Goal: Information Seeking & Learning: Find specific fact

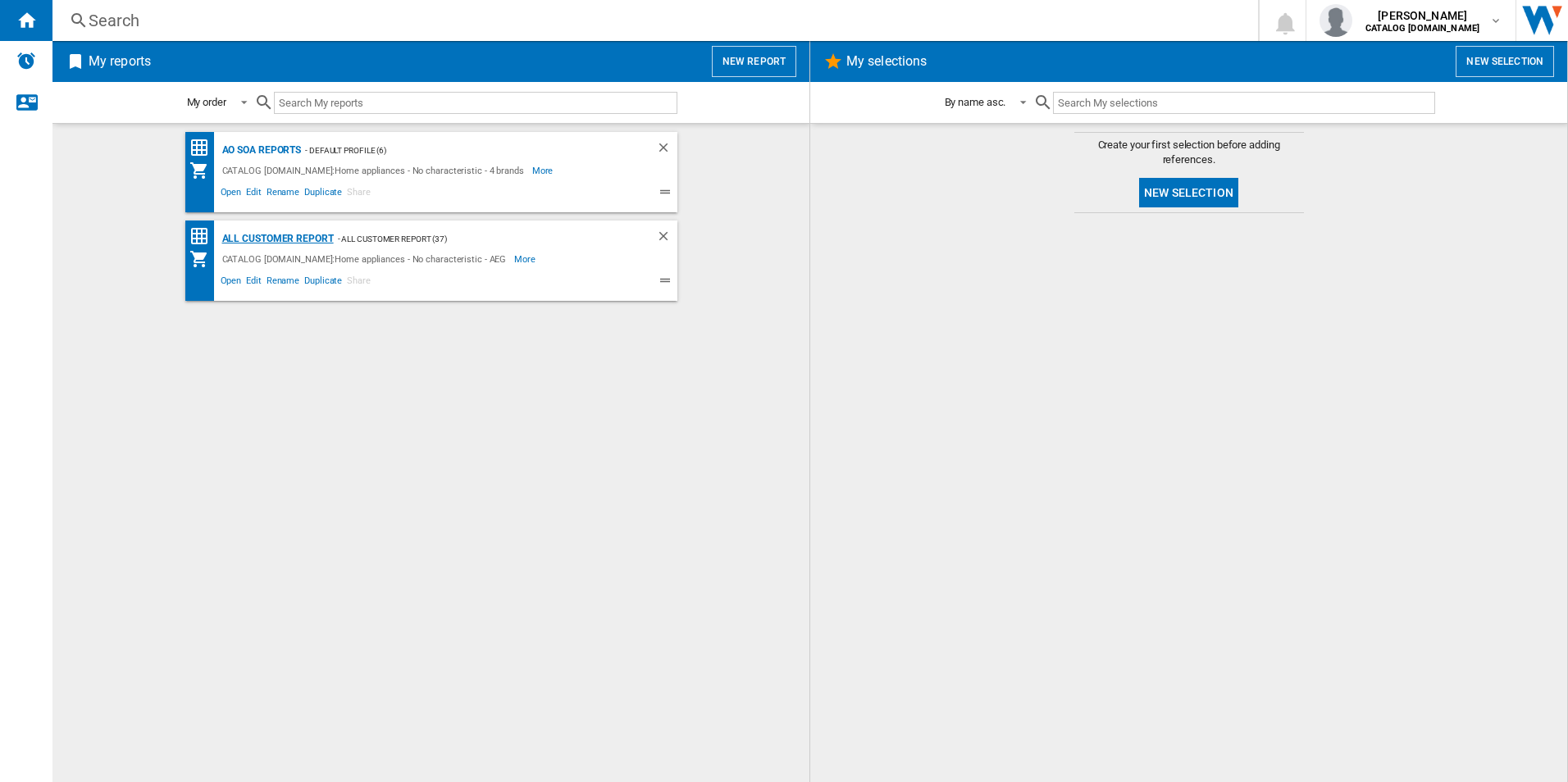
click at [249, 231] on div "All Customer Report" at bounding box center [276, 239] width 116 height 20
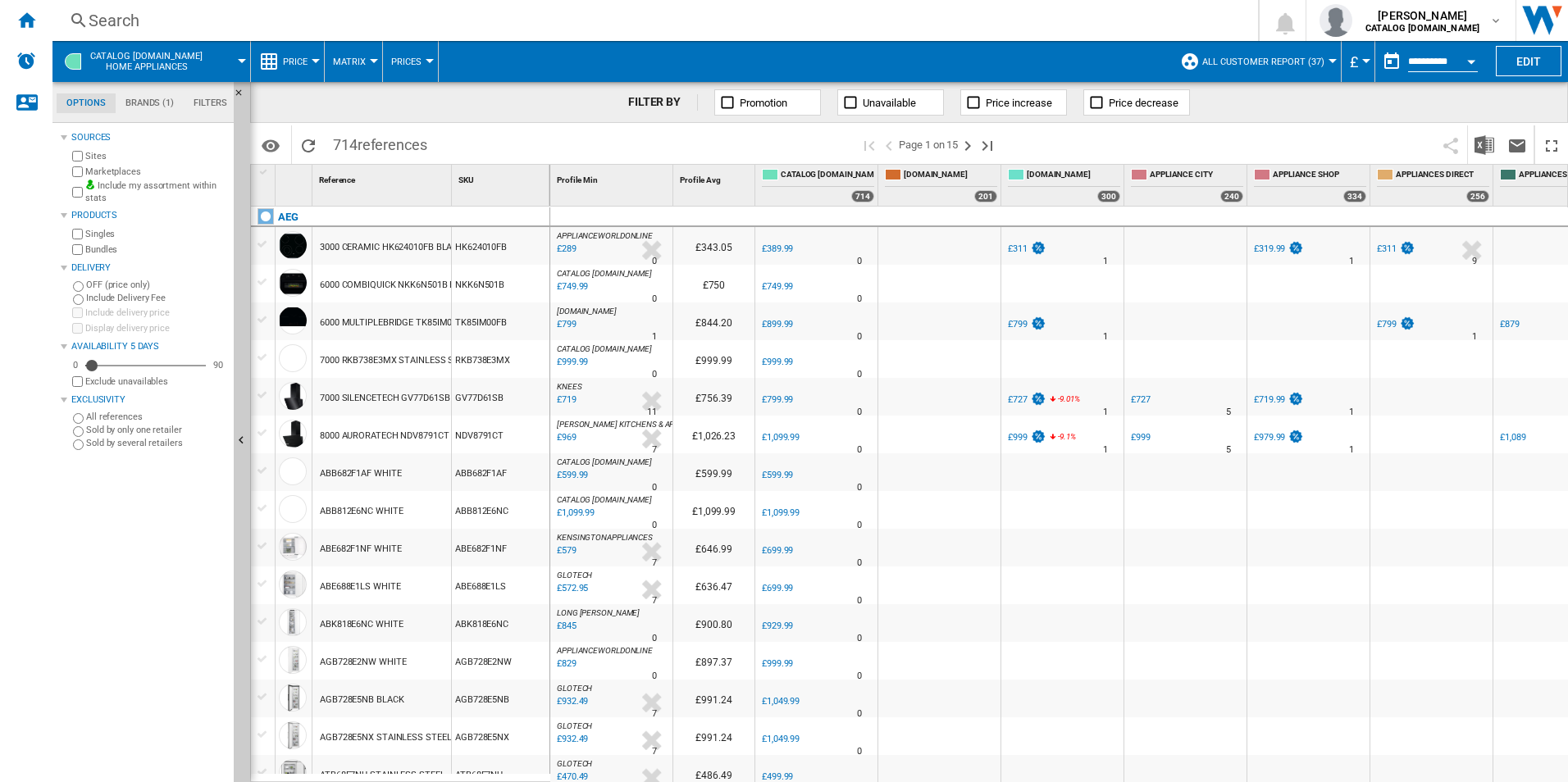
click at [1470, 56] on button "Open calendar" at bounding box center [1472, 59] width 30 height 30
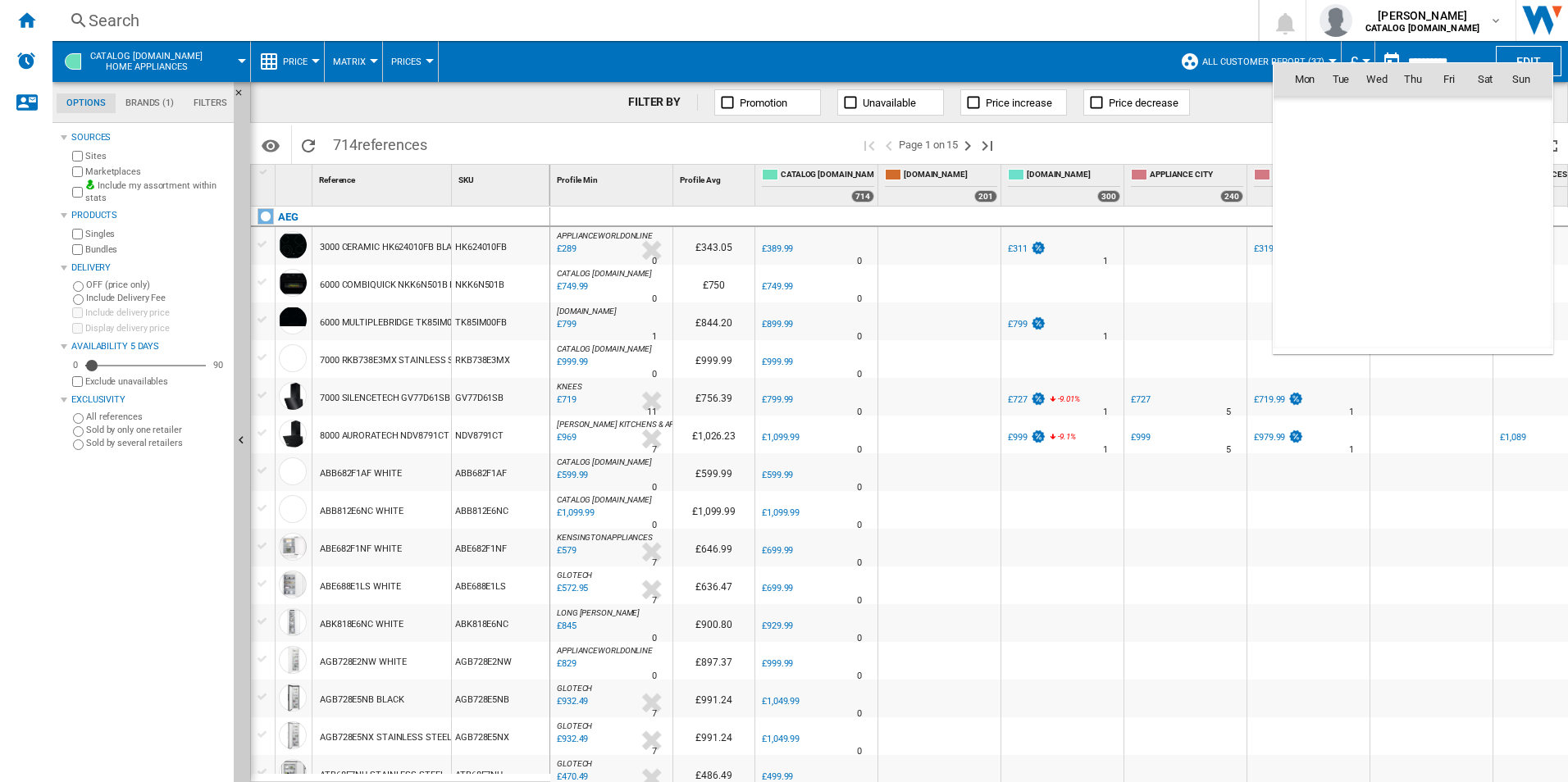
scroll to position [7822, 0]
click at [1380, 259] on span "27" at bounding box center [1376, 259] width 32 height 32
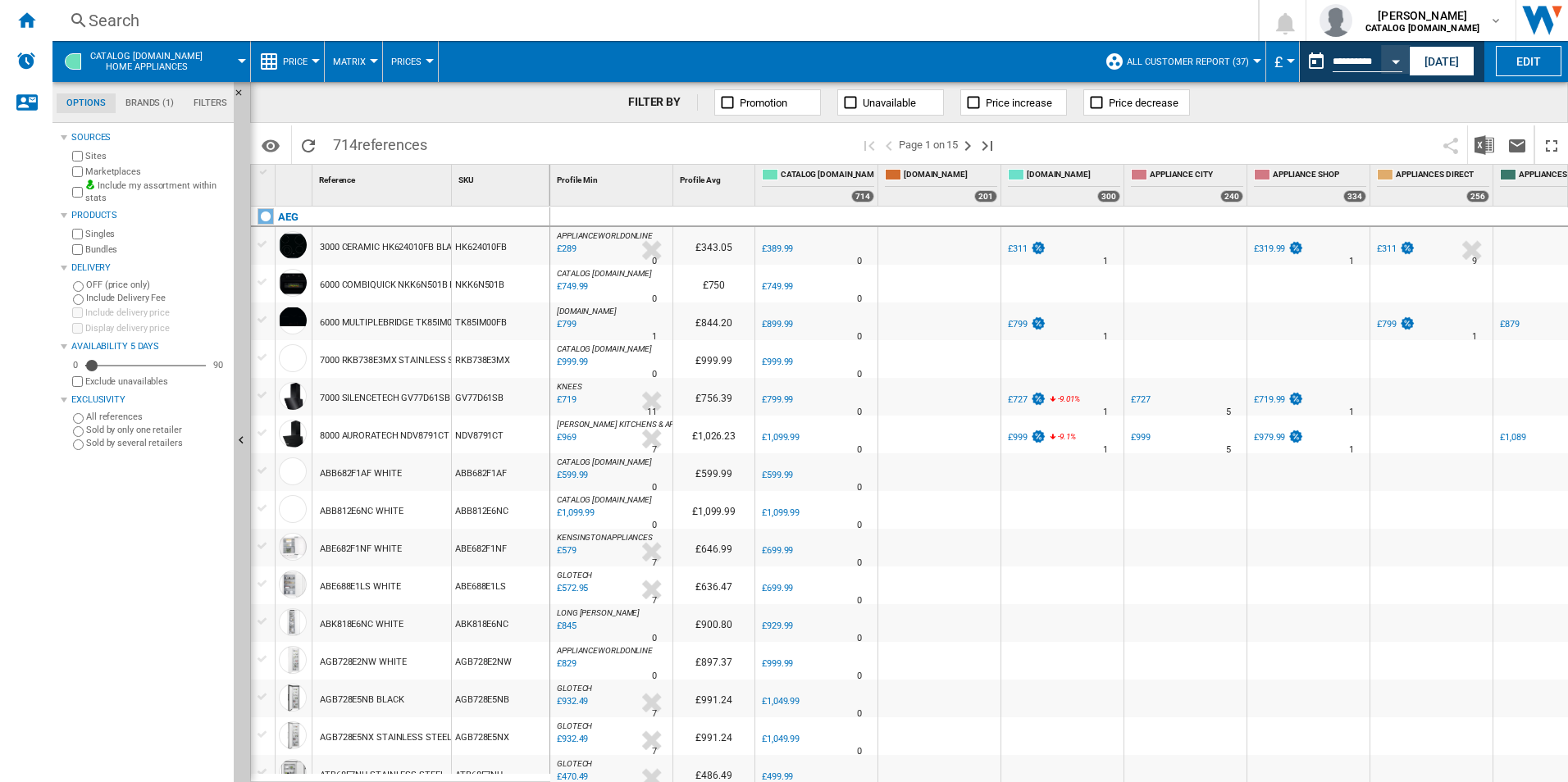
type input "**********"
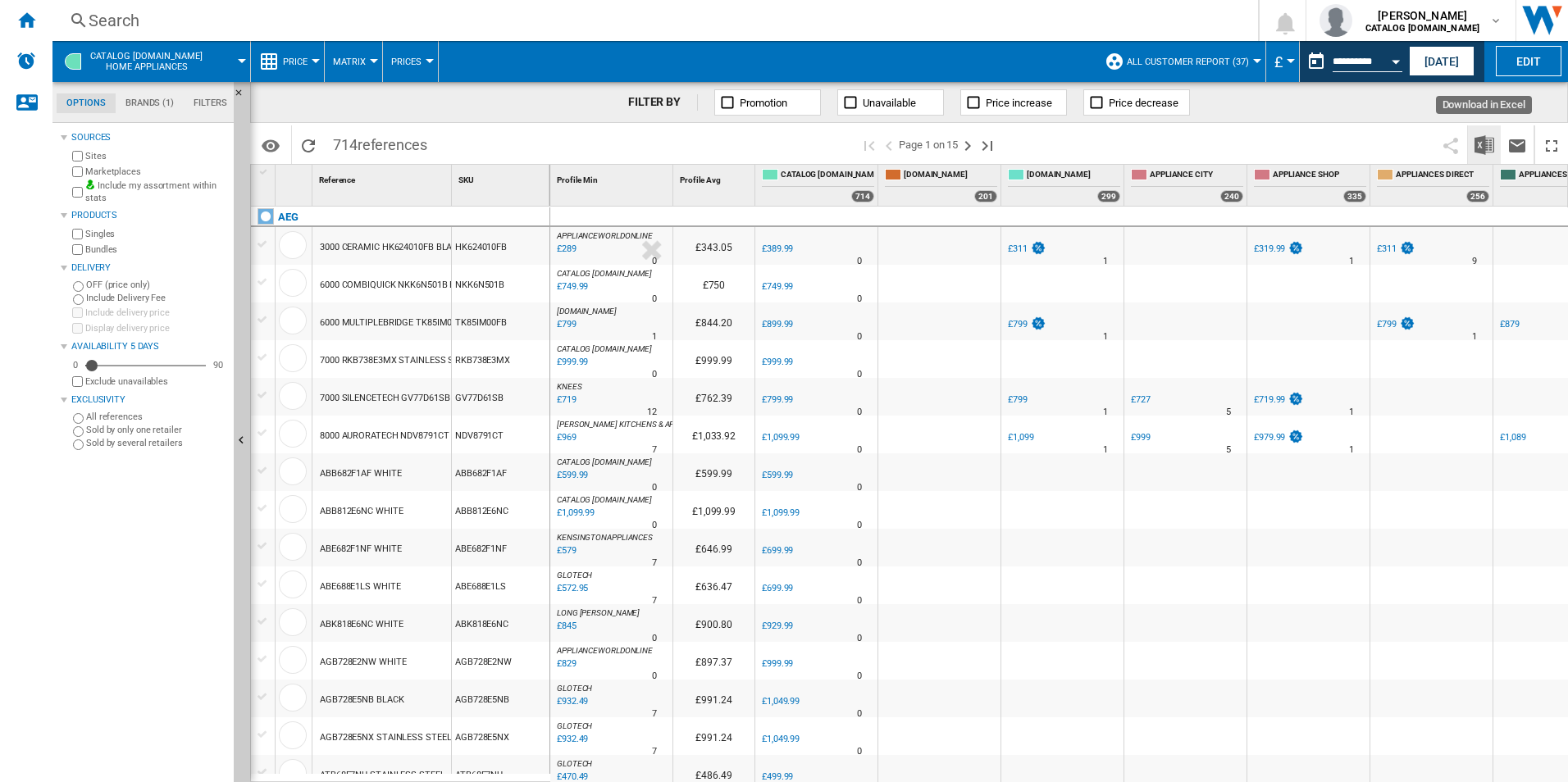
click at [1479, 147] on img "Download in Excel" at bounding box center [1484, 145] width 19 height 19
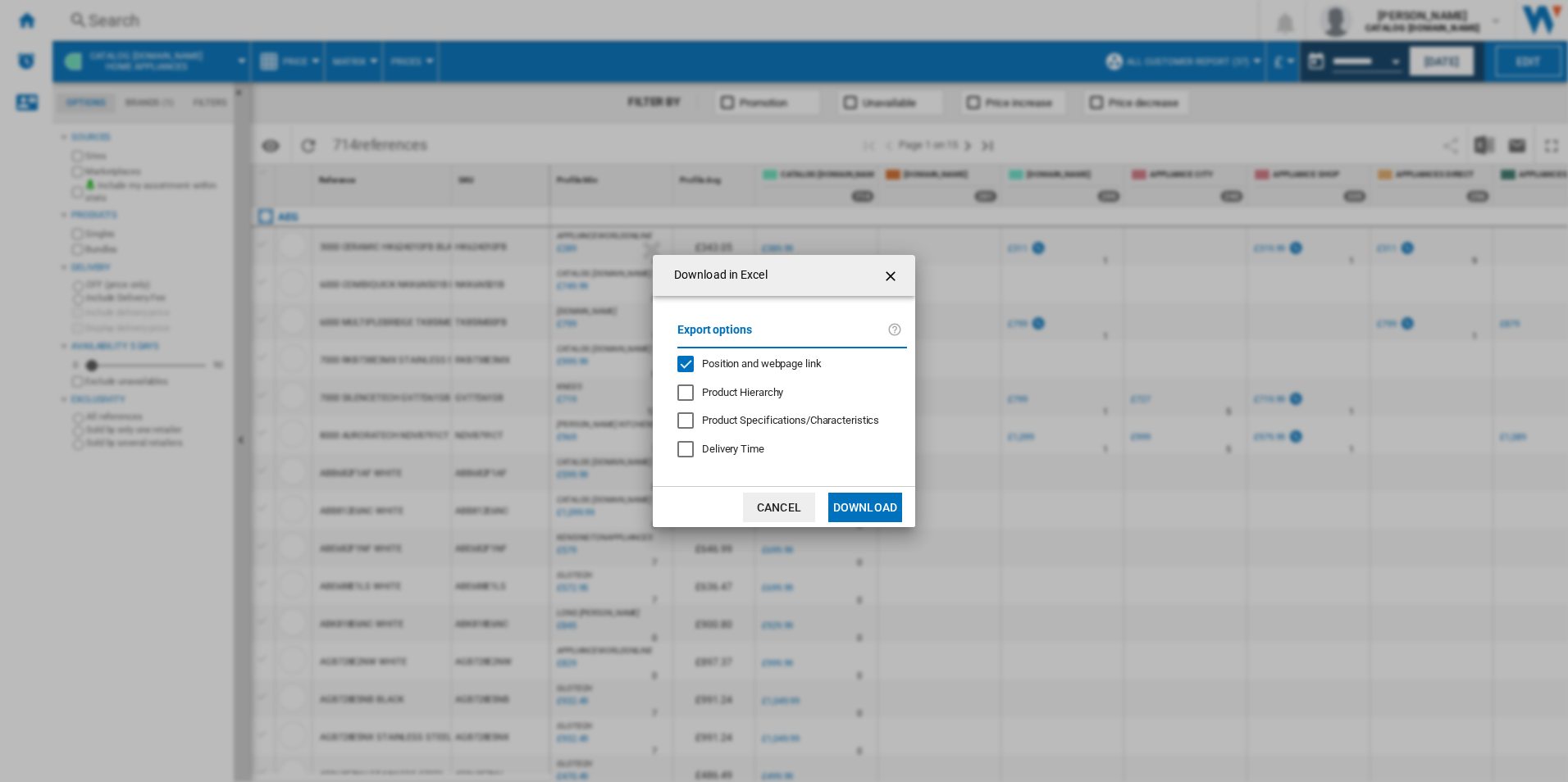
click at [821, 363] on span "Position and webpage link" at bounding box center [762, 363] width 120 height 12
click at [868, 505] on button "Download" at bounding box center [866, 507] width 74 height 30
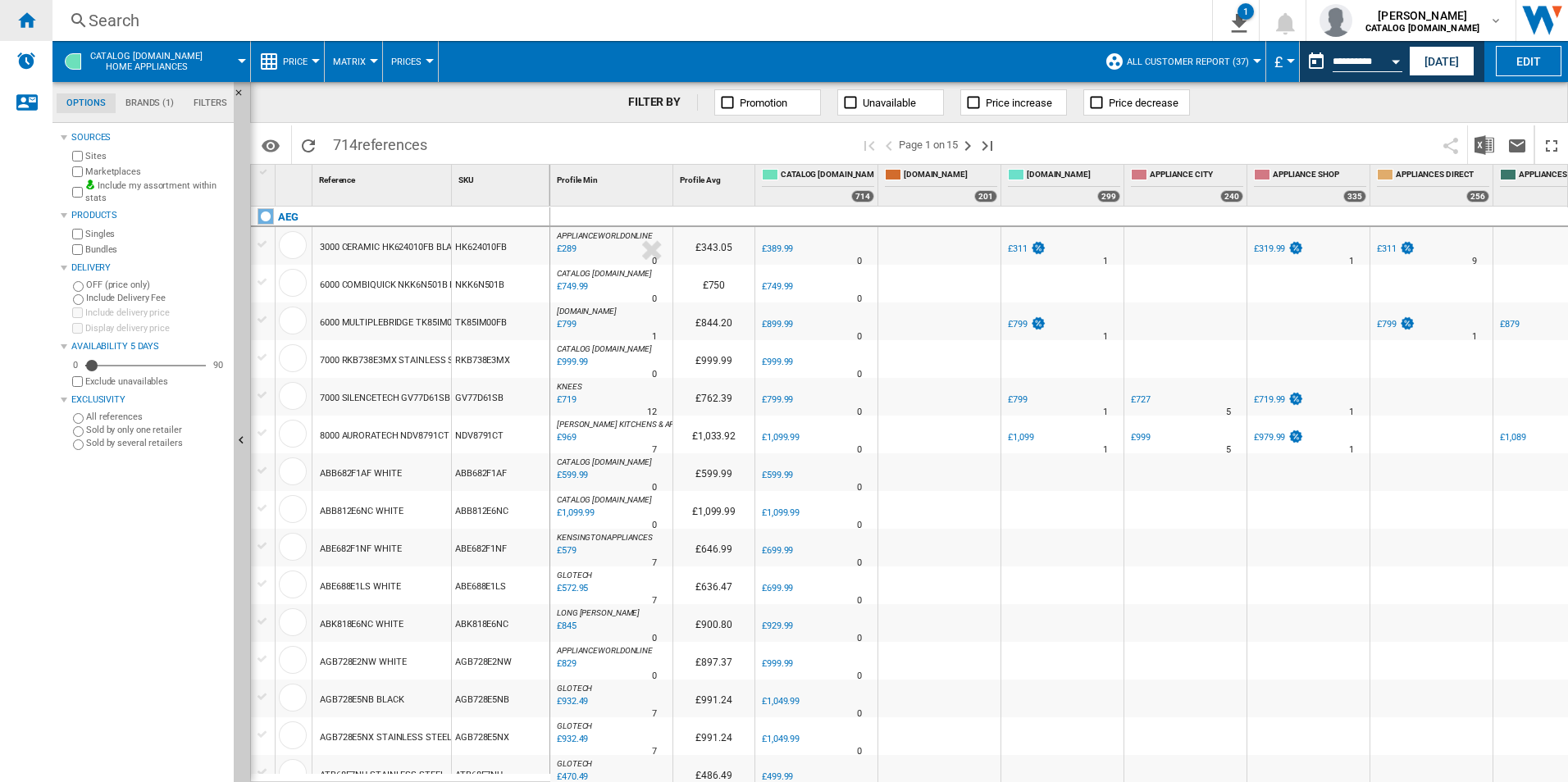
click at [25, 32] on div "Home" at bounding box center [26, 20] width 53 height 41
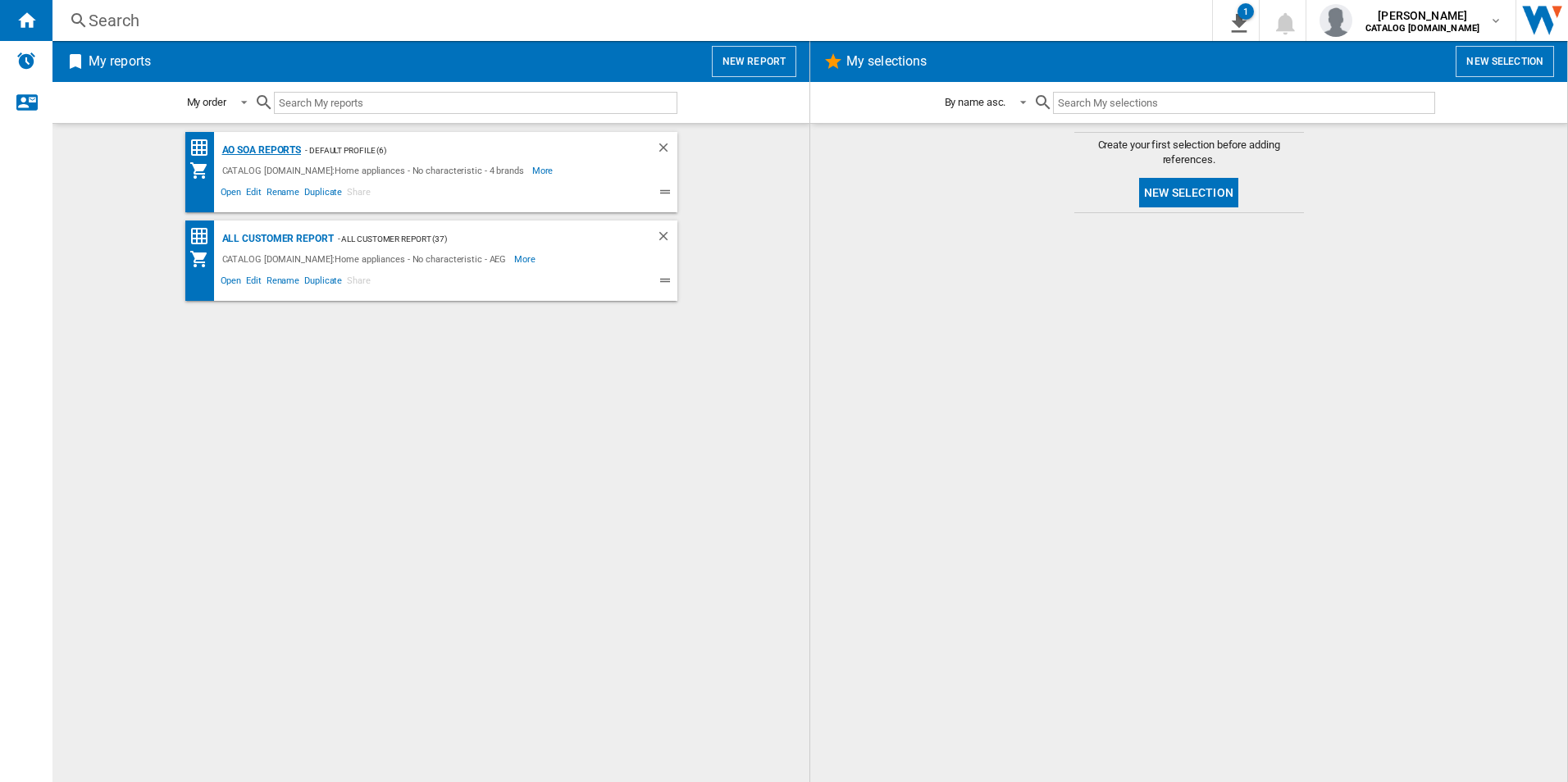
click at [275, 150] on div "AO SOA Reports" at bounding box center [260, 150] width 84 height 20
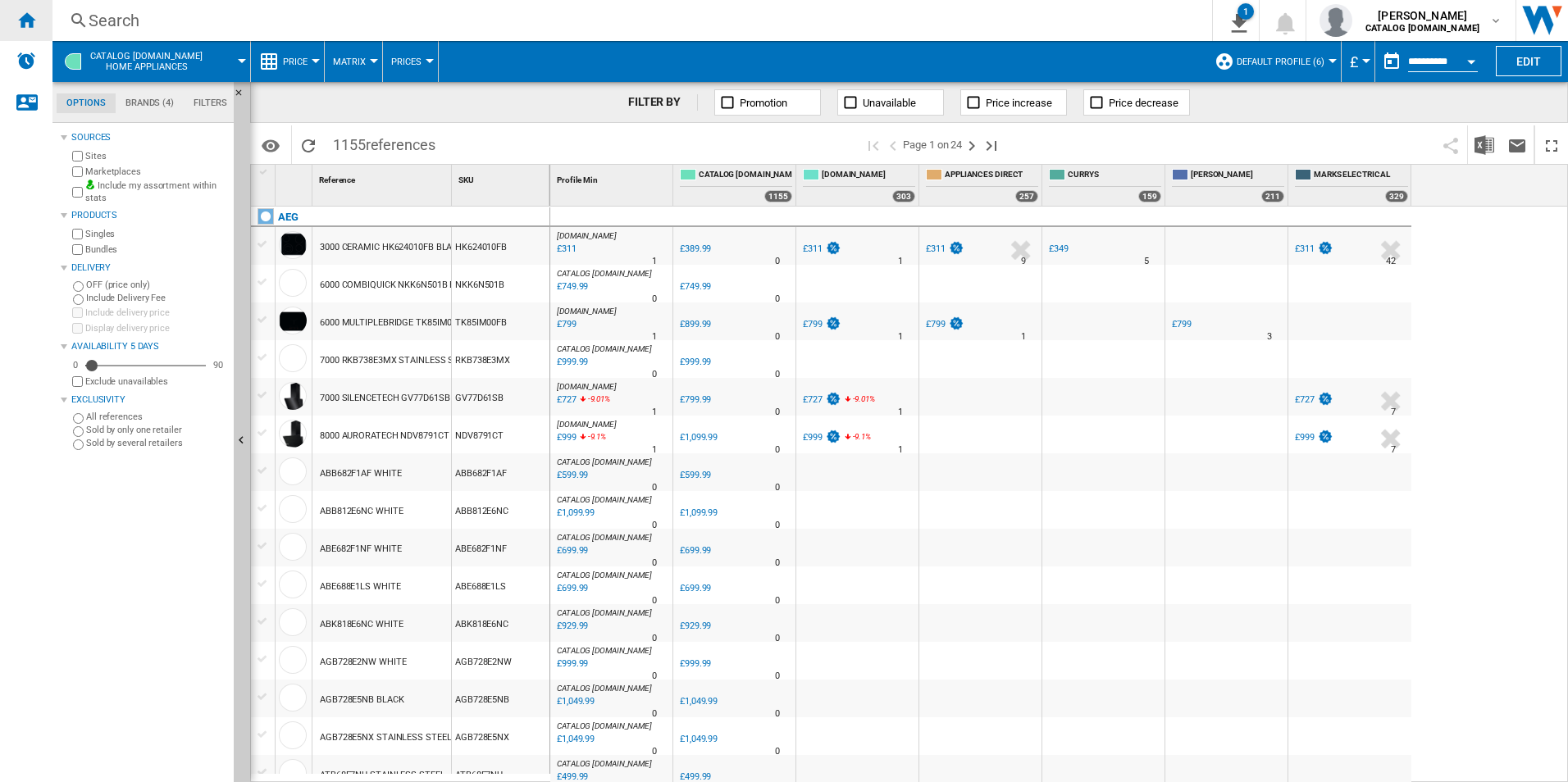
click at [39, 14] on div "Home" at bounding box center [26, 20] width 53 height 41
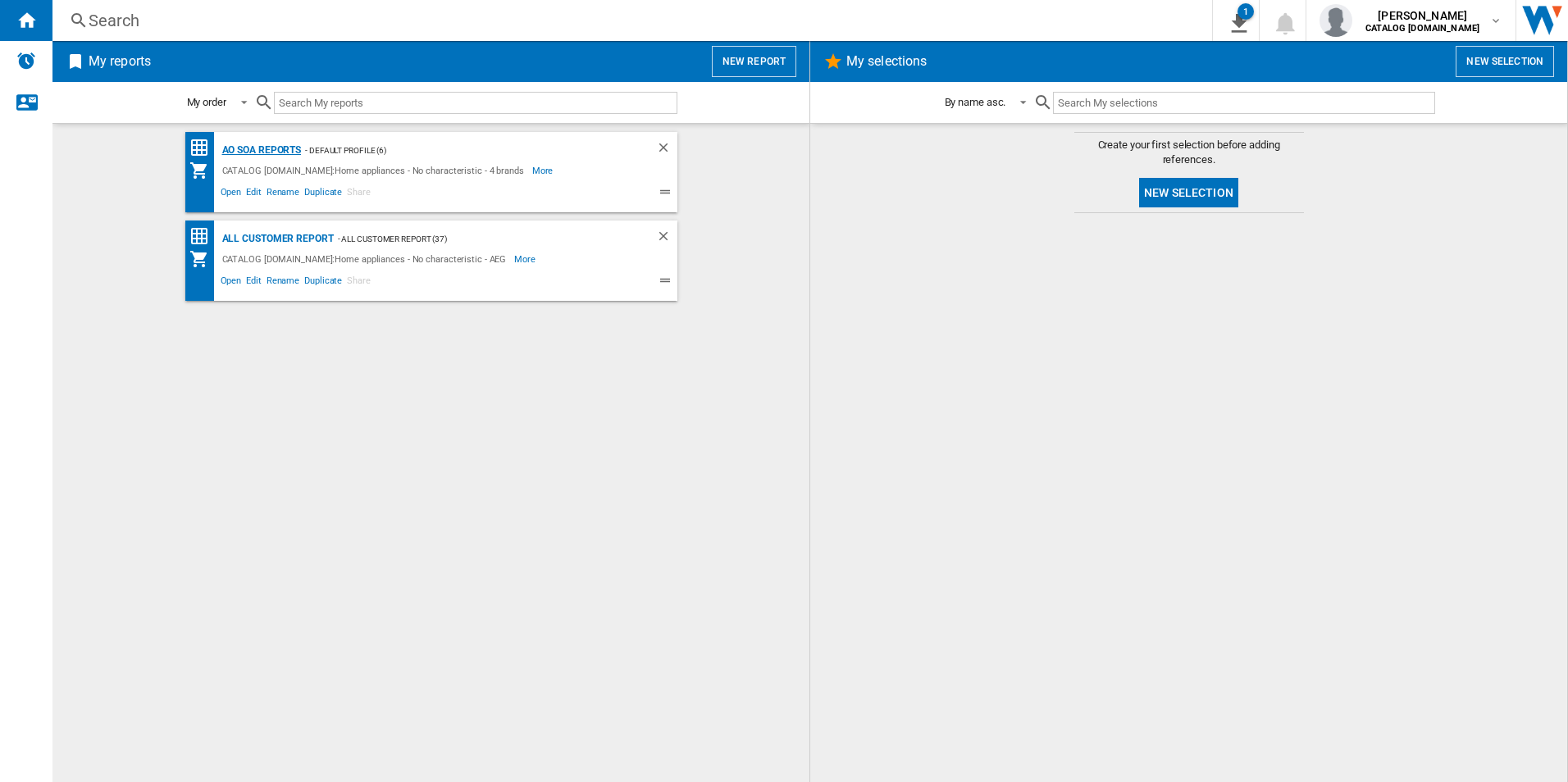
click at [286, 148] on div "AO SOA Reports" at bounding box center [260, 150] width 84 height 20
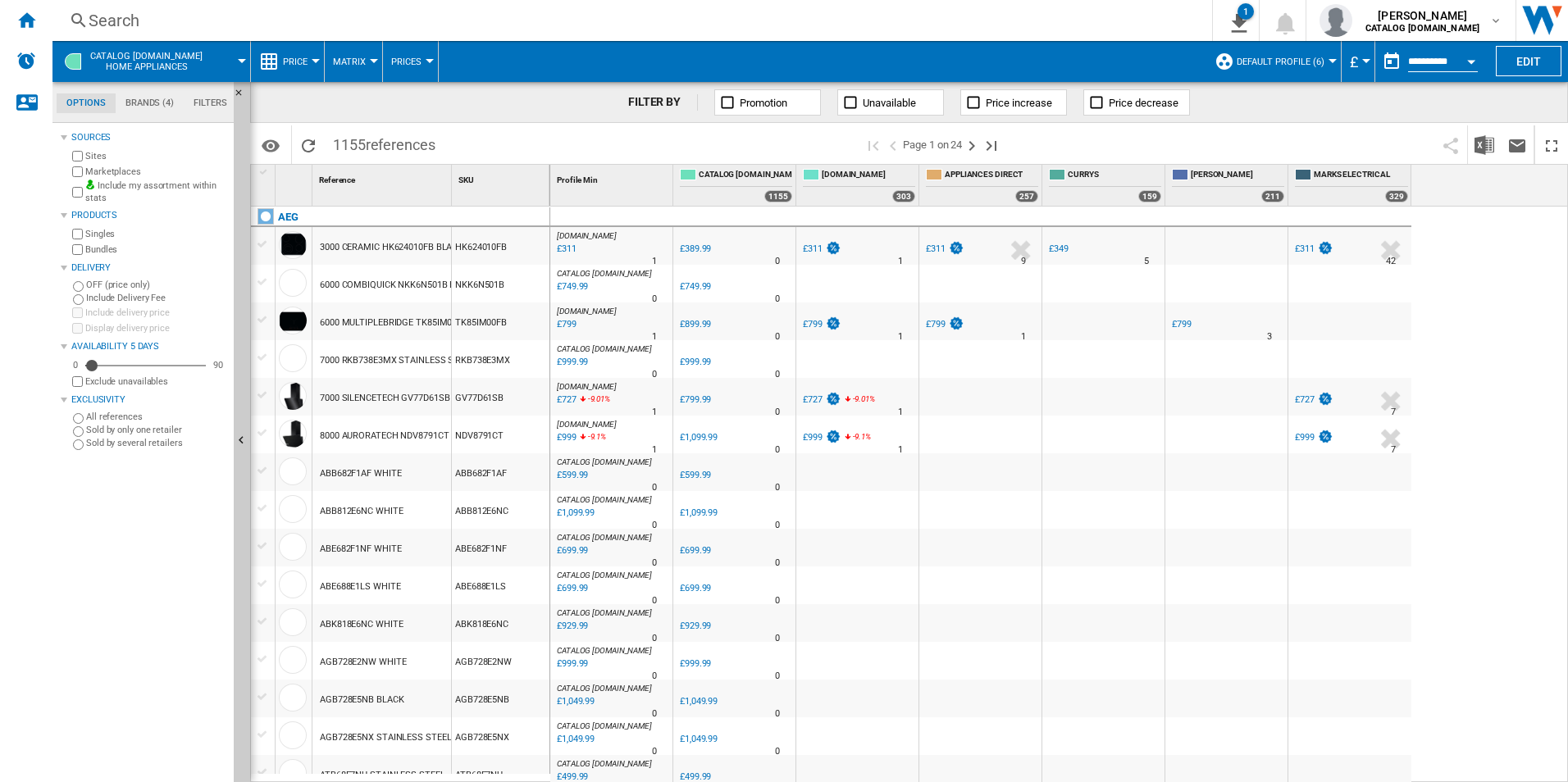
click at [530, 25] on div "Search" at bounding box center [628, 20] width 1081 height 23
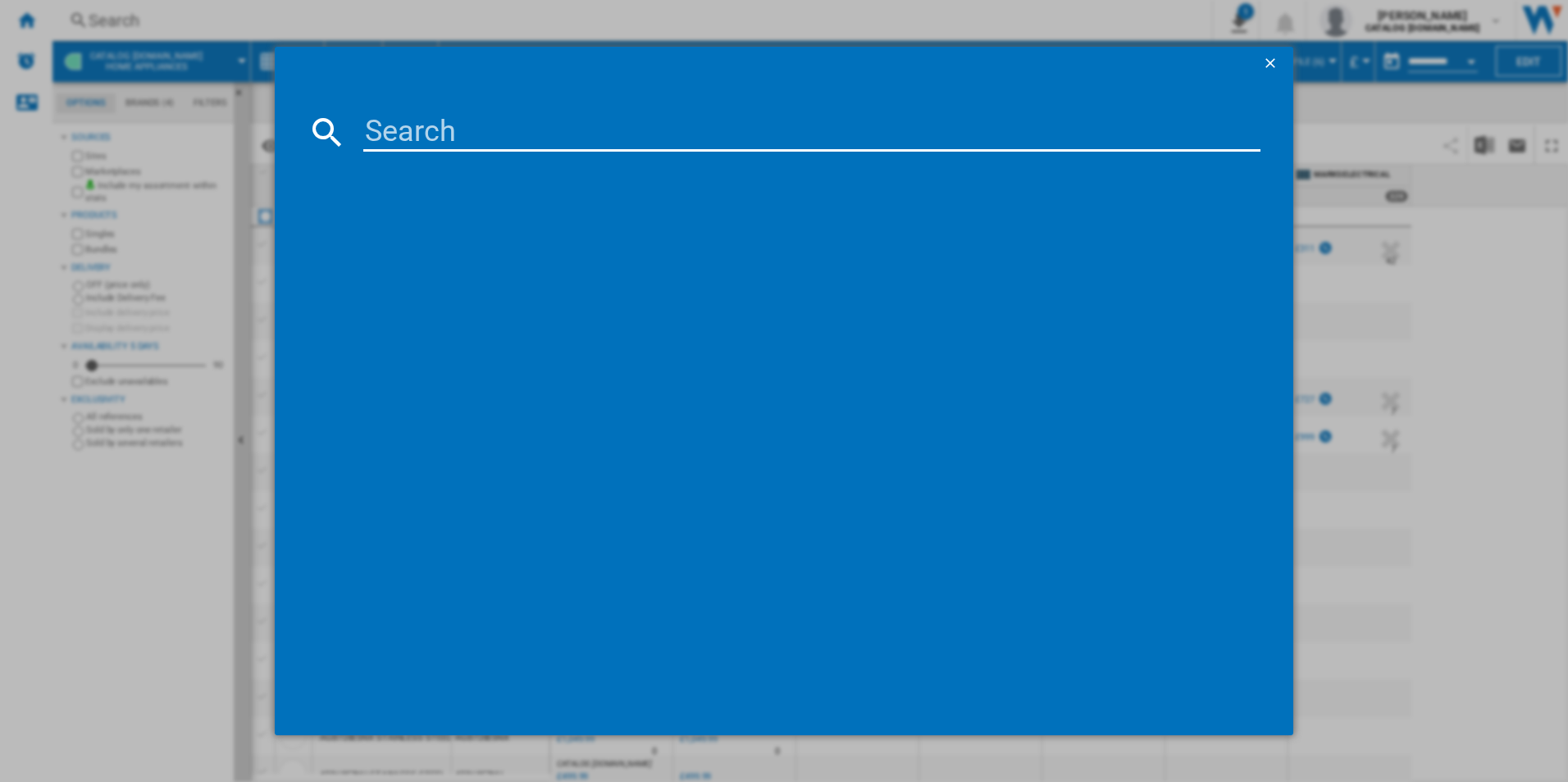
click at [517, 139] on input at bounding box center [813, 132] width 898 height 39
paste input "L7WE74634BI"
type input "L7WE74634BI"
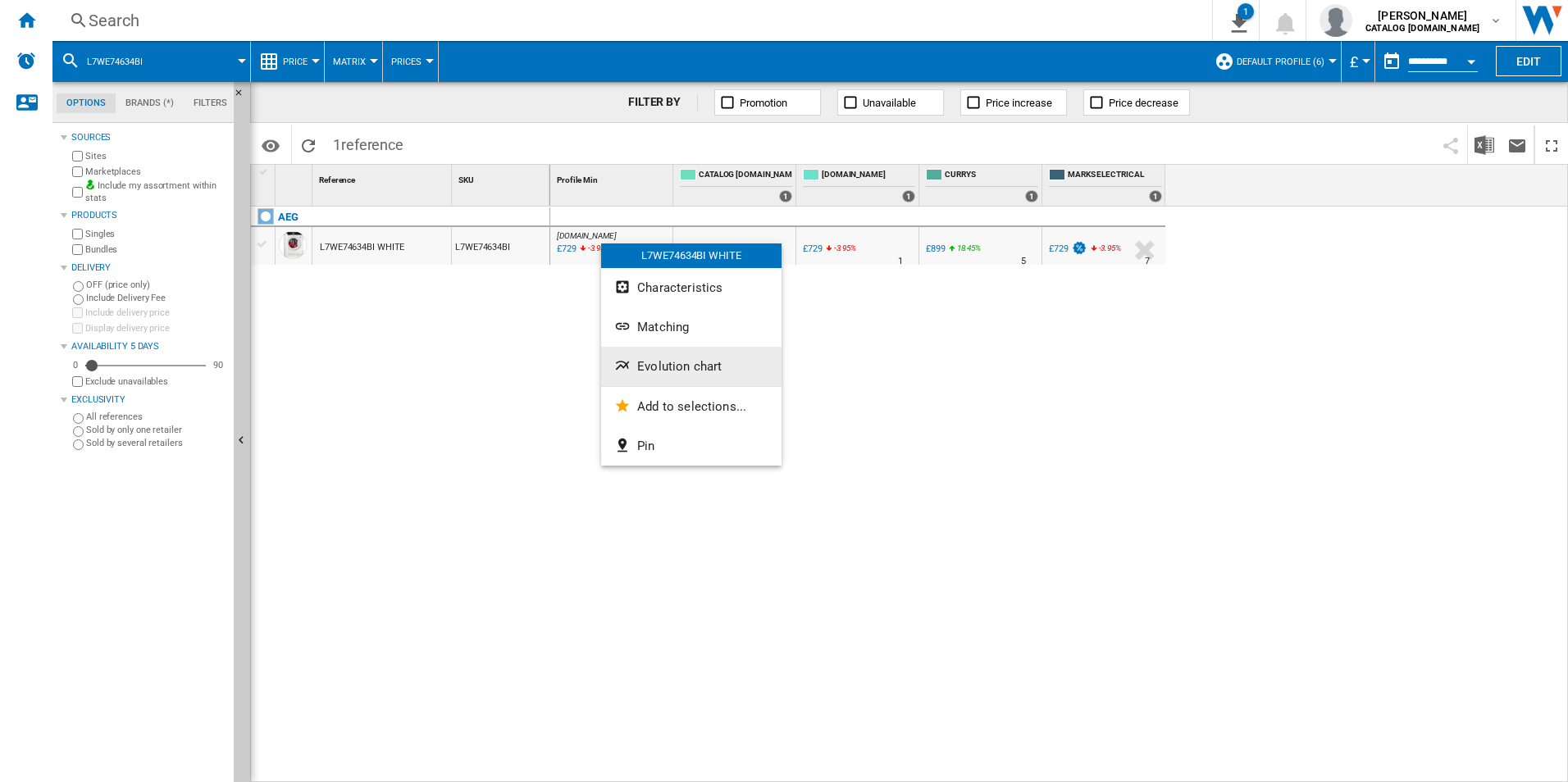
click at [640, 364] on span "Evolution chart" at bounding box center [679, 366] width 84 height 15
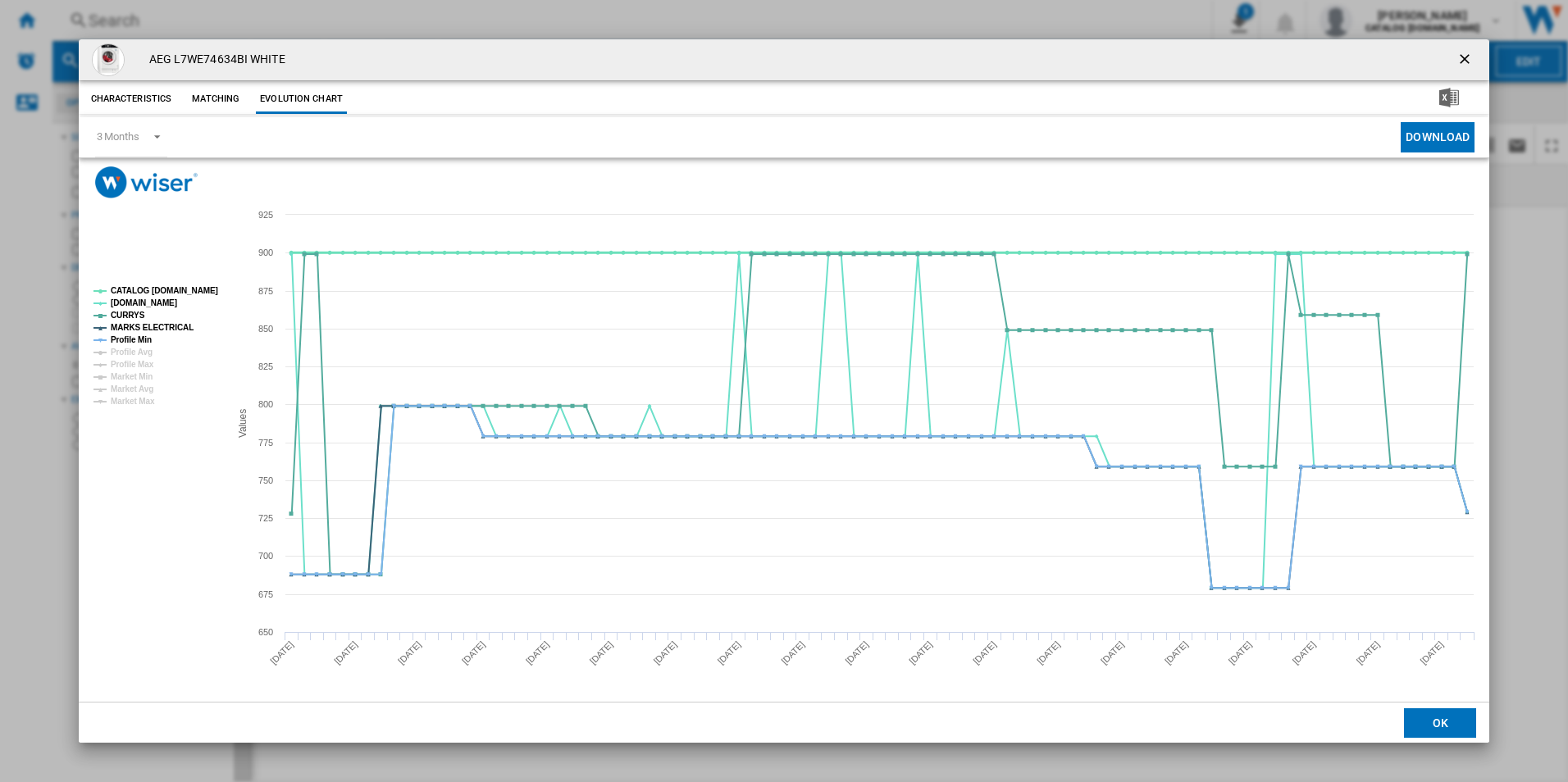
click at [206, 292] on tspan "CATALOG [DOMAIN_NAME]" at bounding box center [164, 290] width 108 height 9
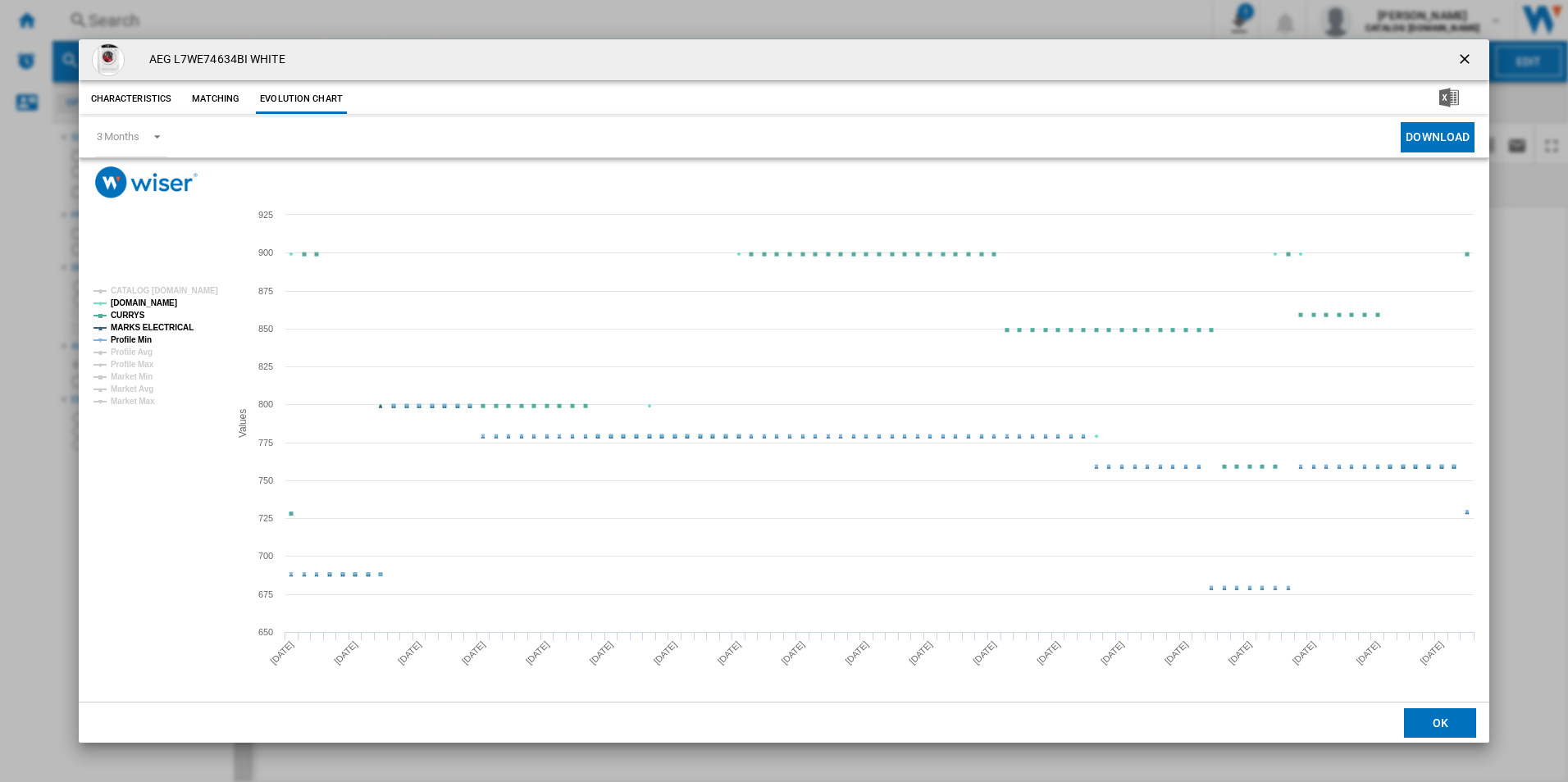
drag, startPoint x: 176, startPoint y: 327, endPoint x: 142, endPoint y: 336, distance: 35.2
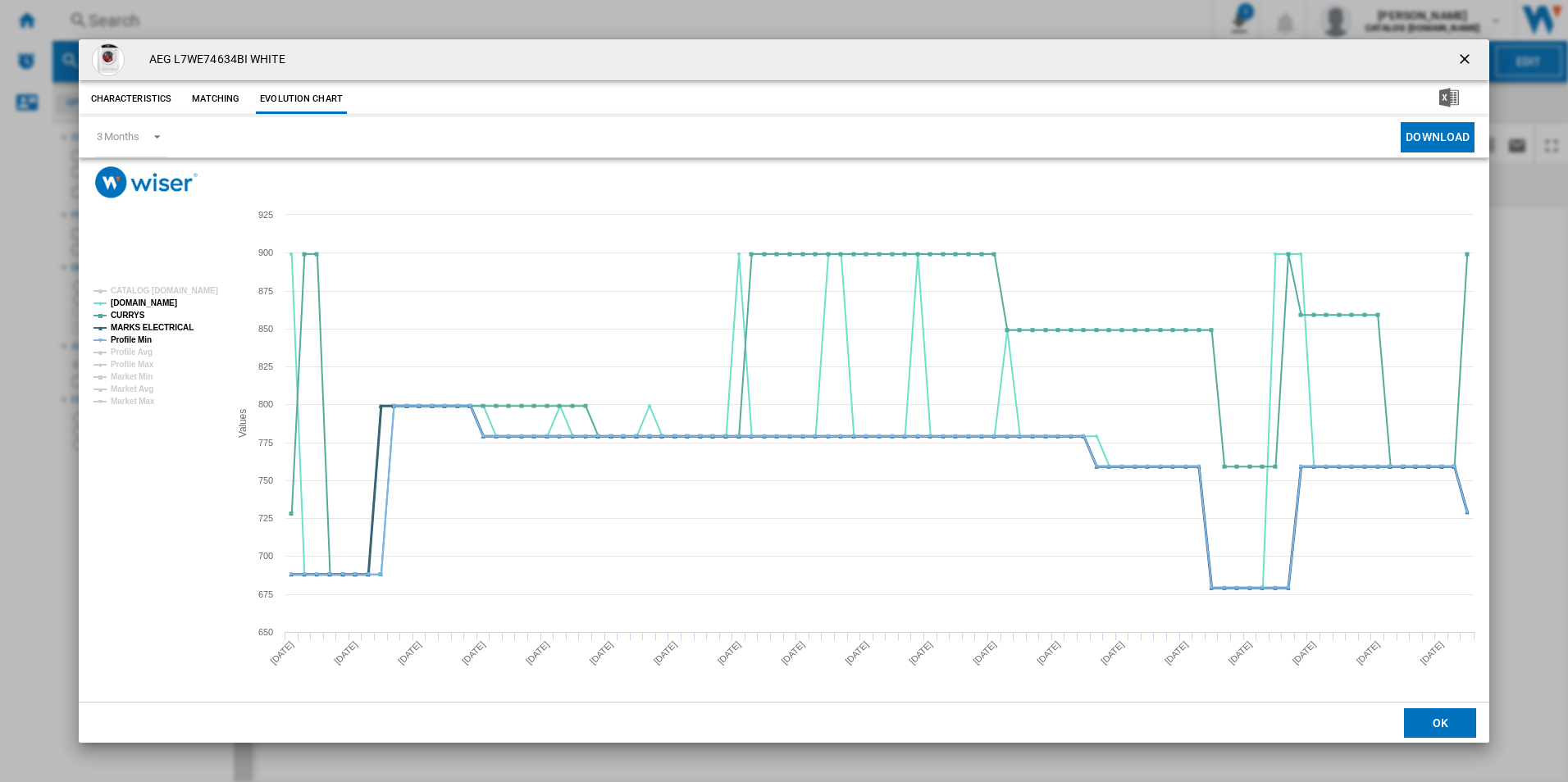
click at [174, 327] on tspan "MARKS ELECTRICAL" at bounding box center [151, 327] width 83 height 9
click at [136, 339] on tspan "Profile Min" at bounding box center [131, 340] width 41 height 9
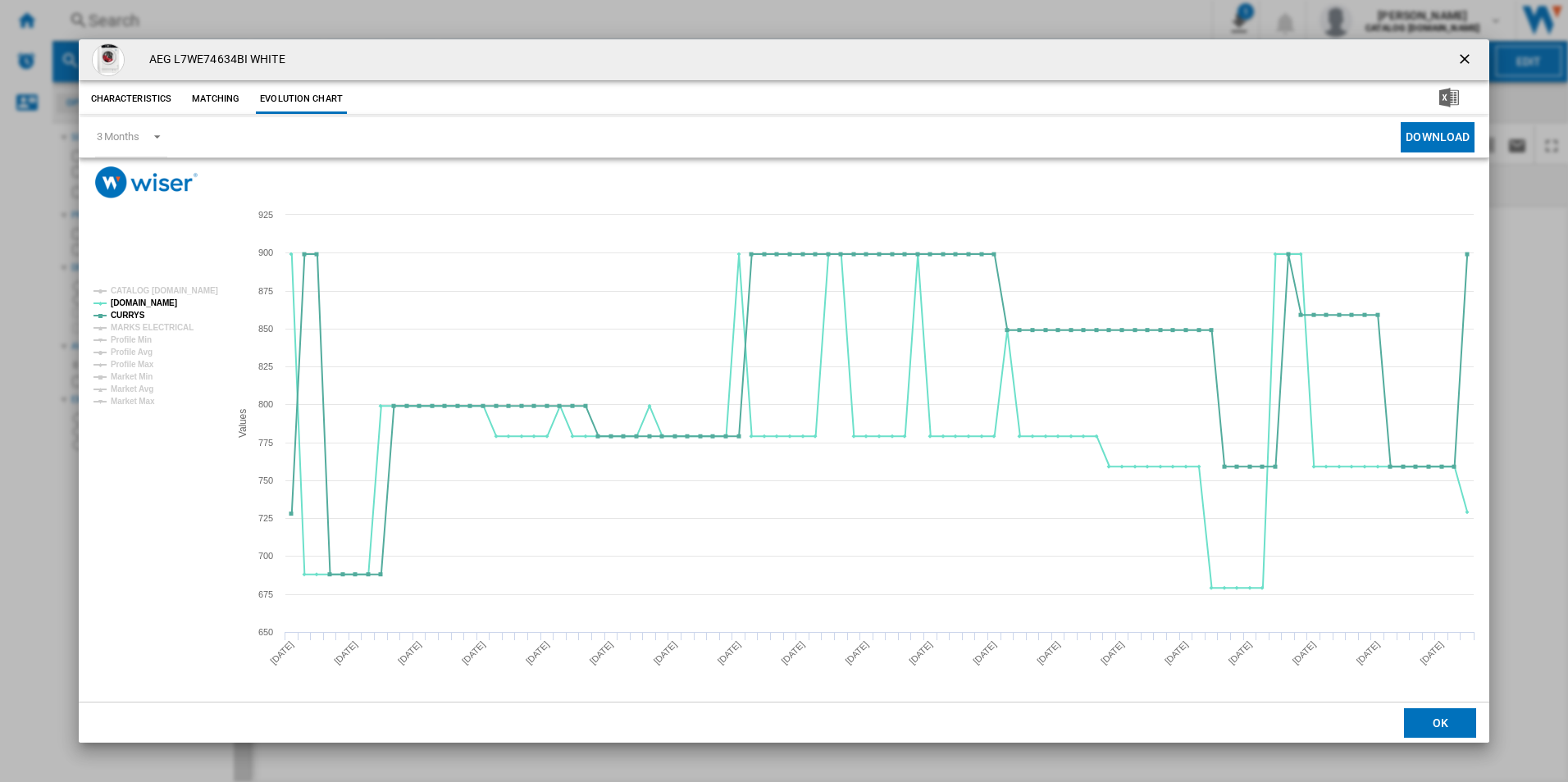
drag, startPoint x: 1466, startPoint y: 58, endPoint x: 1408, endPoint y: 55, distance: 58.1
click at [1466, 58] on ng-md-icon "getI18NText('BUTTONS.CLOSE_DIALOG')" at bounding box center [1466, 60] width 19 height 19
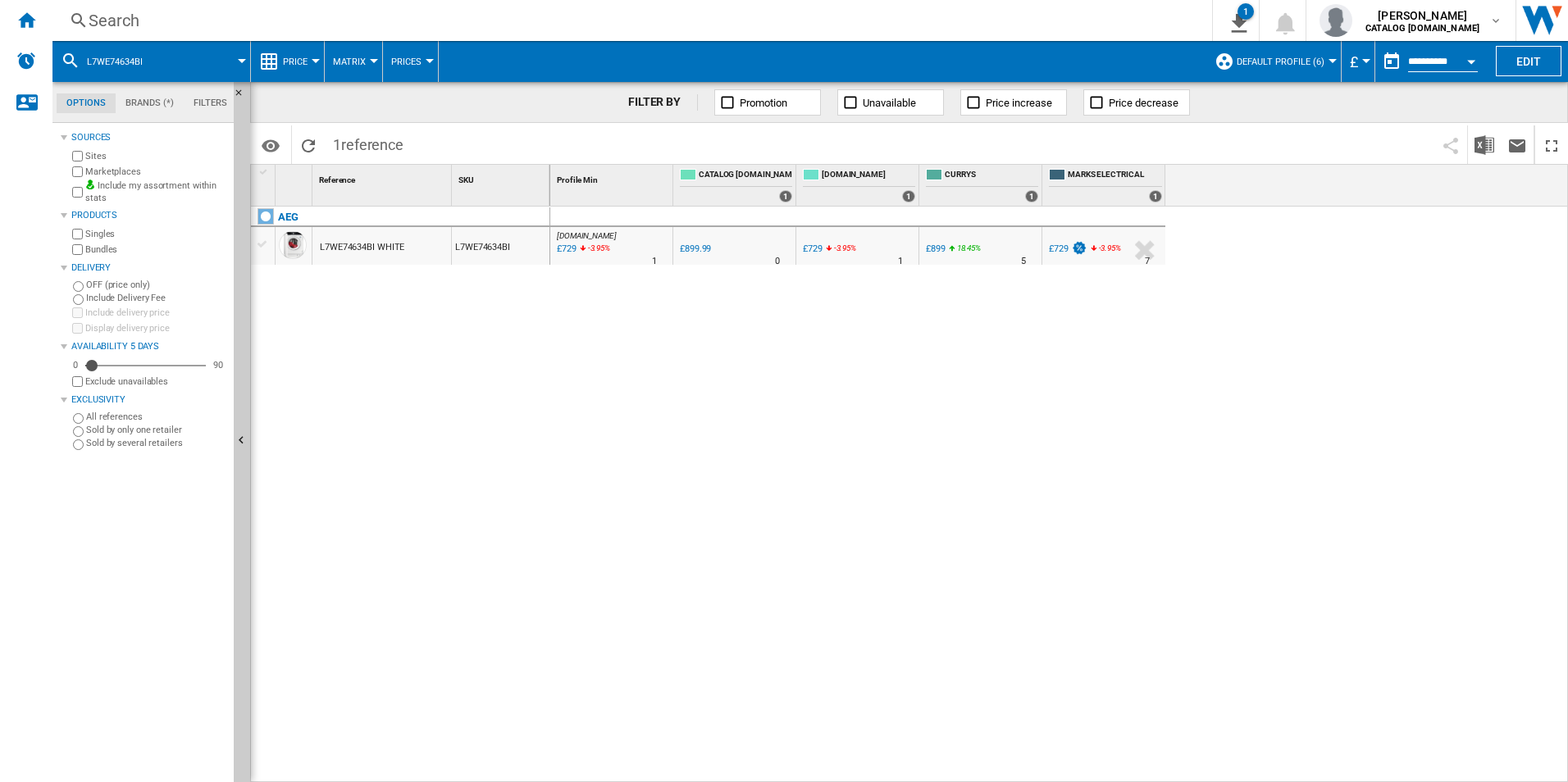
click at [820, 24] on div "Search" at bounding box center [628, 20] width 1081 height 23
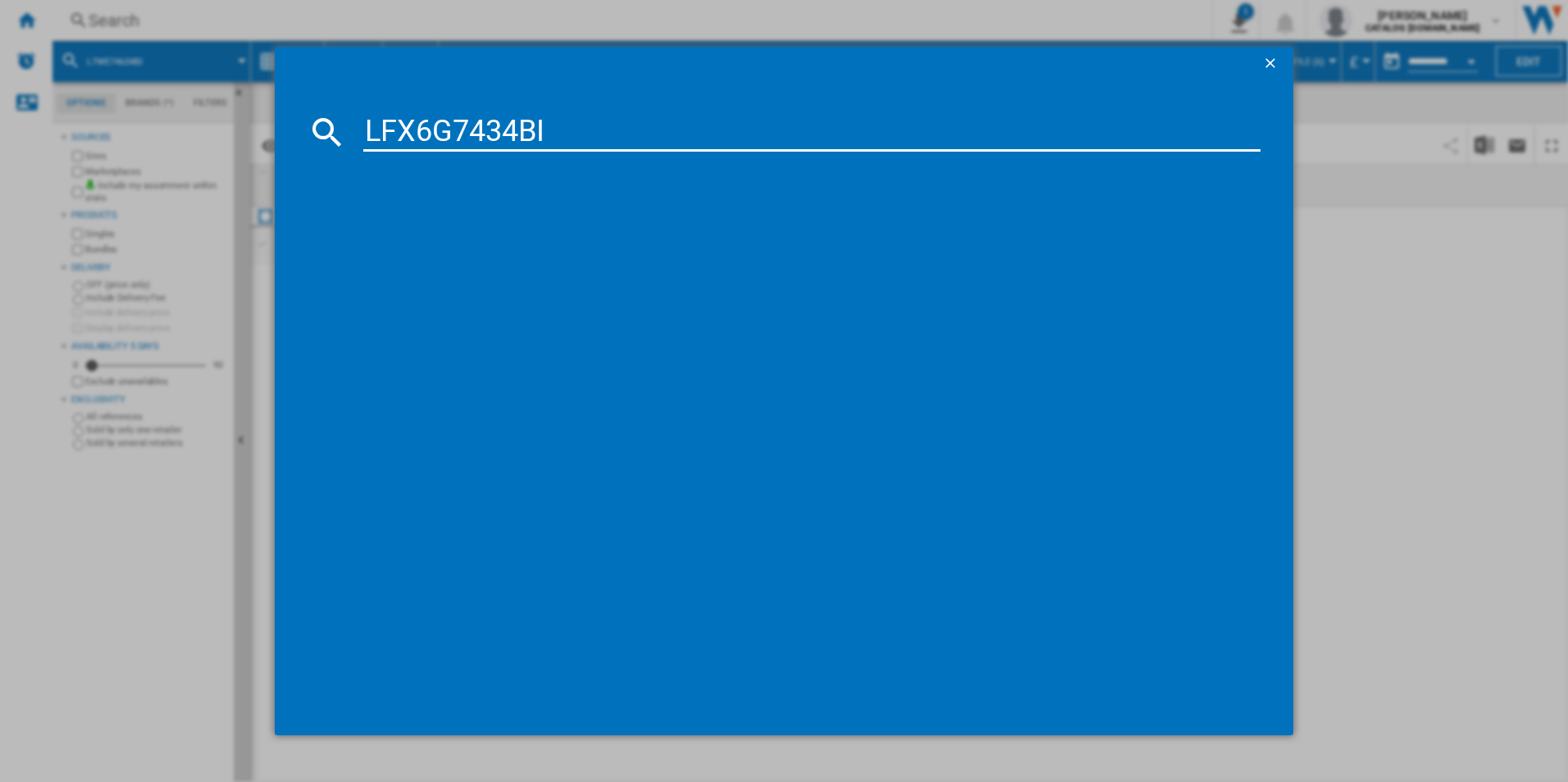
type input "LFX6G7434BI"
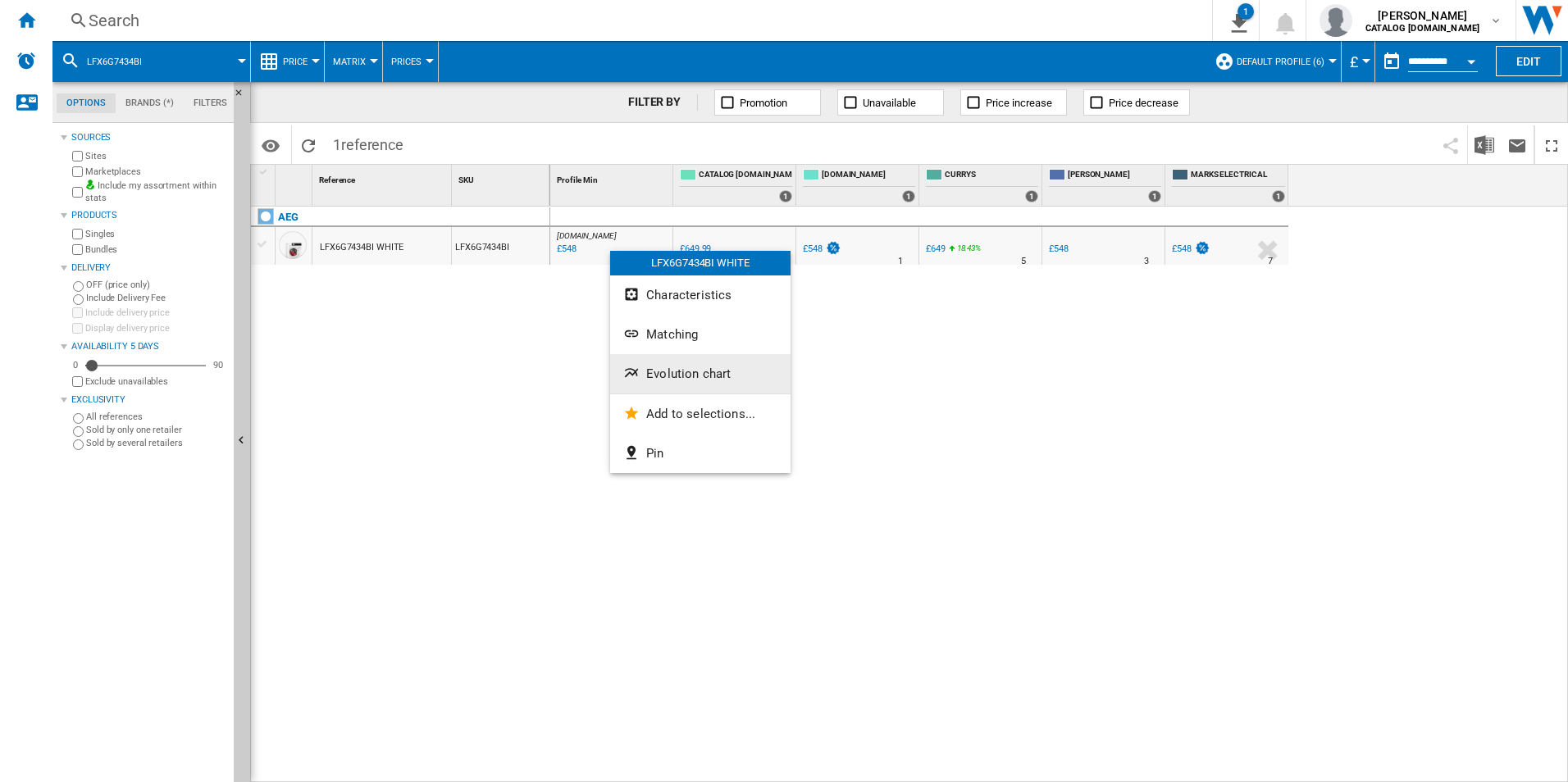
click at [675, 376] on span "Evolution chart" at bounding box center [688, 374] width 84 height 15
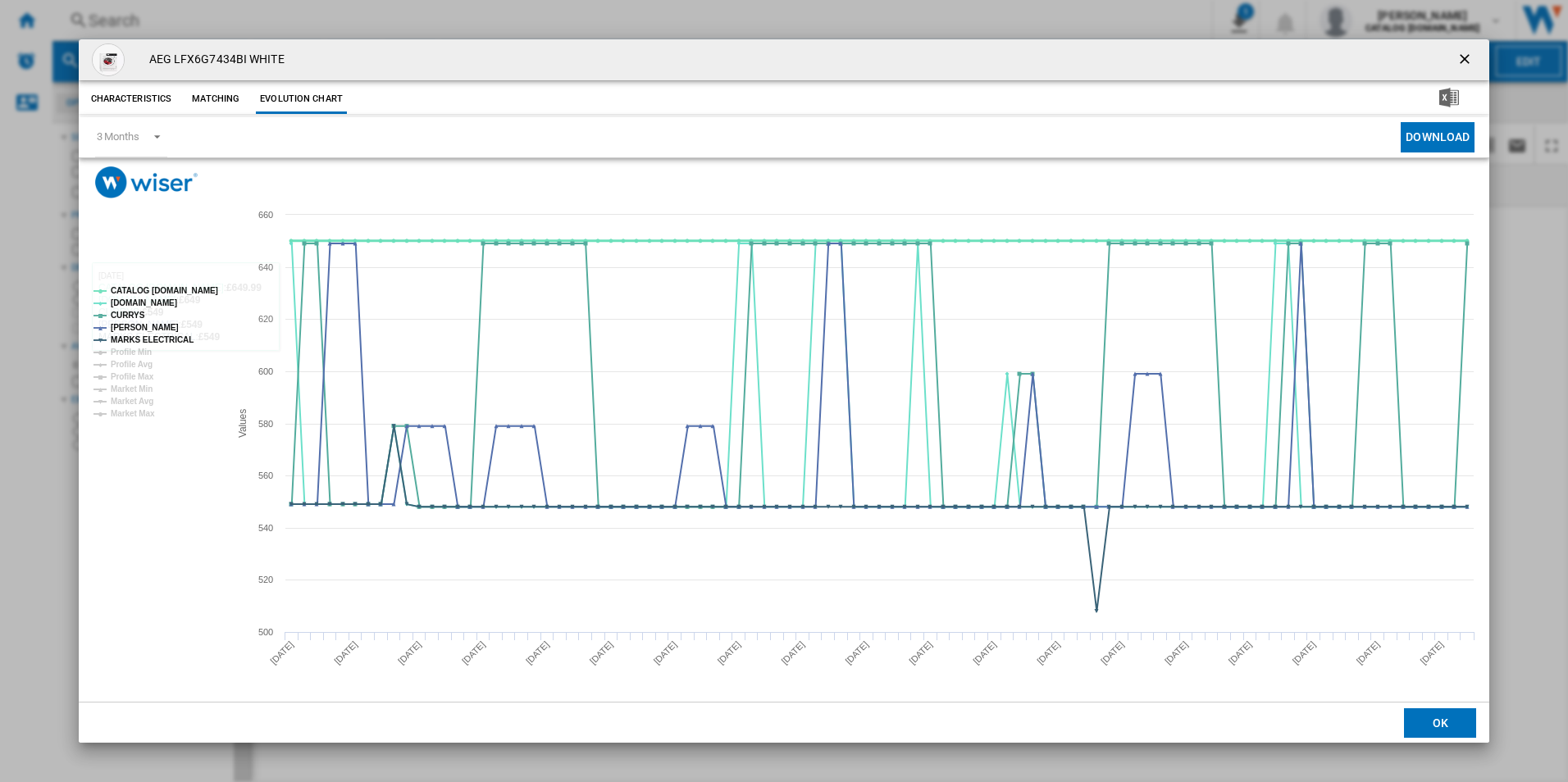
click at [177, 289] on tspan "CATALOG [DOMAIN_NAME]" at bounding box center [164, 290] width 108 height 9
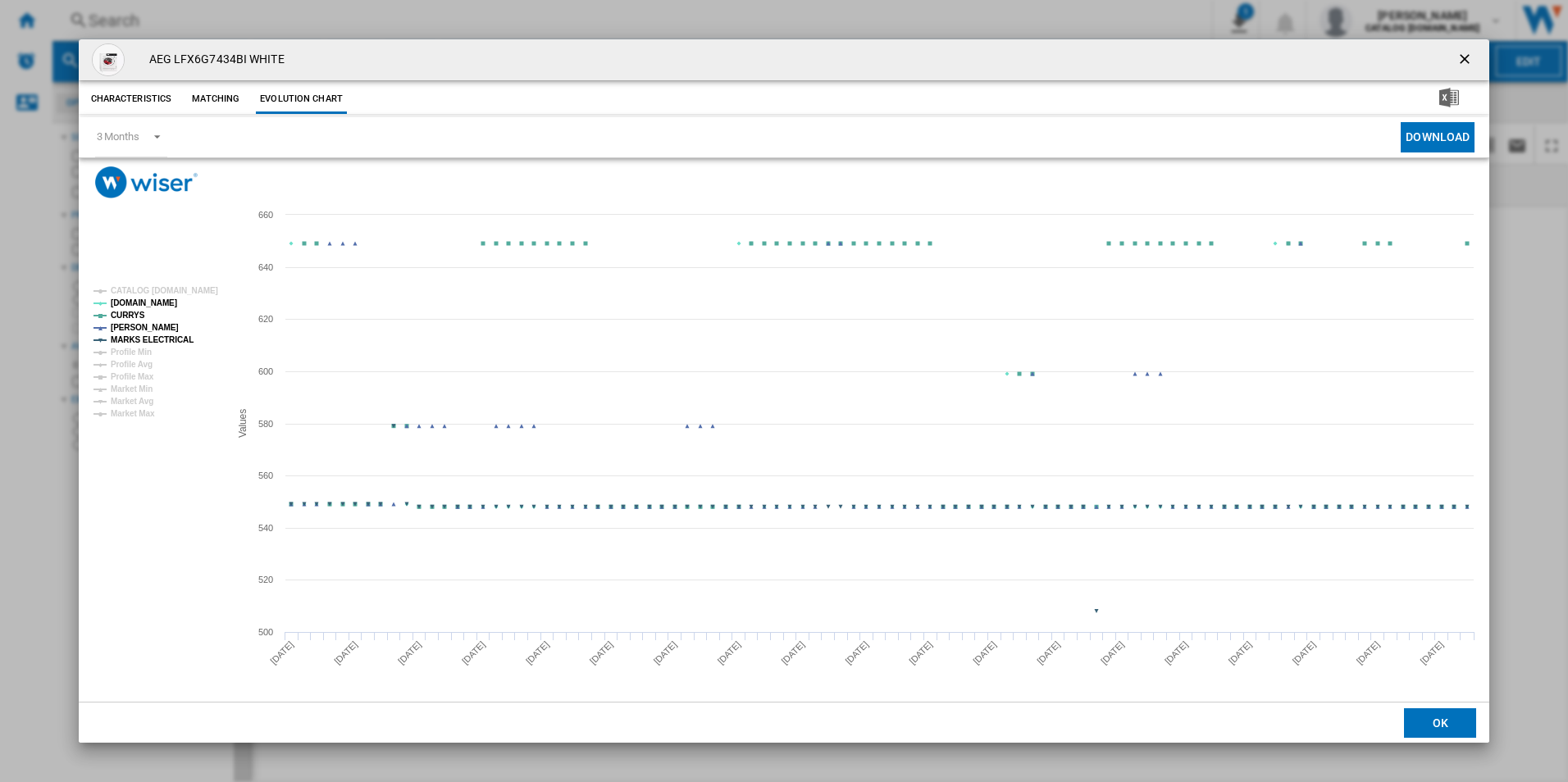
click at [177, 337] on tspan "MARKS ELECTRICAL" at bounding box center [151, 340] width 83 height 9
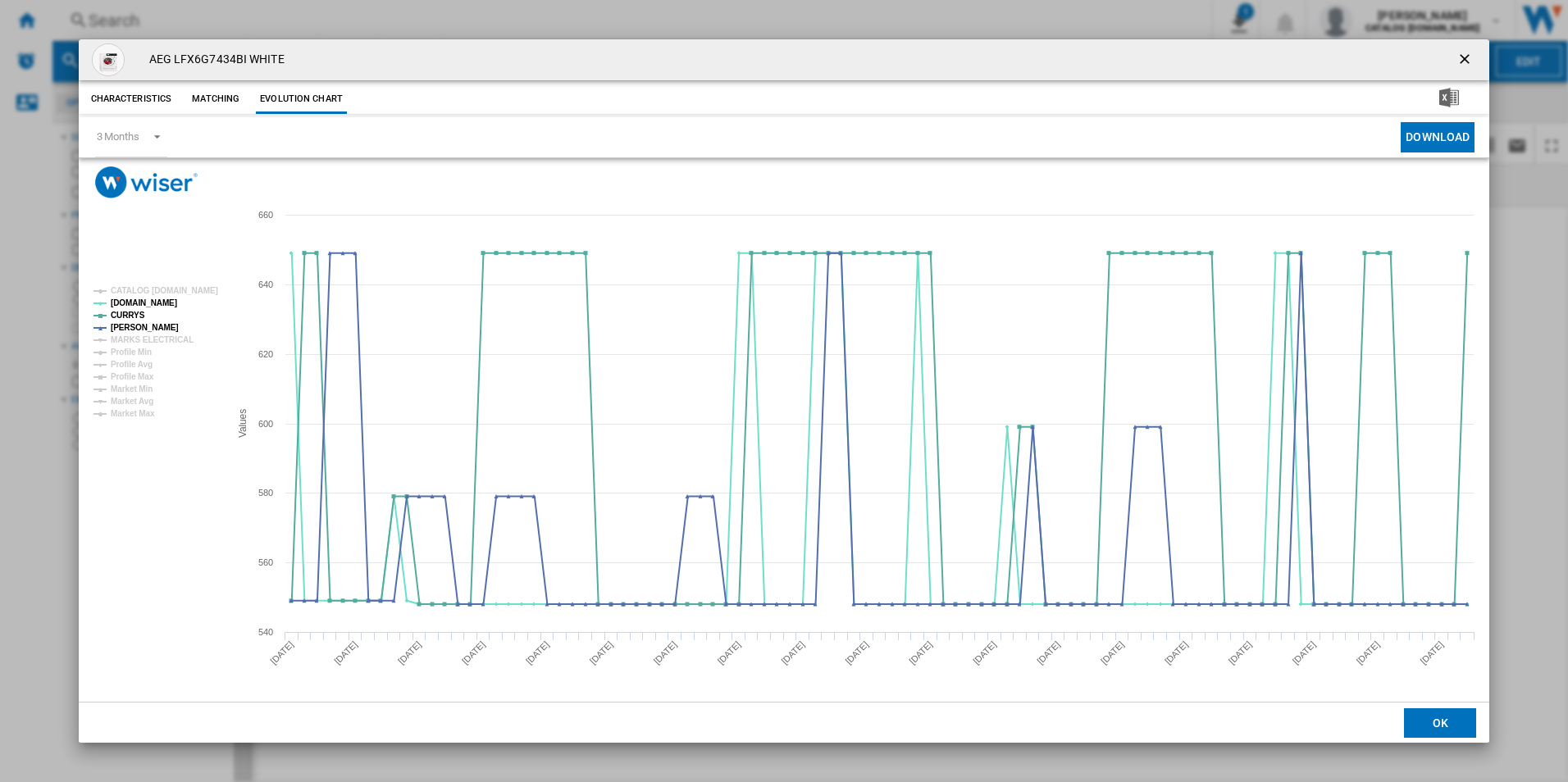
drag, startPoint x: 1469, startPoint y: 58, endPoint x: 1289, endPoint y: 58, distance: 180.0
click at [1469, 58] on ng-md-icon "getI18NText('BUTTONS.CLOSE_DIALOG')" at bounding box center [1466, 60] width 19 height 19
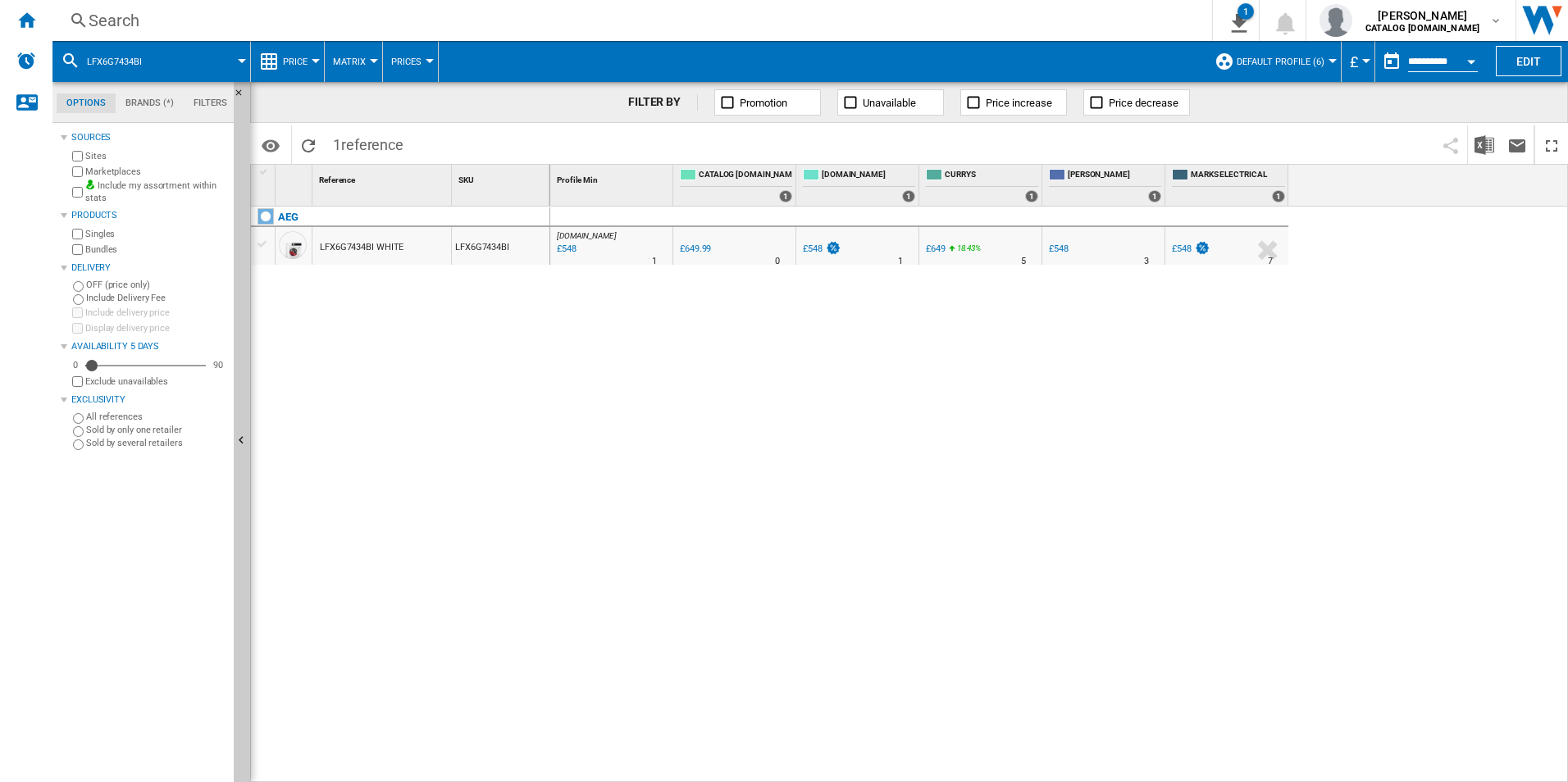
click at [1001, 23] on div "Search" at bounding box center [628, 20] width 1081 height 23
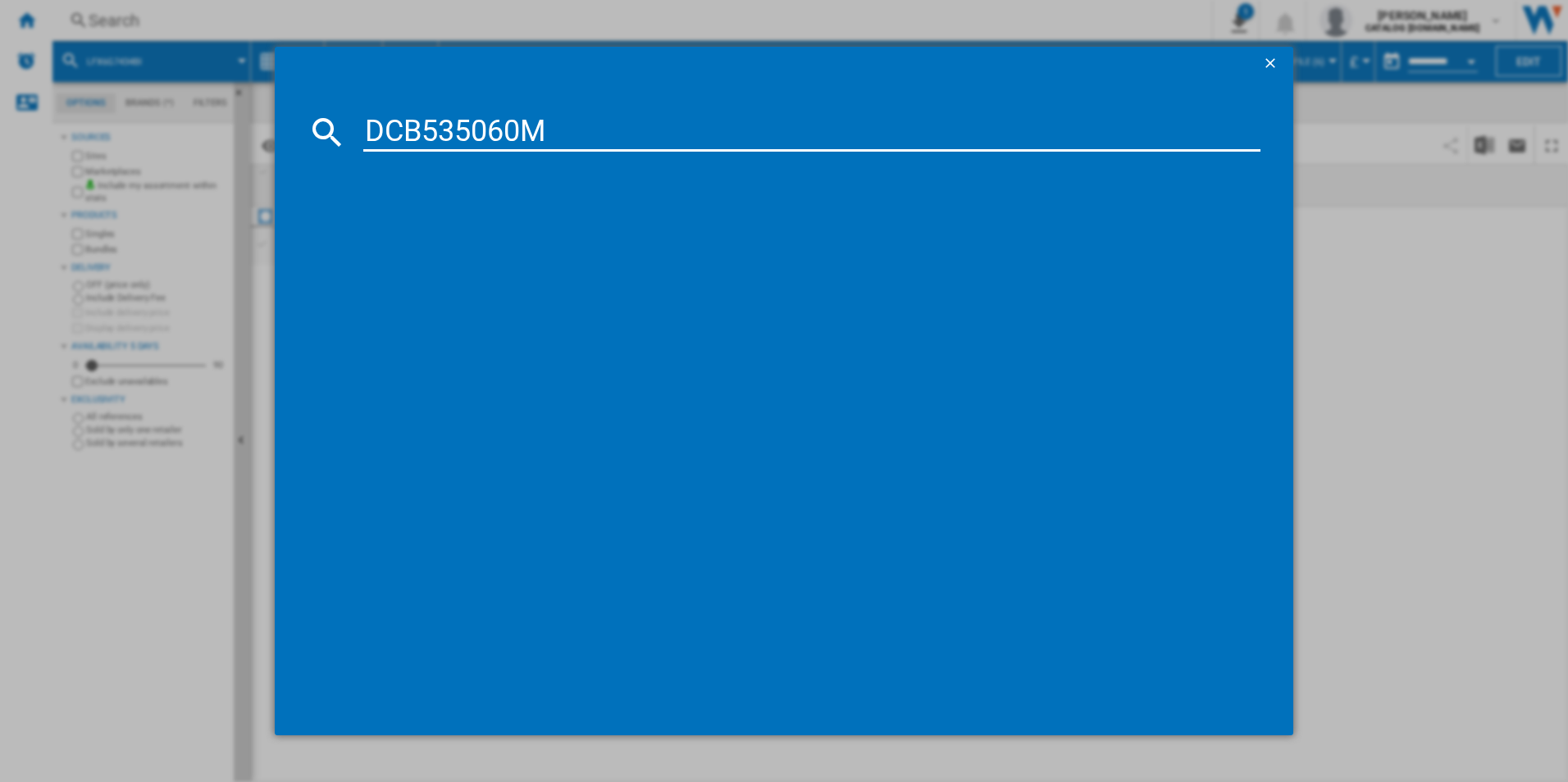
type input "DCB535060M"
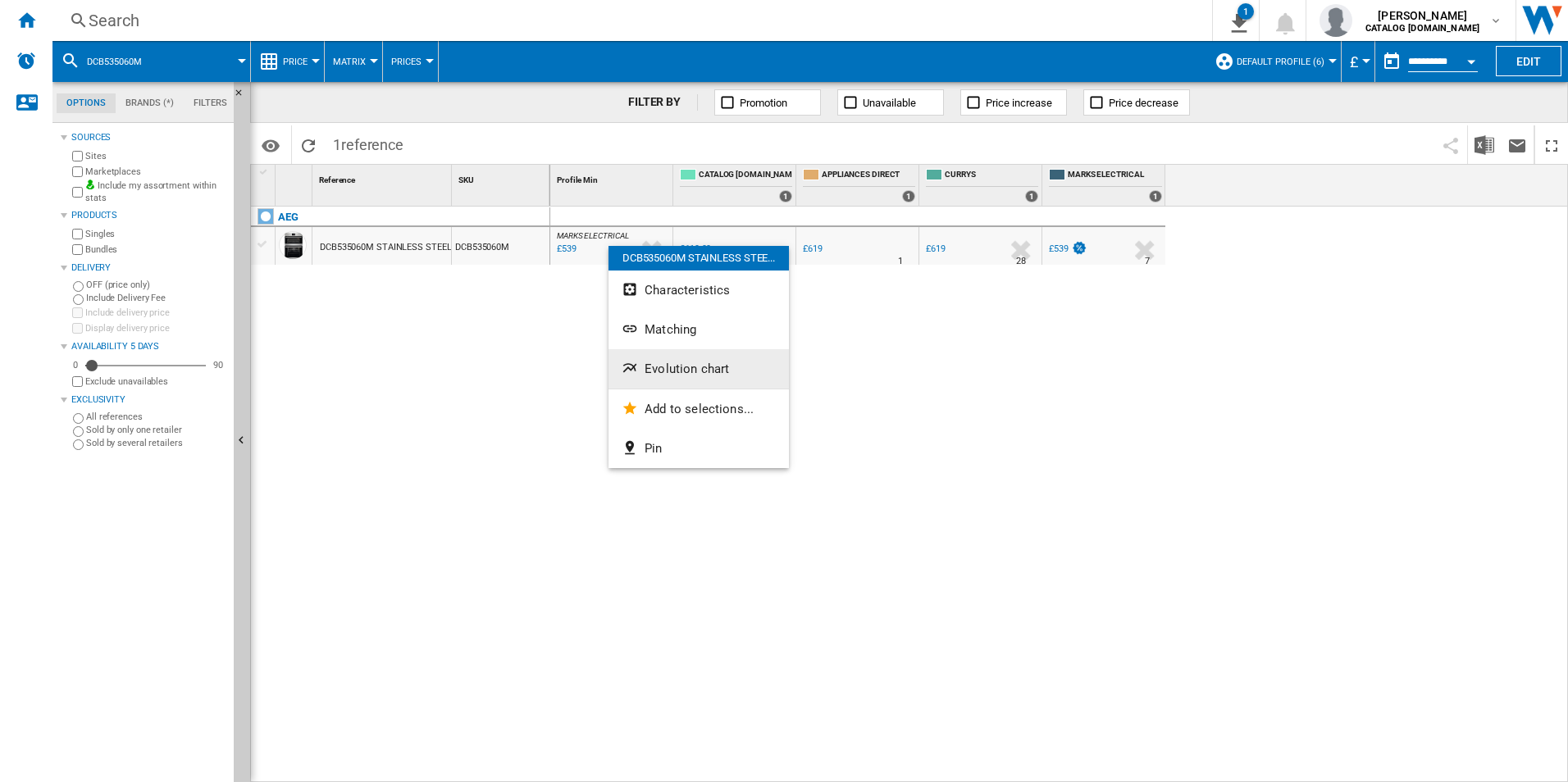
click at [662, 369] on span "Evolution chart" at bounding box center [687, 369] width 84 height 15
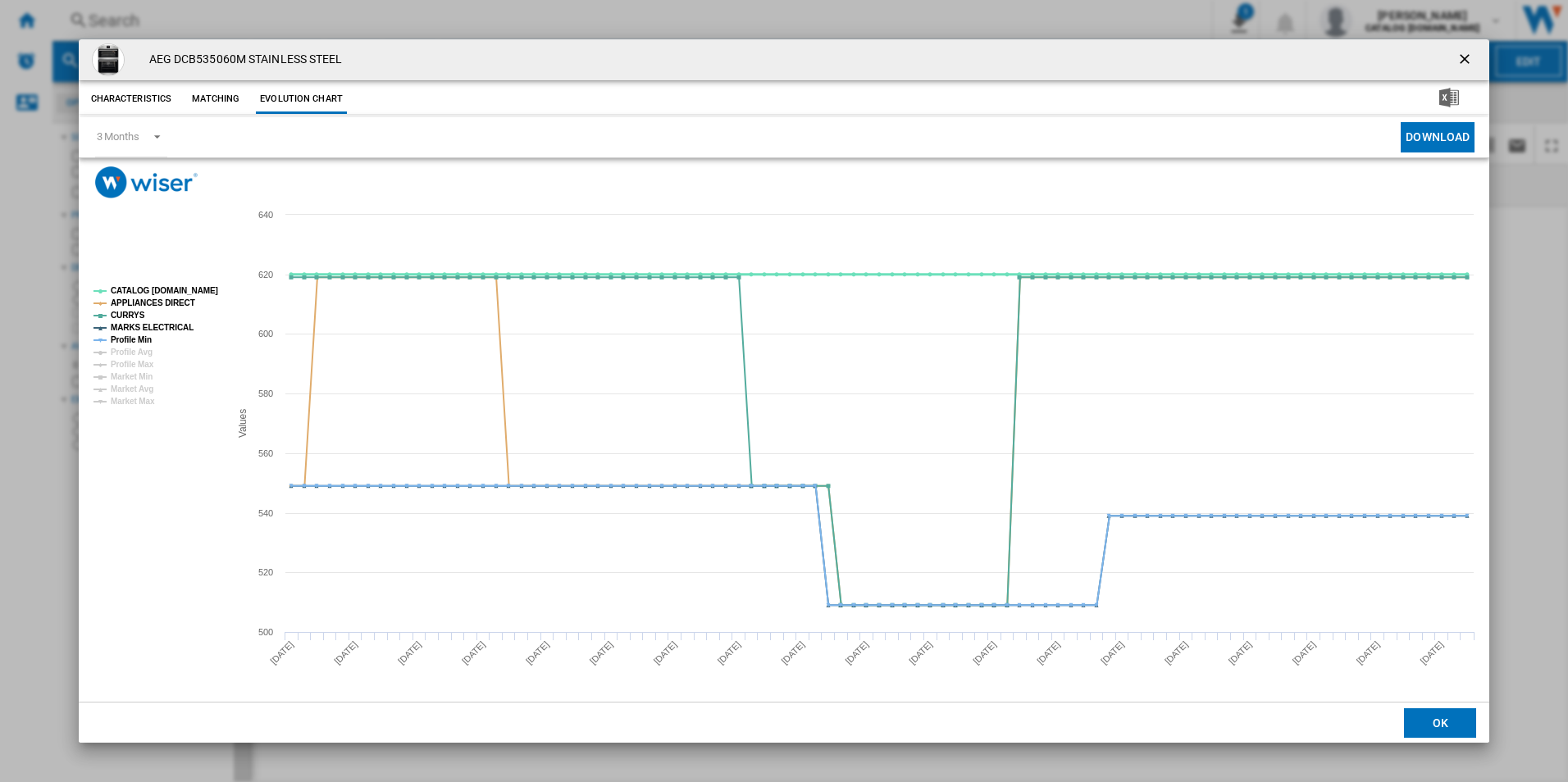
click at [202, 291] on tspan "CATALOG [DOMAIN_NAME]" at bounding box center [164, 290] width 108 height 9
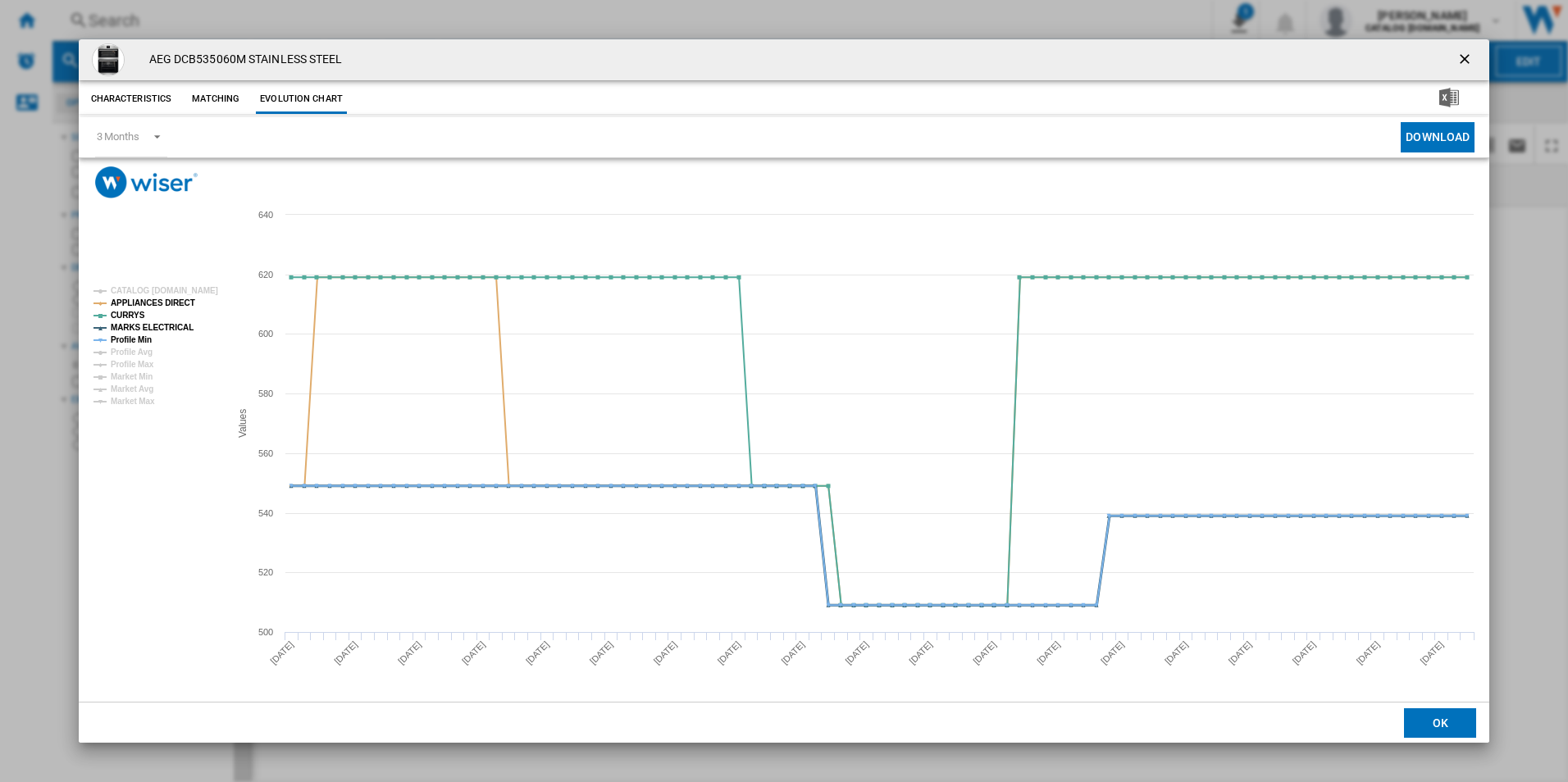
click at [174, 326] on tspan "MARKS ELECTRICAL" at bounding box center [151, 327] width 83 height 9
click at [170, 303] on tspan "APPLIANCES DIRECT" at bounding box center [152, 303] width 84 height 9
click at [139, 336] on tspan "Profile Min" at bounding box center [131, 340] width 41 height 9
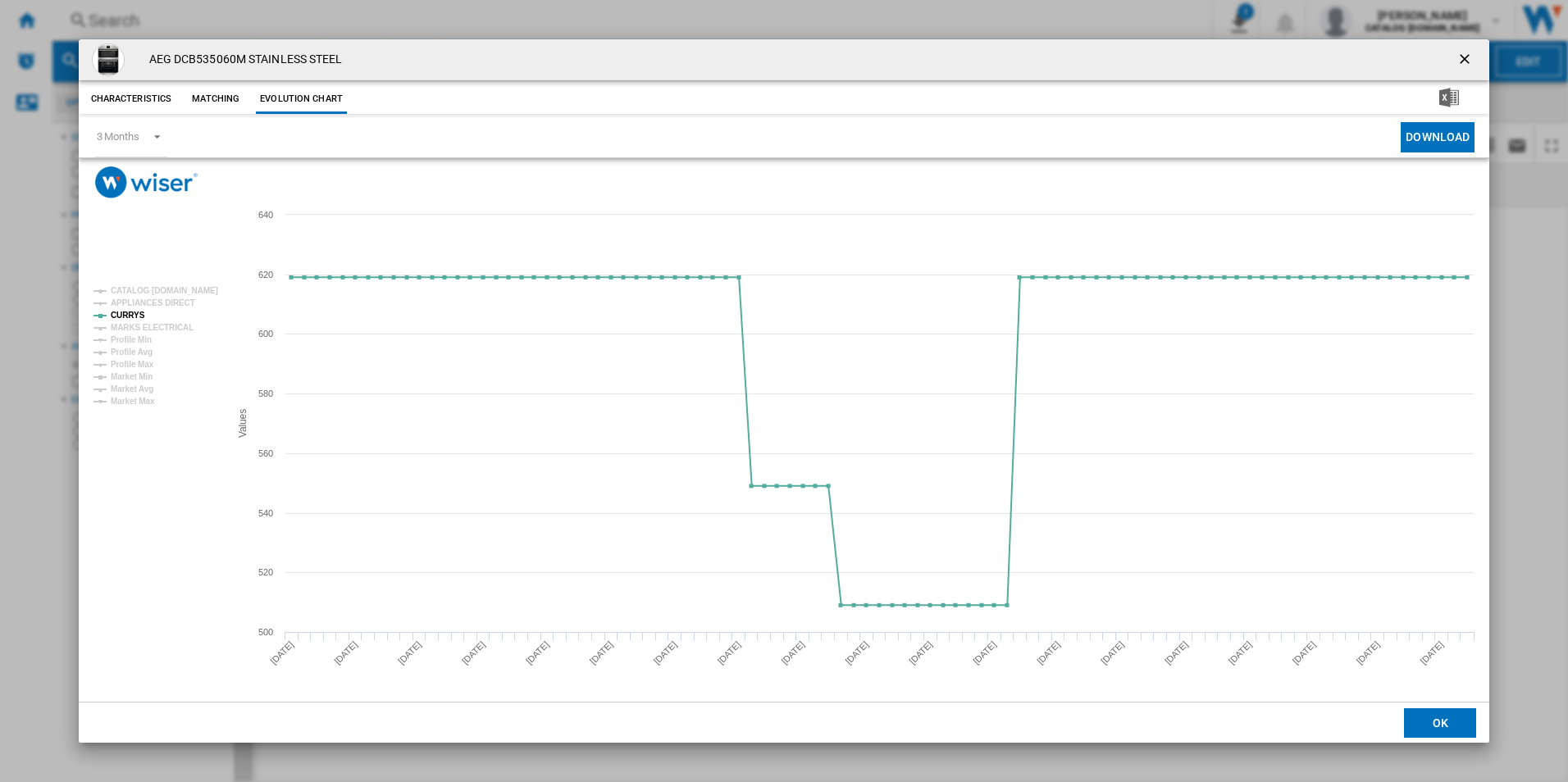
drag, startPoint x: 1473, startPoint y: 54, endPoint x: 1466, endPoint y: 53, distance: 7.1
click at [1473, 53] on ng-md-icon "getI18NText('BUTTONS.CLOSE_DIALOG')" at bounding box center [1466, 60] width 19 height 19
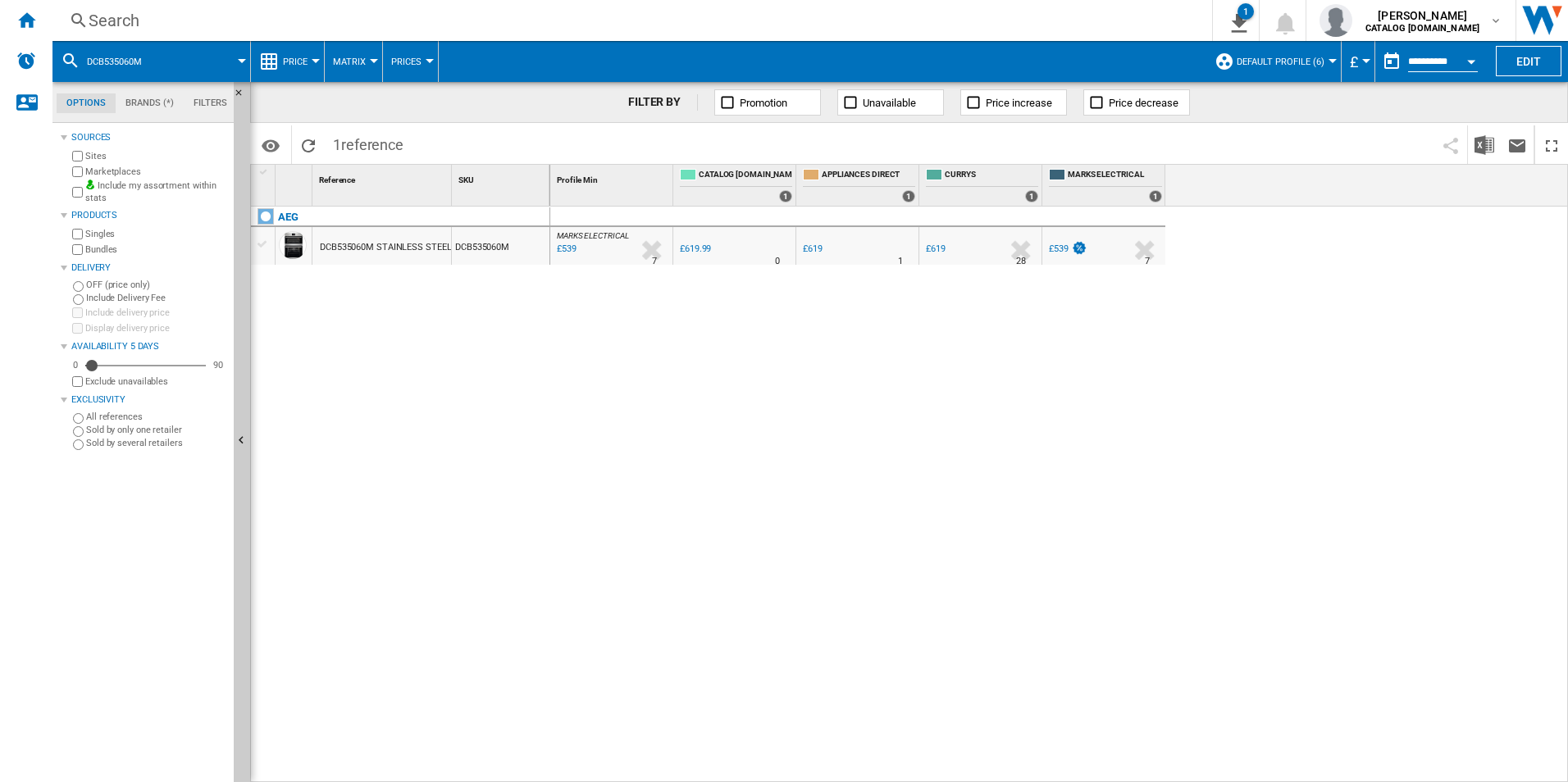
click at [860, 20] on div "Search" at bounding box center [628, 20] width 1081 height 23
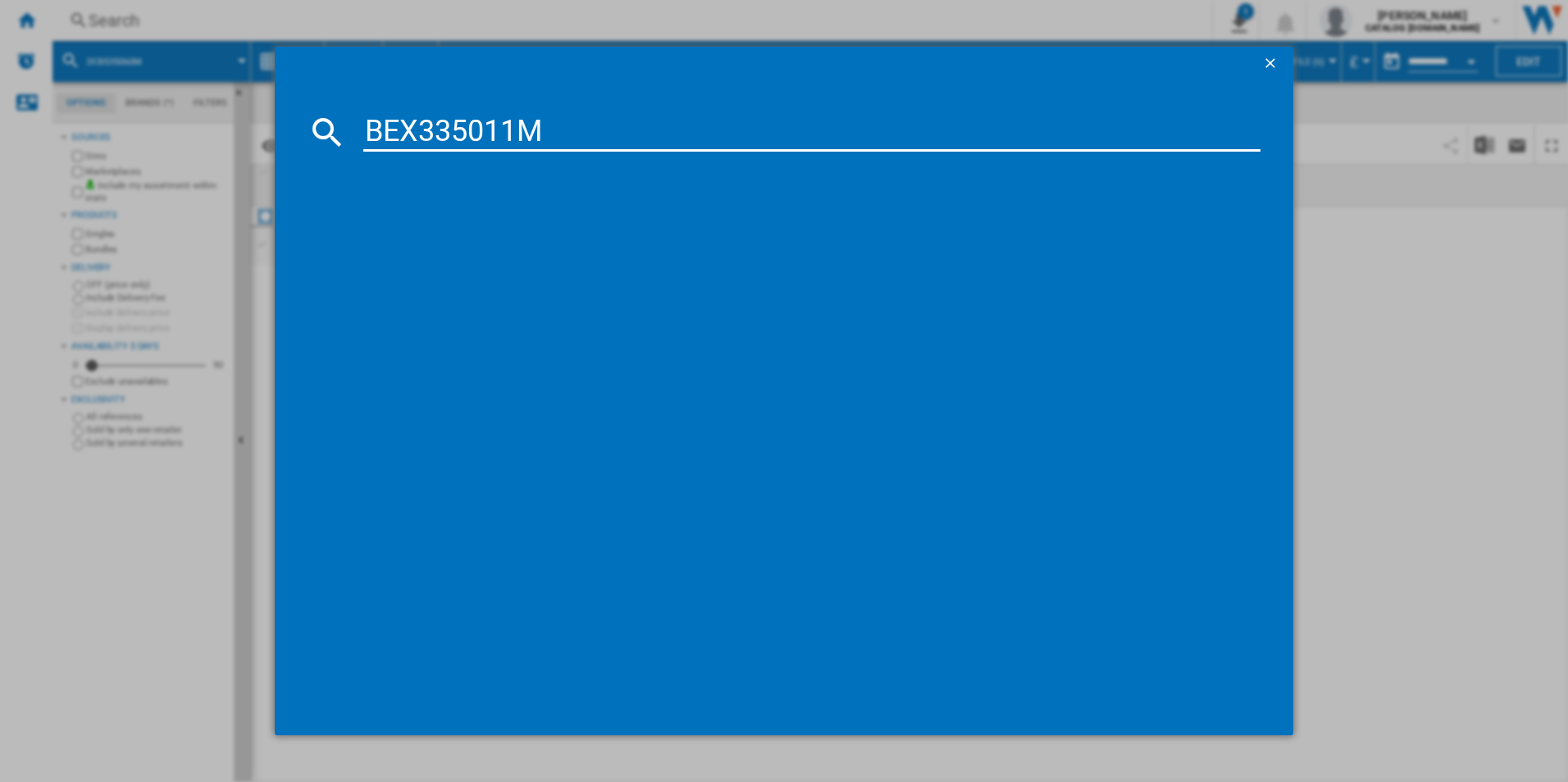
type input "BEX335011M"
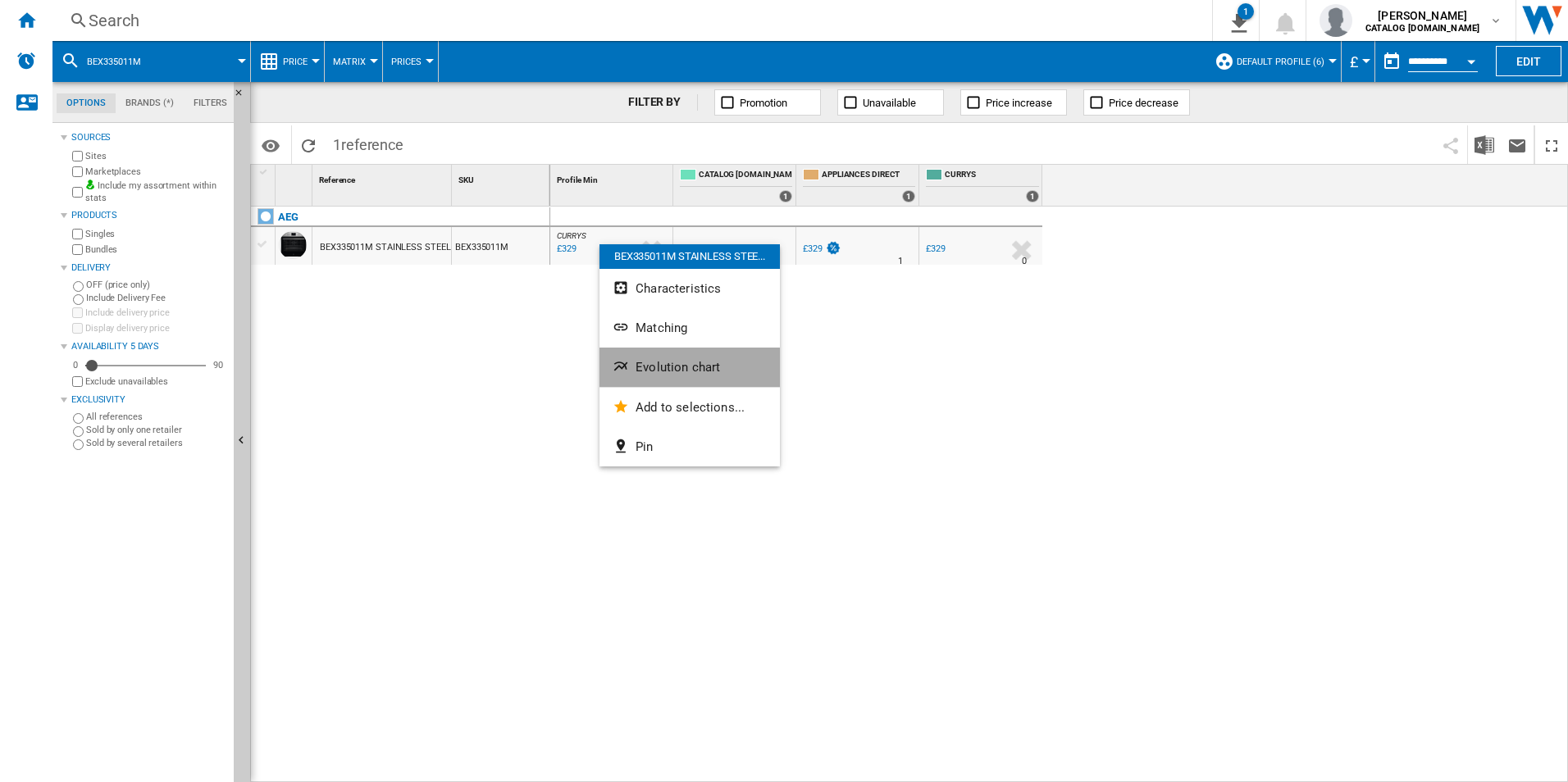
click at [650, 376] on button "Evolution chart" at bounding box center [689, 367] width 180 height 39
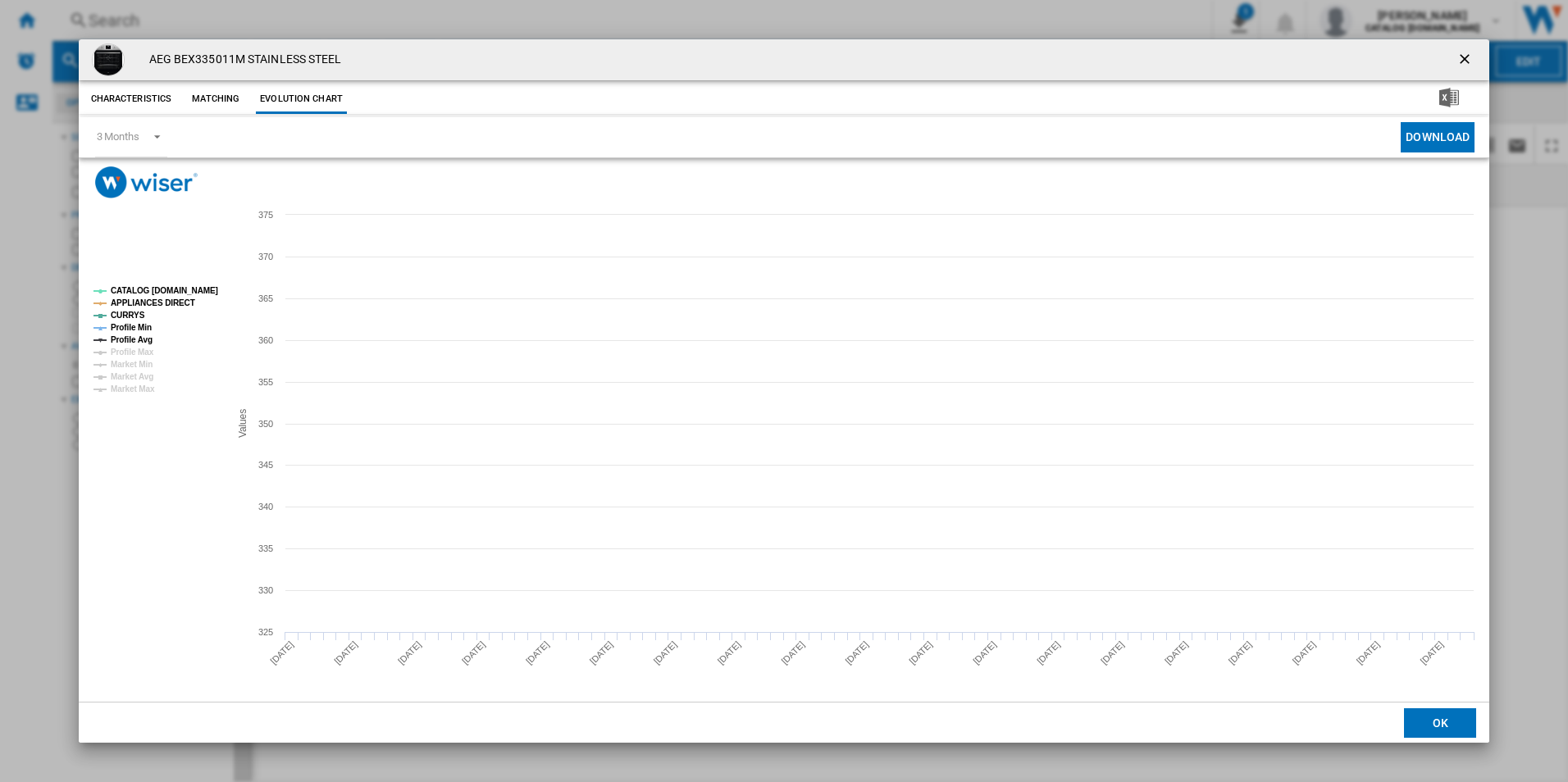
click at [184, 286] on tspan "CATALOG [DOMAIN_NAME]" at bounding box center [164, 290] width 108 height 9
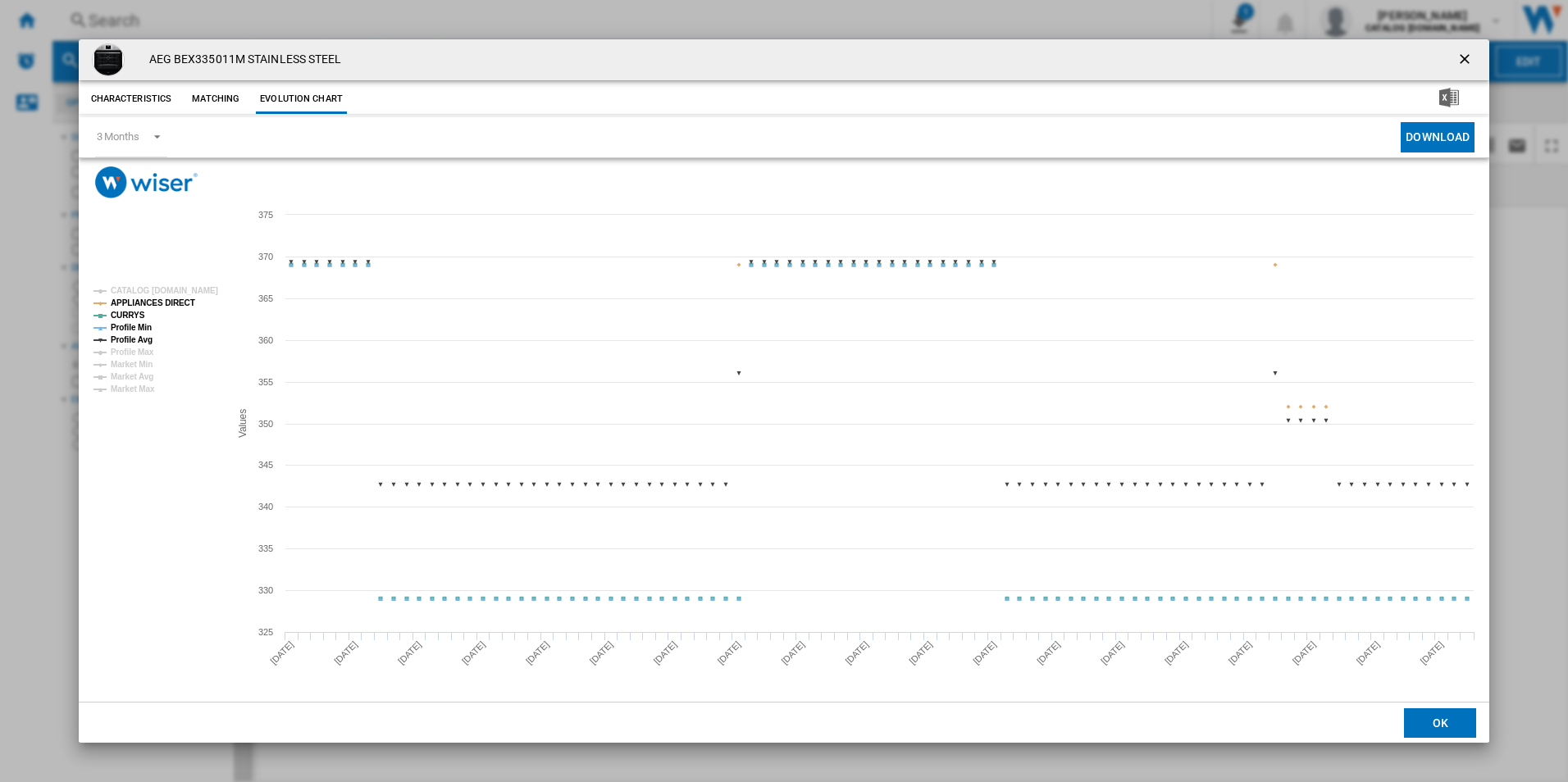
click at [177, 301] on tspan "APPLIANCES DIRECT" at bounding box center [152, 303] width 84 height 9
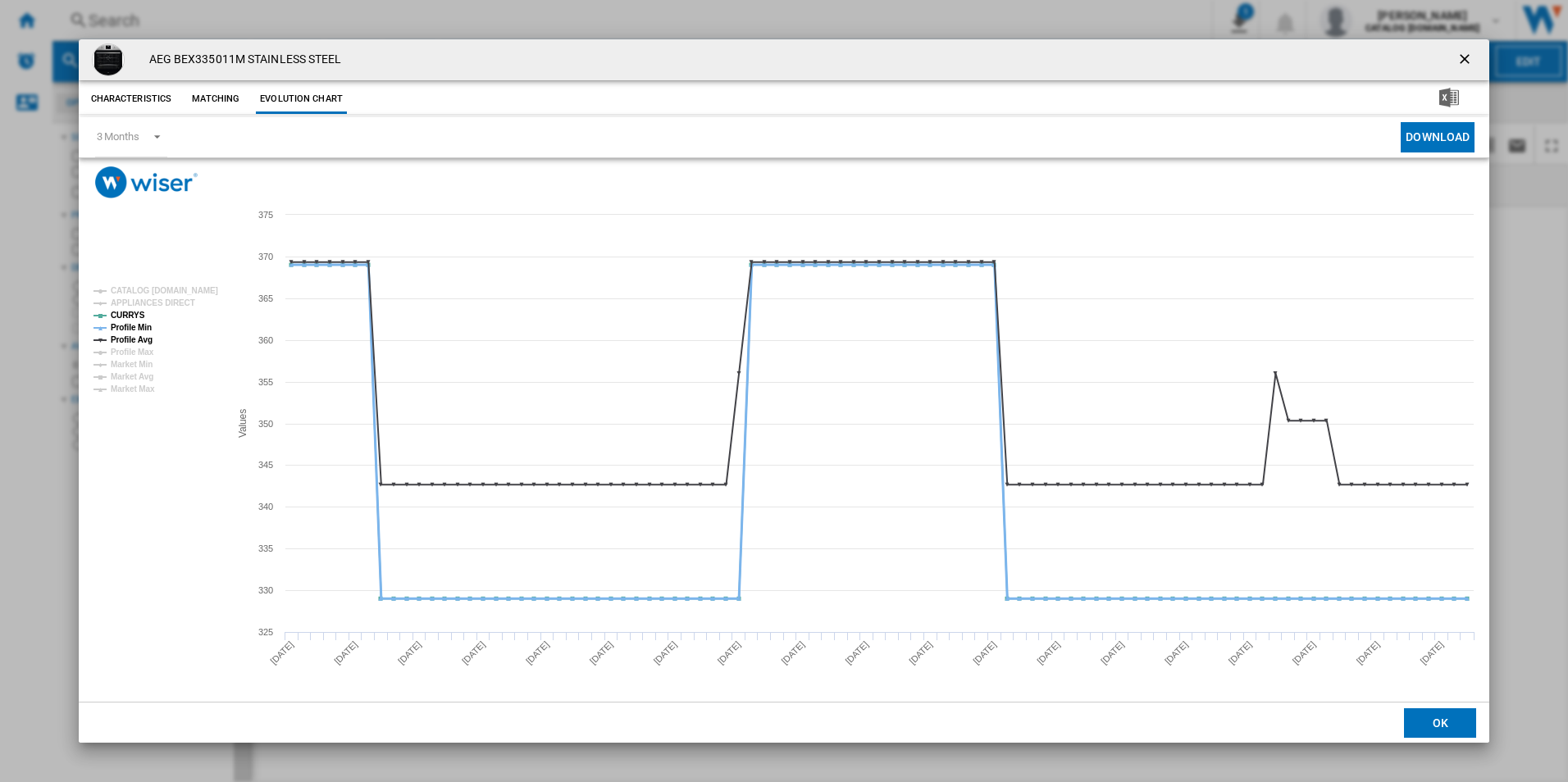
click at [141, 331] on tspan "Profile Min" at bounding box center [131, 327] width 41 height 9
click at [144, 339] on tspan "Profile Avg" at bounding box center [131, 340] width 42 height 9
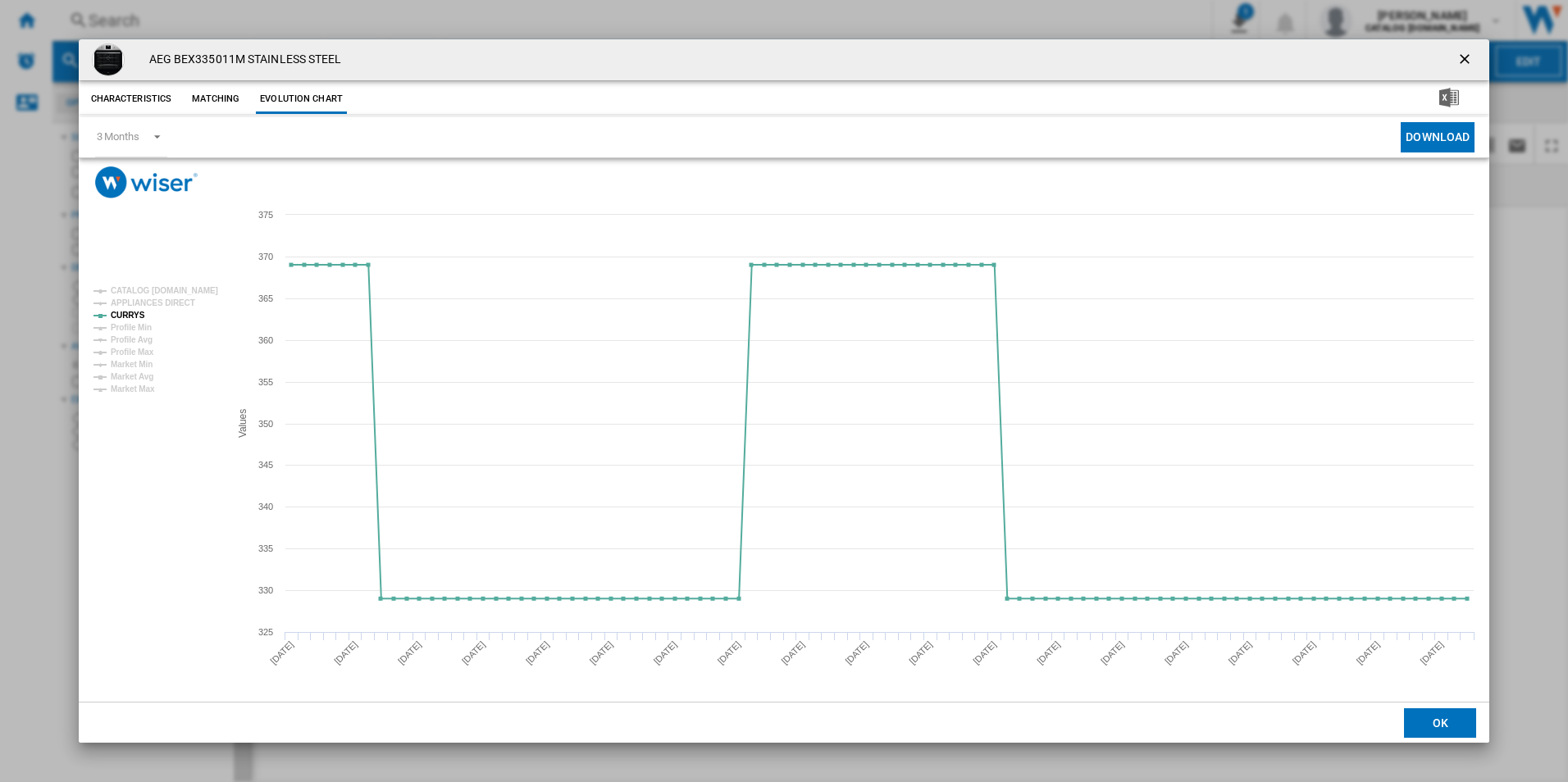
click at [1461, 60] on ng-md-icon "getI18NText('BUTTONS.CLOSE_DIALOG')" at bounding box center [1466, 60] width 19 height 19
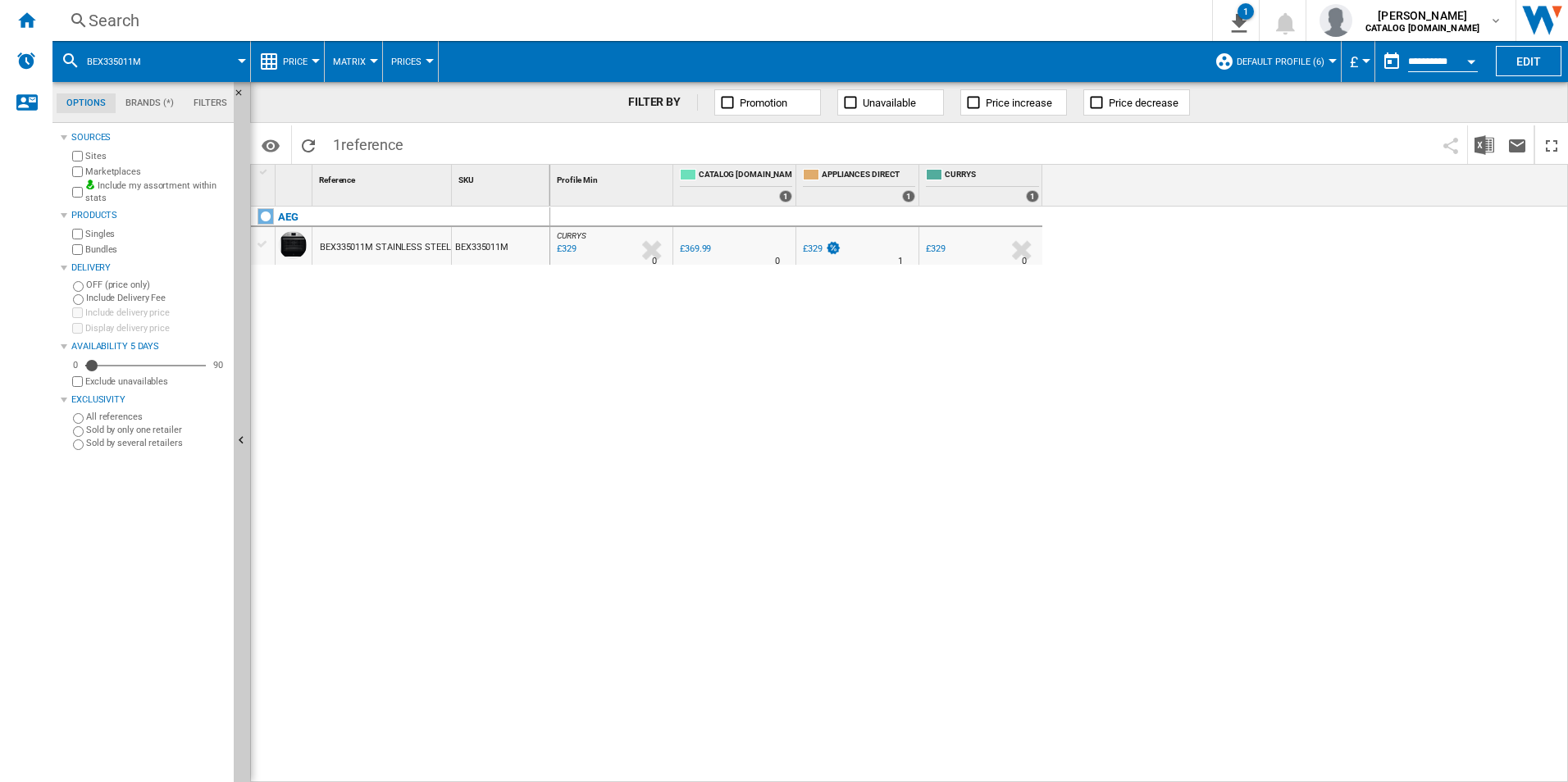
click at [793, 326] on div "CURRYS : -11.1 % £329 % N/A 0 CURRYS : 0.0 % £369.99 % N/A 0" at bounding box center [1060, 494] width 1019 height 576
click at [535, 23] on div "Search" at bounding box center [628, 20] width 1081 height 23
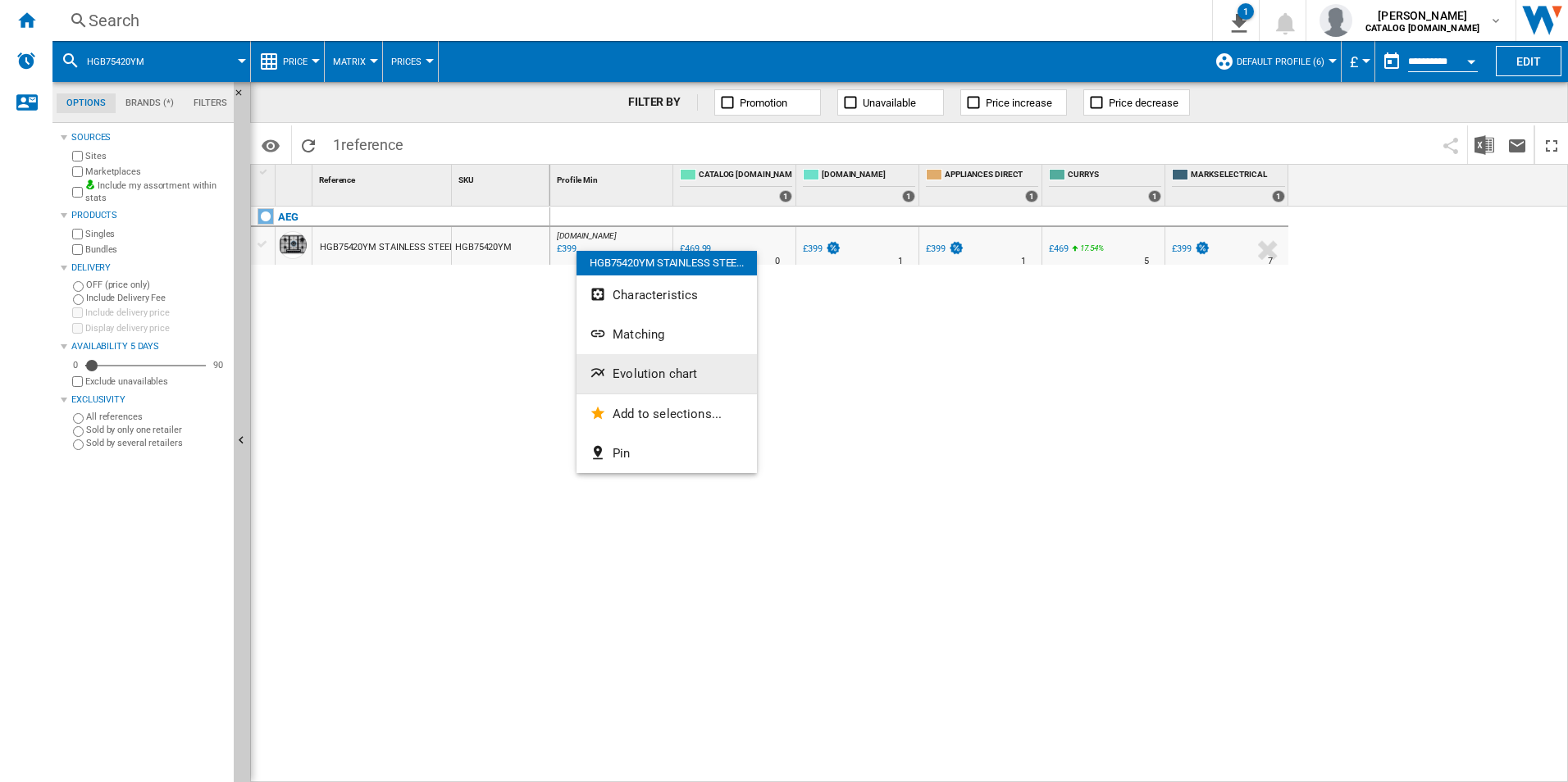
click at [655, 363] on button "Evolution chart" at bounding box center [666, 374] width 180 height 39
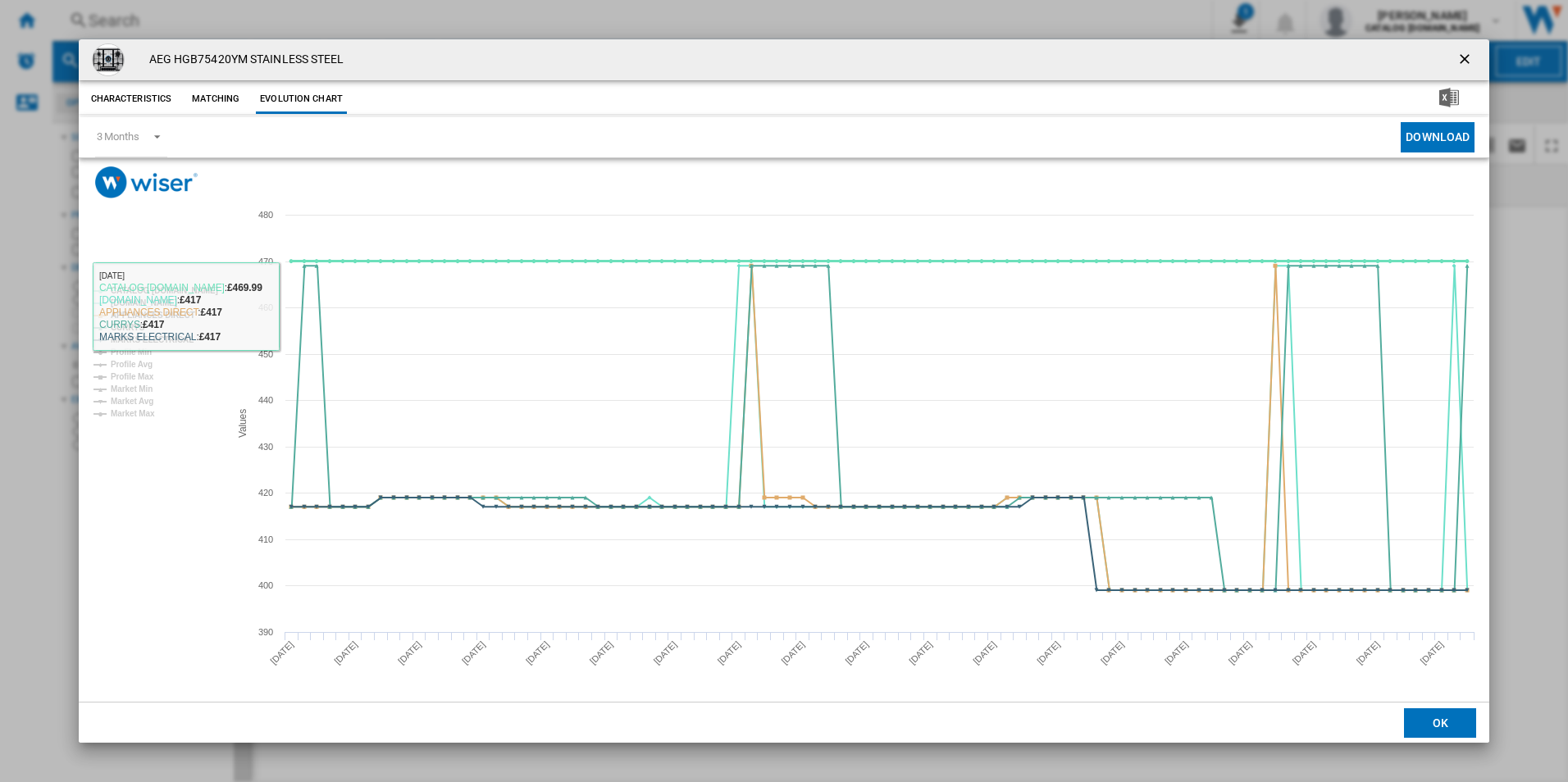
click at [202, 289] on tspan "CATALOG [DOMAIN_NAME]" at bounding box center [164, 290] width 108 height 9
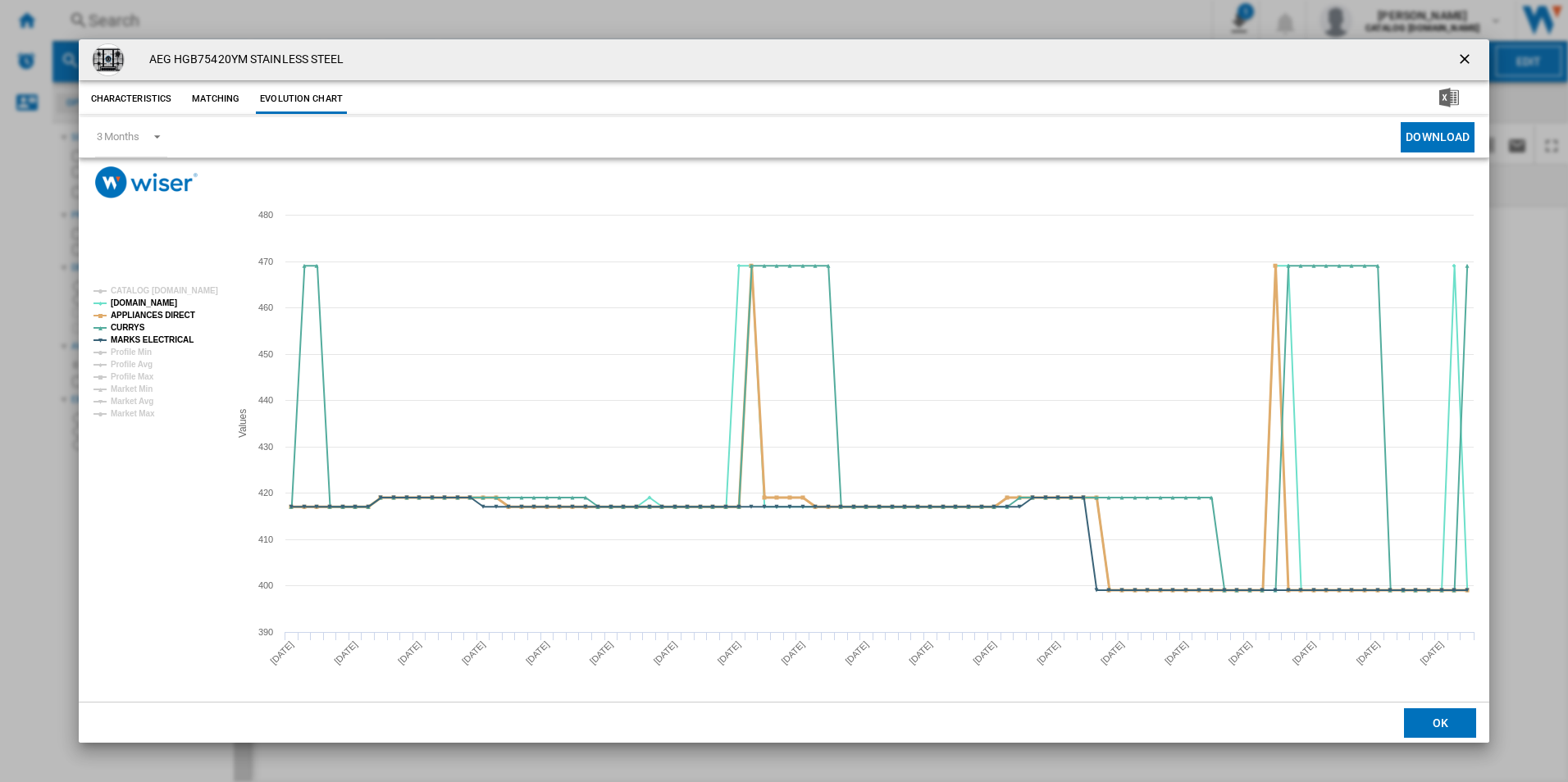
click at [177, 316] on tspan "APPLIANCES DIRECT" at bounding box center [152, 315] width 84 height 9
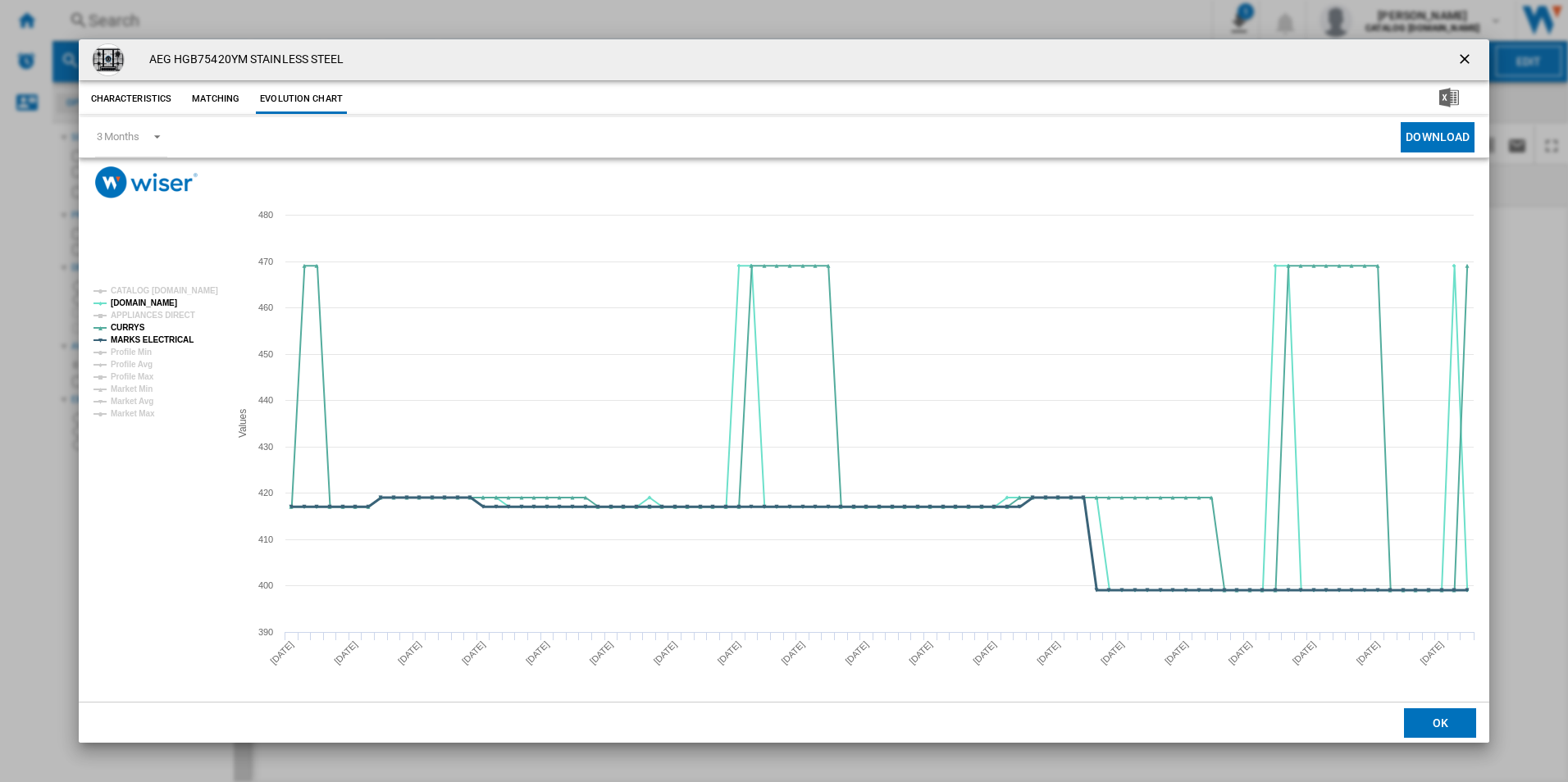
click at [169, 341] on tspan "MARKS ELECTRICAL" at bounding box center [151, 340] width 83 height 9
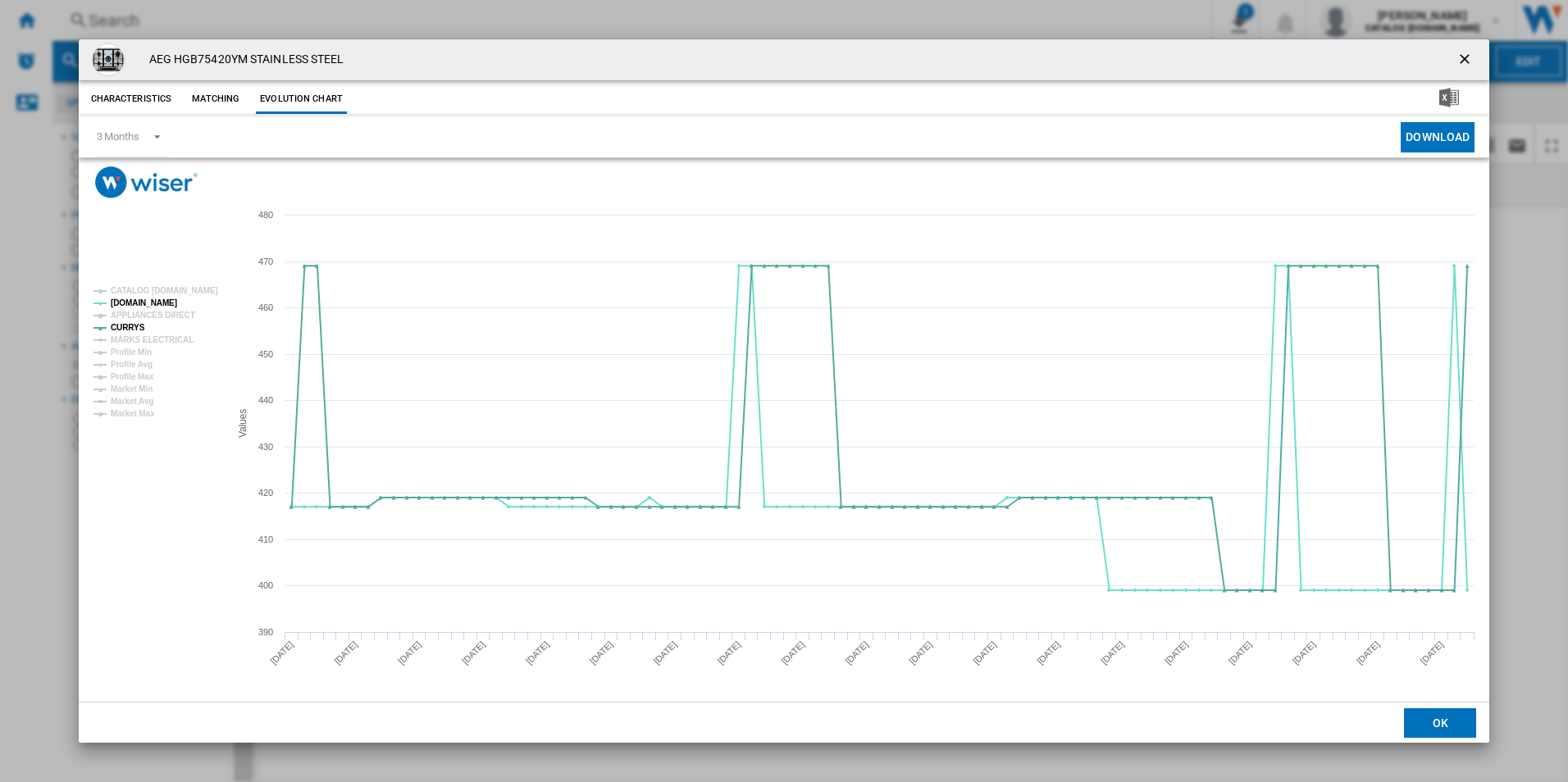
drag, startPoint x: 1469, startPoint y: 60, endPoint x: 1449, endPoint y: 58, distance: 20.1
click at [1469, 60] on ng-md-icon "getI18NText('BUTTONS.CLOSE_DIALOG')" at bounding box center [1466, 60] width 19 height 19
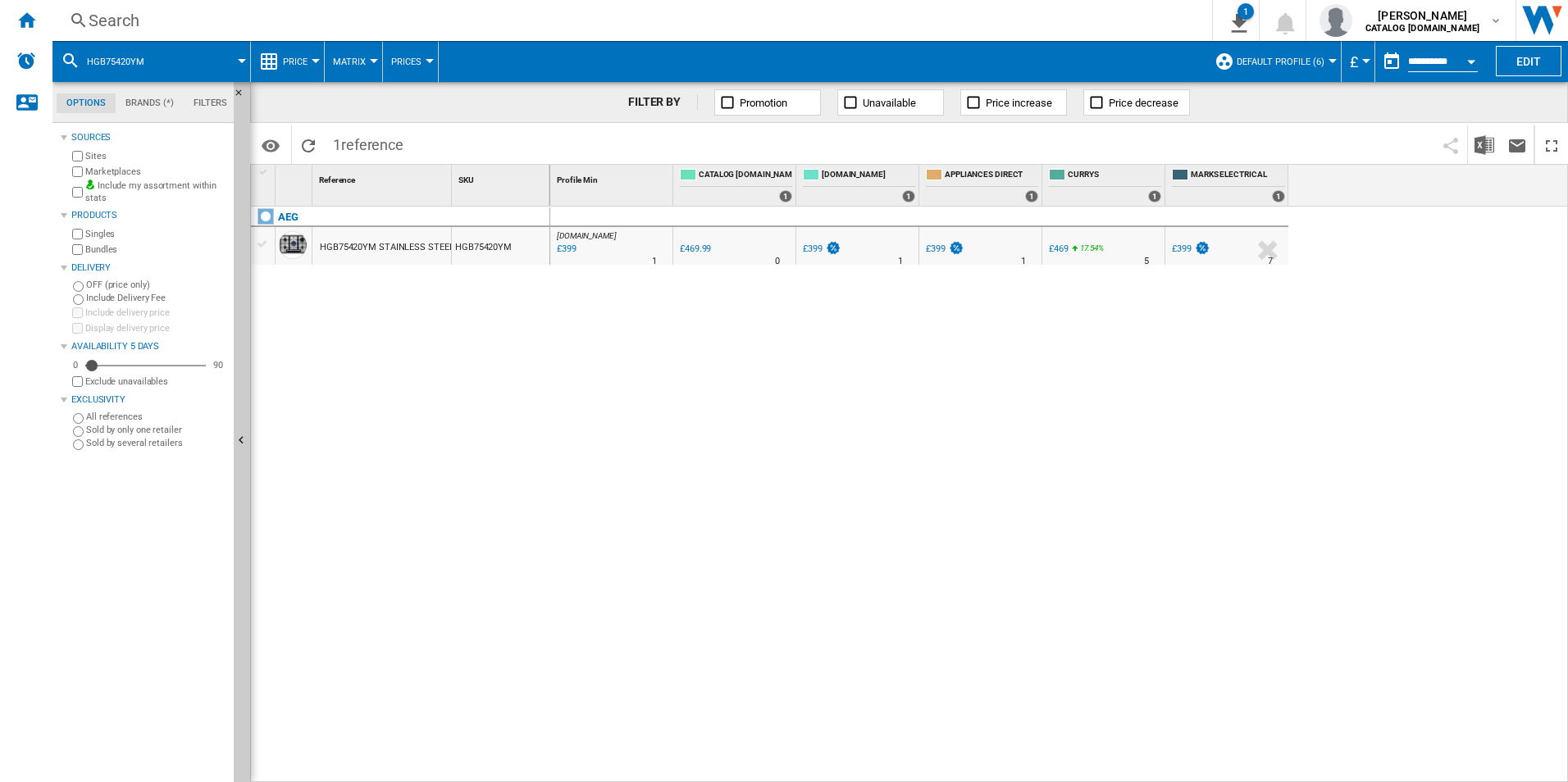
click at [666, 14] on div "Search" at bounding box center [628, 20] width 1081 height 23
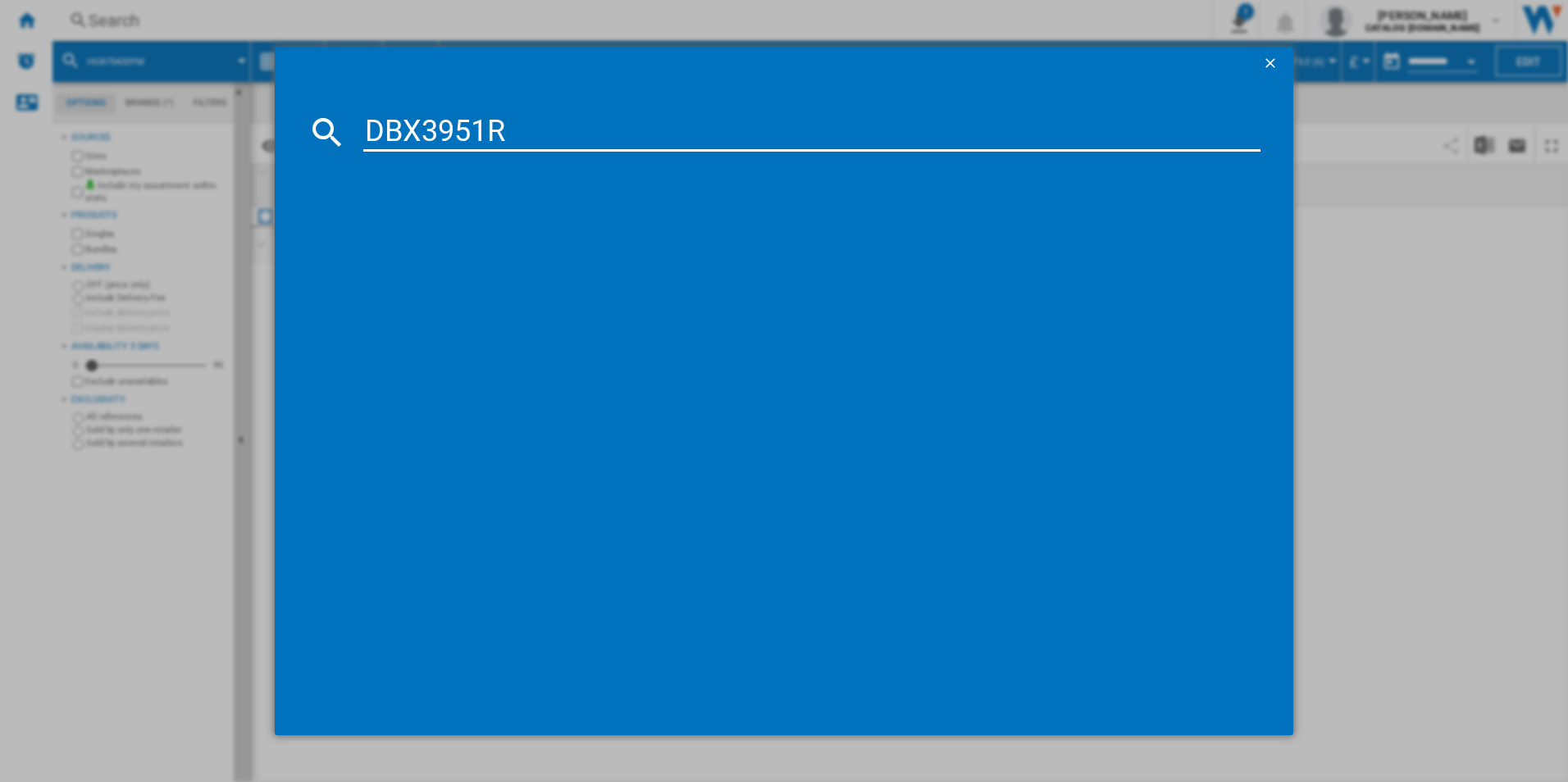
type input "DBX3951R"
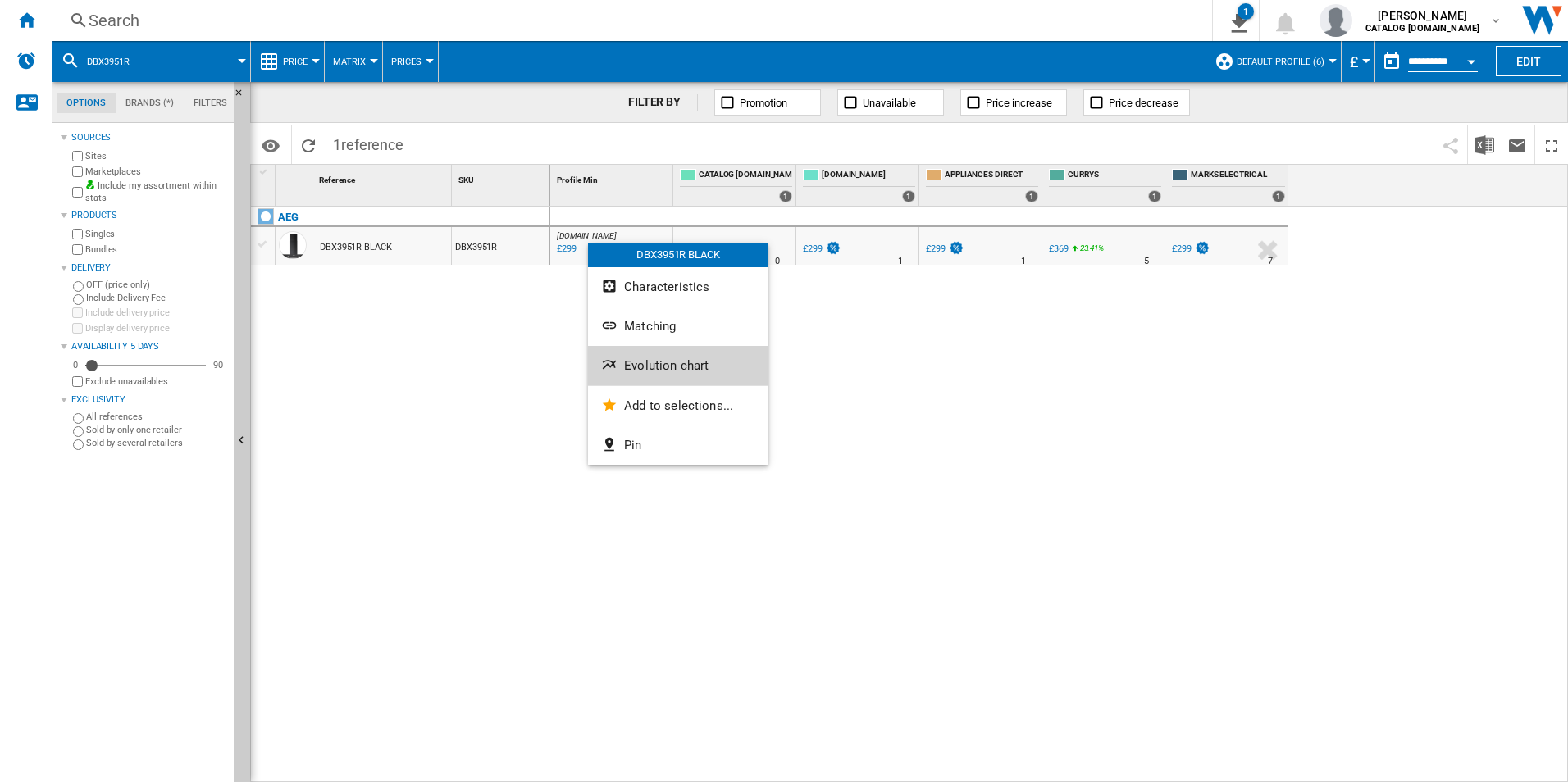
click at [627, 359] on span "Evolution chart" at bounding box center [666, 365] width 84 height 15
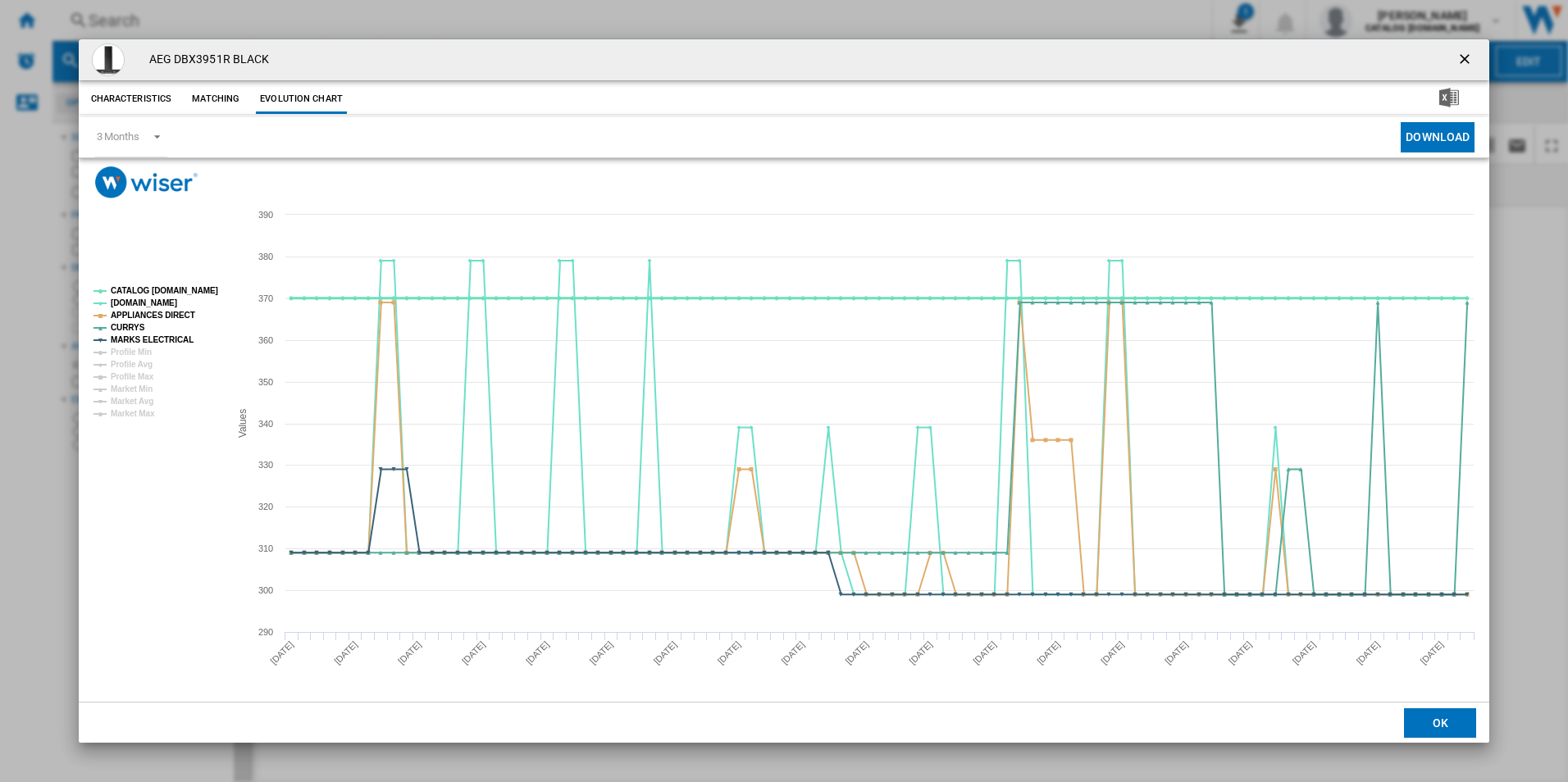
click at [164, 293] on tspan "CATALOG [DOMAIN_NAME]" at bounding box center [164, 290] width 108 height 9
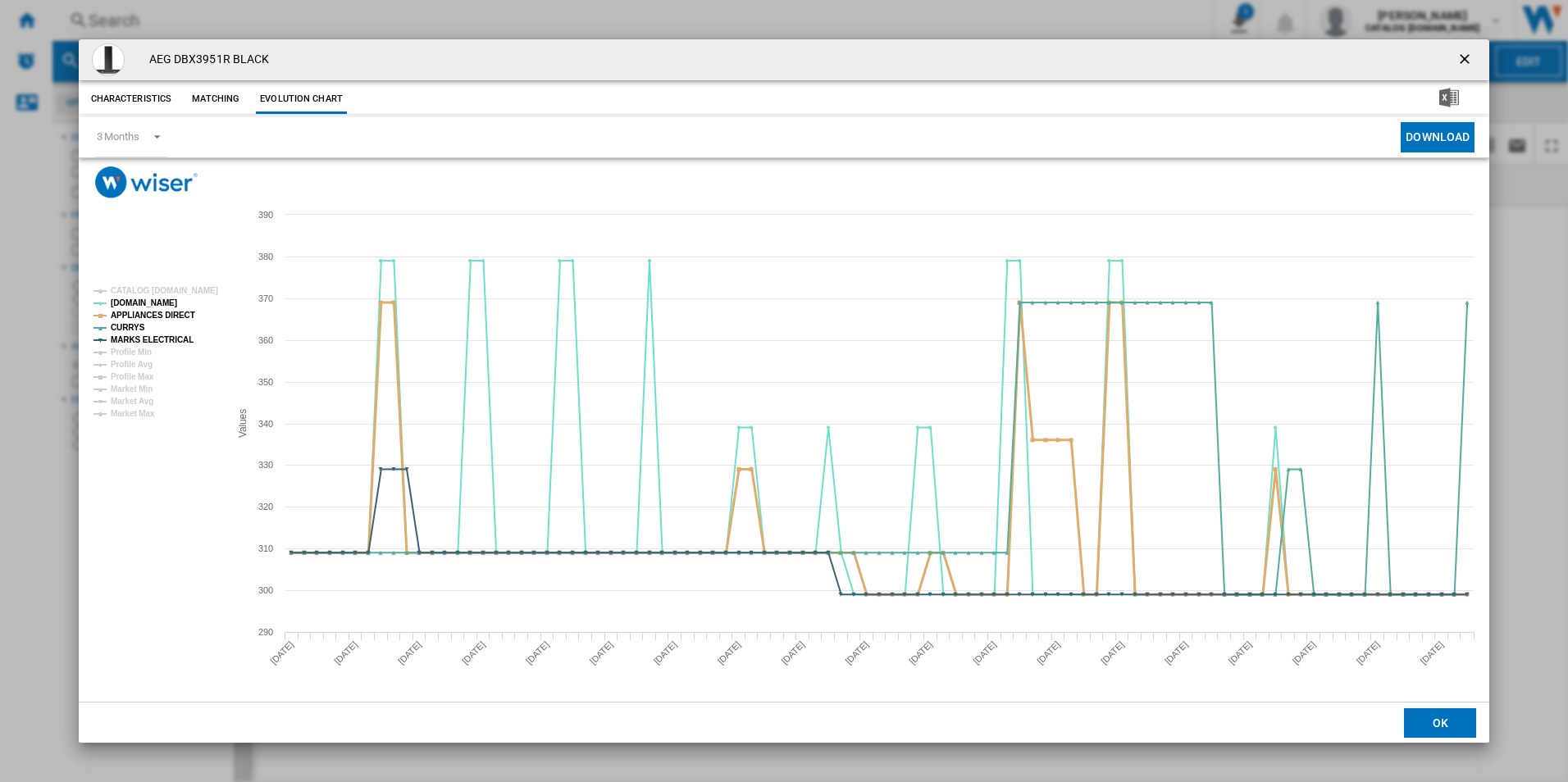
click at [173, 313] on tspan "APPLIANCES DIRECT" at bounding box center [152, 315] width 84 height 9
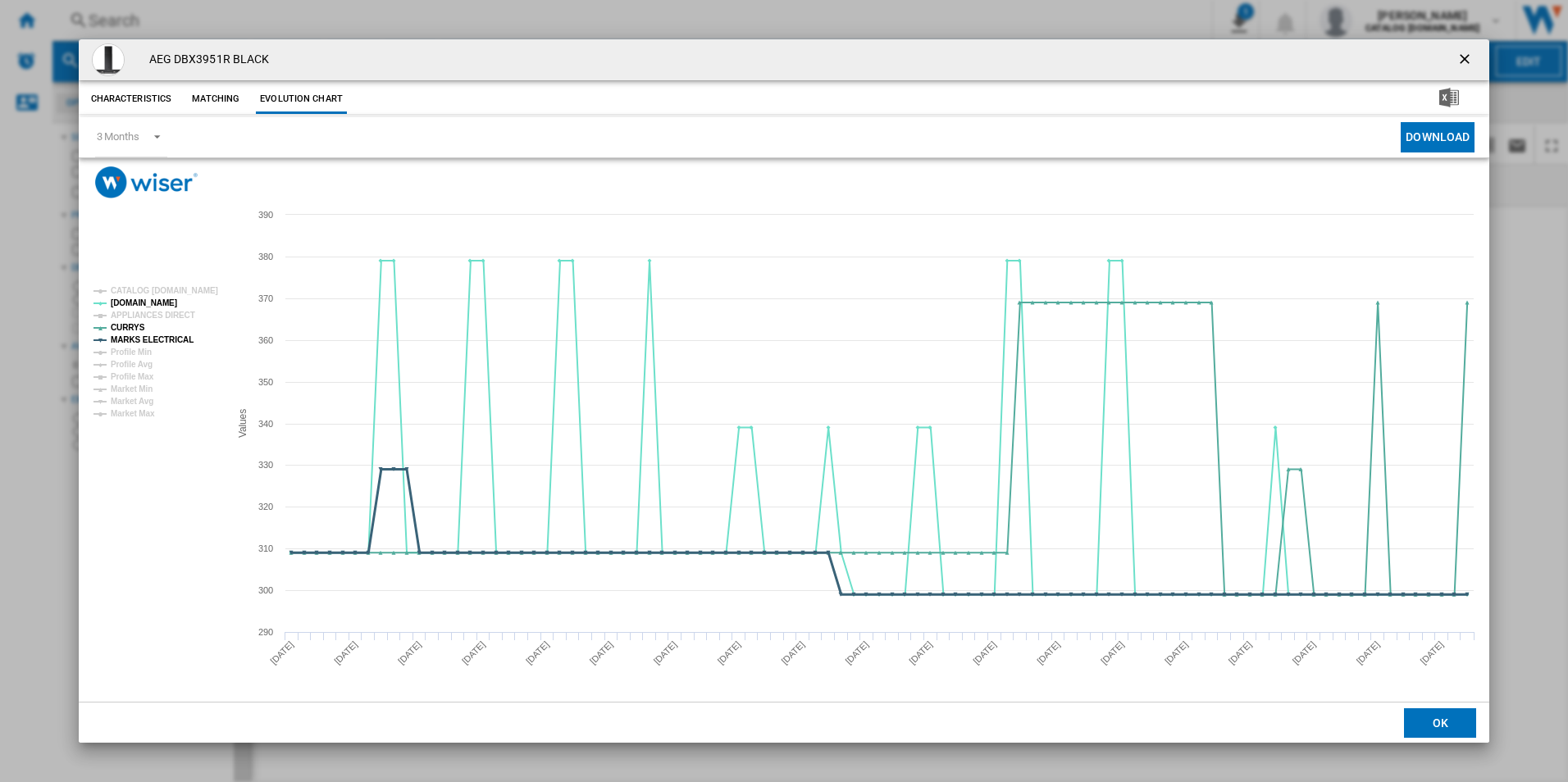
click at [178, 339] on tspan "MARKS ELECTRICAL" at bounding box center [151, 340] width 83 height 9
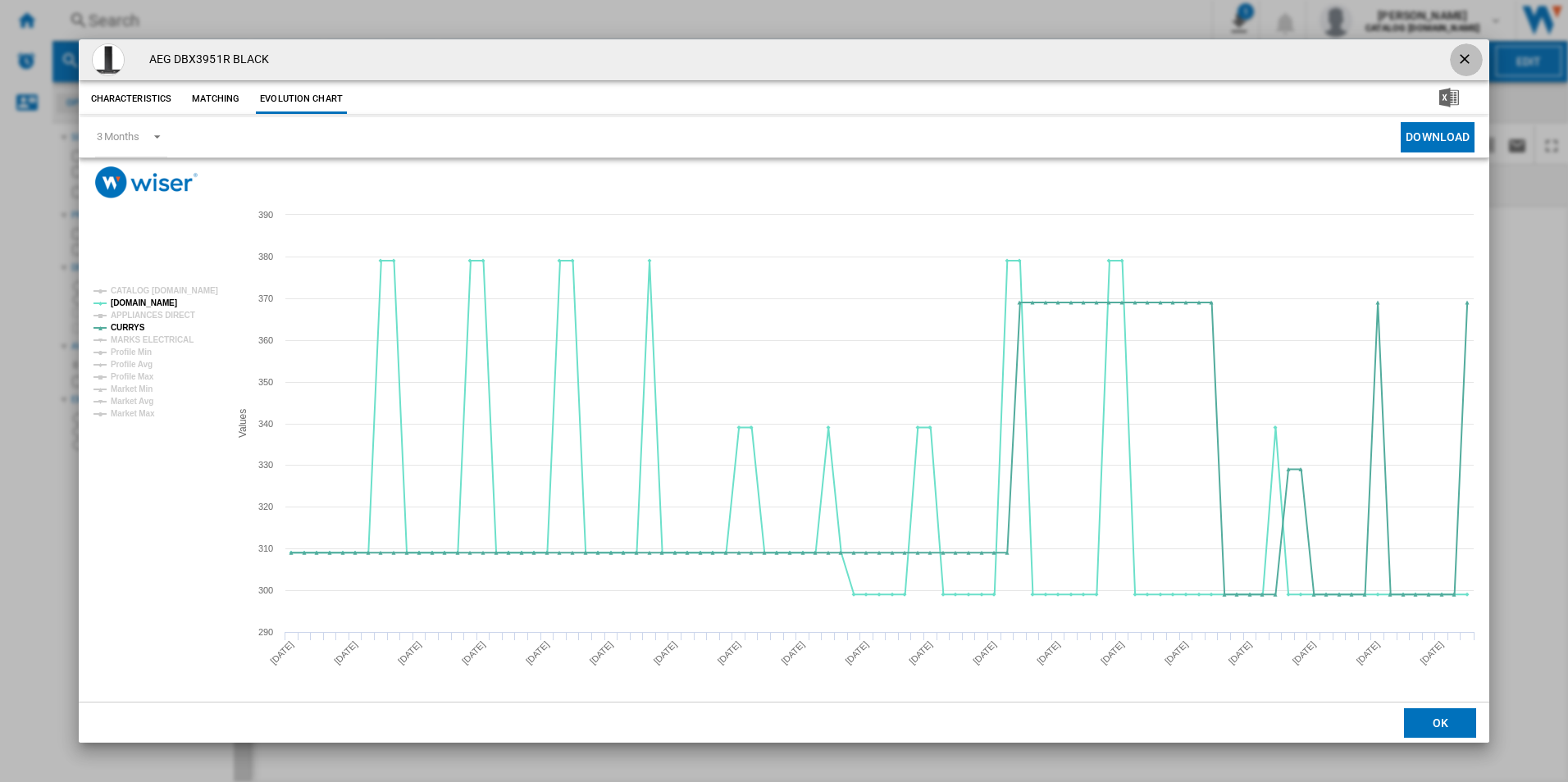
click at [1460, 53] on ng-md-icon "getI18NText('BUTTONS.CLOSE_DIALOG')" at bounding box center [1466, 60] width 19 height 19
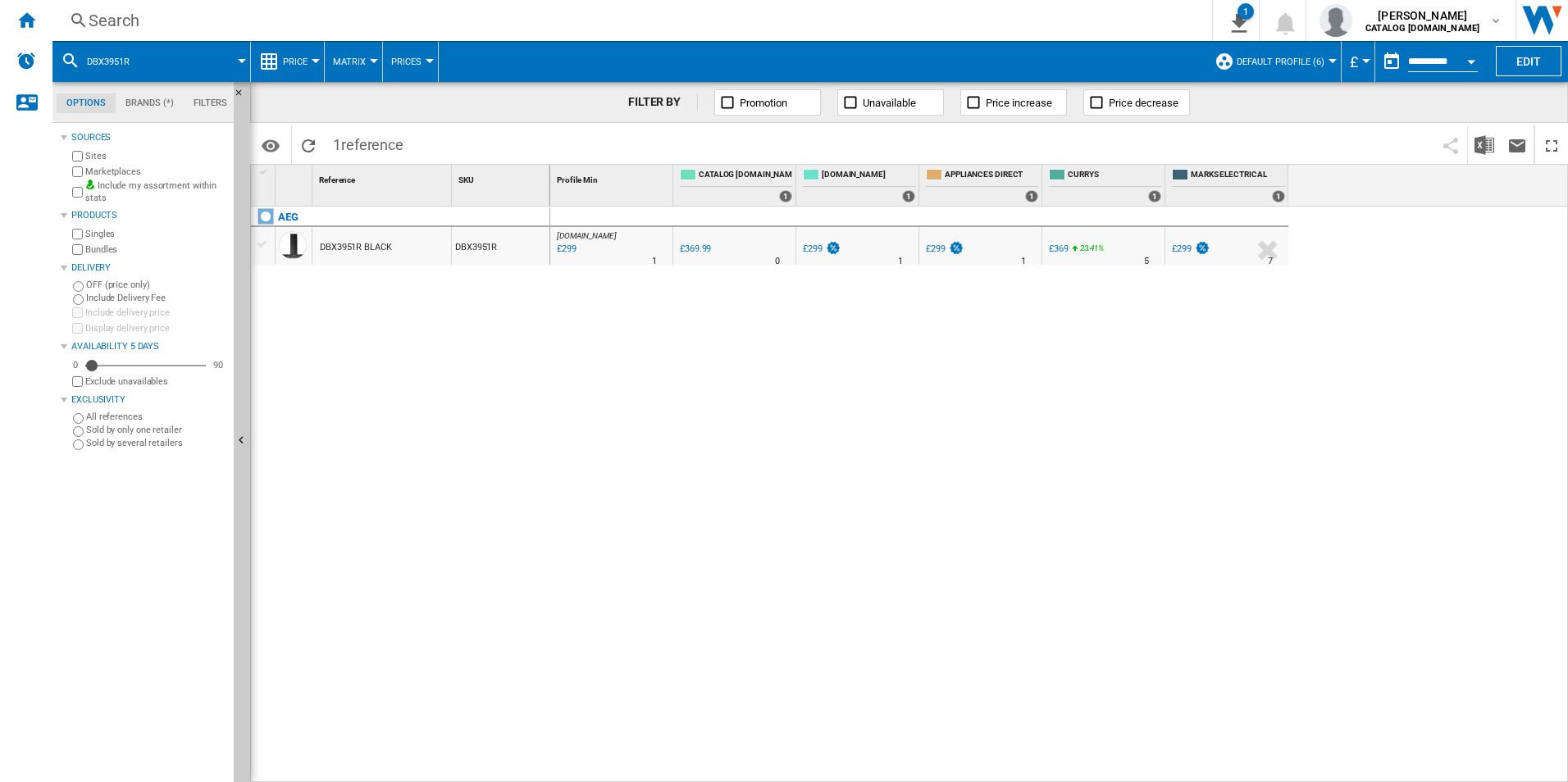
click at [956, 32] on div "Search" at bounding box center [628, 20] width 1081 height 23
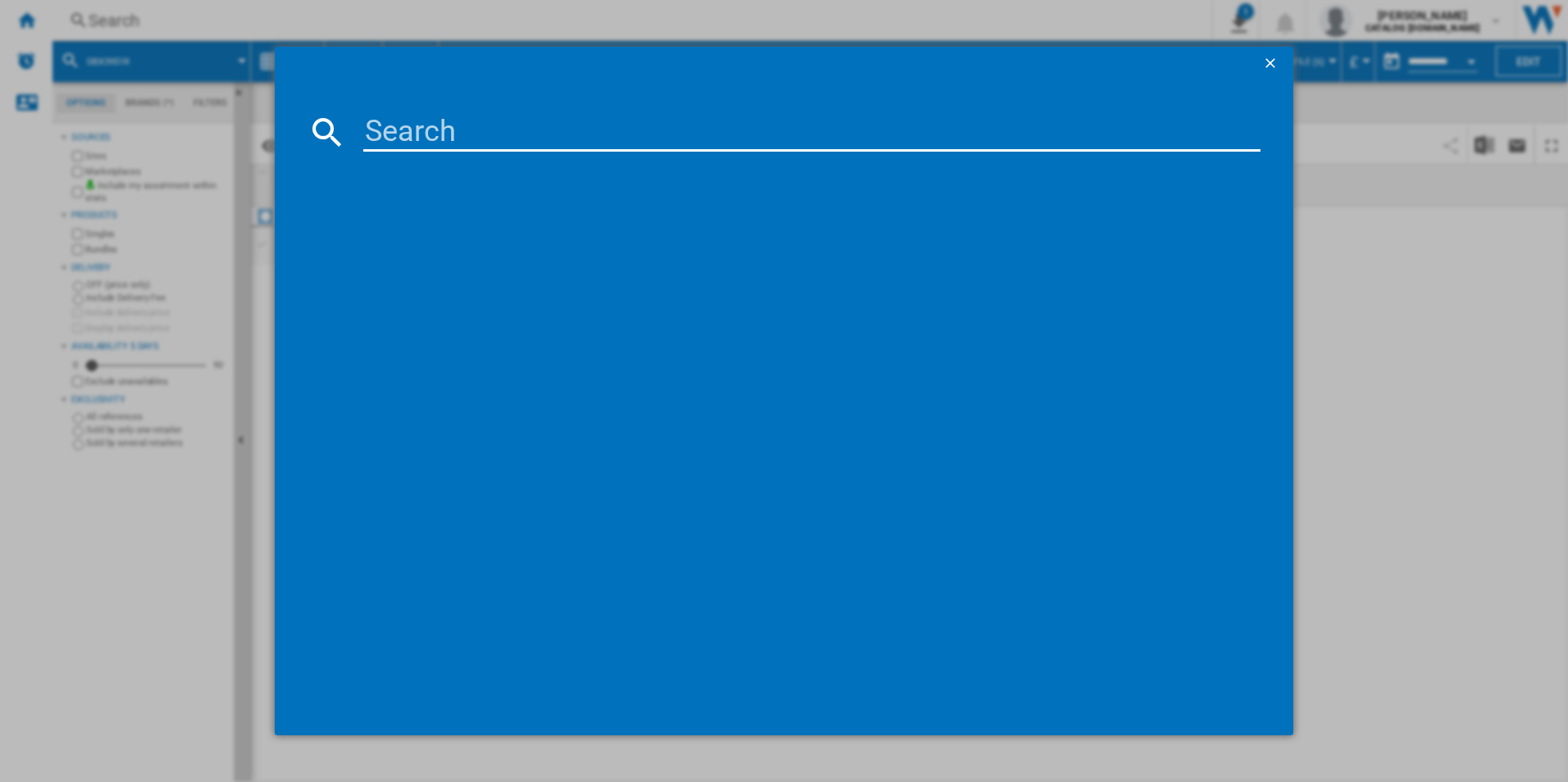
type input "DUB535060M"
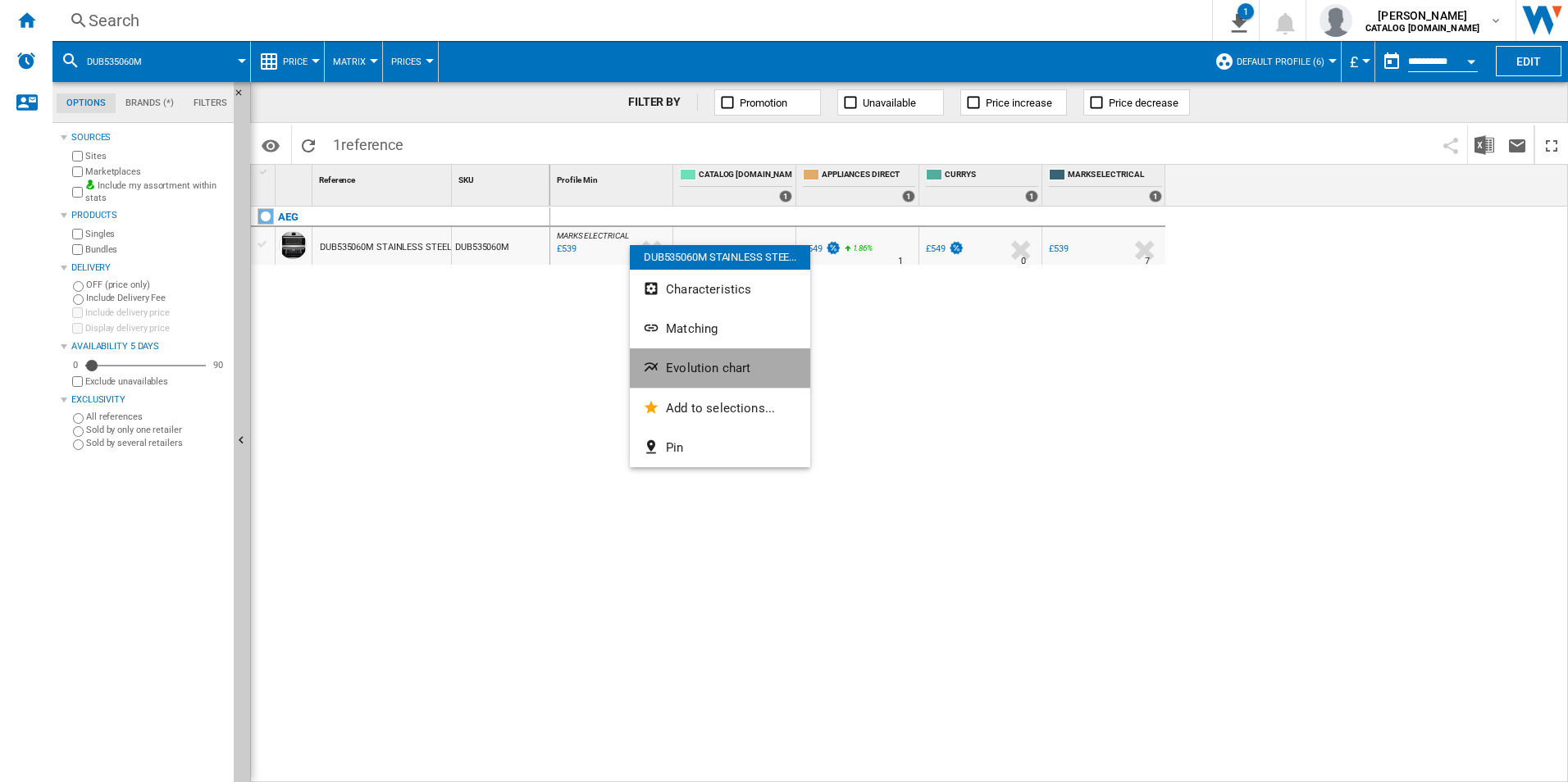
click at [675, 366] on span "Evolution chart" at bounding box center [708, 368] width 84 height 15
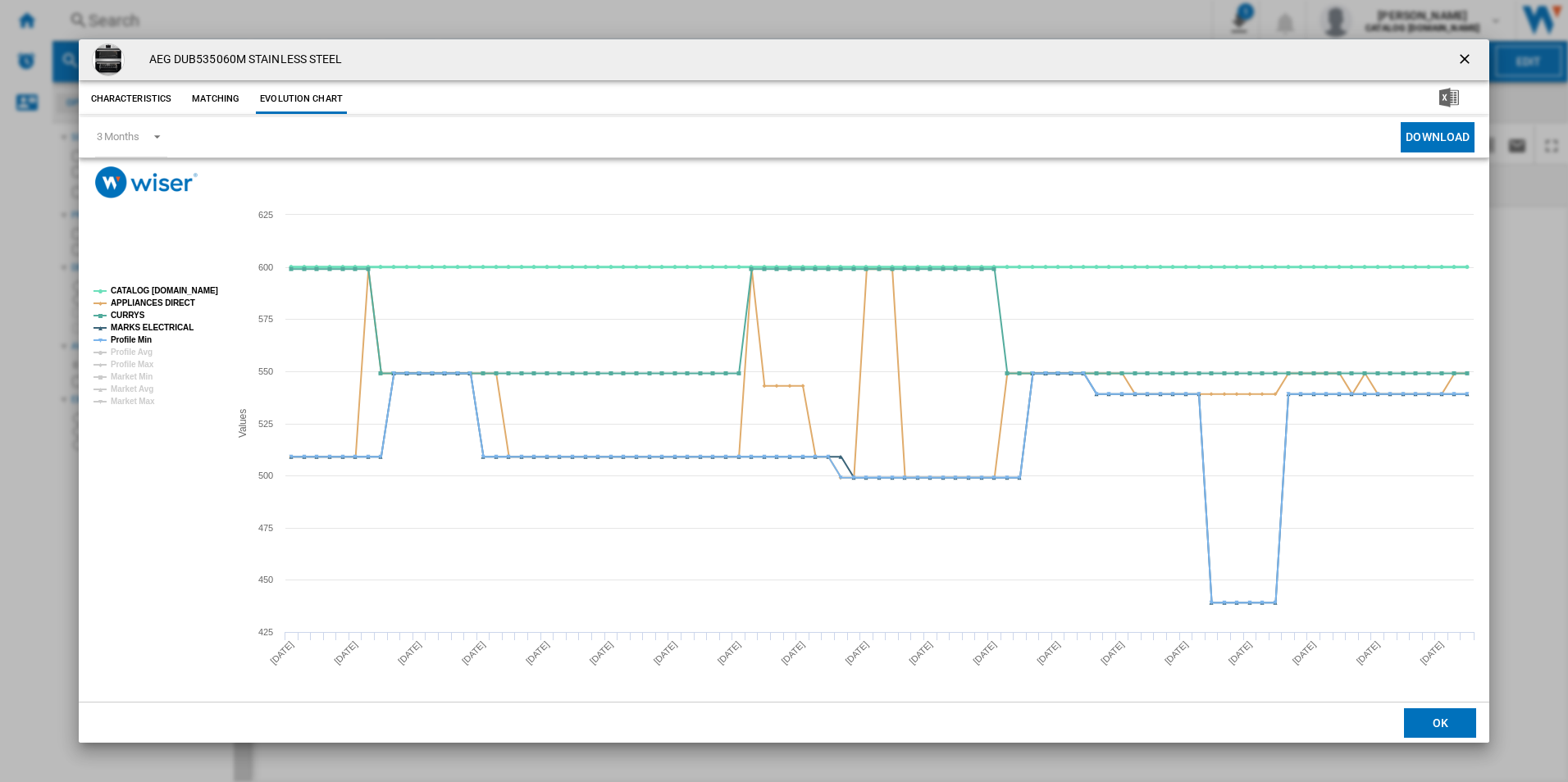
click at [157, 290] on tspan "CATALOG [DOMAIN_NAME]" at bounding box center [164, 290] width 108 height 9
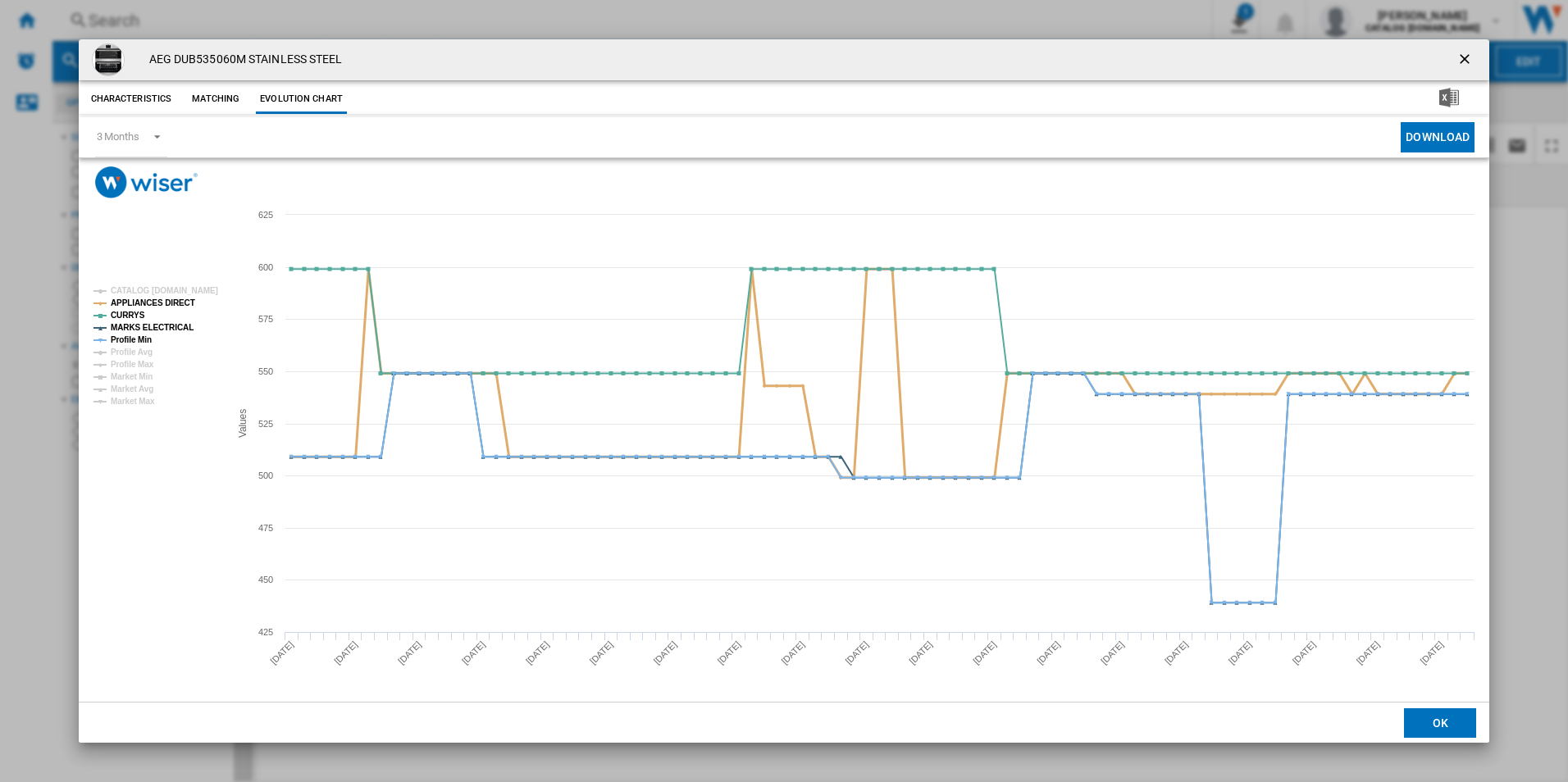
click at [157, 305] on tspan "APPLIANCES DIRECT" at bounding box center [152, 303] width 84 height 9
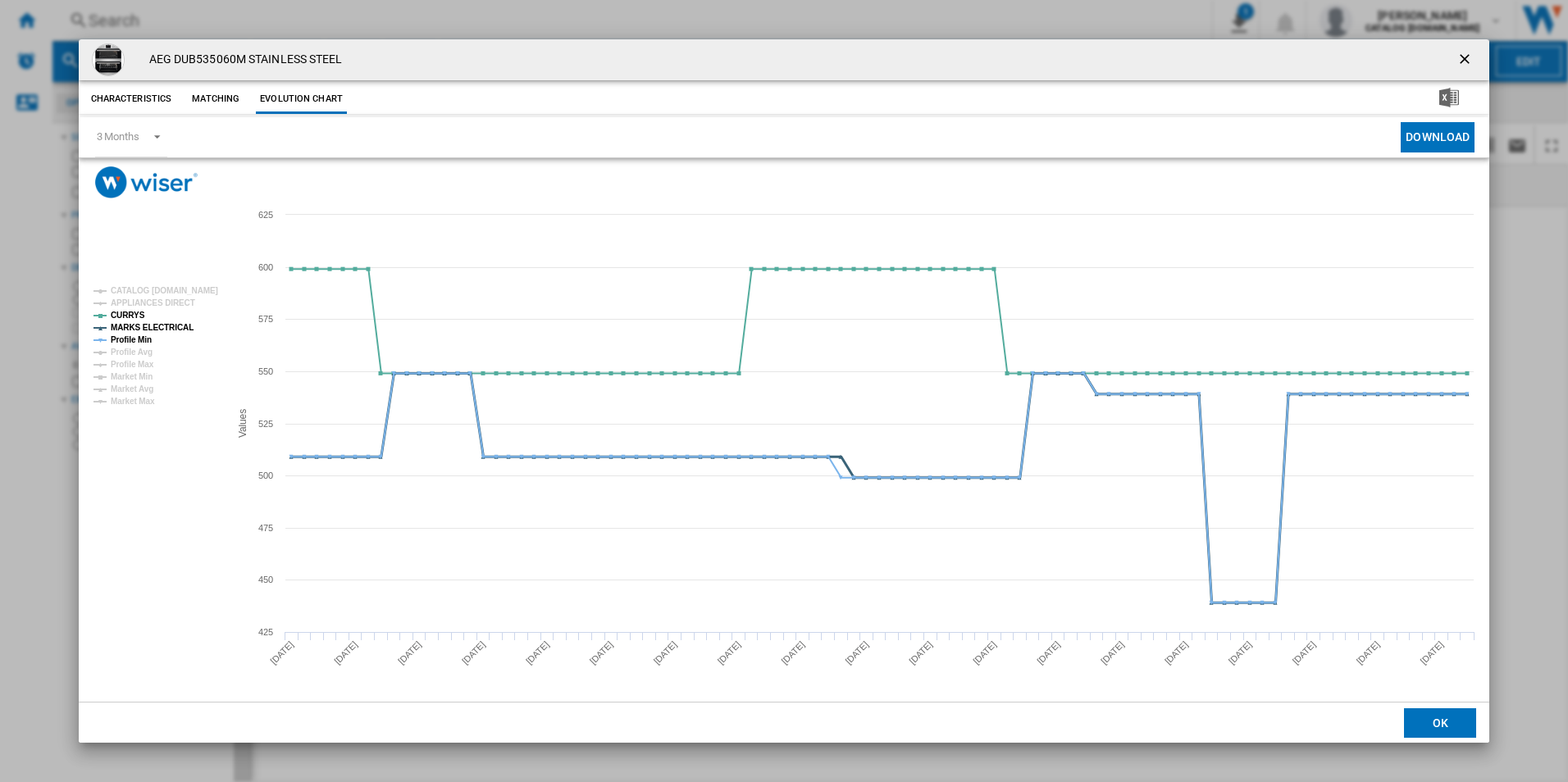
click at [159, 326] on tspan "MARKS ELECTRICAL" at bounding box center [151, 327] width 83 height 9
click at [142, 340] on tspan "Profile Min" at bounding box center [131, 340] width 41 height 9
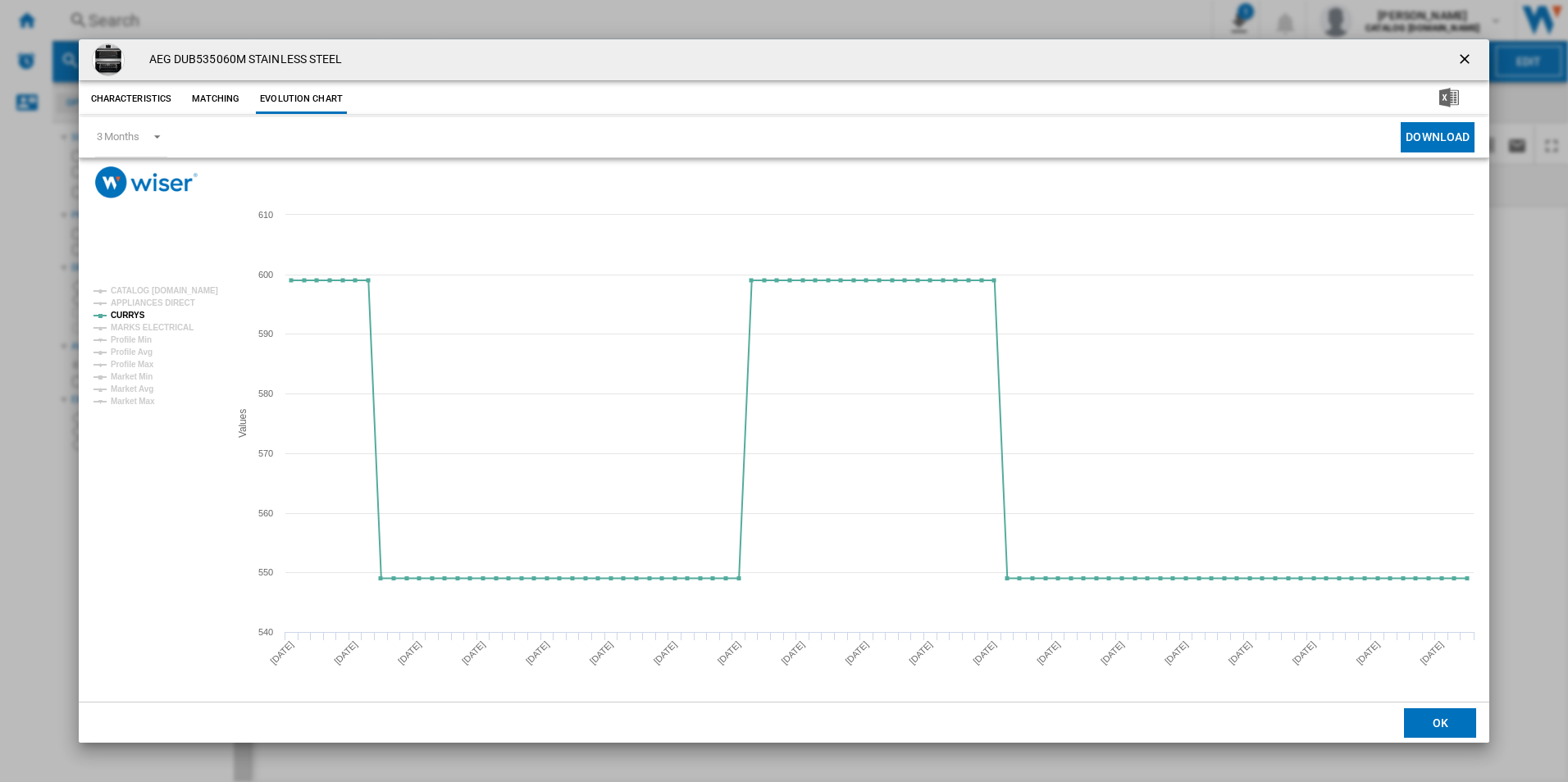
drag, startPoint x: 1466, startPoint y: 55, endPoint x: 1401, endPoint y: 72, distance: 67.2
click at [1466, 55] on ng-md-icon "getI18NText('BUTTONS.CLOSE_DIALOG')" at bounding box center [1466, 60] width 19 height 19
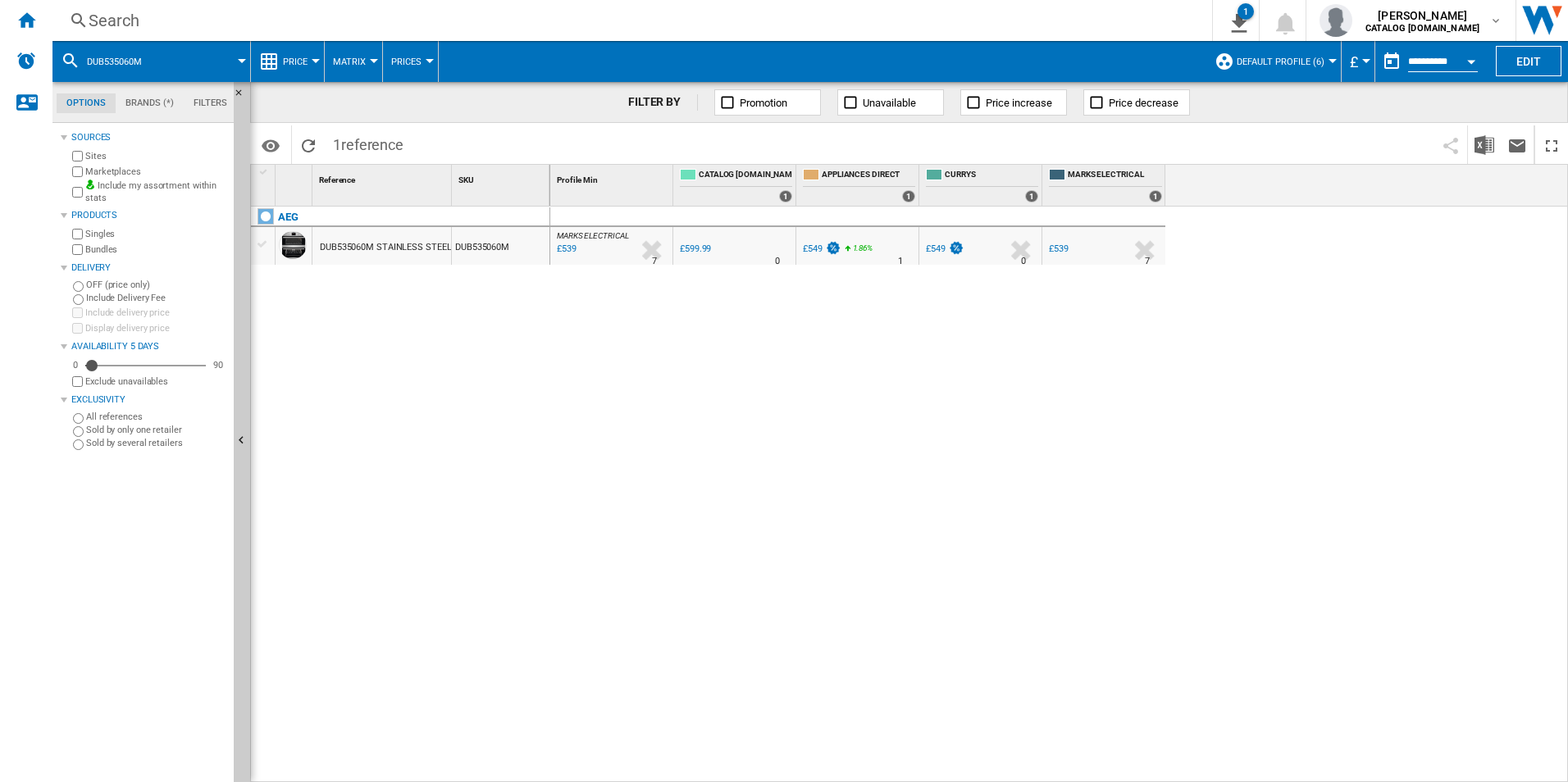
click at [844, 25] on div "Search" at bounding box center [628, 20] width 1081 height 23
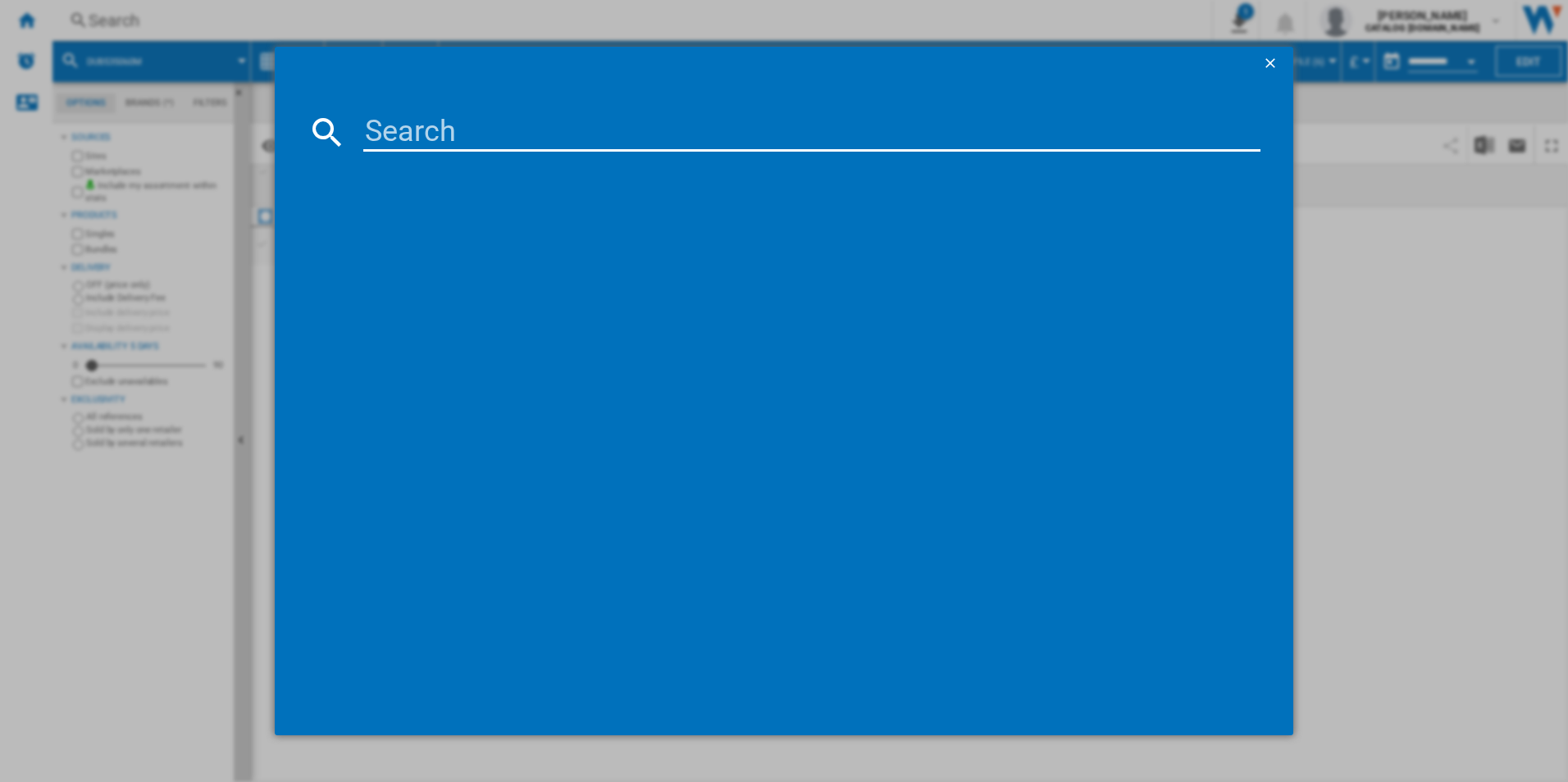
type input "BPX535A61M"
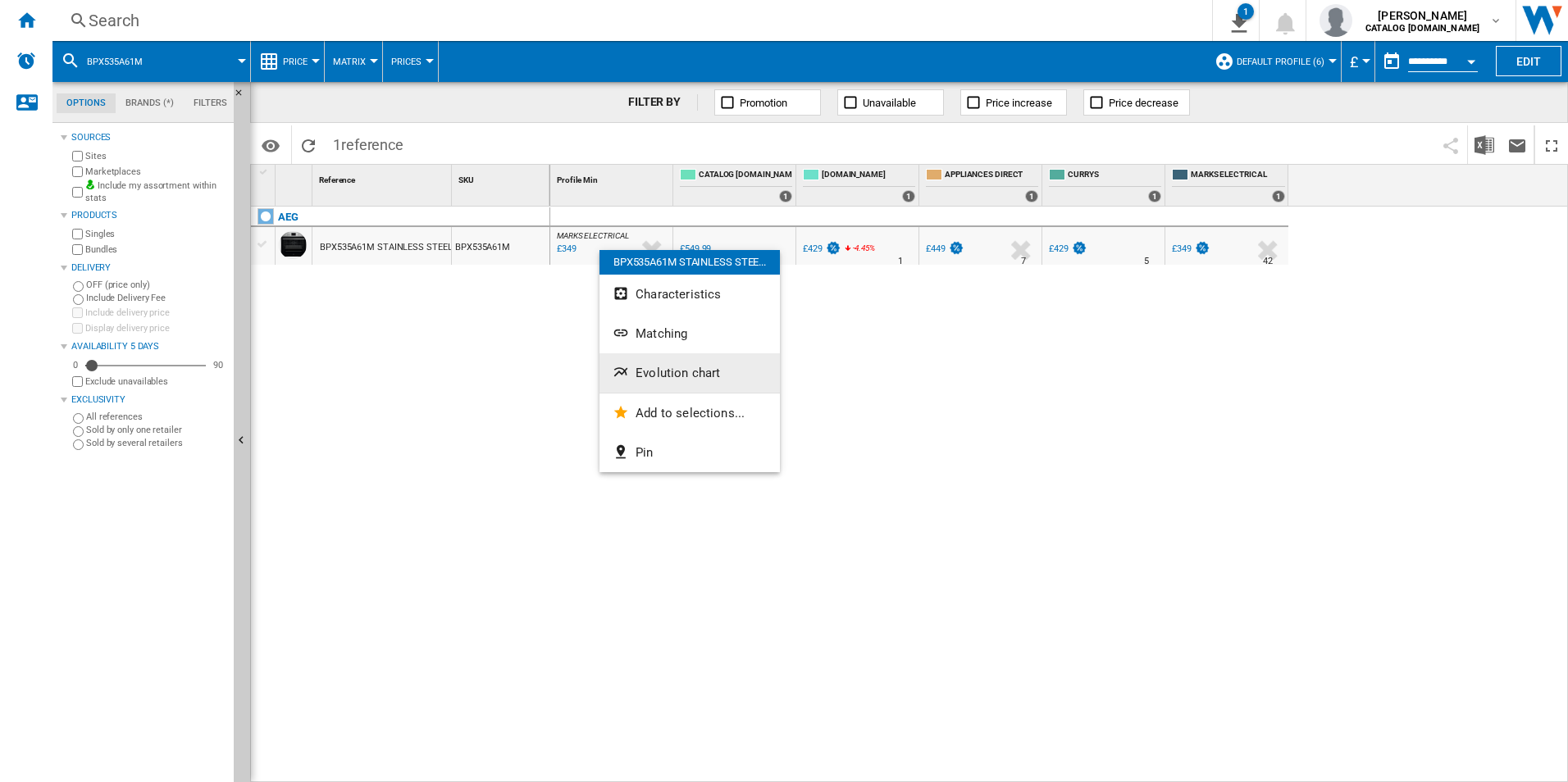
click at [649, 371] on span "Evolution chart" at bounding box center [677, 373] width 84 height 15
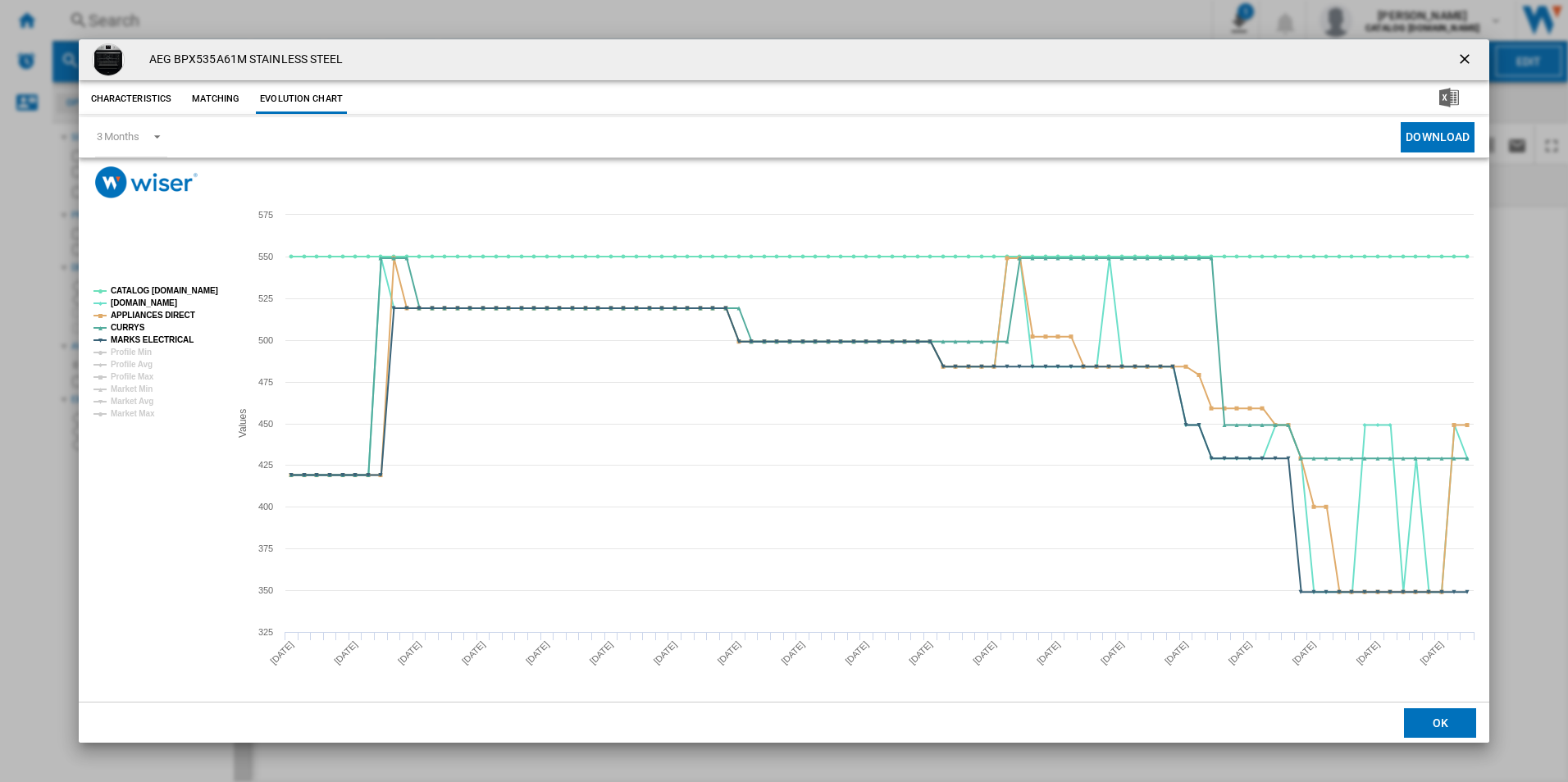
click at [193, 293] on tspan "CATALOG [DOMAIN_NAME]" at bounding box center [164, 290] width 108 height 9
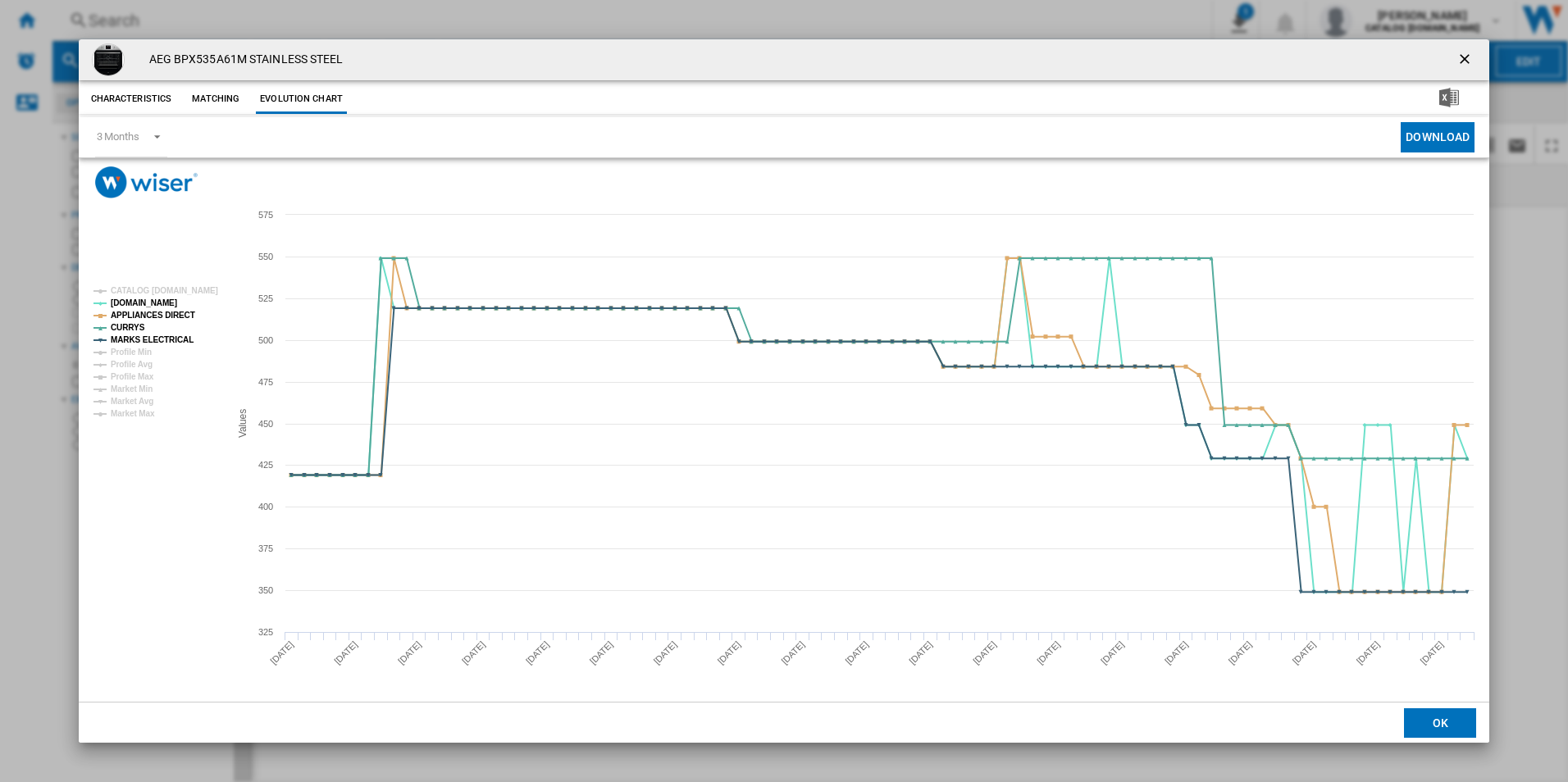
click at [169, 328] on rect "Product popup" at bounding box center [155, 353] width 136 height 145
click at [171, 316] on tspan "APPLIANCES DIRECT" at bounding box center [152, 315] width 84 height 9
click at [177, 340] on tspan "MARKS ELECTRICAL" at bounding box center [151, 340] width 83 height 9
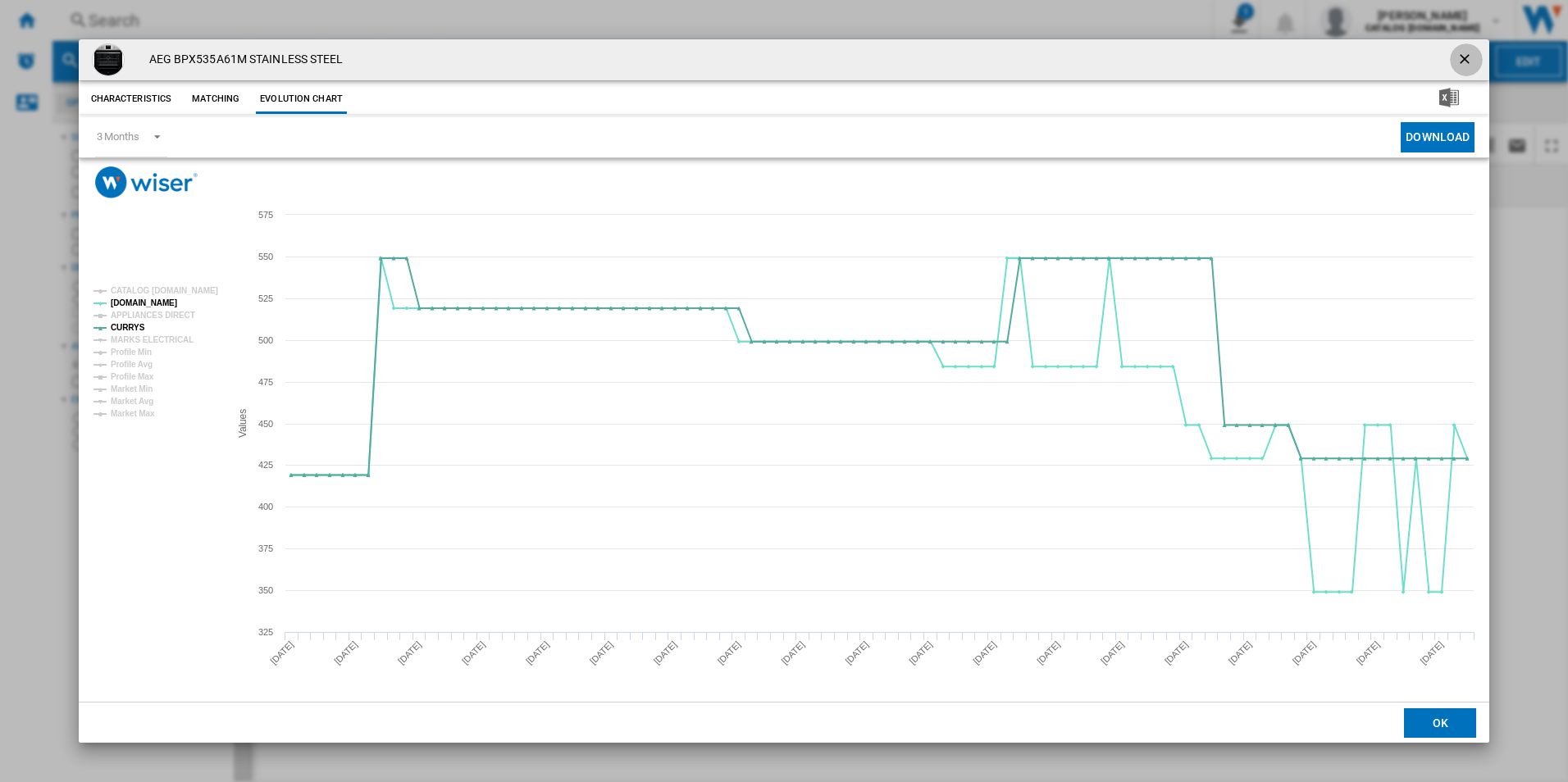
click at [1467, 56] on ng-md-icon "getI18NText('BUTTONS.CLOSE_DIALOG')" at bounding box center [1466, 60] width 19 height 19
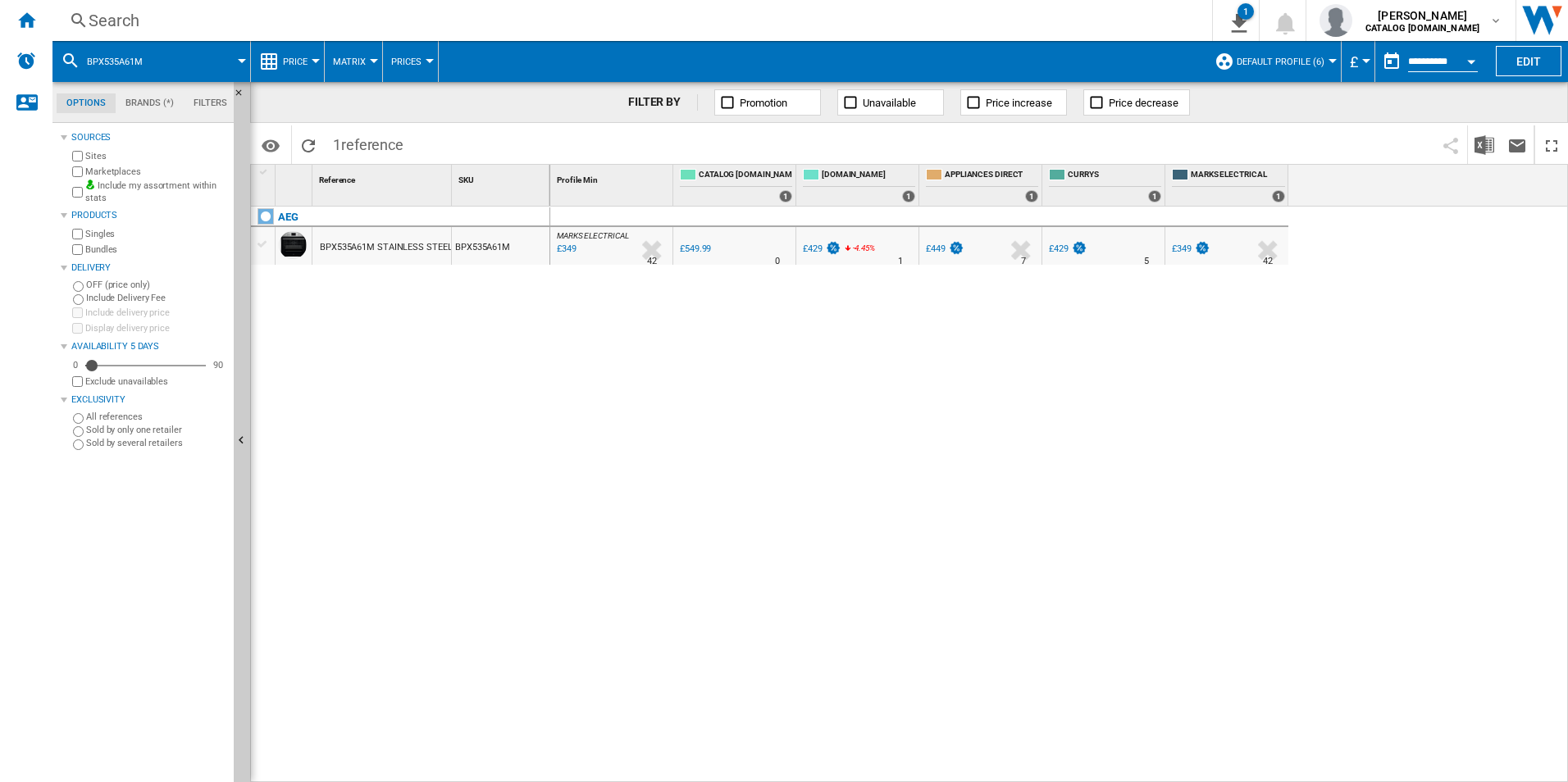
click at [836, 21] on div "Search" at bounding box center [628, 20] width 1081 height 23
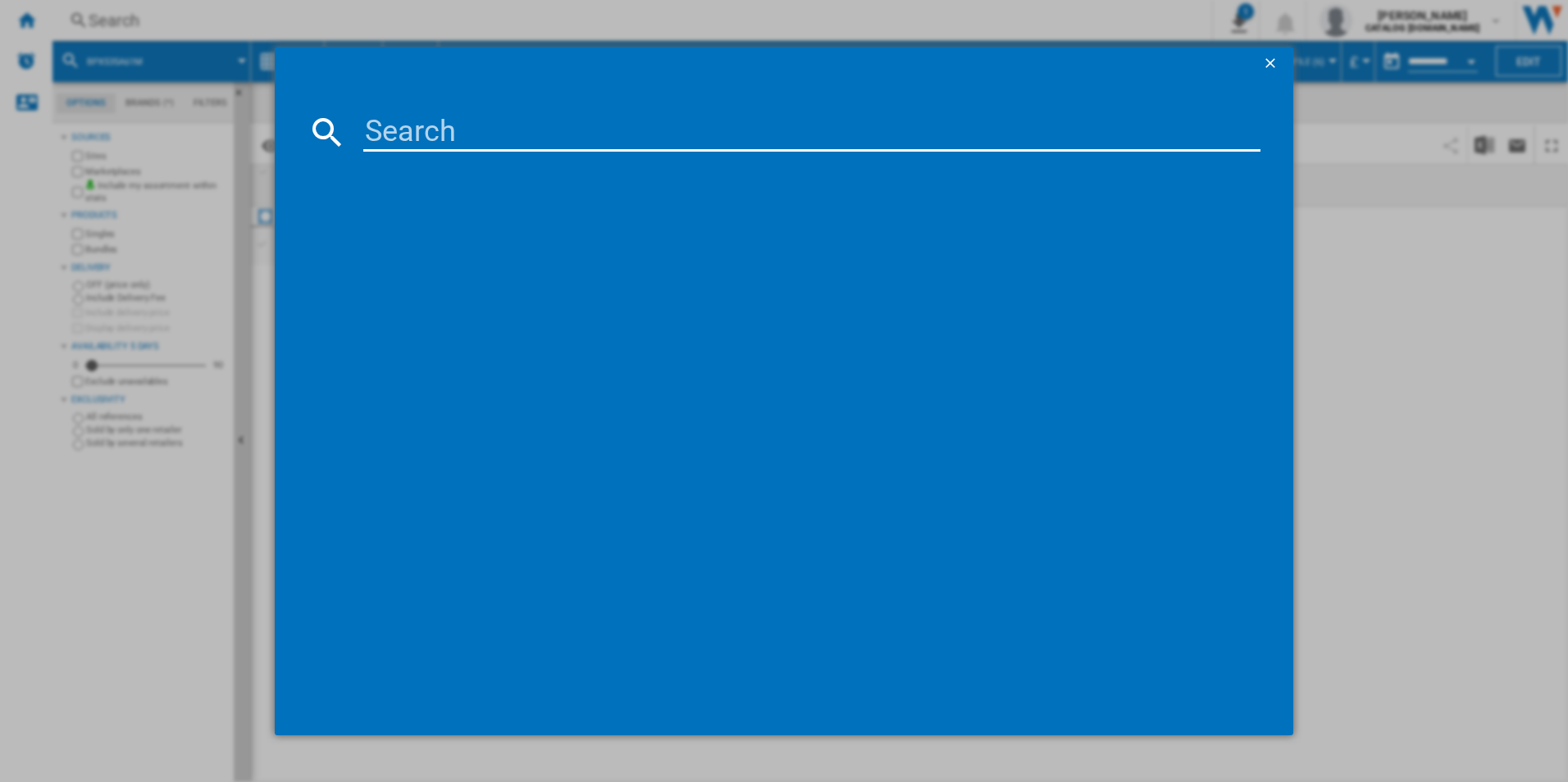
type input "KMX365060M"
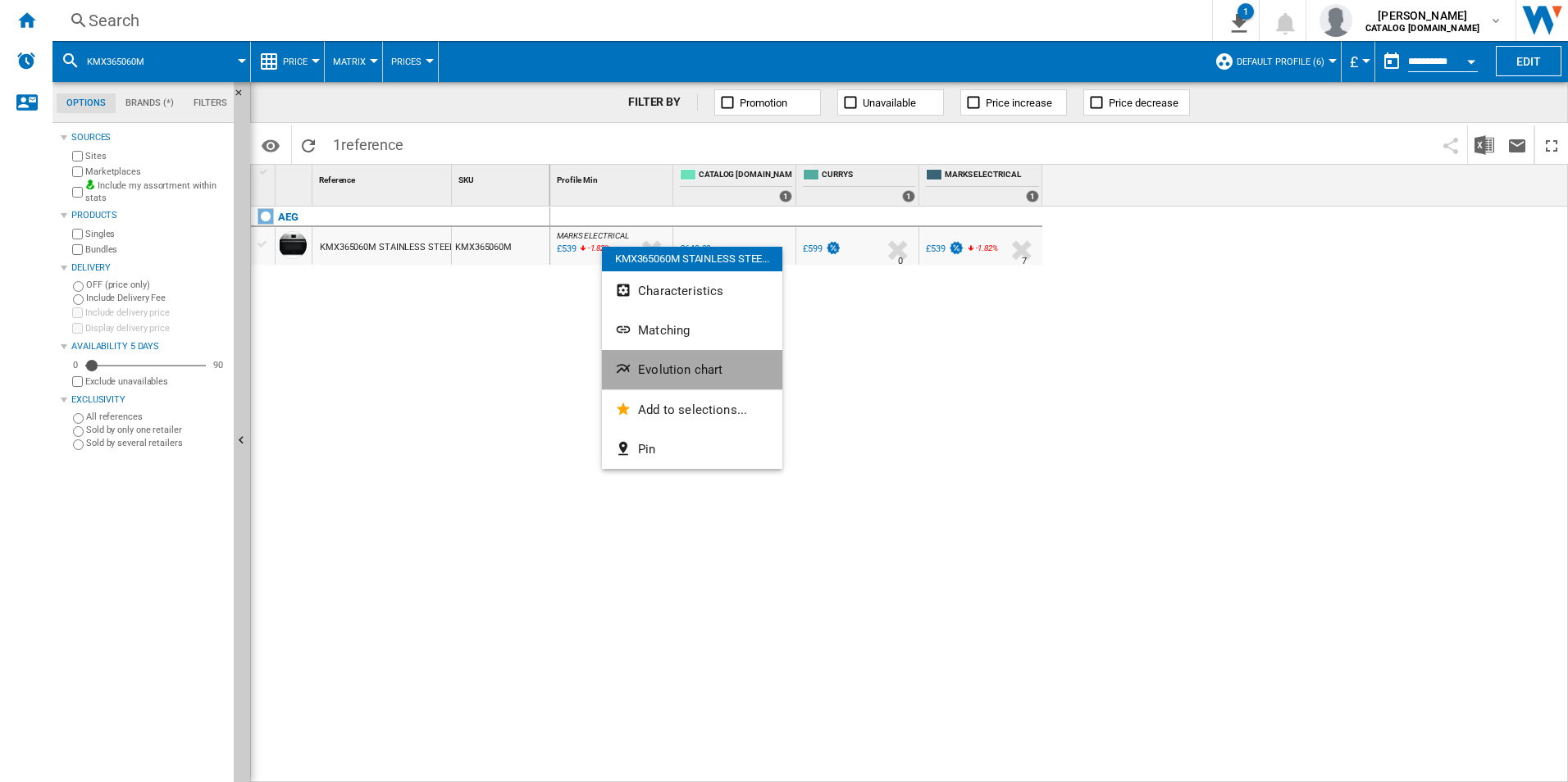
click at [648, 369] on span "Evolution chart" at bounding box center [680, 370] width 84 height 15
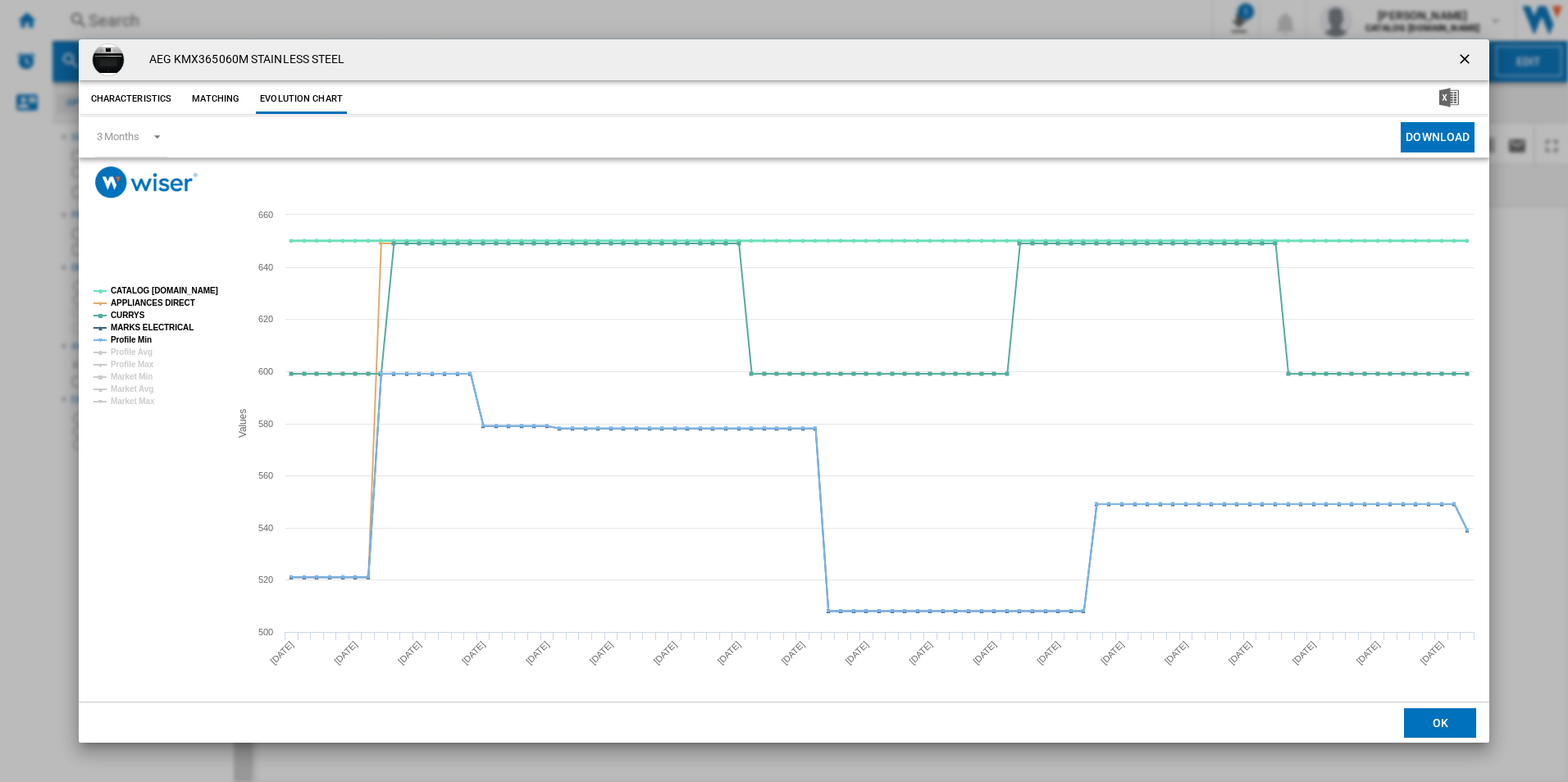
click at [174, 291] on tspan "CATALOG [DOMAIN_NAME]" at bounding box center [164, 290] width 108 height 9
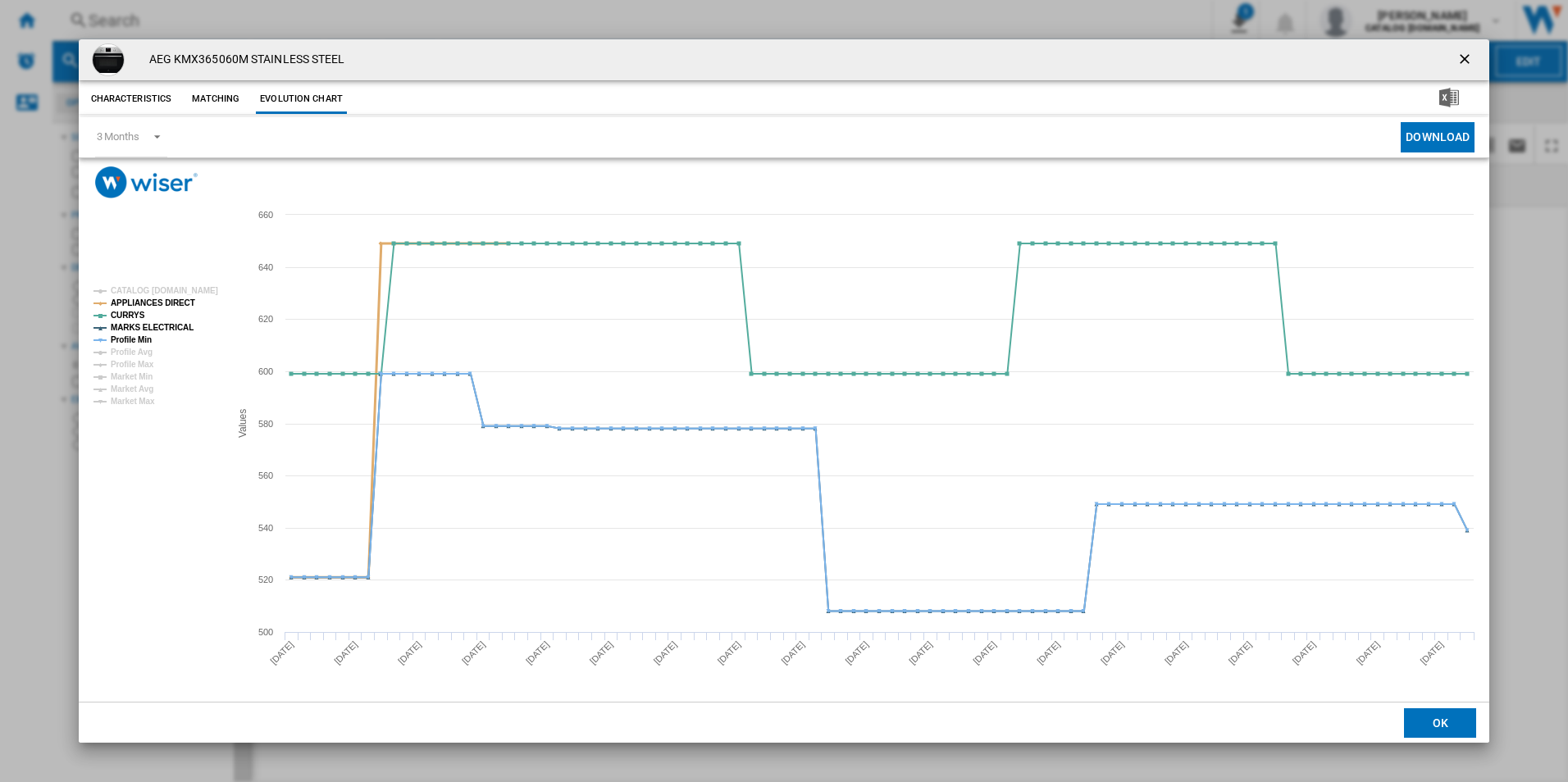
click at [180, 299] on tspan "APPLIANCES DIRECT" at bounding box center [152, 303] width 84 height 9
click at [173, 328] on tspan "MARKS ELECTRICAL" at bounding box center [151, 327] width 83 height 9
click at [138, 336] on tspan "Profile Min" at bounding box center [131, 340] width 41 height 9
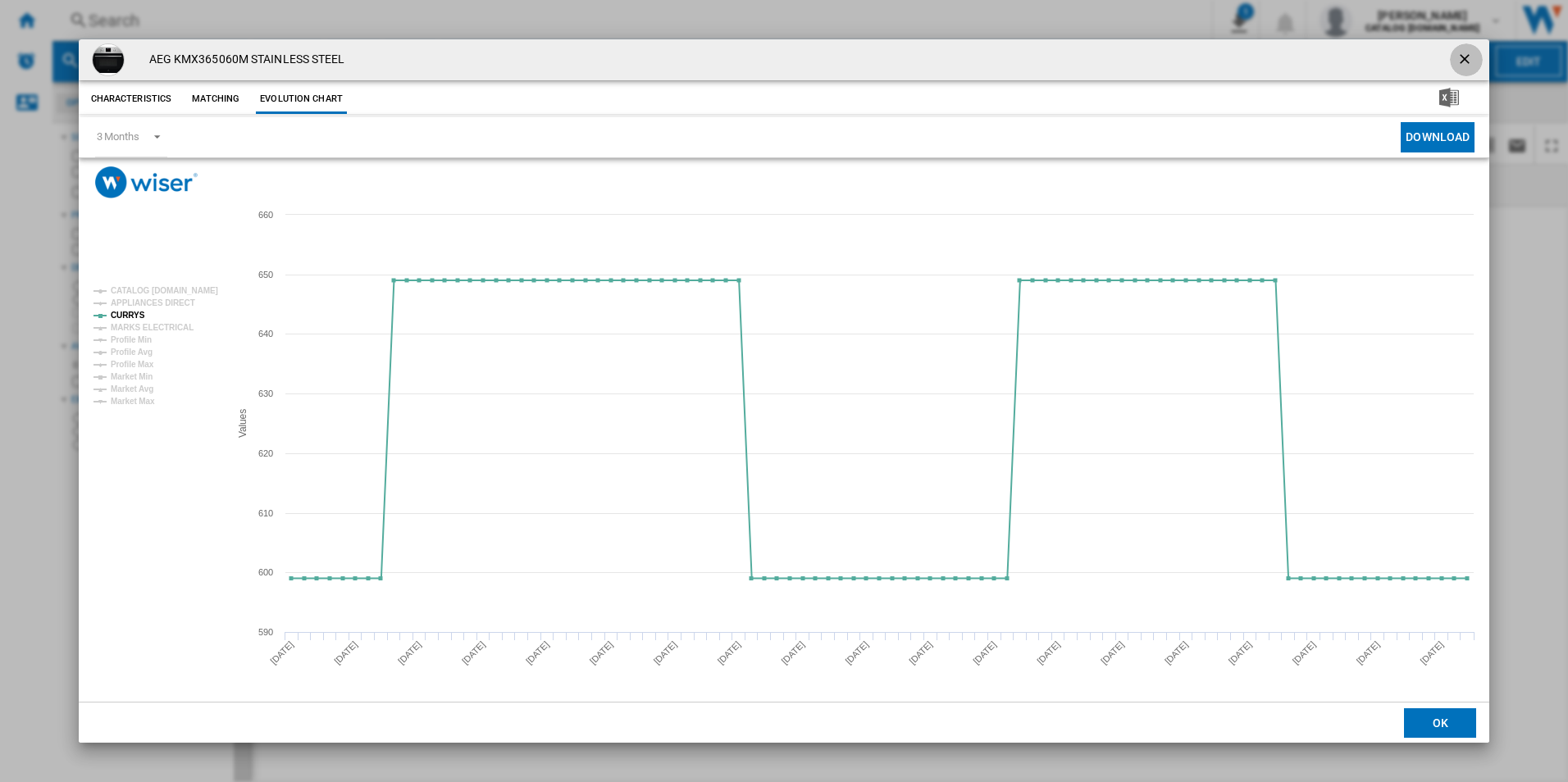
click at [1466, 59] on ng-md-icon "getI18NText('BUTTONS.CLOSE_DIALOG')" at bounding box center [1466, 60] width 19 height 19
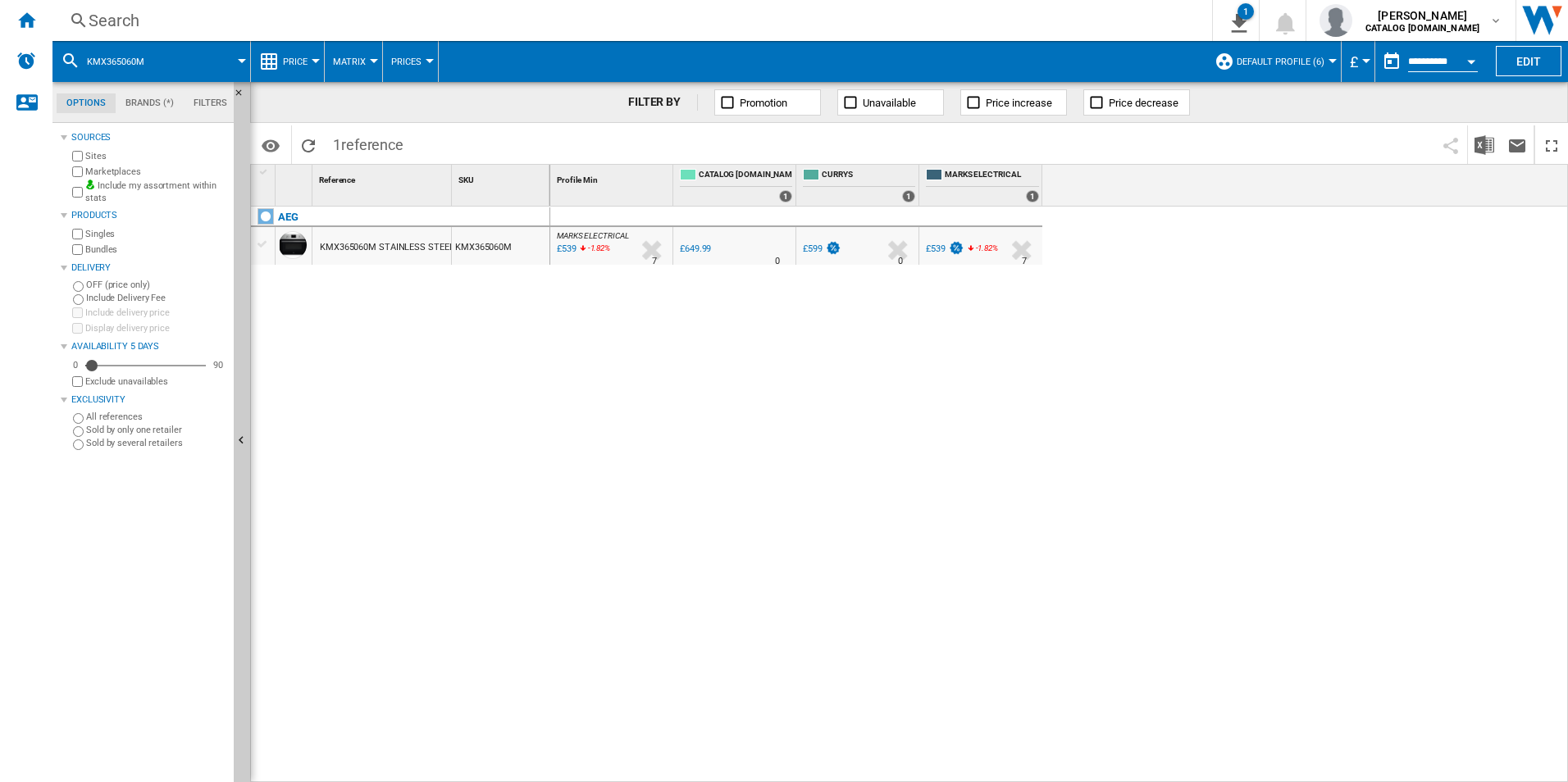
click at [989, 13] on div "Search" at bounding box center [628, 20] width 1081 height 23
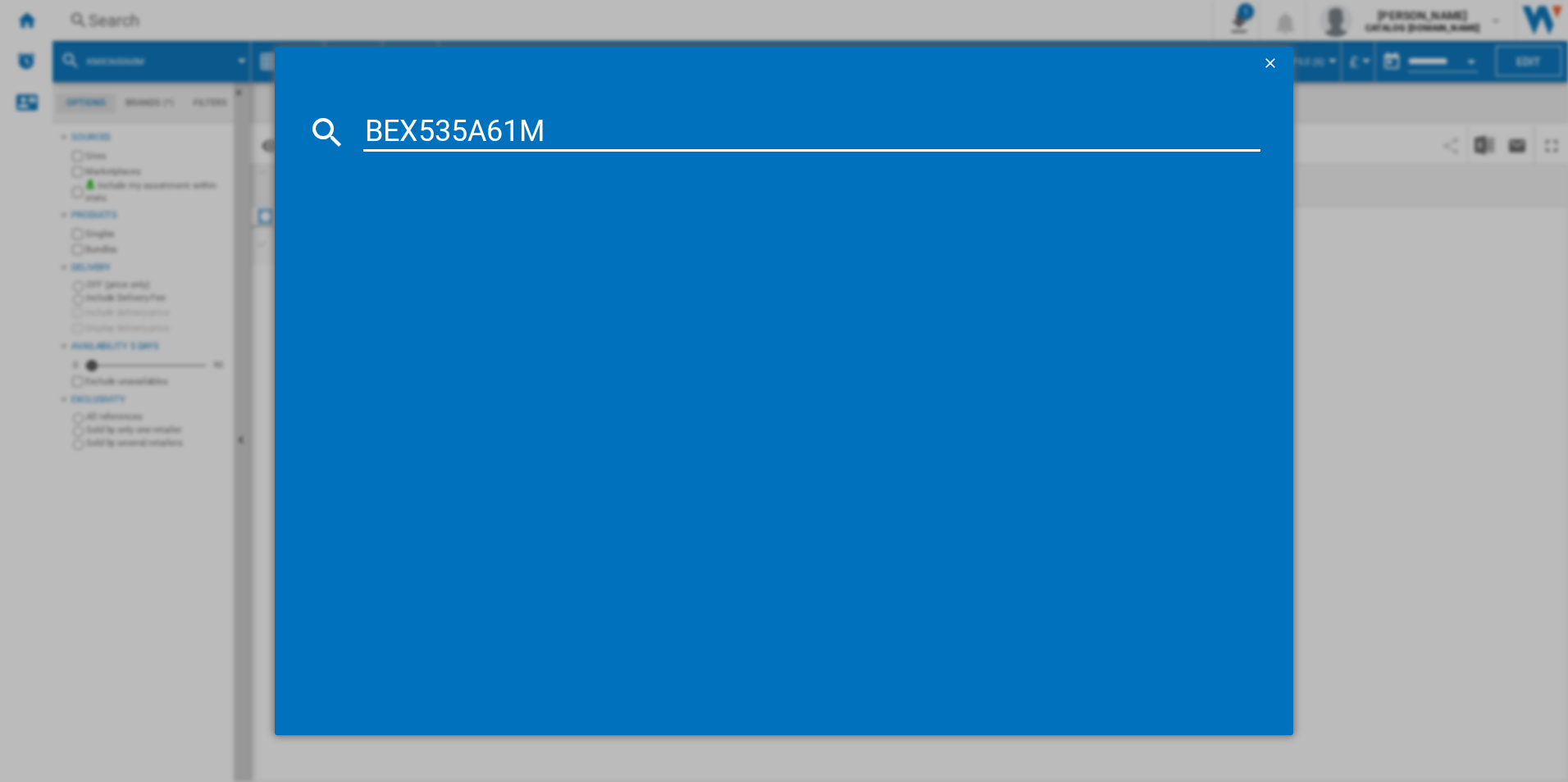
type input "BEX535A61M"
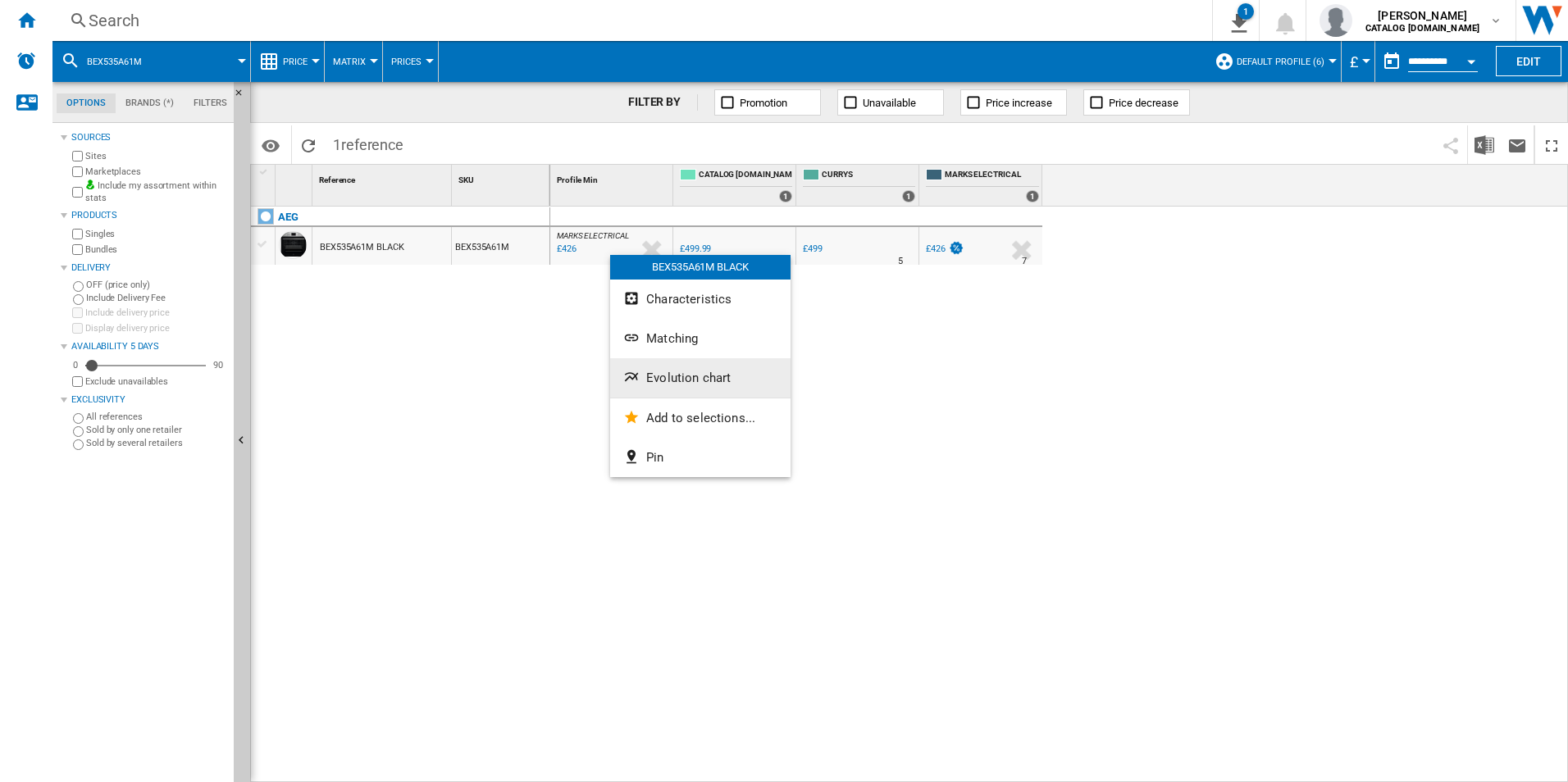
click at [662, 382] on span "Evolution chart" at bounding box center [688, 378] width 84 height 15
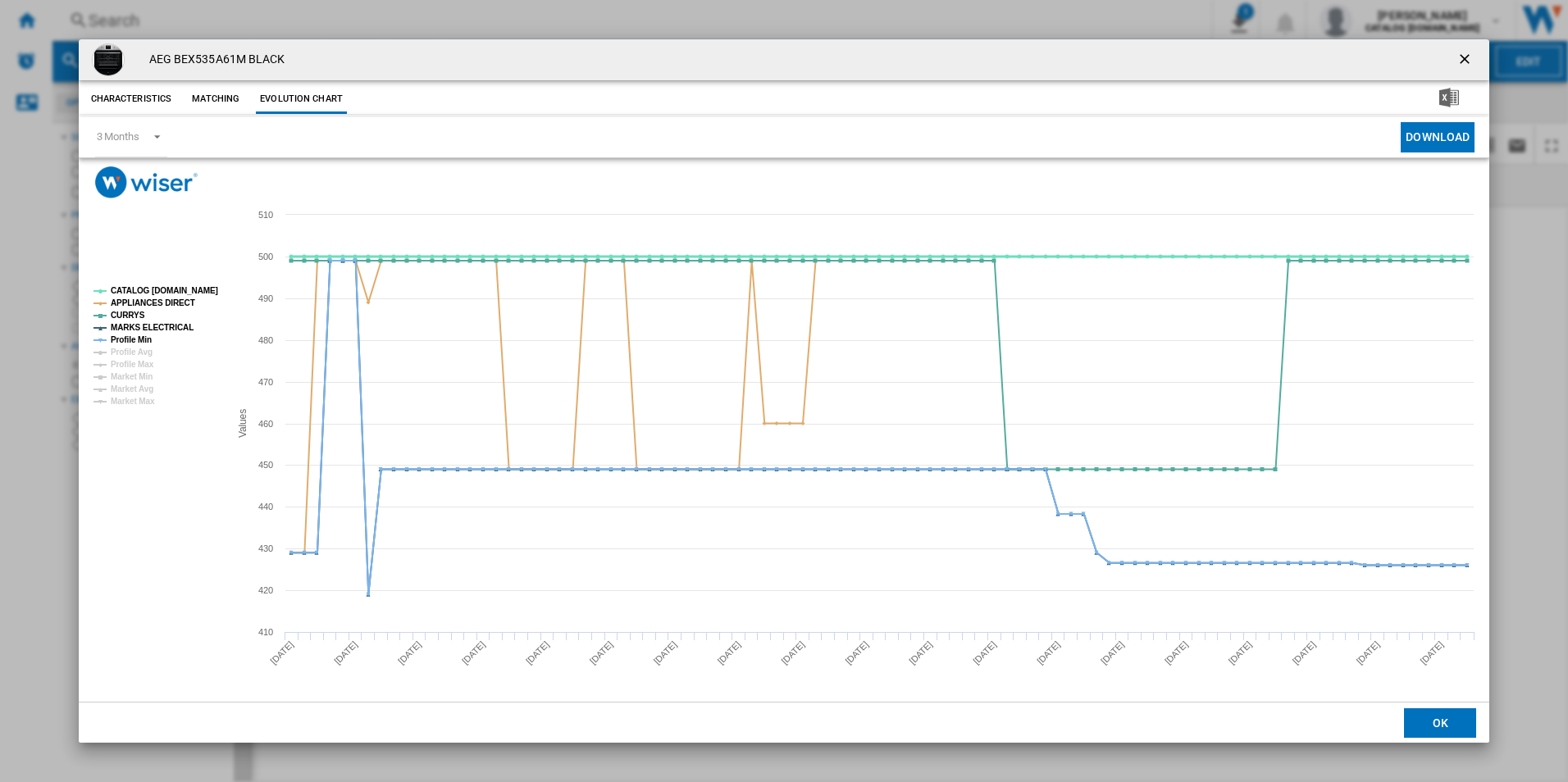
click at [188, 288] on tspan "CATALOG [DOMAIN_NAME]" at bounding box center [164, 290] width 108 height 9
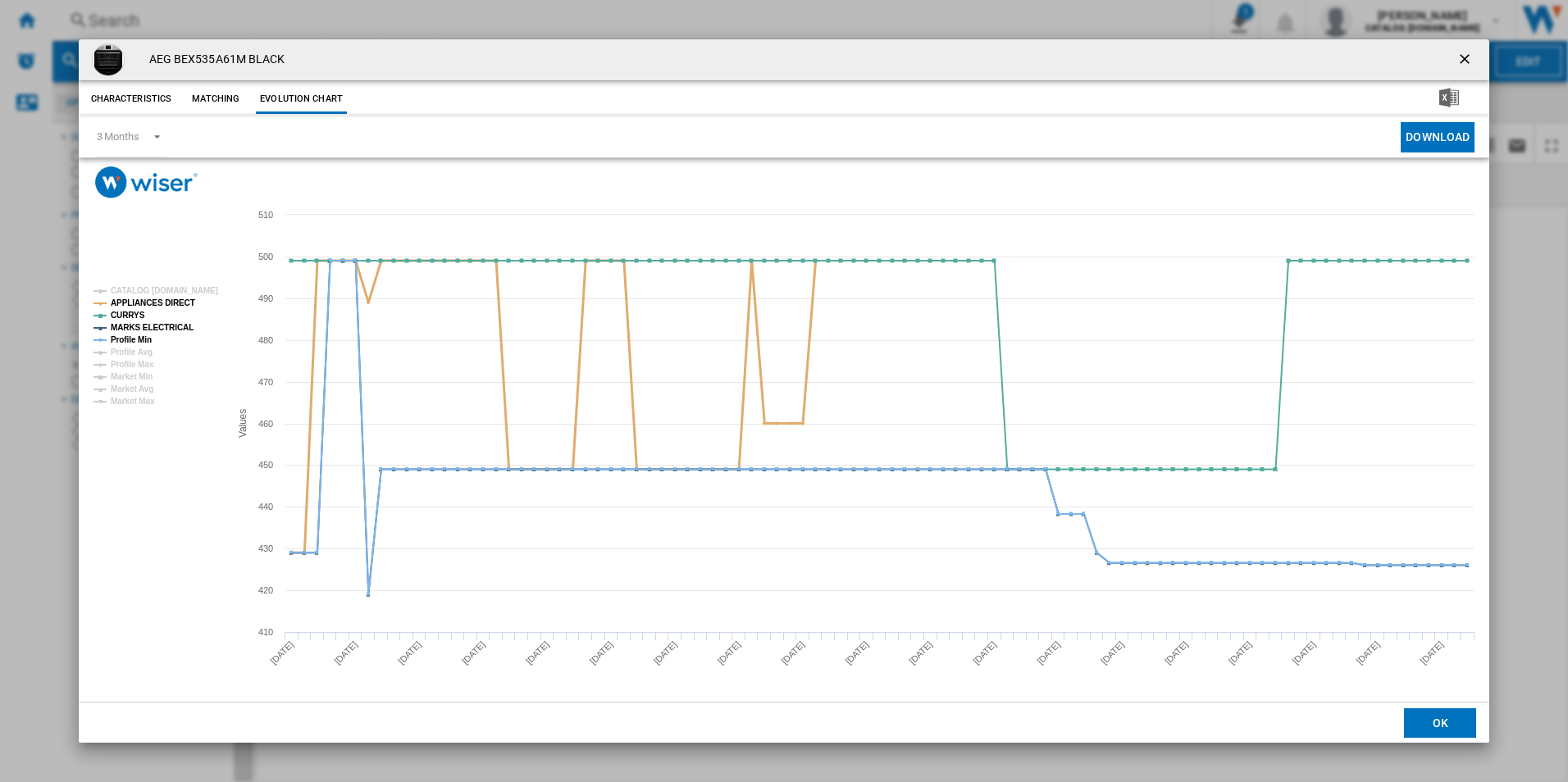
click at [179, 299] on tspan "APPLIANCES DIRECT" at bounding box center [152, 303] width 84 height 9
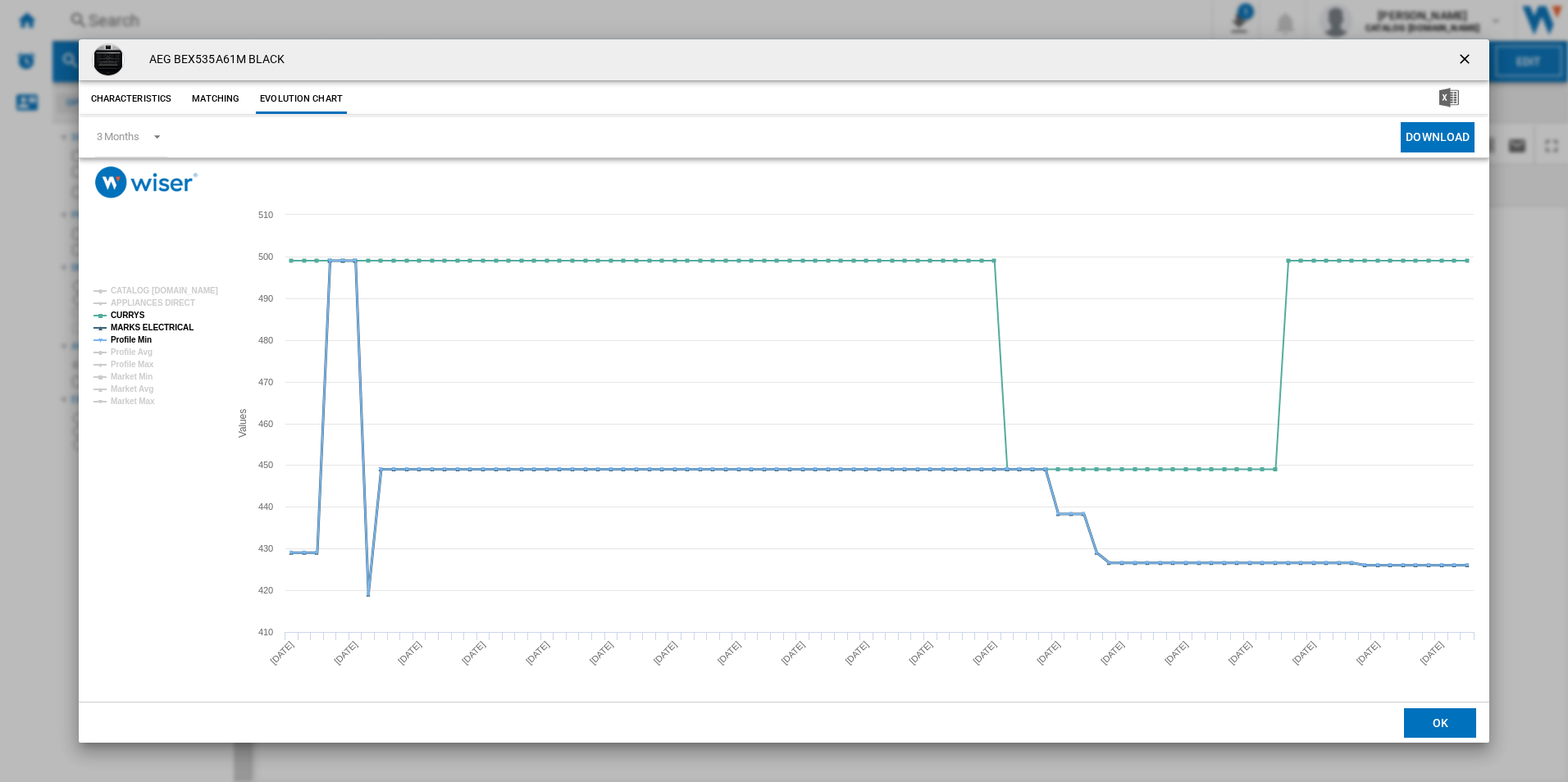
click at [170, 329] on tspan "MARKS ELECTRICAL" at bounding box center [151, 327] width 83 height 9
click at [152, 339] on rect "Product popup" at bounding box center [155, 346] width 136 height 132
click at [144, 340] on tspan "Profile Min" at bounding box center [131, 340] width 41 height 9
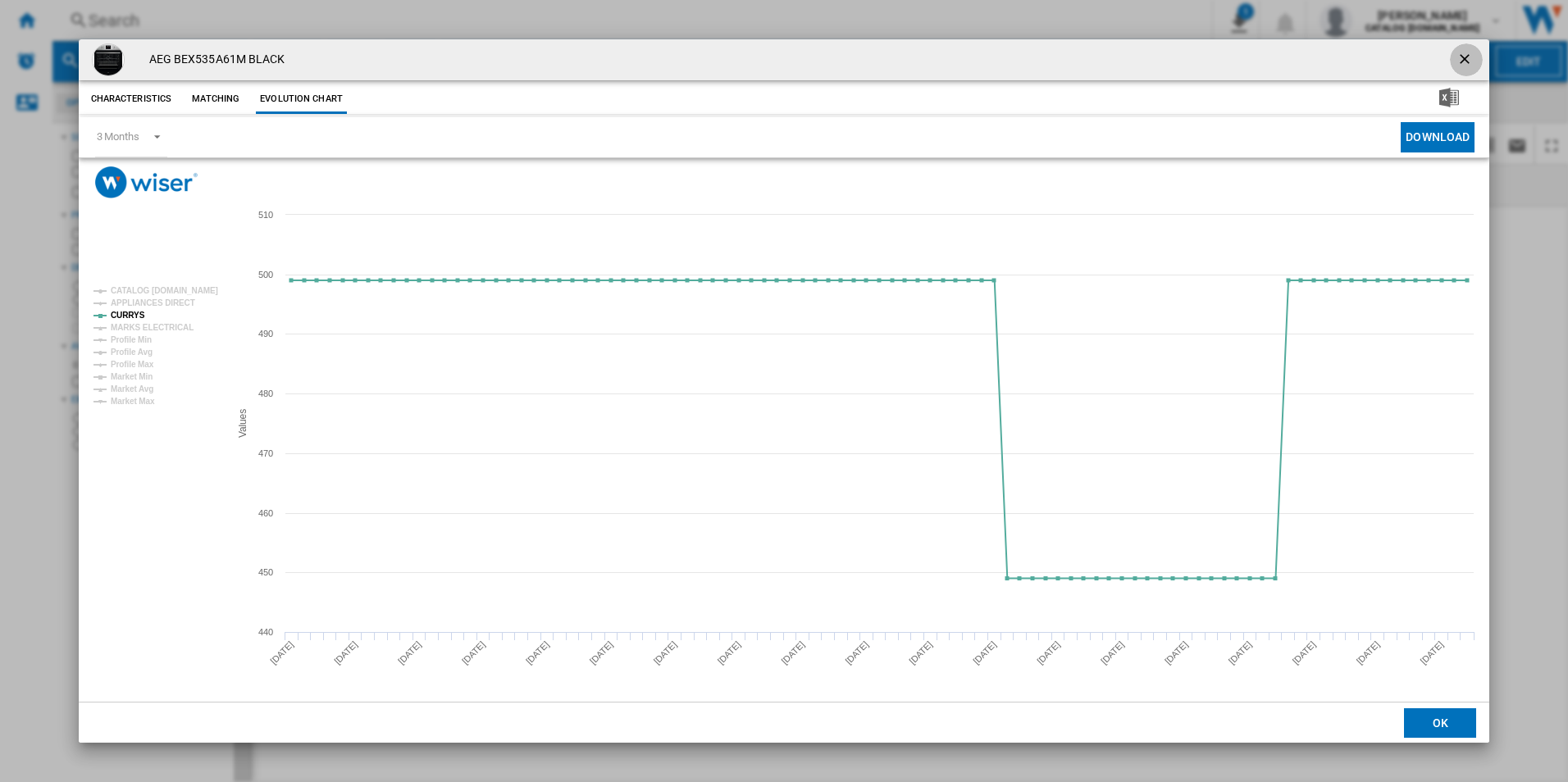
click at [1459, 60] on ng-md-icon "getI18NText('BUTTONS.CLOSE_DIALOG')" at bounding box center [1466, 60] width 19 height 19
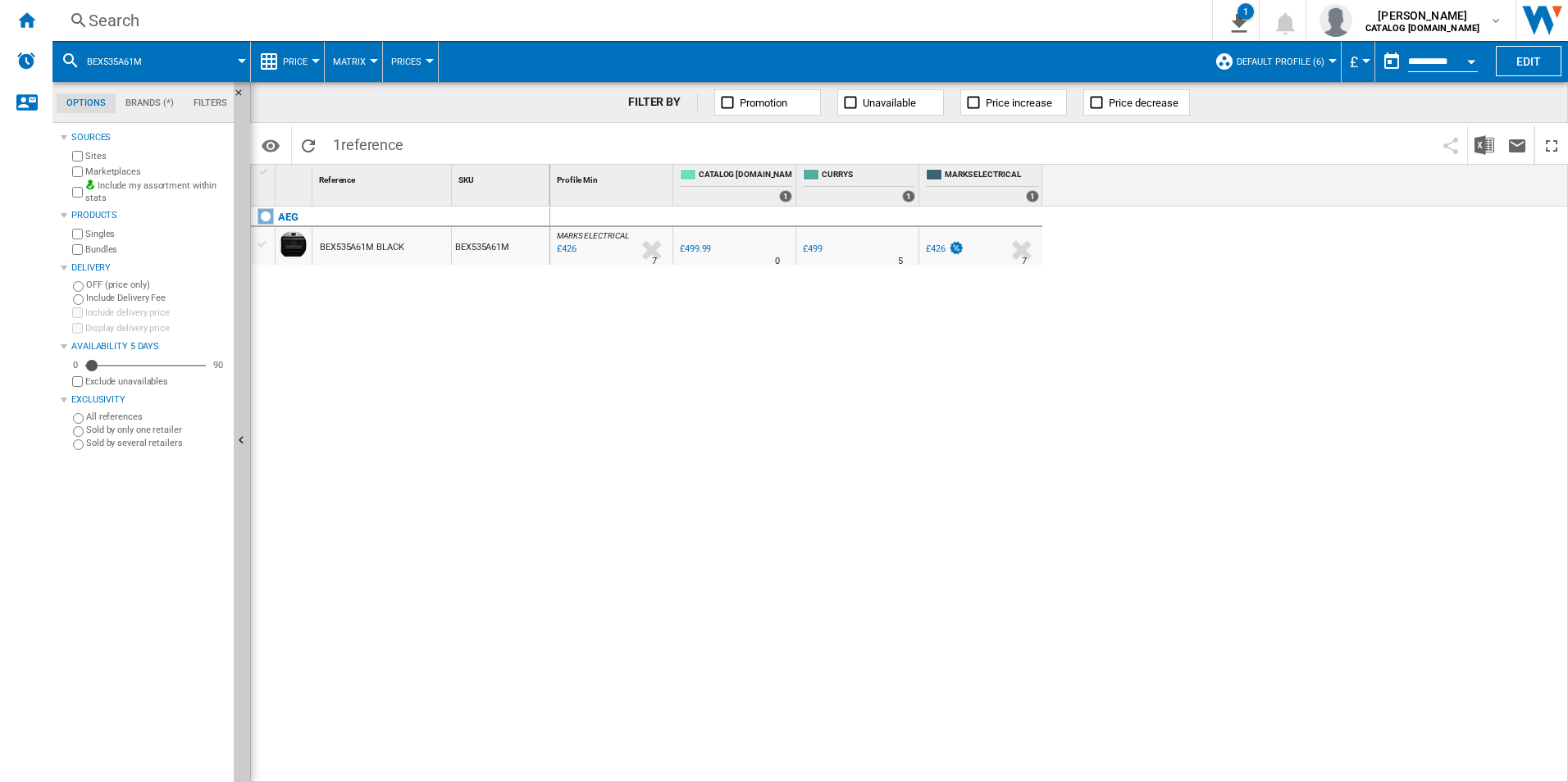
click at [618, 22] on div "Search" at bounding box center [628, 20] width 1081 height 23
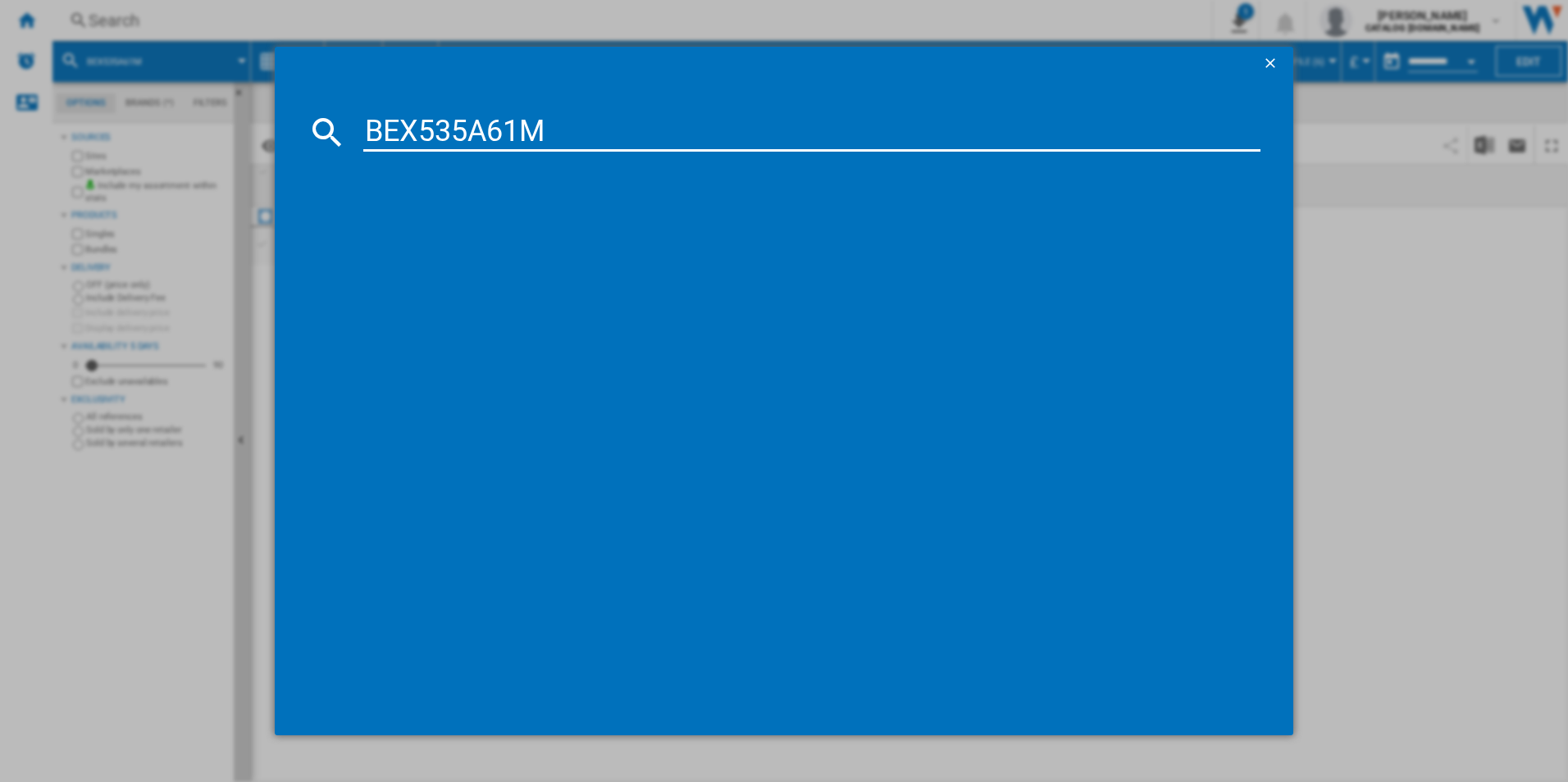
type input "BEX535A61M"
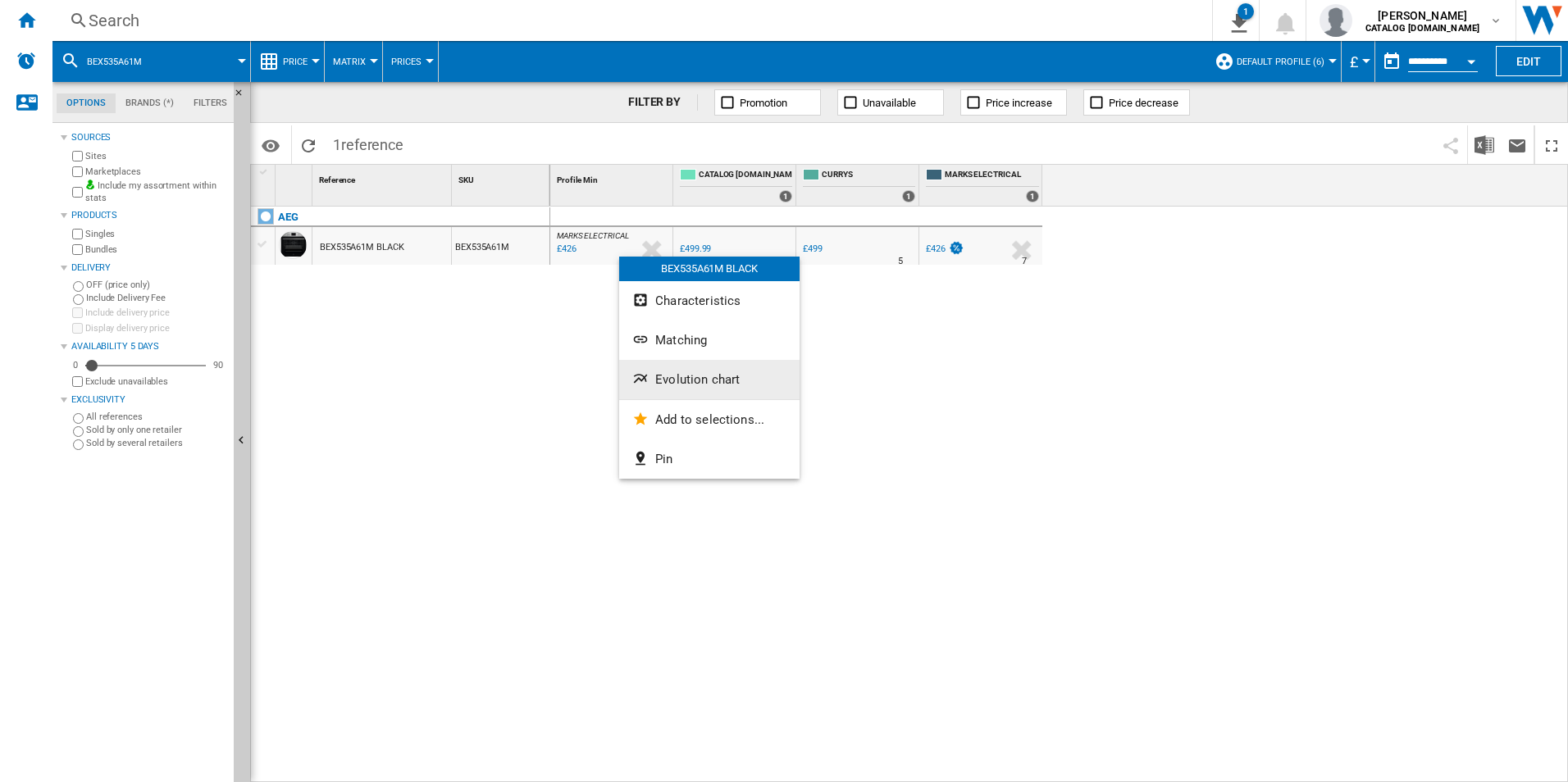
click at [688, 371] on button "Evolution chart" at bounding box center [709, 379] width 180 height 39
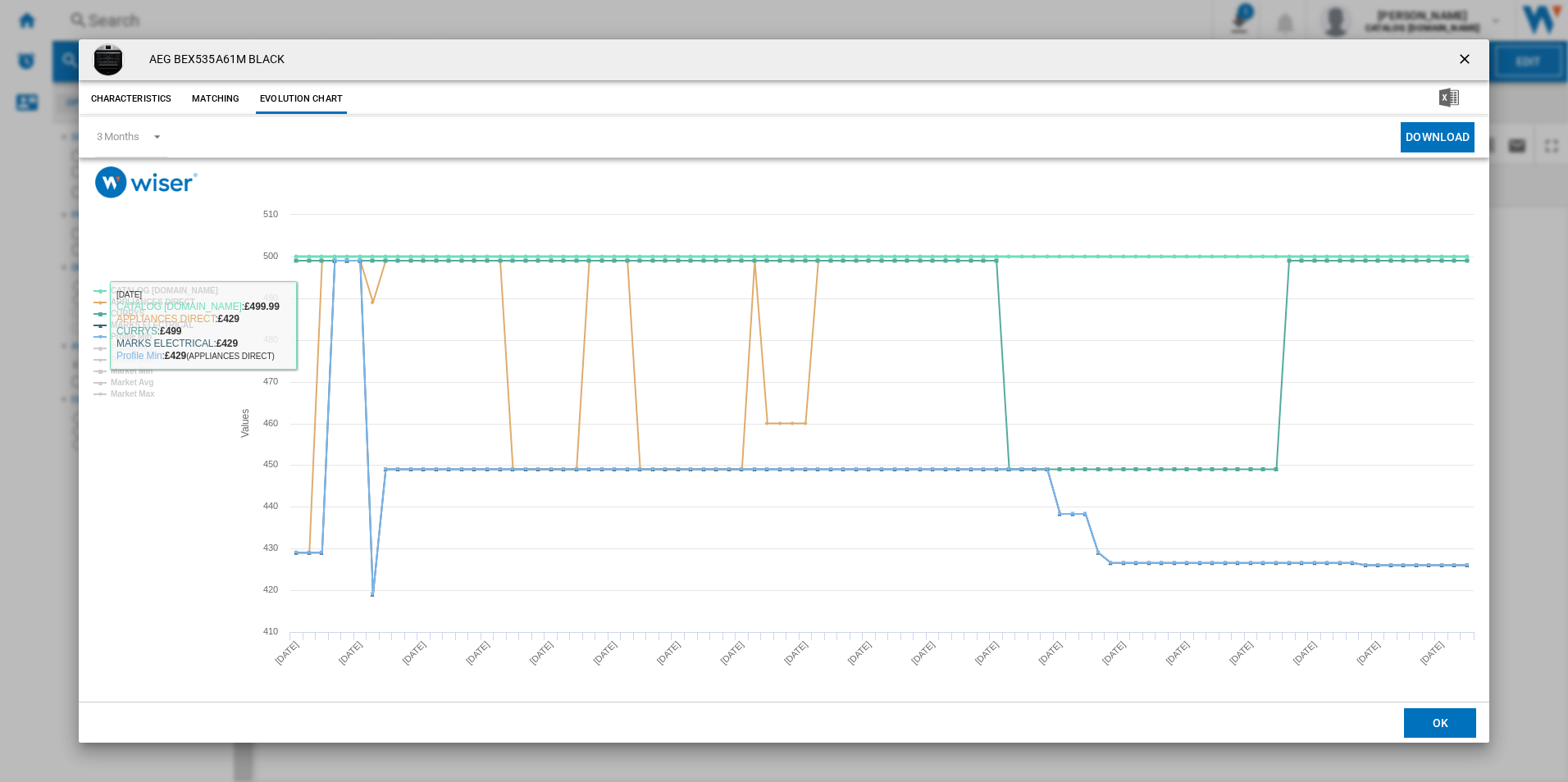
click at [192, 291] on tspan "CATALOG [DOMAIN_NAME]" at bounding box center [164, 290] width 108 height 9
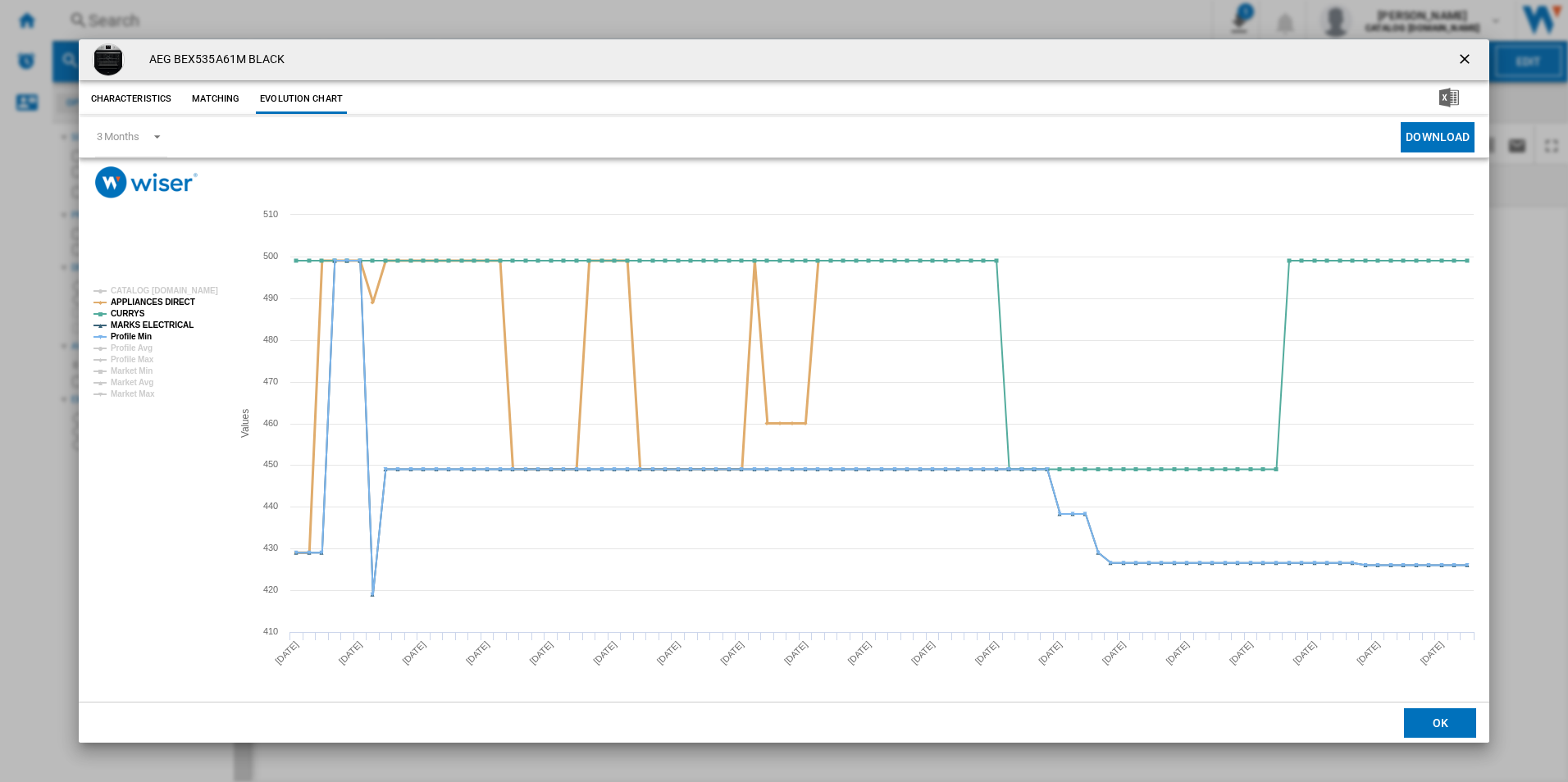
click at [171, 301] on tspan "APPLIANCES DIRECT" at bounding box center [152, 302] width 84 height 9
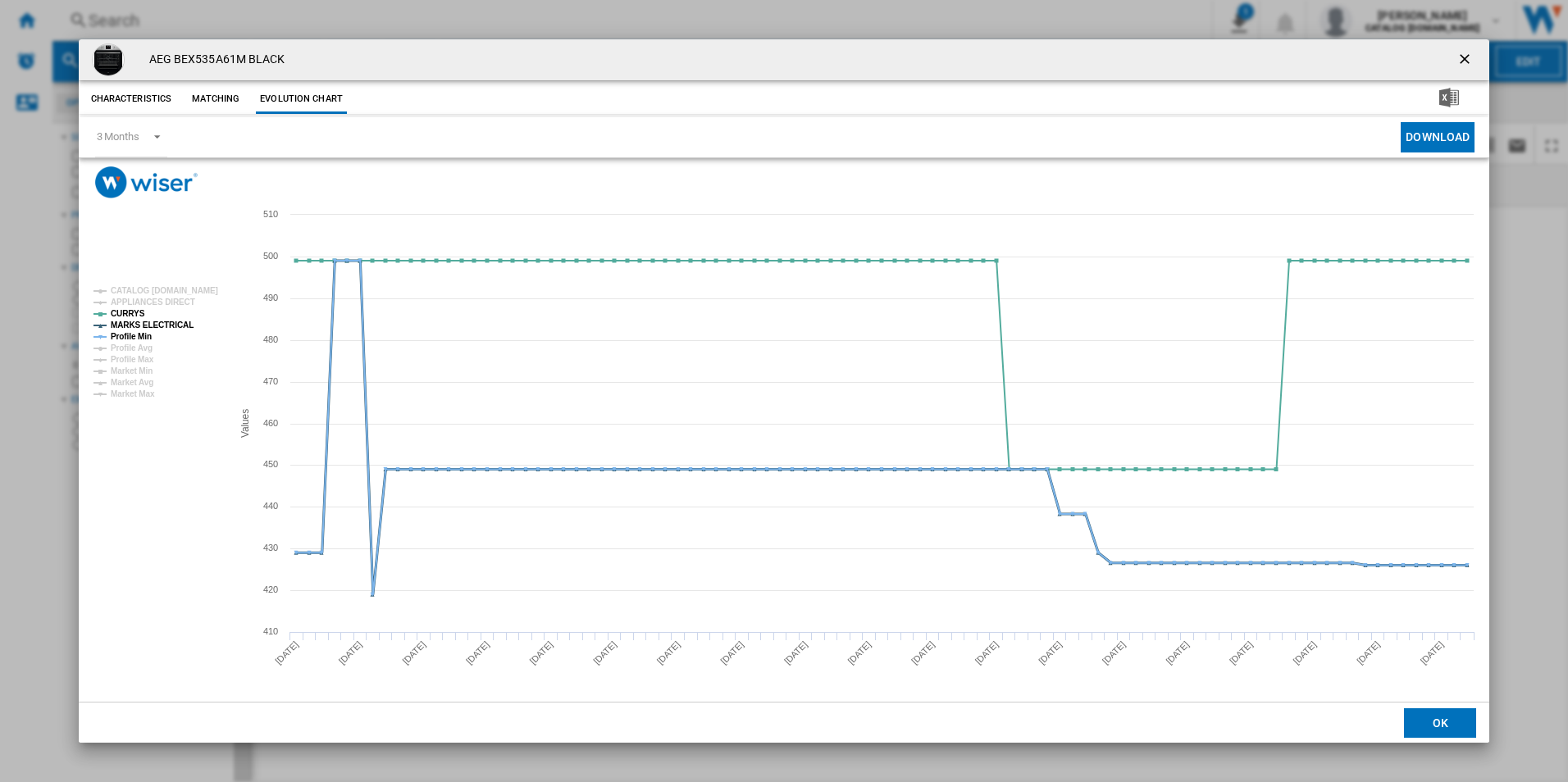
click at [152, 328] on tspan "MARKS ELECTRICAL" at bounding box center [151, 326] width 83 height 9
click at [142, 337] on tspan "Profile Min" at bounding box center [131, 337] width 41 height 9
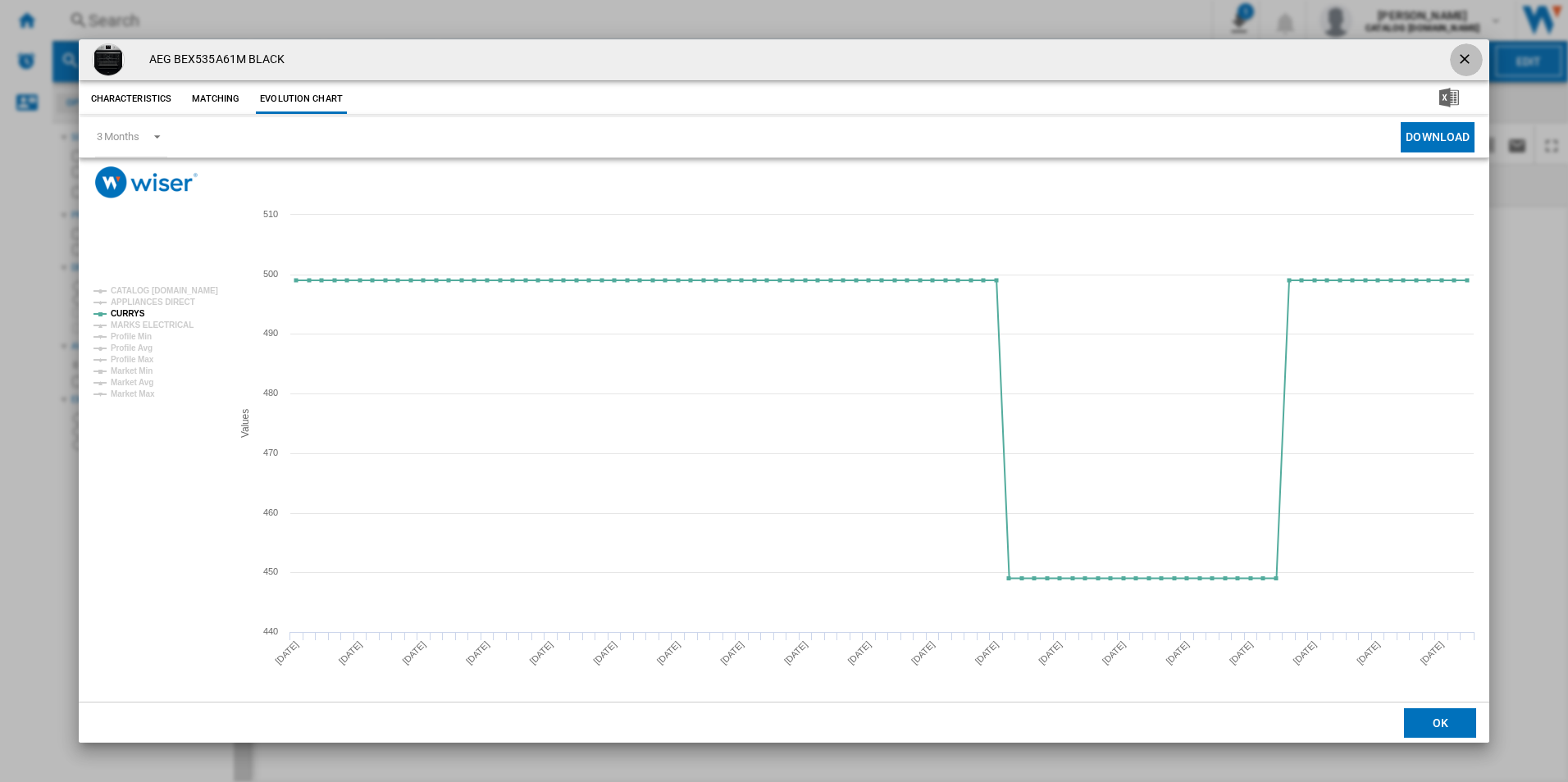
click at [1468, 60] on ng-md-icon "getI18NText('BUTTONS.CLOSE_DIALOG')" at bounding box center [1466, 60] width 19 height 19
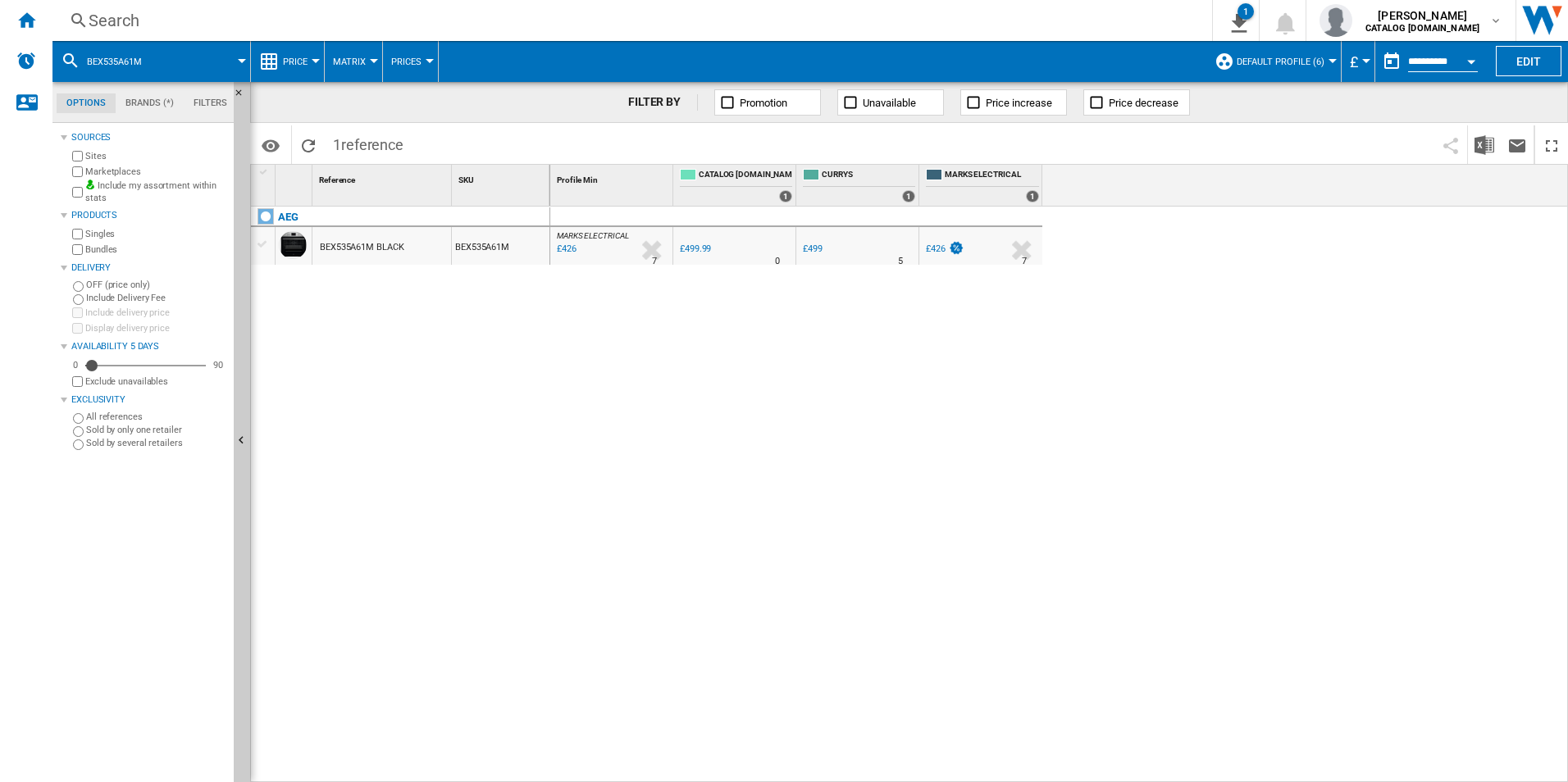
click at [678, 24] on div "Search" at bounding box center [628, 20] width 1081 height 23
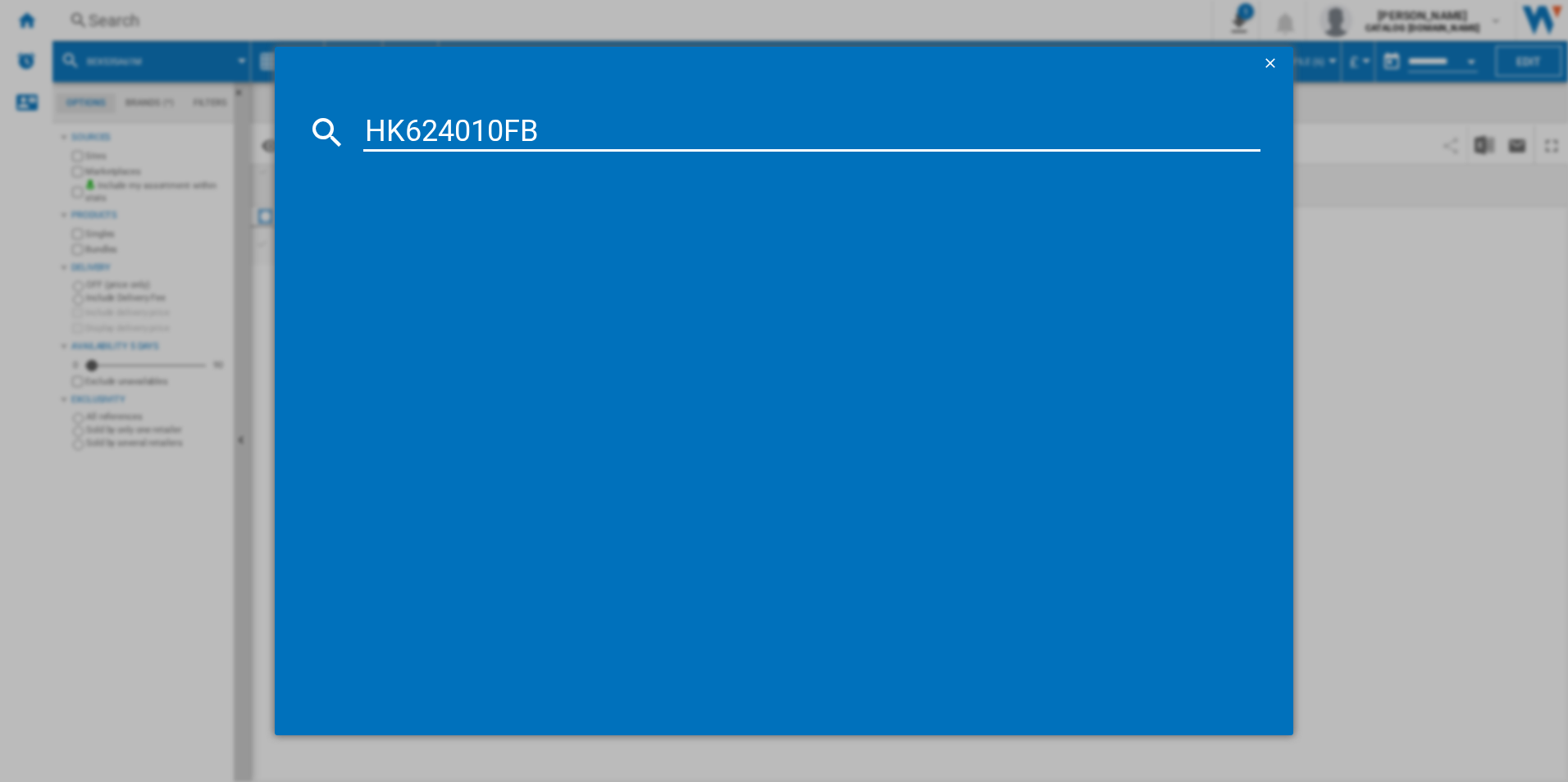
type input "HK624010FB"
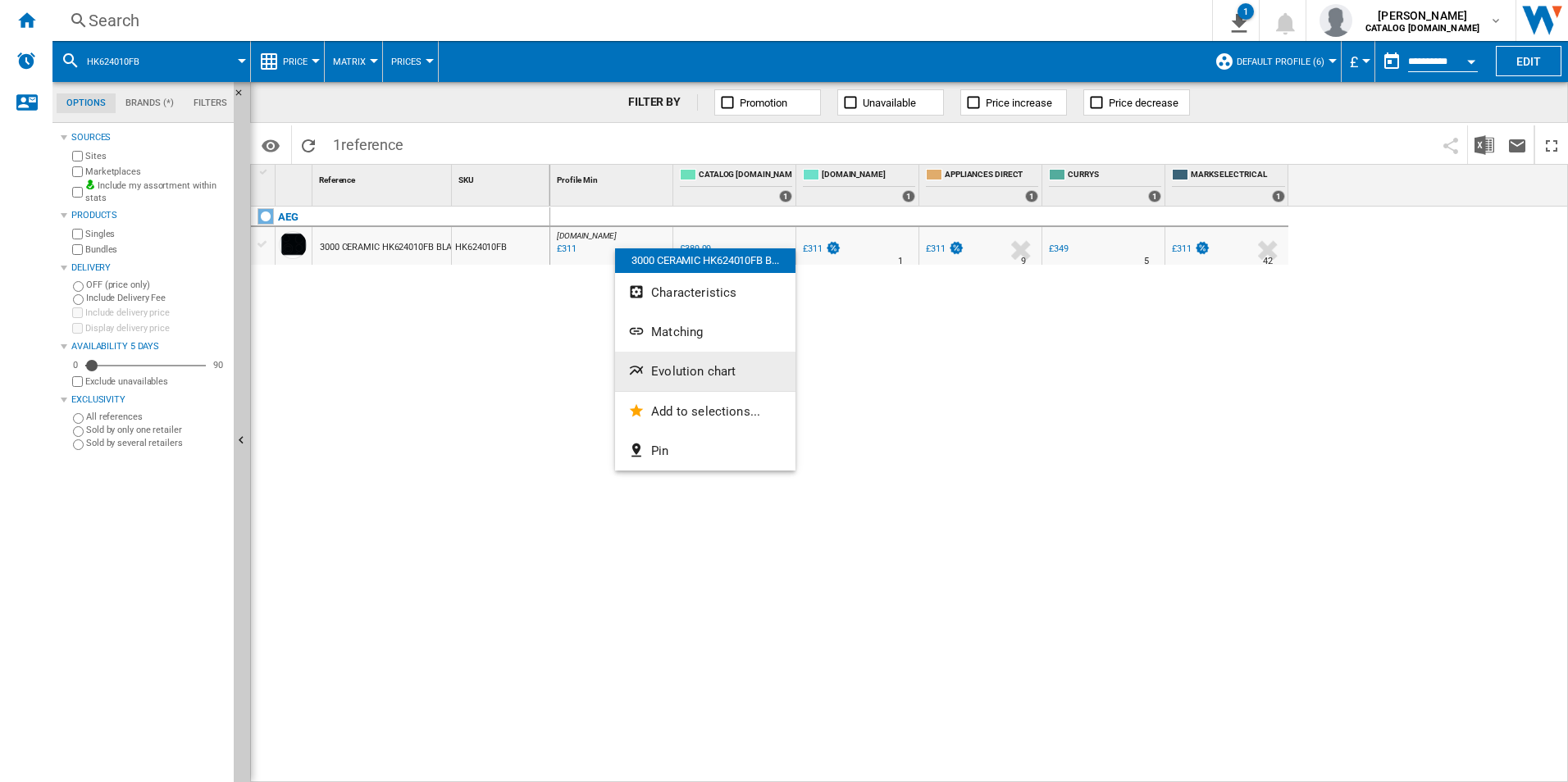
click at [653, 375] on span "Evolution chart" at bounding box center [693, 371] width 84 height 15
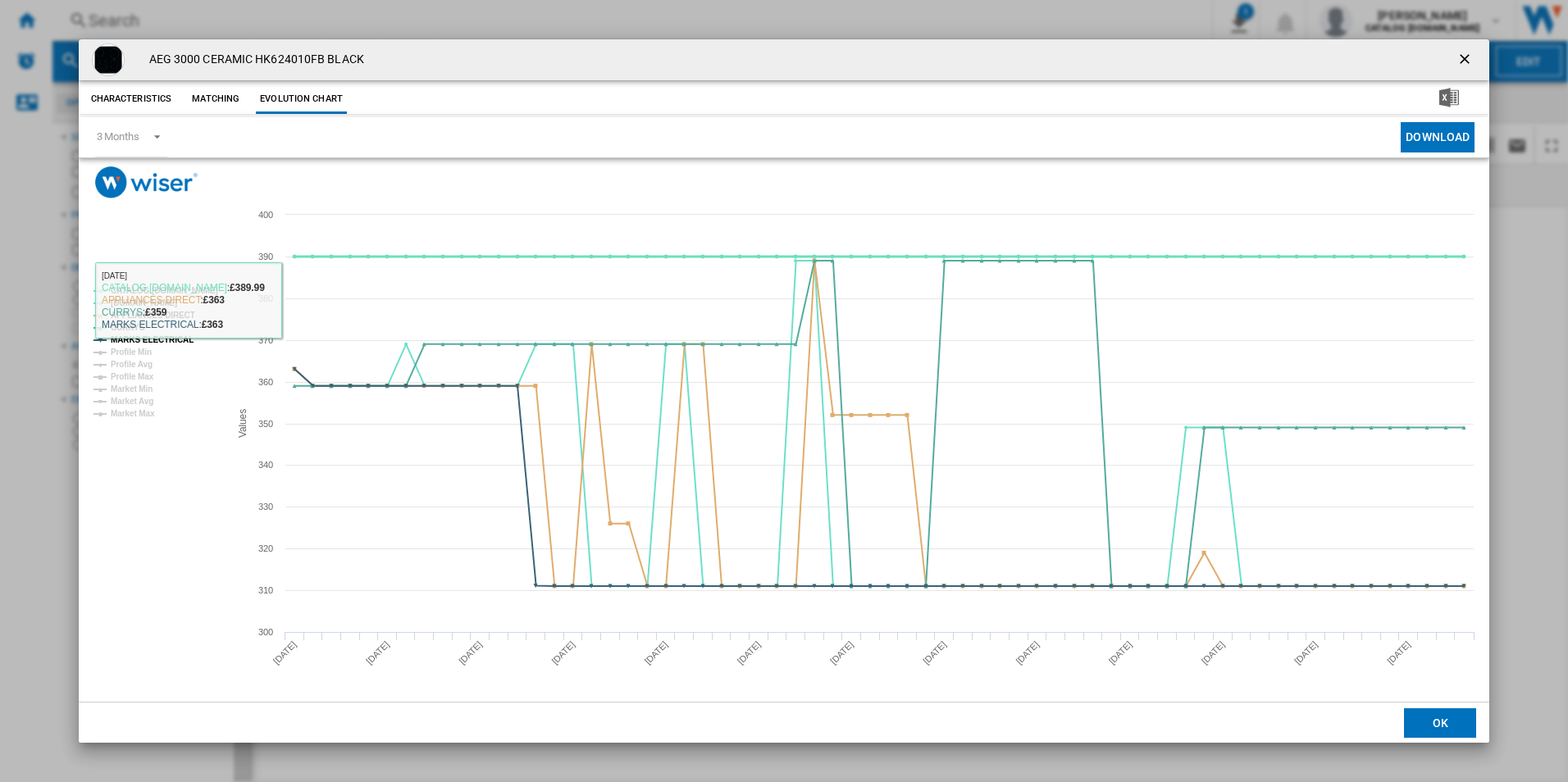
click at [199, 289] on tspan "CATALOG [DOMAIN_NAME]" at bounding box center [164, 290] width 108 height 9
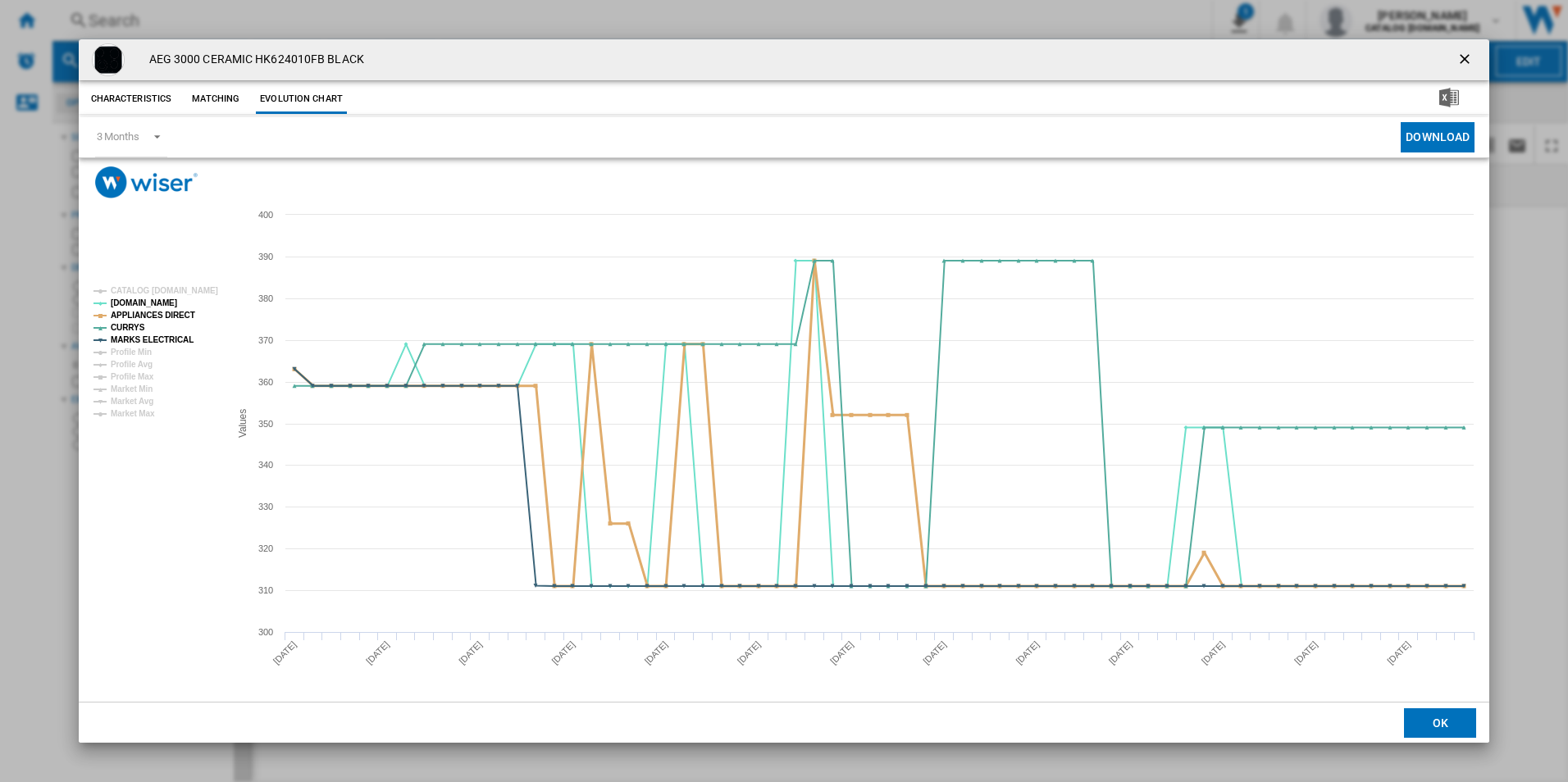
click at [169, 311] on tspan "APPLIANCES DIRECT" at bounding box center [152, 315] width 84 height 9
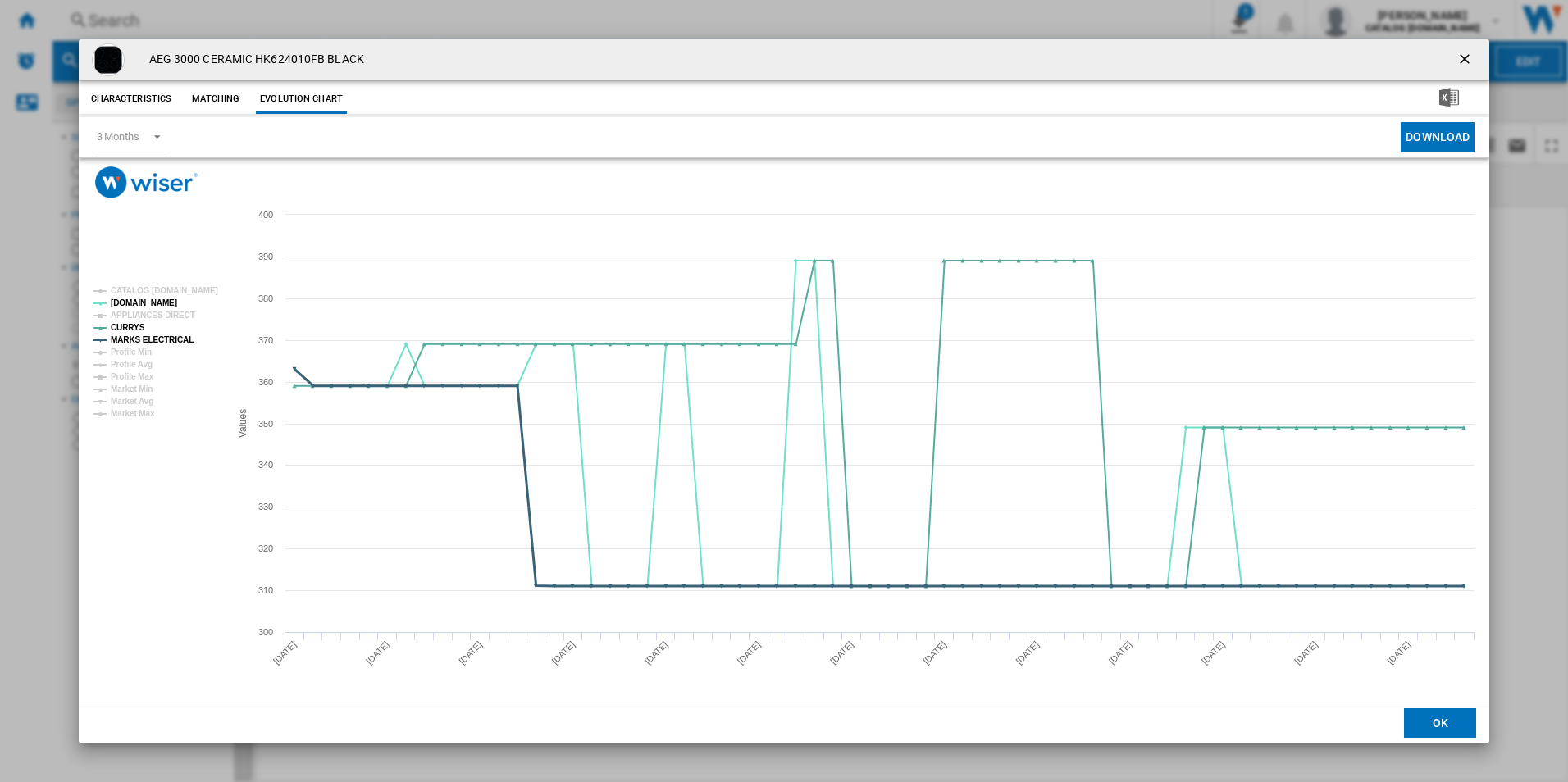
click at [170, 337] on tspan "MARKS ELECTRICAL" at bounding box center [151, 340] width 83 height 9
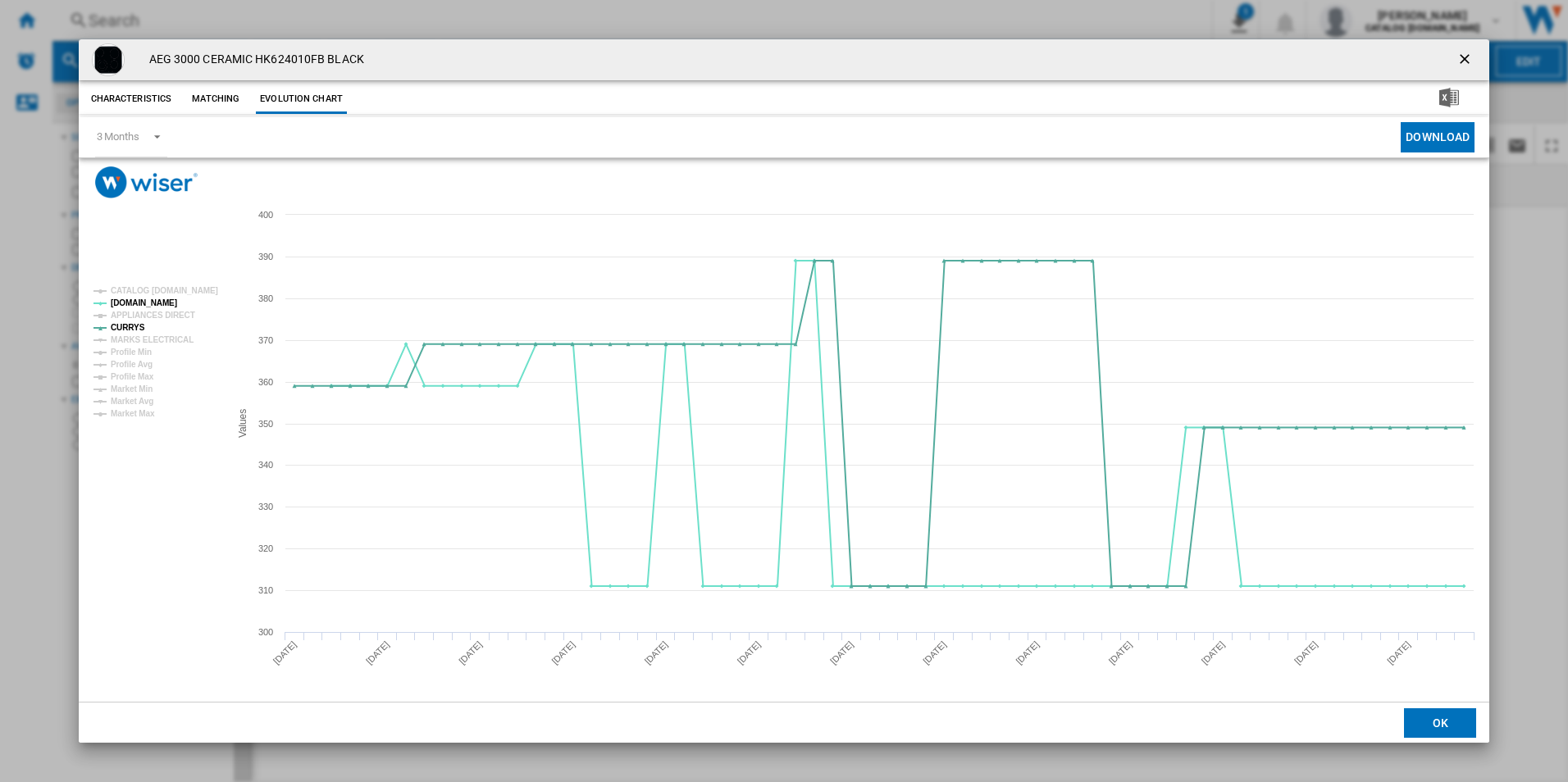
drag, startPoint x: 1468, startPoint y: 61, endPoint x: 1385, endPoint y: 233, distance: 191.0
click at [1468, 61] on ng-md-icon "getI18NText('BUTTONS.CLOSE_DIALOG')" at bounding box center [1466, 60] width 19 height 19
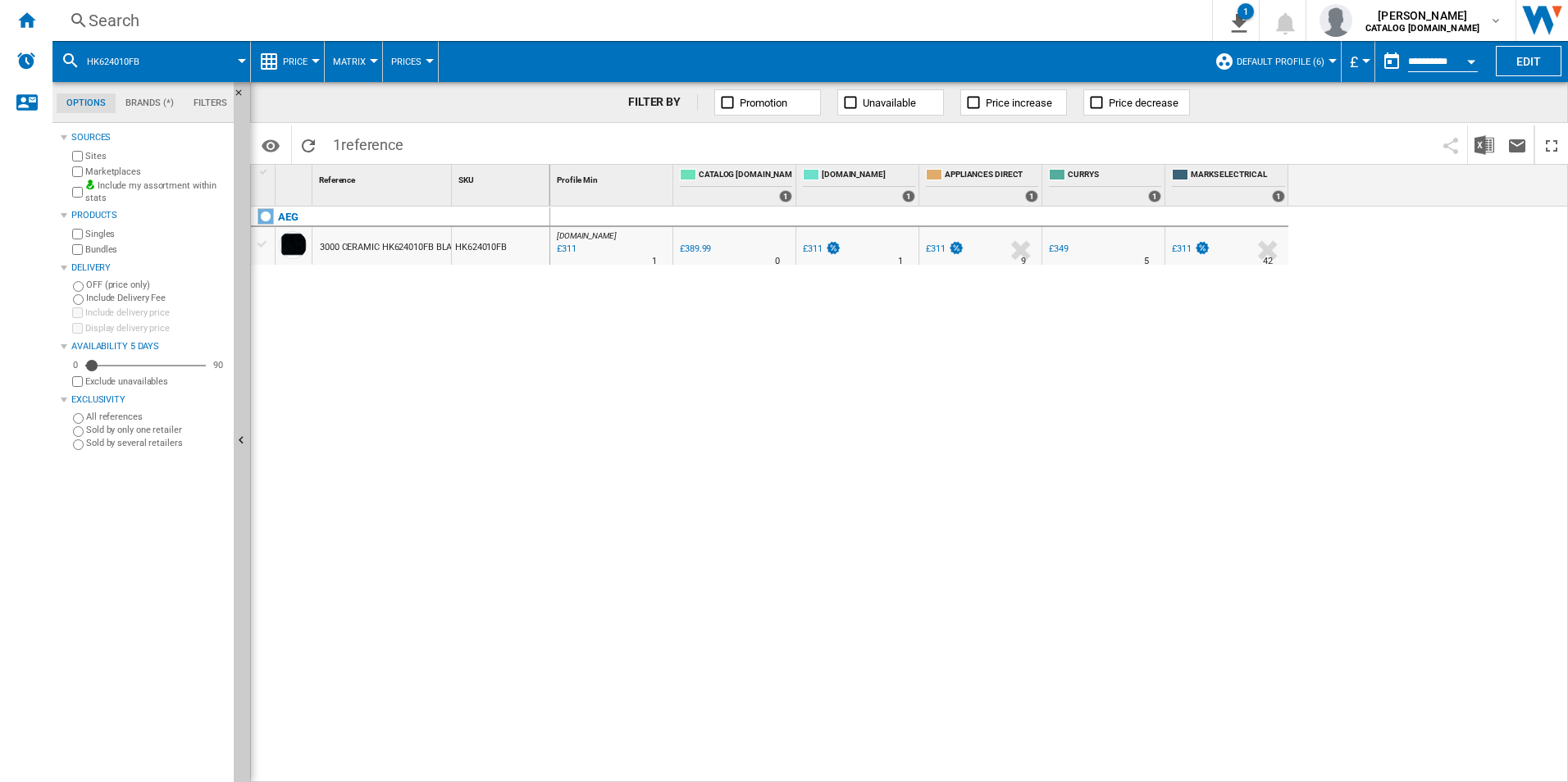
click at [853, 414] on div "[DOMAIN_NAME] : AO -20.3 % £311 % N/A 1 [DOMAIN_NAME] : AO 0.0 % £389.99 % N/A" at bounding box center [1060, 494] width 1019 height 576
click at [399, 11] on div "Search" at bounding box center [628, 20] width 1081 height 23
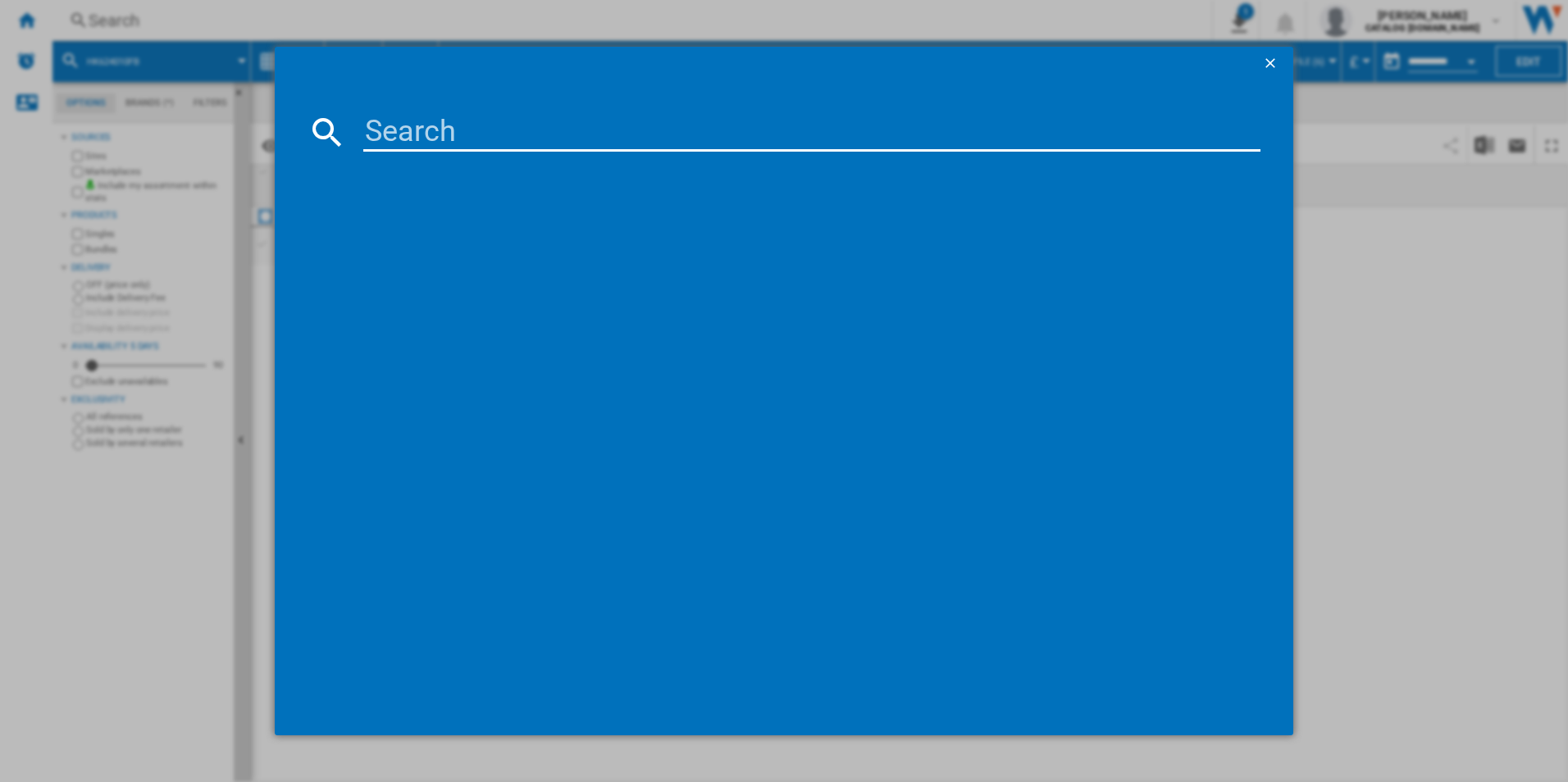
click at [433, 130] on input at bounding box center [813, 132] width 898 height 39
type input "DKB5960HM"
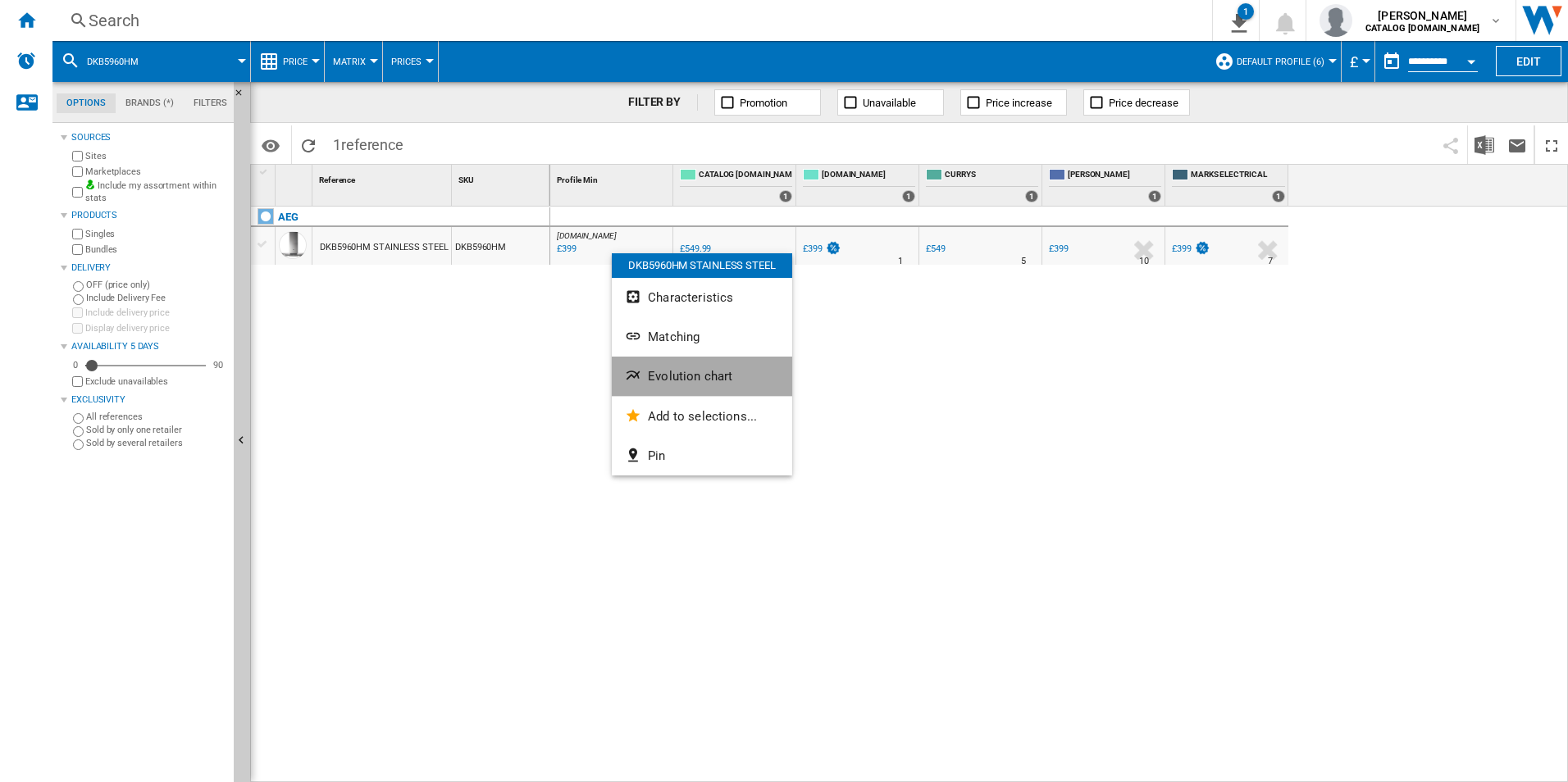
click at [683, 376] on span "Evolution chart" at bounding box center [689, 377] width 84 height 15
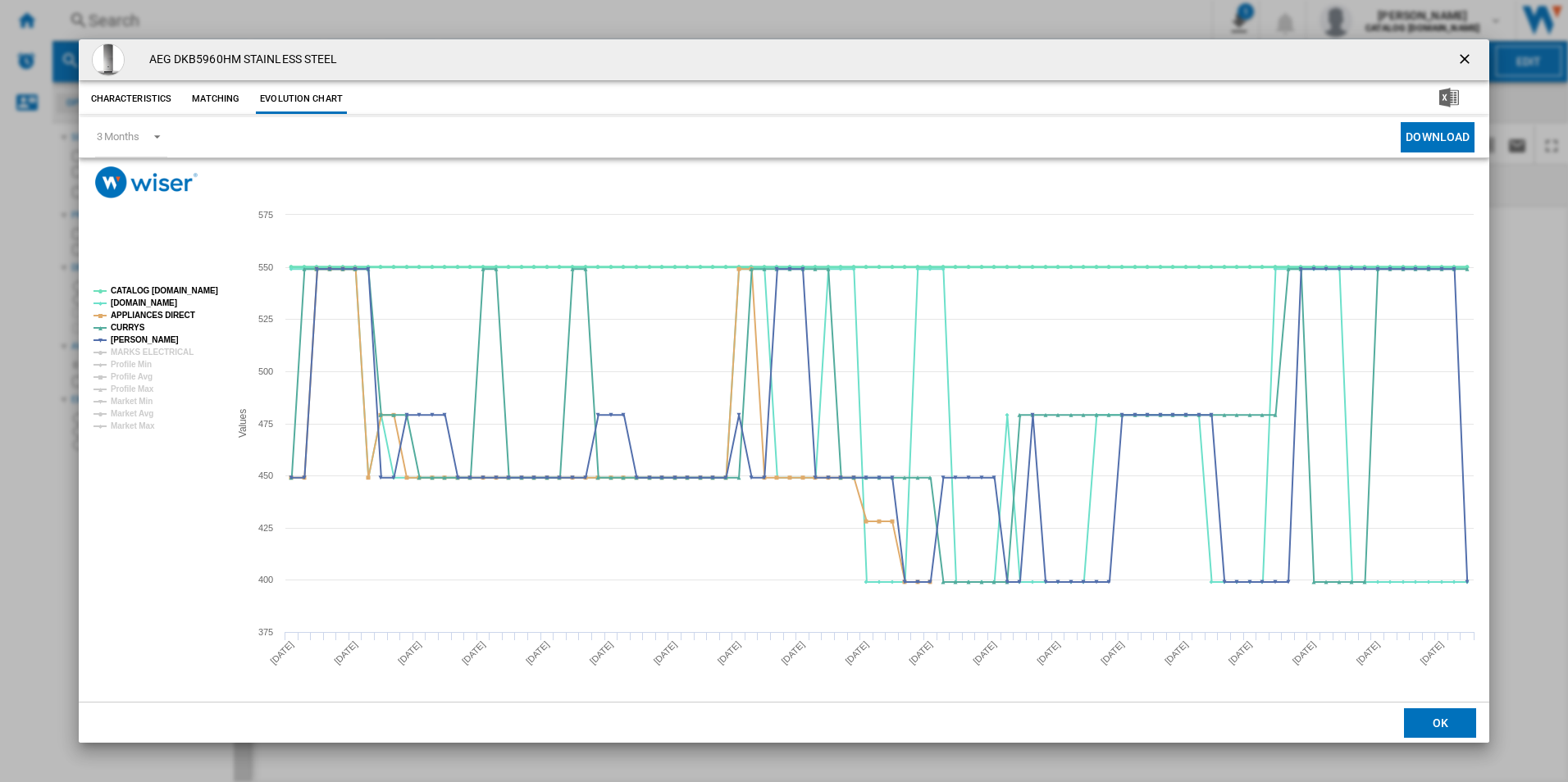
click at [180, 292] on tspan "CATALOG [DOMAIN_NAME]" at bounding box center [164, 290] width 108 height 9
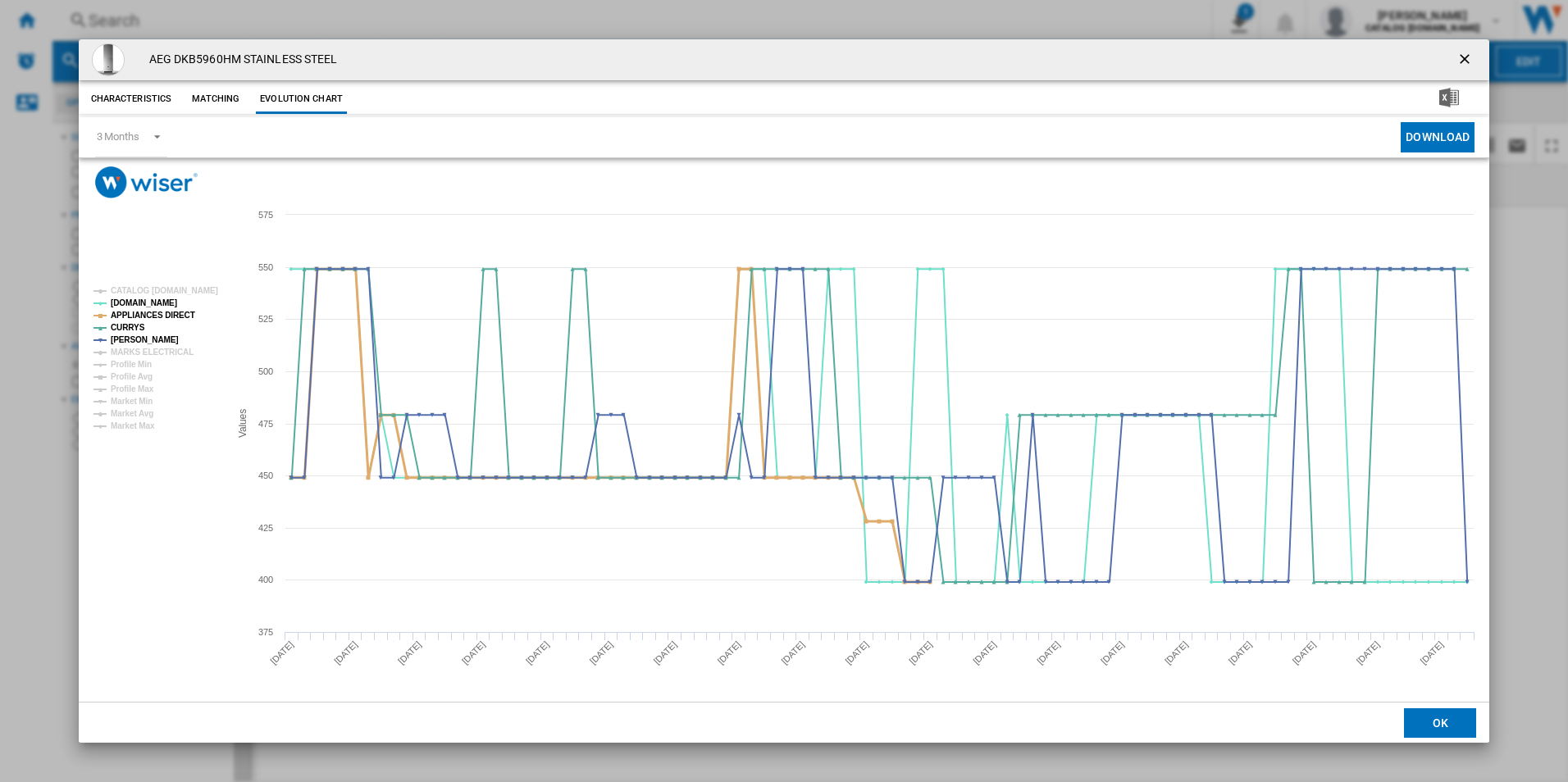
click at [168, 314] on tspan "APPLIANCES DIRECT" at bounding box center [152, 315] width 84 height 9
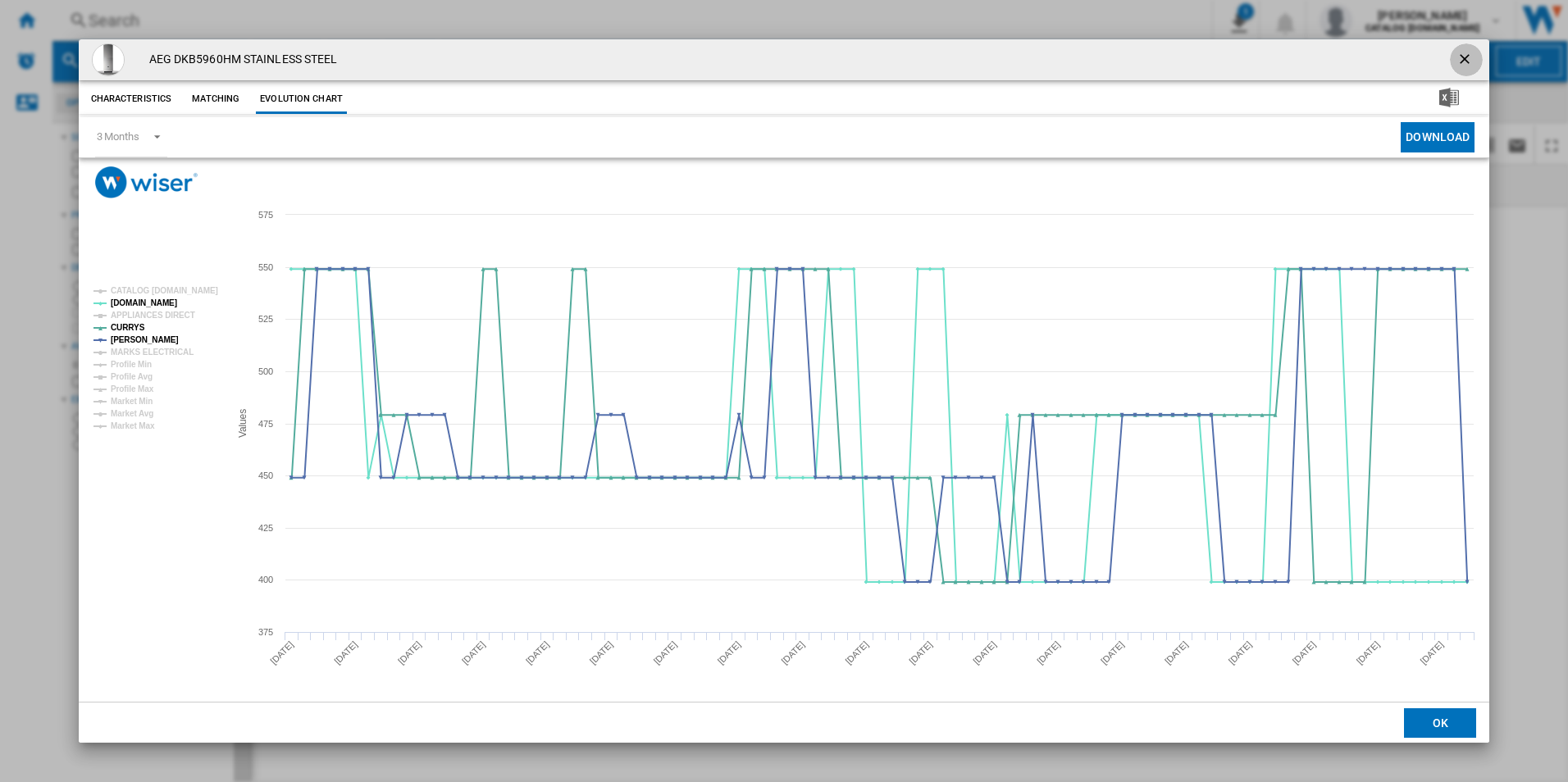
click at [1462, 62] on ng-md-icon "getI18NText('BUTTONS.CLOSE_DIALOG')" at bounding box center [1466, 60] width 19 height 19
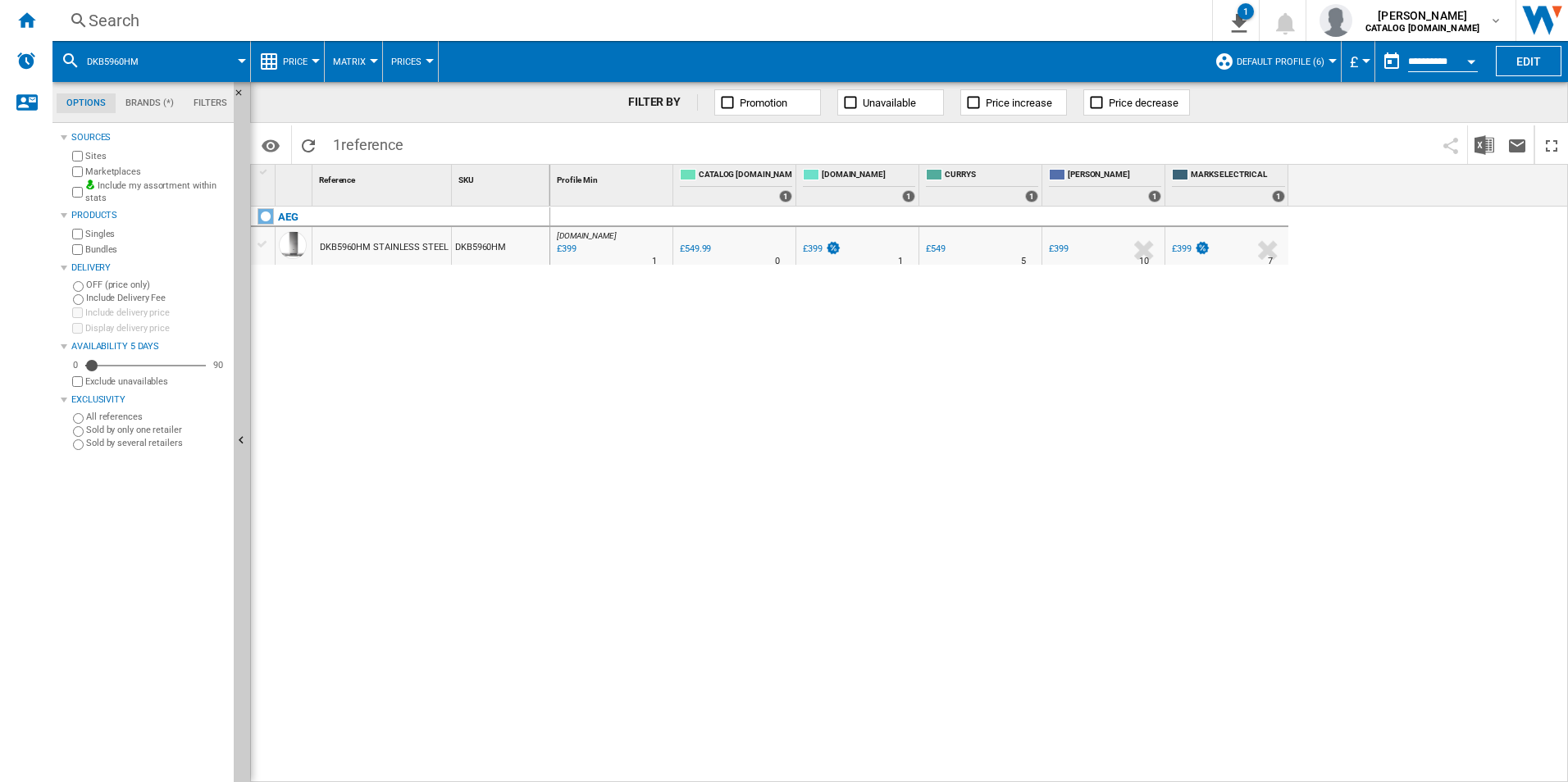
click at [590, 19] on div "Search" at bounding box center [628, 20] width 1081 height 23
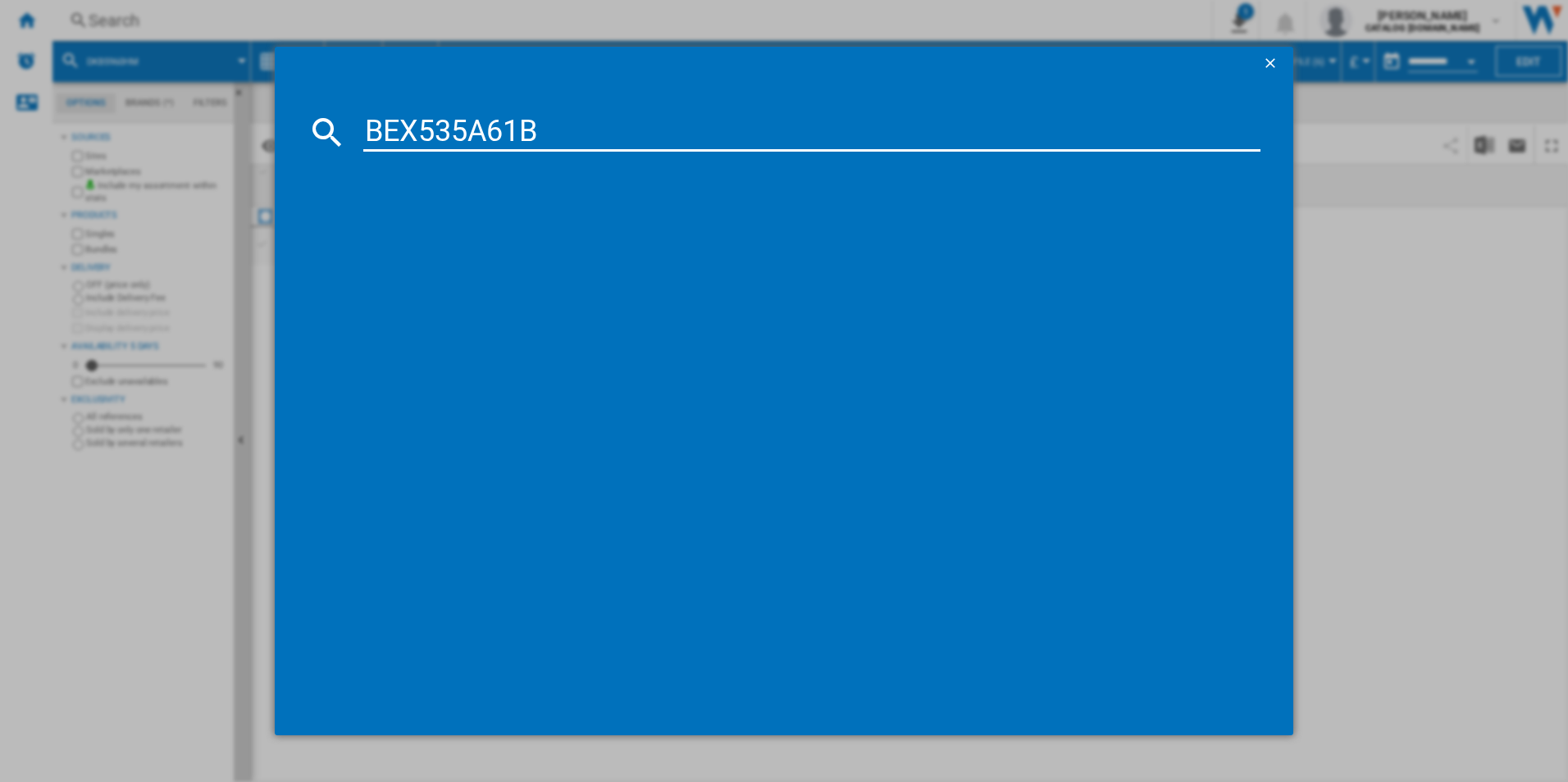
type input "BEX535A61B"
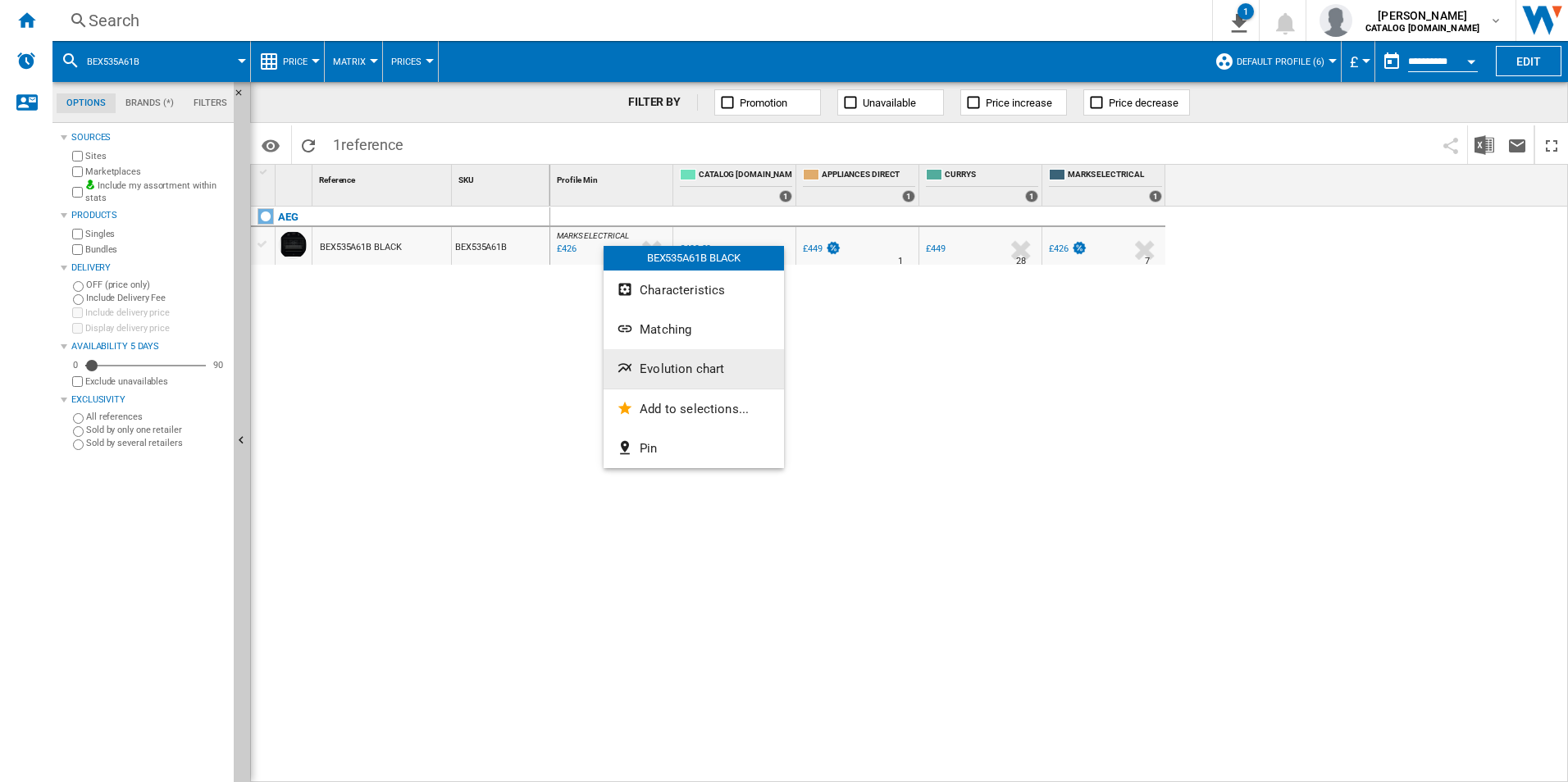
click at [667, 374] on span "Evolution chart" at bounding box center [681, 369] width 84 height 15
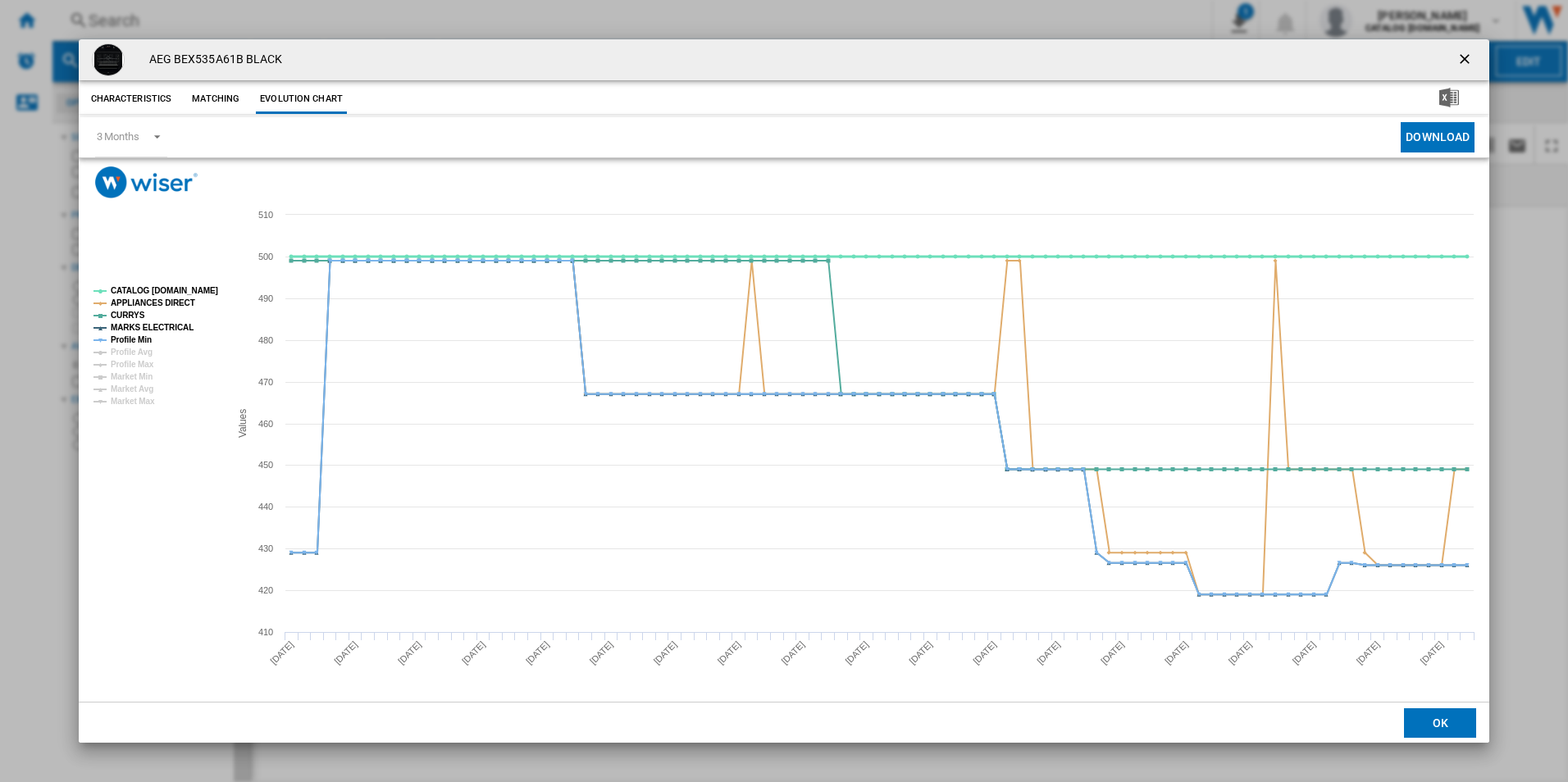
click at [203, 293] on tspan "CATALOG [DOMAIN_NAME]" at bounding box center [164, 290] width 108 height 9
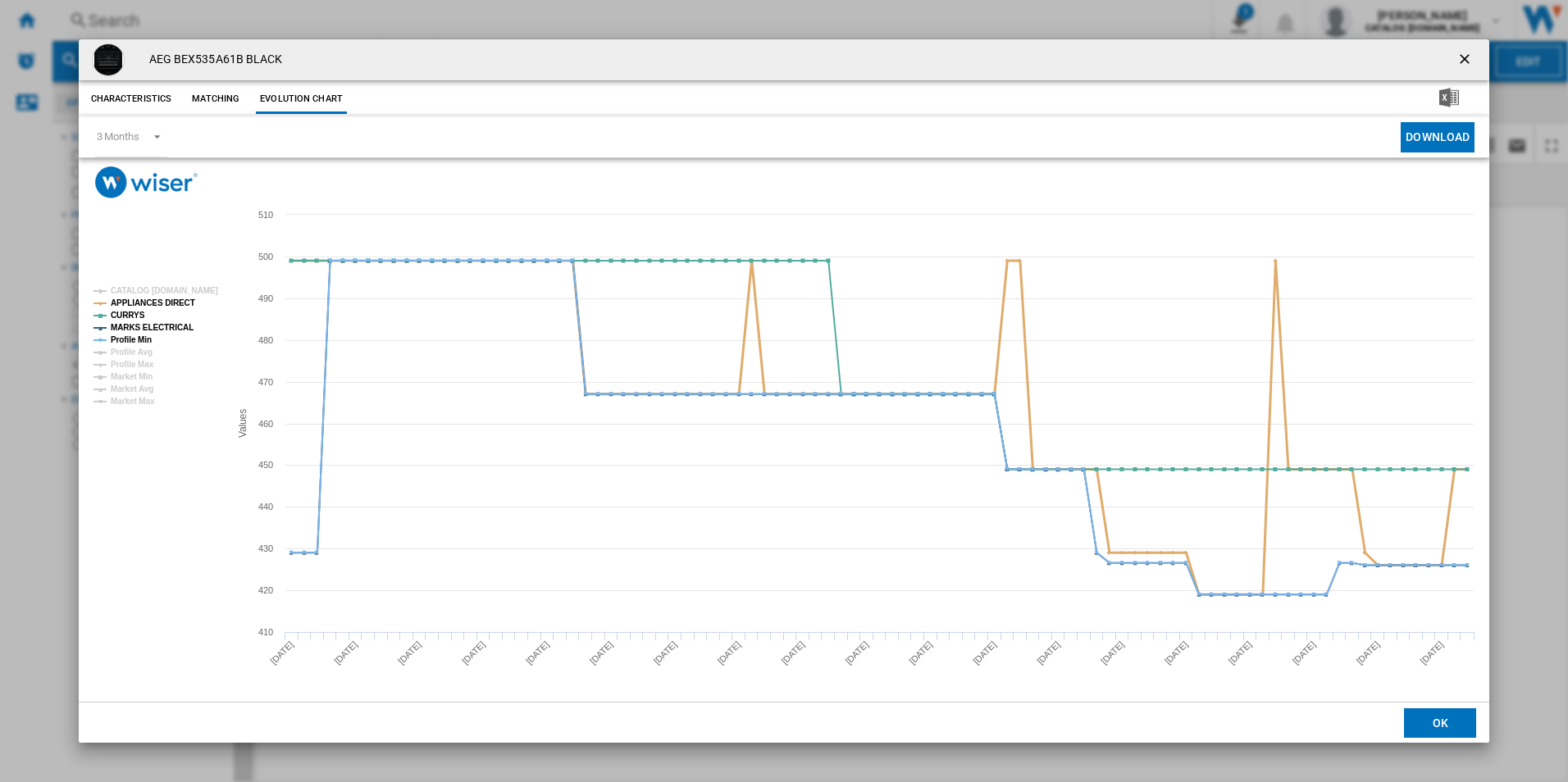
click at [167, 307] on tspan "APPLIANCES DIRECT" at bounding box center [152, 303] width 84 height 9
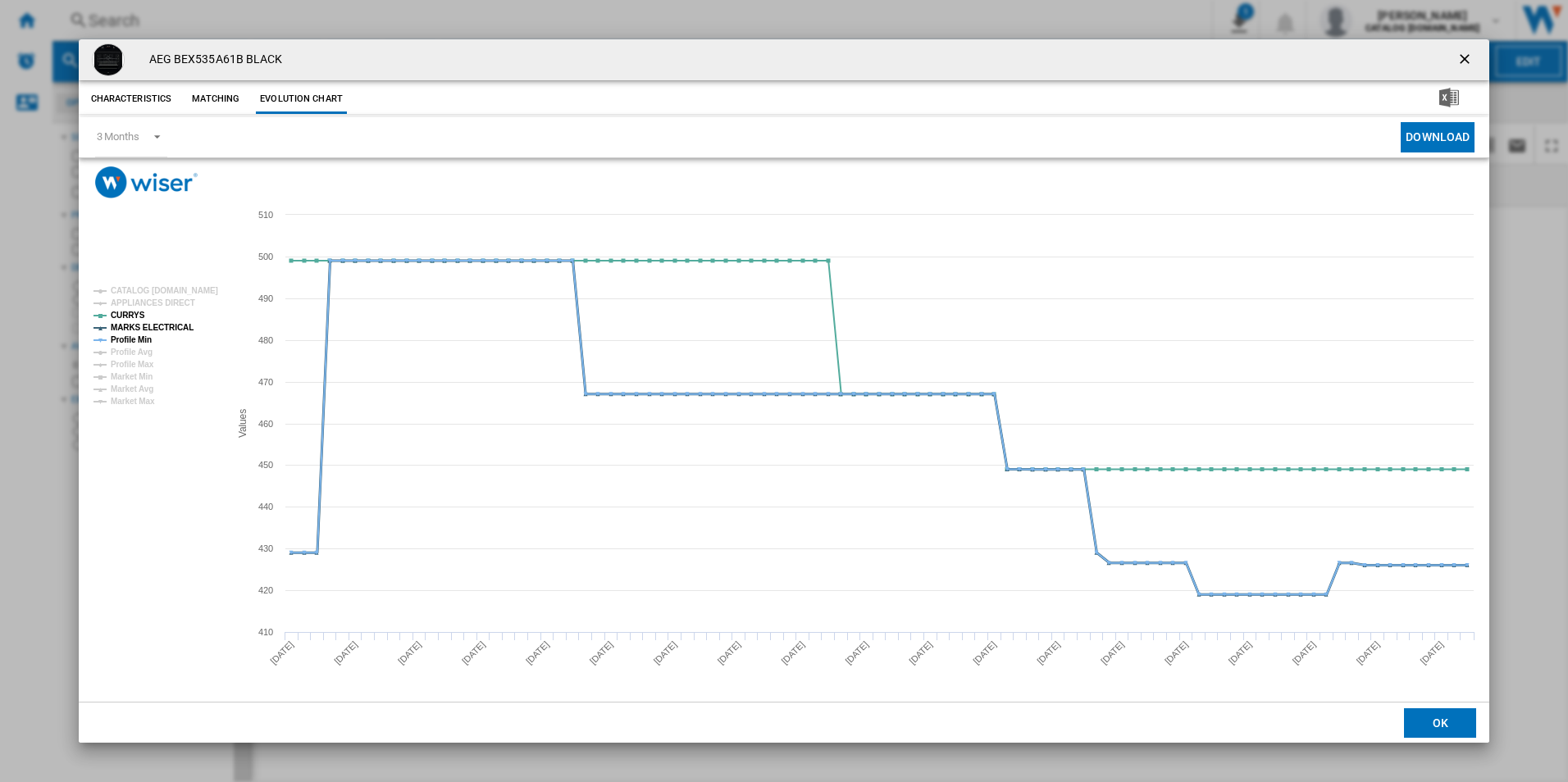
click at [170, 326] on tspan "MARKS ELECTRICAL" at bounding box center [151, 327] width 83 height 9
click at [143, 340] on tspan "Profile Min" at bounding box center [131, 340] width 41 height 9
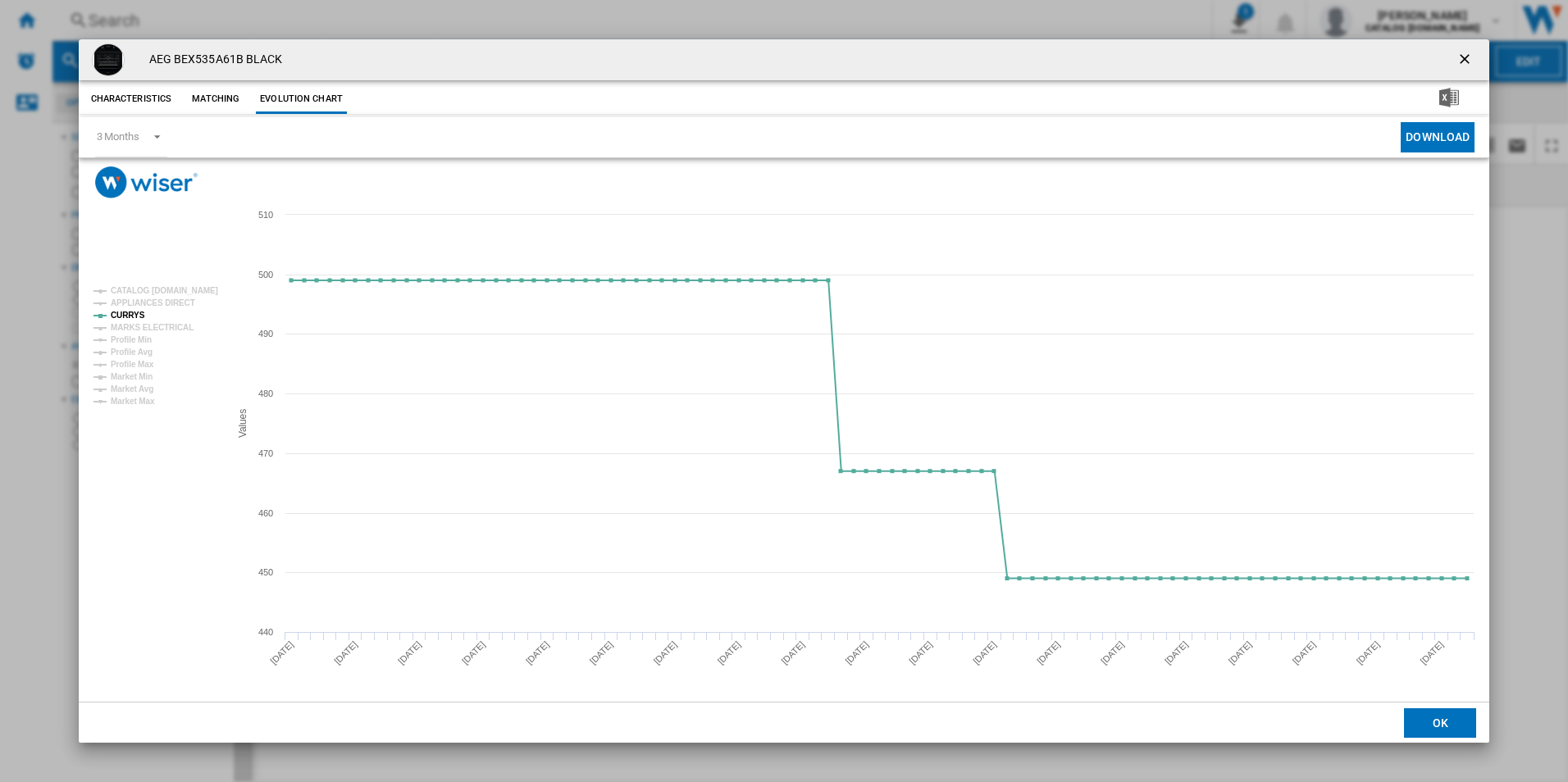
drag, startPoint x: 1462, startPoint y: 66, endPoint x: 1372, endPoint y: 54, distance: 90.8
click at [1462, 66] on ng-md-icon "getI18NText('BUTTONS.CLOSE_DIALOG')" at bounding box center [1466, 60] width 19 height 19
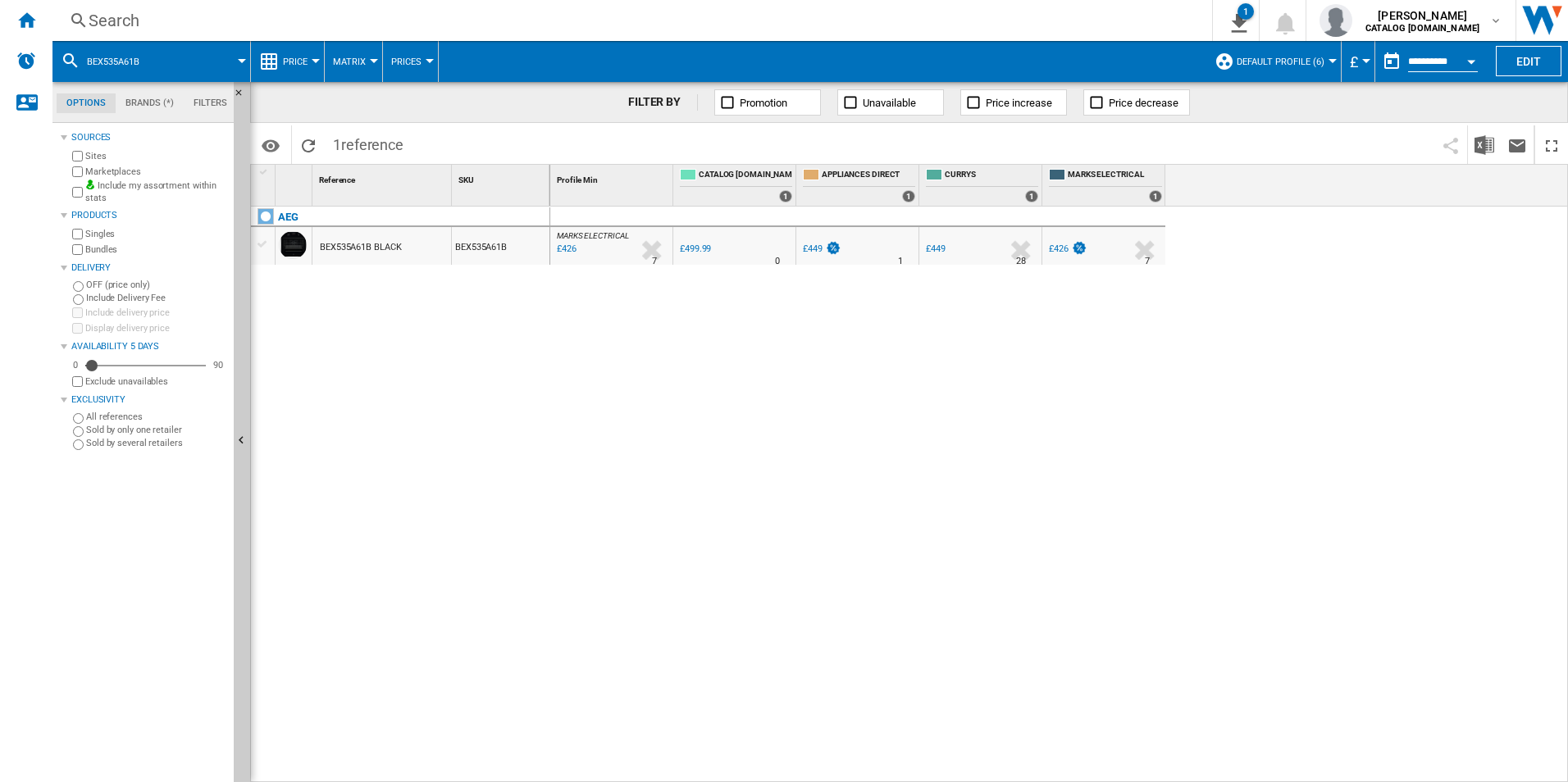
click at [824, 15] on div "Search" at bounding box center [628, 20] width 1081 height 23
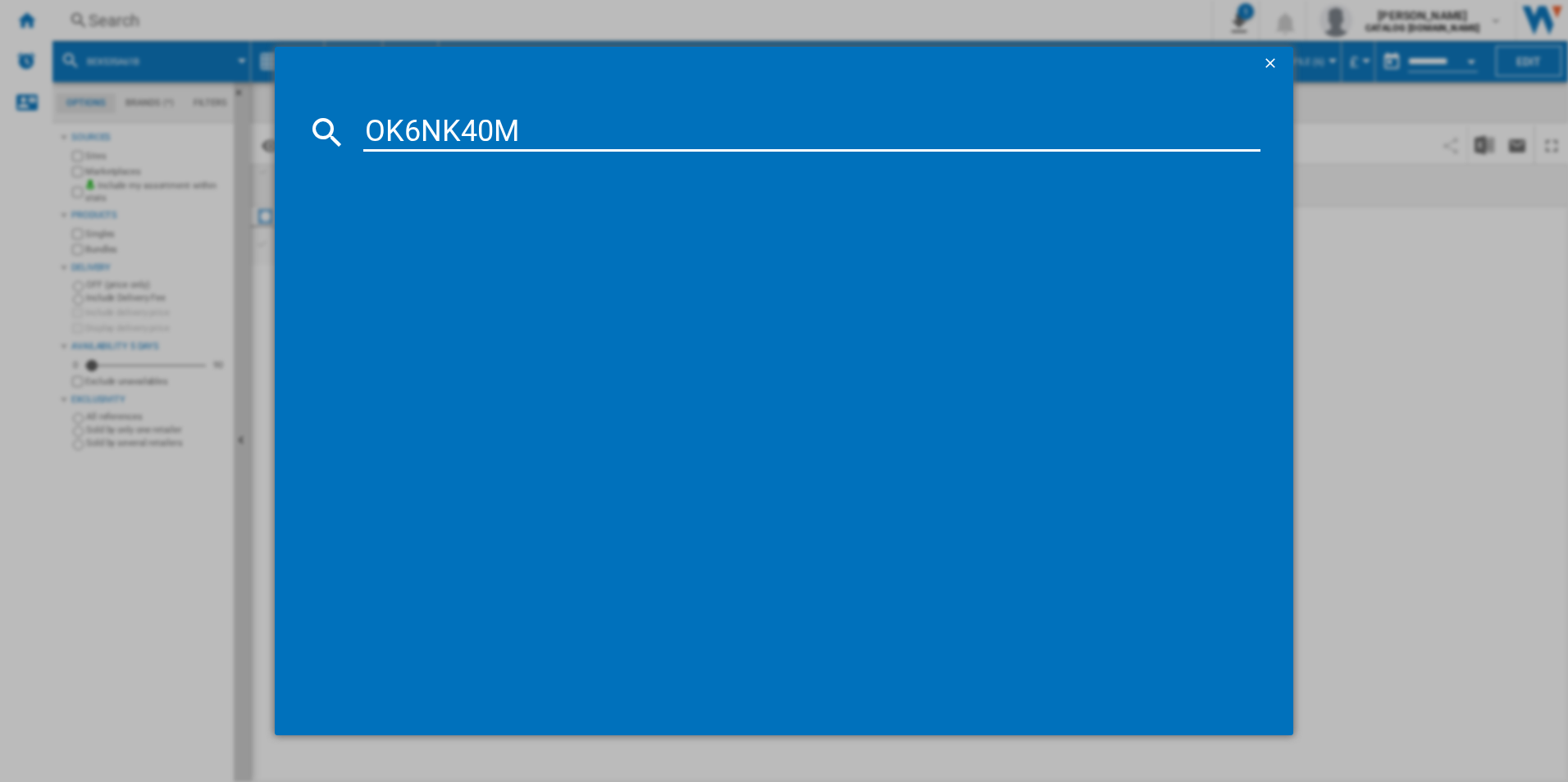
type input "OK6NK40M"
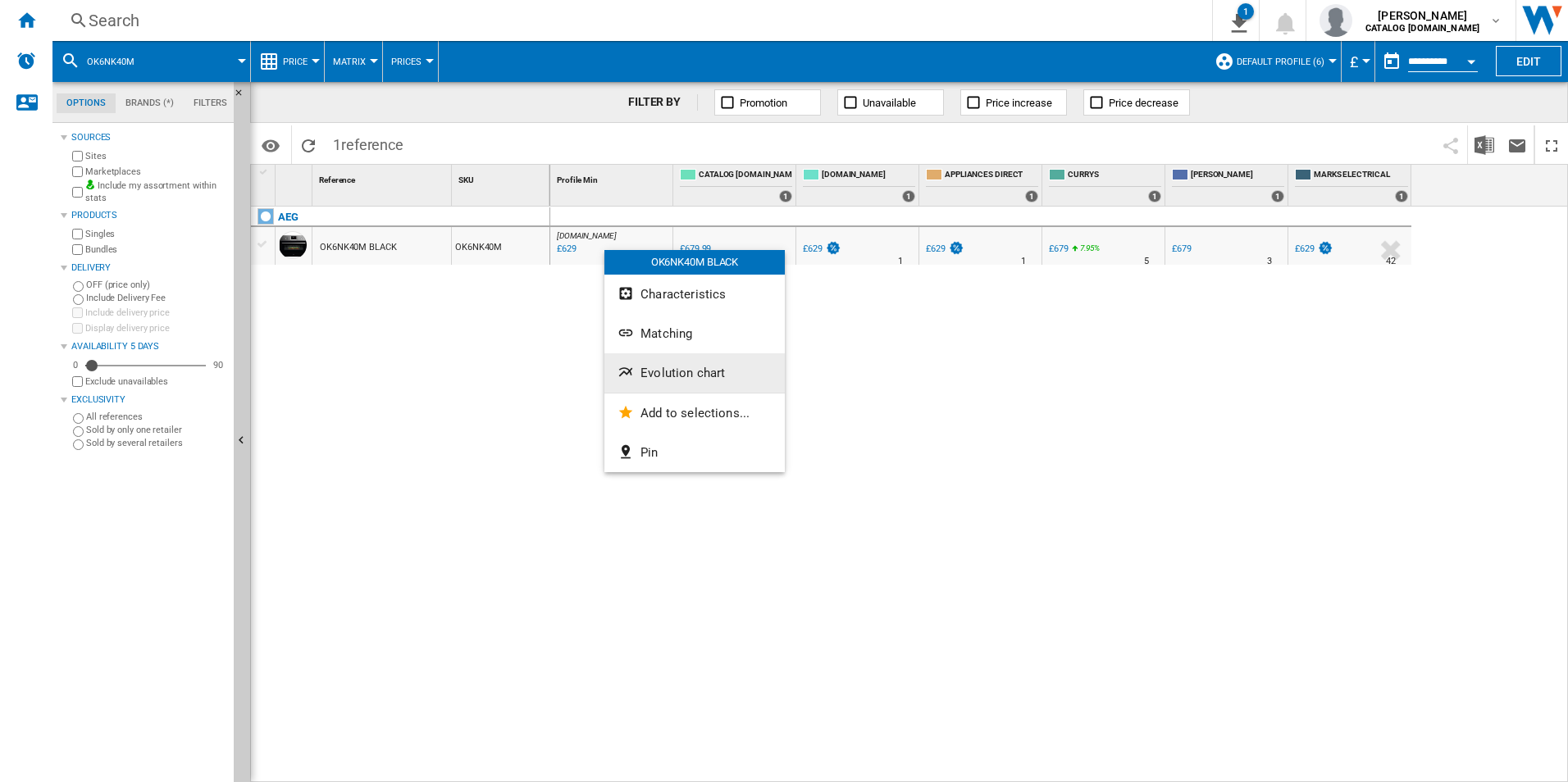
click at [652, 362] on button "Evolution chart" at bounding box center [694, 373] width 180 height 39
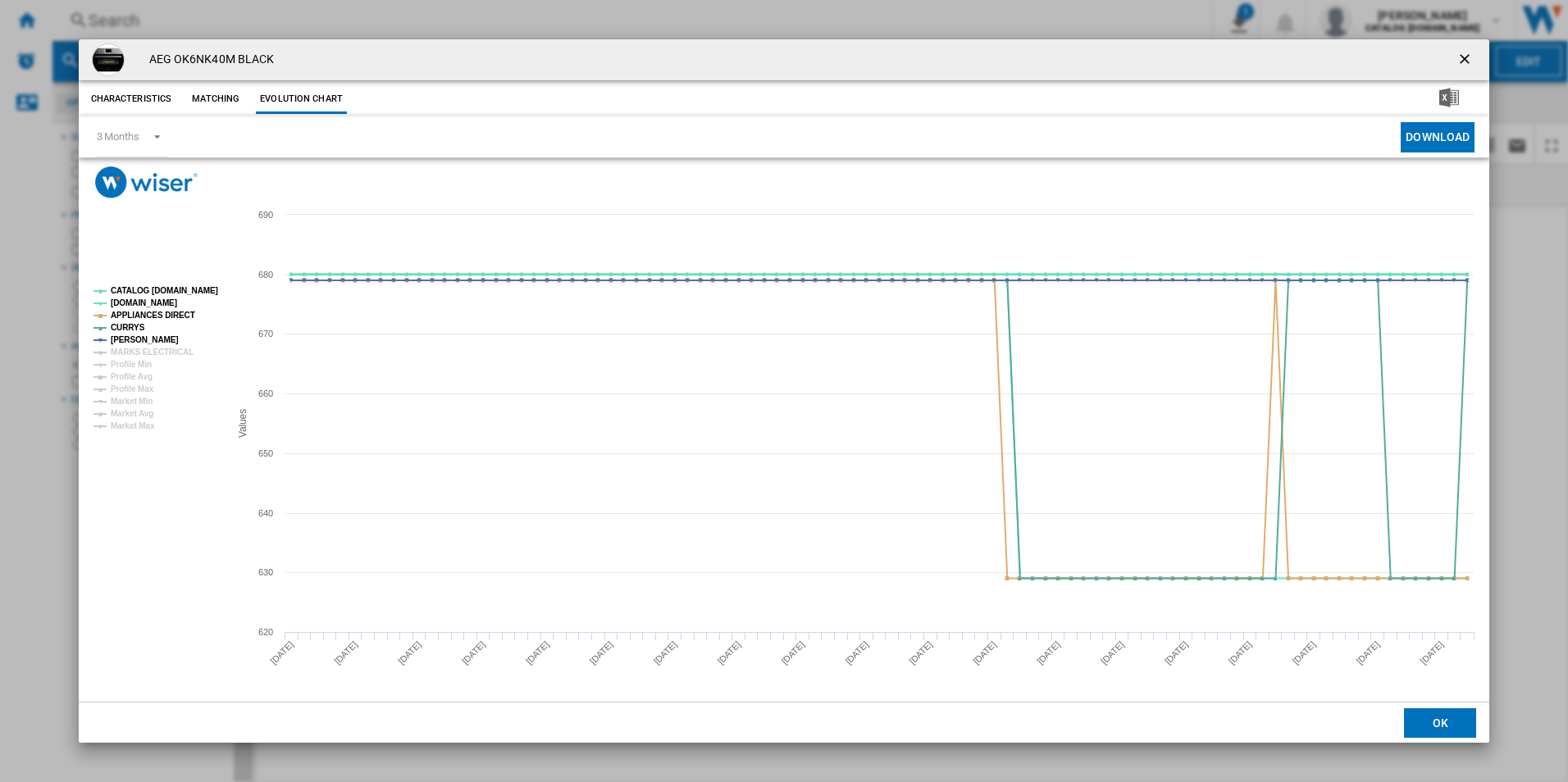
click at [193, 286] on tspan "CATALOG [DOMAIN_NAME]" at bounding box center [164, 290] width 108 height 9
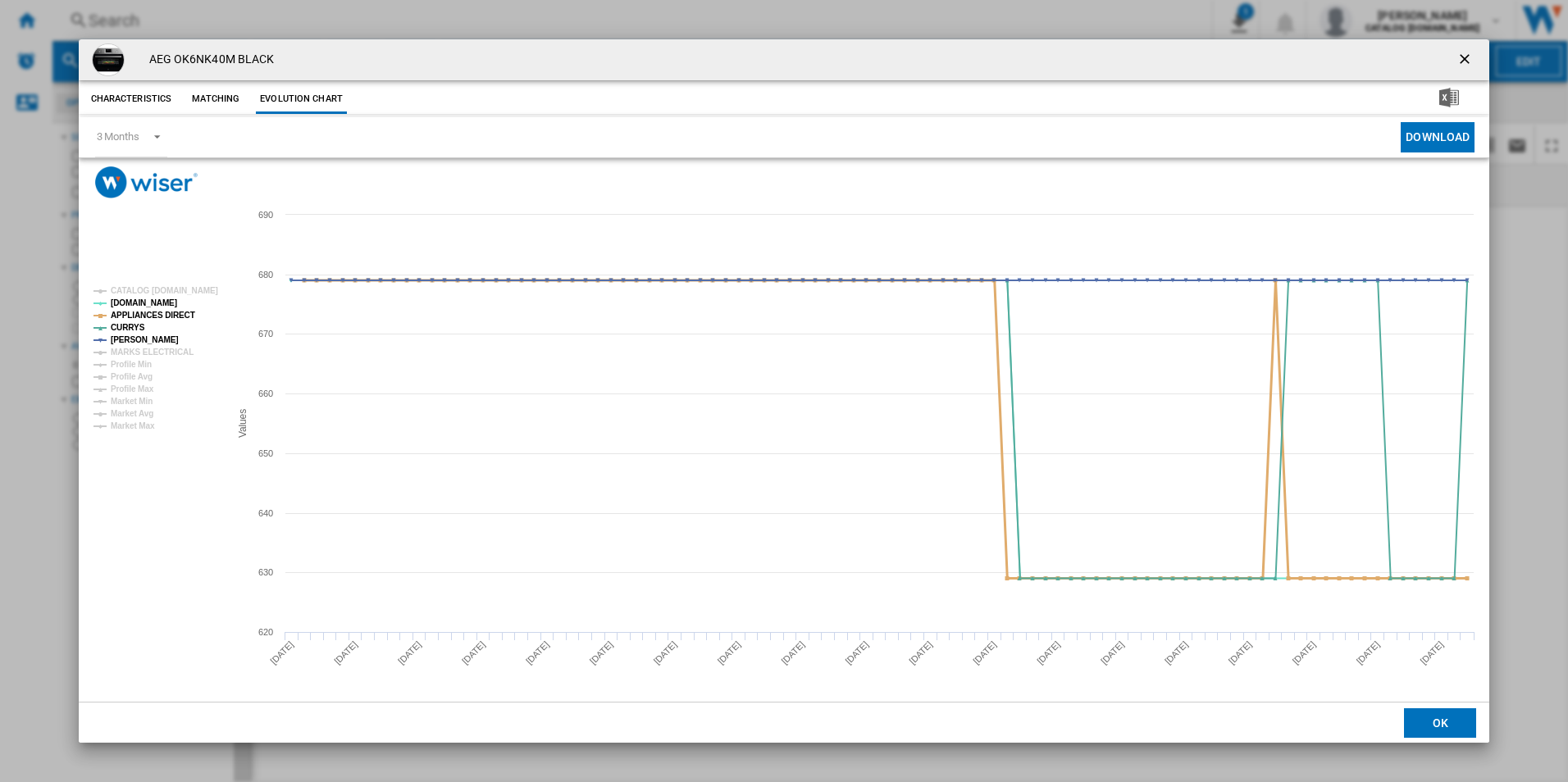
click at [180, 318] on tspan "APPLIANCES DIRECT" at bounding box center [152, 315] width 84 height 9
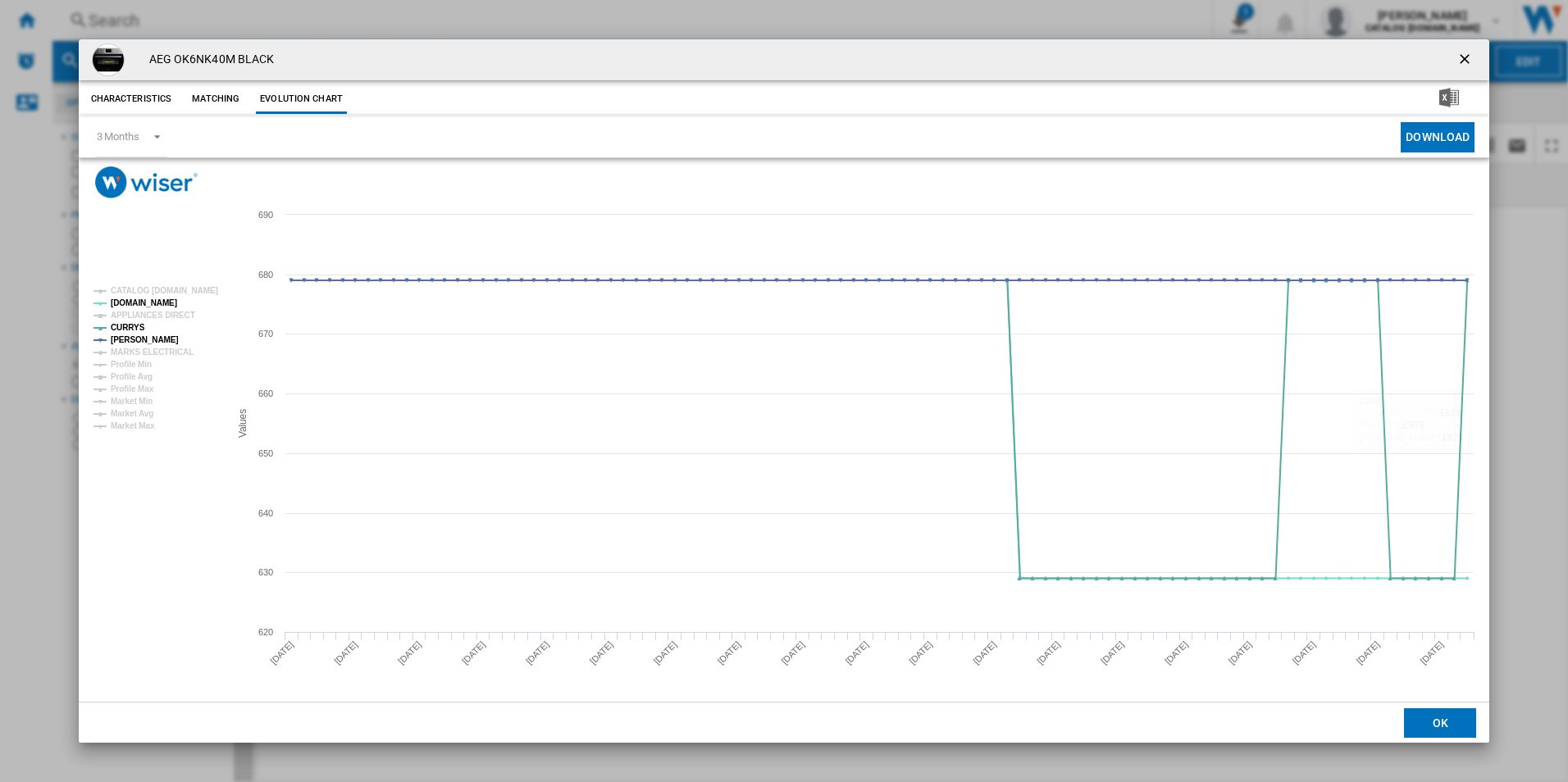
click at [1466, 54] on ng-md-icon "getI18NText('BUTTONS.CLOSE_DIALOG')" at bounding box center [1466, 60] width 19 height 19
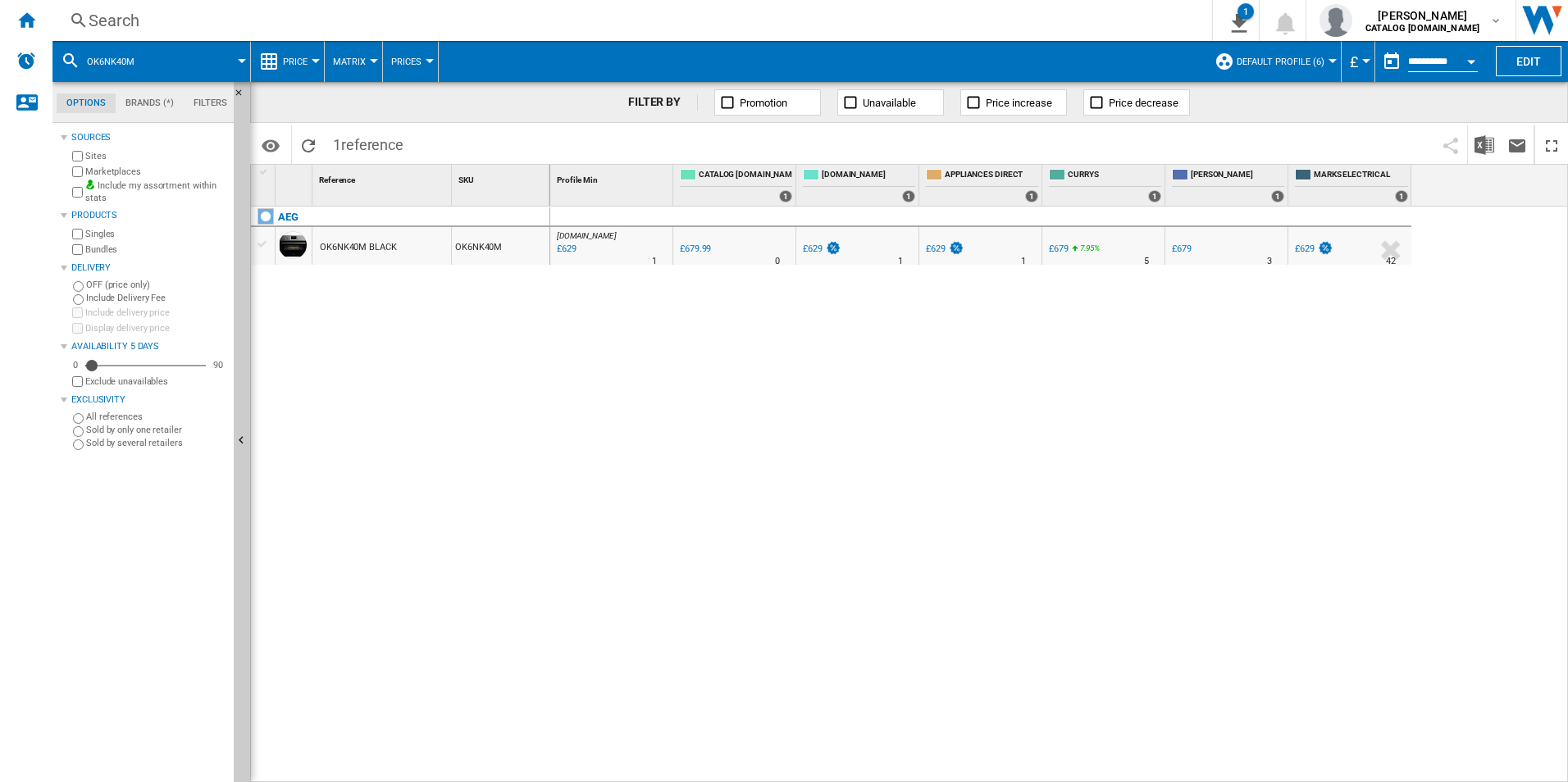
click at [637, 14] on div "Search" at bounding box center [628, 20] width 1081 height 23
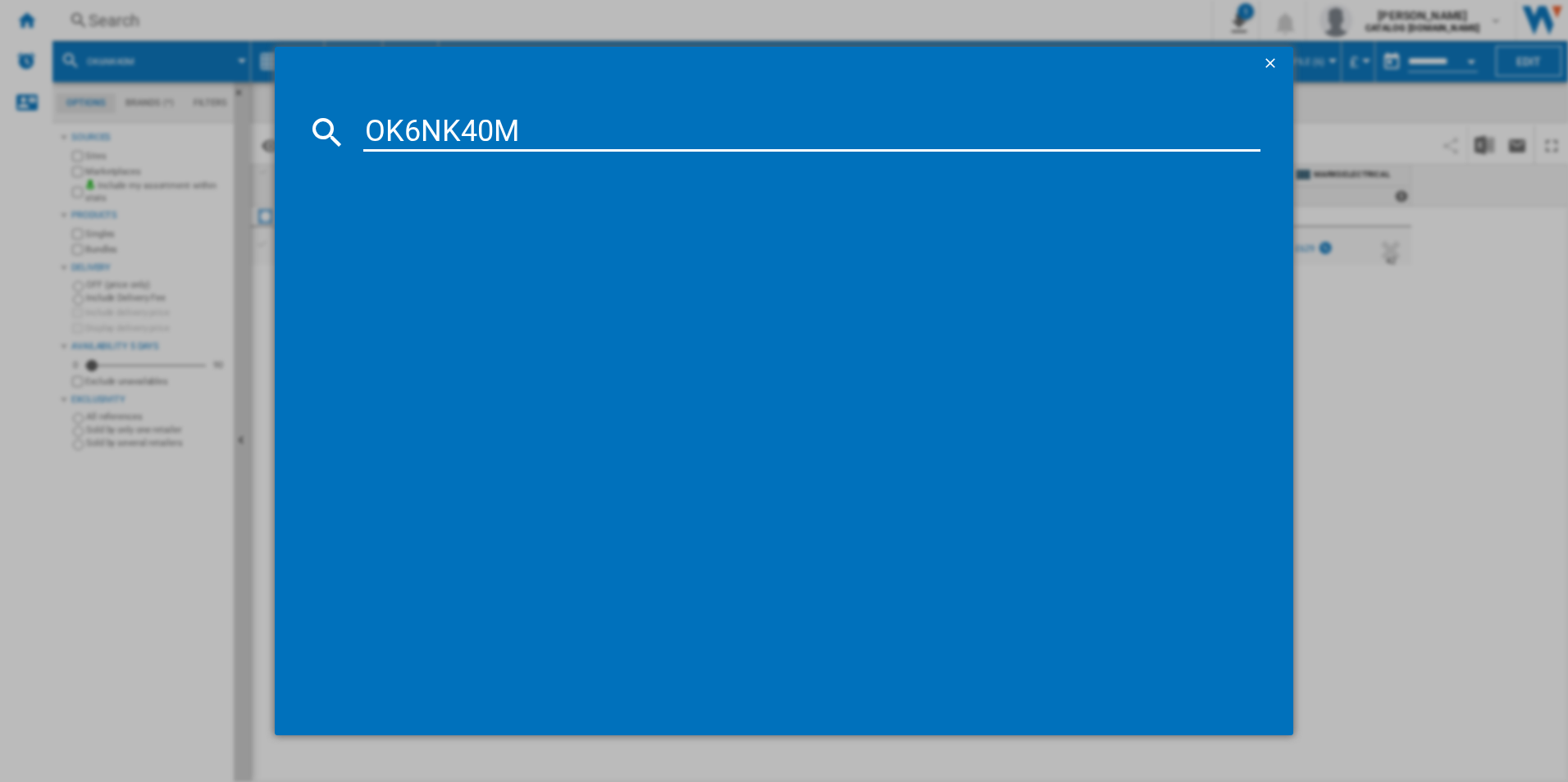
type input "OK6NK40M"
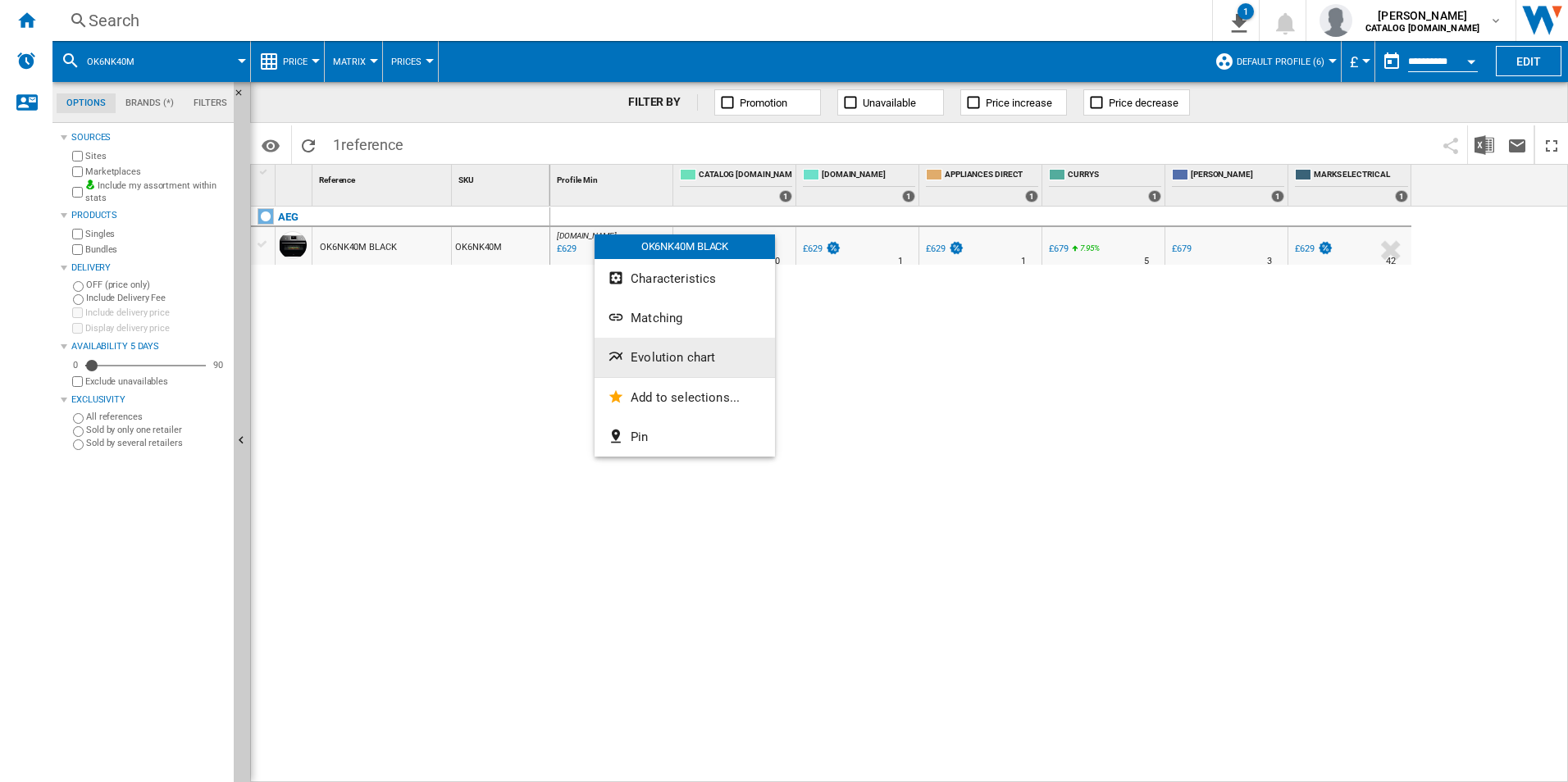
click at [635, 349] on button "Evolution chart" at bounding box center [685, 357] width 180 height 39
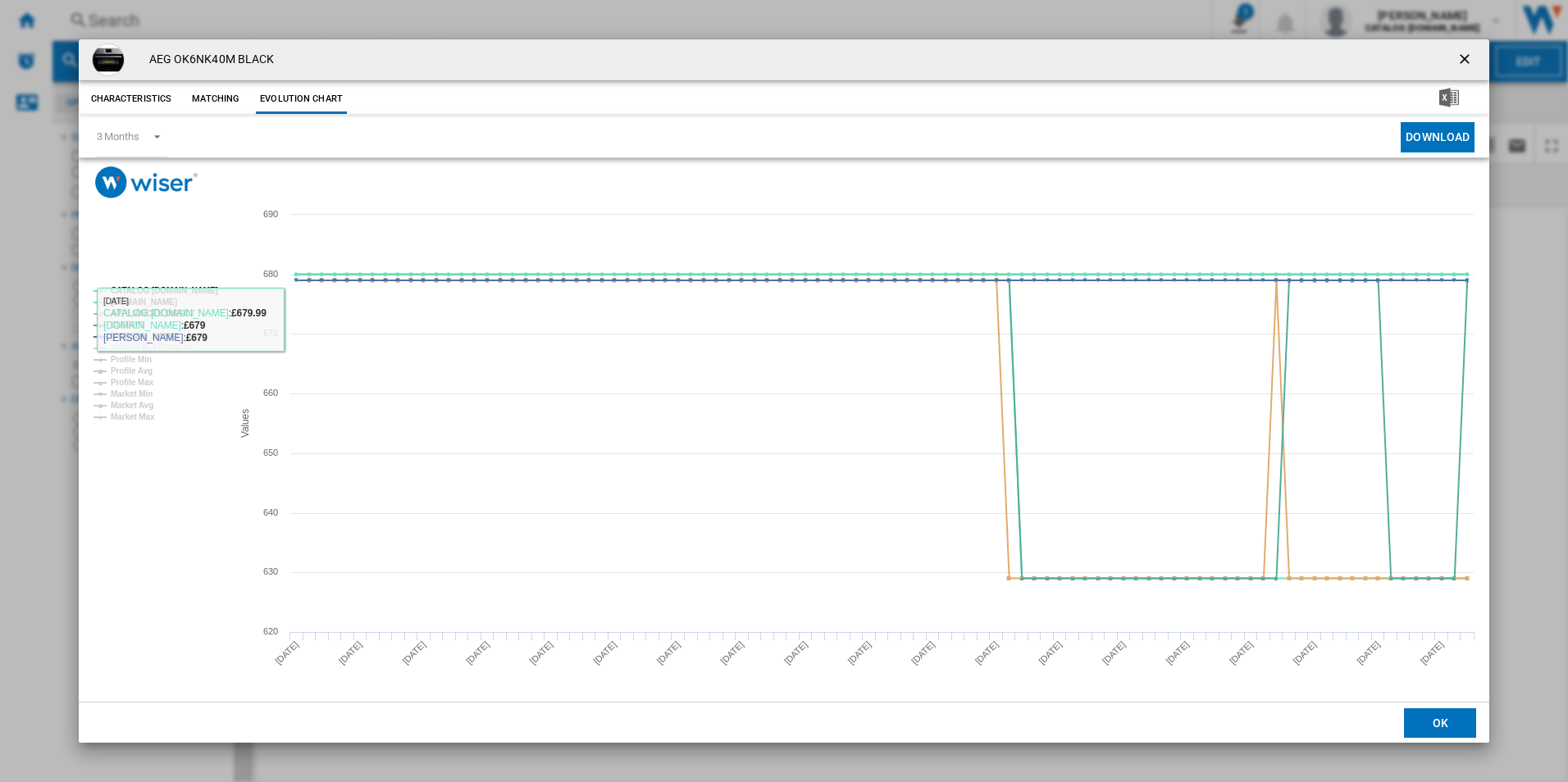
click at [201, 291] on tspan "CATALOG [DOMAIN_NAME]" at bounding box center [164, 290] width 108 height 9
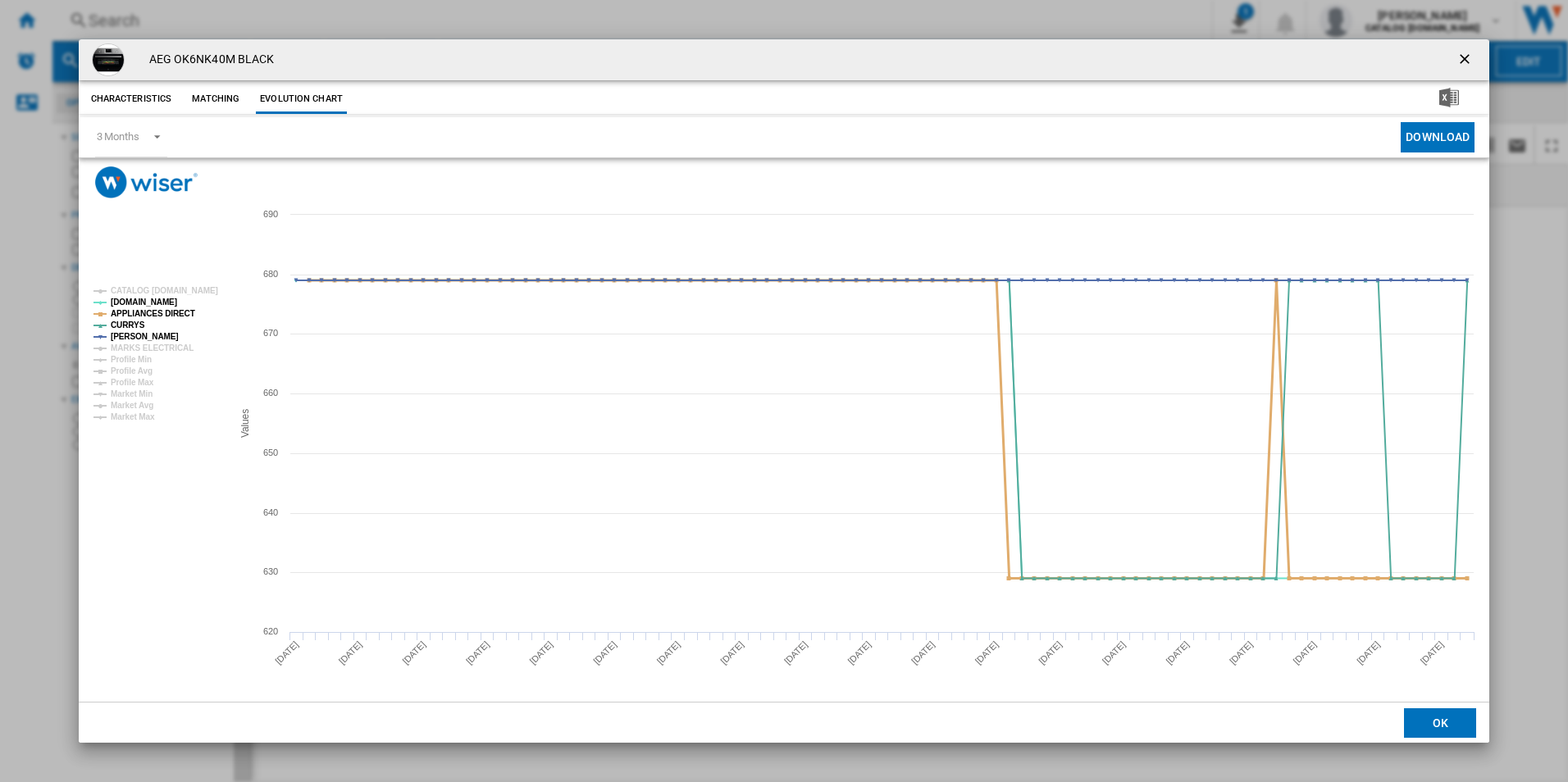
click at [178, 311] on tspan "APPLIANCES DIRECT" at bounding box center [152, 314] width 84 height 9
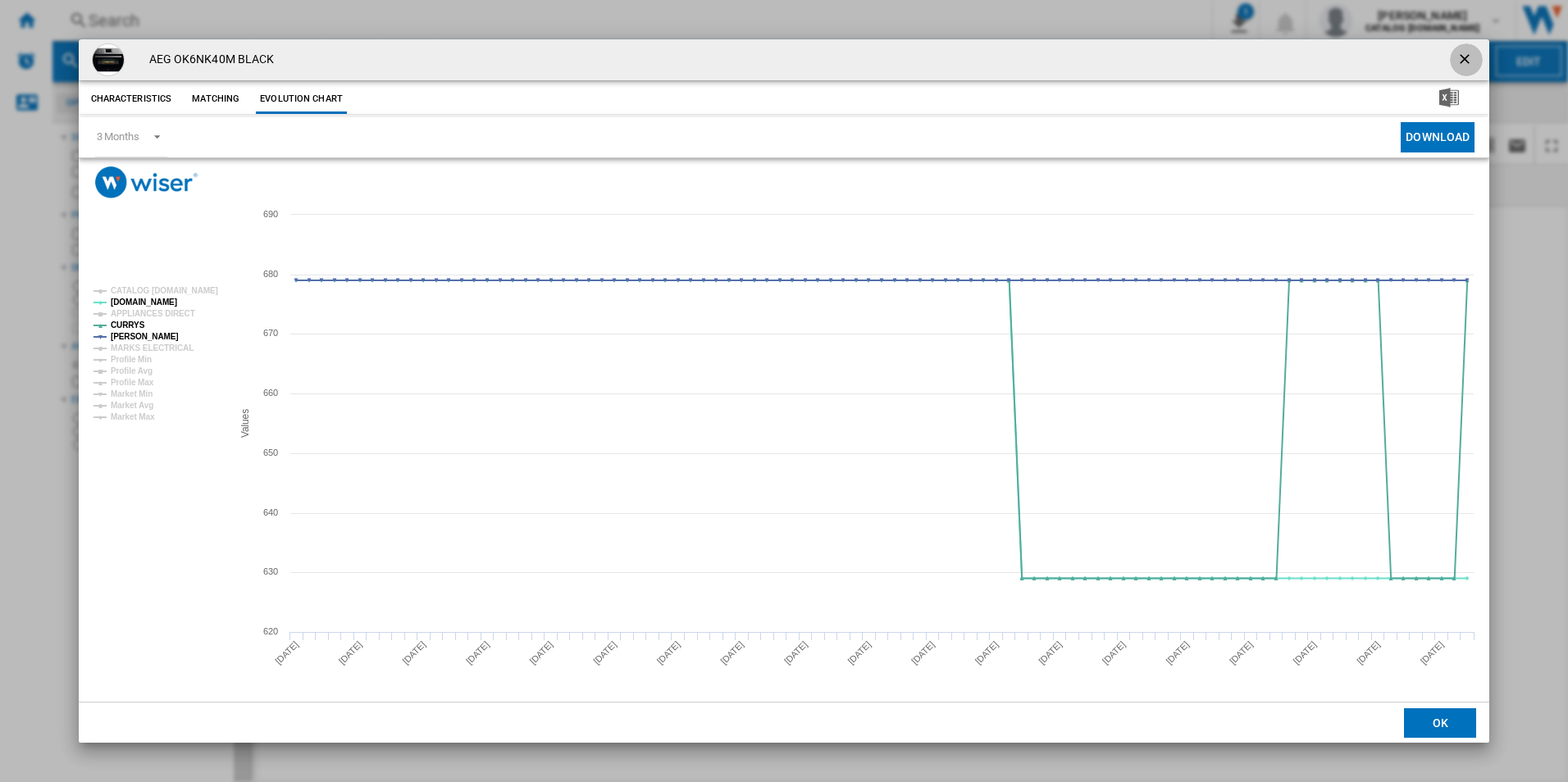
click at [1460, 55] on ng-md-icon "getI18NText('BUTTONS.CLOSE_DIALOG')" at bounding box center [1466, 60] width 19 height 19
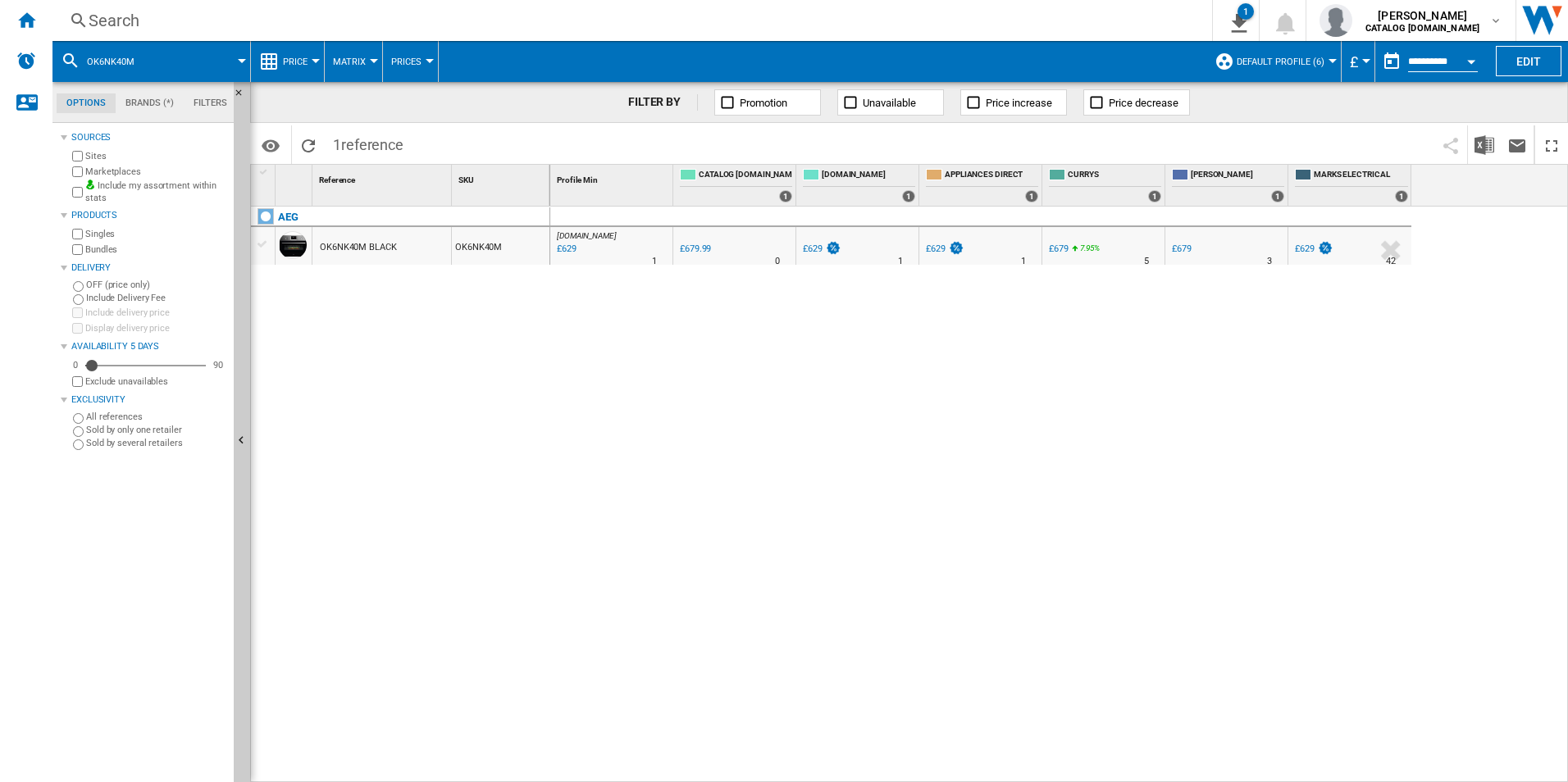
click at [1031, 17] on div "Search" at bounding box center [628, 20] width 1081 height 23
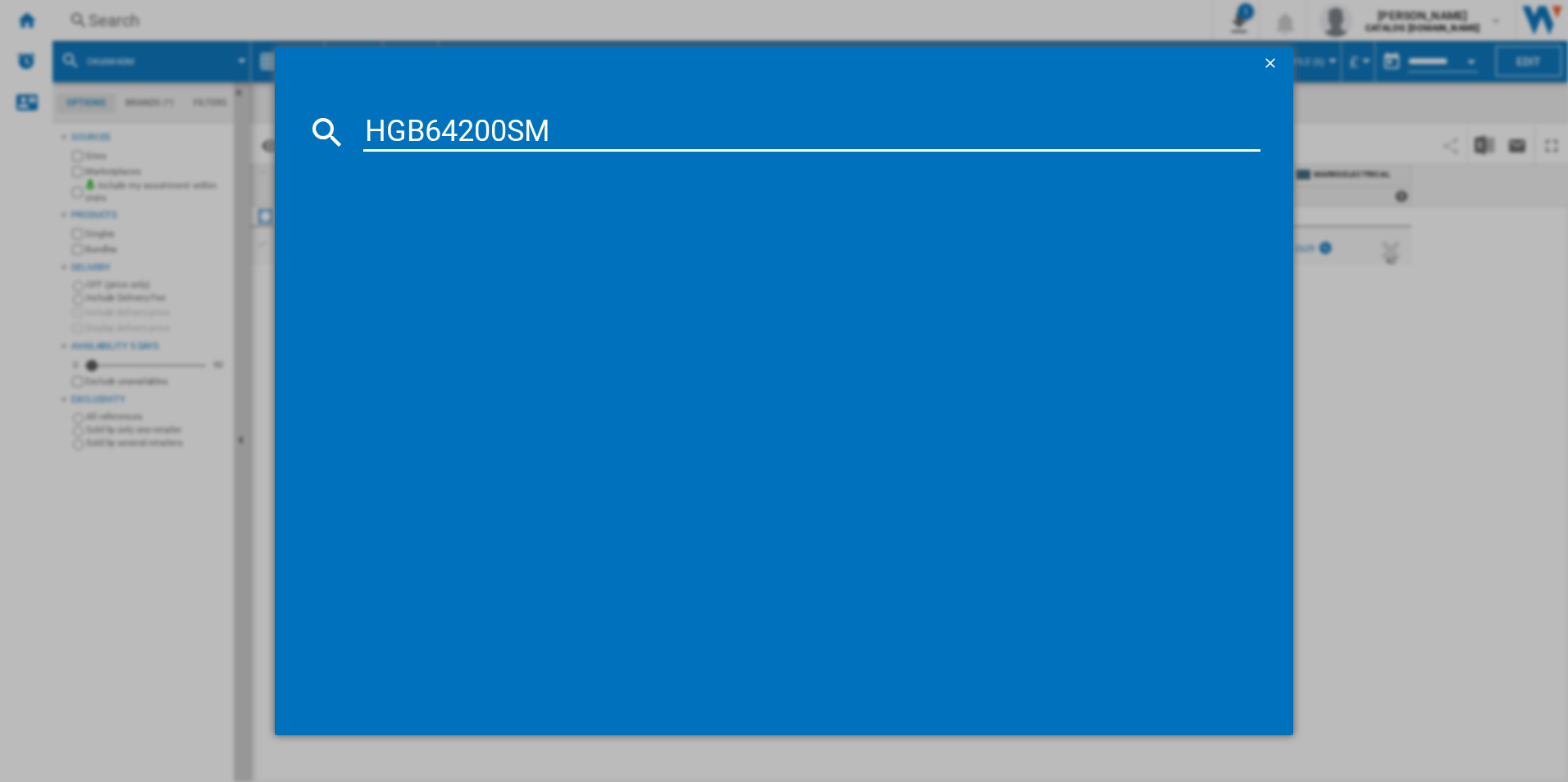
type input "HGB64200SM"
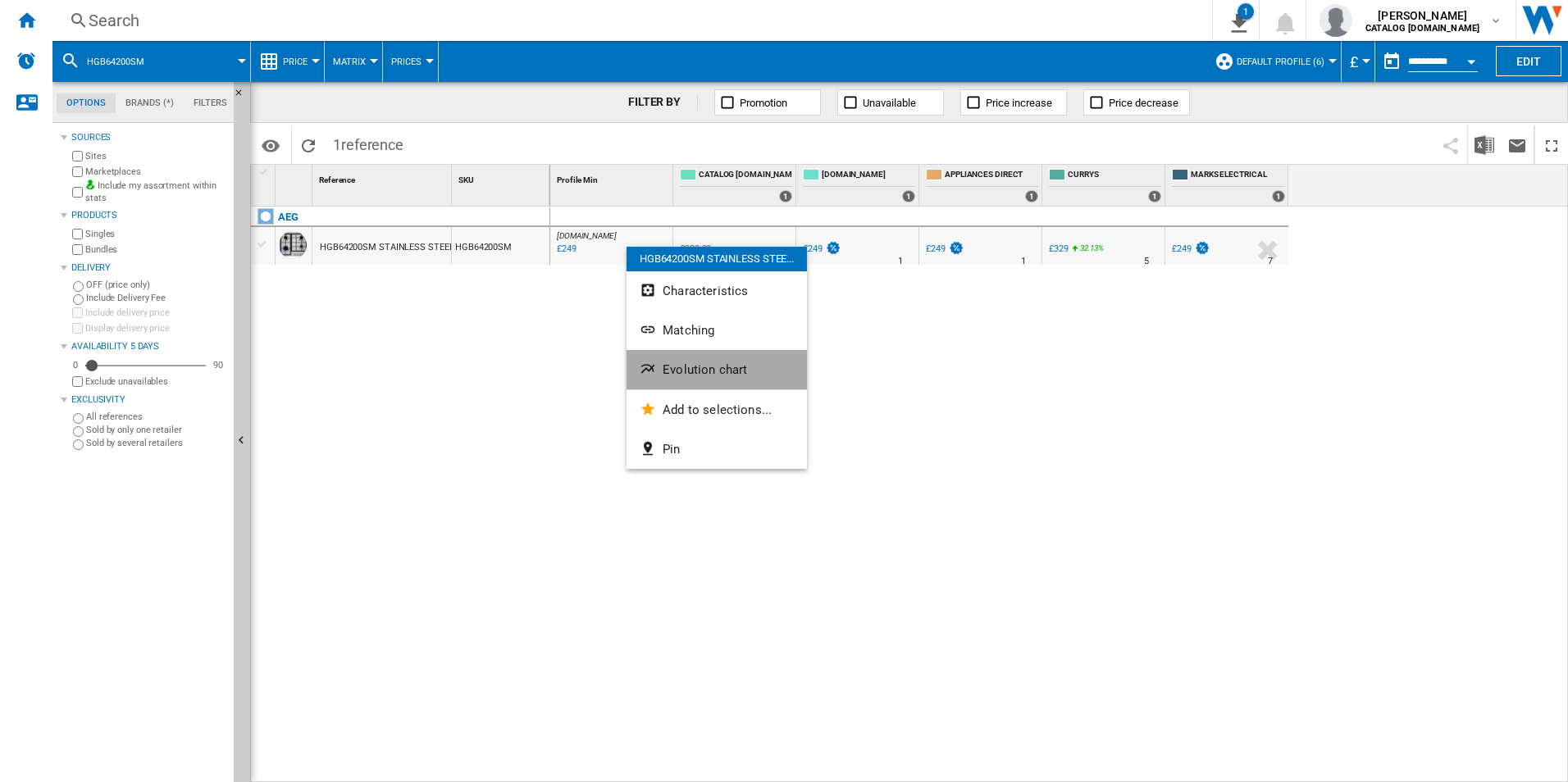
click at [724, 358] on button "Evolution chart" at bounding box center [716, 369] width 180 height 39
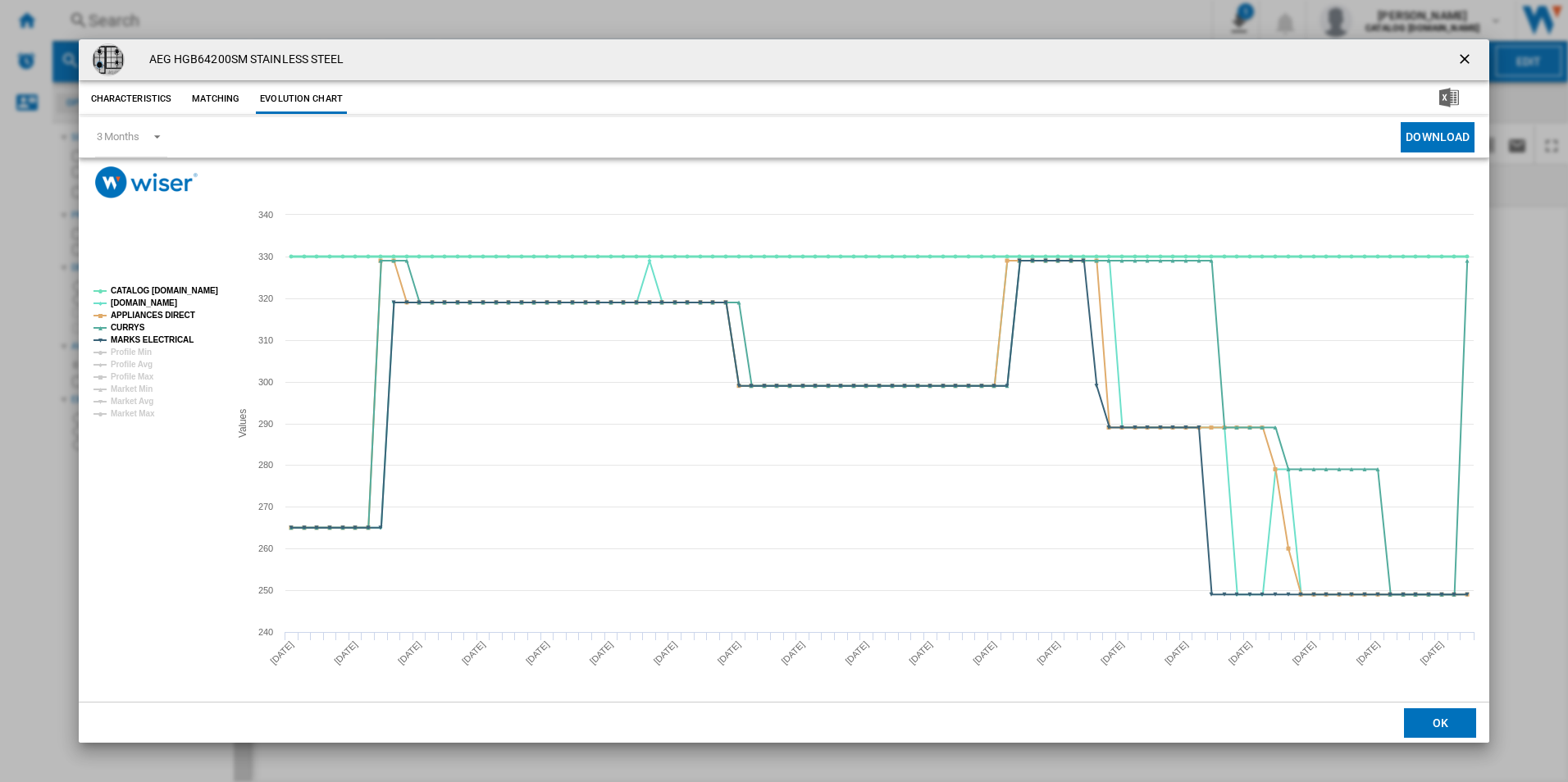
click at [170, 288] on tspan "CATALOG [DOMAIN_NAME]" at bounding box center [164, 290] width 108 height 9
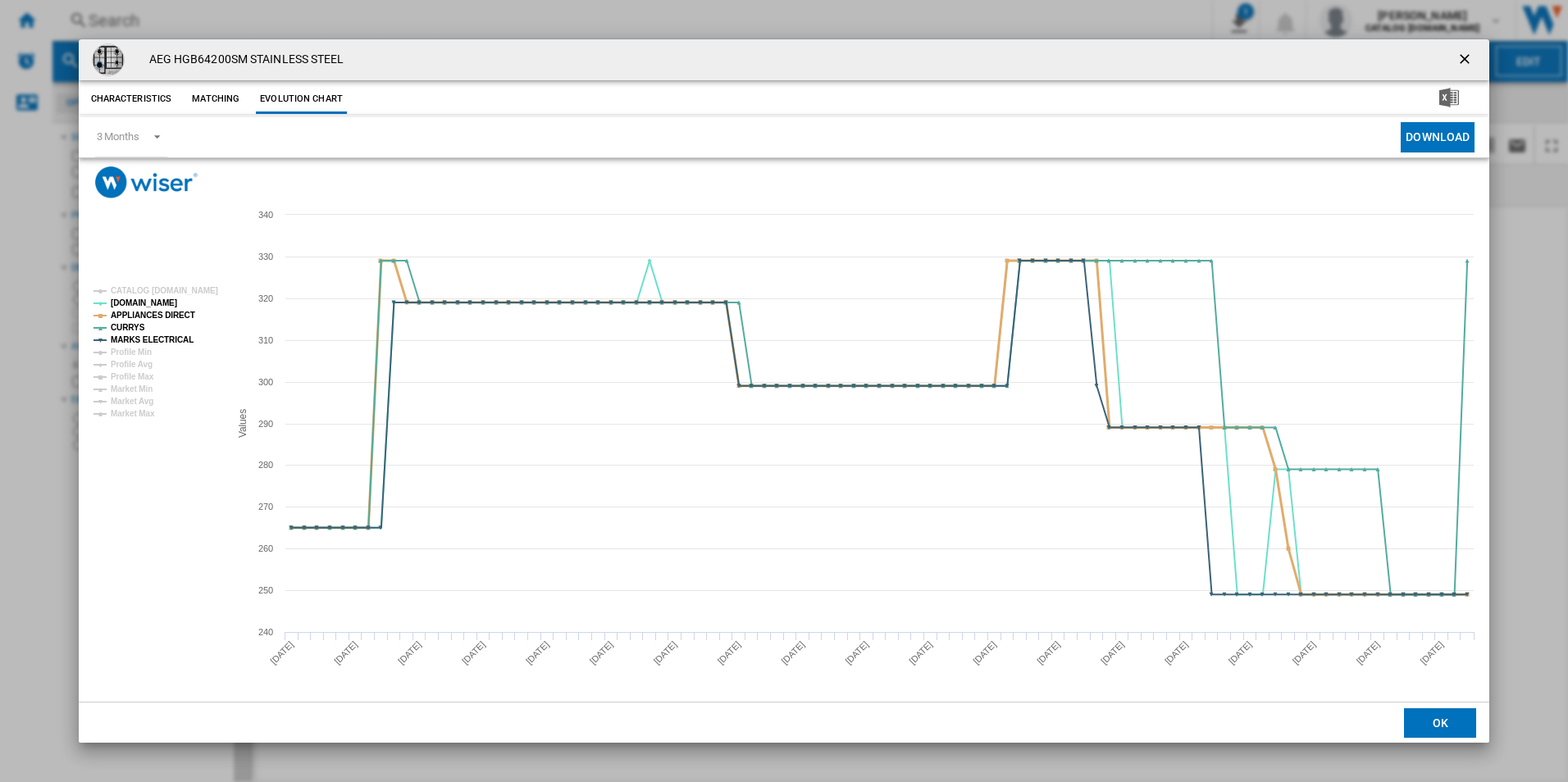
click at [172, 314] on tspan "APPLIANCES DIRECT" at bounding box center [152, 315] width 84 height 9
click at [174, 336] on tspan "MARKS ELECTRICAL" at bounding box center [151, 340] width 83 height 9
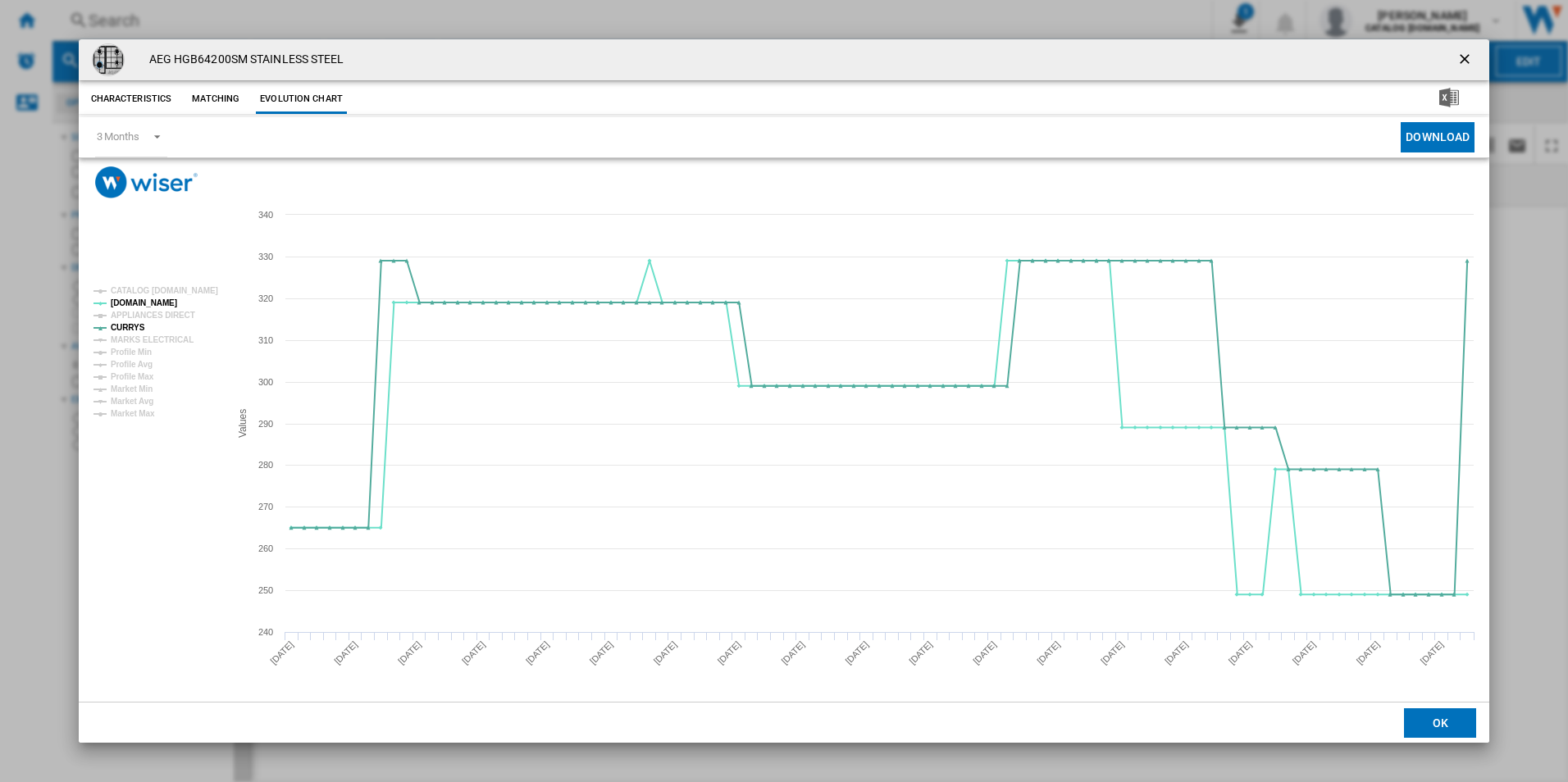
click at [1459, 60] on ng-md-icon "getI18NText('BUTTONS.CLOSE_DIALOG')" at bounding box center [1466, 60] width 19 height 19
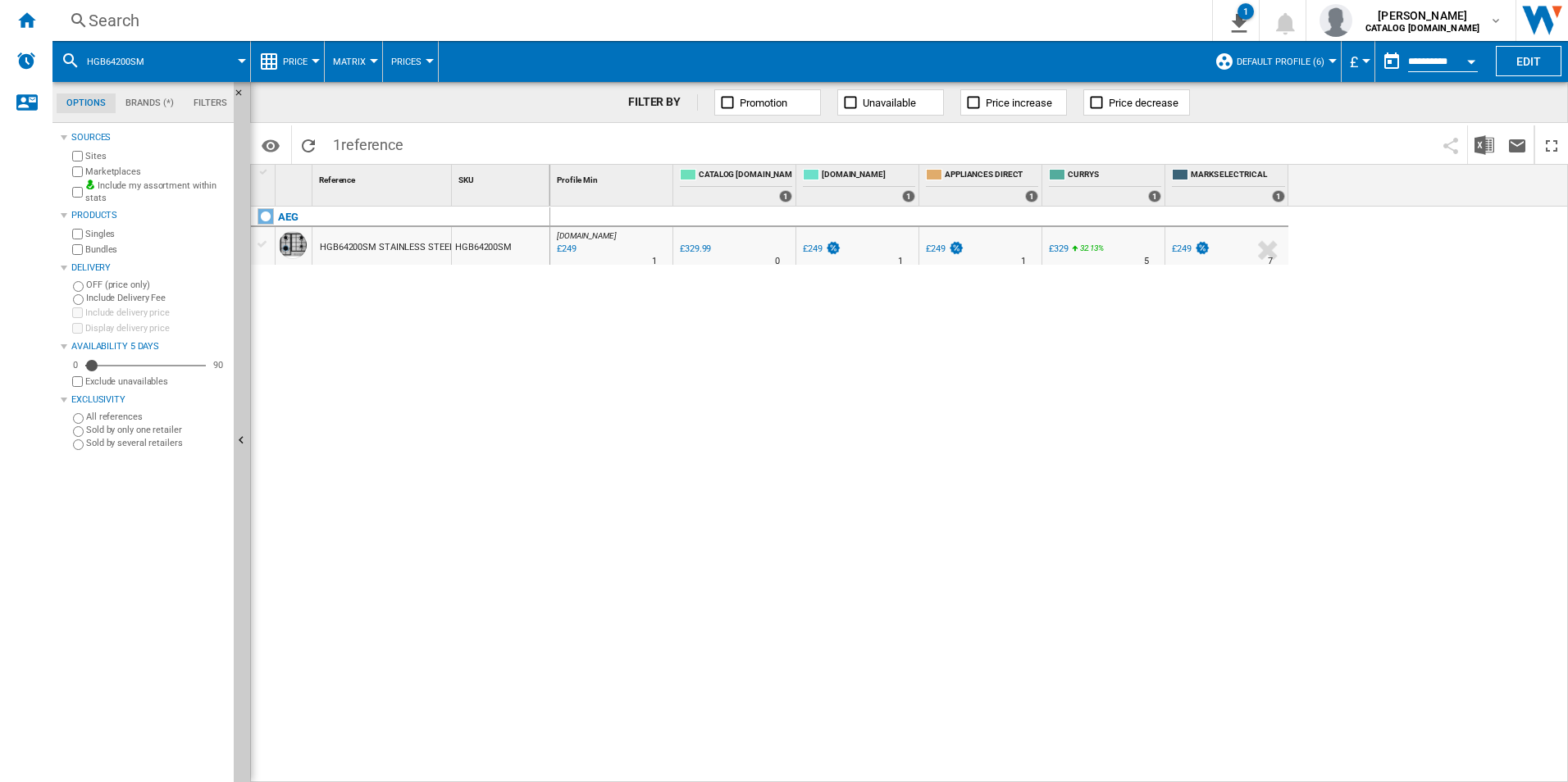
click at [863, 25] on div "Search" at bounding box center [628, 20] width 1081 height 23
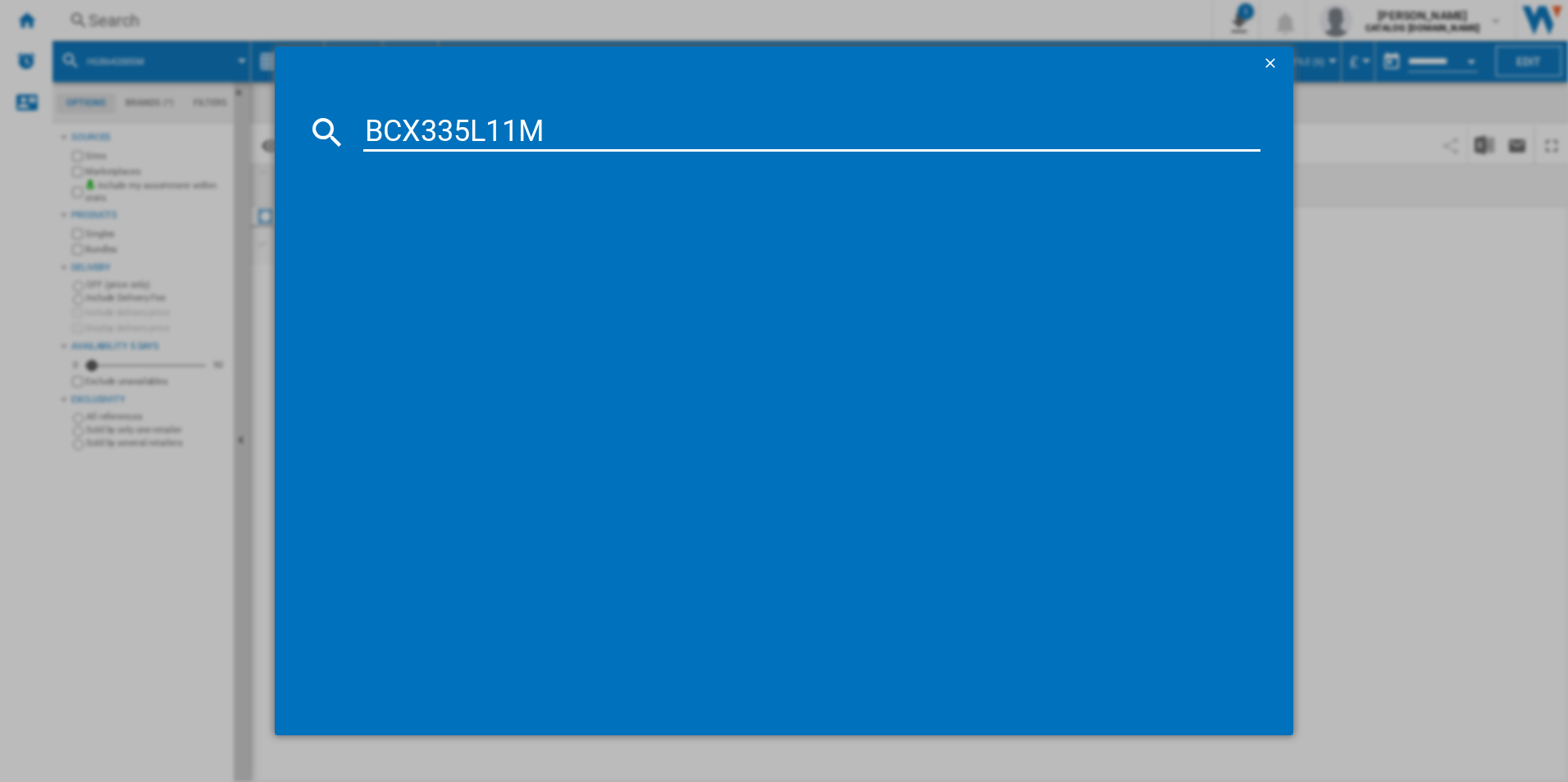
type input "BCX335L11M"
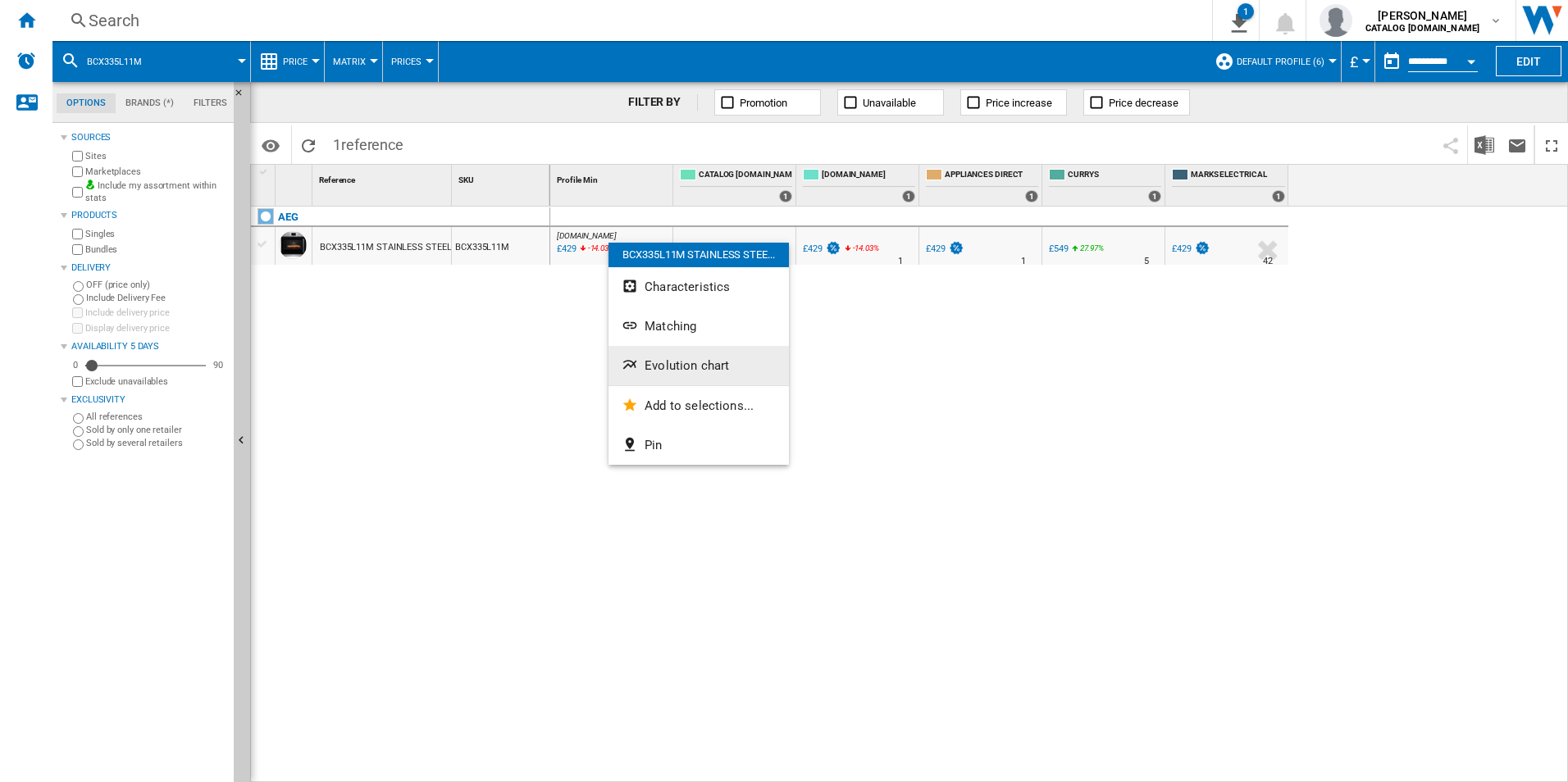
click at [647, 370] on span "Evolution chart" at bounding box center [687, 365] width 84 height 15
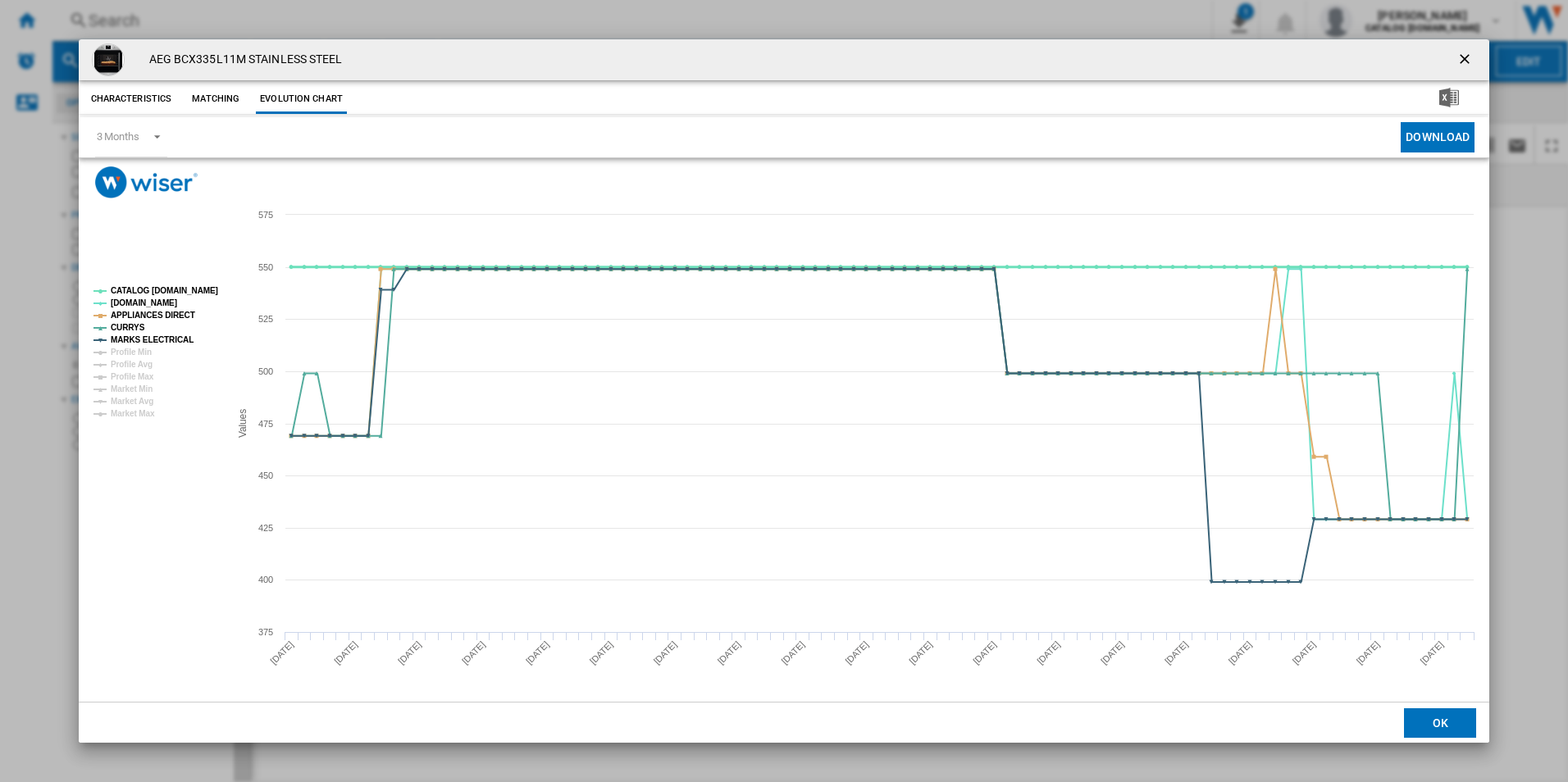
click at [201, 293] on tspan "CATALOG [DOMAIN_NAME]" at bounding box center [164, 290] width 108 height 9
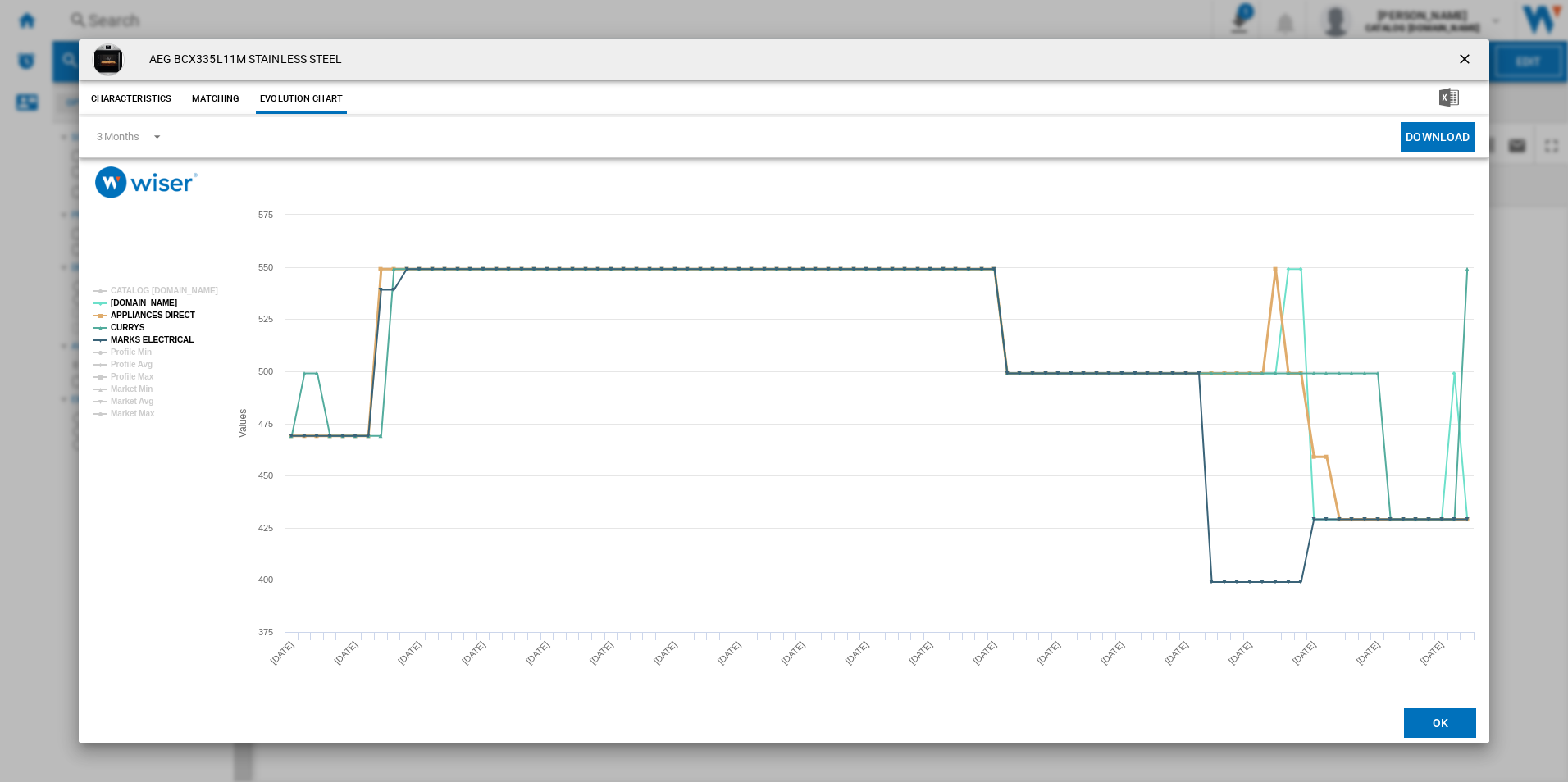
click at [172, 311] on tspan "APPLIANCES DIRECT" at bounding box center [152, 315] width 84 height 9
click at [176, 339] on tspan "MARKS ELECTRICAL" at bounding box center [151, 340] width 83 height 9
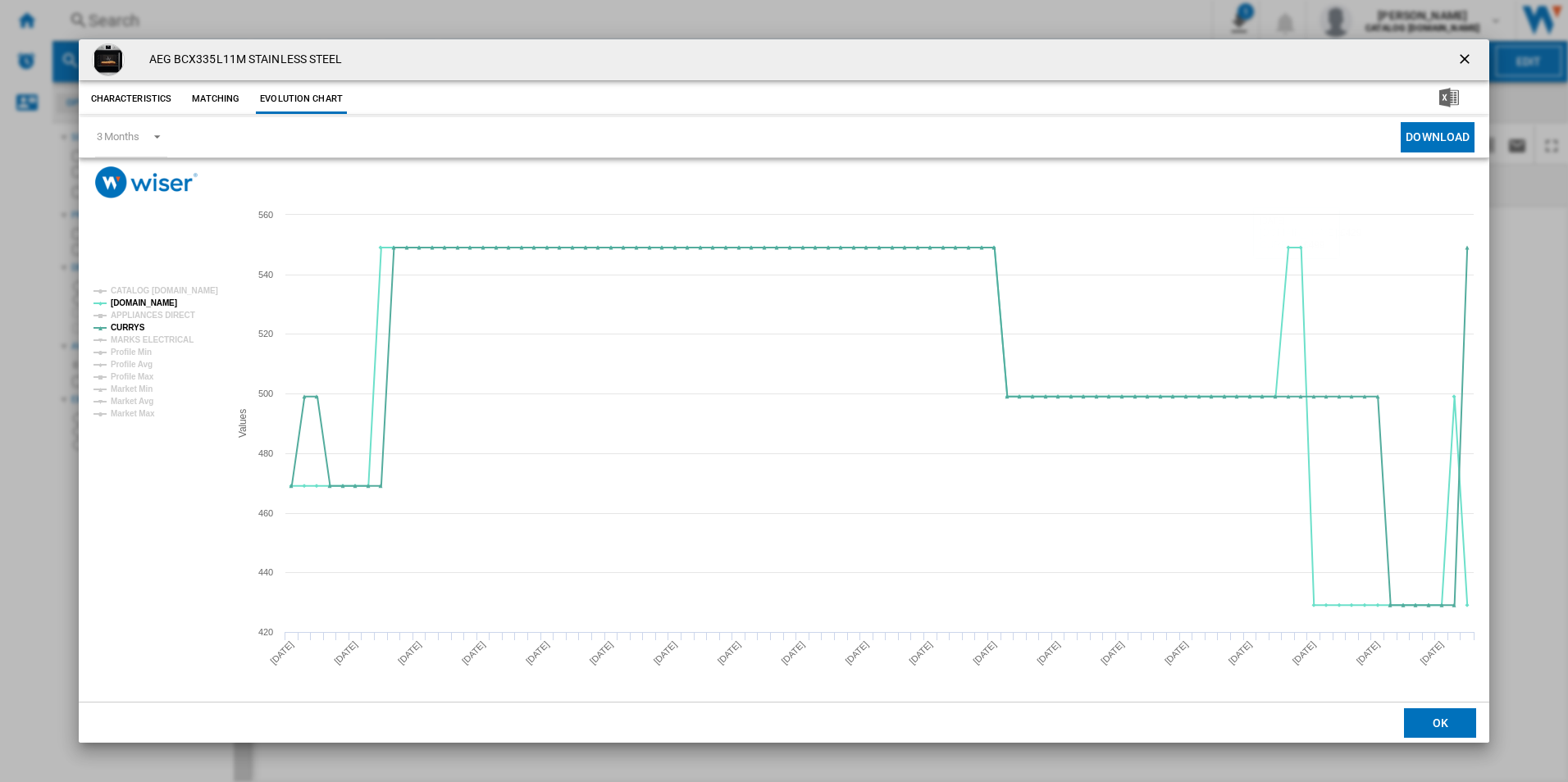
drag, startPoint x: 1470, startPoint y: 56, endPoint x: 1314, endPoint y: 76, distance: 157.3
click at [1470, 56] on ng-md-icon "getI18NText('BUTTONS.CLOSE_DIALOG')" at bounding box center [1466, 60] width 19 height 19
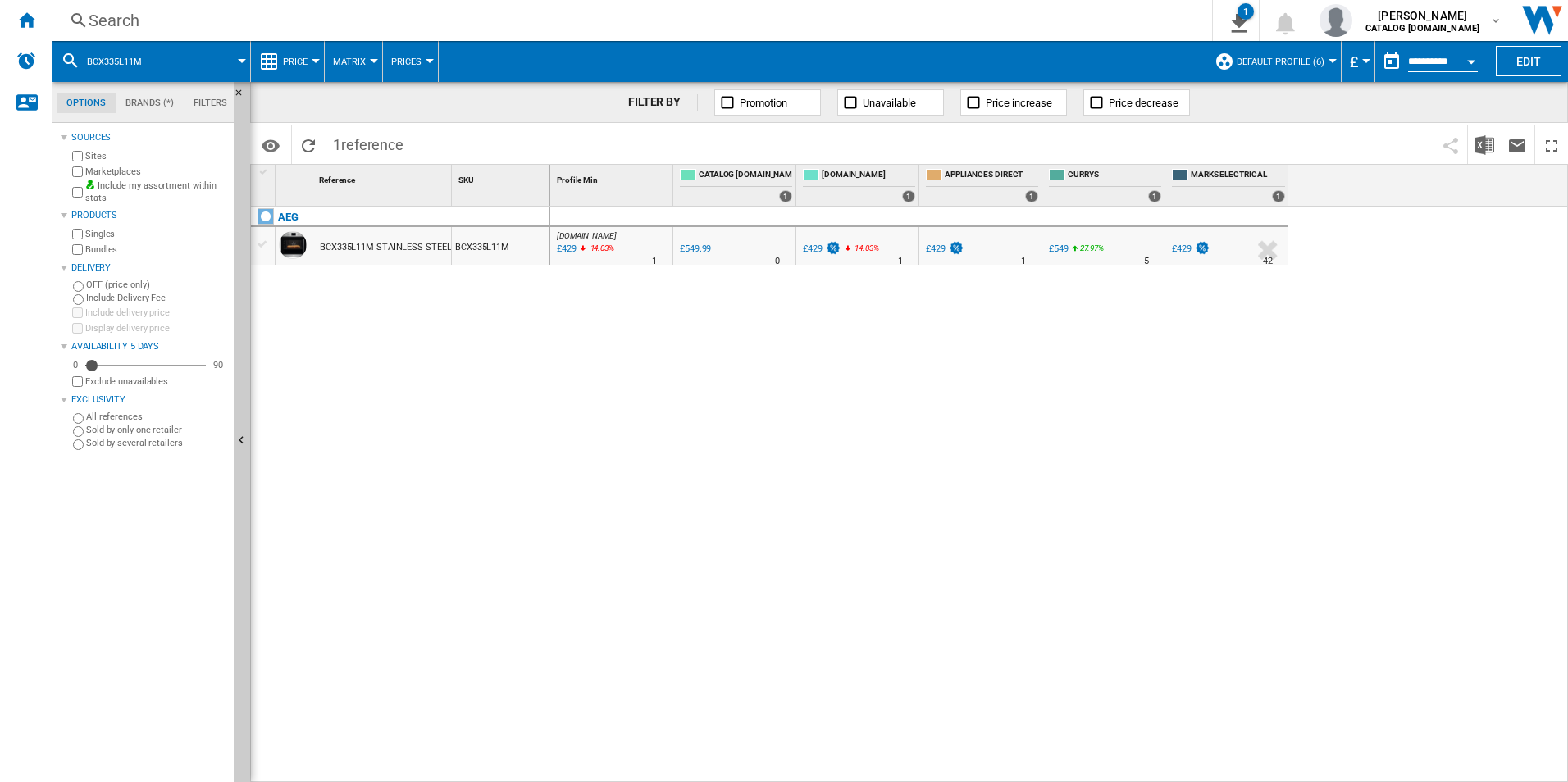
click at [886, 18] on div "Search" at bounding box center [628, 20] width 1081 height 23
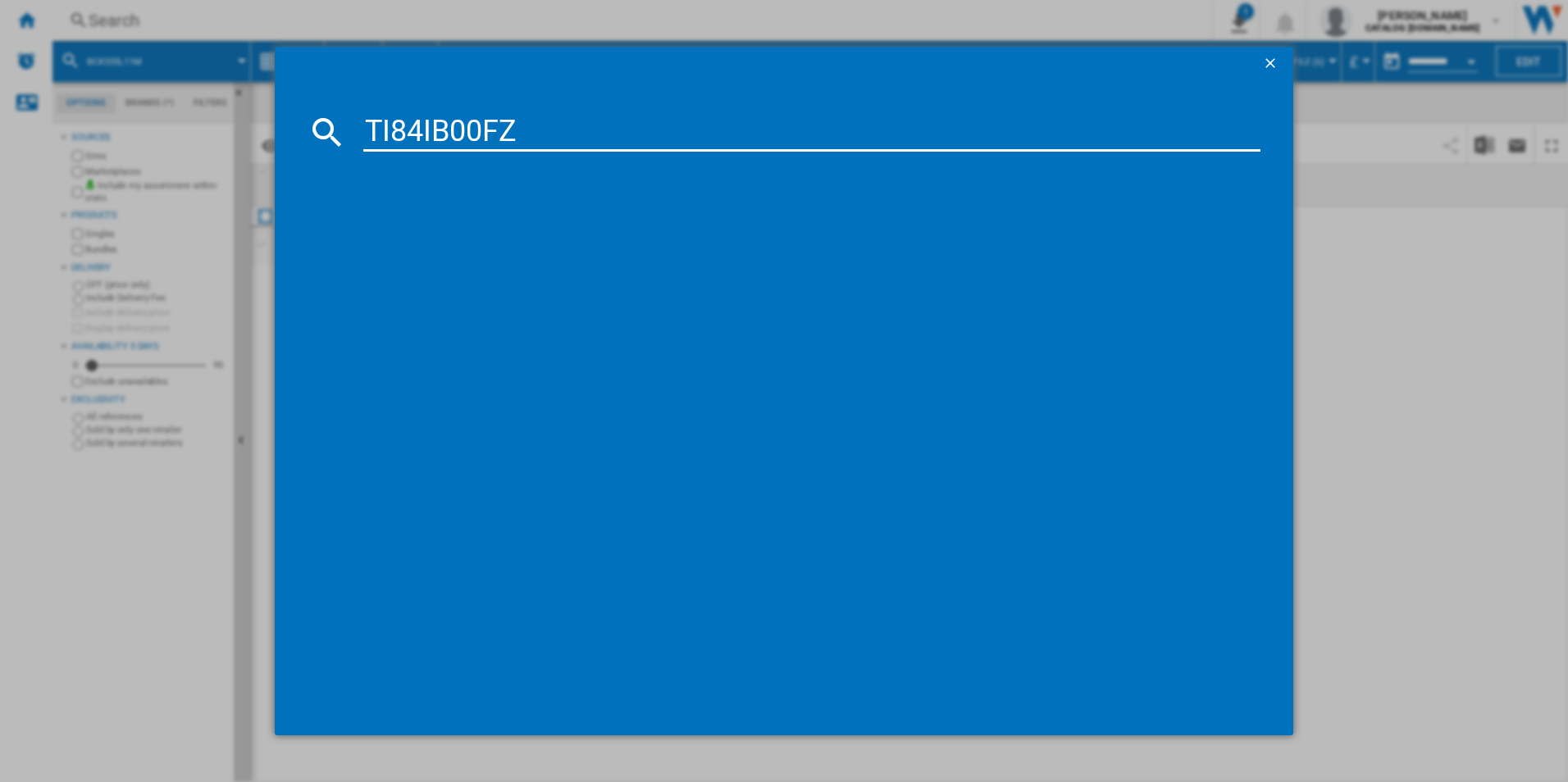
type input "TI84IB00FZ"
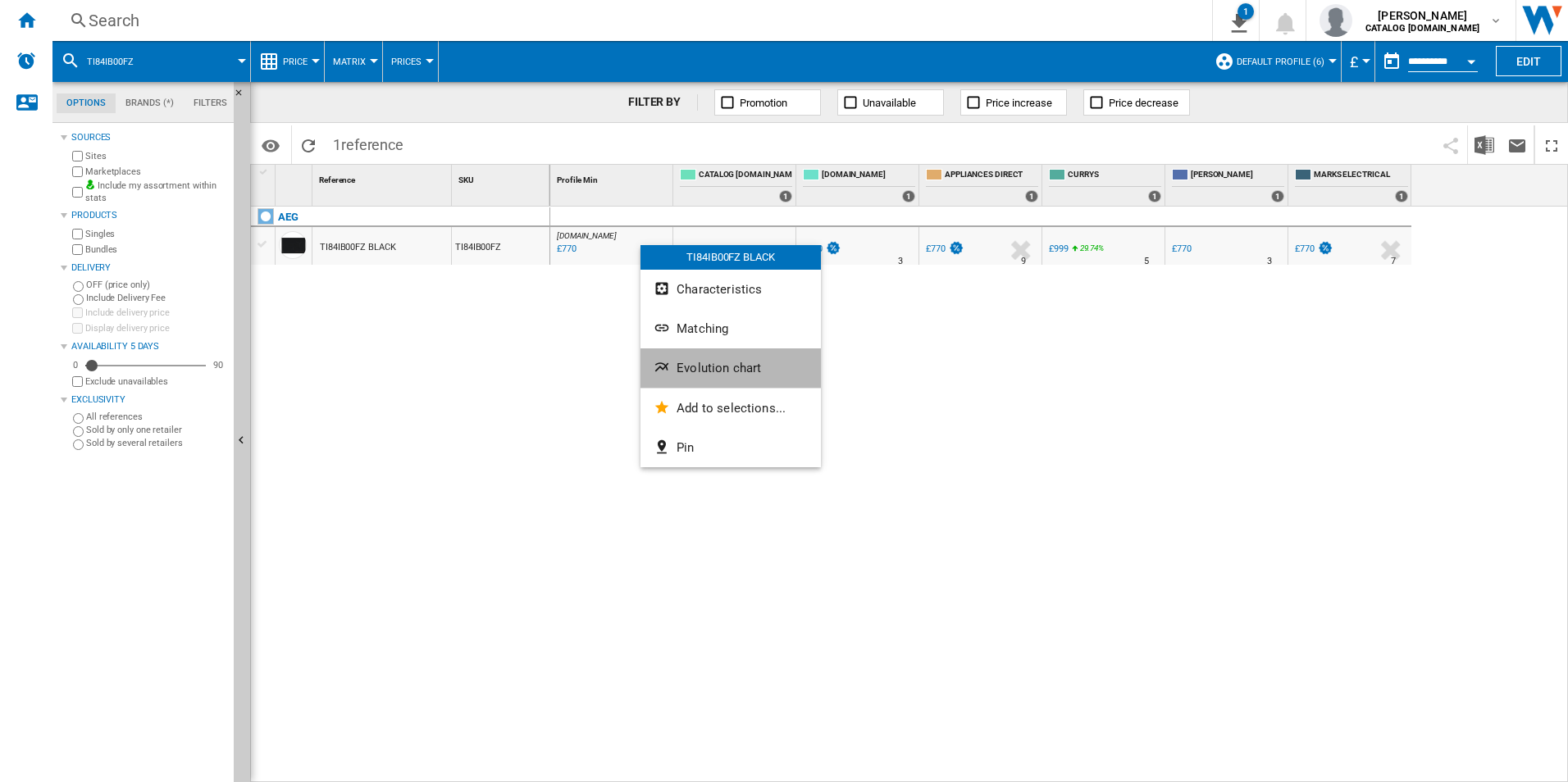
click at [687, 354] on button "Evolution chart" at bounding box center [730, 368] width 180 height 39
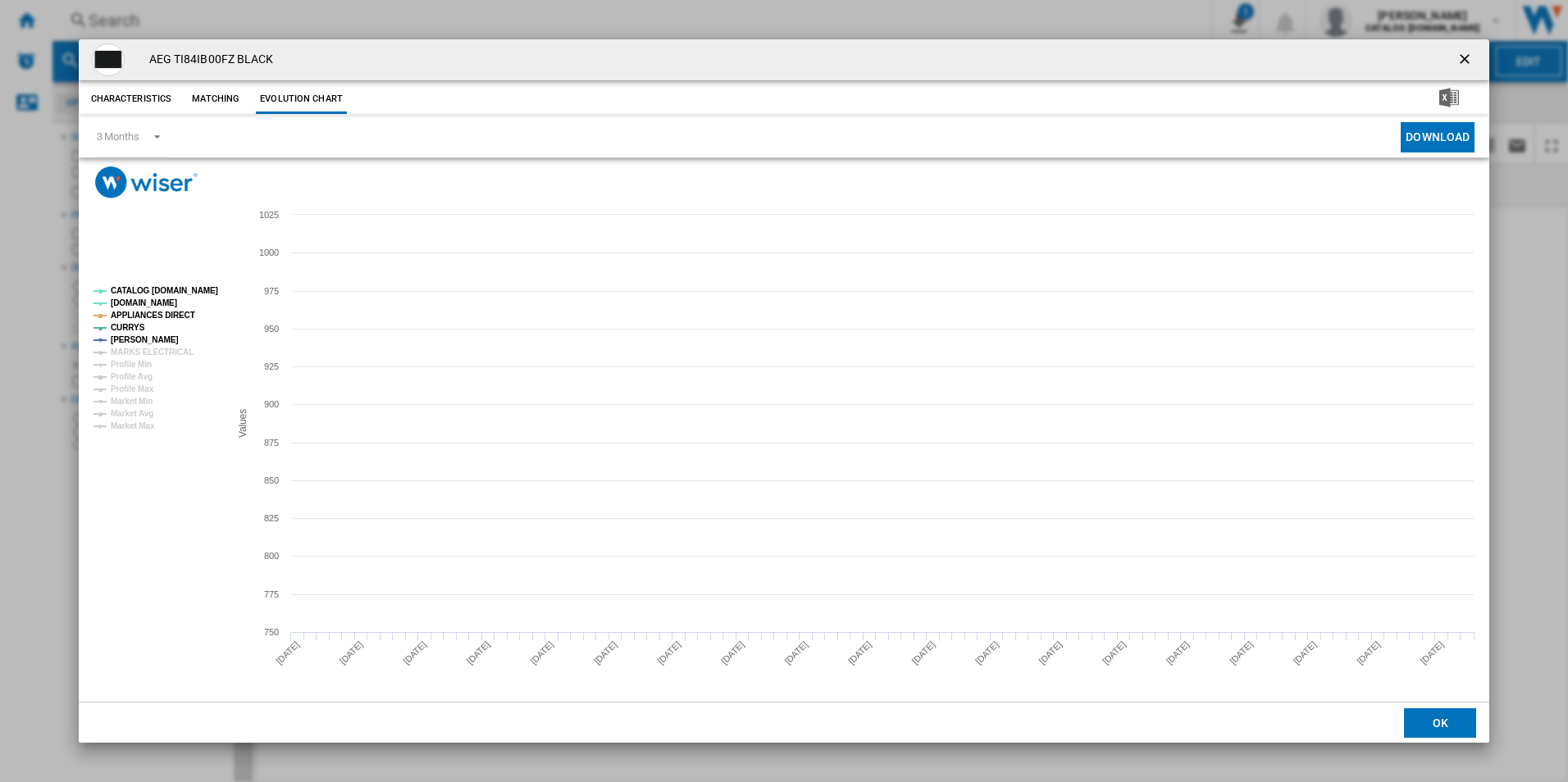
click at [204, 283] on rect "Product popup" at bounding box center [155, 358] width 136 height 157
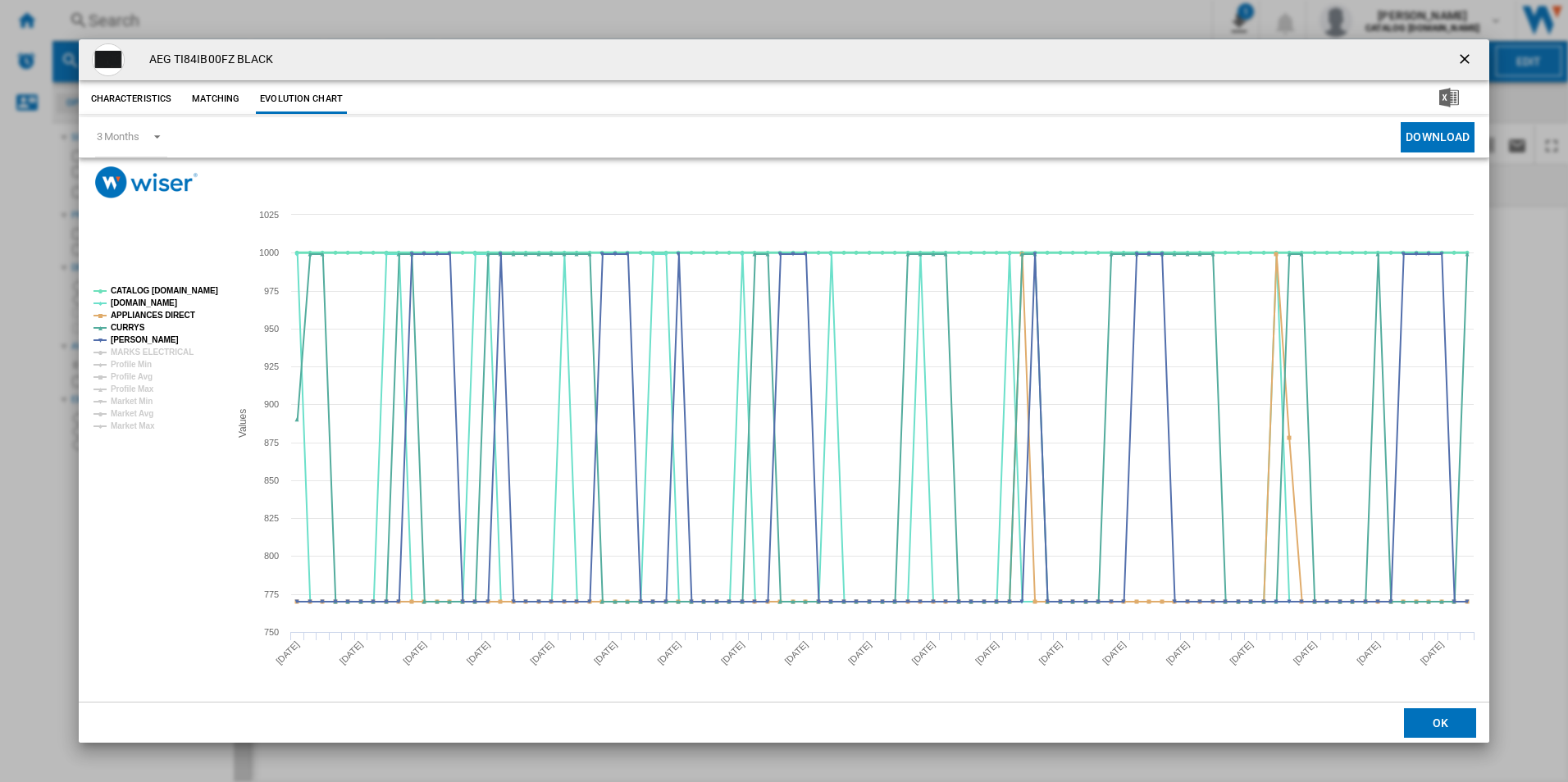
click at [188, 289] on tspan "CATALOG [DOMAIN_NAME]" at bounding box center [164, 290] width 108 height 9
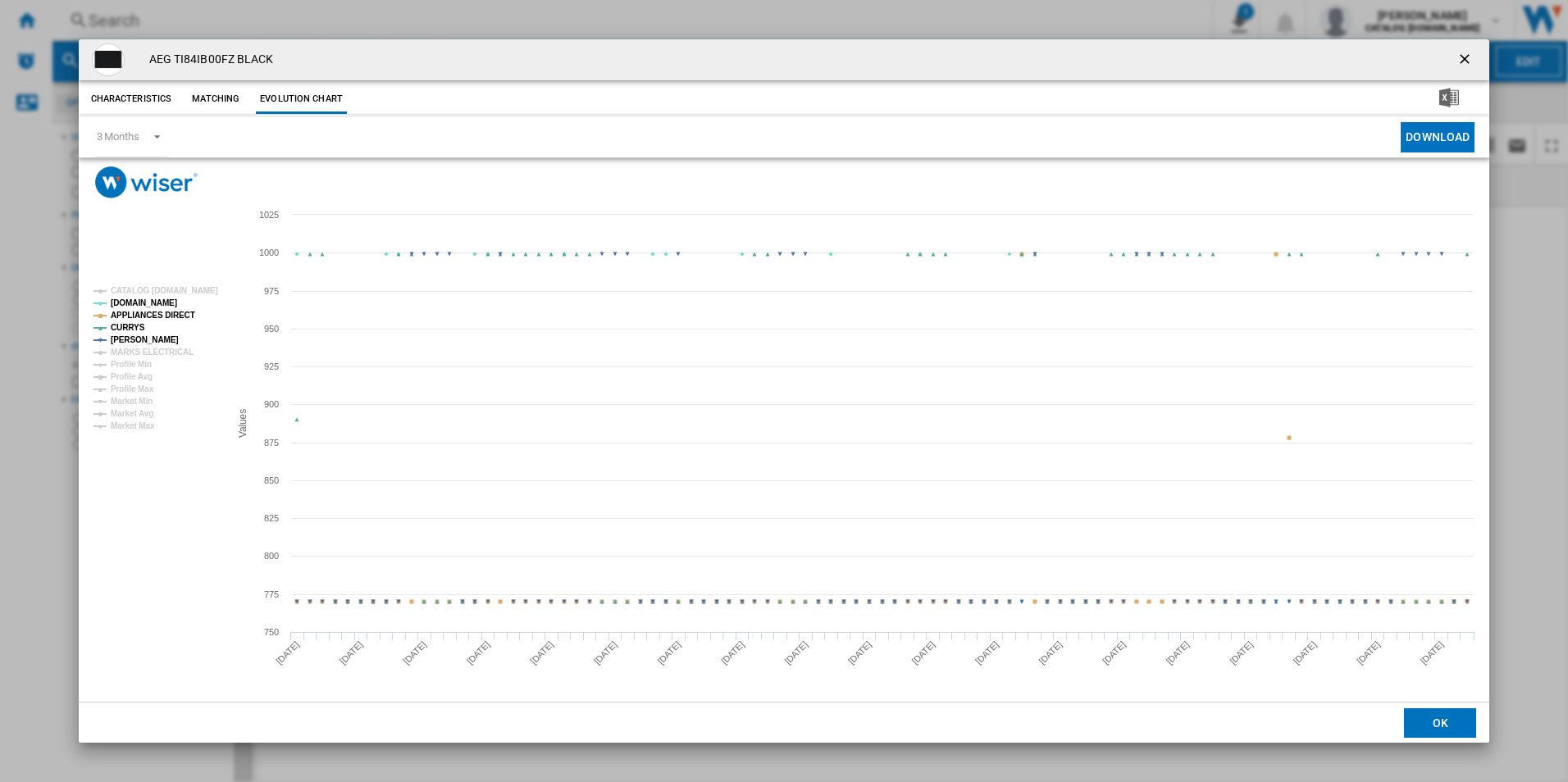
click at [170, 318] on tspan "APPLIANCES DIRECT" at bounding box center [152, 315] width 84 height 9
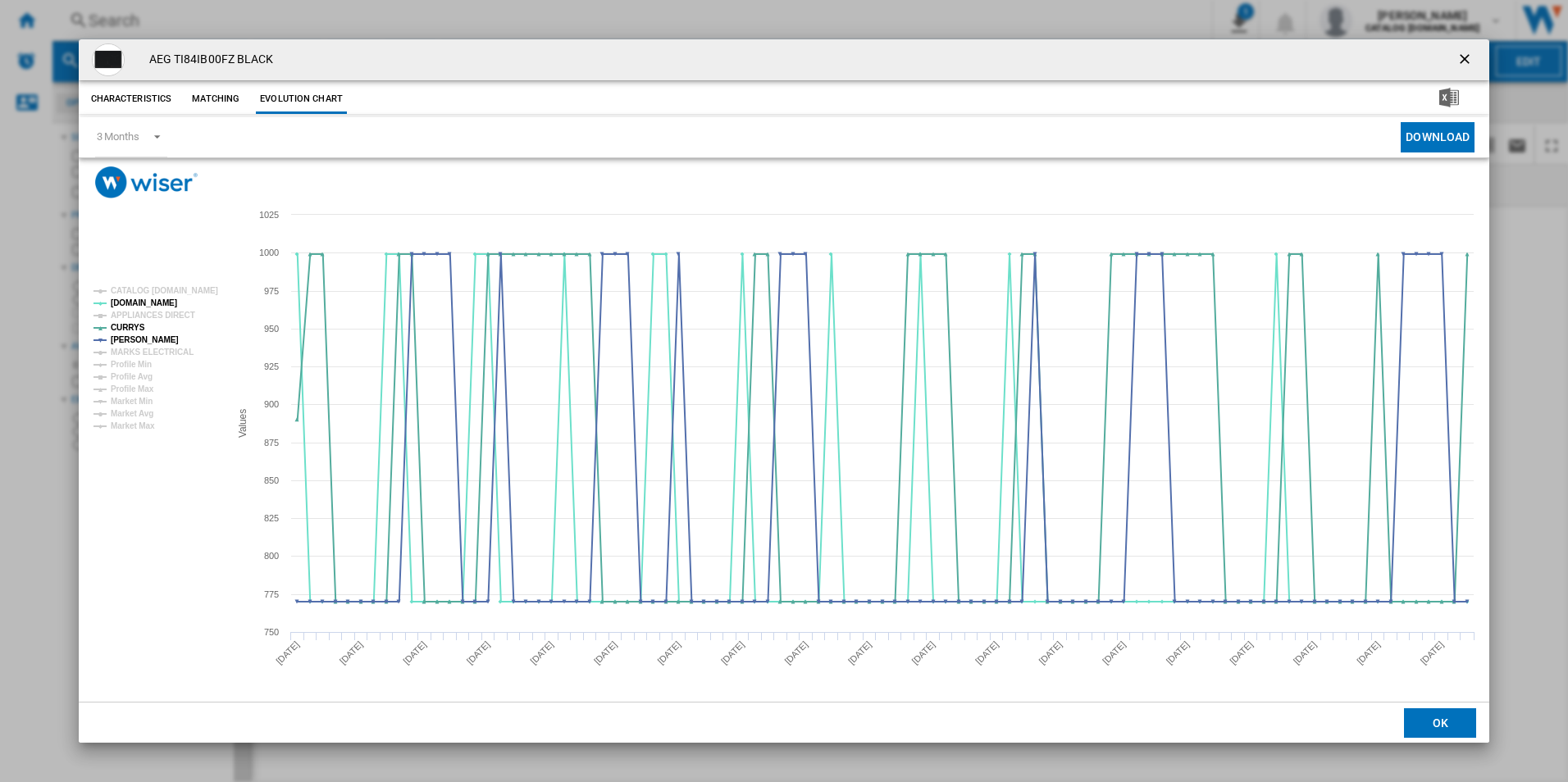
drag, startPoint x: 1466, startPoint y: 56, endPoint x: 1163, endPoint y: 62, distance: 303.1
click at [1466, 56] on ng-md-icon "getI18NText('BUTTONS.CLOSE_DIALOG')" at bounding box center [1466, 60] width 19 height 19
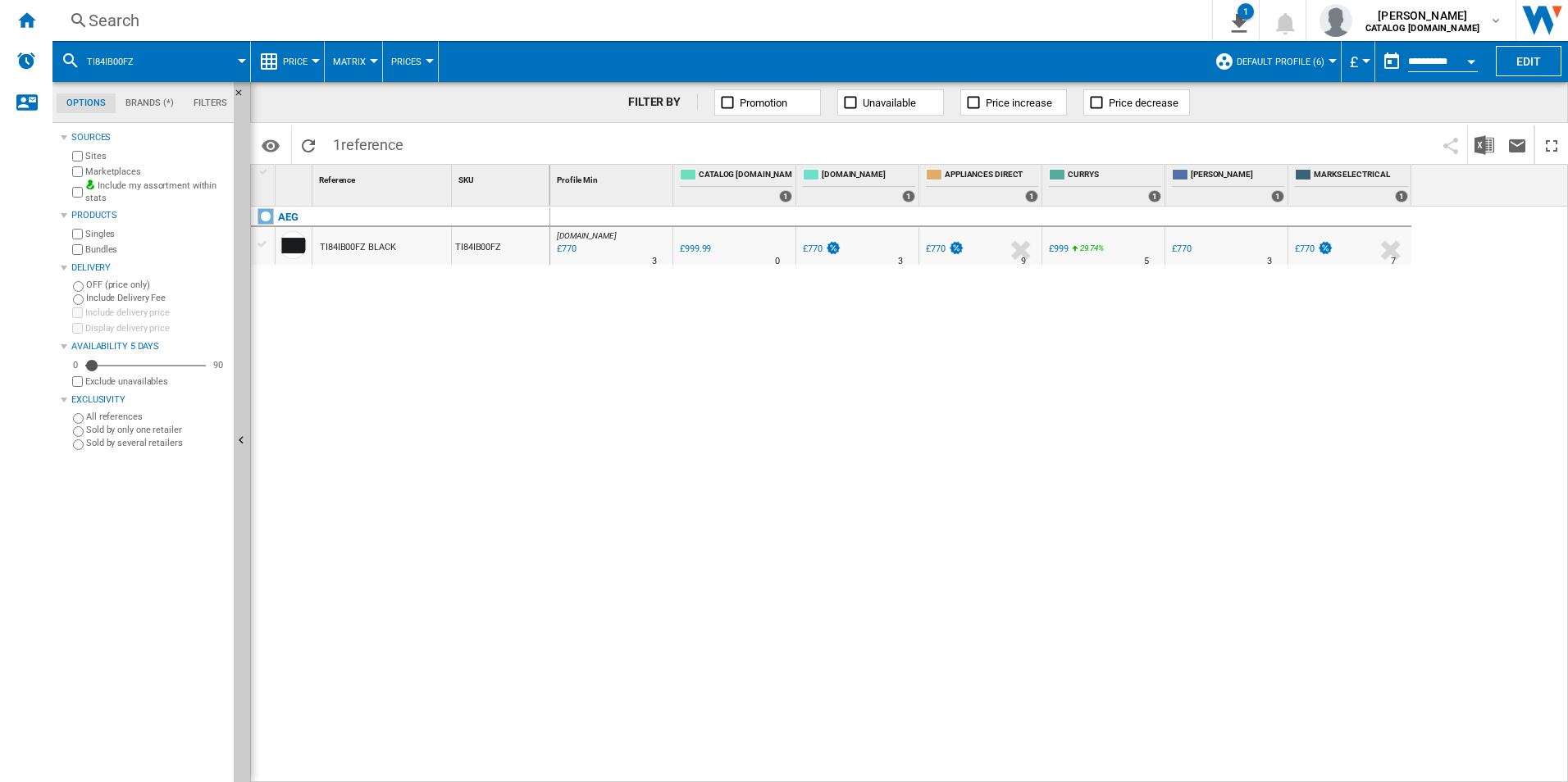
click at [921, 18] on div "Search" at bounding box center [628, 20] width 1081 height 23
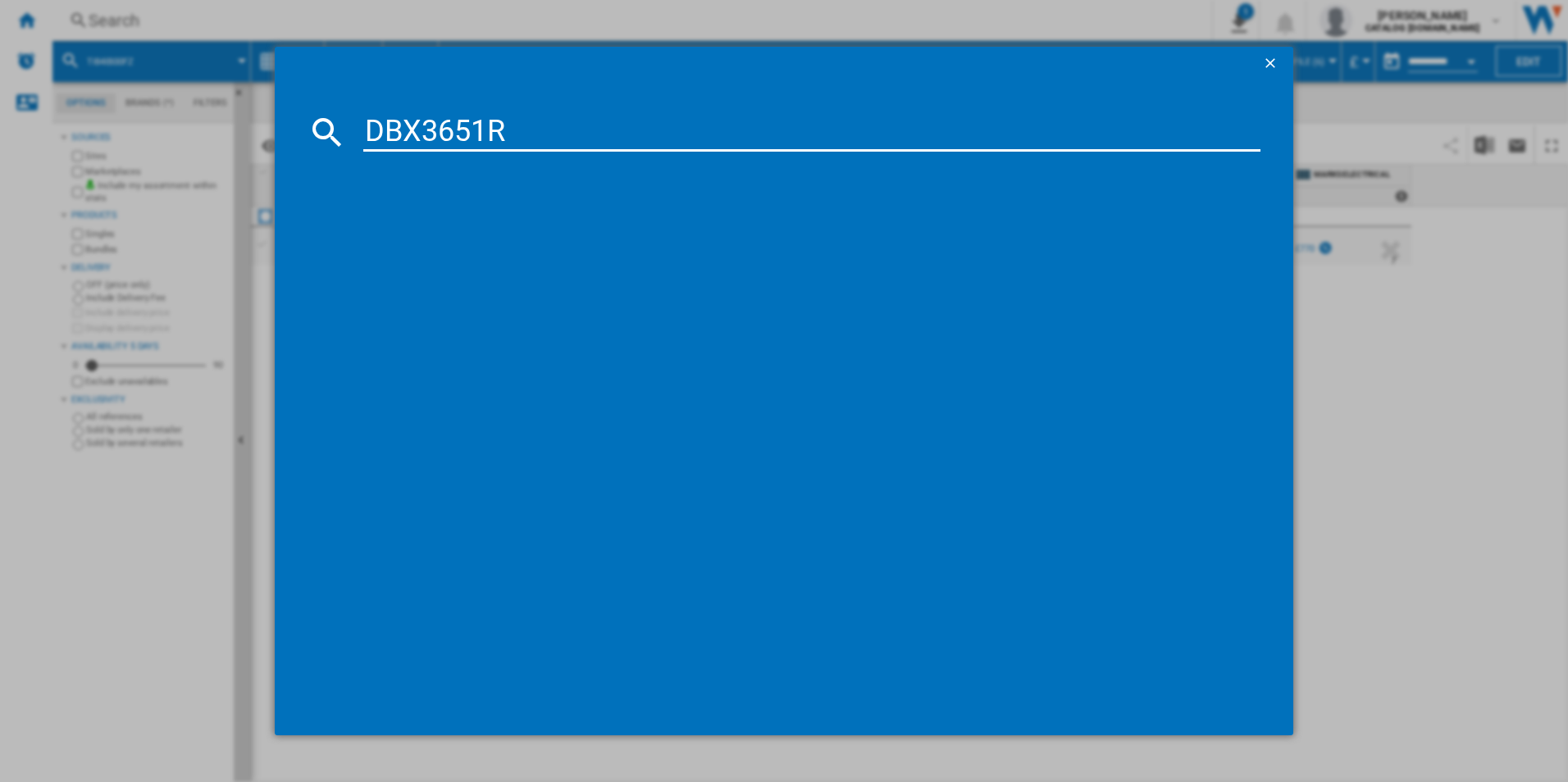
type input "DBX3651R"
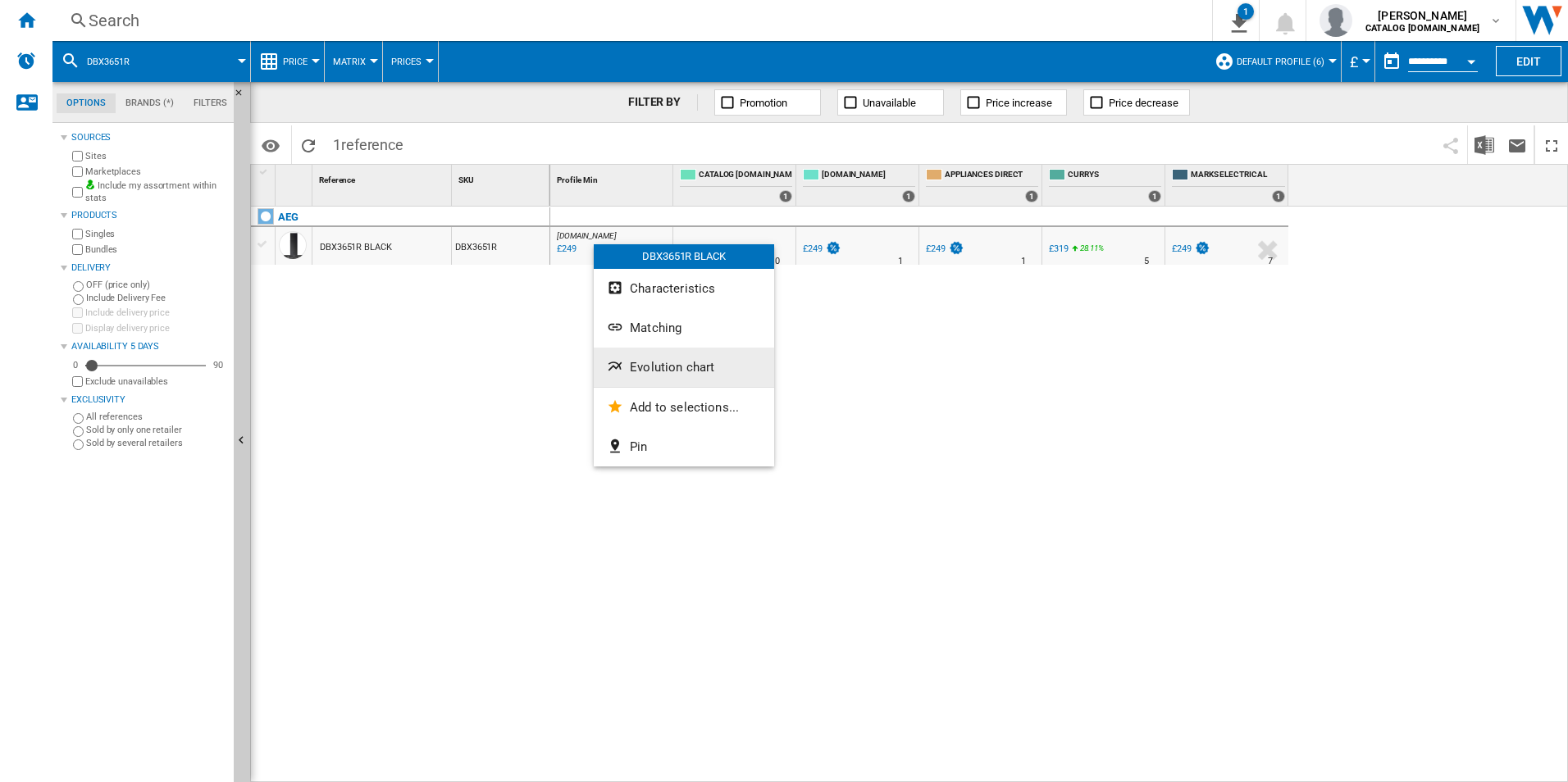
click at [656, 363] on span "Evolution chart" at bounding box center [672, 367] width 84 height 15
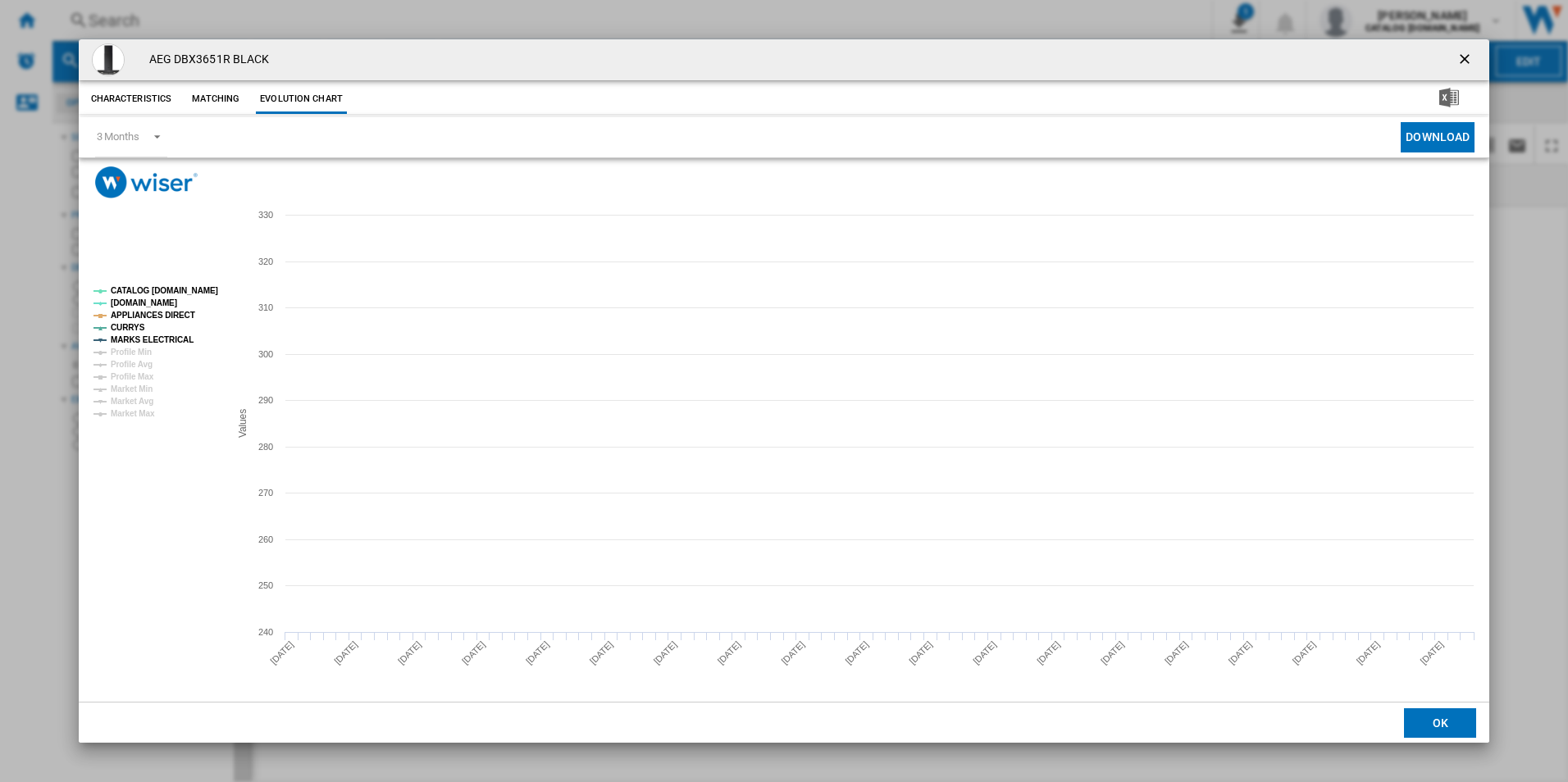
drag, startPoint x: 207, startPoint y: 287, endPoint x: 186, endPoint y: 296, distance: 22.8
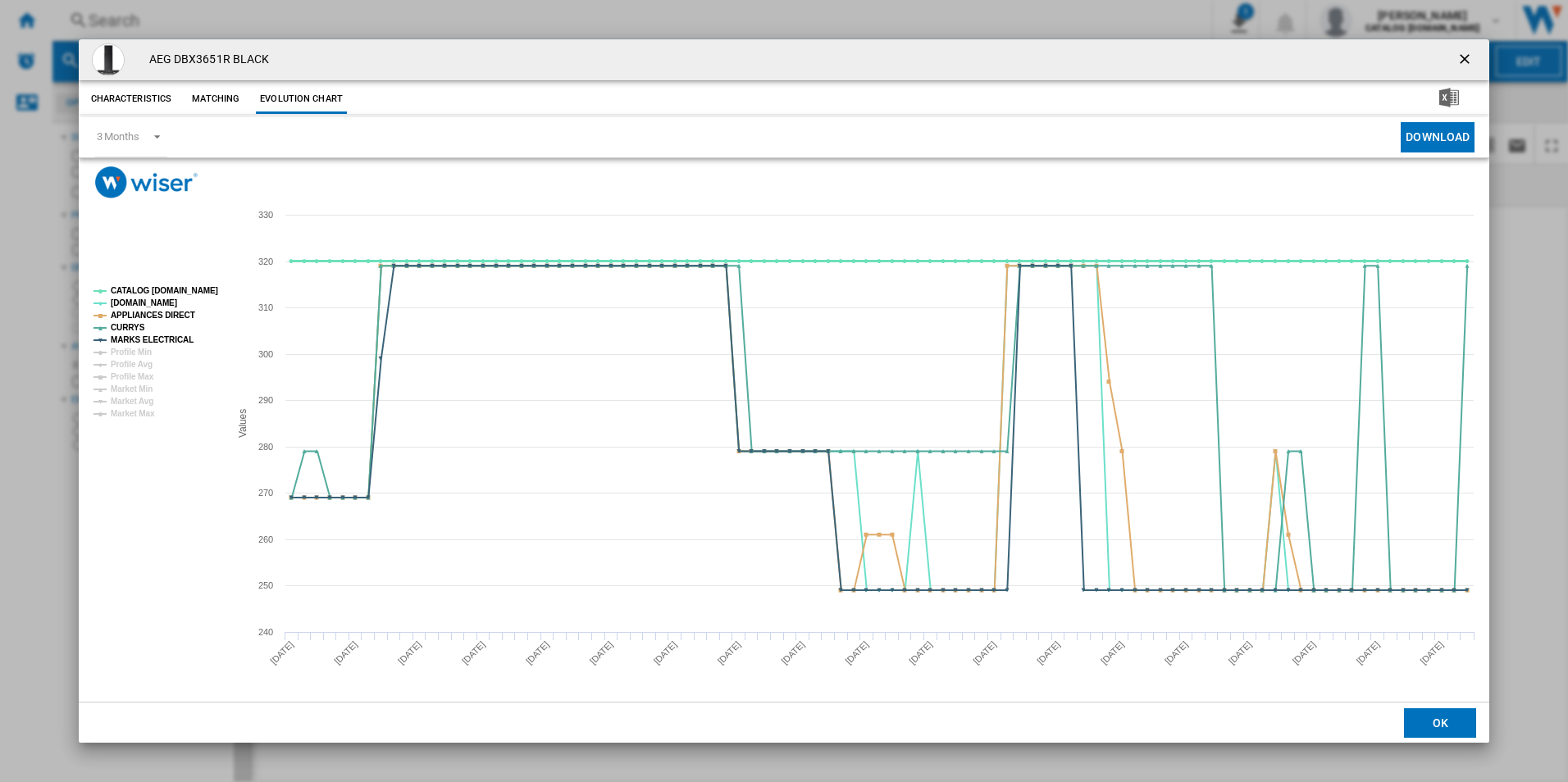
click at [205, 287] on tspan "CATALOG [DOMAIN_NAME]" at bounding box center [164, 290] width 108 height 9
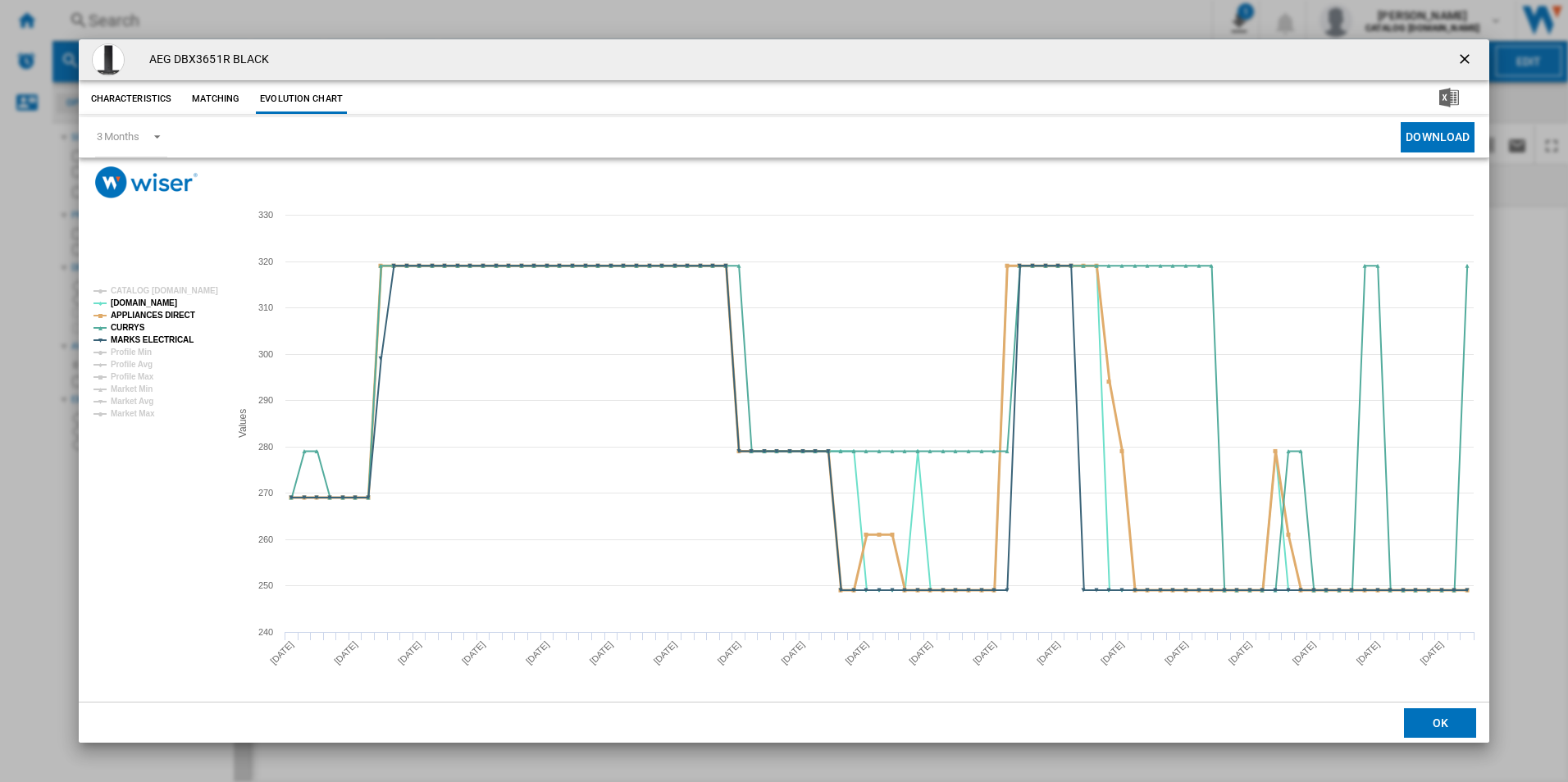
click at [172, 312] on tspan "APPLIANCES DIRECT" at bounding box center [152, 315] width 84 height 9
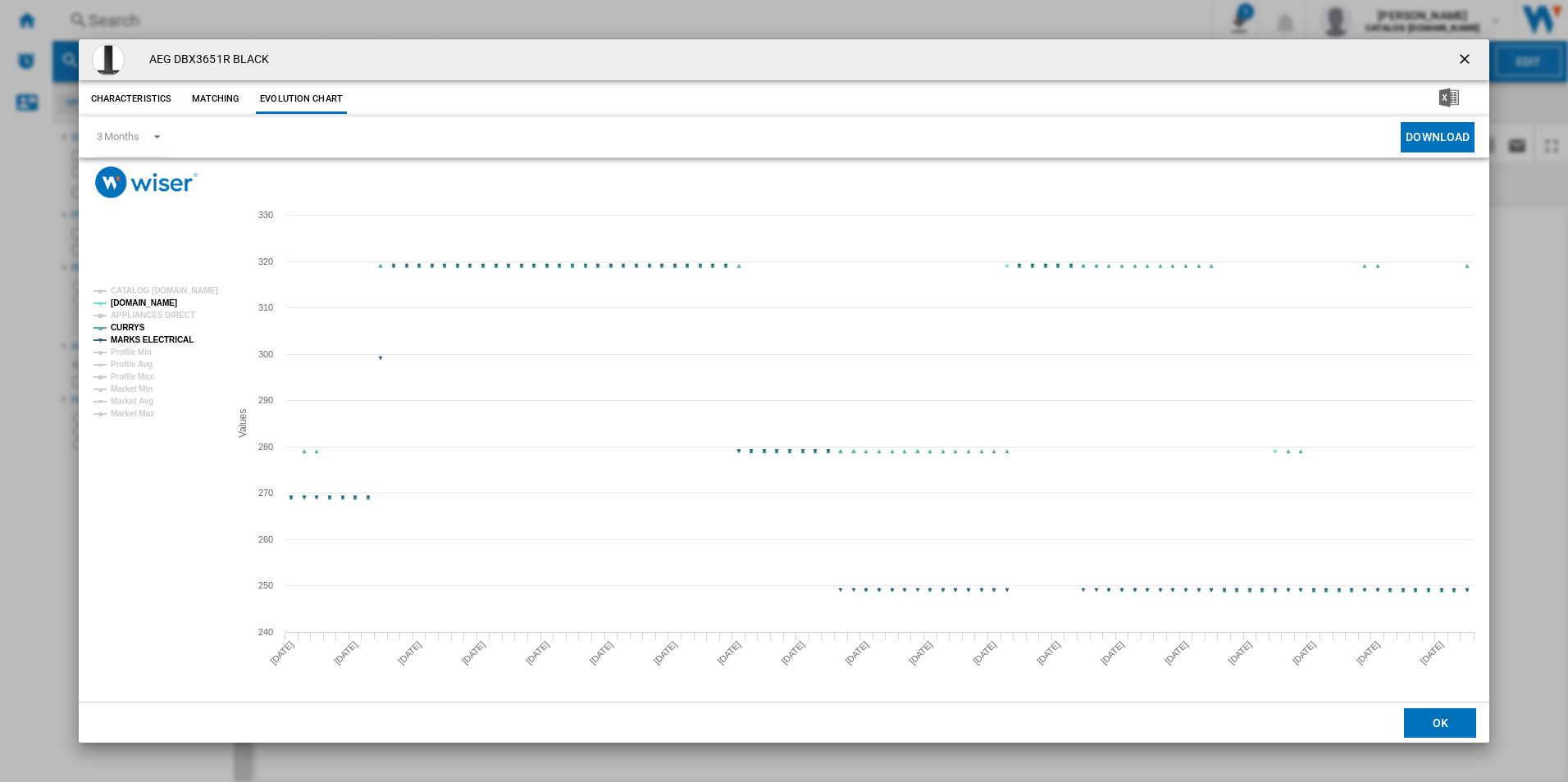
click at [172, 339] on tspan "MARKS ELECTRICAL" at bounding box center [151, 340] width 83 height 9
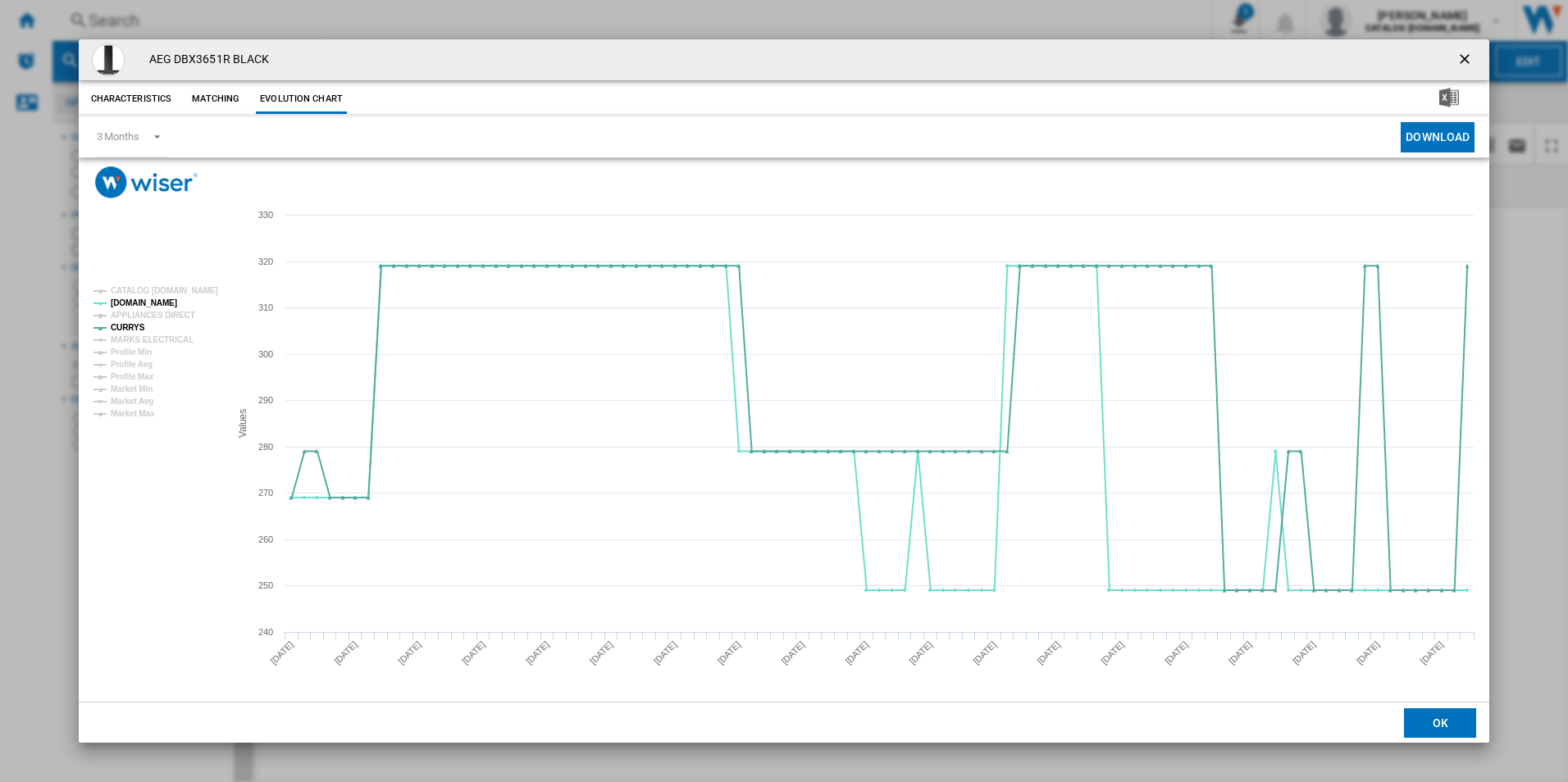
click at [1465, 58] on ng-md-icon "getI18NText('BUTTONS.CLOSE_DIALOG')" at bounding box center [1466, 60] width 19 height 19
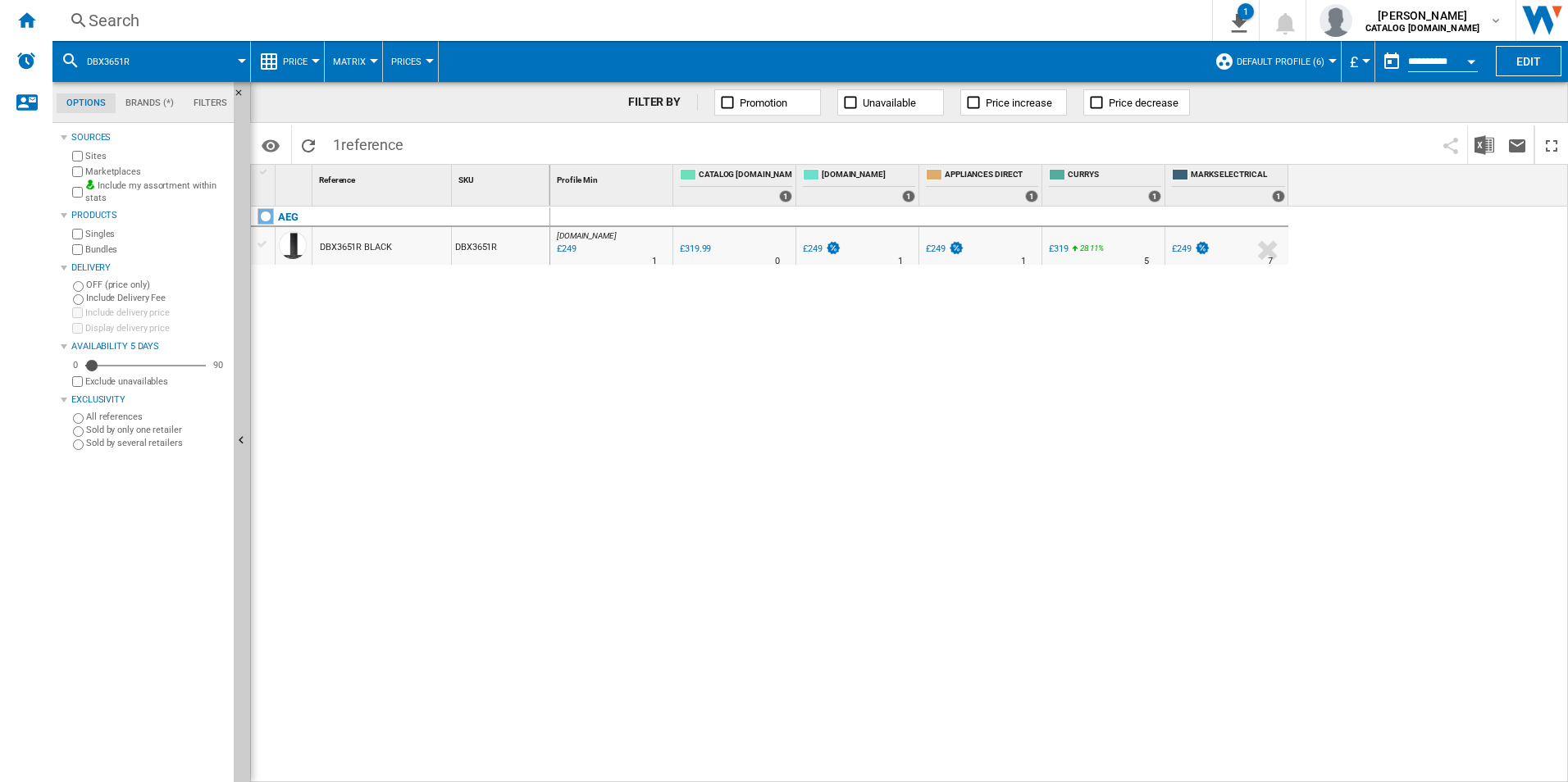
click at [948, 16] on div "Search" at bounding box center [628, 20] width 1081 height 23
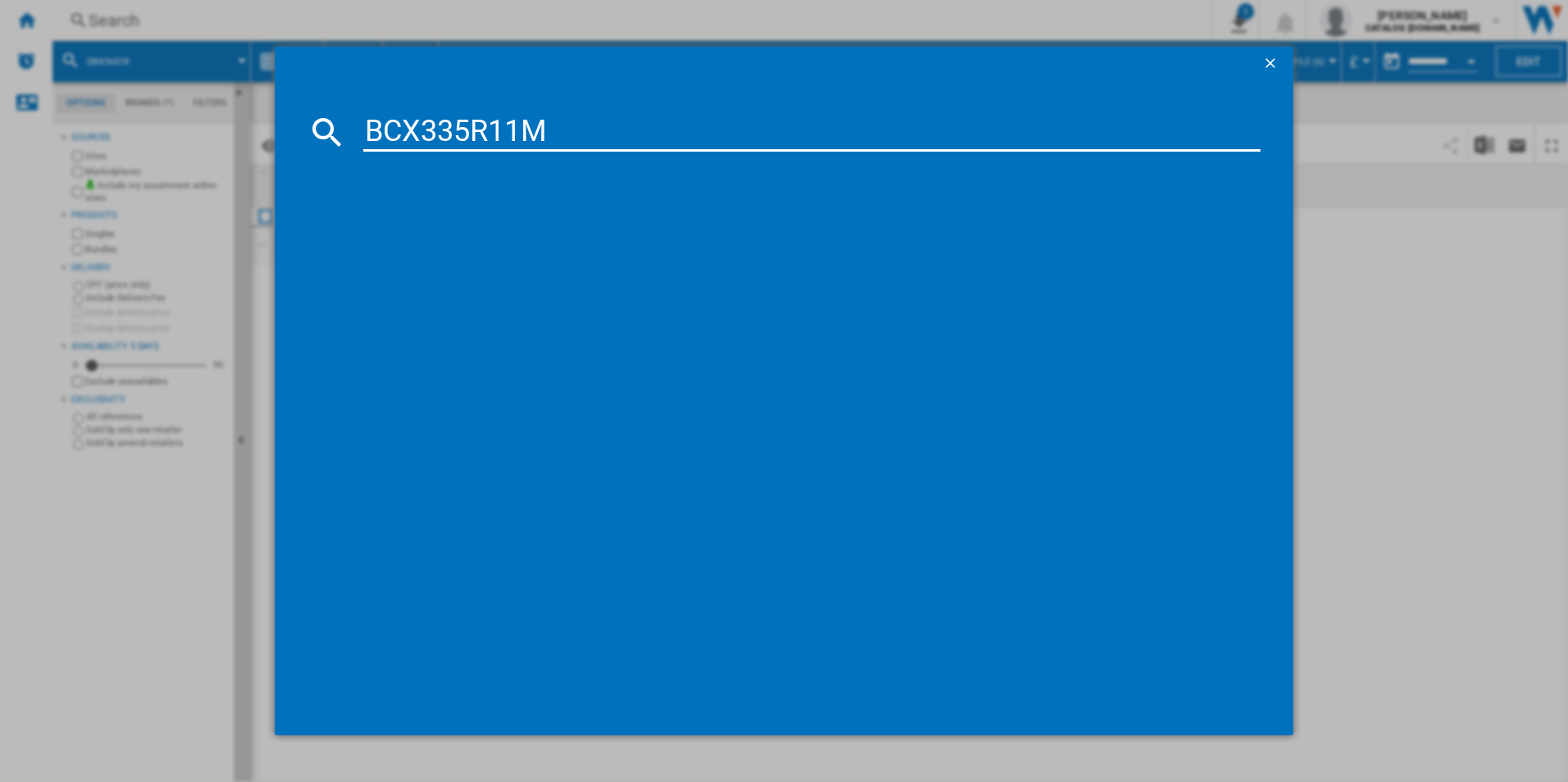
type input "BCX335R11M"
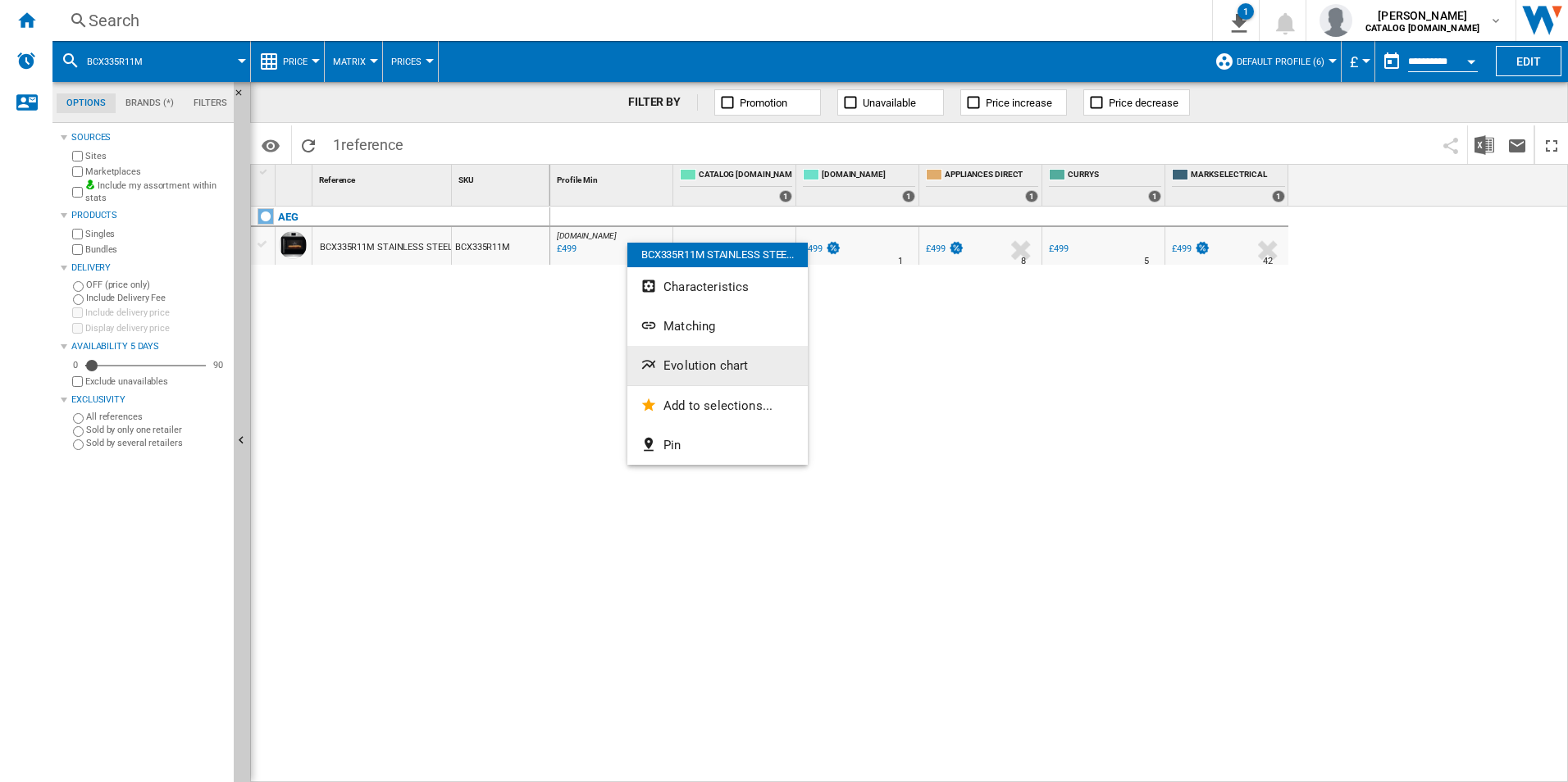
click at [674, 359] on span "Evolution chart" at bounding box center [705, 365] width 84 height 15
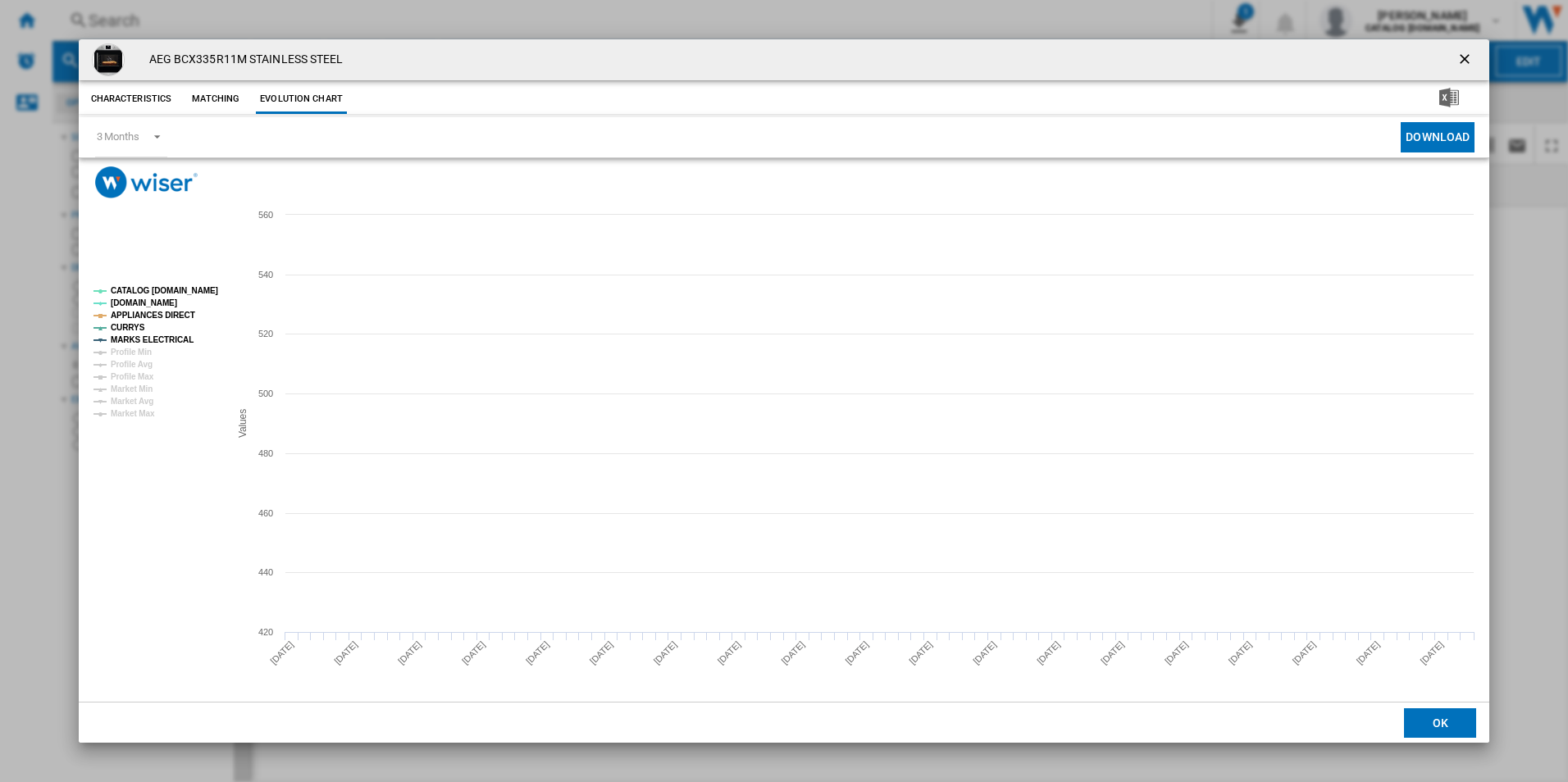
click at [166, 294] on tspan "CATALOG [DOMAIN_NAME]" at bounding box center [164, 290] width 108 height 9
click at [166, 311] on tspan "APPLIANCES DIRECT" at bounding box center [152, 315] width 84 height 9
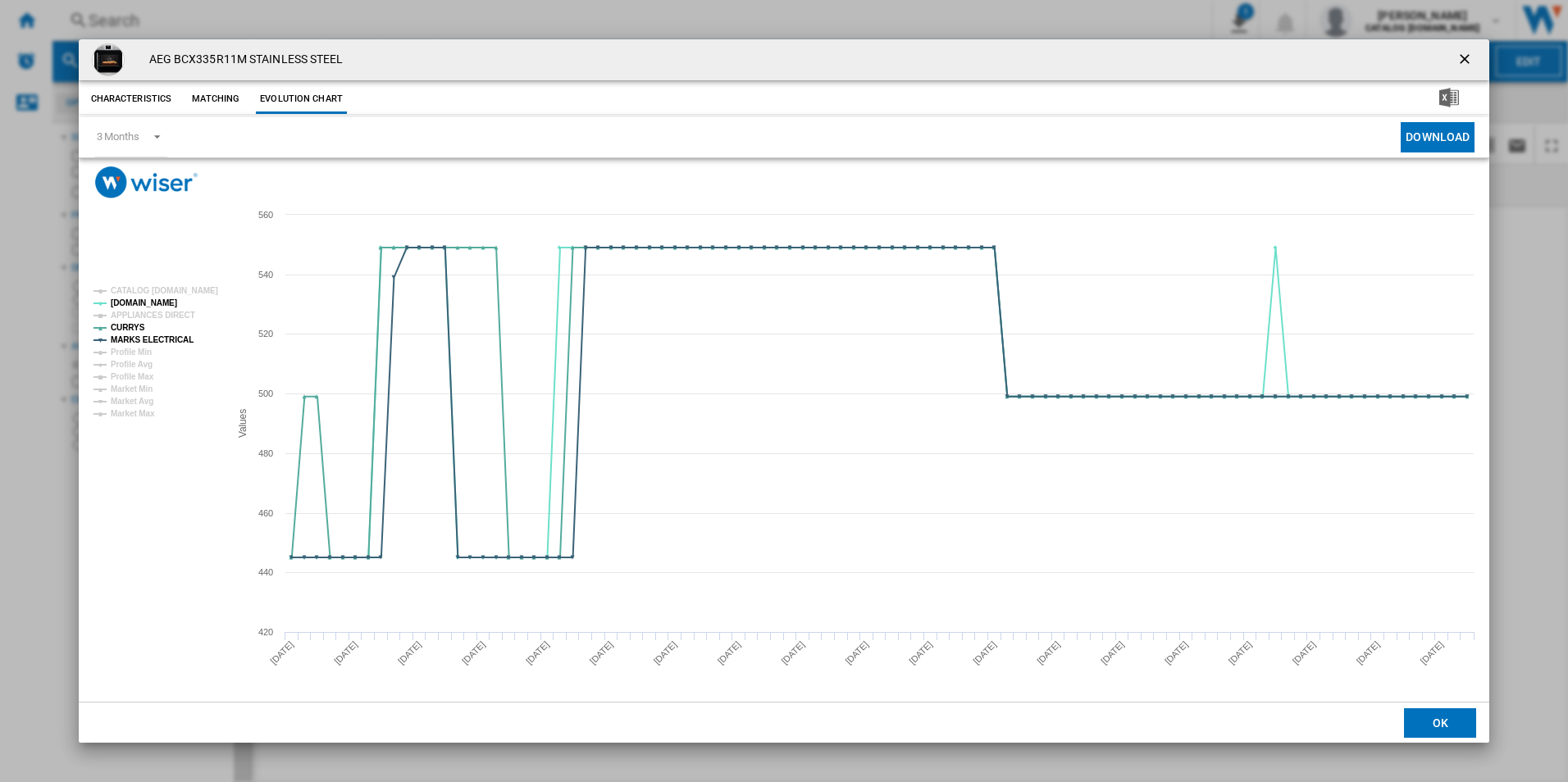
click at [166, 353] on rect "Product popup" at bounding box center [155, 353] width 136 height 145
click at [174, 341] on tspan "MARKS ELECTRICAL" at bounding box center [151, 340] width 83 height 9
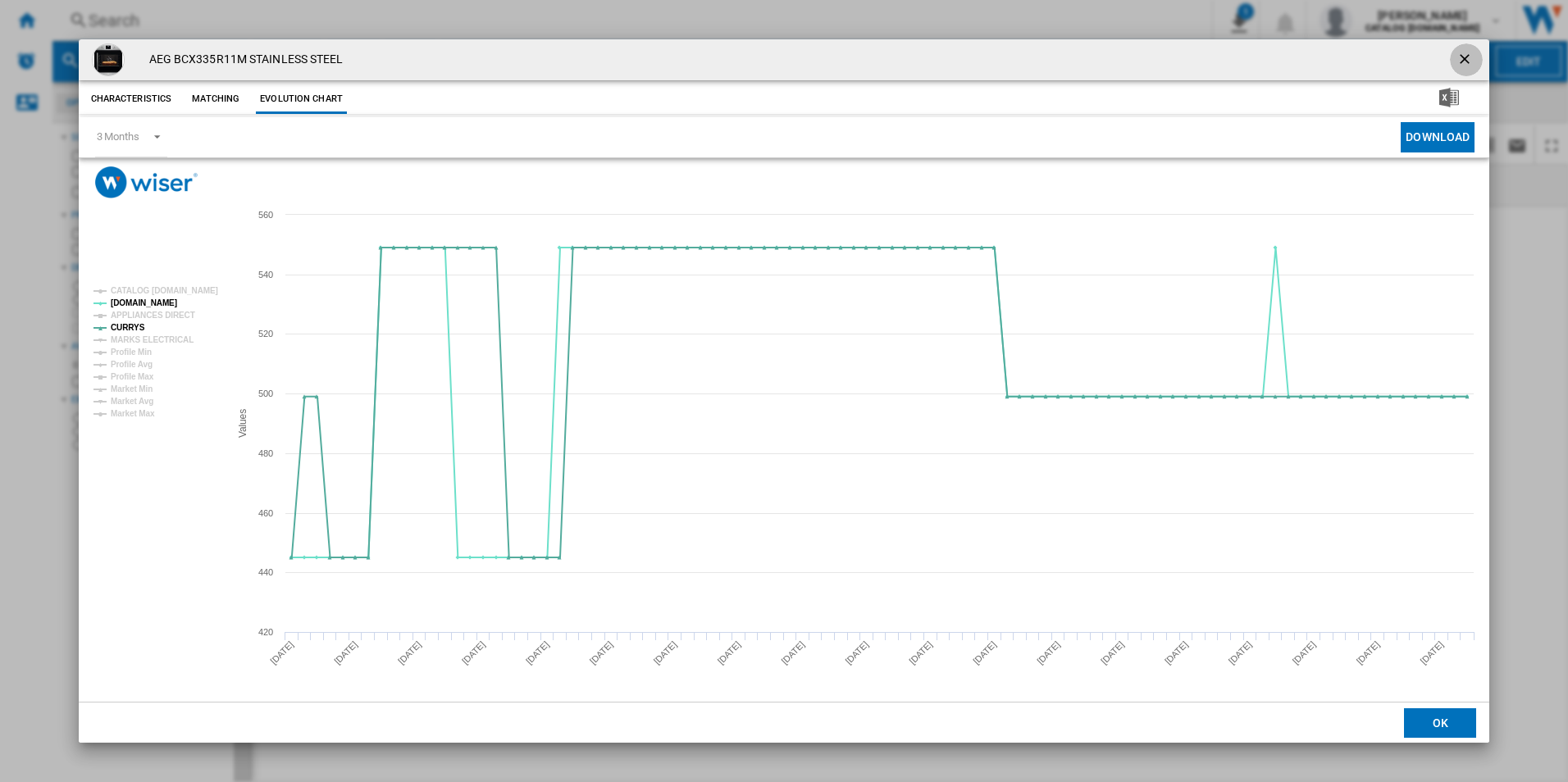
click at [1462, 53] on ng-md-icon "getI18NText('BUTTONS.CLOSE_DIALOG')" at bounding box center [1466, 60] width 19 height 19
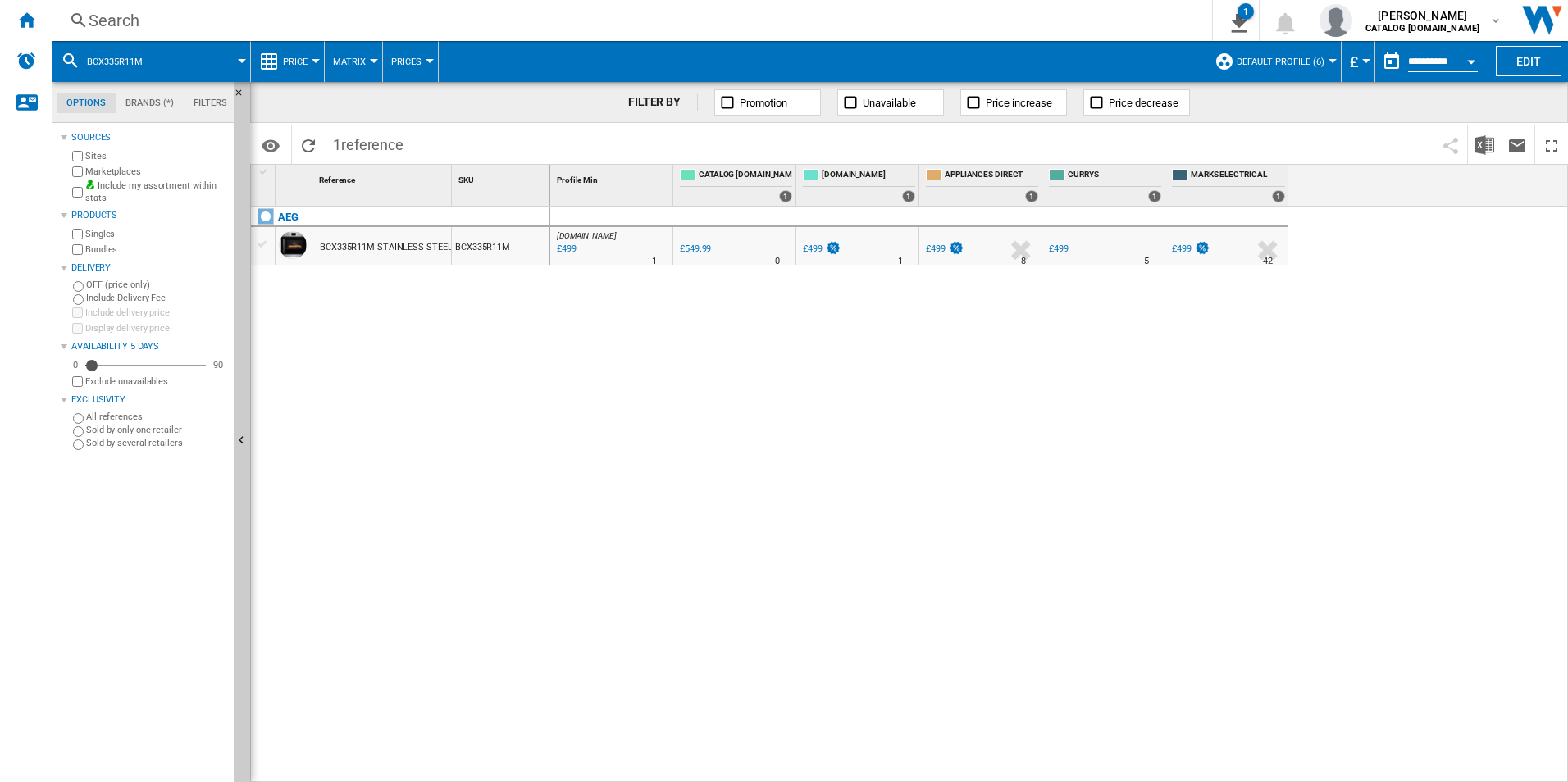
click at [809, 18] on div "Search" at bounding box center [628, 20] width 1081 height 23
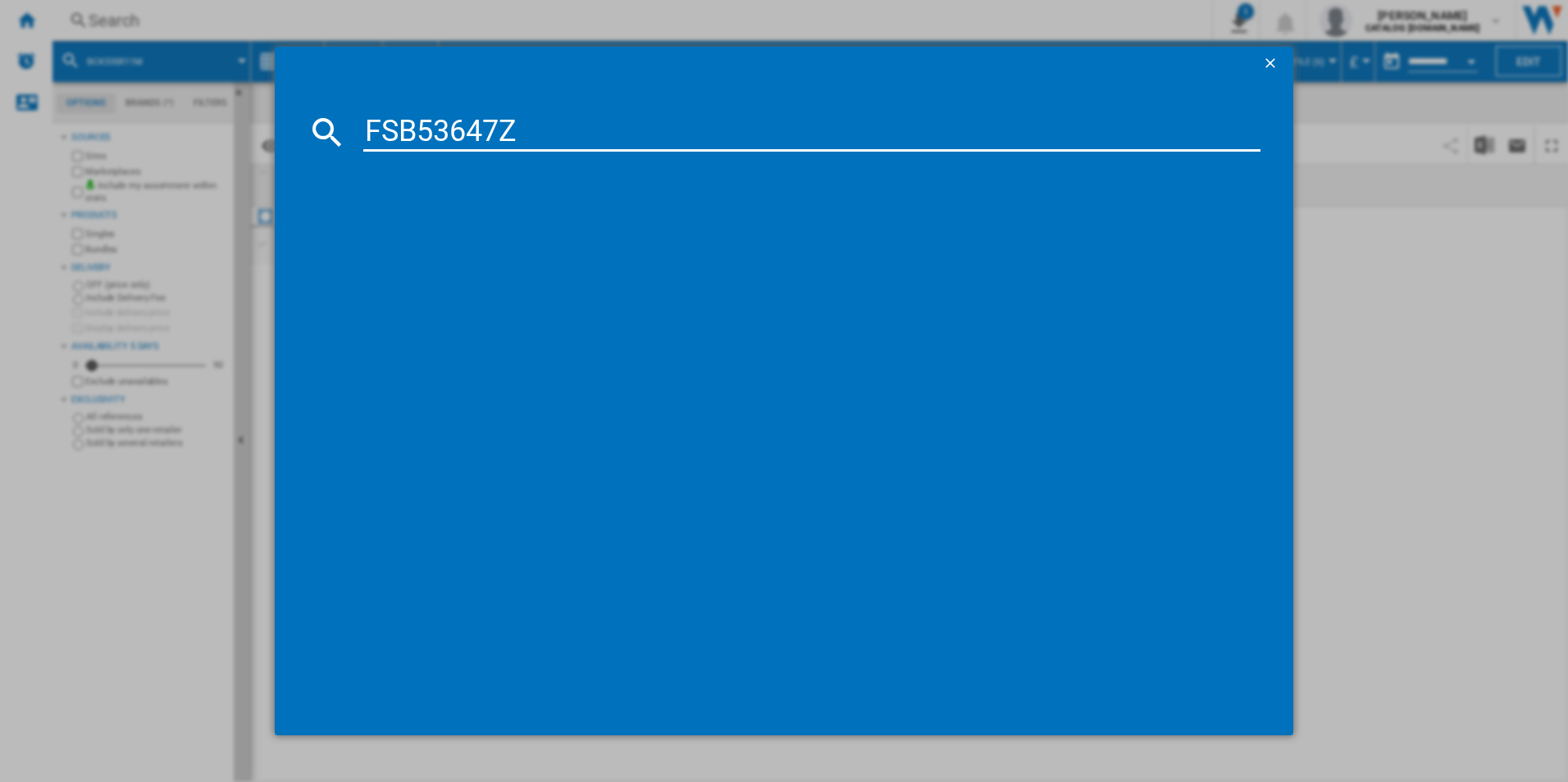
type input "FSB53647Z"
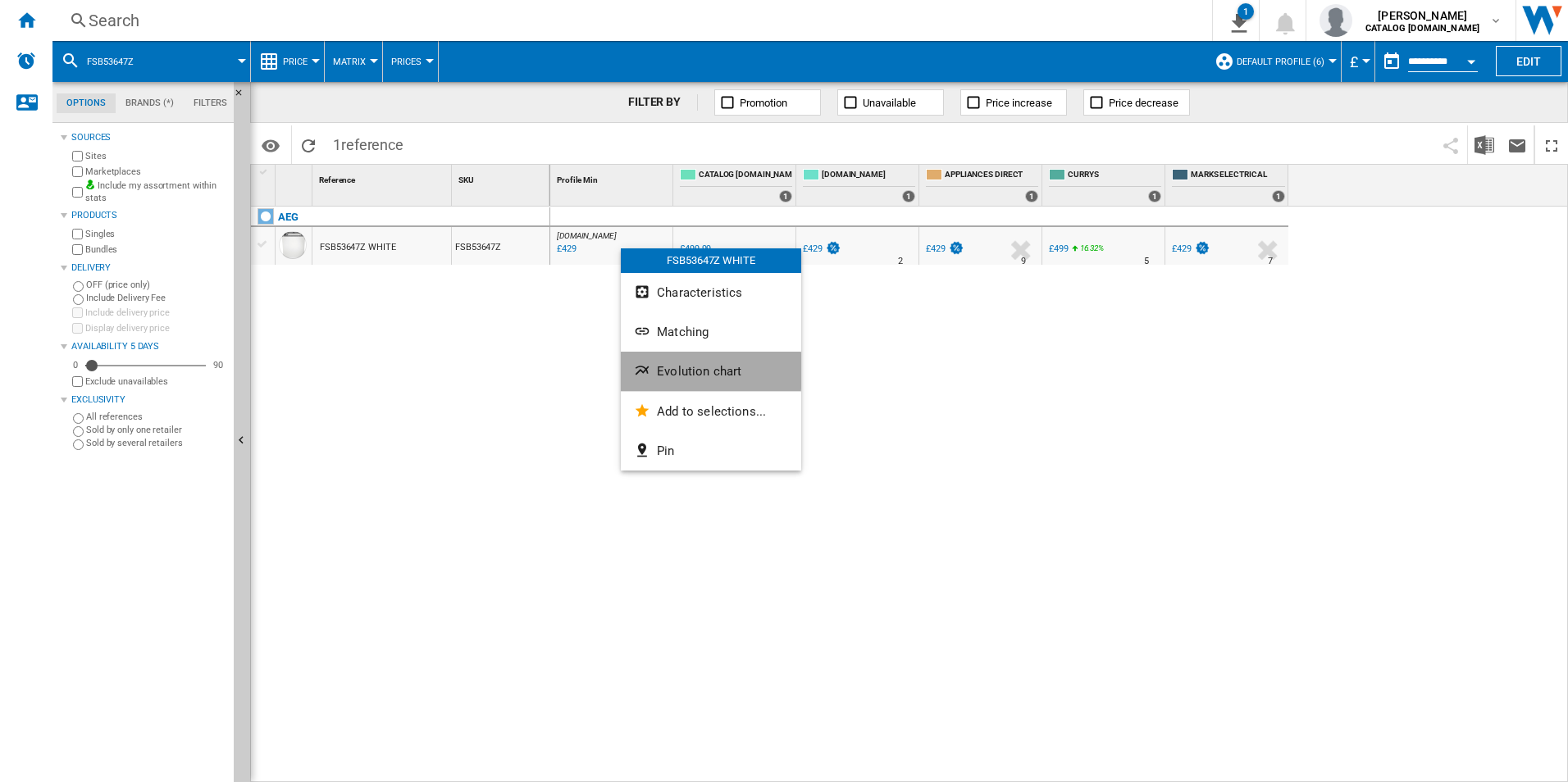
click at [662, 371] on span "Evolution chart" at bounding box center [699, 371] width 84 height 15
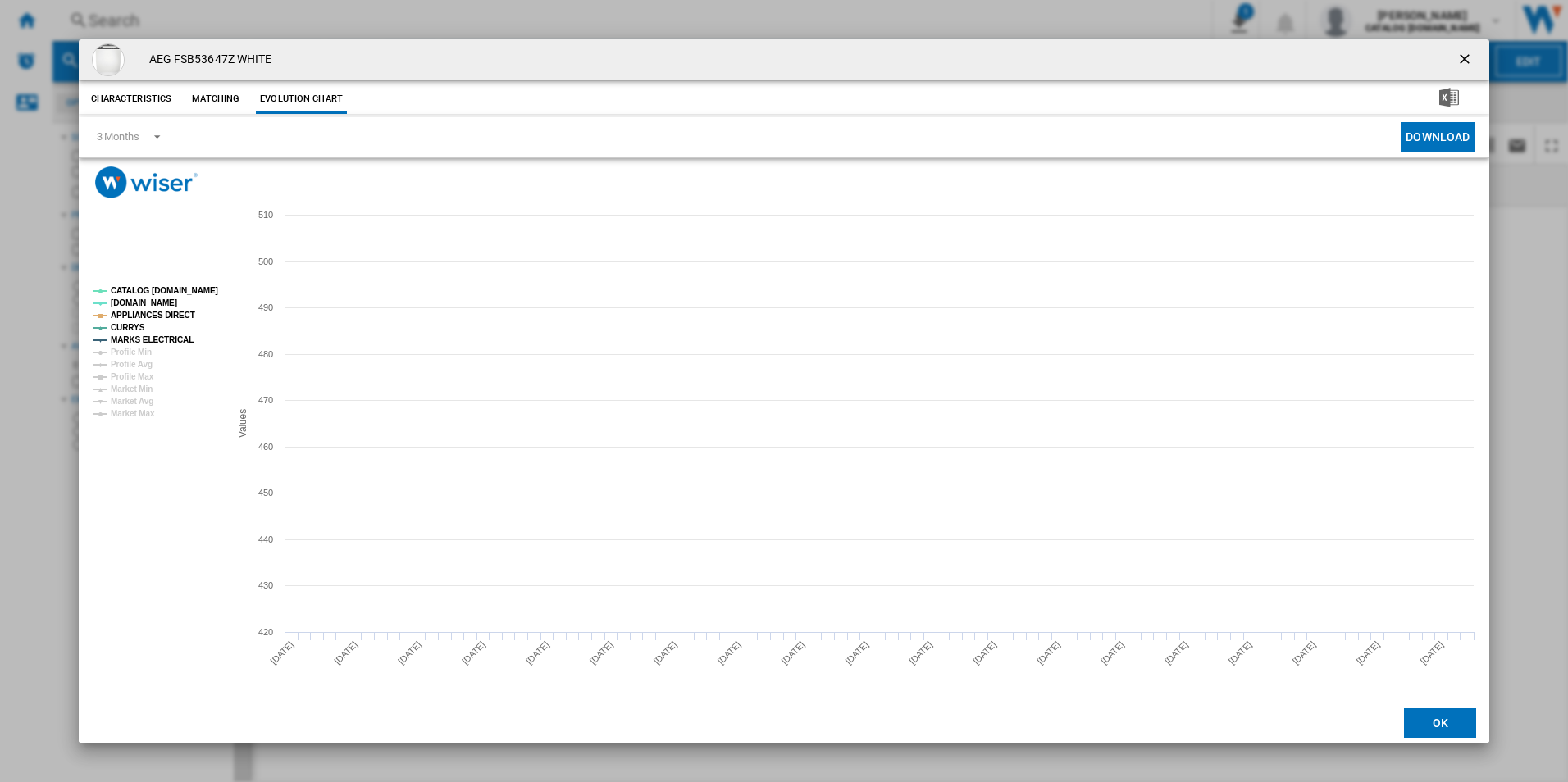
click at [189, 286] on tspan "CATALOG [DOMAIN_NAME]" at bounding box center [164, 290] width 108 height 9
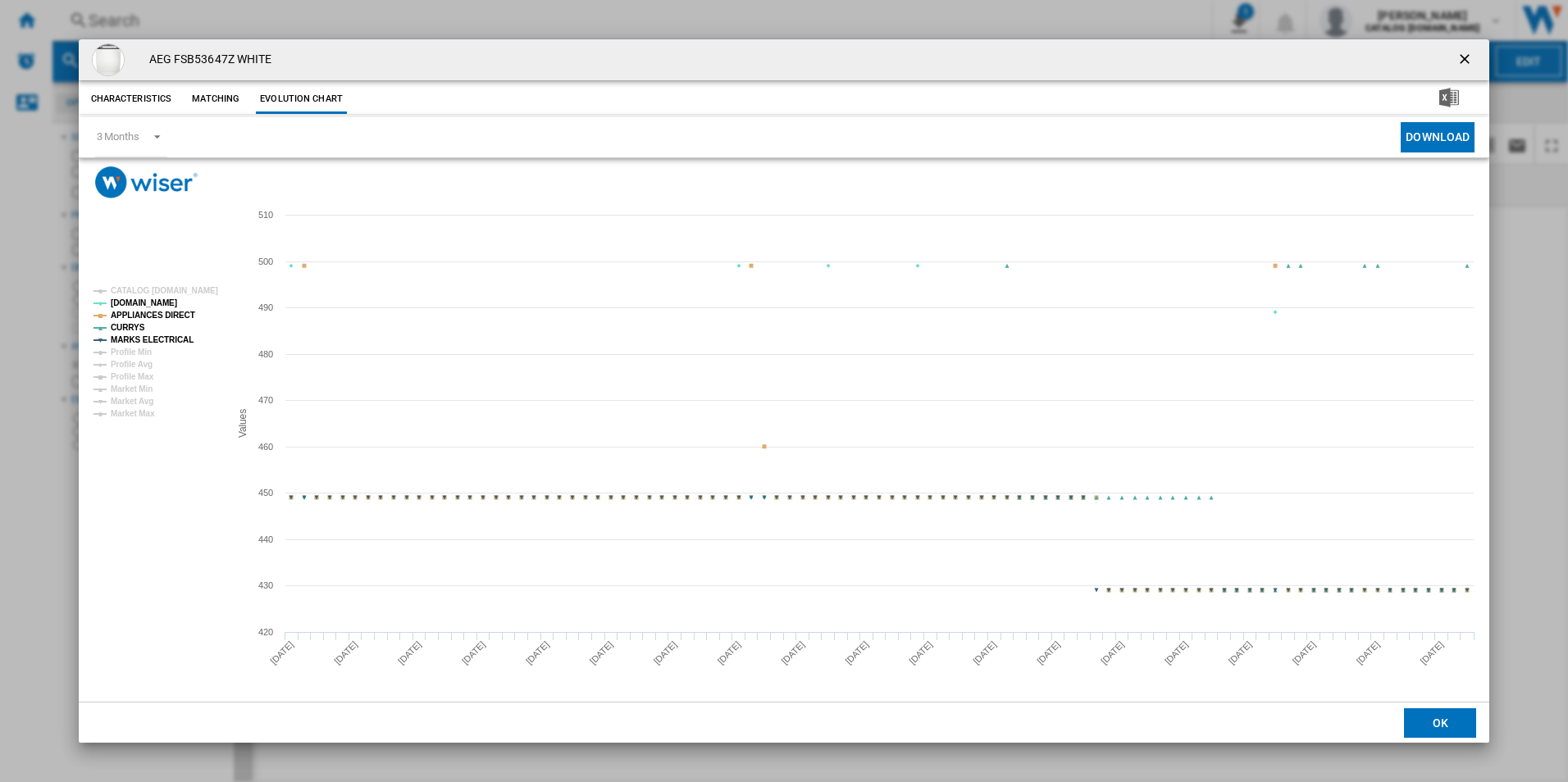
click at [181, 313] on tspan "APPLIANCES DIRECT" at bounding box center [152, 315] width 84 height 9
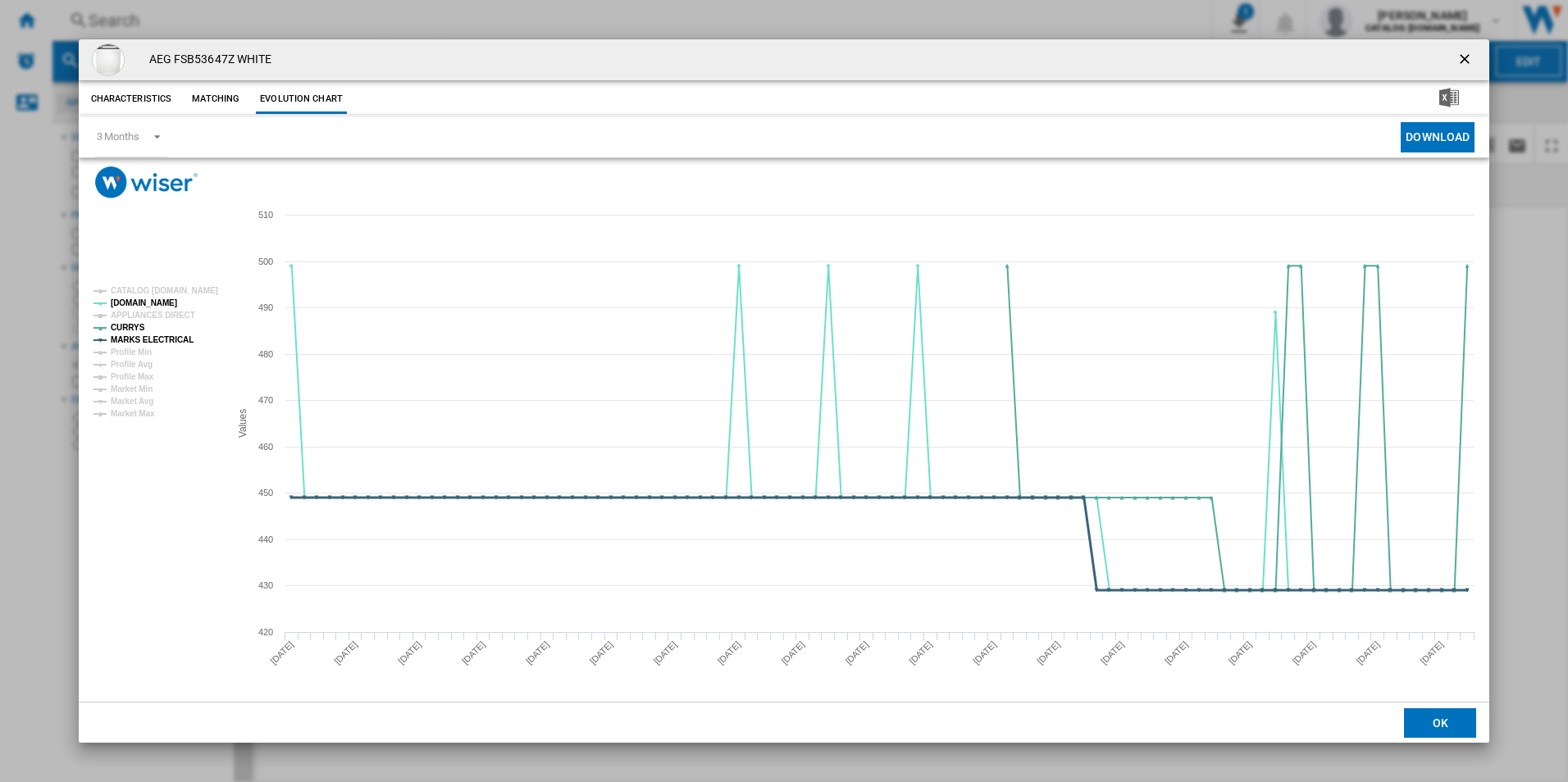
click at [172, 340] on tspan "MARKS ELECTRICAL" at bounding box center [151, 340] width 83 height 9
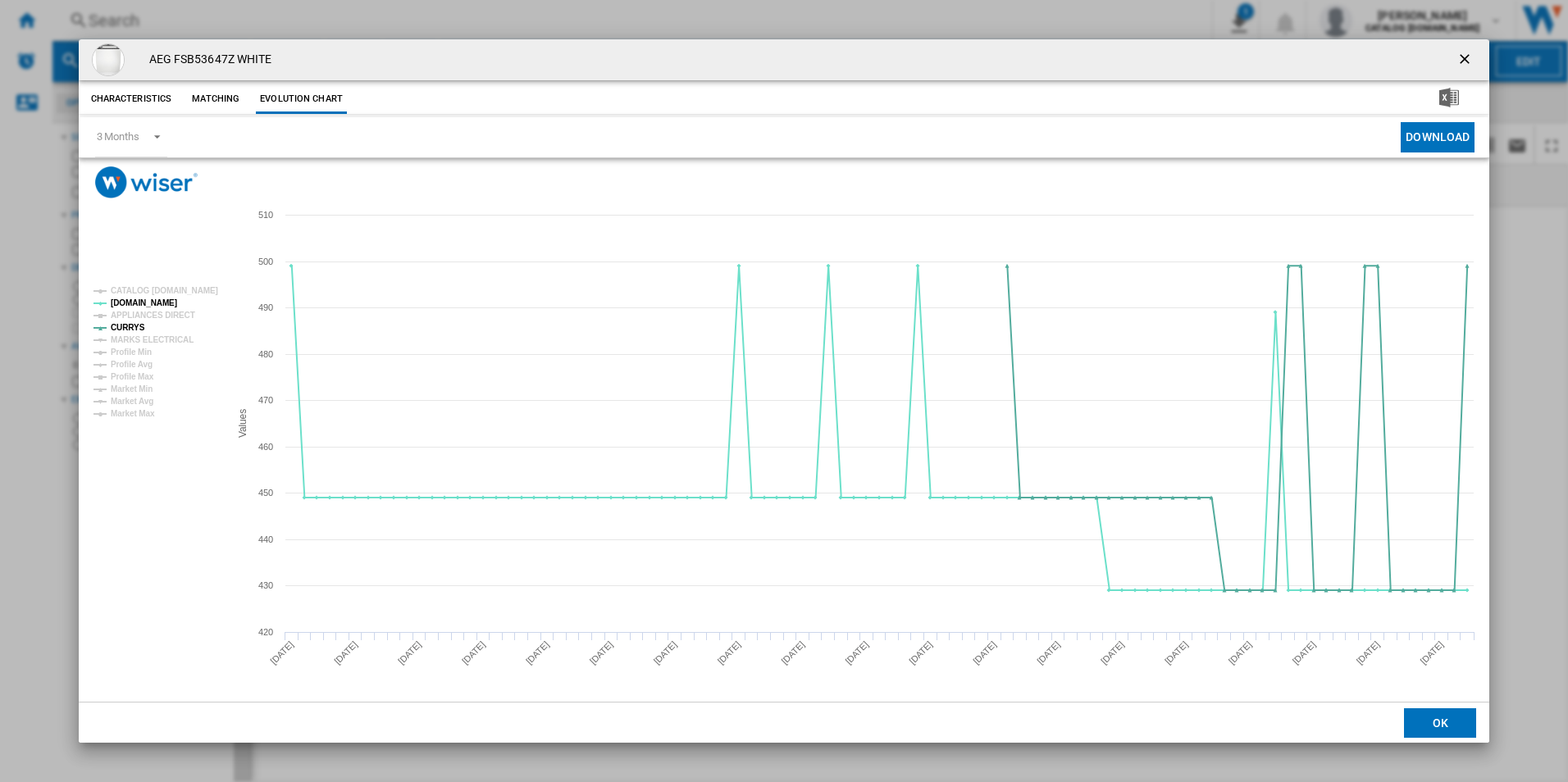
drag, startPoint x: 1464, startPoint y: 60, endPoint x: 1453, endPoint y: 55, distance: 12.1
click at [1464, 60] on ng-md-icon "getI18NText('BUTTONS.CLOSE_DIALOG')" at bounding box center [1466, 60] width 19 height 19
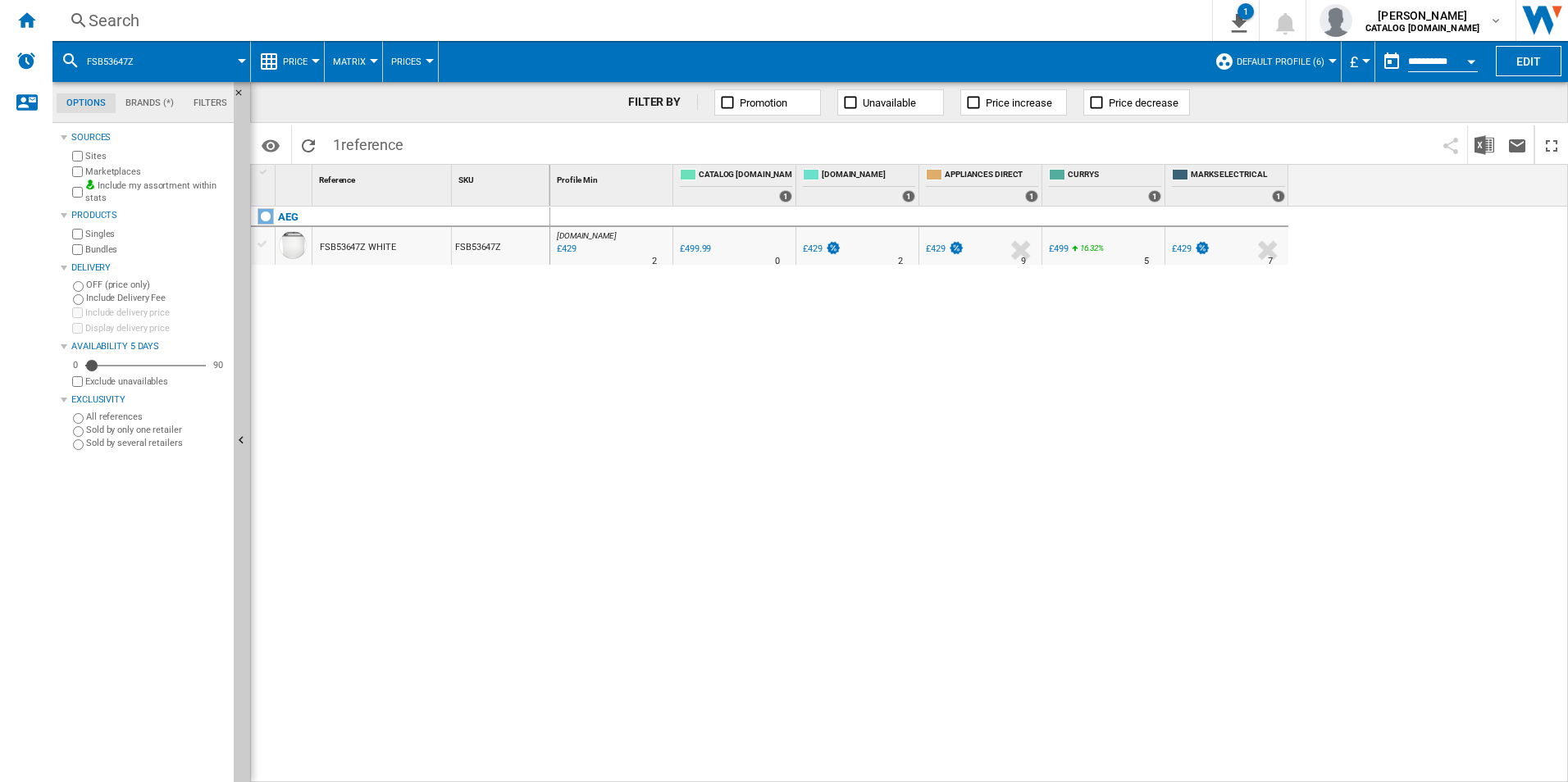
click at [944, 23] on div "Search" at bounding box center [628, 20] width 1081 height 23
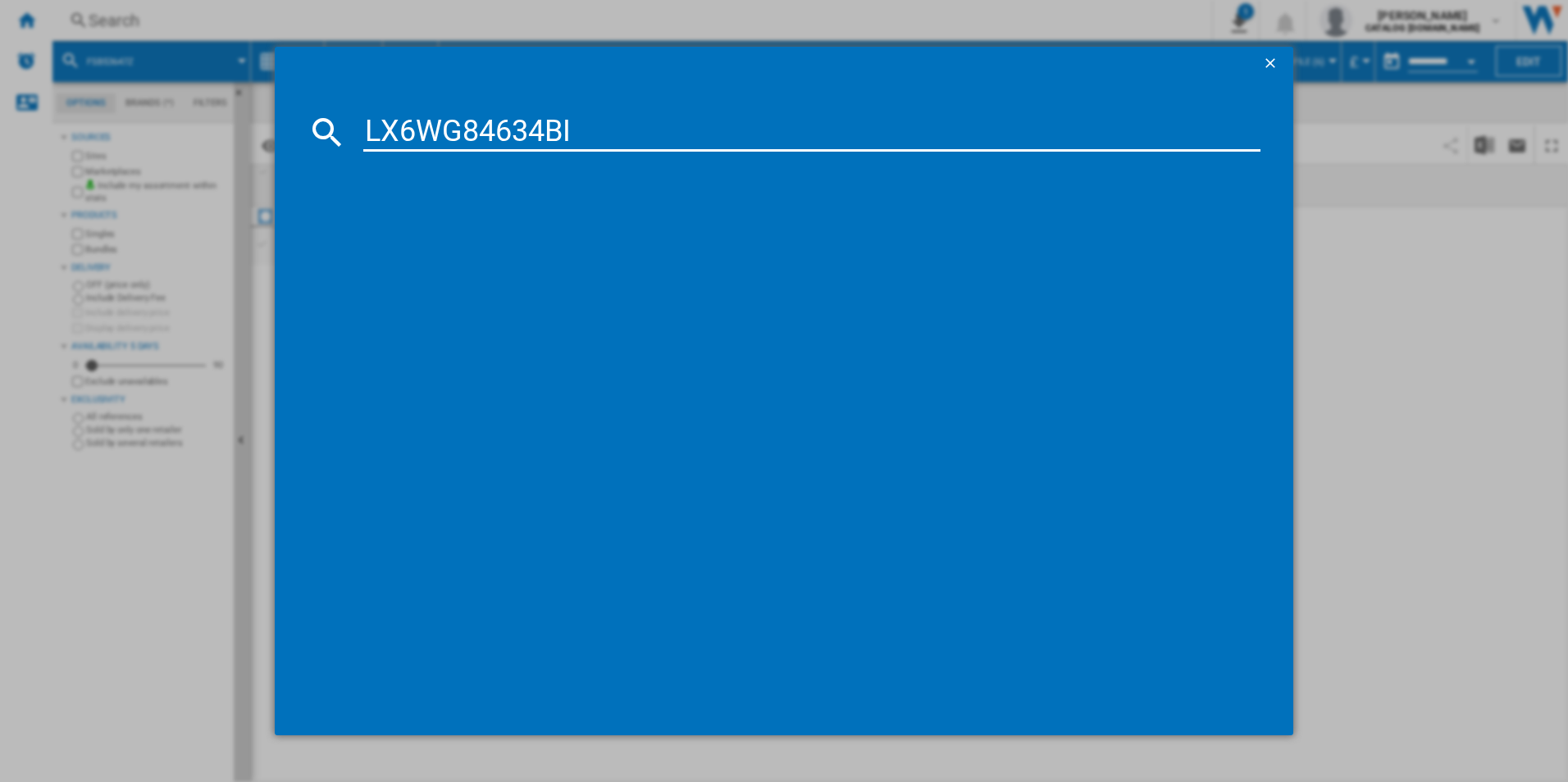
type input "LX6WG84634BI"
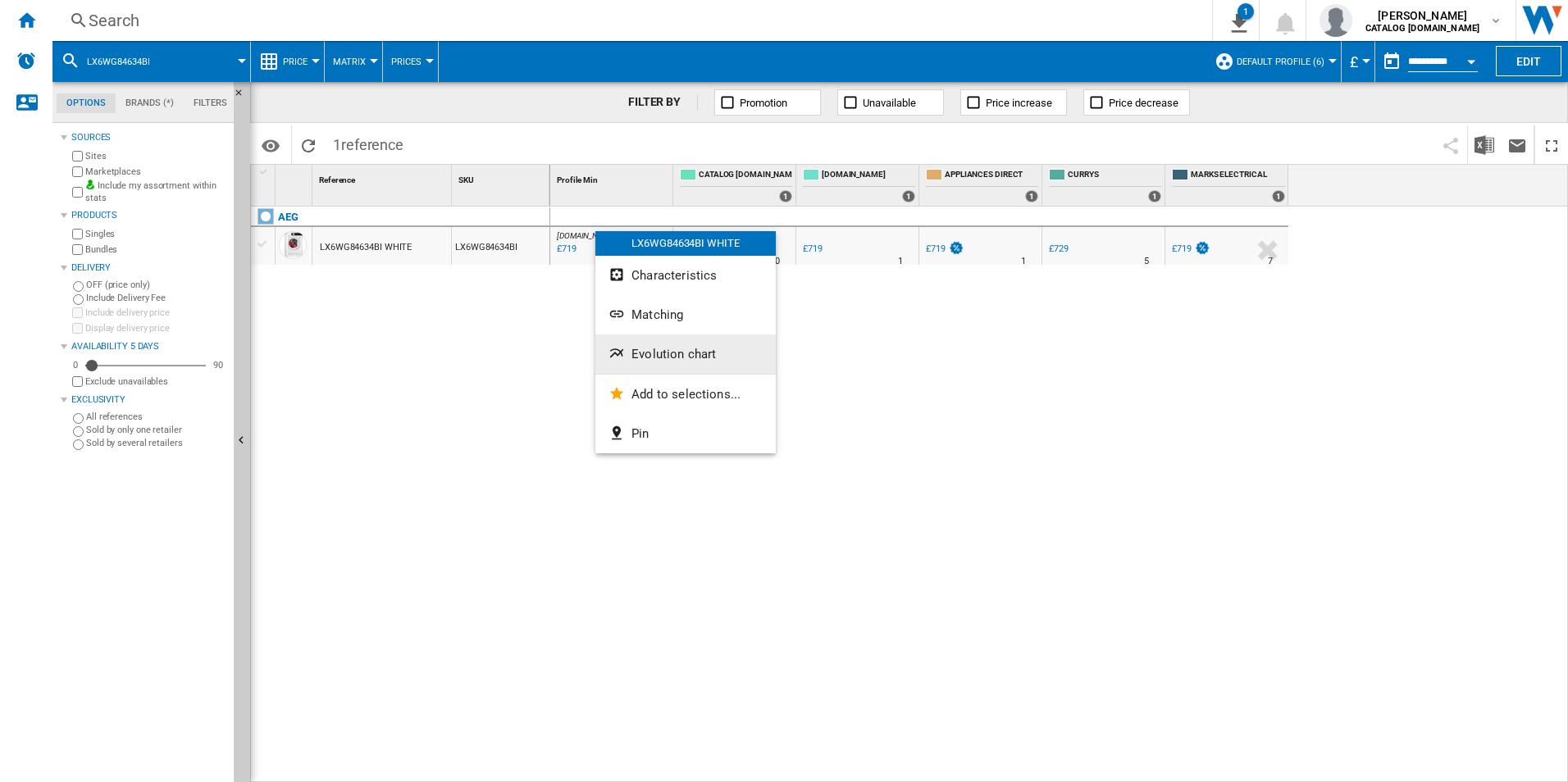
click at [634, 349] on span "Evolution chart" at bounding box center [674, 354] width 84 height 15
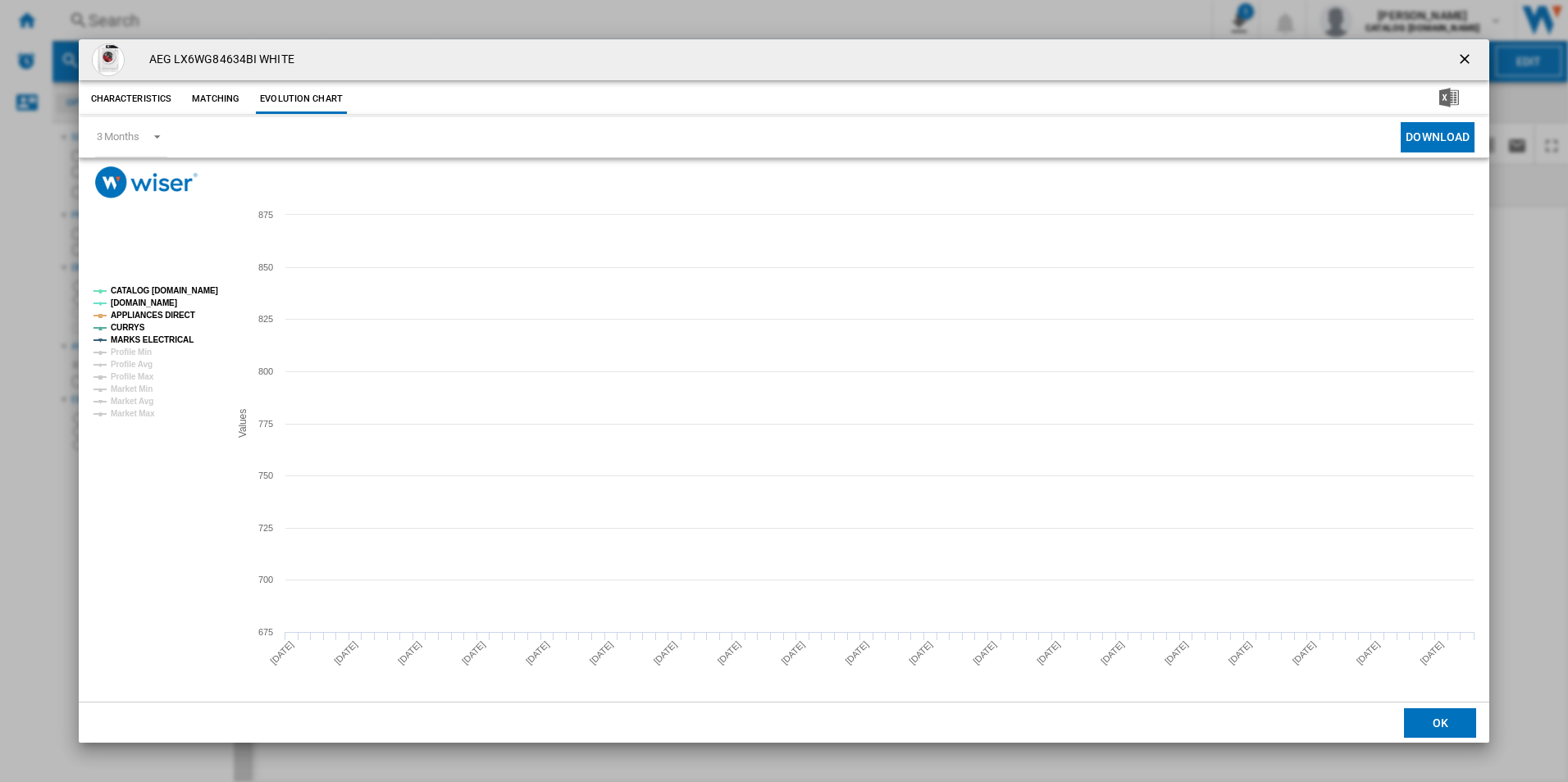
click at [183, 291] on tspan "CATALOG [DOMAIN_NAME]" at bounding box center [164, 290] width 108 height 9
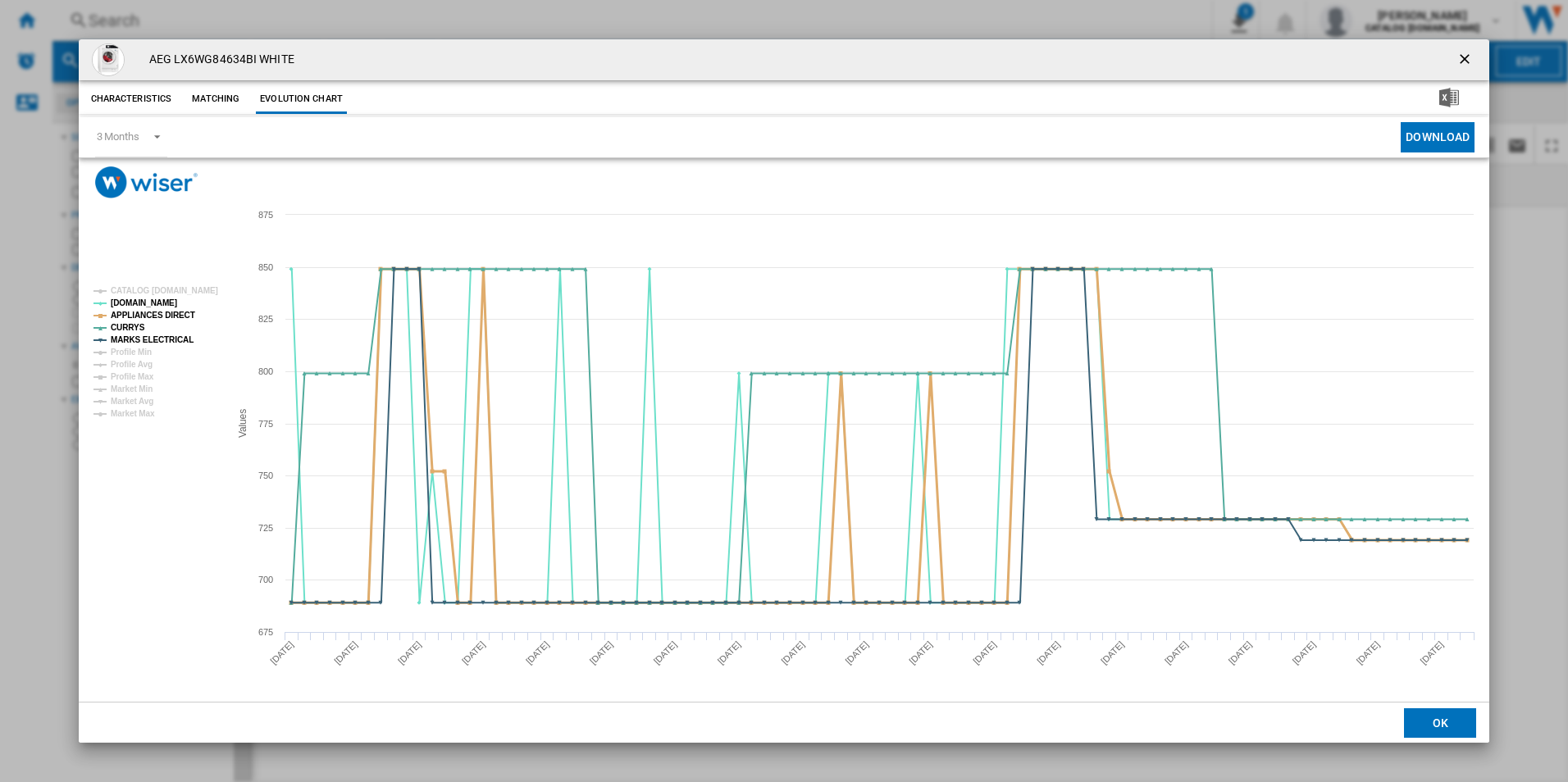
click at [174, 314] on tspan "APPLIANCES DIRECT" at bounding box center [152, 315] width 84 height 9
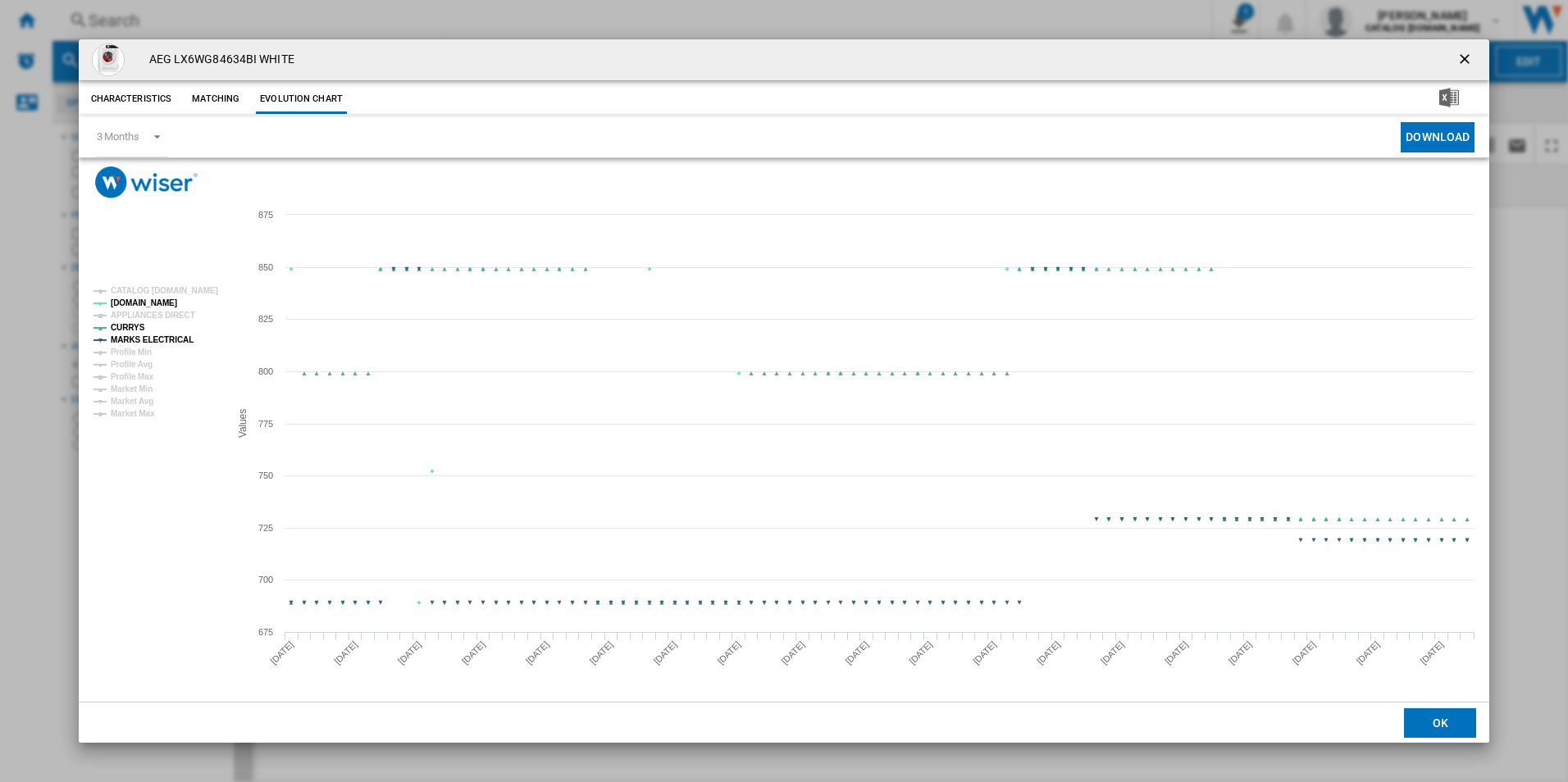
click at [174, 339] on tspan "MARKS ELECTRICAL" at bounding box center [151, 340] width 83 height 9
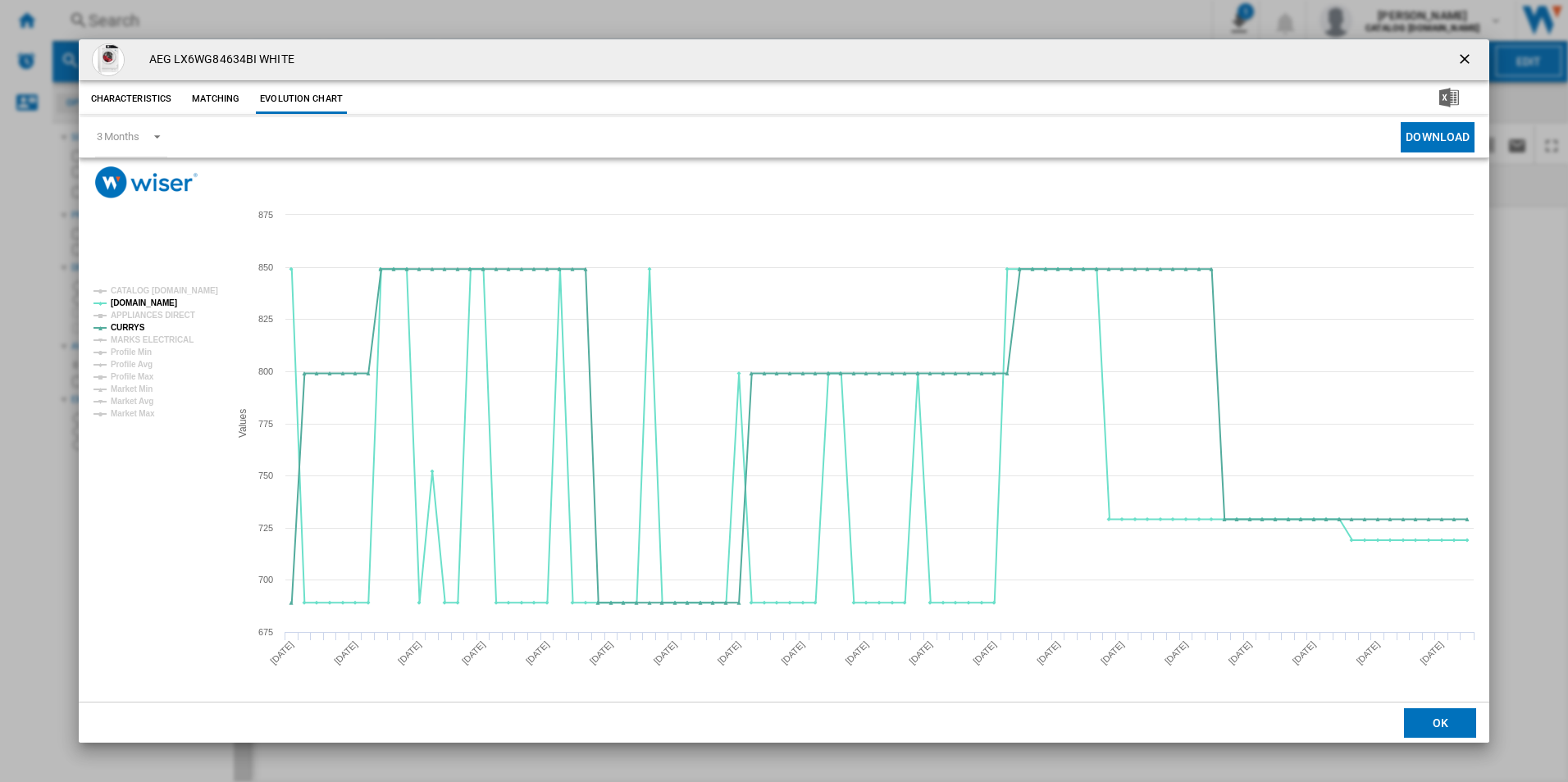
click at [1462, 60] on ng-md-icon "getI18NText('BUTTONS.CLOSE_DIALOG')" at bounding box center [1466, 60] width 19 height 19
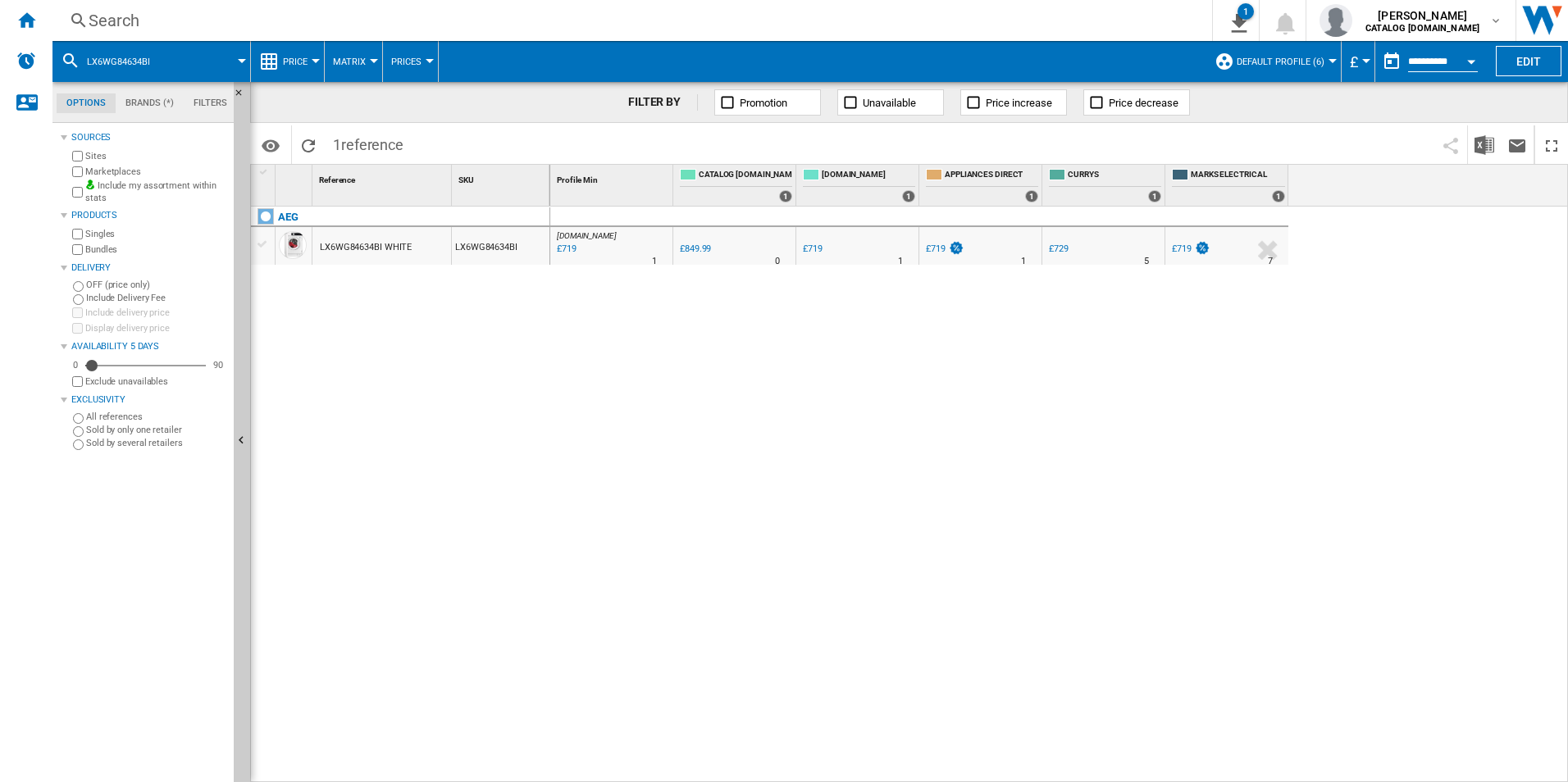
click at [997, 14] on div "Search" at bounding box center [628, 20] width 1081 height 23
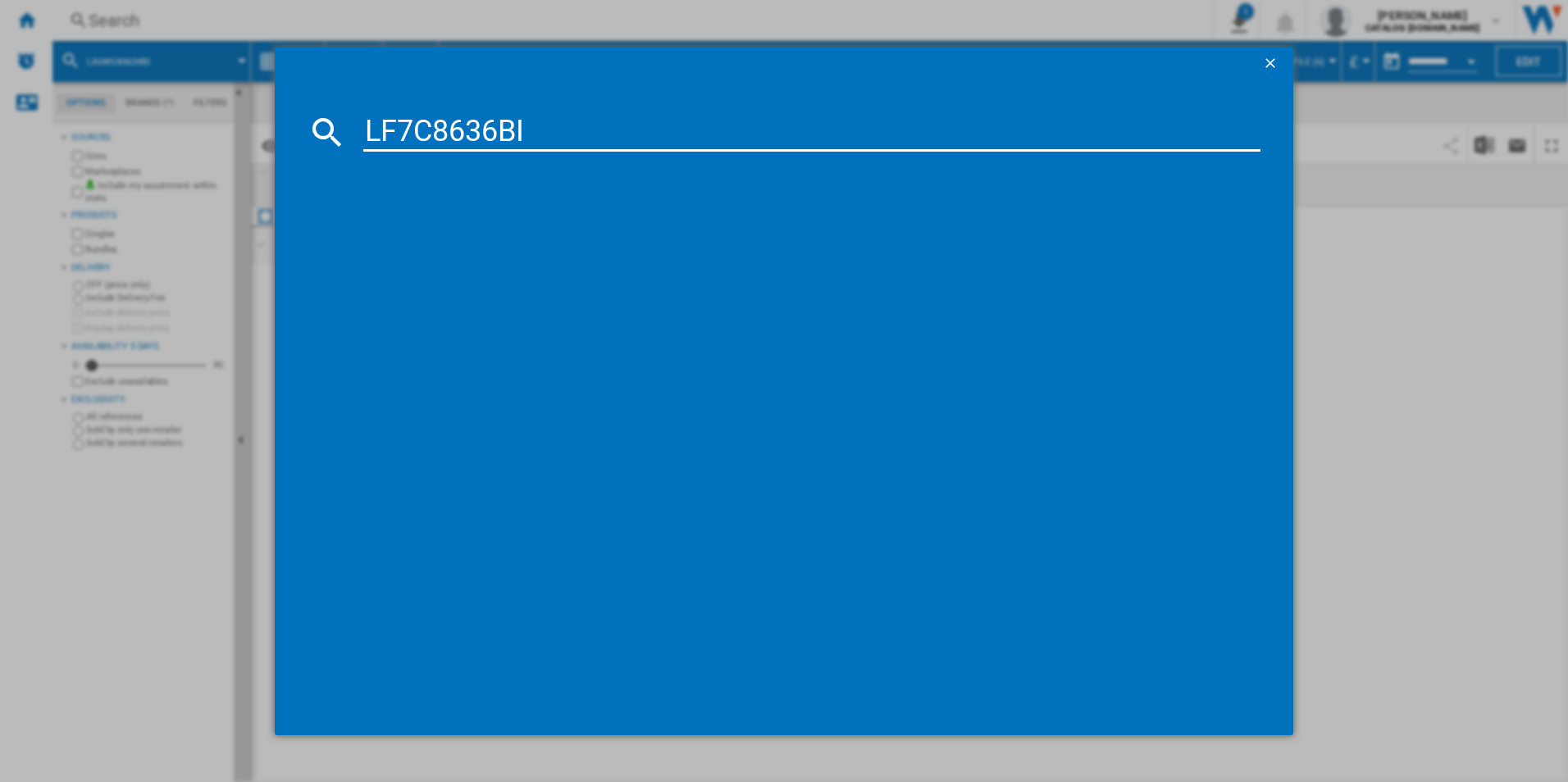
type input "LF7C8636BI"
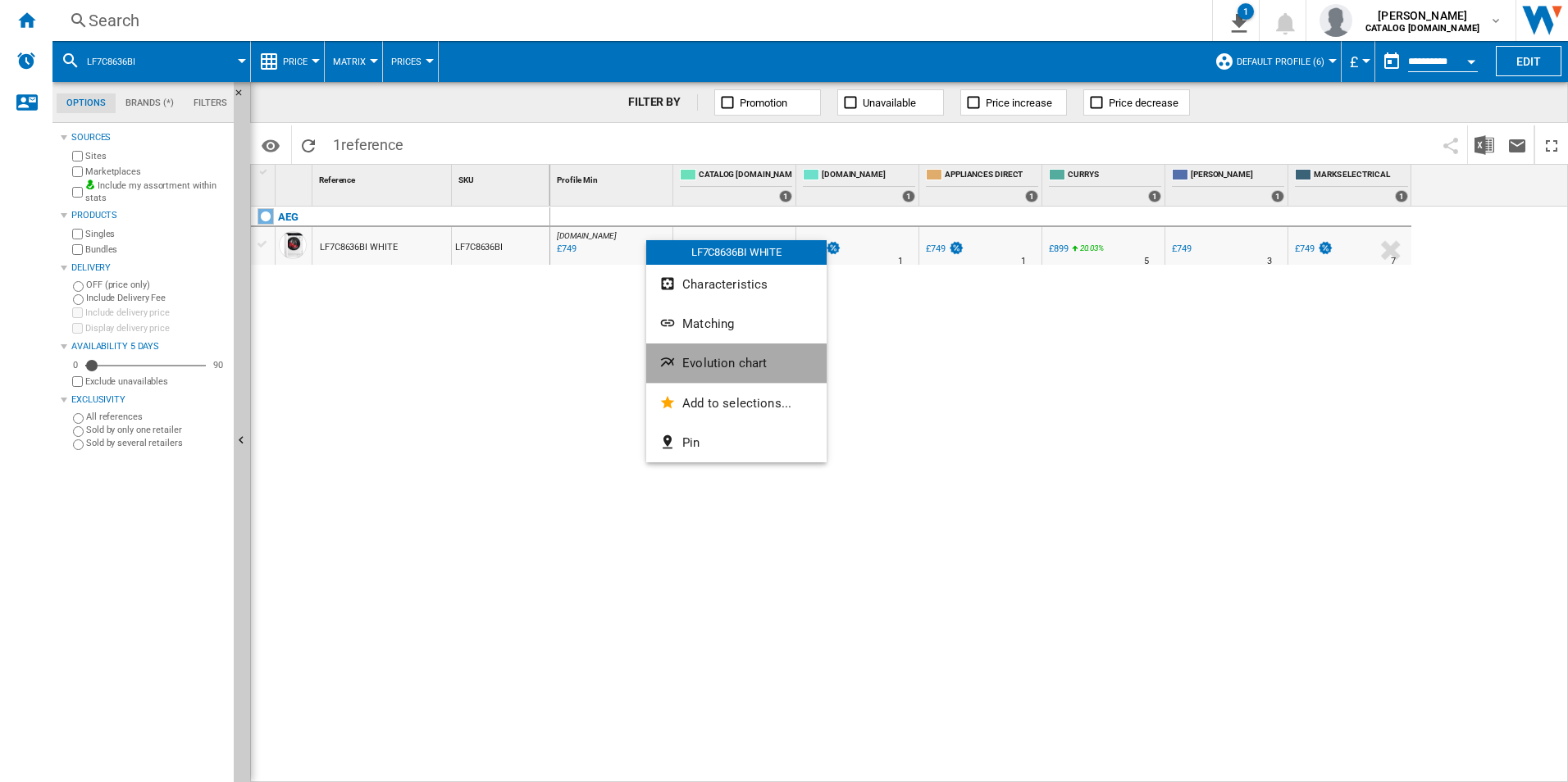
click at [712, 368] on span "Evolution chart" at bounding box center [724, 364] width 84 height 15
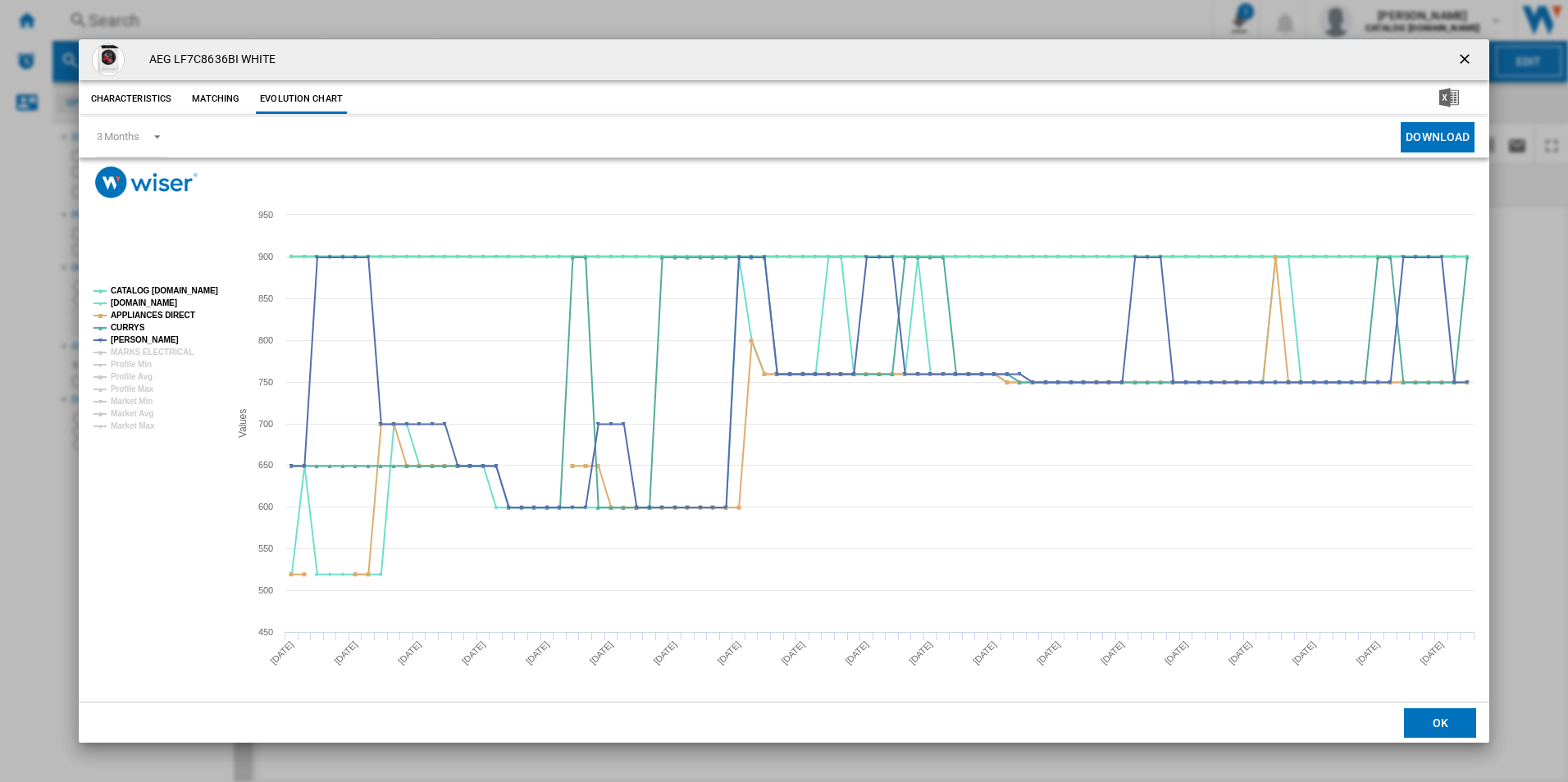
click at [199, 287] on tspan "CATALOG [DOMAIN_NAME]" at bounding box center [164, 290] width 108 height 9
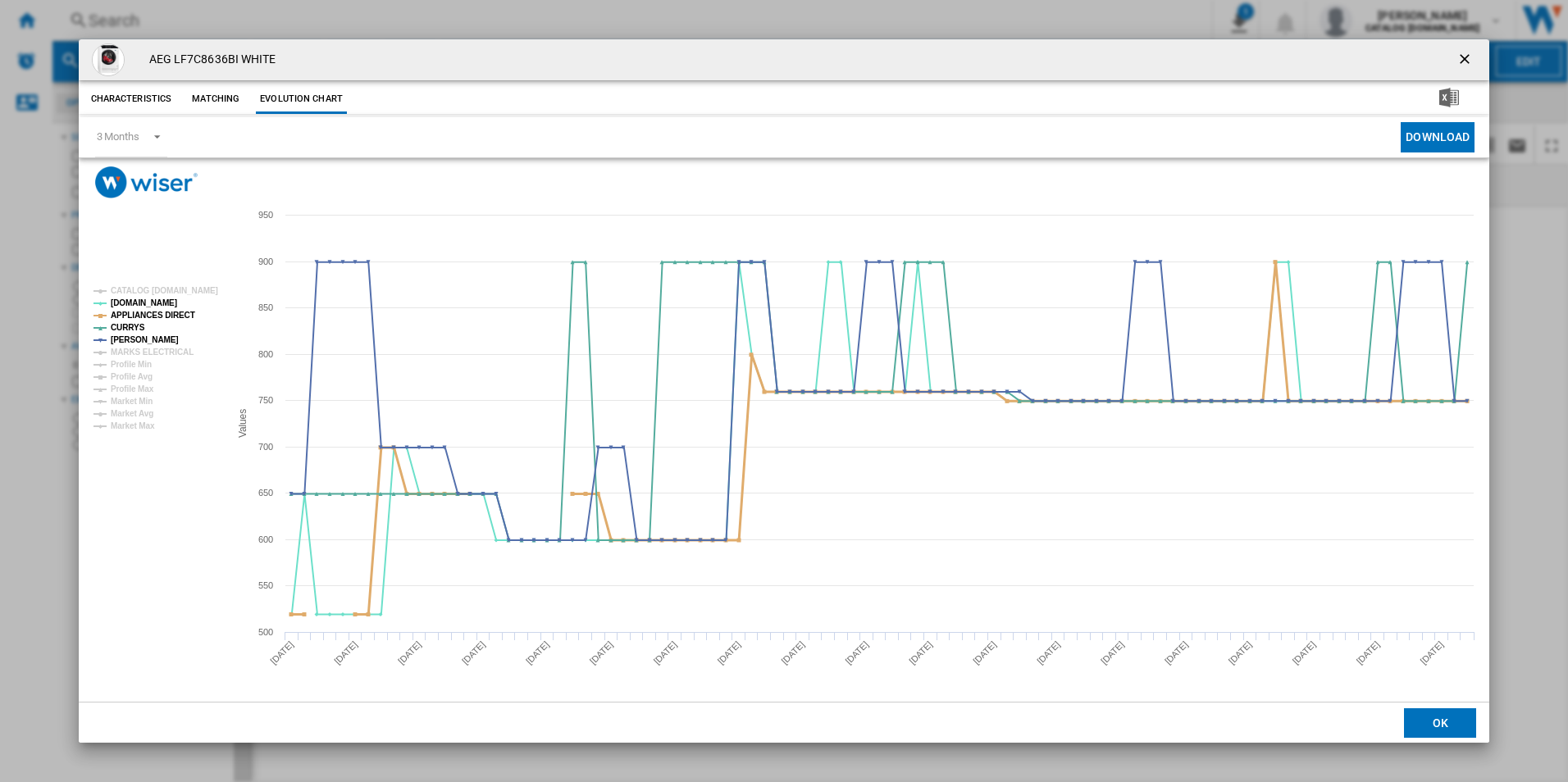
click at [166, 314] on tspan "APPLIANCES DIRECT" at bounding box center [152, 315] width 84 height 9
click at [1464, 57] on ng-md-icon "getI18NText('BUTTONS.CLOSE_DIALOG')" at bounding box center [1466, 60] width 19 height 19
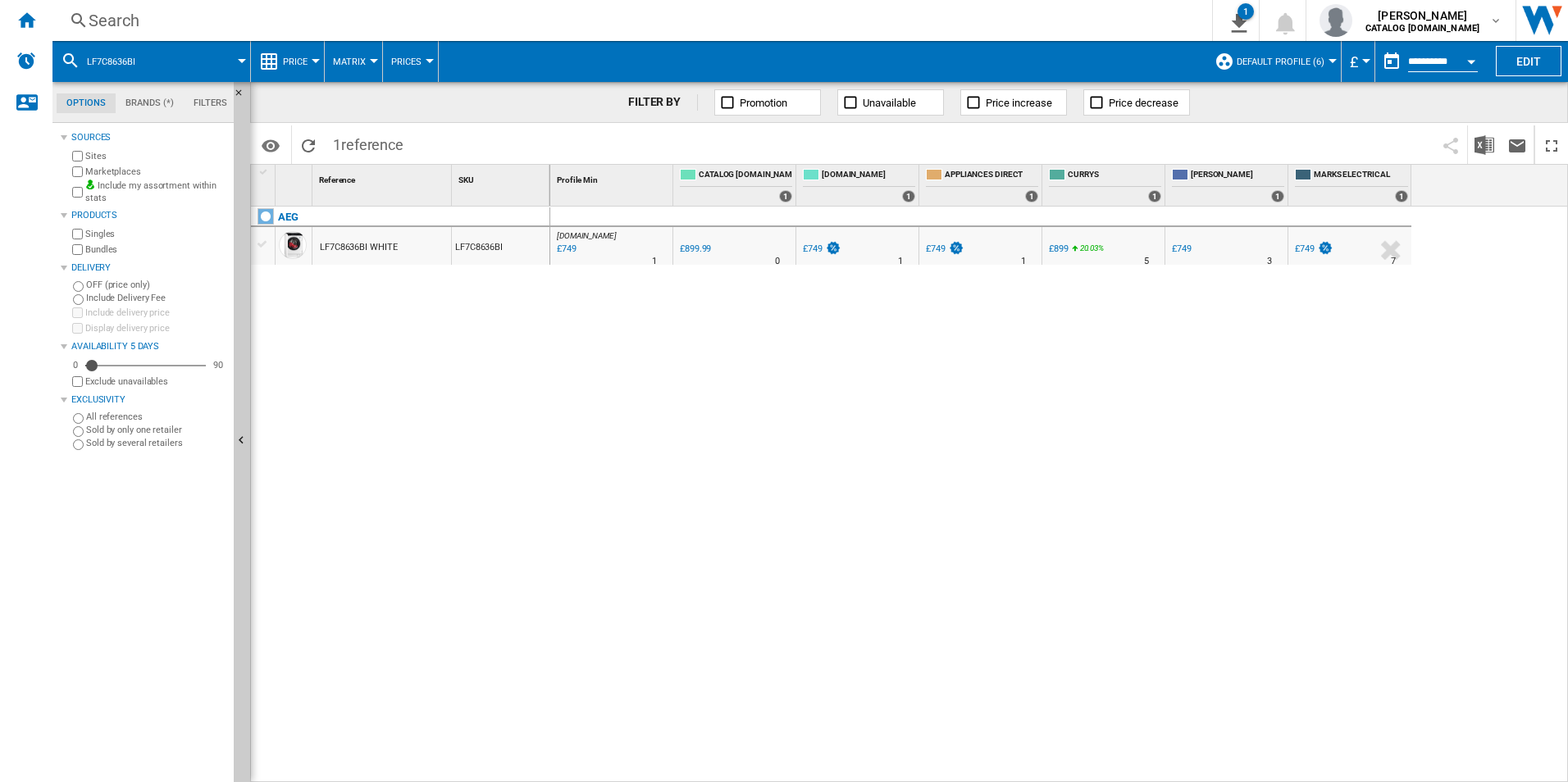
click at [875, 18] on div "Search" at bounding box center [628, 20] width 1081 height 23
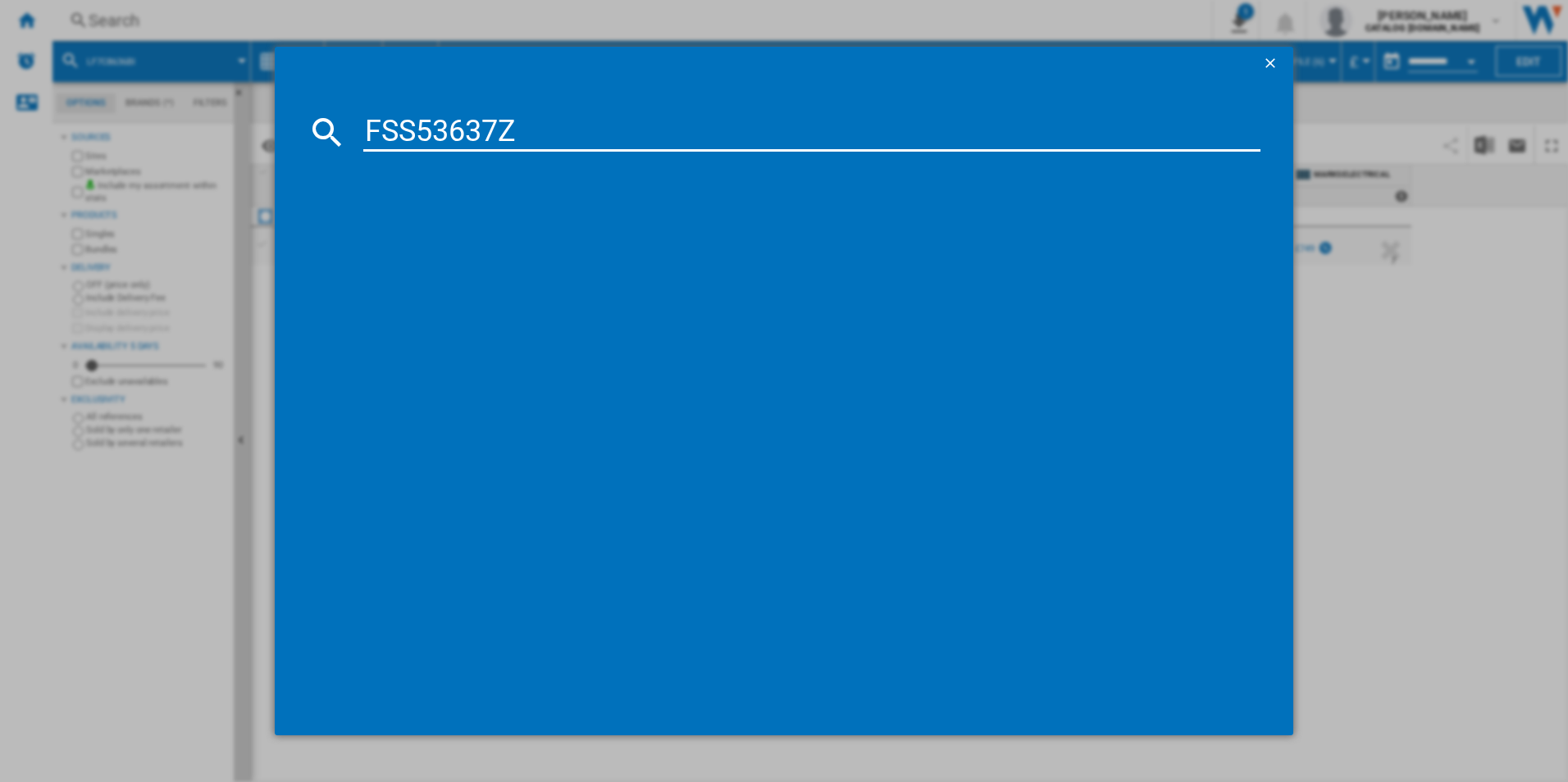
type input "FSS53637Z"
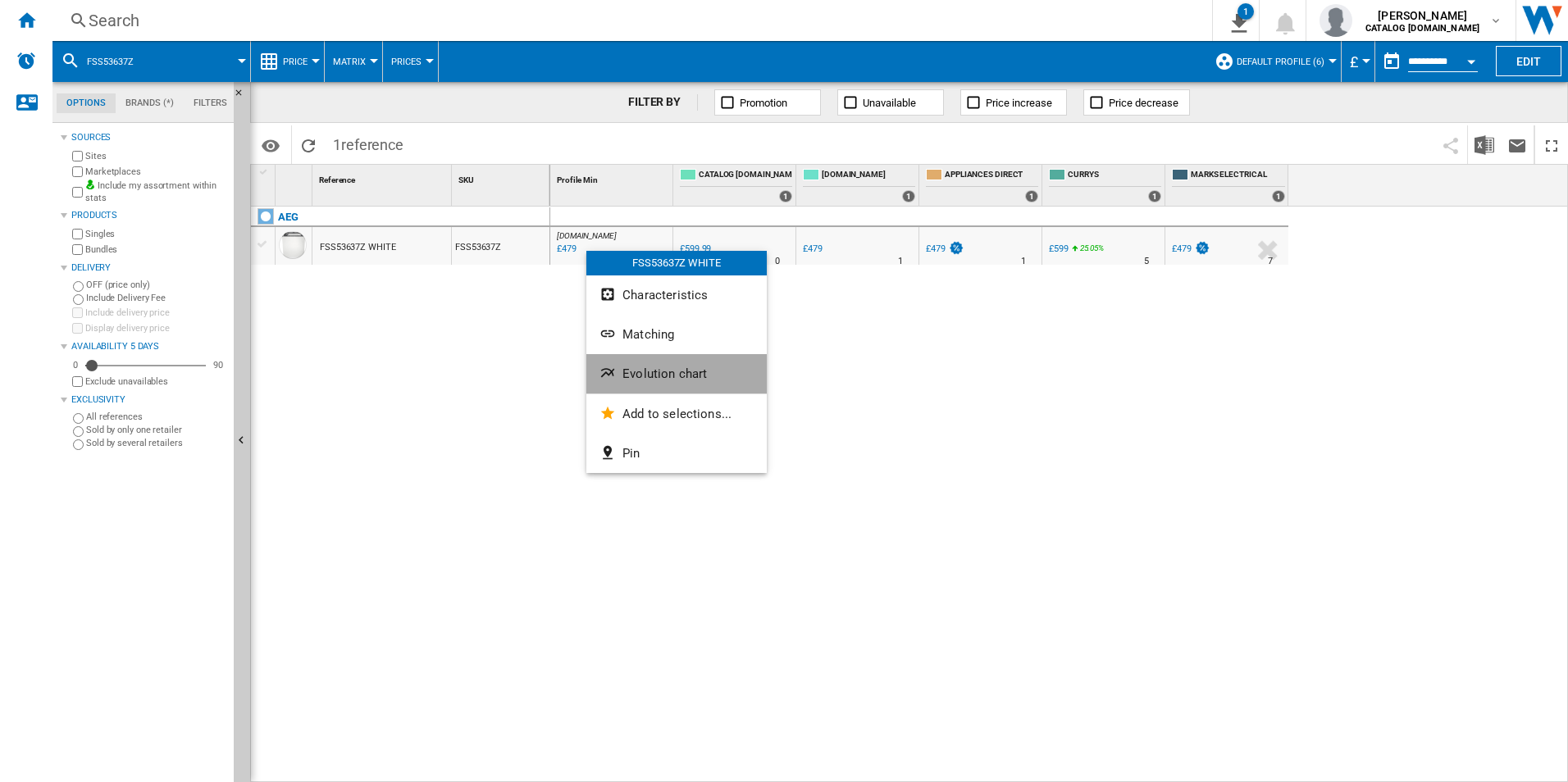
click at [634, 382] on button "Evolution chart" at bounding box center [676, 374] width 180 height 39
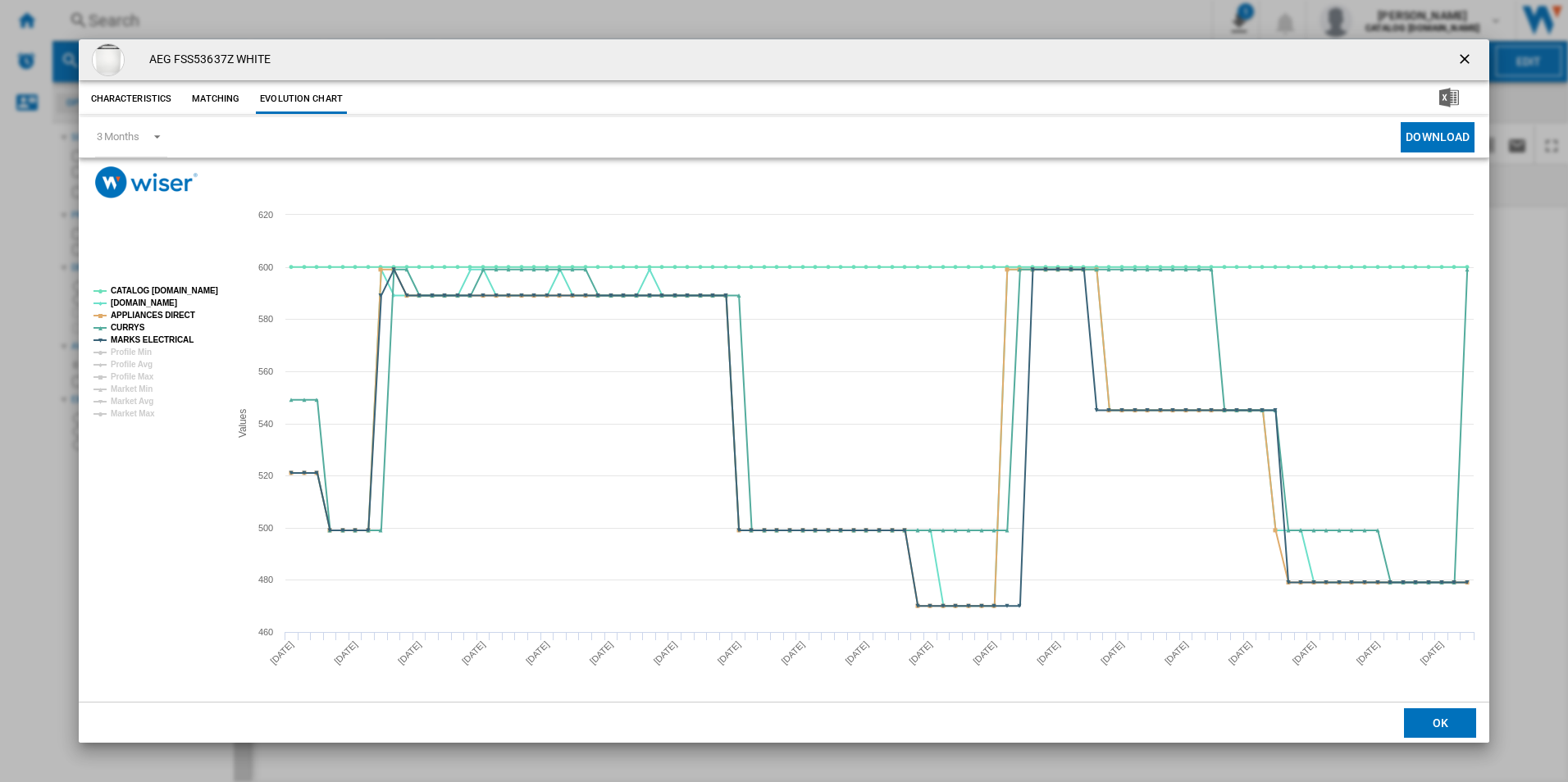
click at [201, 283] on rect "Product popup" at bounding box center [155, 353] width 136 height 145
click at [186, 290] on tspan "CATALOG [DOMAIN_NAME]" at bounding box center [164, 290] width 108 height 9
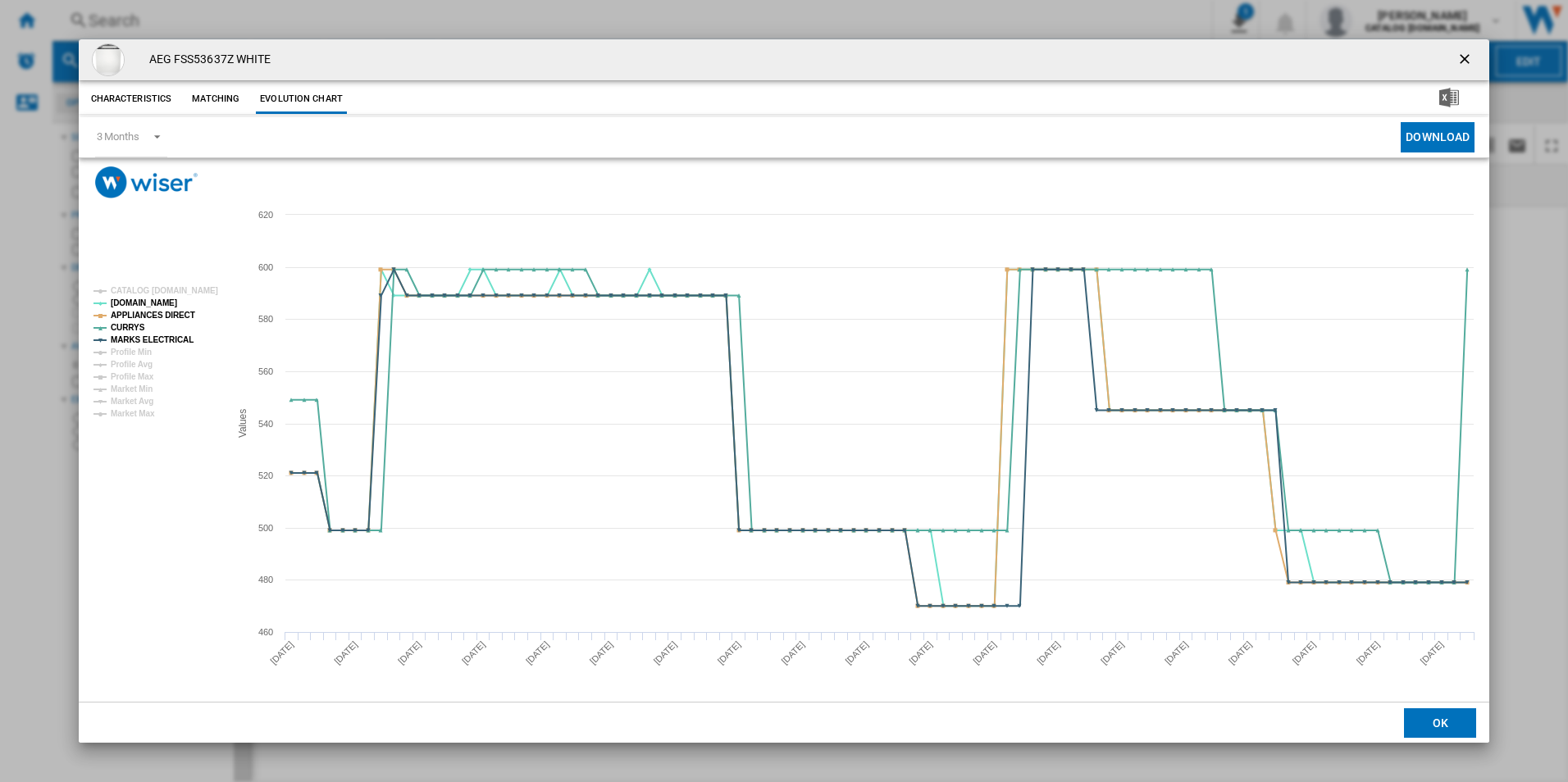
click at [175, 311] on tspan "APPLIANCES DIRECT" at bounding box center [152, 315] width 84 height 9
click at [171, 332] on rect "Product popup" at bounding box center [155, 353] width 136 height 145
click at [170, 337] on tspan "MARKS ELECTRICAL" at bounding box center [151, 340] width 83 height 9
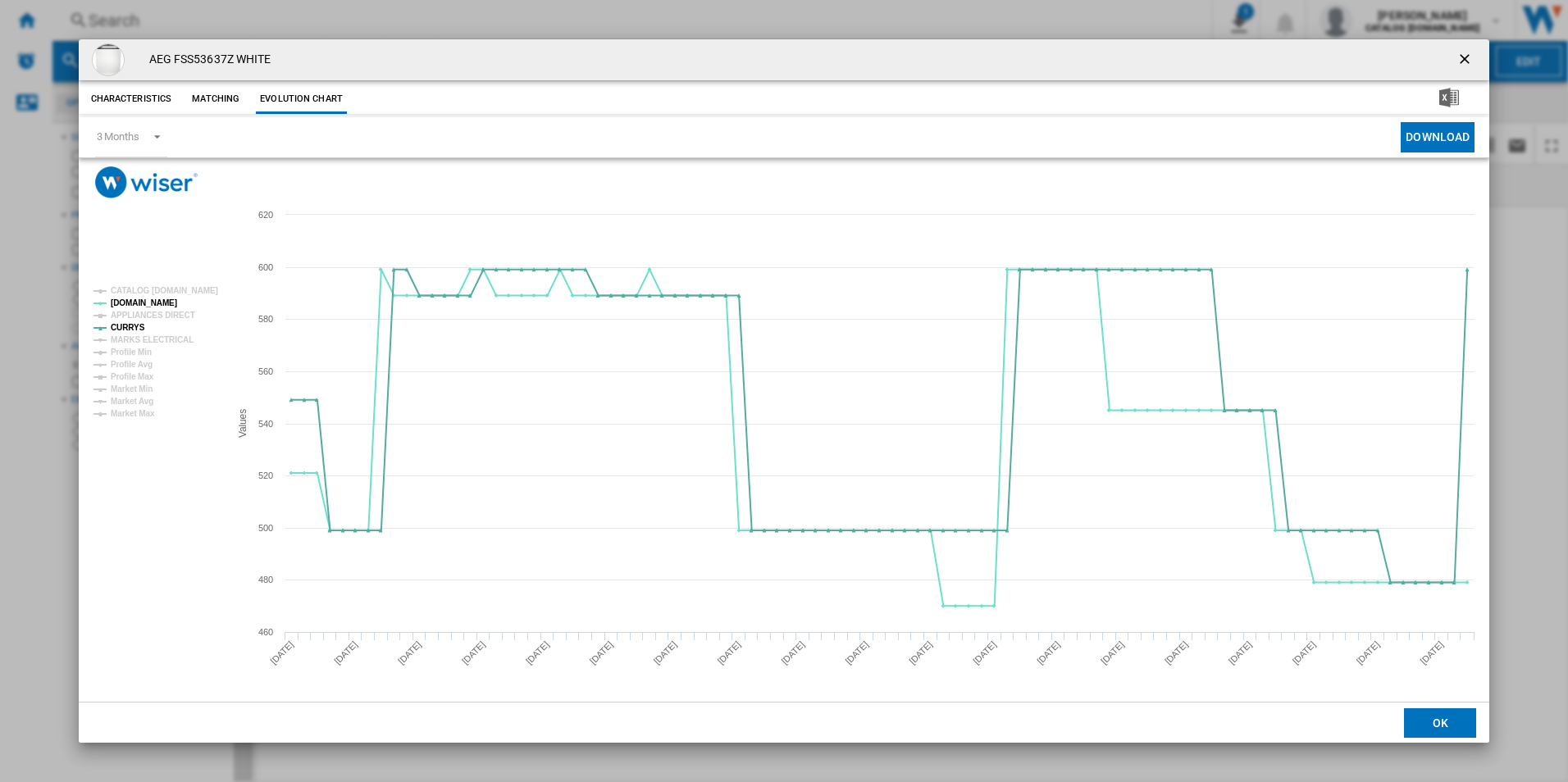
click at [1456, 58] on div "AEG FSS53637Z WHITE" at bounding box center [784, 59] width 1411 height 41
click at [1460, 57] on ng-md-icon "getI18NText('BUTTONS.CLOSE_DIALOG')" at bounding box center [1466, 60] width 19 height 19
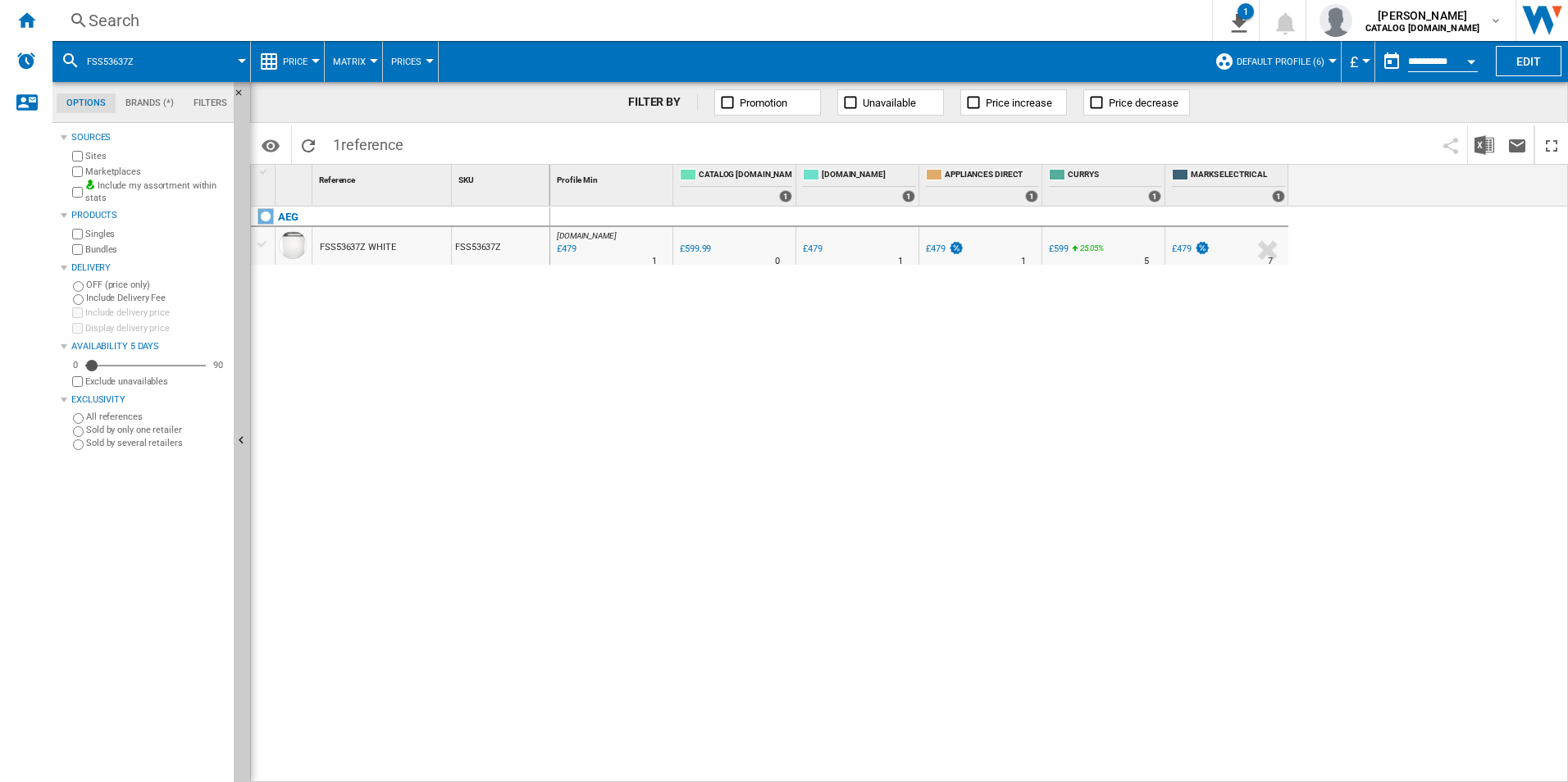
click at [851, 5] on div "Search Search 0 1 All Customer Report [Price Matrix] Clear all exports adam bar…" at bounding box center [810, 20] width 1515 height 41
click at [849, 18] on div "Search" at bounding box center [628, 20] width 1081 height 23
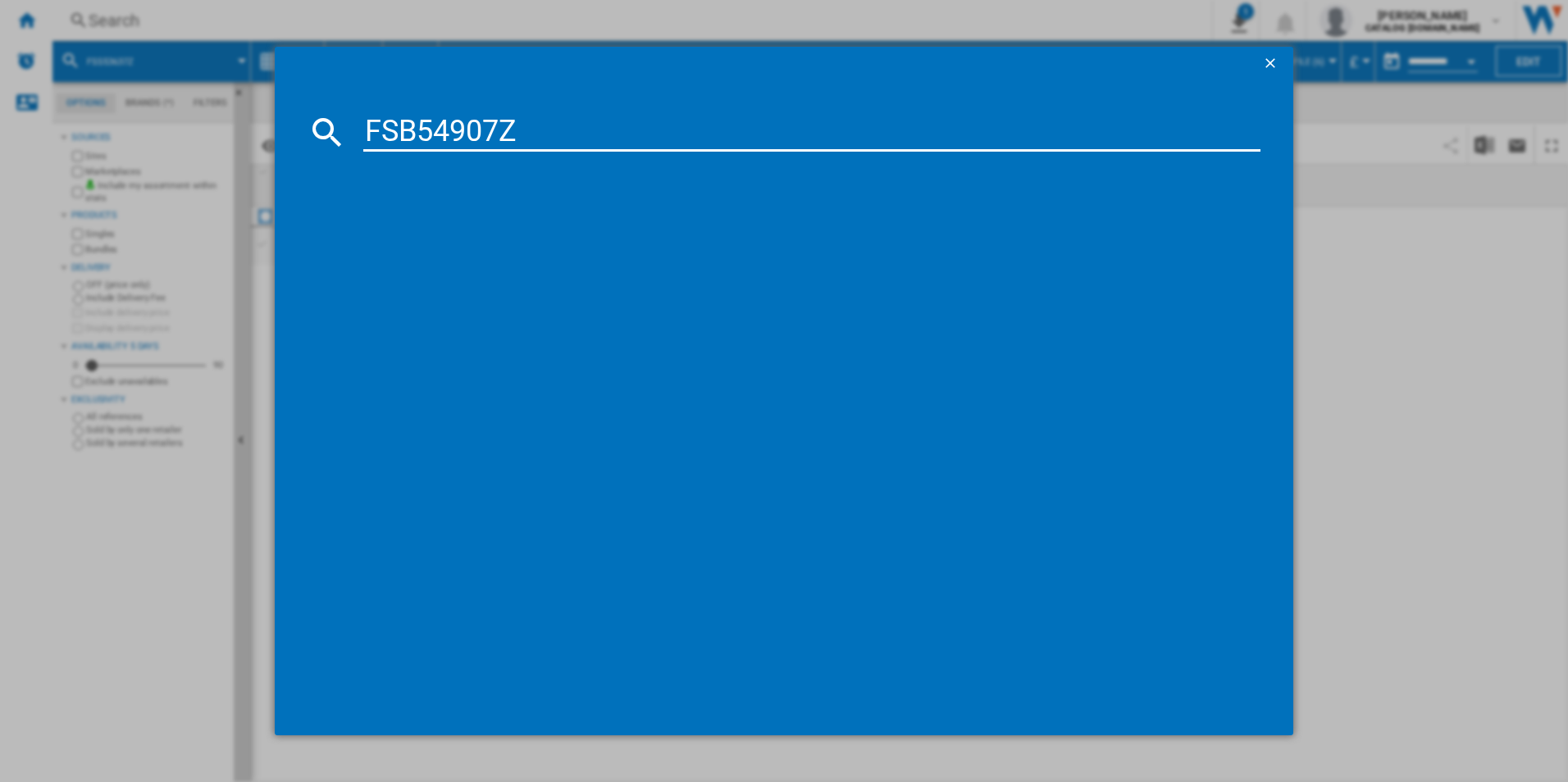
type input "FSB54907Z"
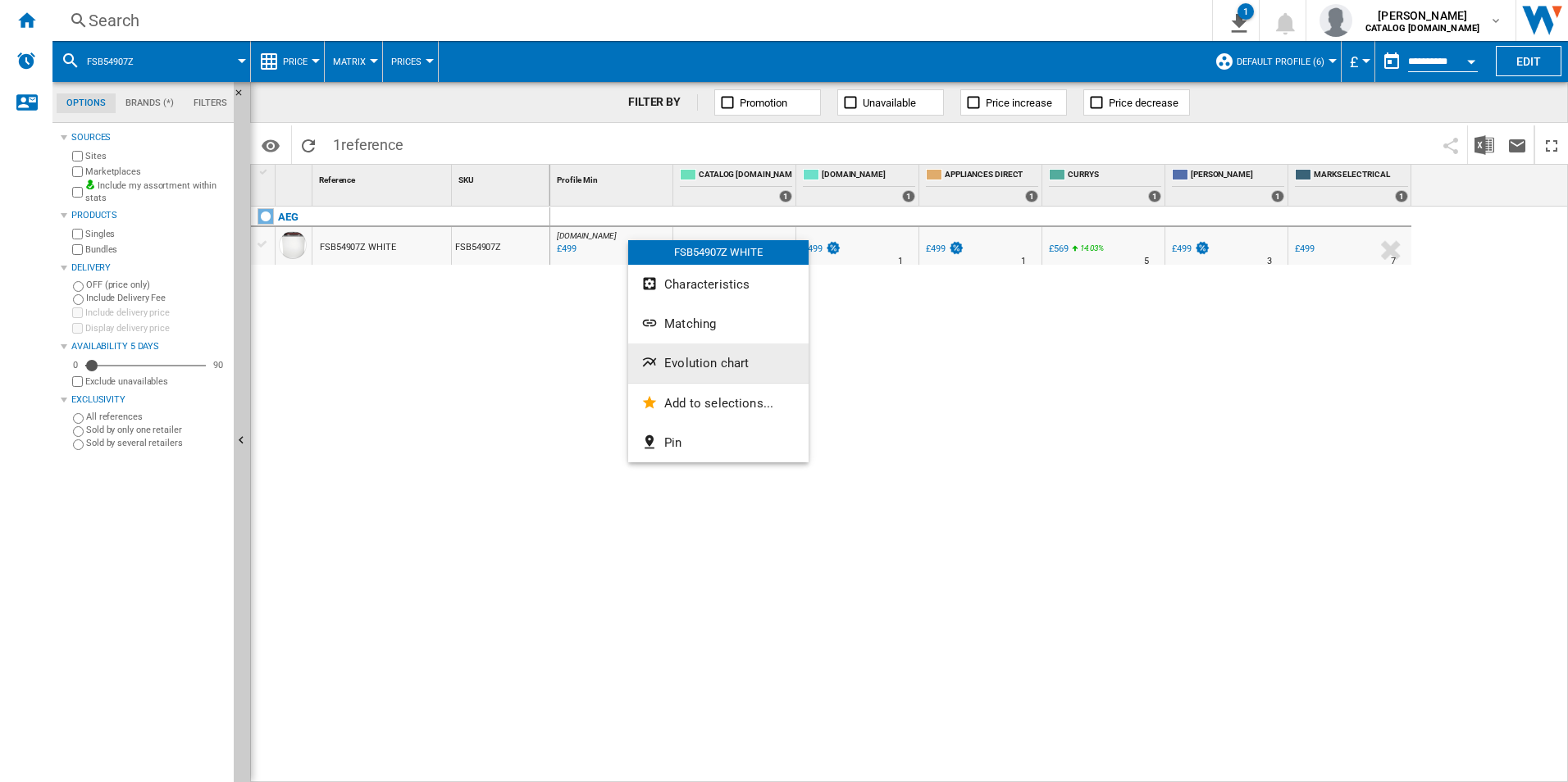
click at [699, 373] on button "Evolution chart" at bounding box center [718, 363] width 180 height 39
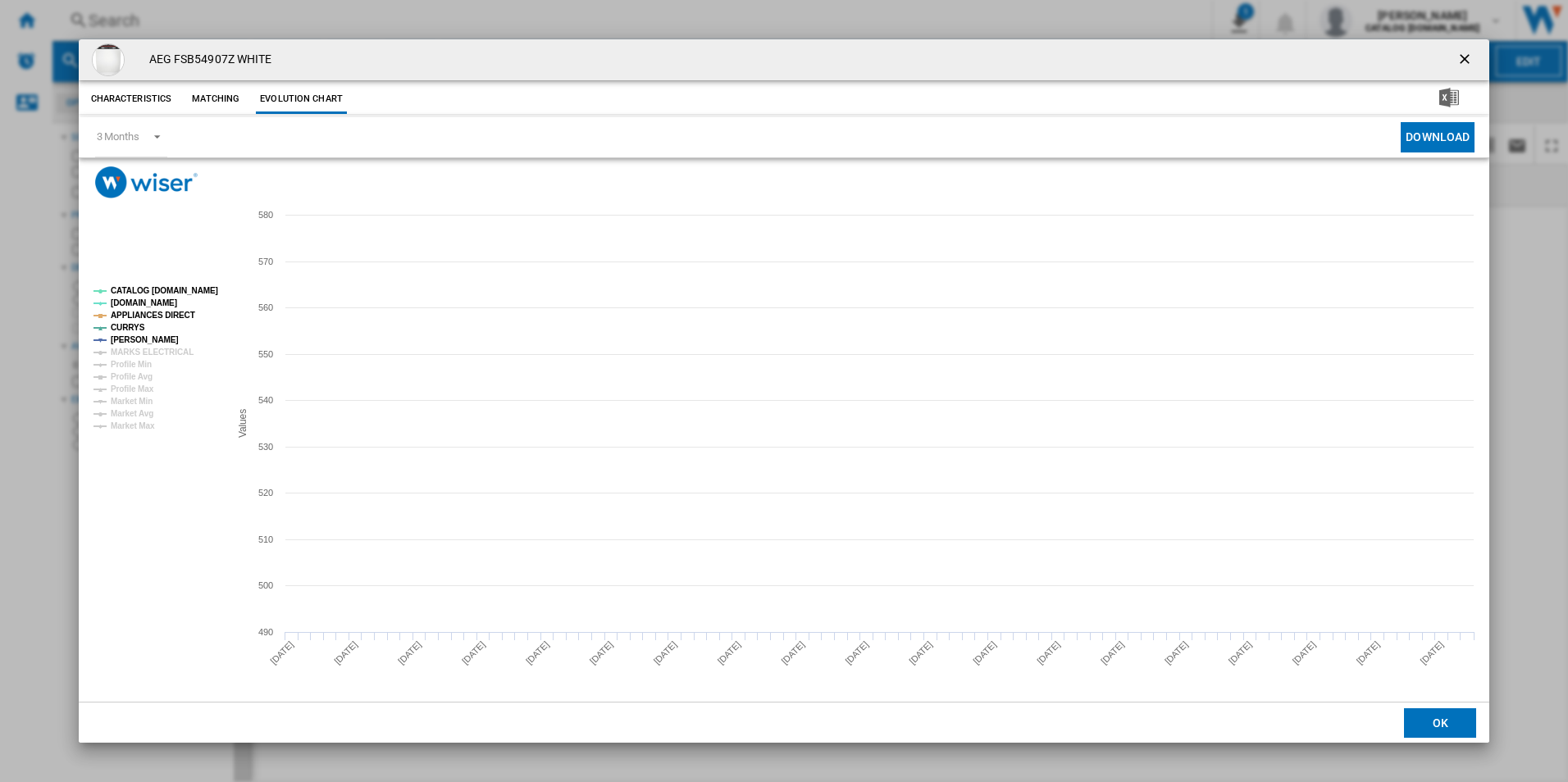
click at [188, 292] on tspan "CATALOG [DOMAIN_NAME]" at bounding box center [164, 290] width 108 height 9
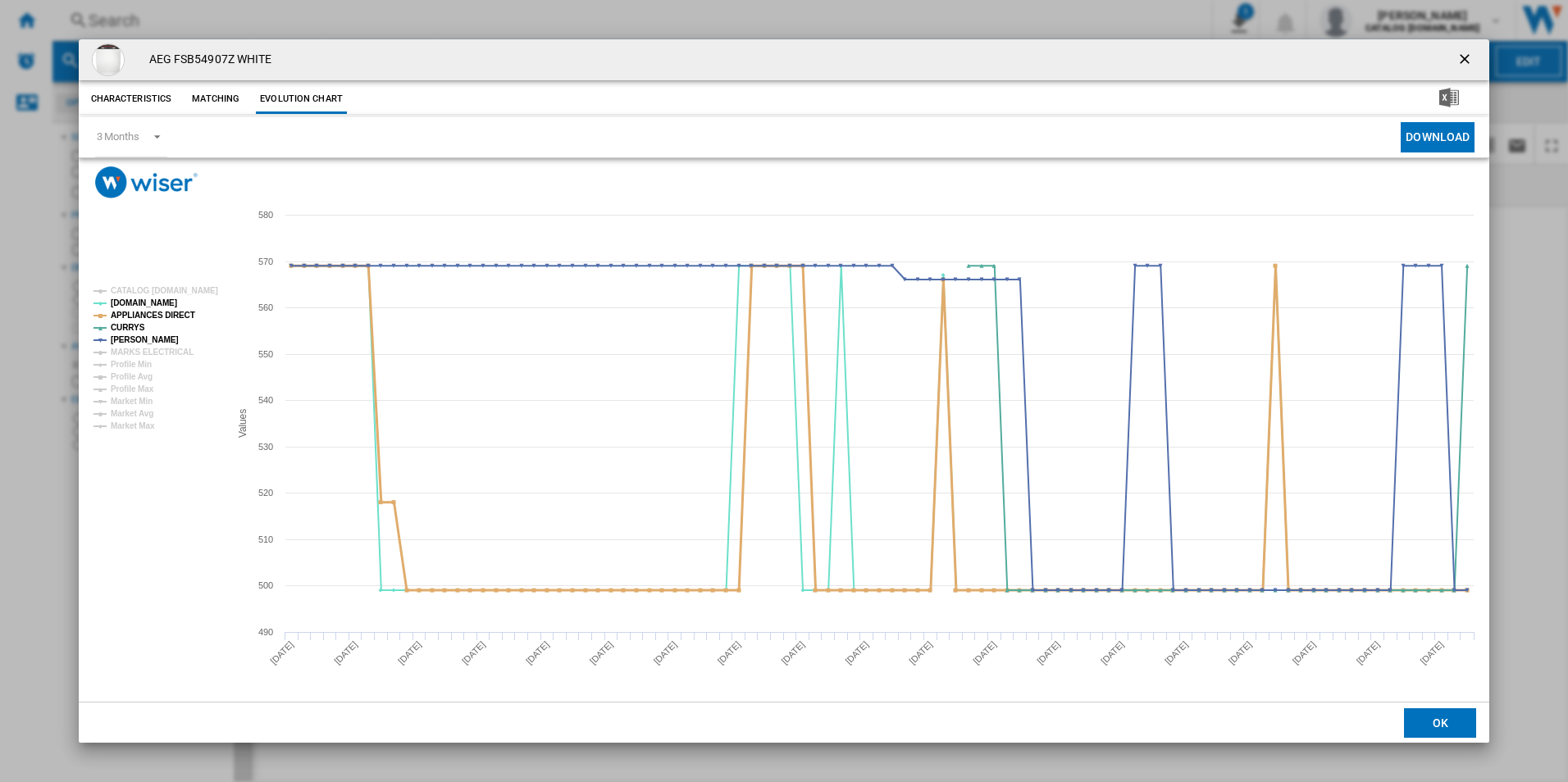
click at [174, 318] on tspan "APPLIANCES DIRECT" at bounding box center [152, 315] width 84 height 9
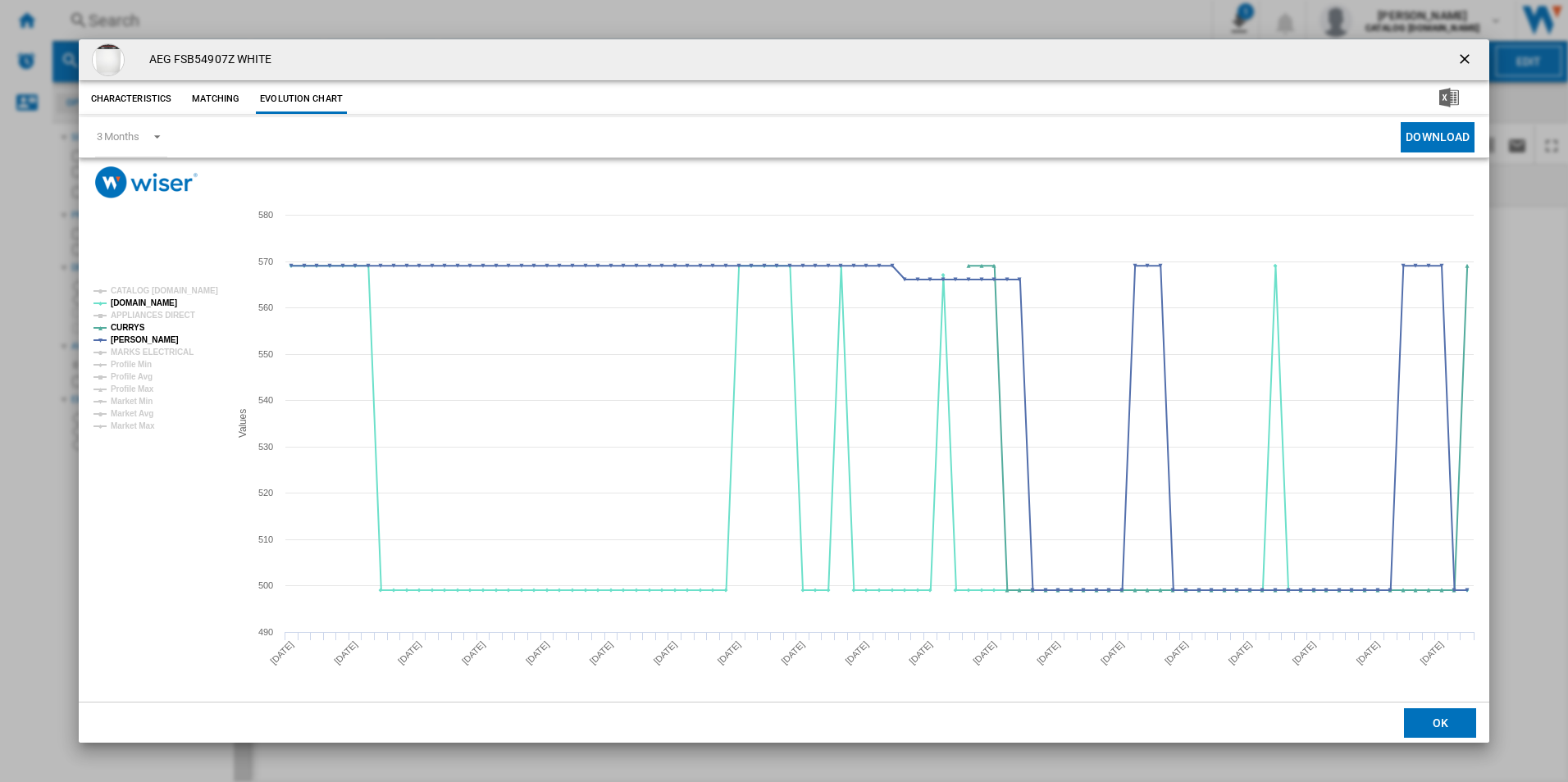
drag, startPoint x: 1460, startPoint y: 62, endPoint x: 1452, endPoint y: 60, distance: 8.2
click at [1460, 62] on ng-md-icon "getI18NText('BUTTONS.CLOSE_DIALOG')" at bounding box center [1466, 60] width 19 height 19
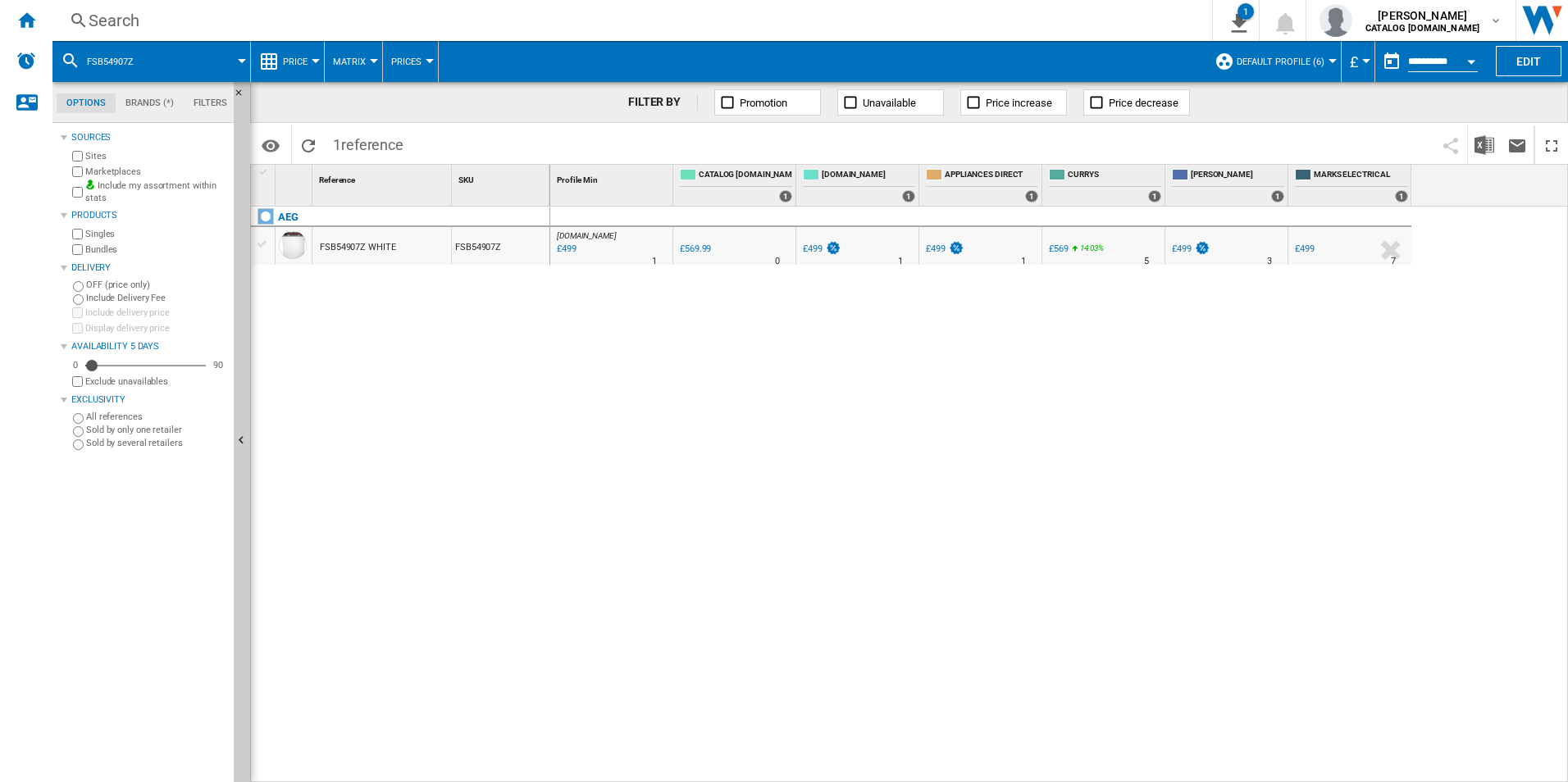
click at [986, 30] on div "Search" at bounding box center [628, 20] width 1081 height 23
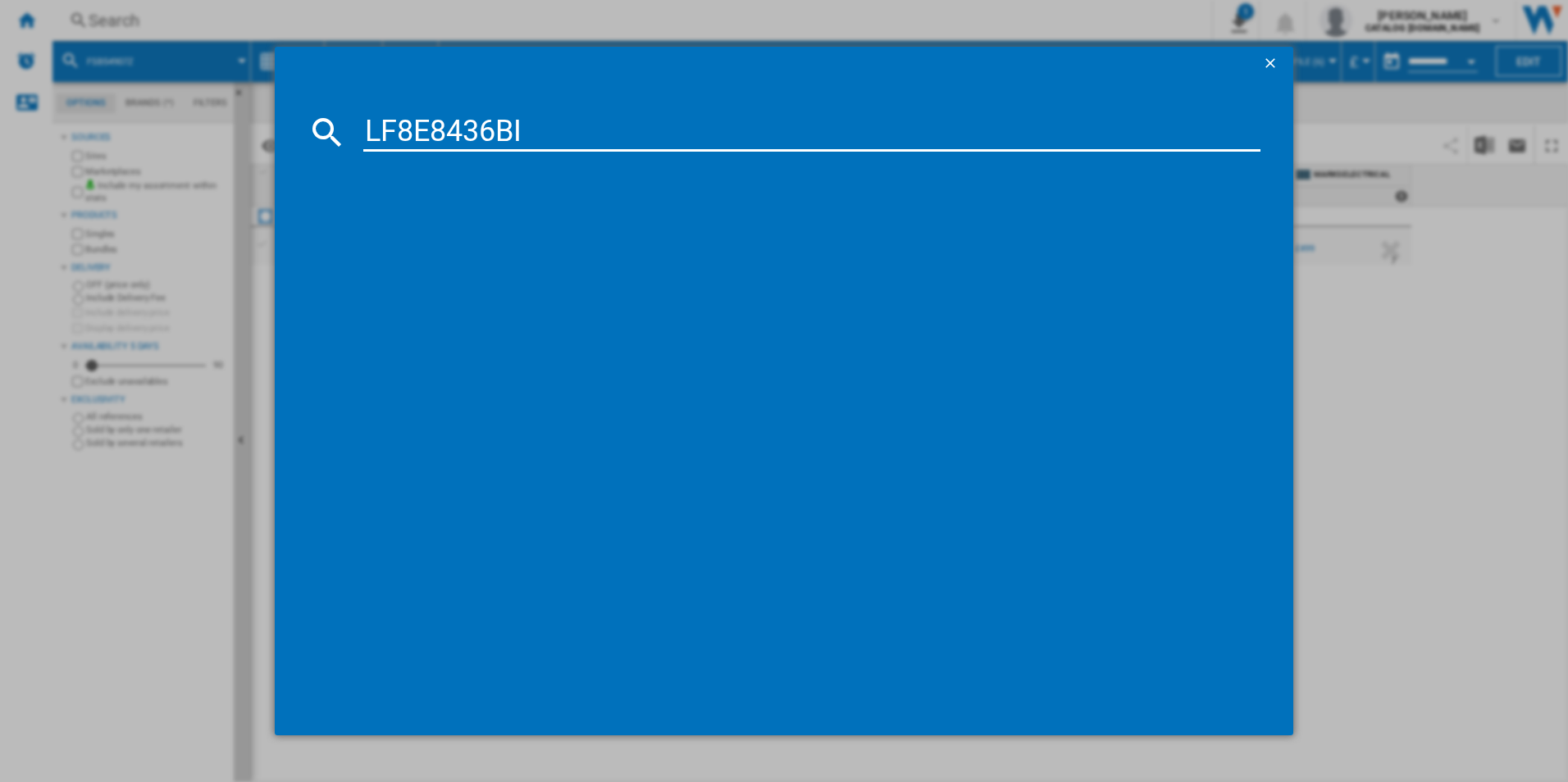
type input "LF8E8436BI"
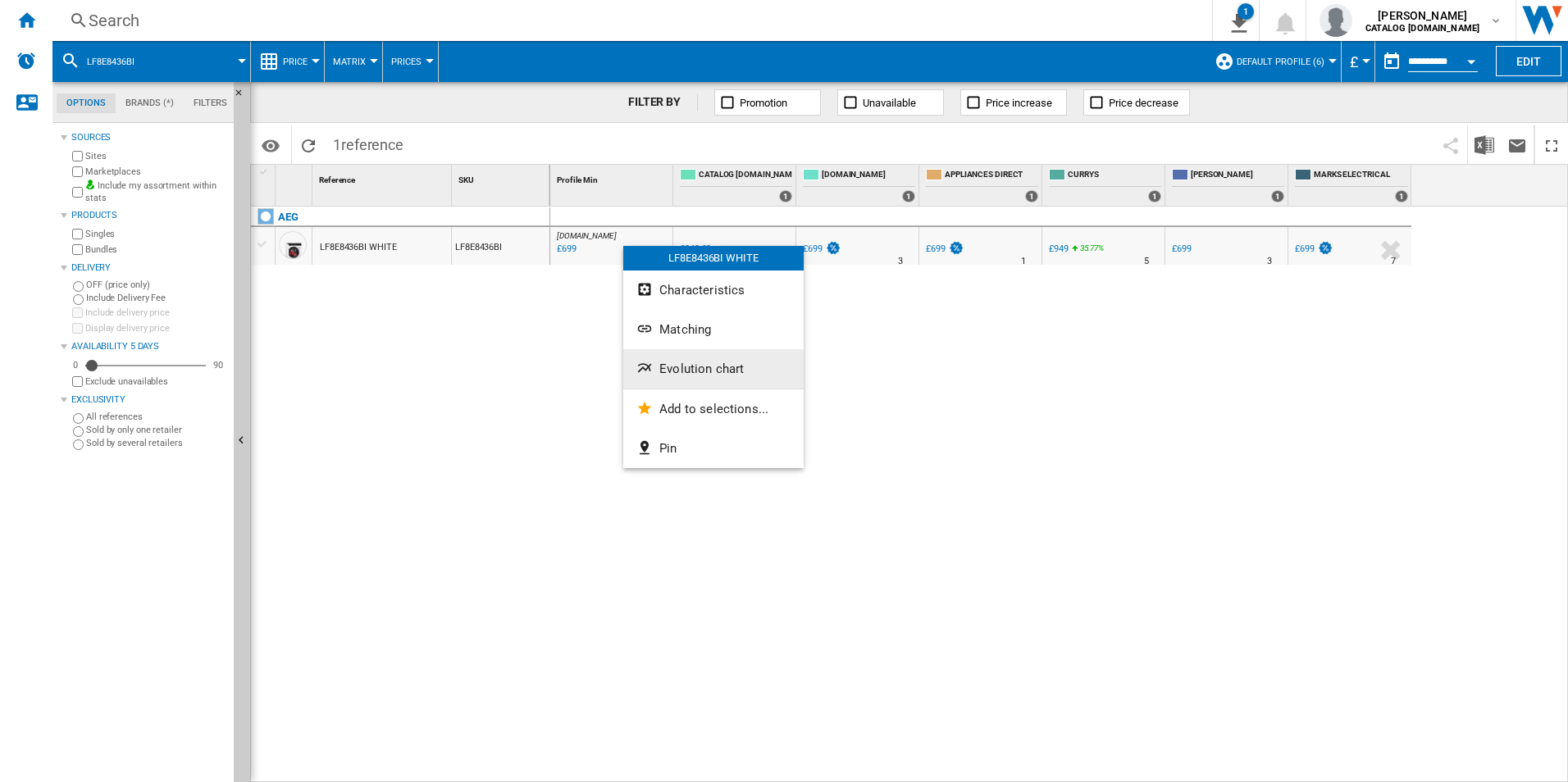
click at [681, 367] on span "Evolution chart" at bounding box center [701, 369] width 84 height 15
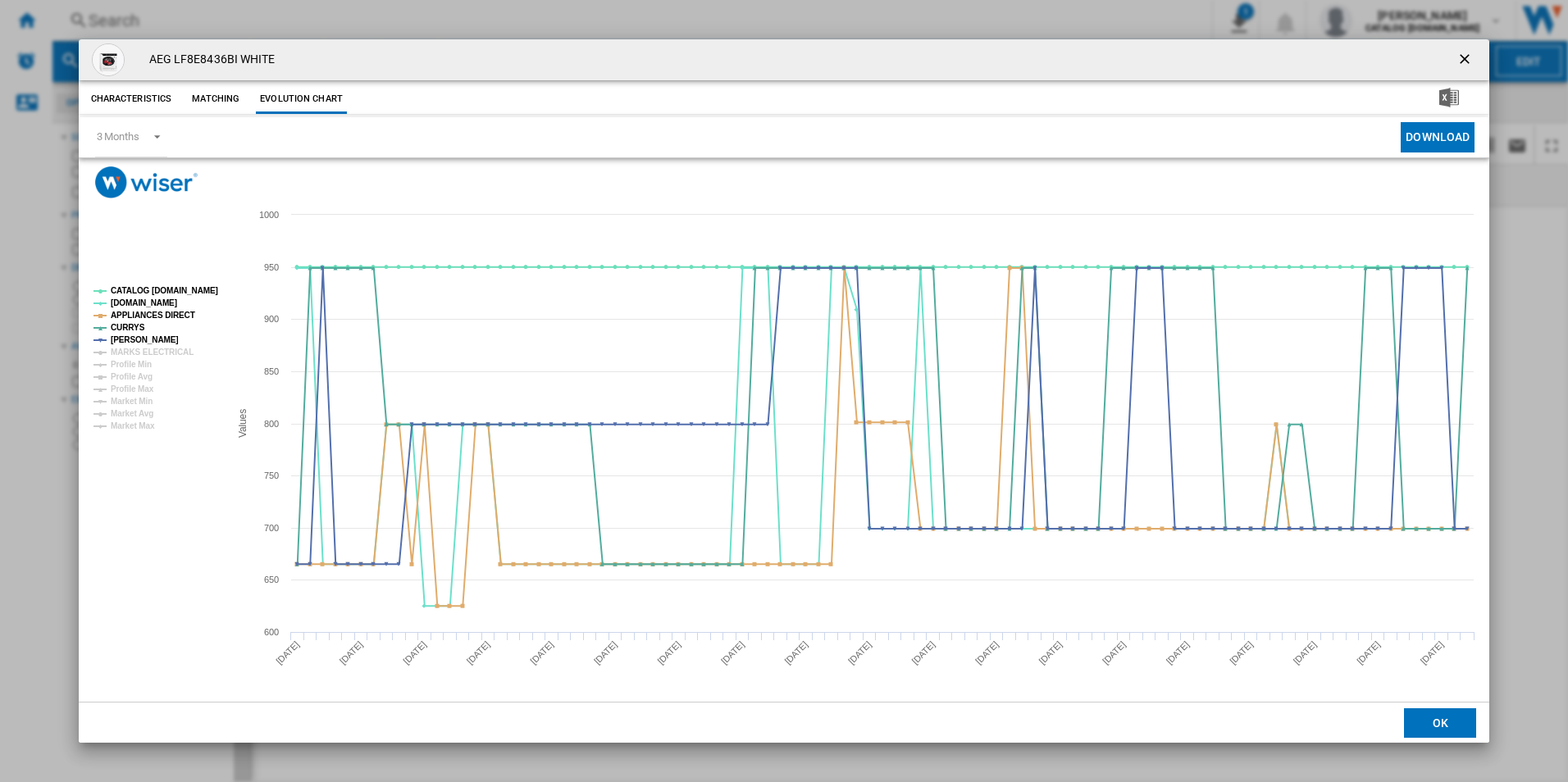
click at [174, 283] on rect "Product popup" at bounding box center [155, 358] width 136 height 157
click at [185, 287] on tspan "CATALOG [DOMAIN_NAME]" at bounding box center [164, 290] width 108 height 9
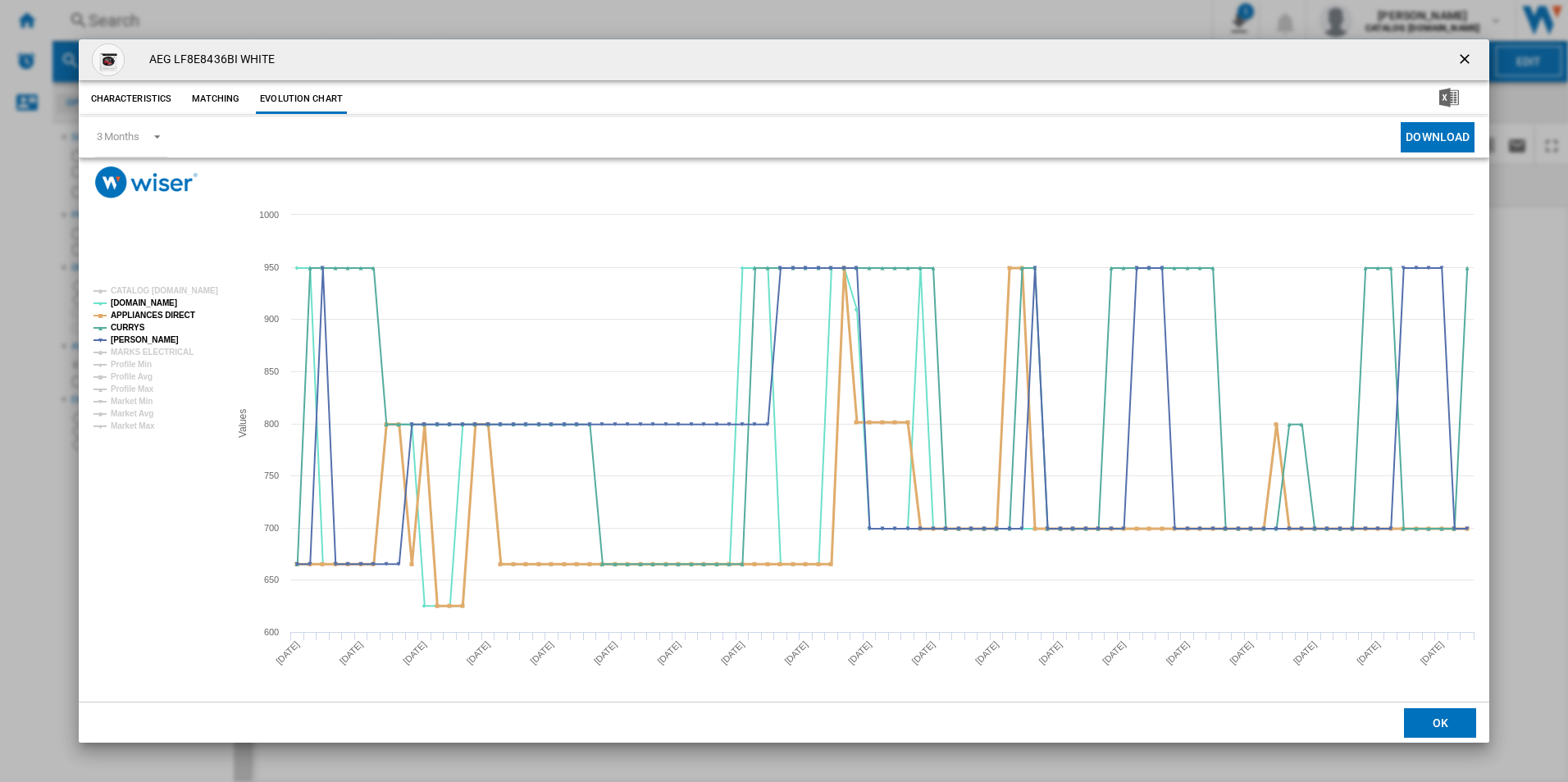
click at [171, 316] on tspan "APPLIANCES DIRECT" at bounding box center [152, 315] width 84 height 9
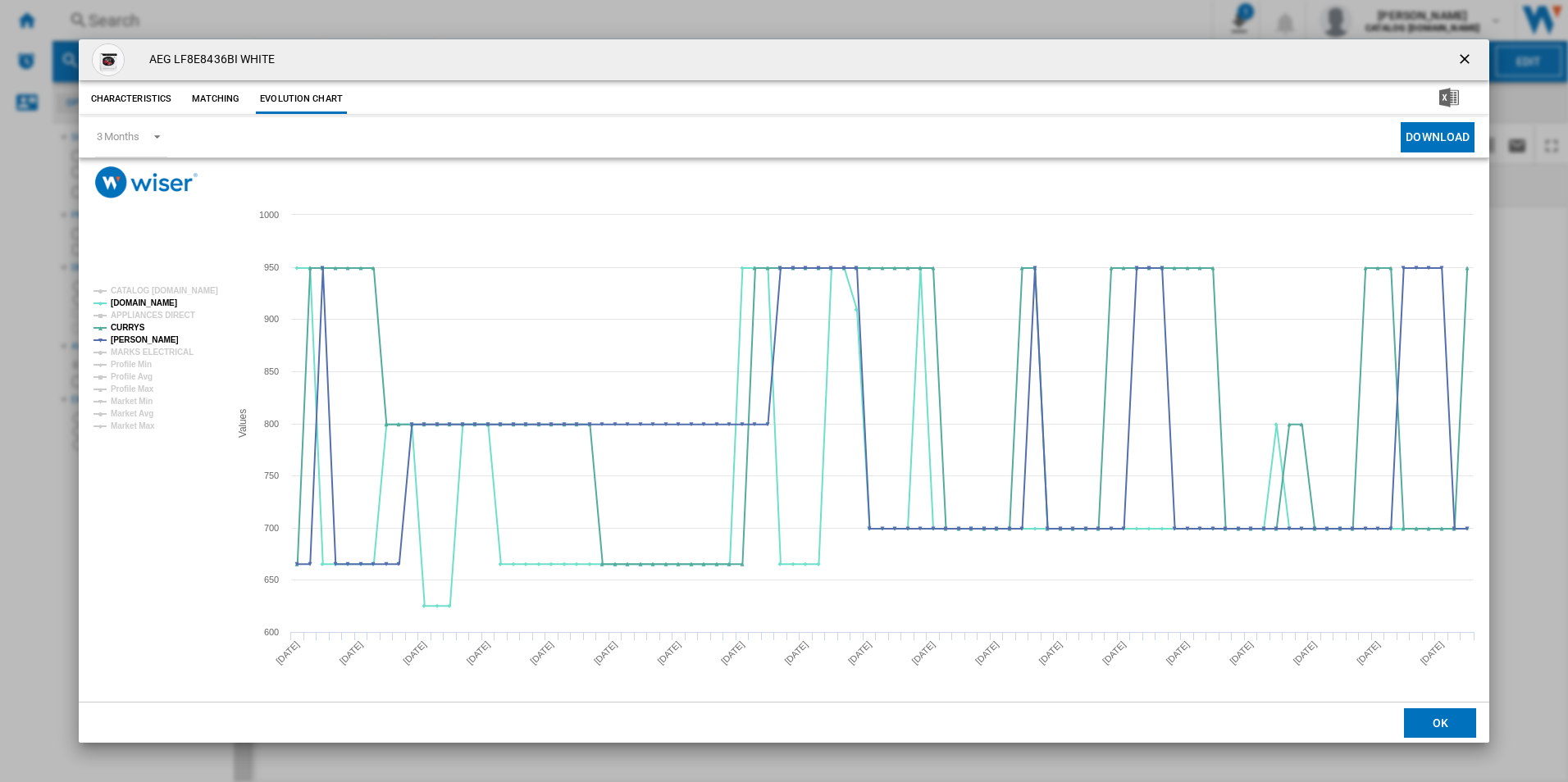
drag, startPoint x: 1472, startPoint y: 58, endPoint x: 1441, endPoint y: 58, distance: 31.0
click at [1472, 58] on ng-md-icon "getI18NText('BUTTONS.CLOSE_DIALOG')" at bounding box center [1466, 60] width 19 height 19
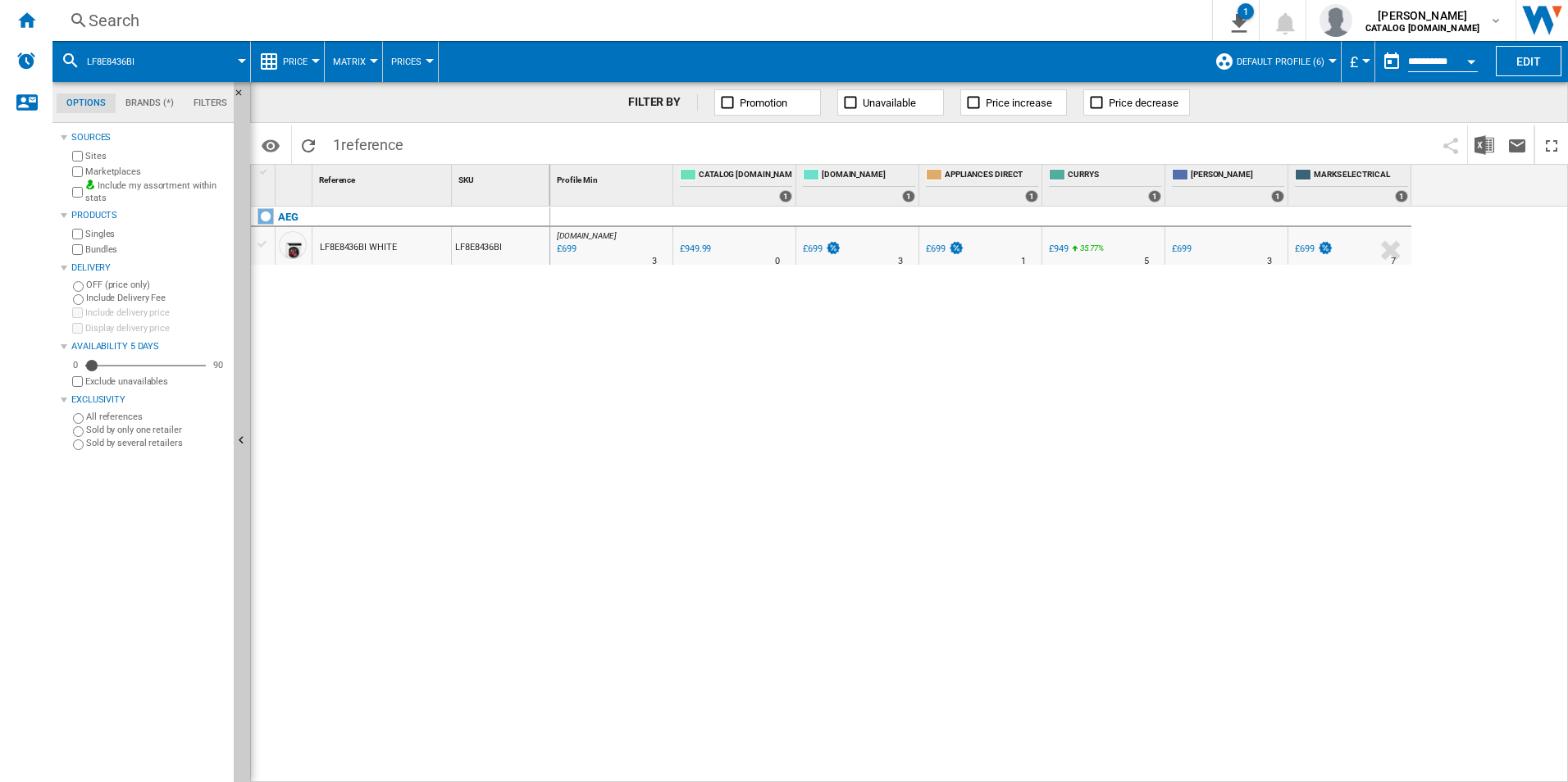
click at [993, 19] on div "Search" at bounding box center [628, 20] width 1081 height 23
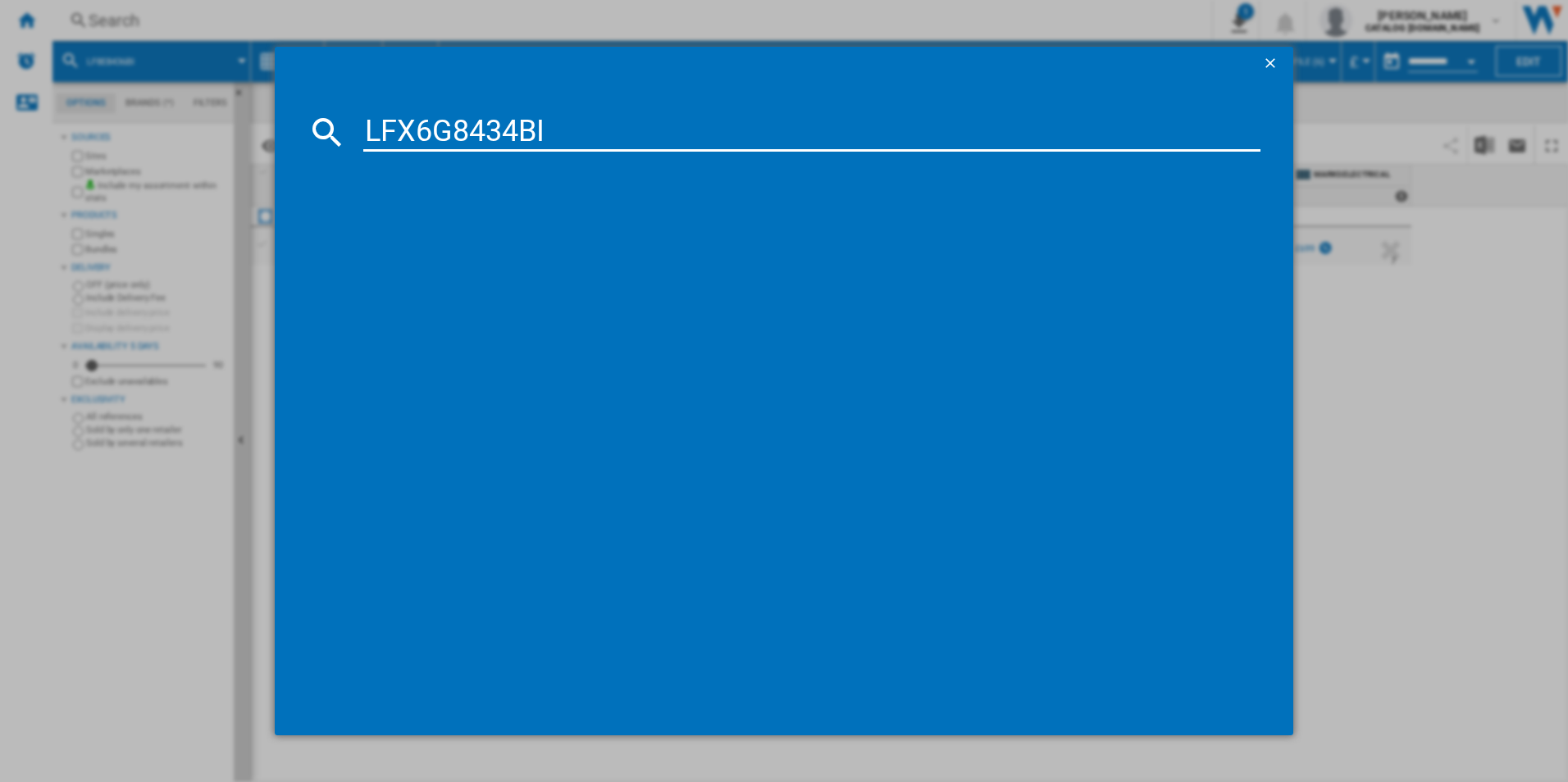
type input "LFX6G8434BI"
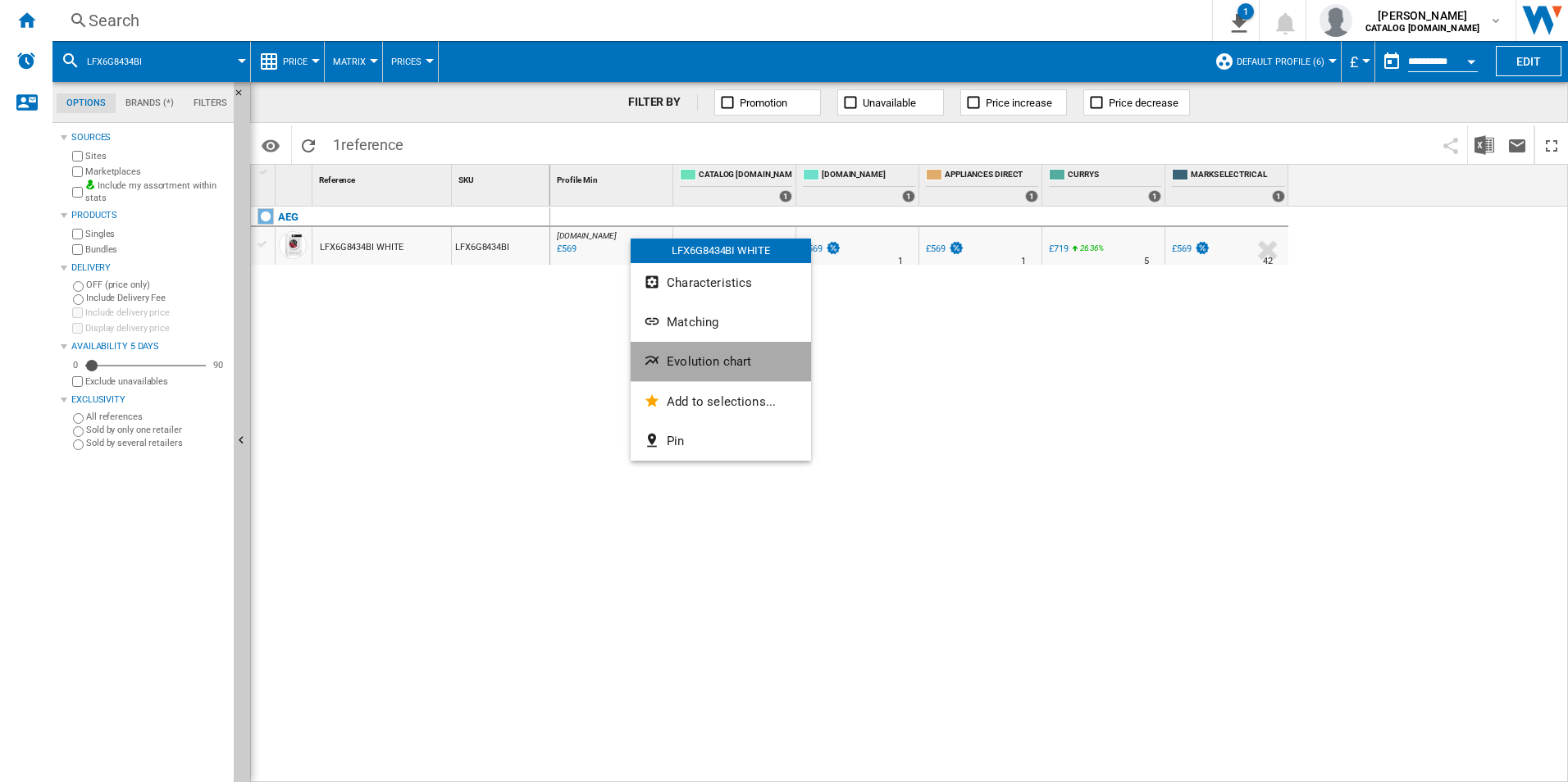
click at [688, 350] on button "Evolution chart" at bounding box center [721, 362] width 180 height 39
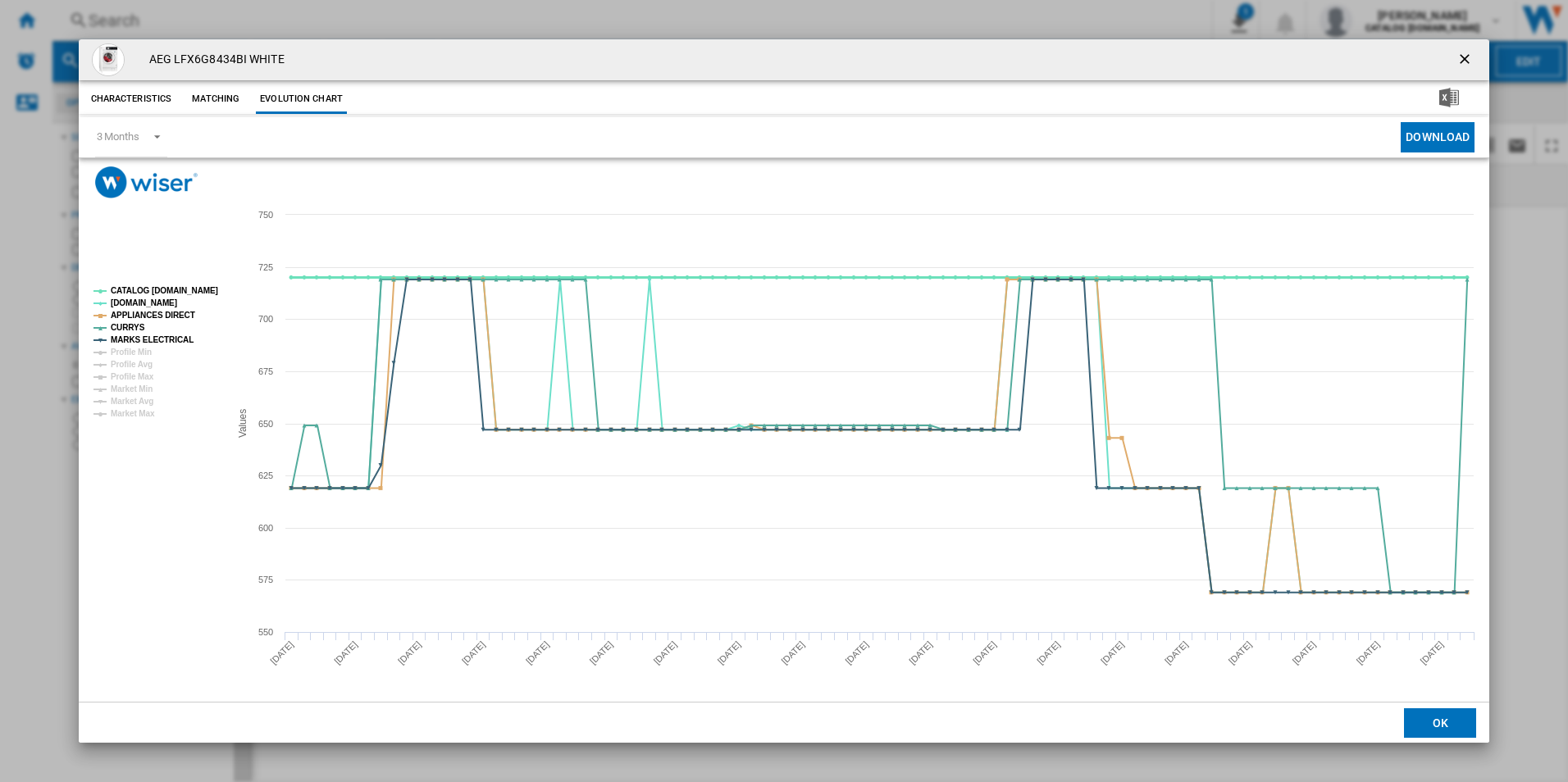
click at [199, 291] on tspan "CATALOG [DOMAIN_NAME]" at bounding box center [164, 290] width 108 height 9
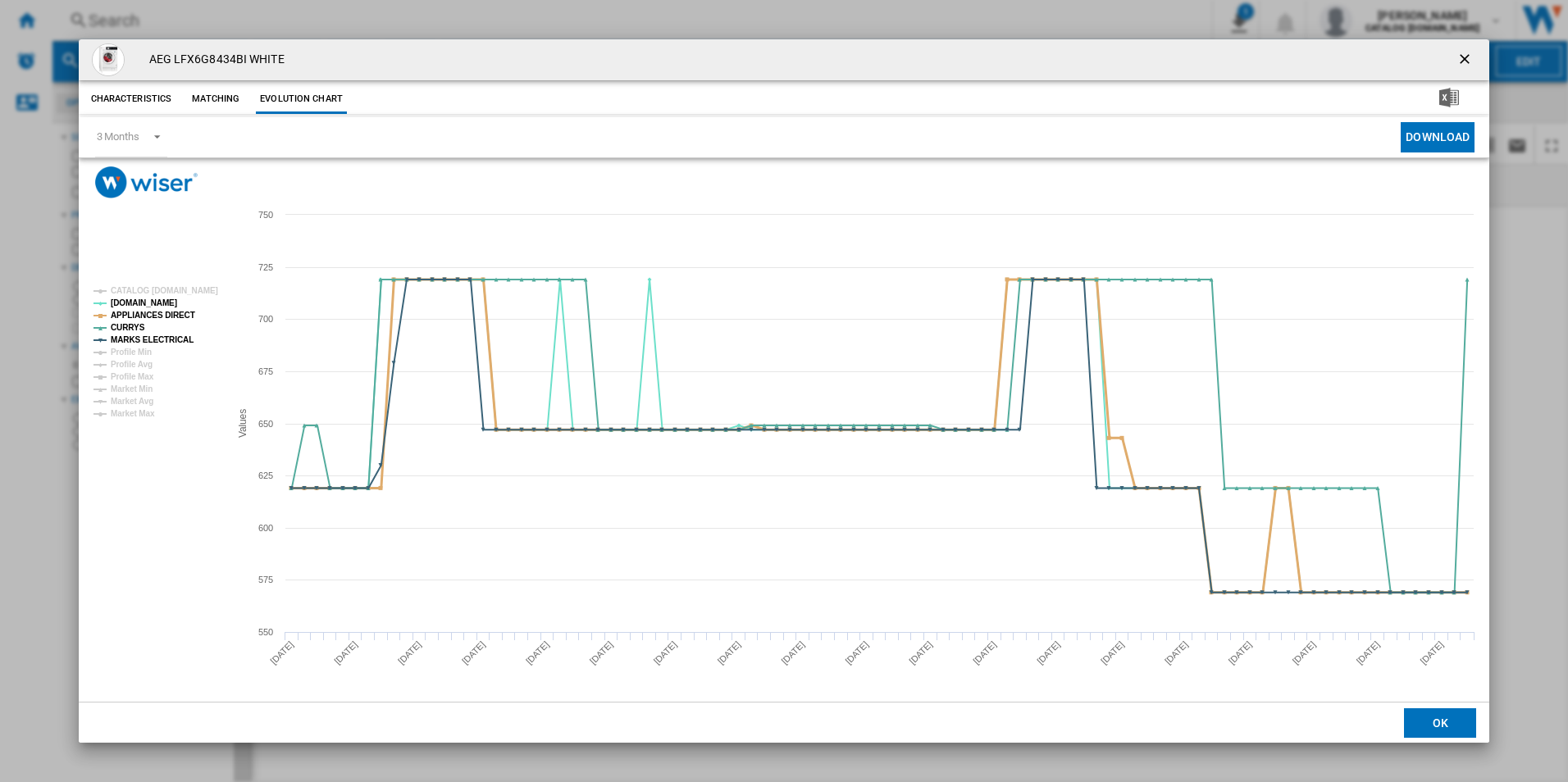
drag, startPoint x: 174, startPoint y: 310, endPoint x: 166, endPoint y: 341, distance: 32.0
click at [174, 311] on tspan "APPLIANCES DIRECT" at bounding box center [152, 315] width 84 height 9
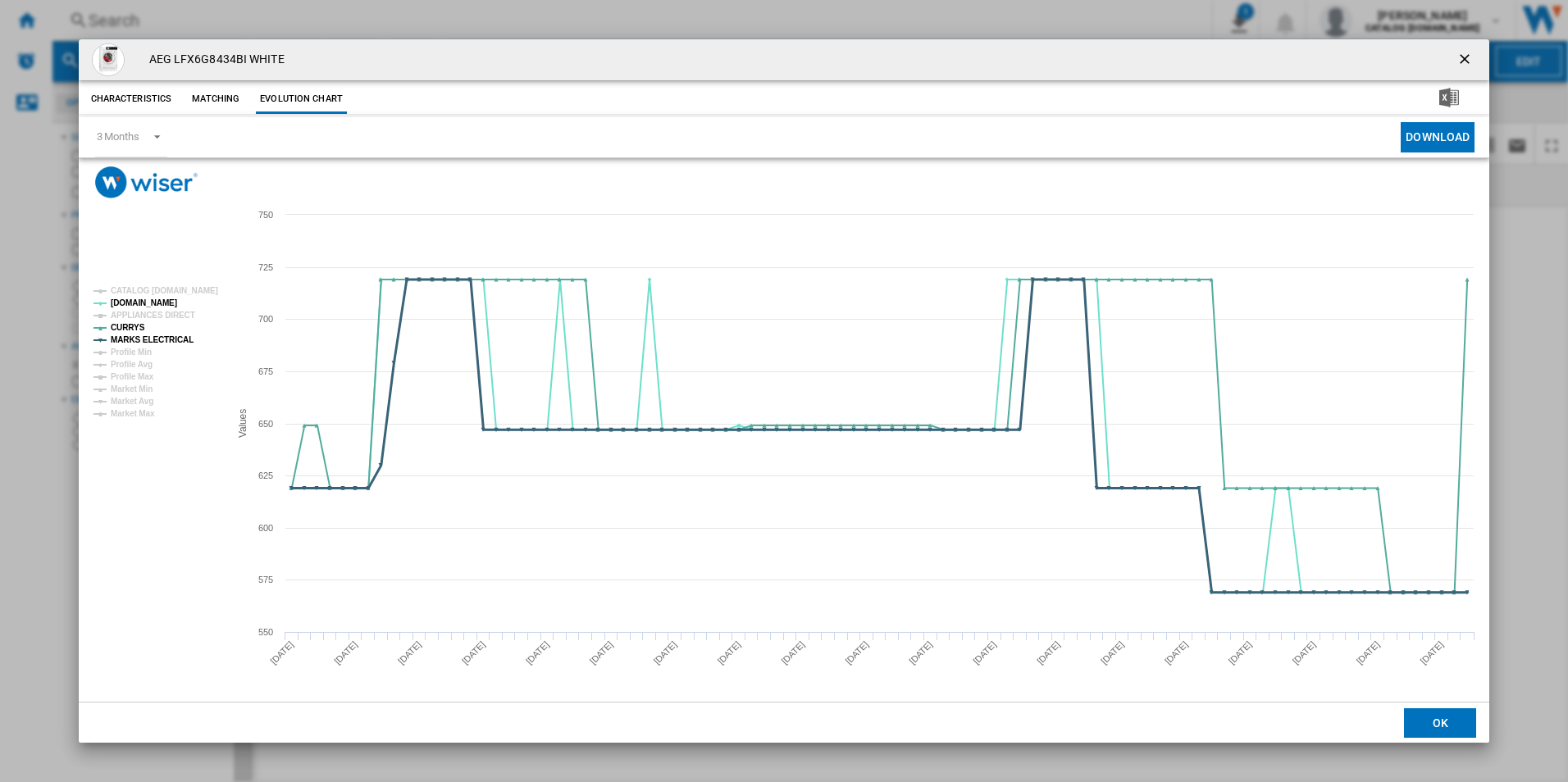
click at [166, 342] on tspan "MARKS ELECTRICAL" at bounding box center [151, 340] width 83 height 9
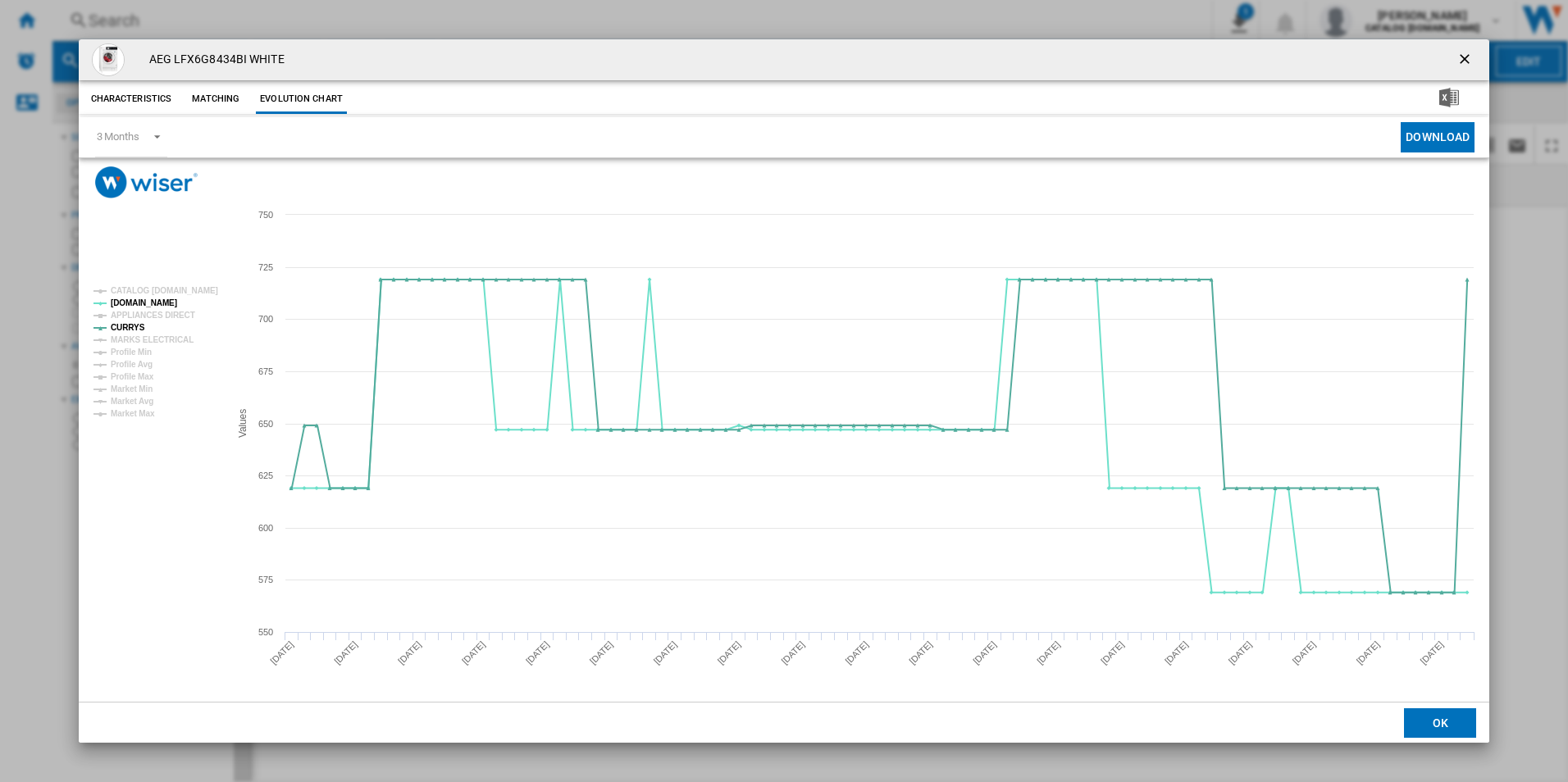
drag, startPoint x: 1467, startPoint y: 57, endPoint x: 1289, endPoint y: 53, distance: 178.0
click at [1467, 57] on ng-md-icon "getI18NText('BUTTONS.CLOSE_DIALOG')" at bounding box center [1466, 60] width 19 height 19
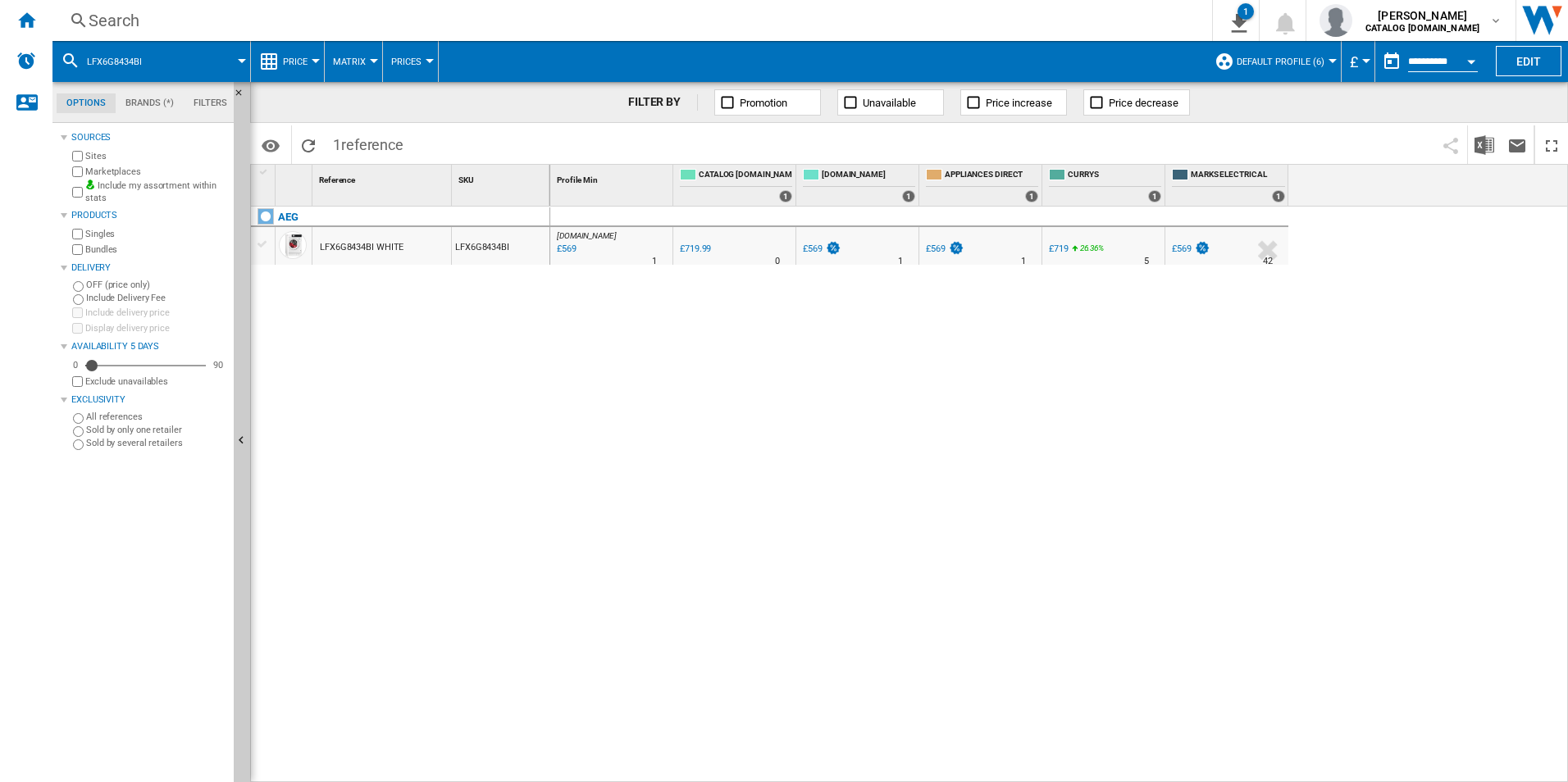
click at [970, 14] on div "Search" at bounding box center [628, 20] width 1081 height 23
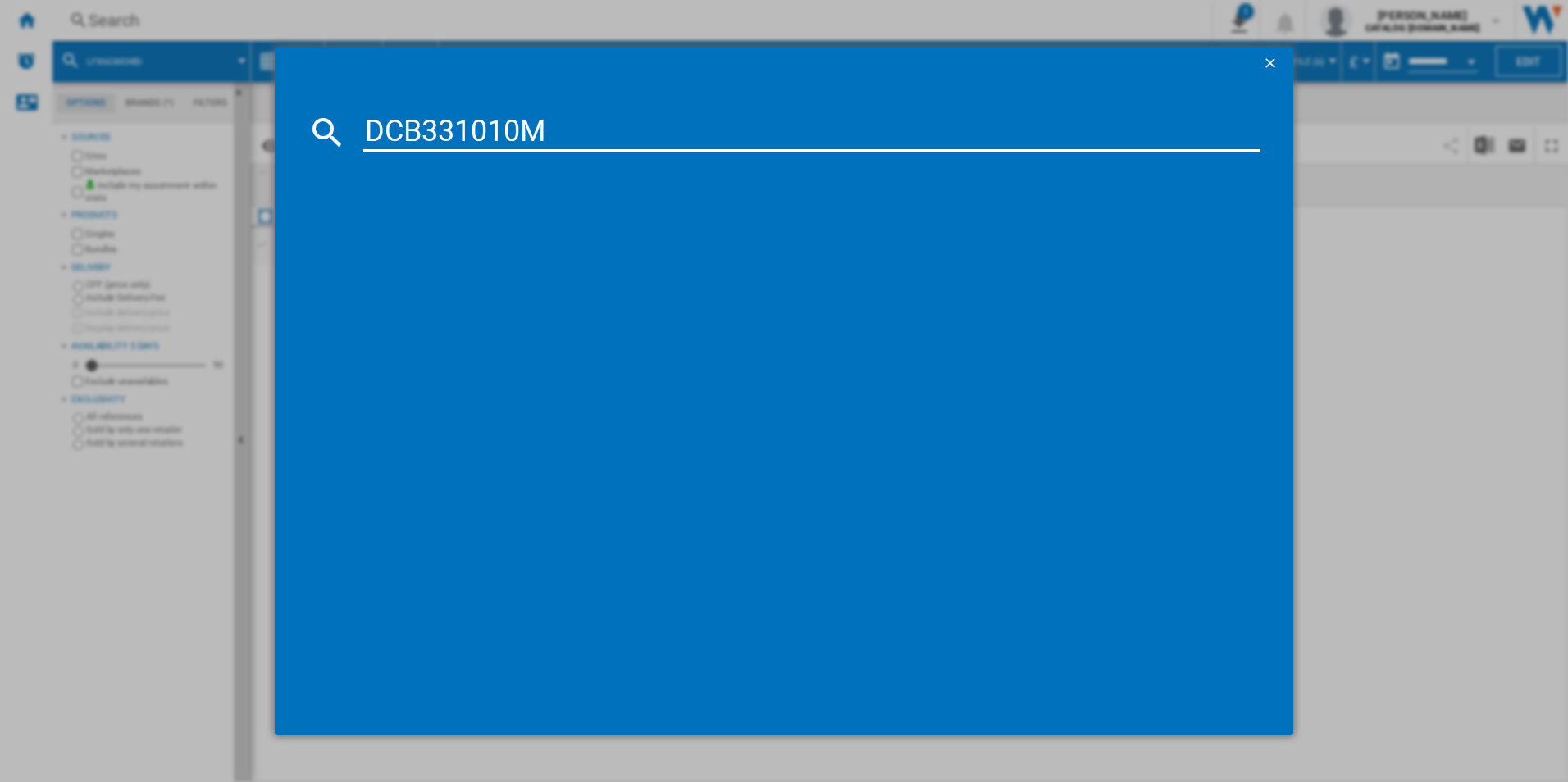
type input "DCB331010M"
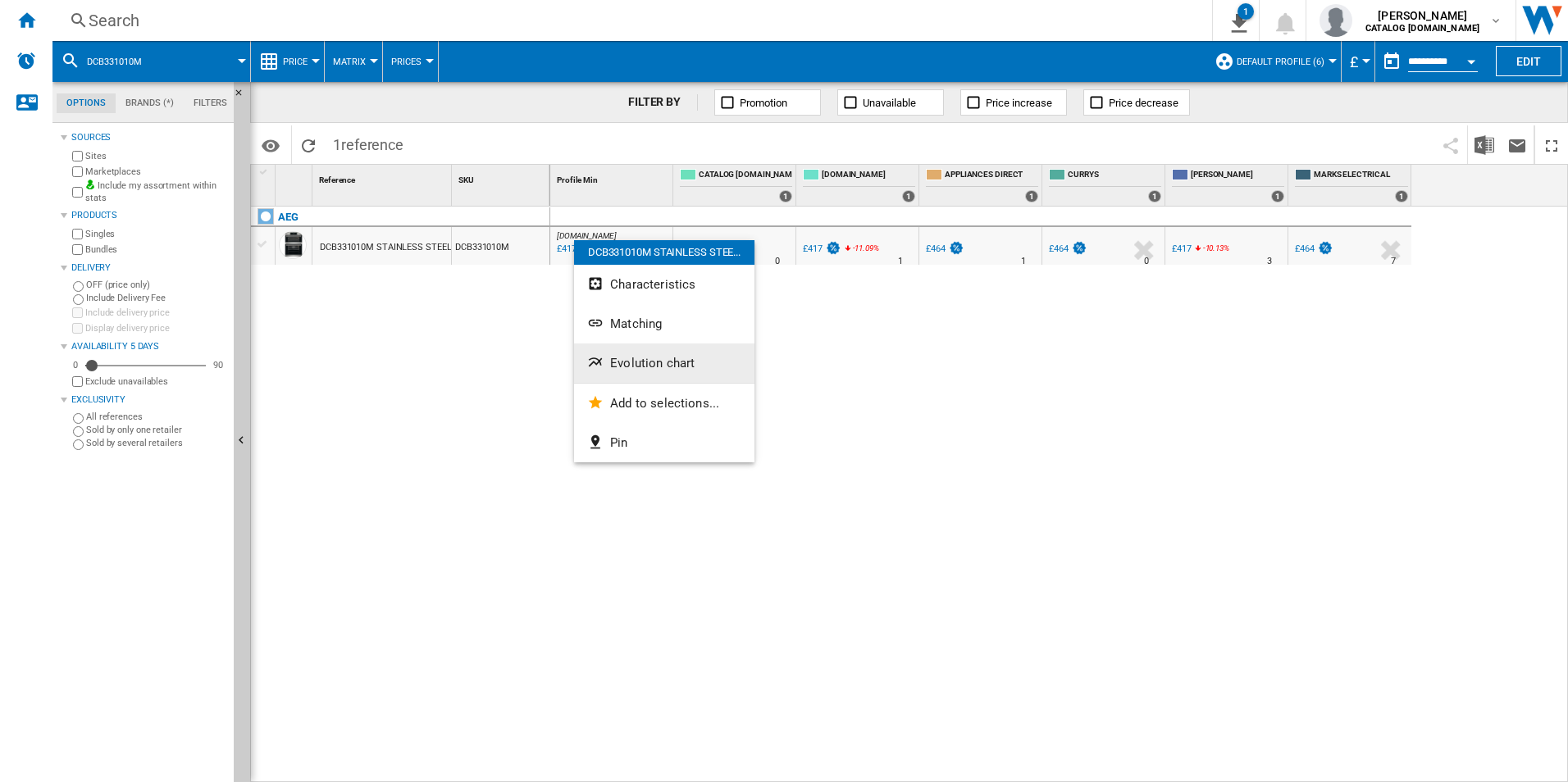
click at [639, 356] on span "Evolution chart" at bounding box center [652, 364] width 84 height 15
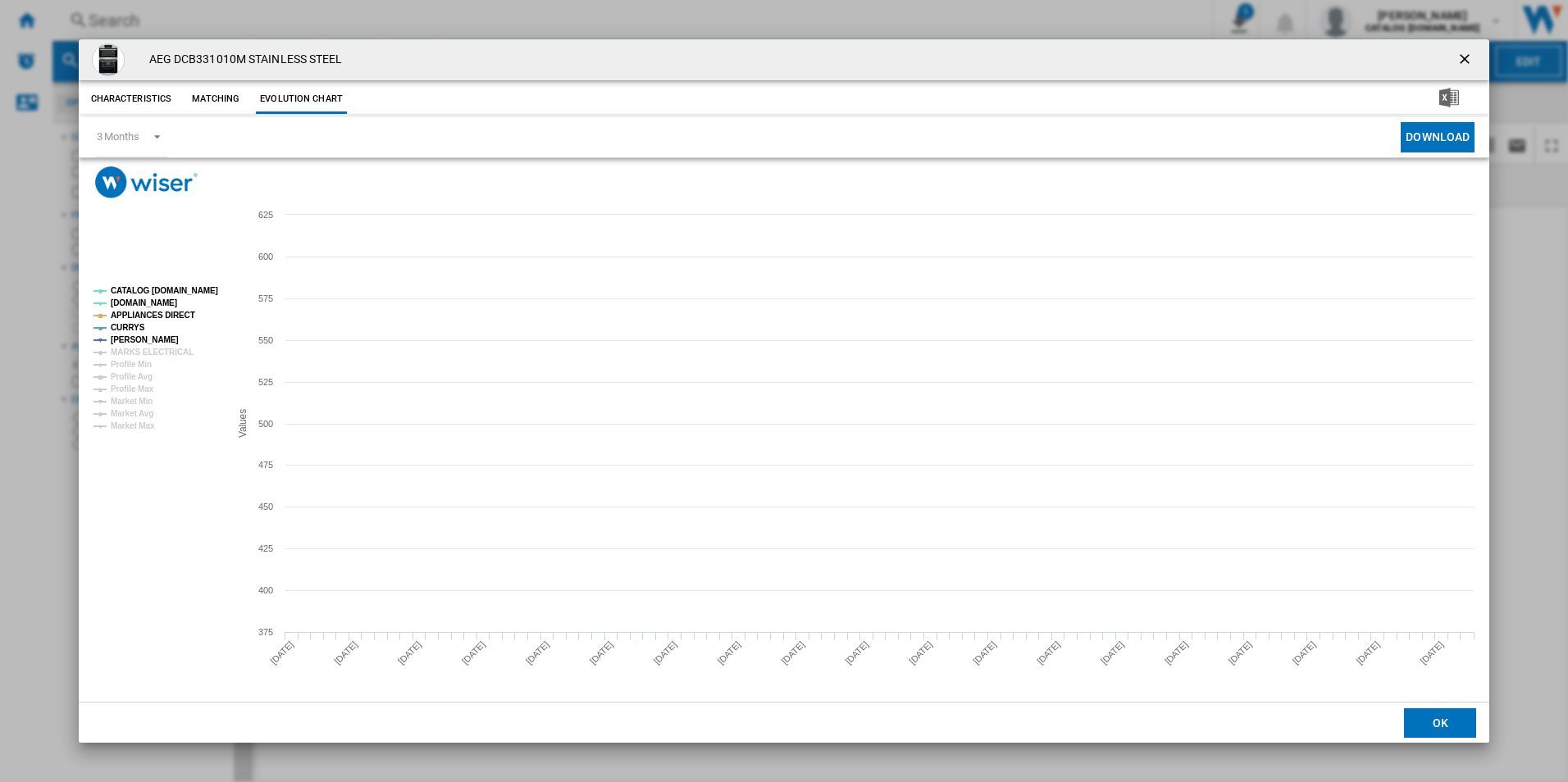
click at [189, 295] on tspan "CATALOG [DOMAIN_NAME]" at bounding box center [164, 290] width 108 height 9
click at [183, 314] on tspan "APPLIANCES DIRECT" at bounding box center [152, 315] width 84 height 9
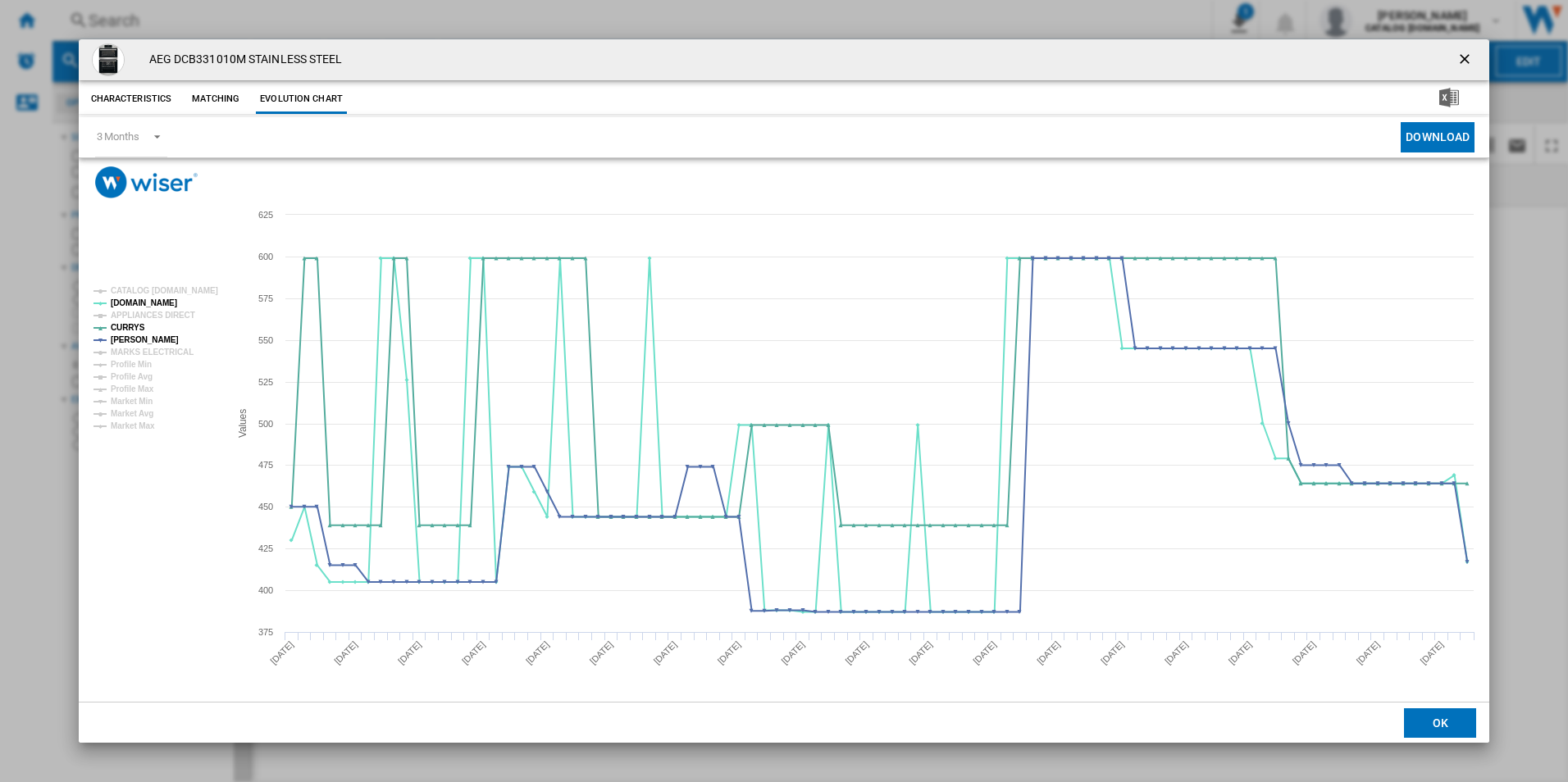
click at [1461, 51] on ng-md-icon "getI18NText('BUTTONS.CLOSE_DIALOG')" at bounding box center [1466, 60] width 19 height 19
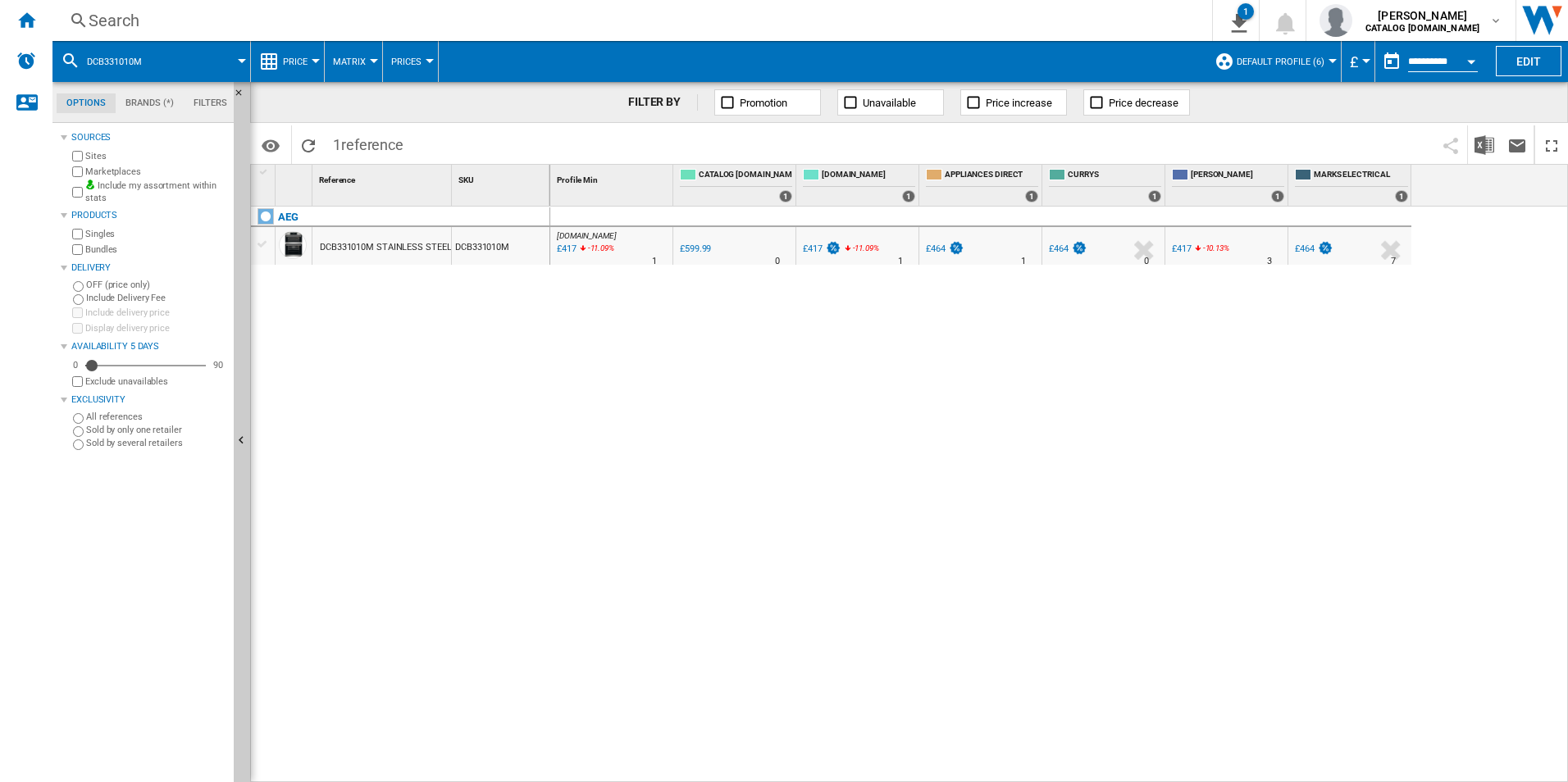
click at [713, 22] on div "Search" at bounding box center [628, 20] width 1081 height 23
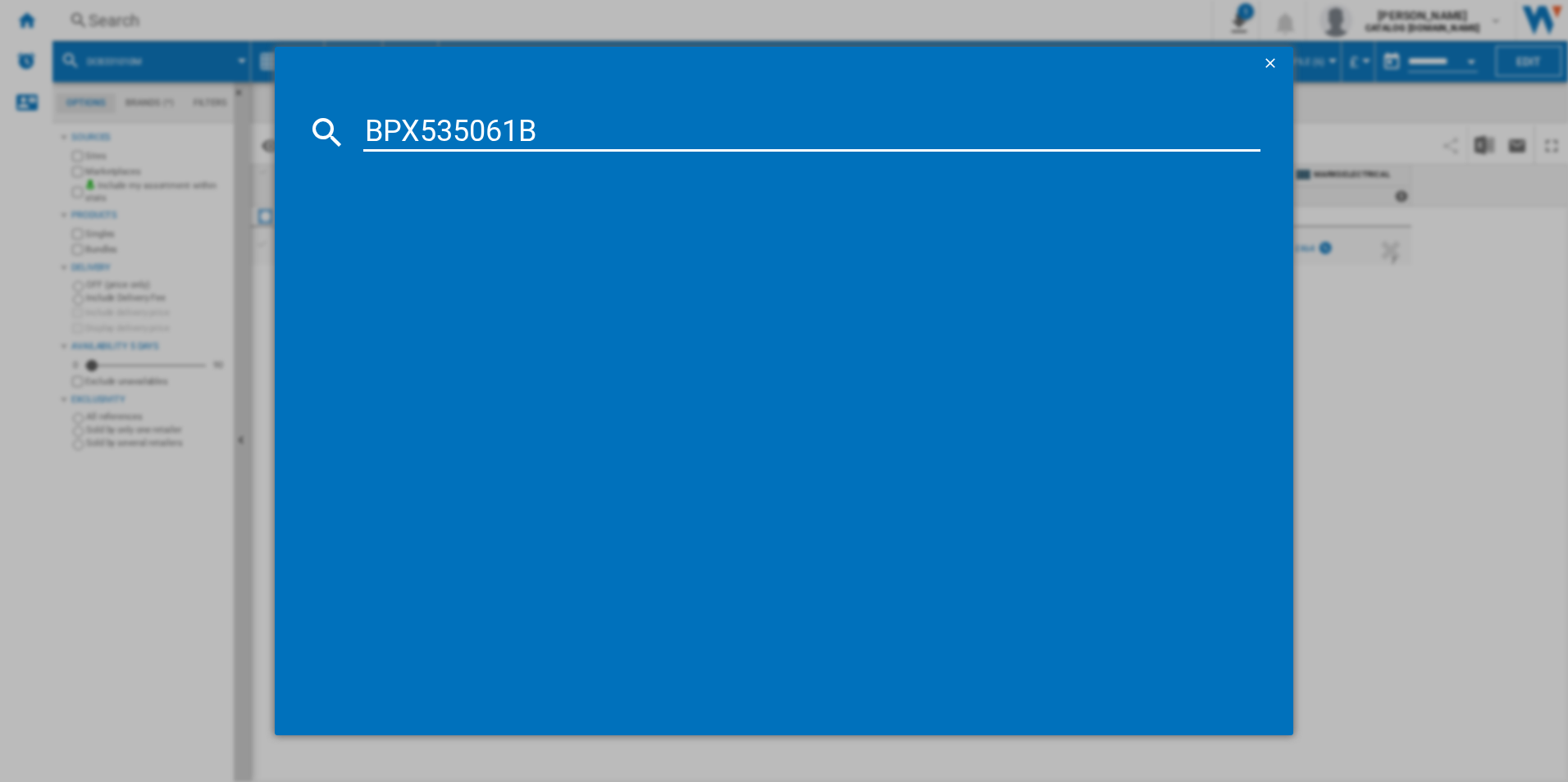
type input "BPX535061B"
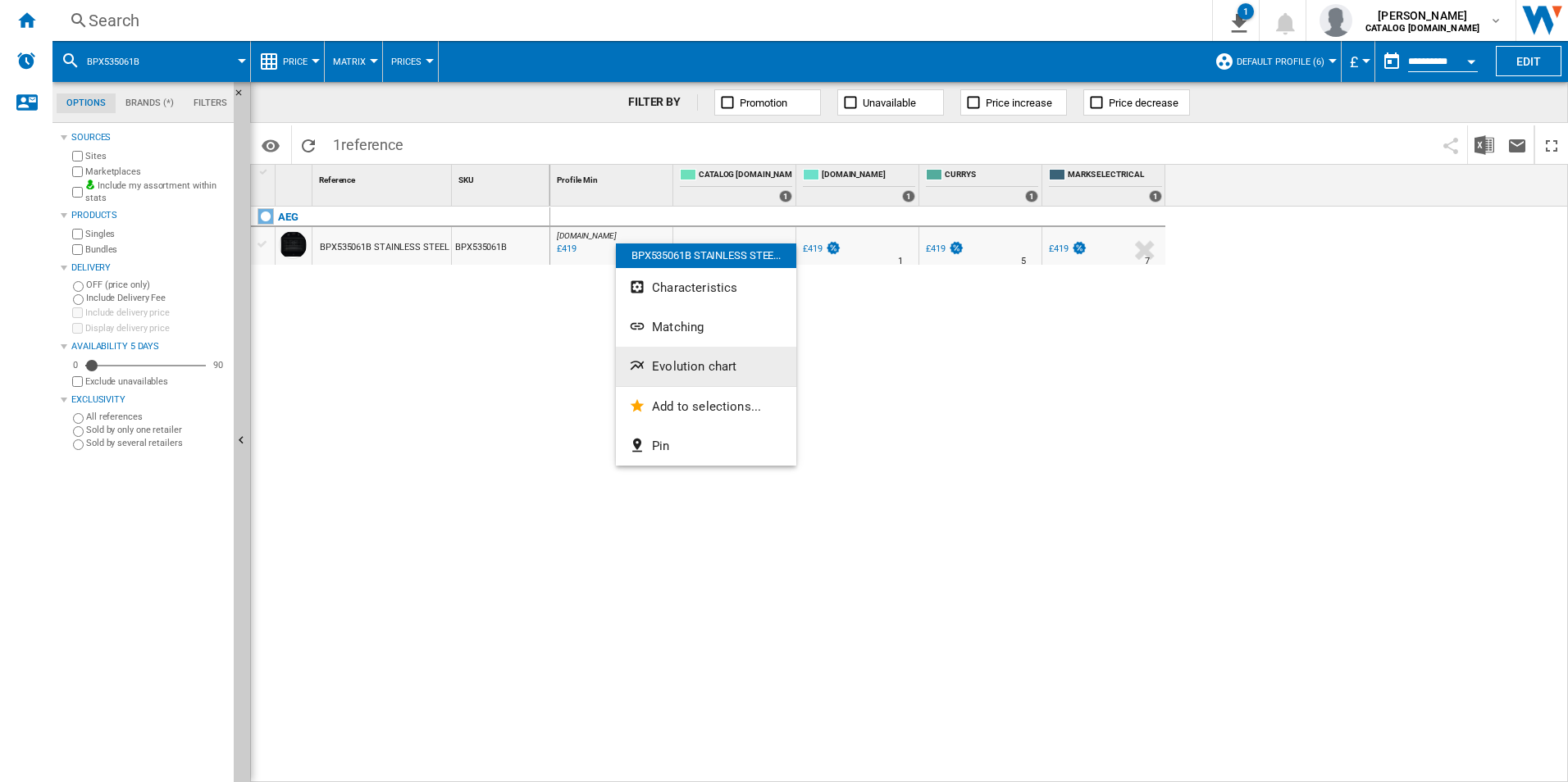
click at [674, 364] on span "Evolution chart" at bounding box center [694, 366] width 84 height 15
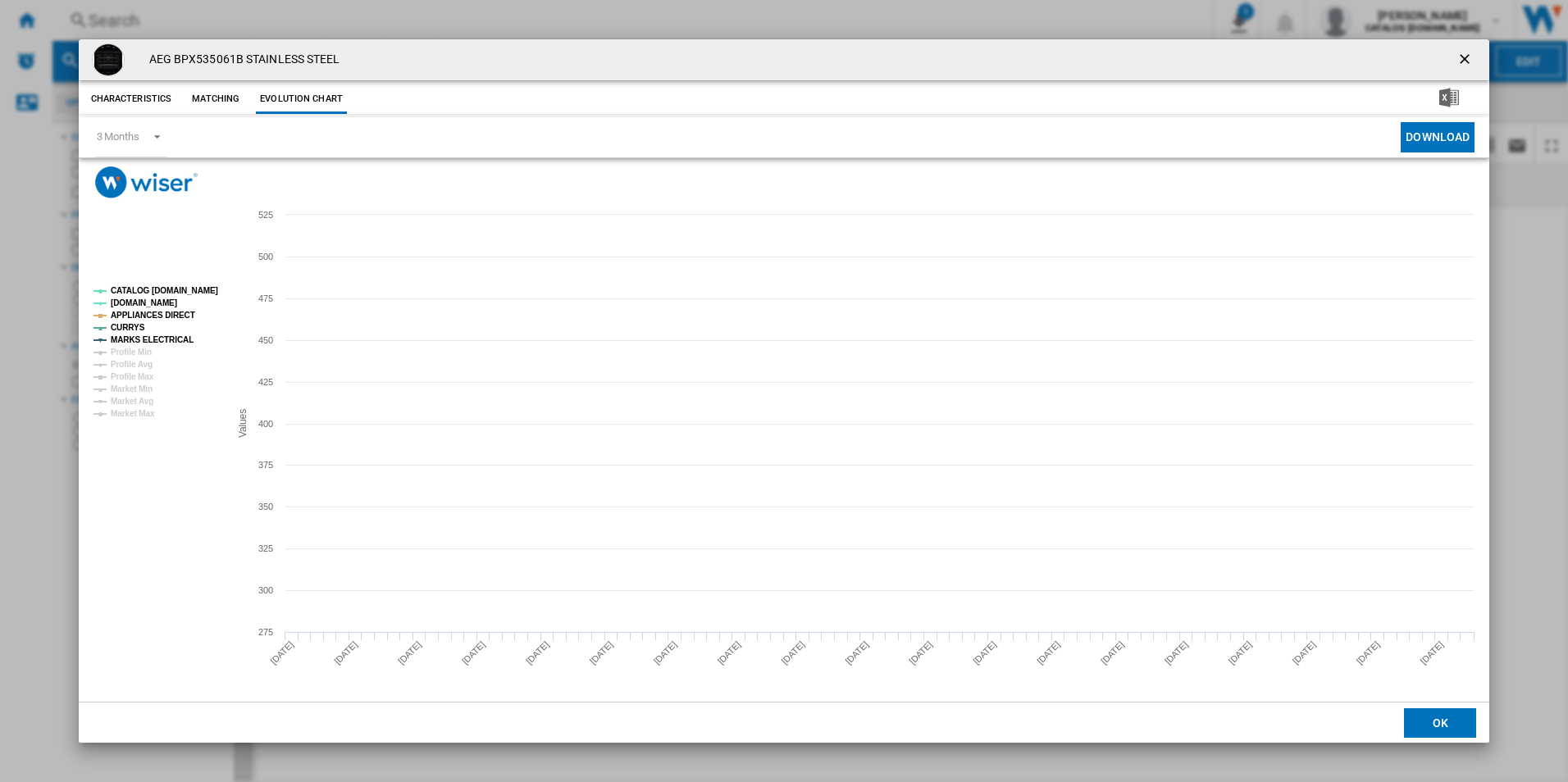
click at [176, 286] on tspan "CATALOG [DOMAIN_NAME]" at bounding box center [164, 290] width 108 height 9
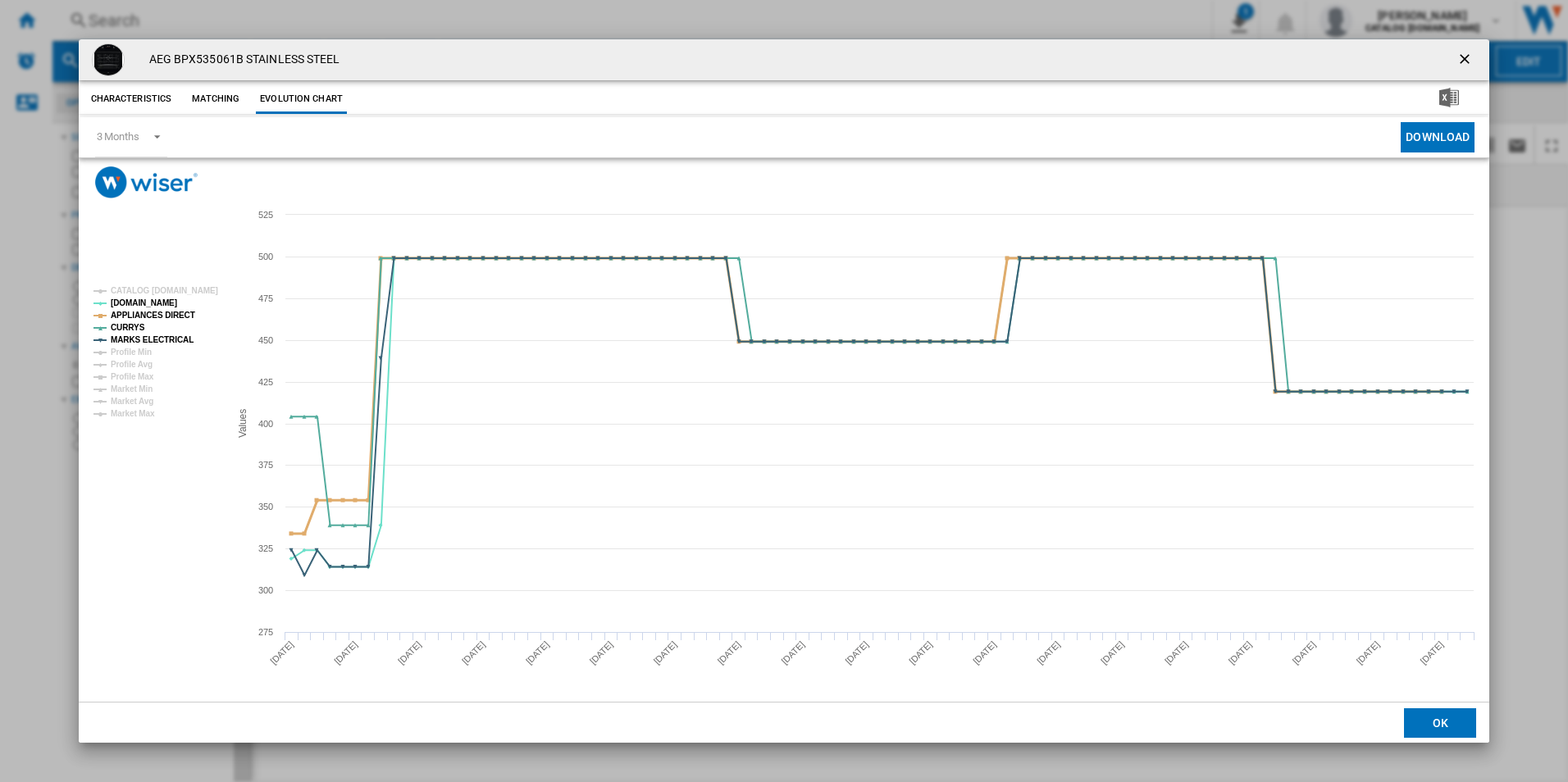
click at [174, 311] on tspan "APPLIANCES DIRECT" at bounding box center [152, 315] width 84 height 9
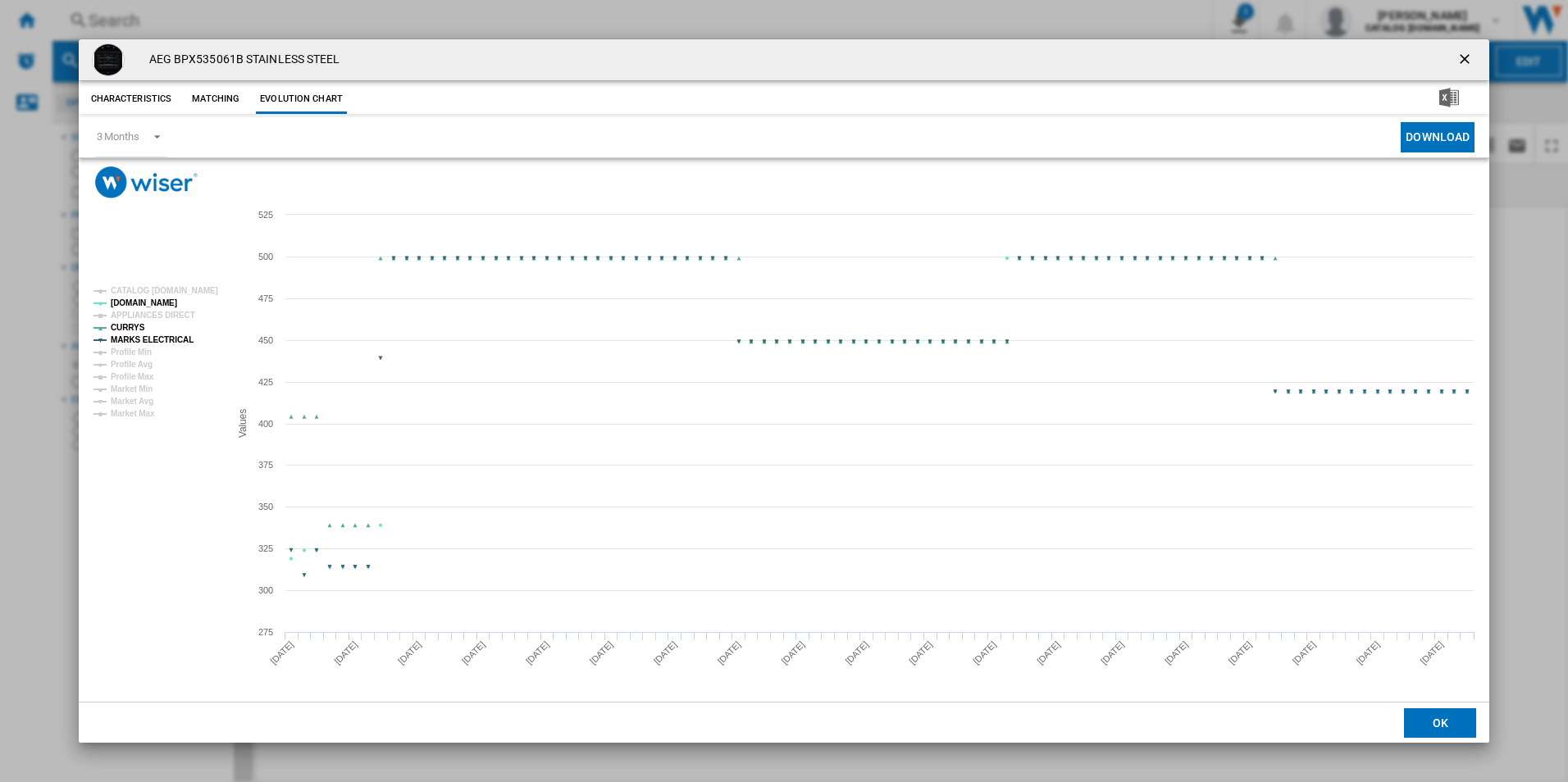
click at [170, 340] on tspan "MARKS ELECTRICAL" at bounding box center [151, 340] width 83 height 9
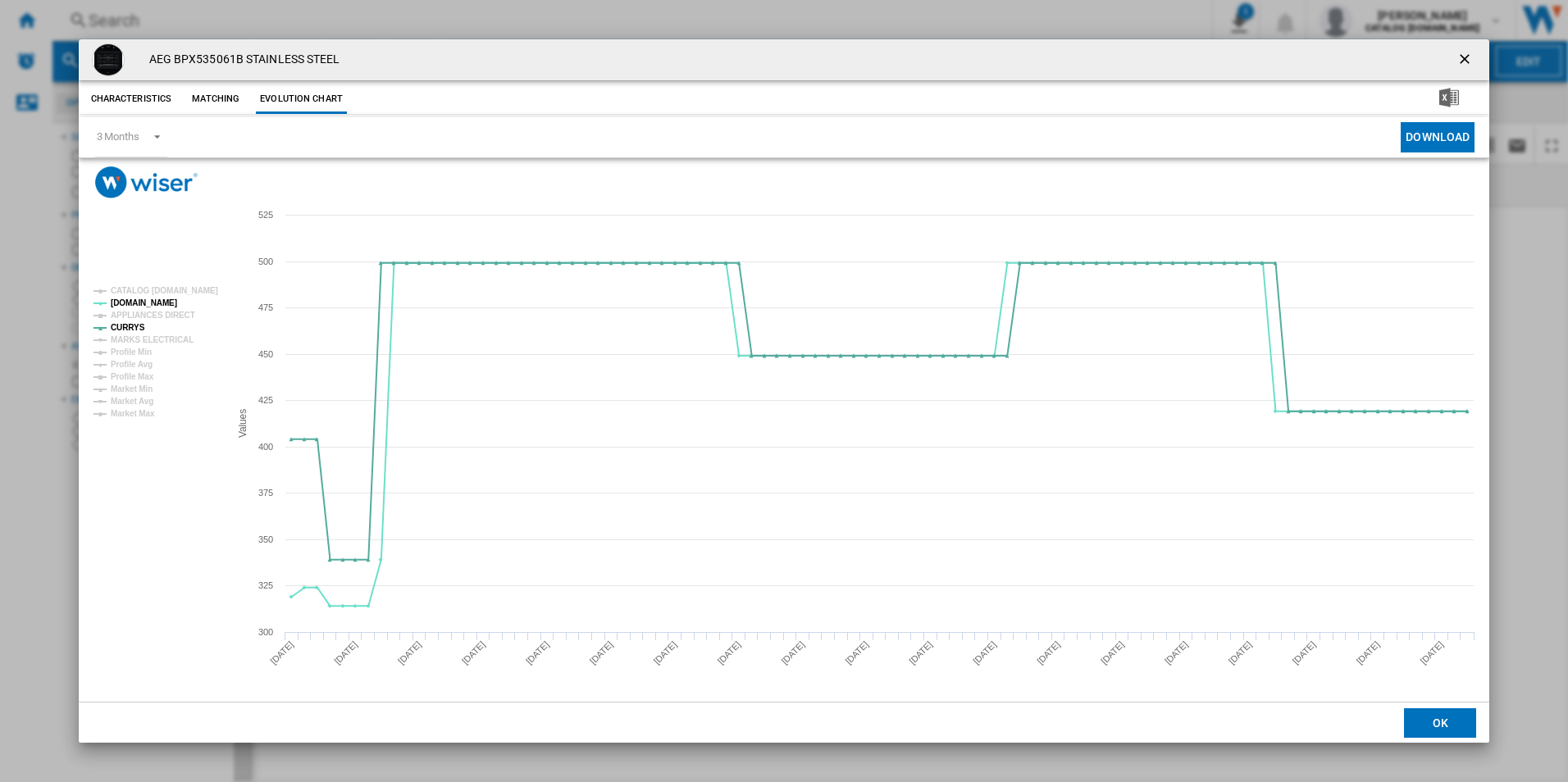
drag, startPoint x: 1466, startPoint y: 58, endPoint x: 1435, endPoint y: 58, distance: 31.0
click at [1466, 58] on ng-md-icon "getI18NText('BUTTONS.CLOSE_DIALOG')" at bounding box center [1466, 60] width 19 height 19
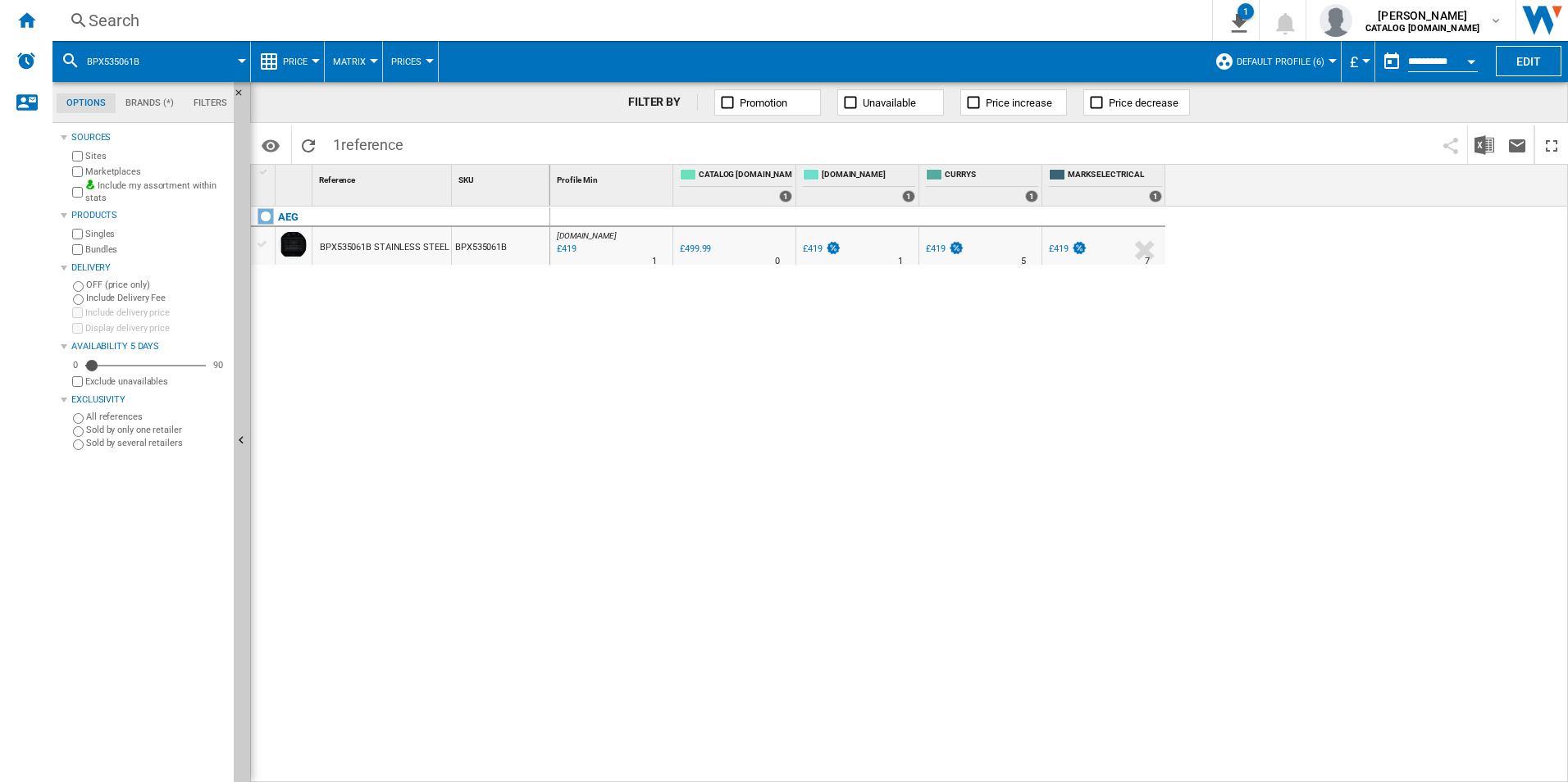
click at [933, 12] on div "Search" at bounding box center [628, 20] width 1081 height 23
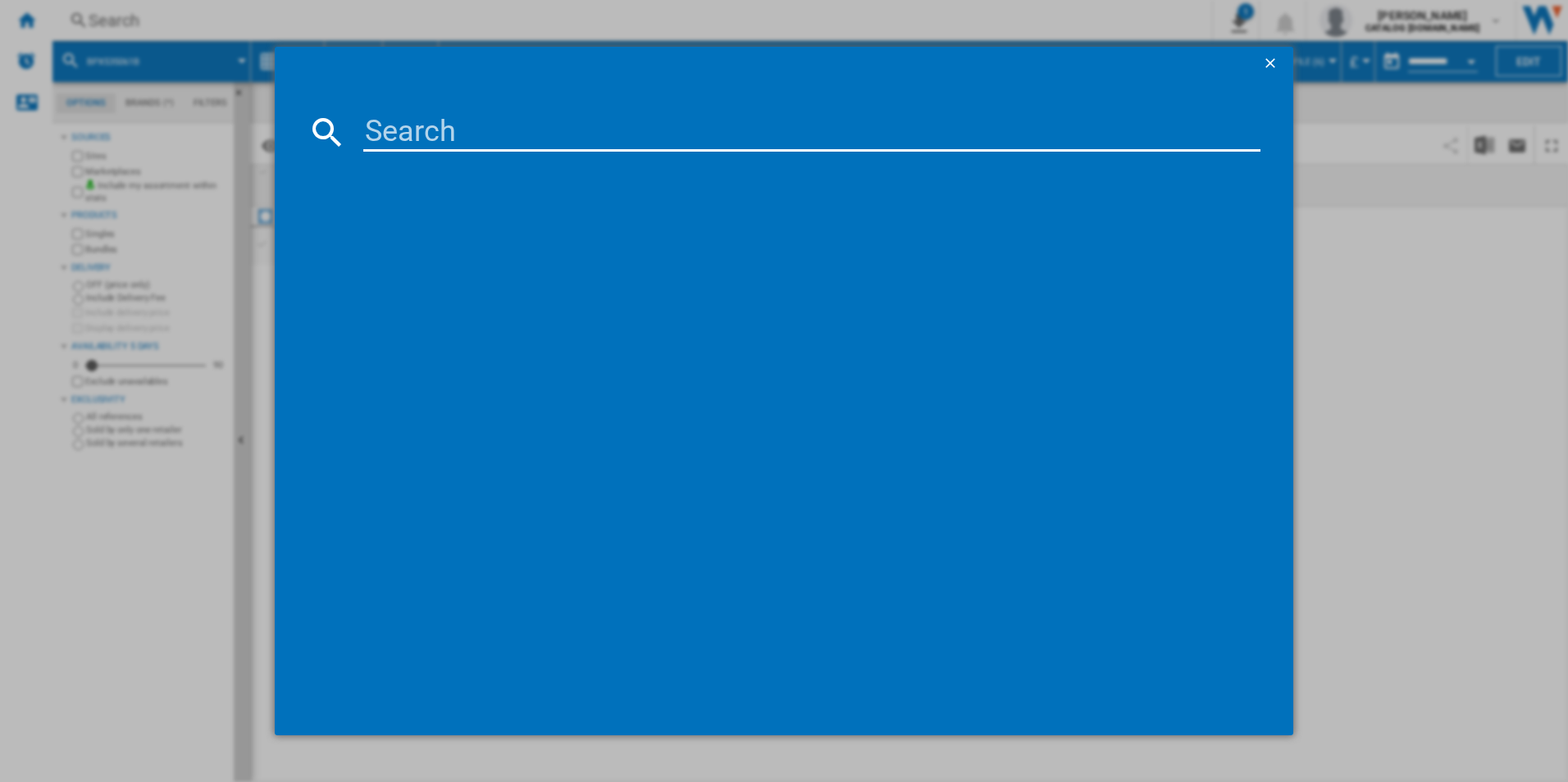
paste input "FSB54607Z"
type input "FSB54607Z"
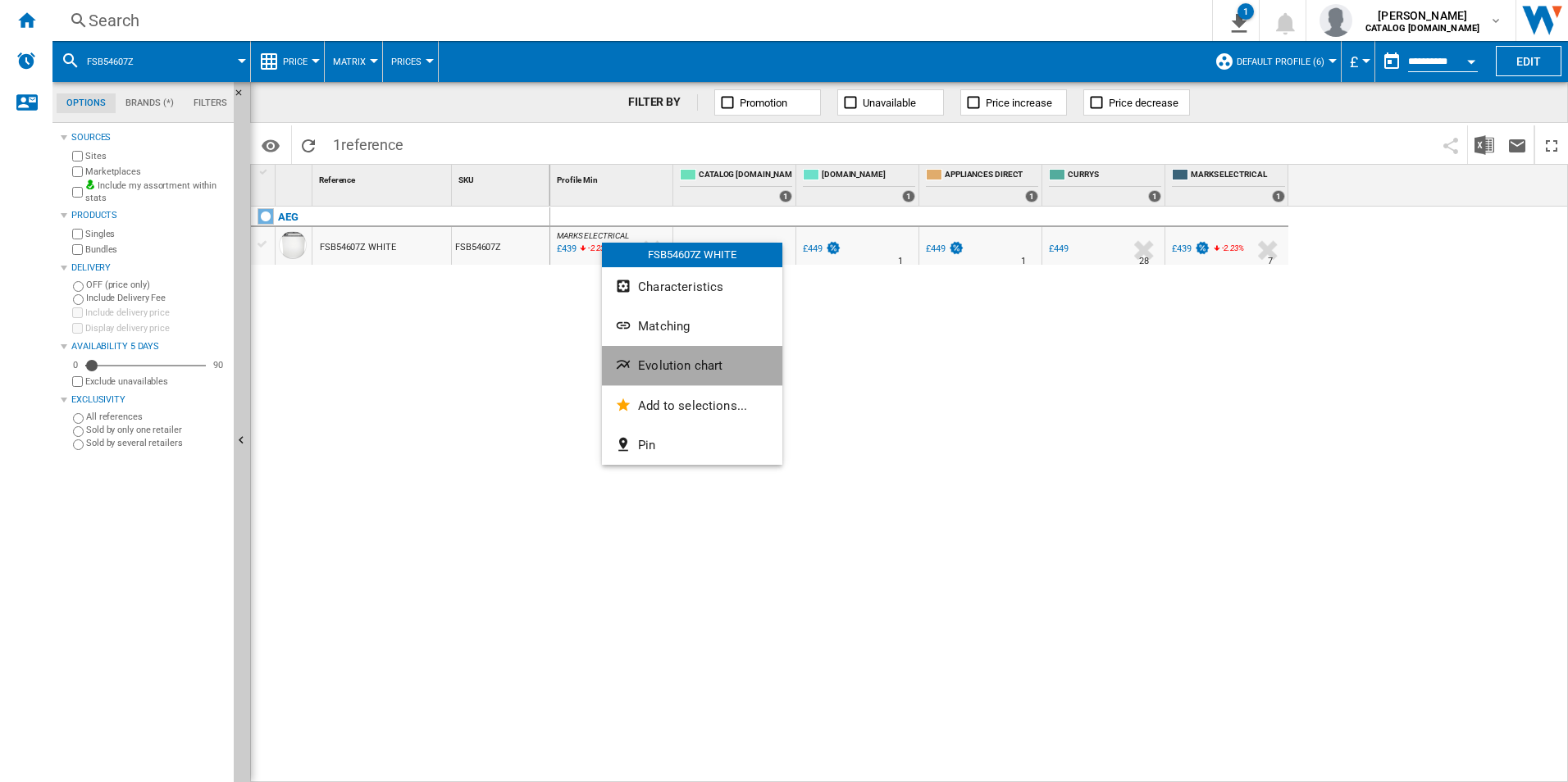
click at [666, 362] on span "Evolution chart" at bounding box center [680, 365] width 84 height 15
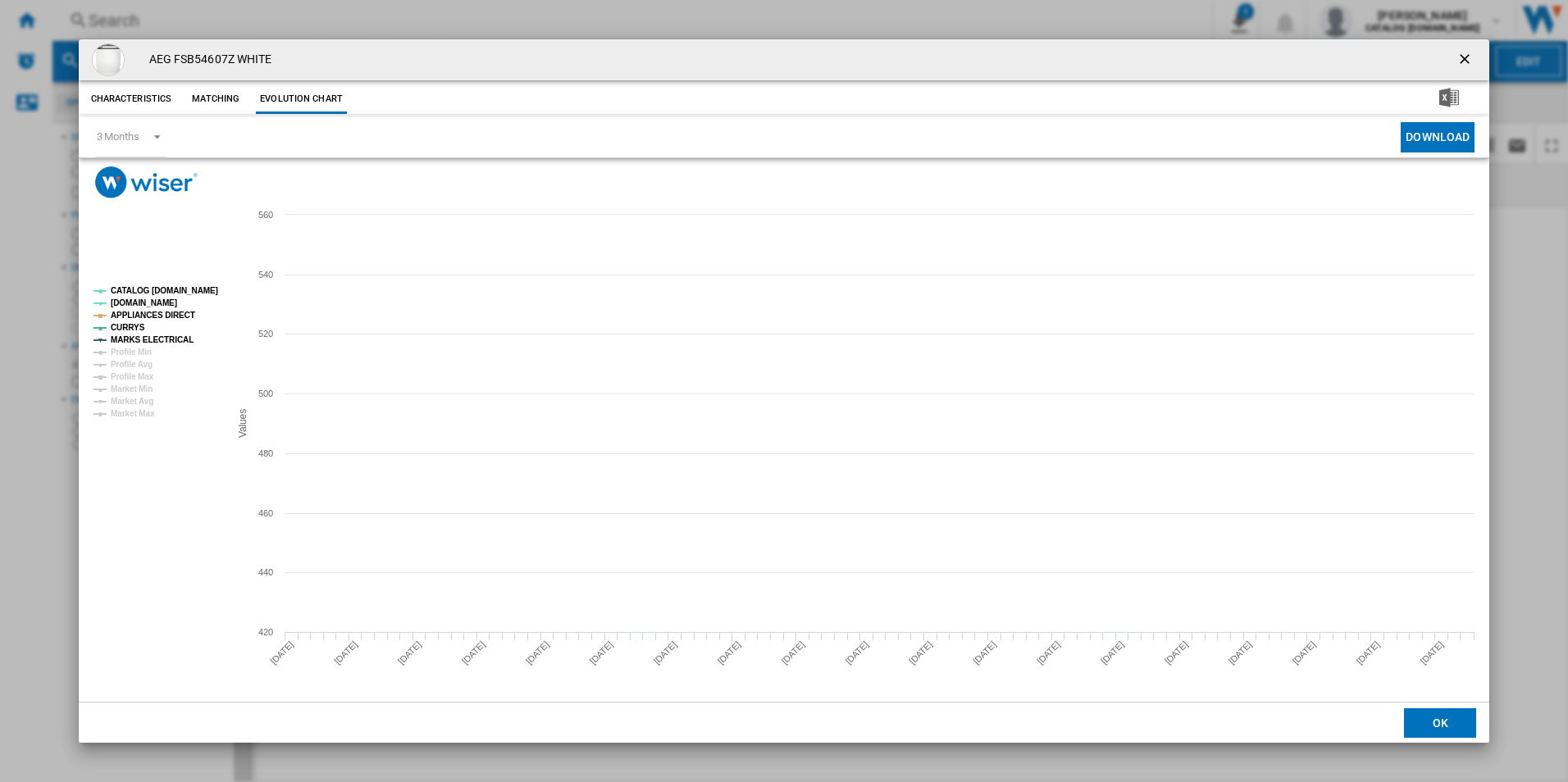
click at [182, 287] on tspan "CATALOG [DOMAIN_NAME]" at bounding box center [164, 290] width 108 height 9
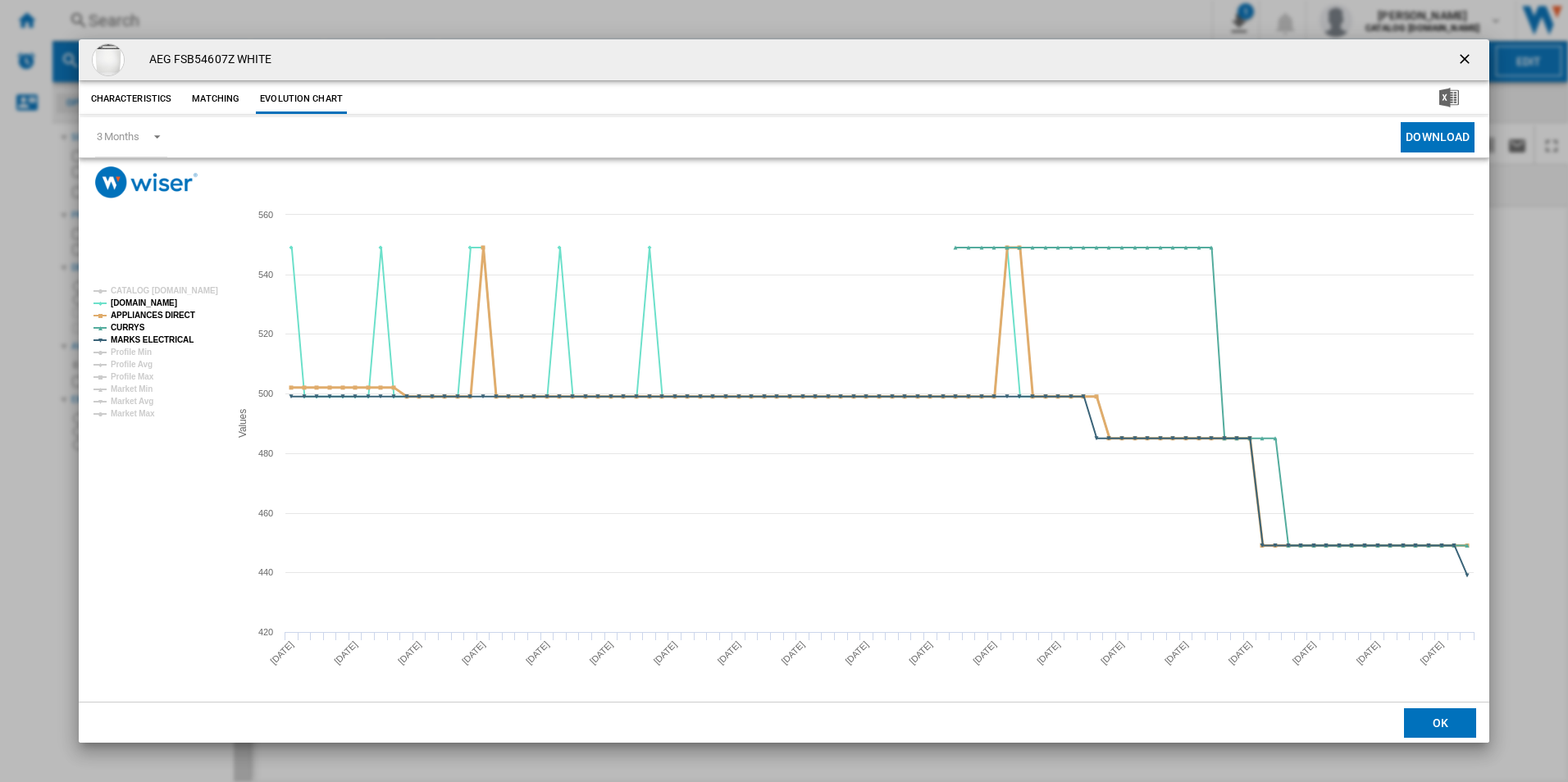
click at [185, 314] on tspan "APPLIANCES DIRECT" at bounding box center [152, 315] width 84 height 9
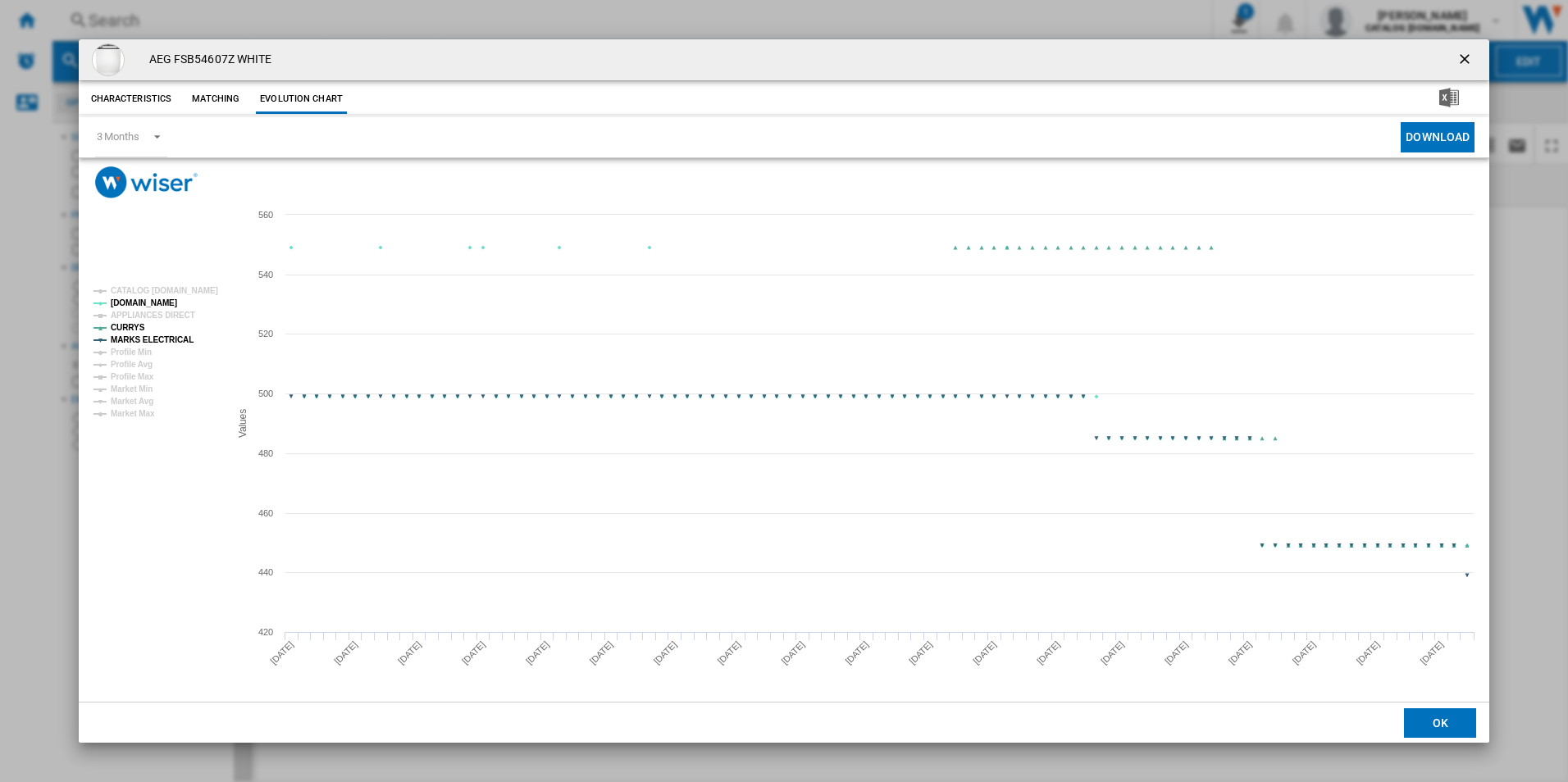
click at [178, 342] on tspan "MARKS ELECTRICAL" at bounding box center [151, 340] width 83 height 9
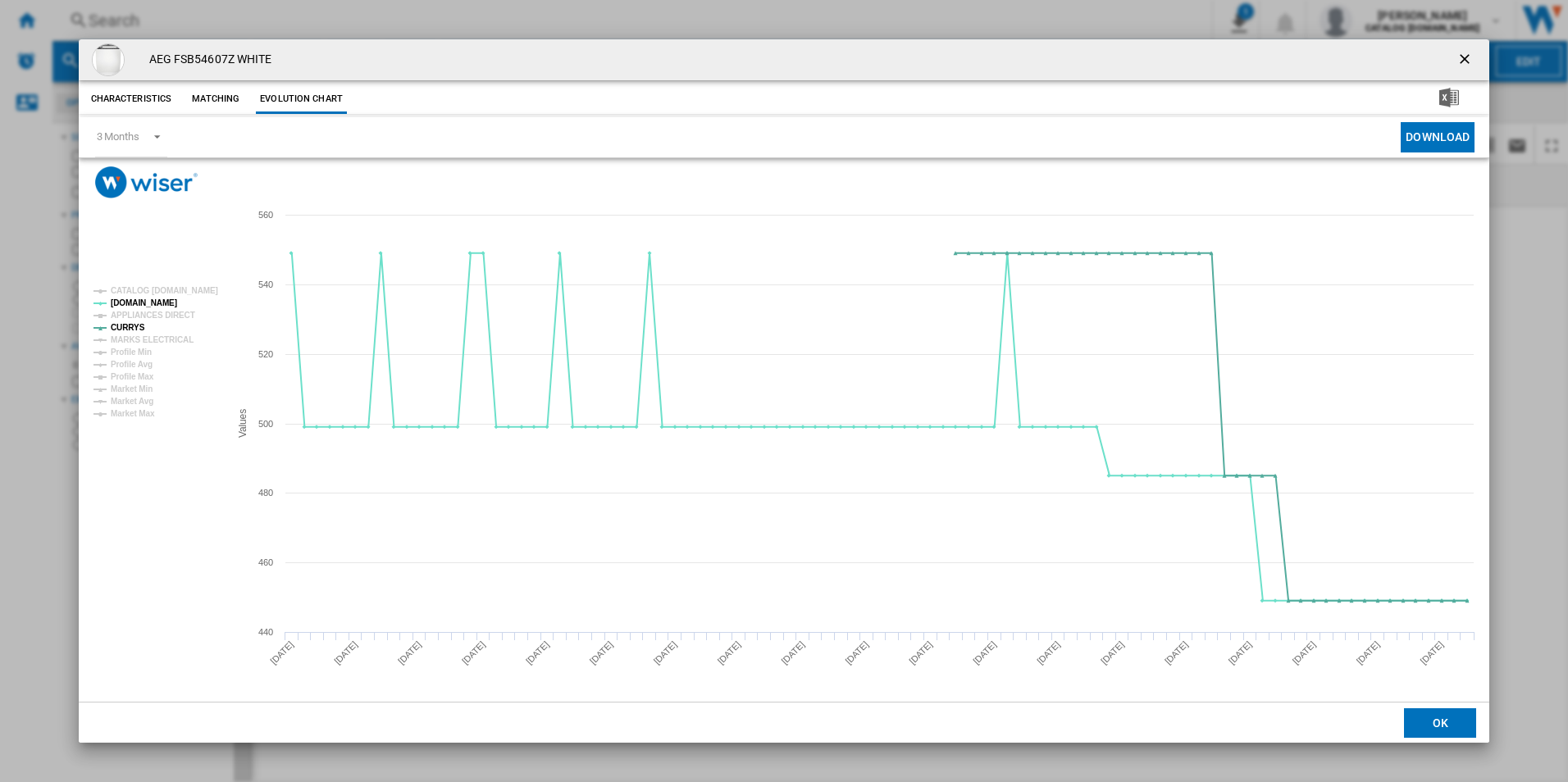
drag, startPoint x: 1470, startPoint y: 60, endPoint x: 1304, endPoint y: 90, distance: 168.7
click at [1471, 59] on ng-md-icon "getI18NText('BUTTONS.CLOSE_DIALOG')" at bounding box center [1466, 60] width 19 height 19
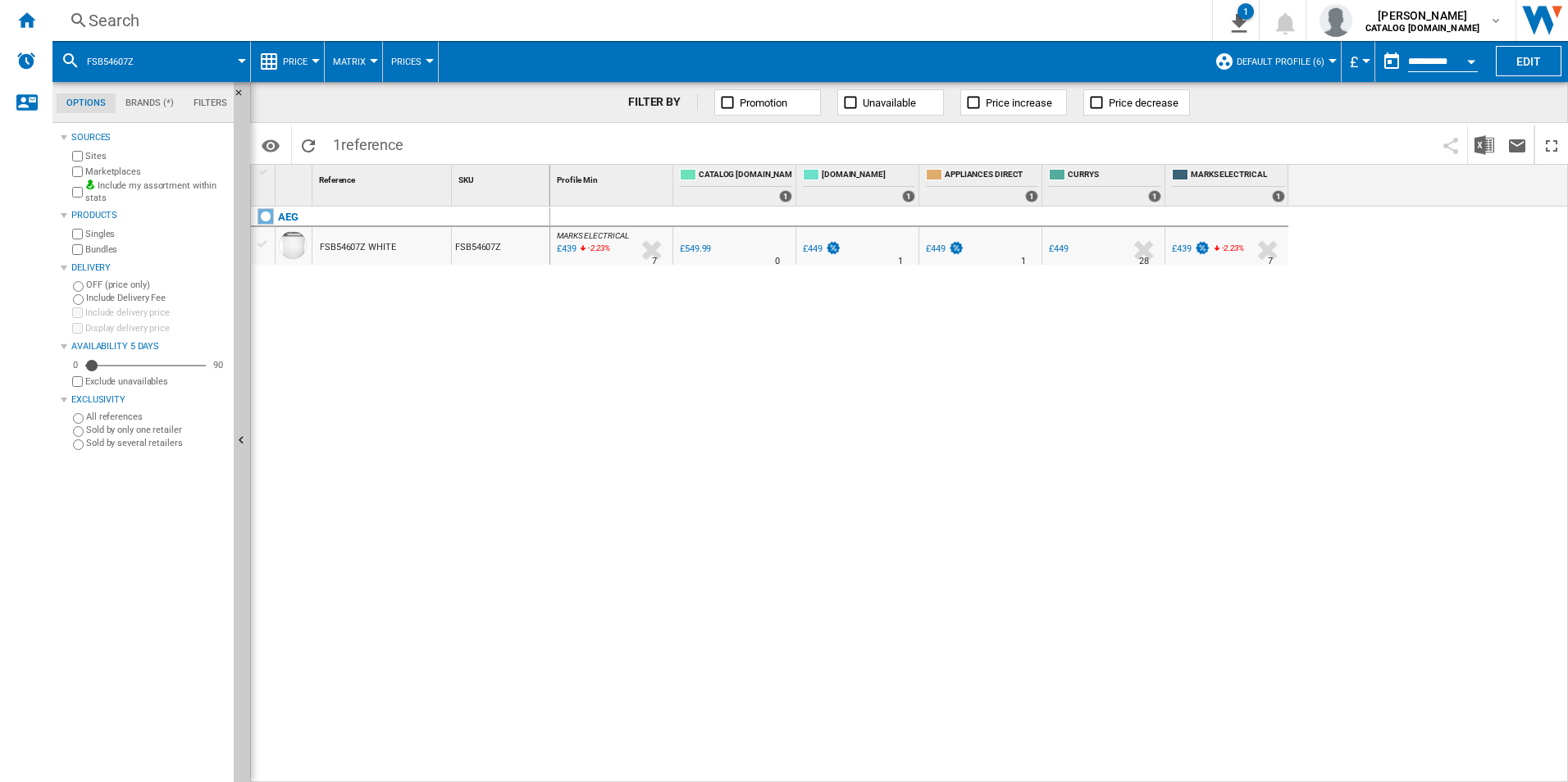
click at [881, 6] on div "Search Search 0 1 All Customer Report [Price Matrix] Clear all exports adam bar…" at bounding box center [810, 20] width 1515 height 41
click at [889, 26] on div "Search" at bounding box center [628, 20] width 1081 height 23
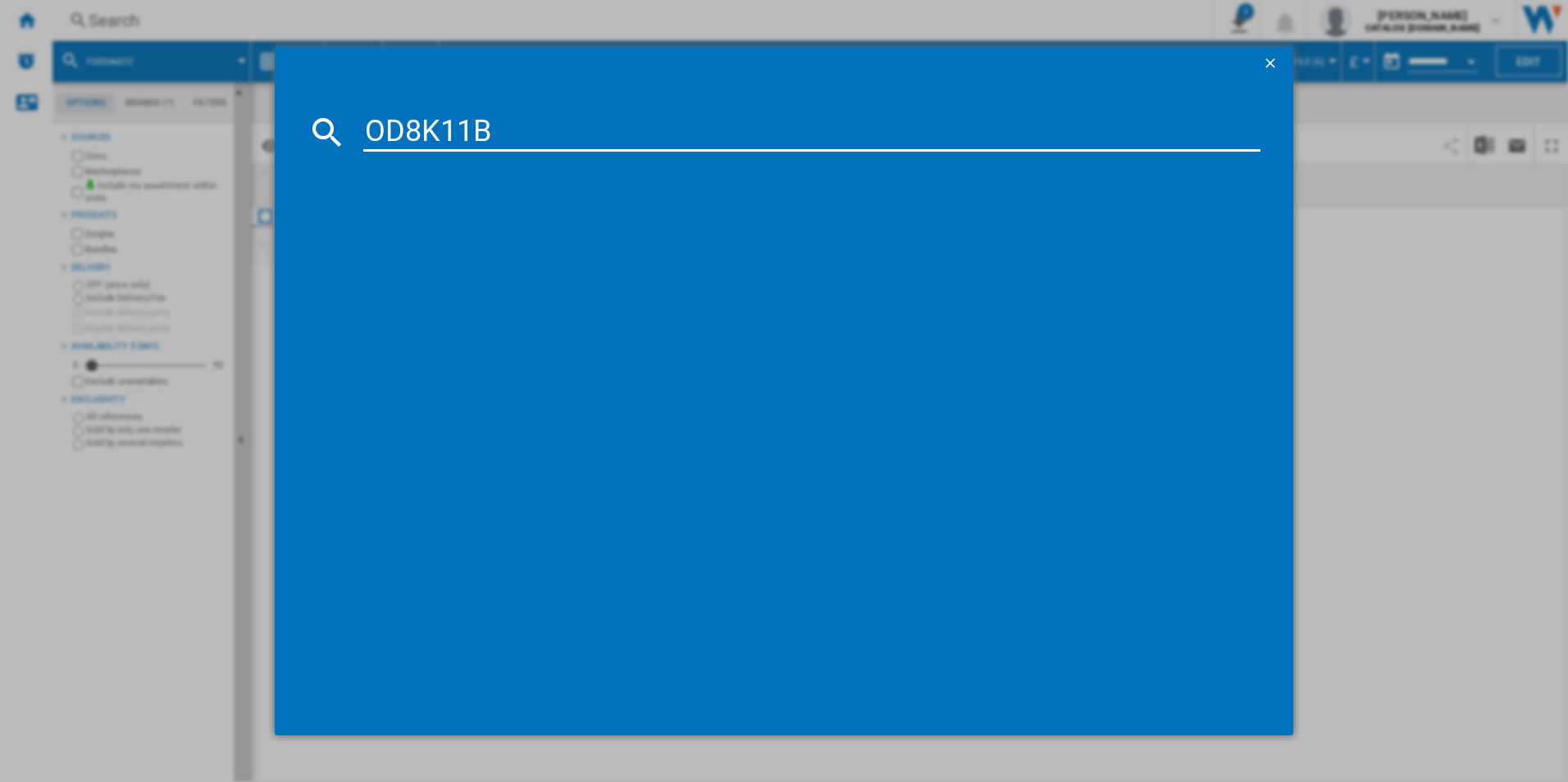
type input "OD8K11B"
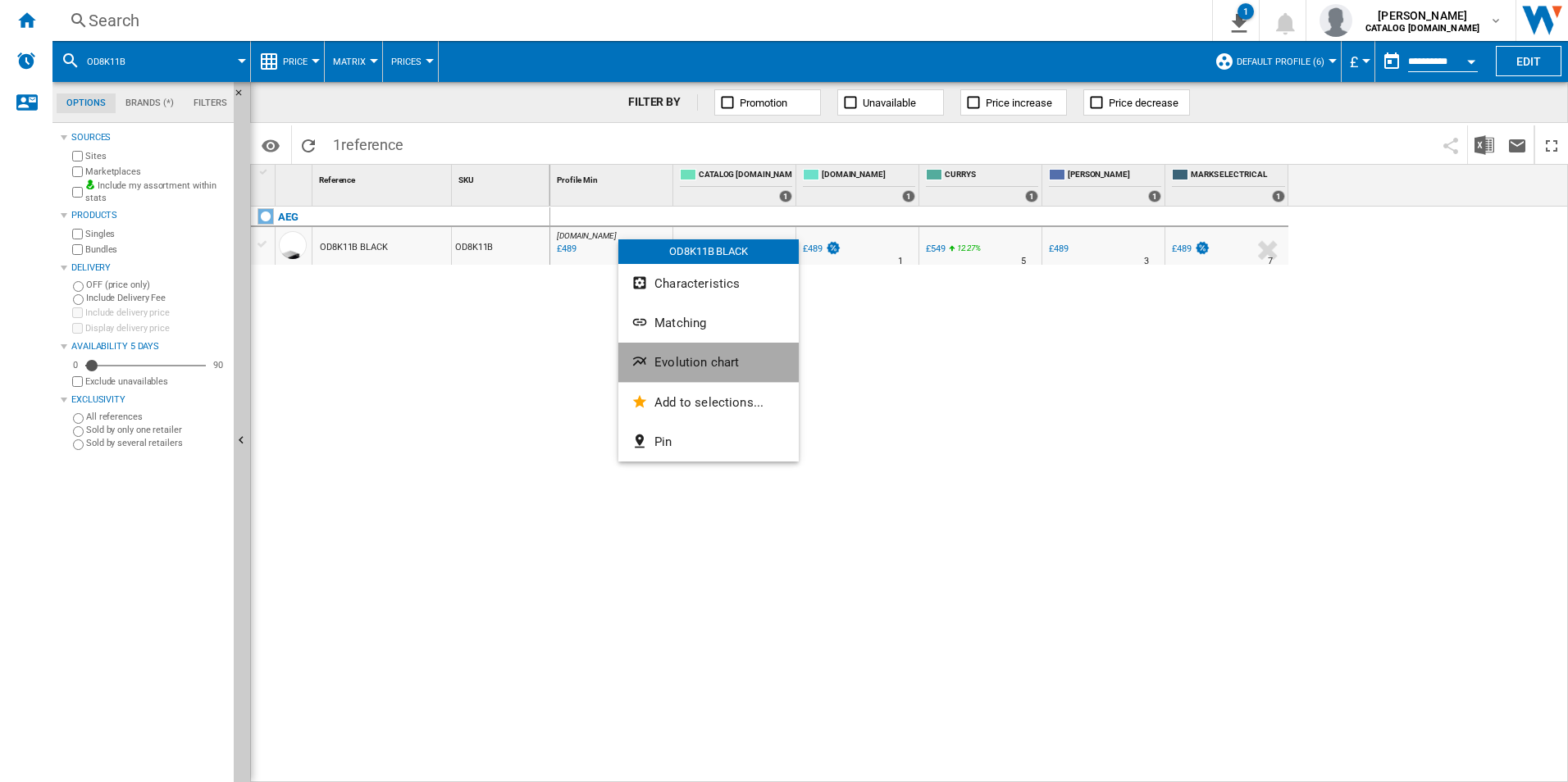
click at [675, 355] on span "Evolution chart" at bounding box center [696, 363] width 84 height 15
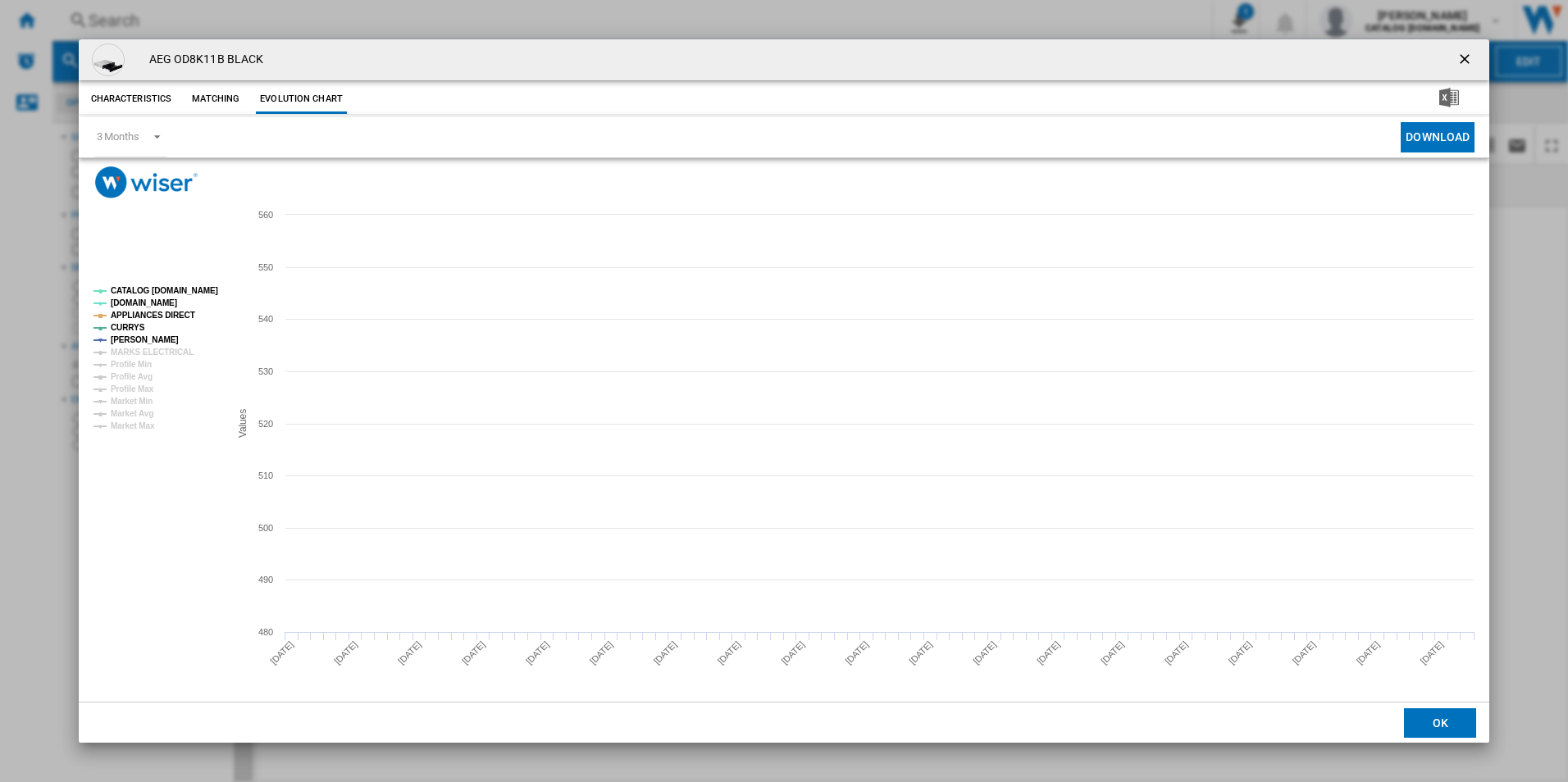
click at [209, 287] on tspan "CATALOG [DOMAIN_NAME]" at bounding box center [164, 290] width 108 height 9
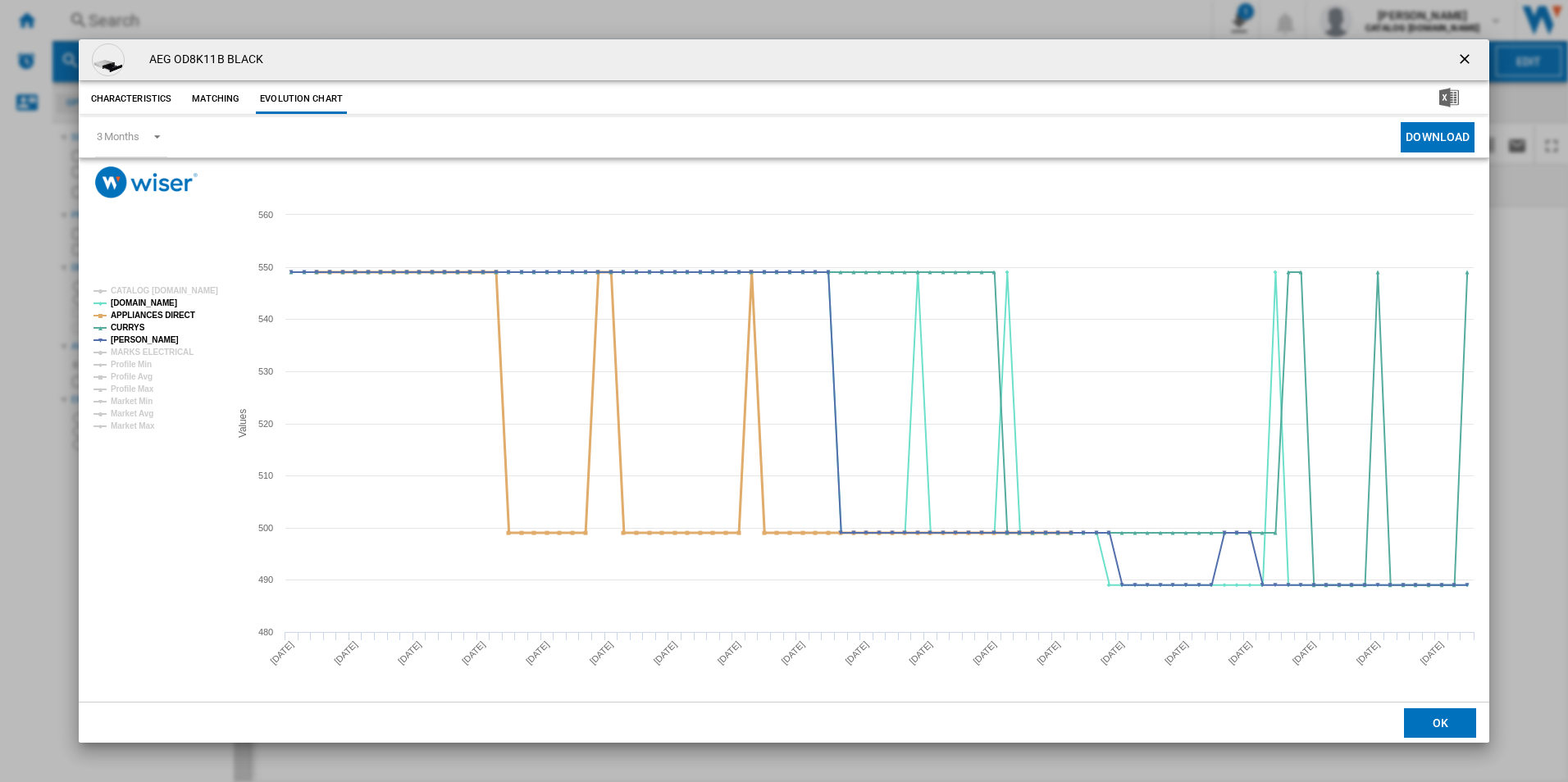
click at [161, 318] on tspan "APPLIANCES DIRECT" at bounding box center [152, 315] width 84 height 9
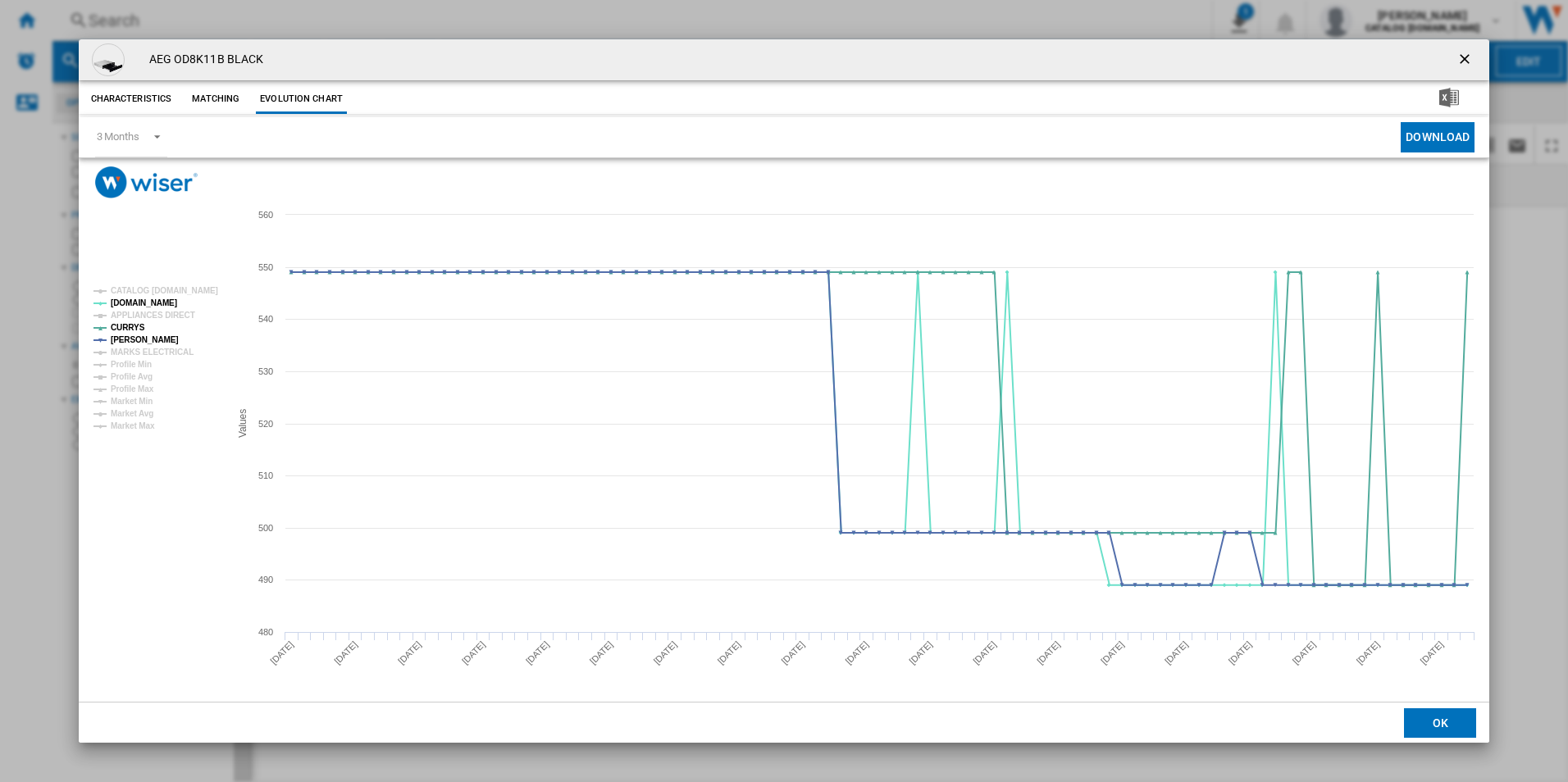
click at [1464, 57] on ng-md-icon "getI18NText('BUTTONS.CLOSE_DIALOG')" at bounding box center [1466, 60] width 19 height 19
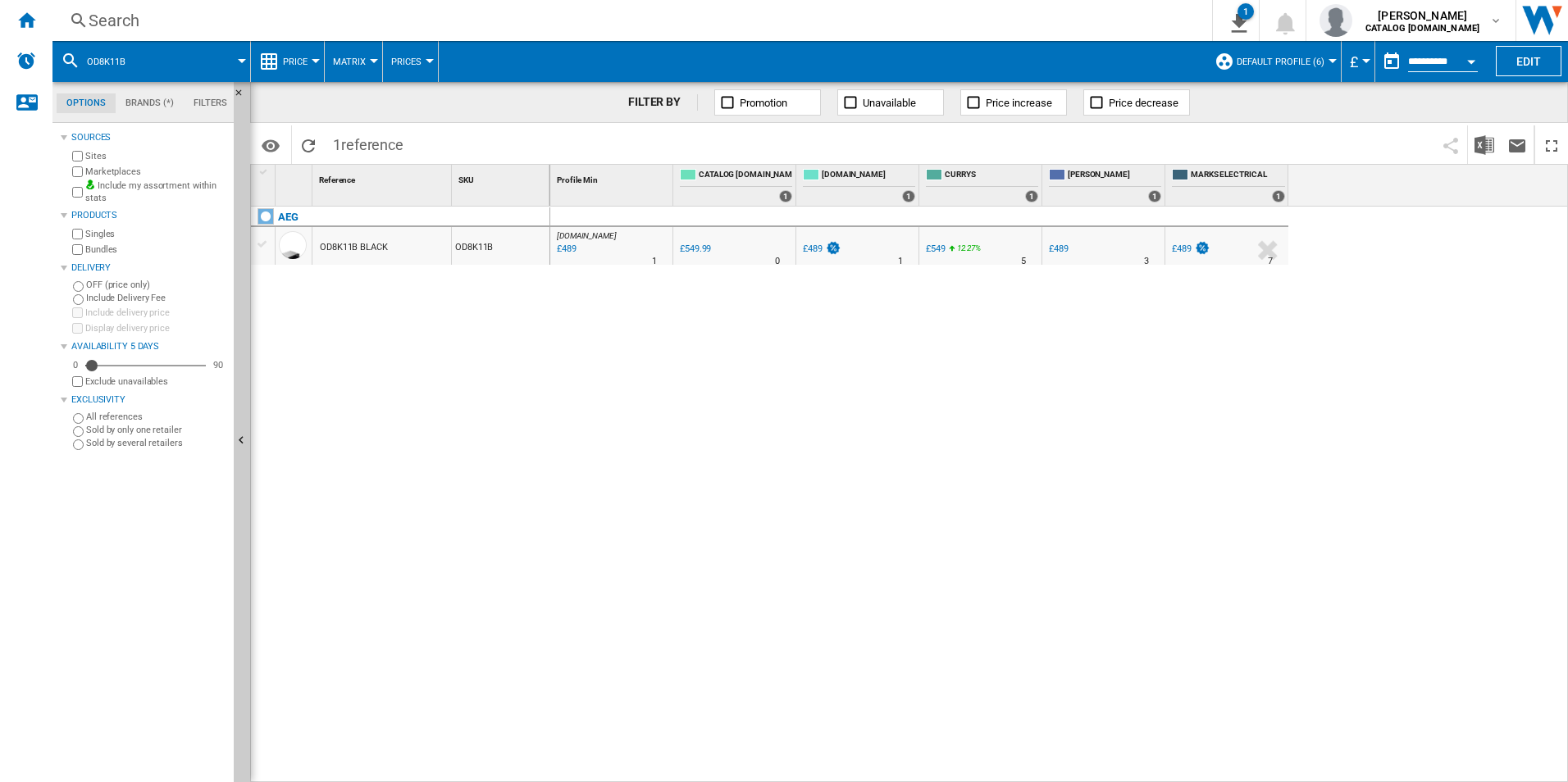
click at [871, 21] on div "Search" at bounding box center [628, 20] width 1081 height 23
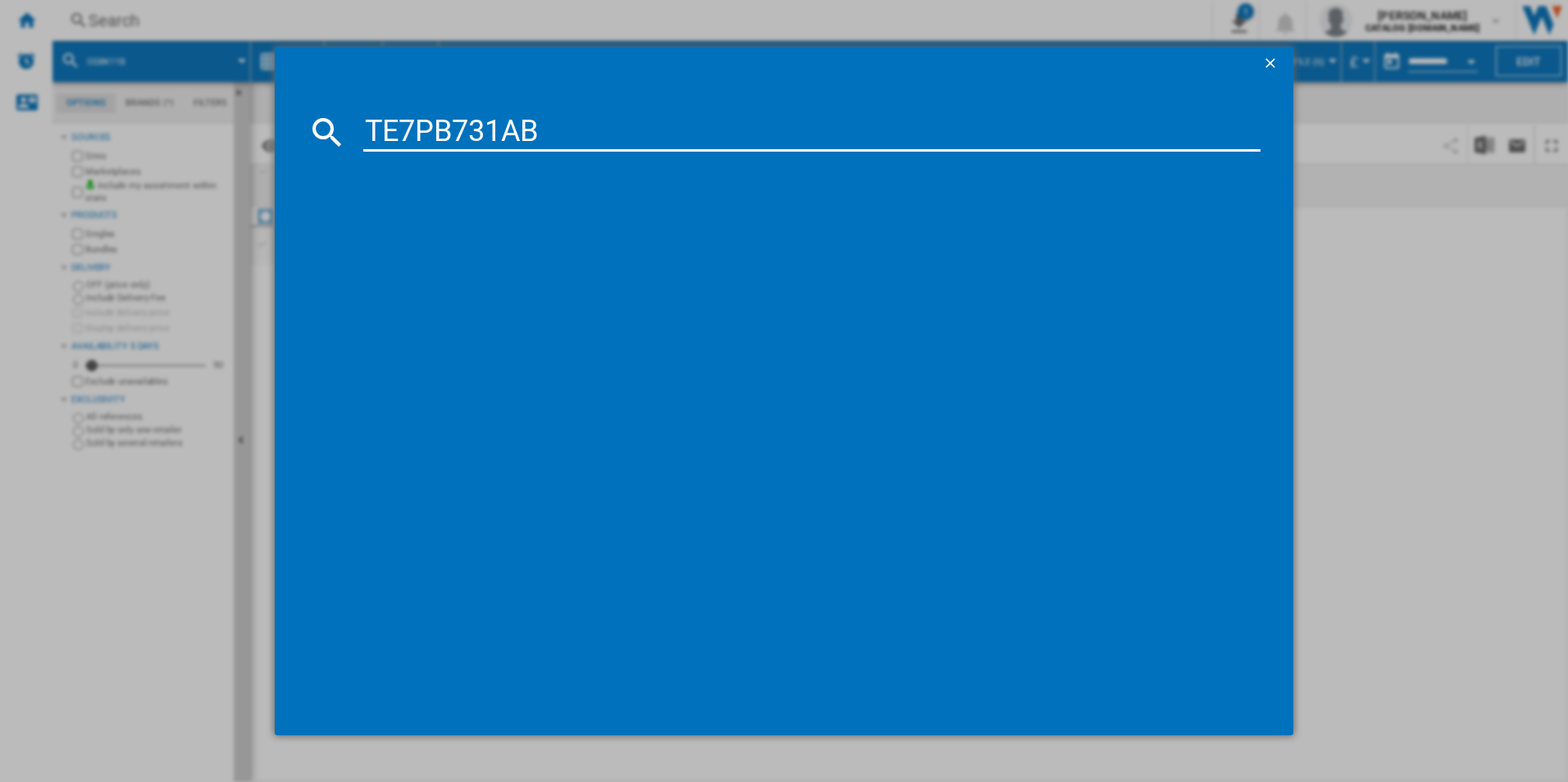
type input "TE7PB731AB"
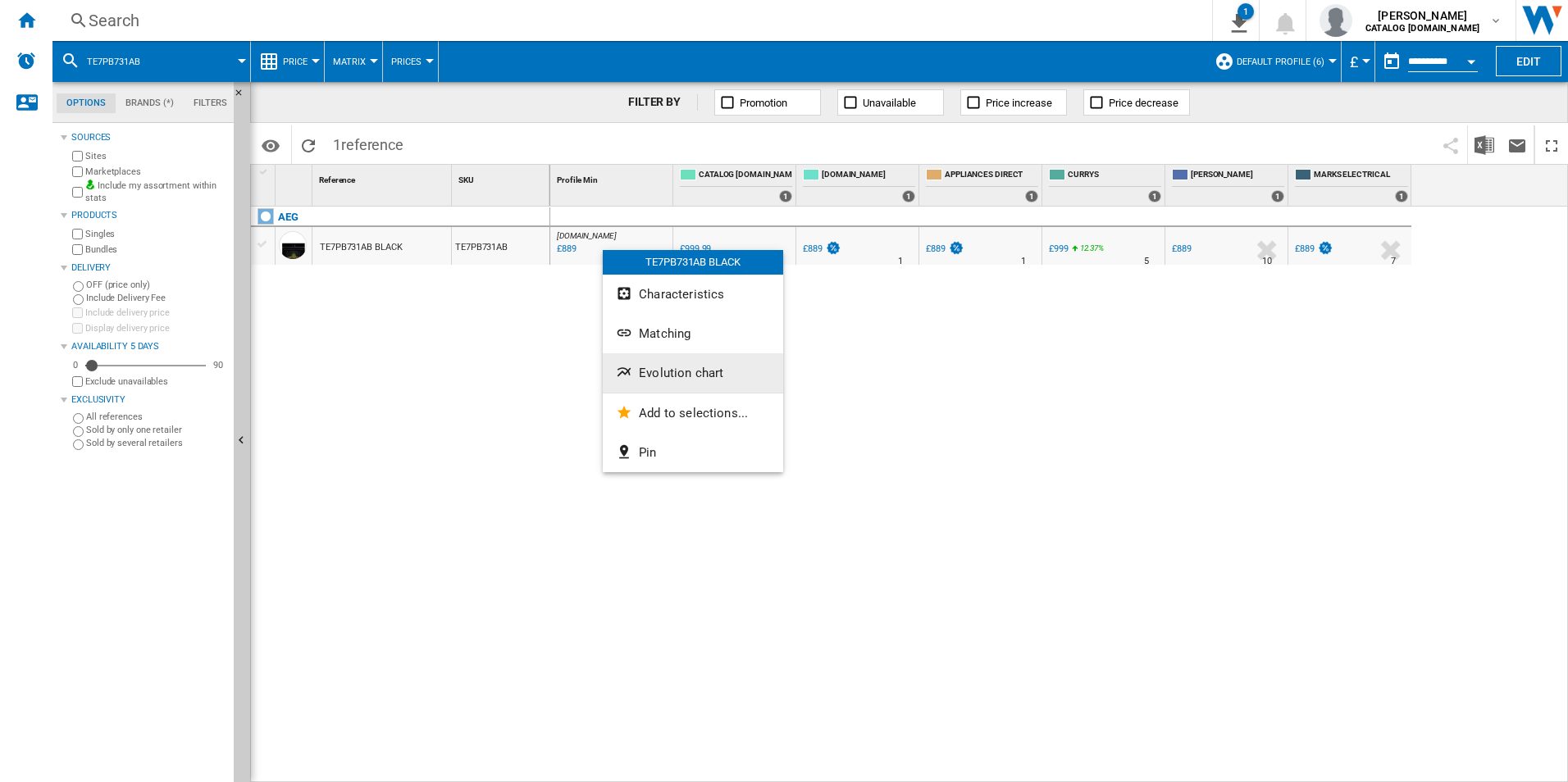
click at [676, 378] on span "Evolution chart" at bounding box center [681, 373] width 84 height 15
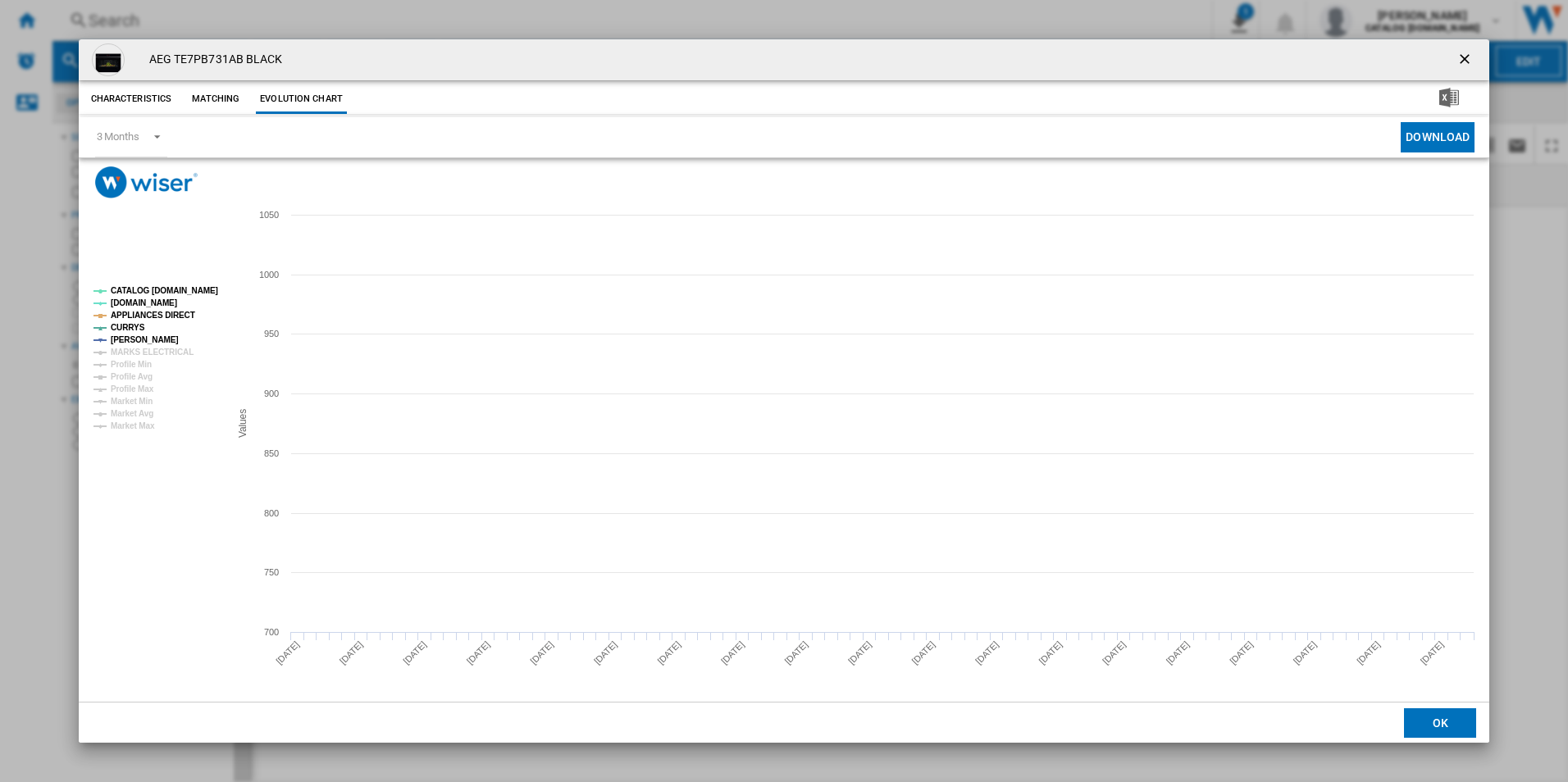
click at [186, 292] on tspan "CATALOG [DOMAIN_NAME]" at bounding box center [164, 290] width 108 height 9
click at [164, 311] on tspan "APPLIANCES DIRECT" at bounding box center [152, 315] width 84 height 9
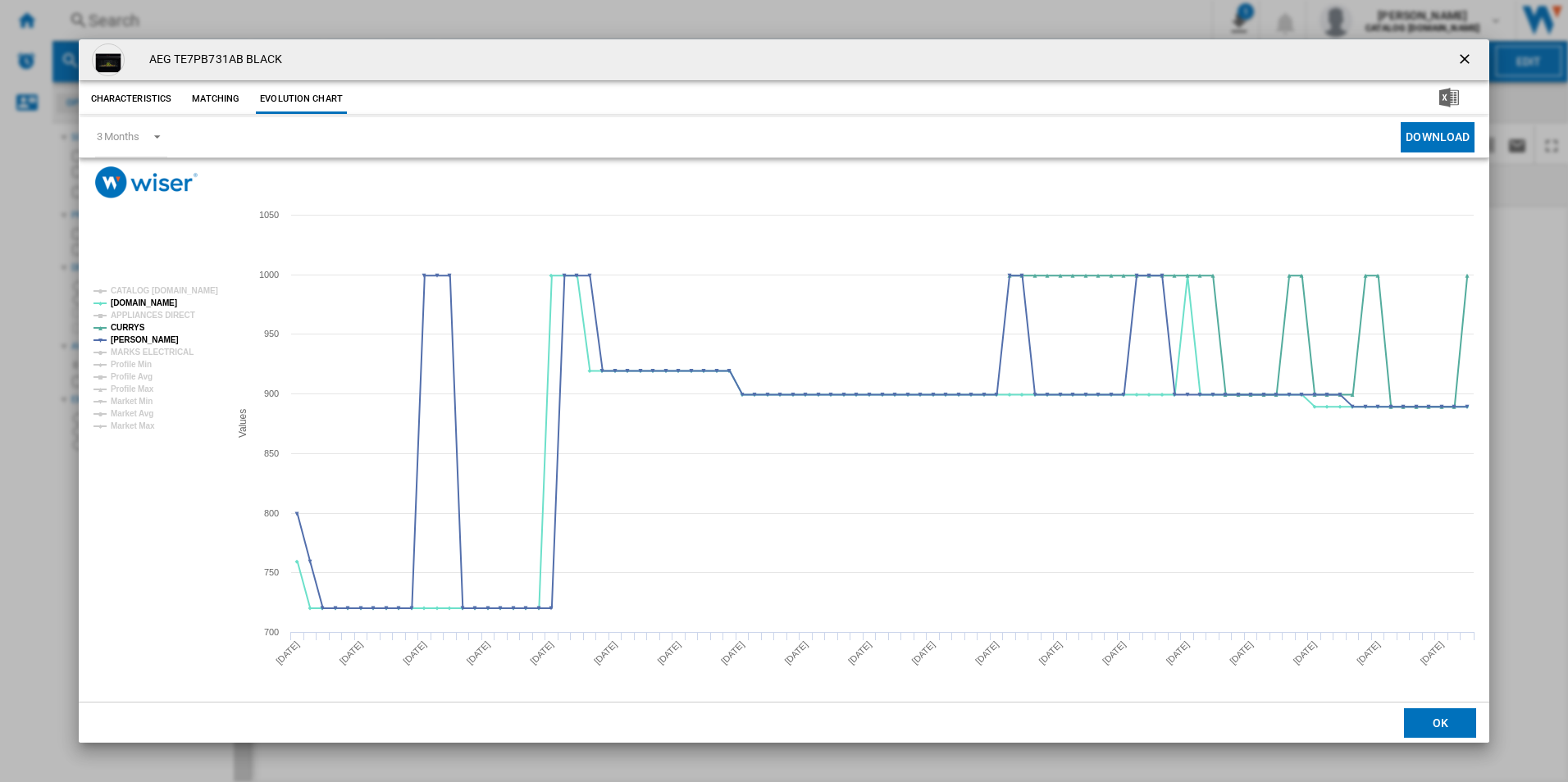
drag, startPoint x: 1461, startPoint y: 59, endPoint x: 1290, endPoint y: 67, distance: 171.2
click at [1461, 59] on ng-md-icon "getI18NText('BUTTONS.CLOSE_DIALOG')" at bounding box center [1466, 60] width 19 height 19
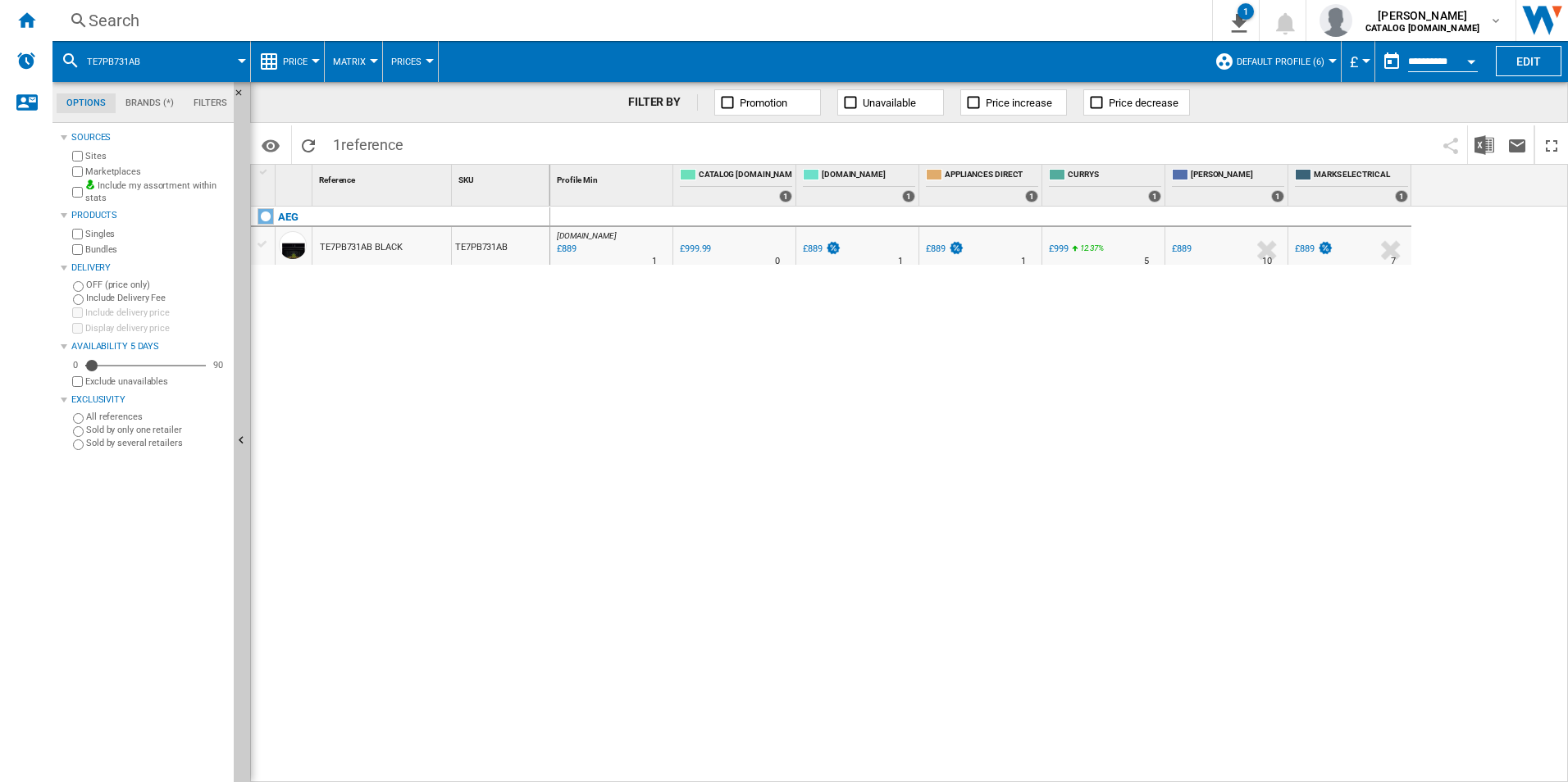
click at [895, 25] on div "Search" at bounding box center [628, 20] width 1081 height 23
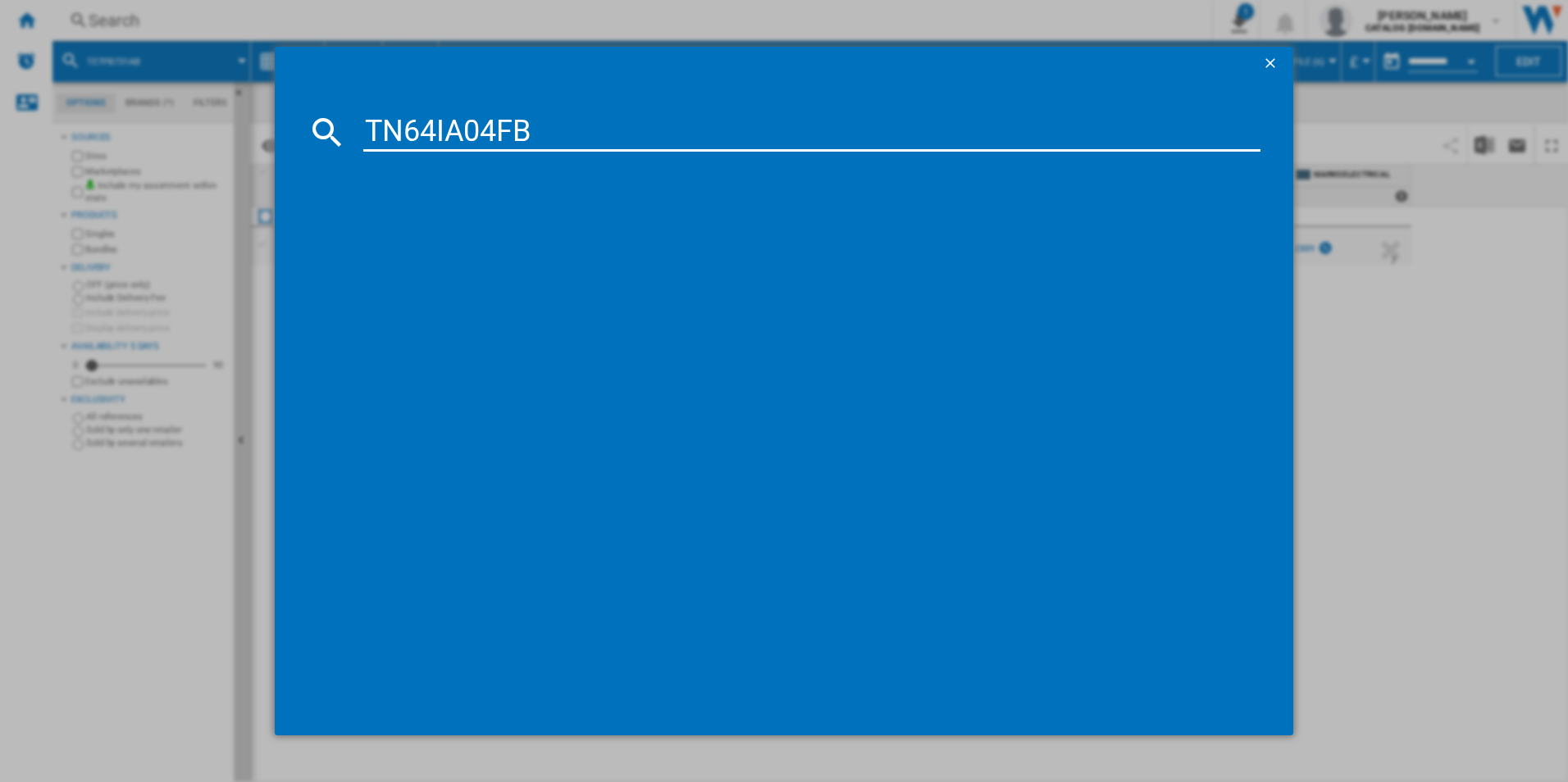
type input "TN64IA04FB"
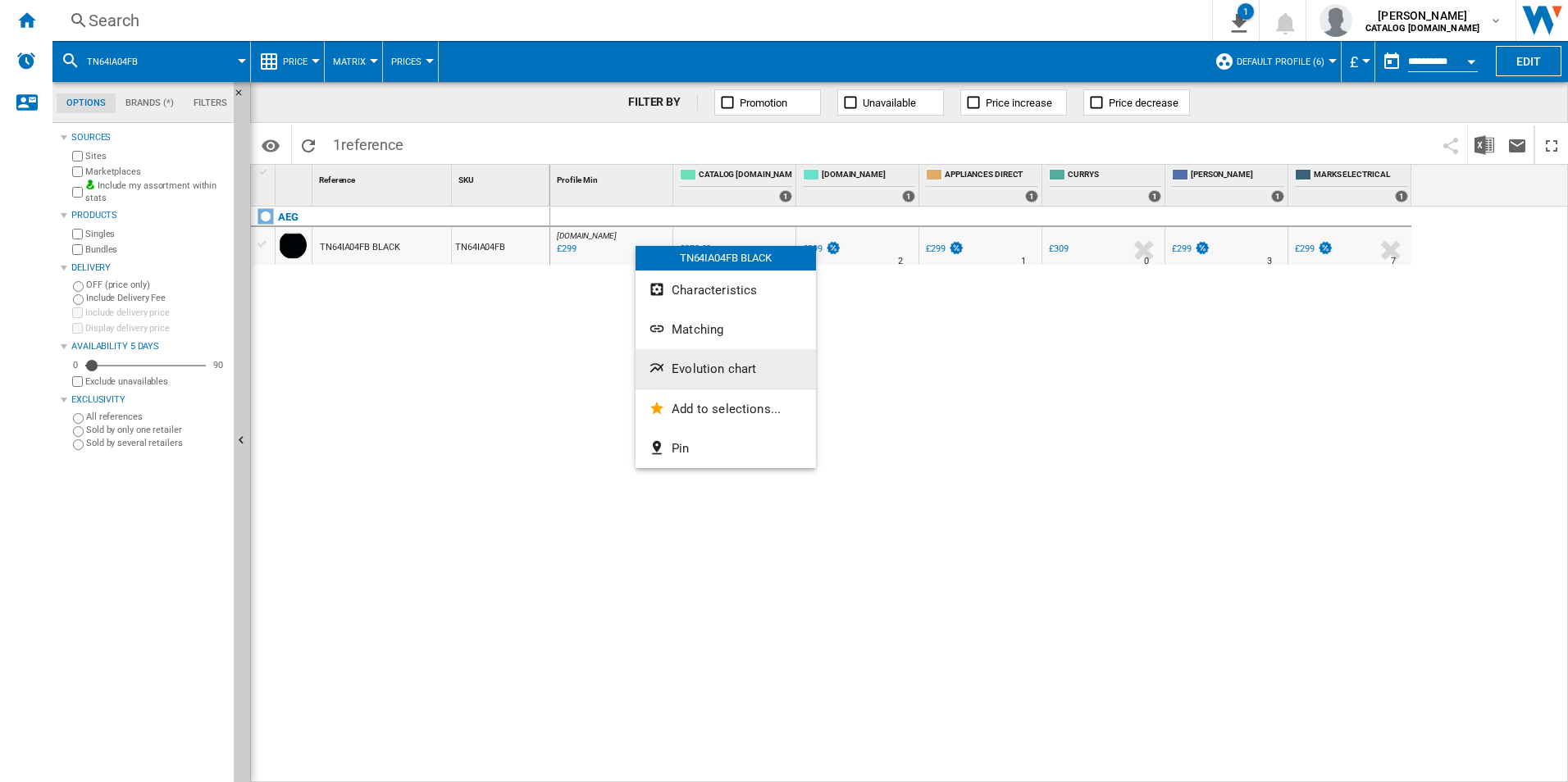
click at [700, 368] on span "Evolution chart" at bounding box center [713, 369] width 84 height 15
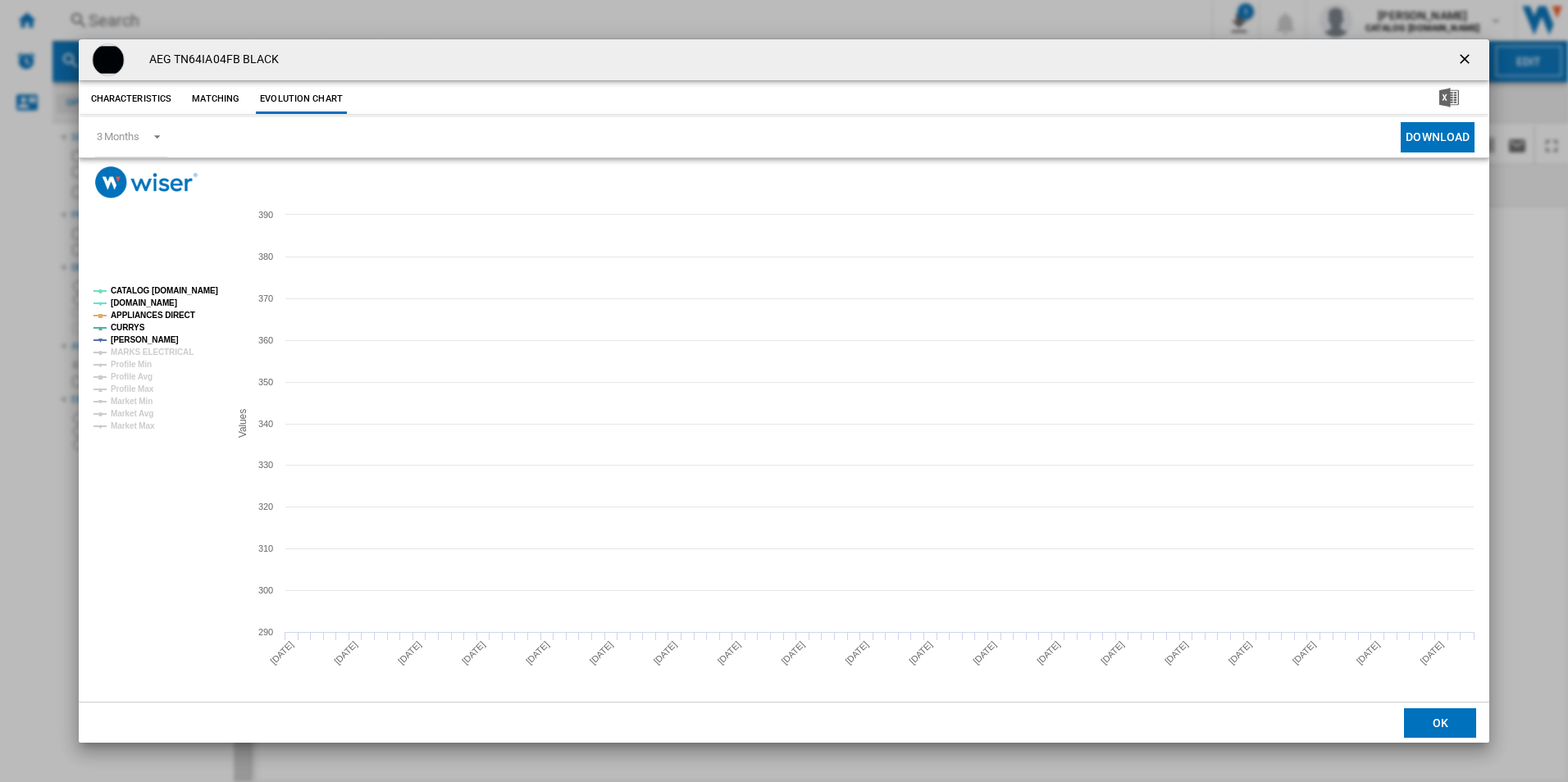
click at [212, 286] on tspan "CATALOG [DOMAIN_NAME]" at bounding box center [164, 290] width 108 height 9
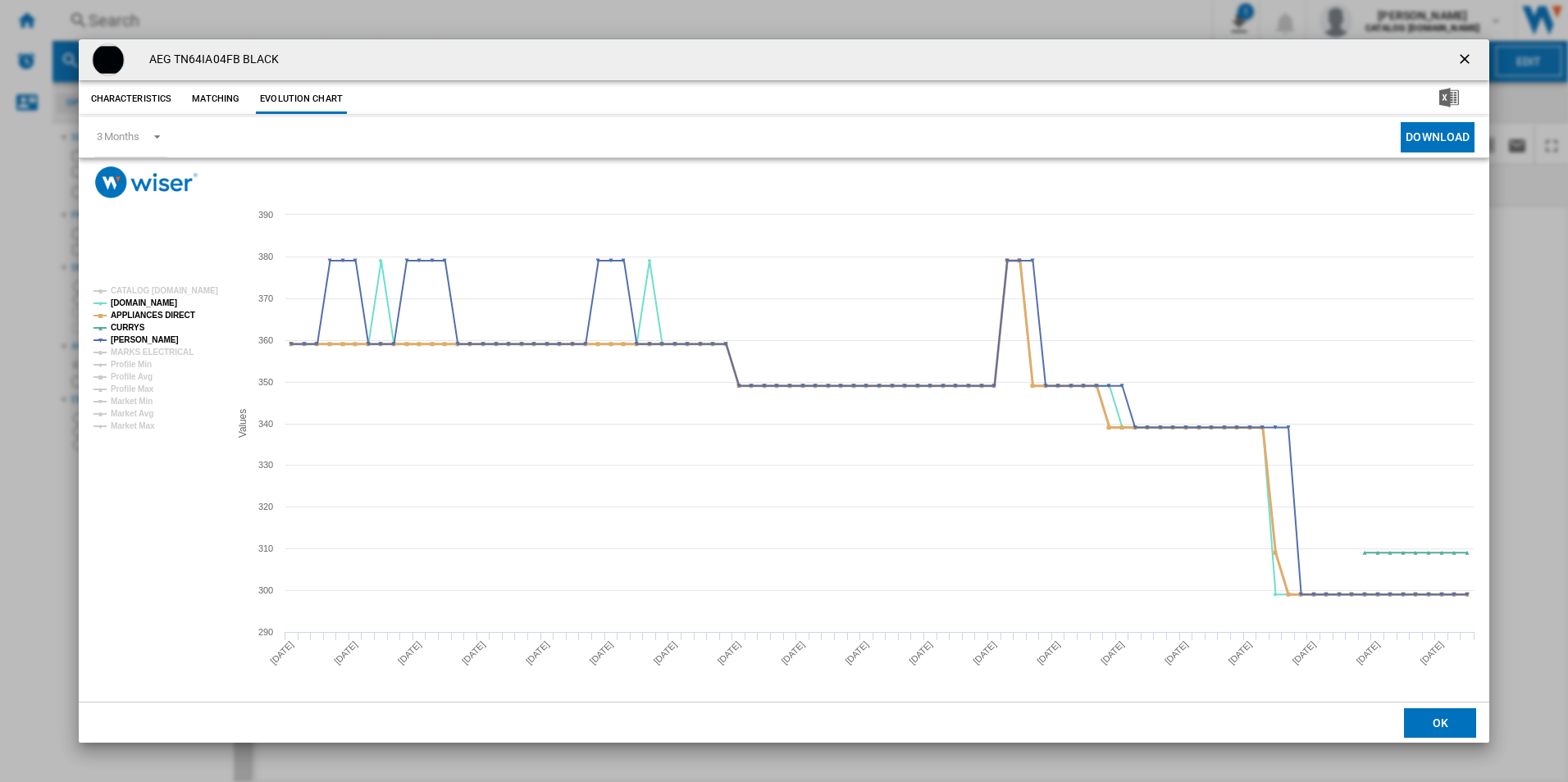
click at [166, 319] on tspan "APPLIANCES DIRECT" at bounding box center [152, 315] width 84 height 9
click at [1466, 54] on ng-md-icon "getI18NText('BUTTONS.CLOSE_DIALOG')" at bounding box center [1466, 60] width 19 height 19
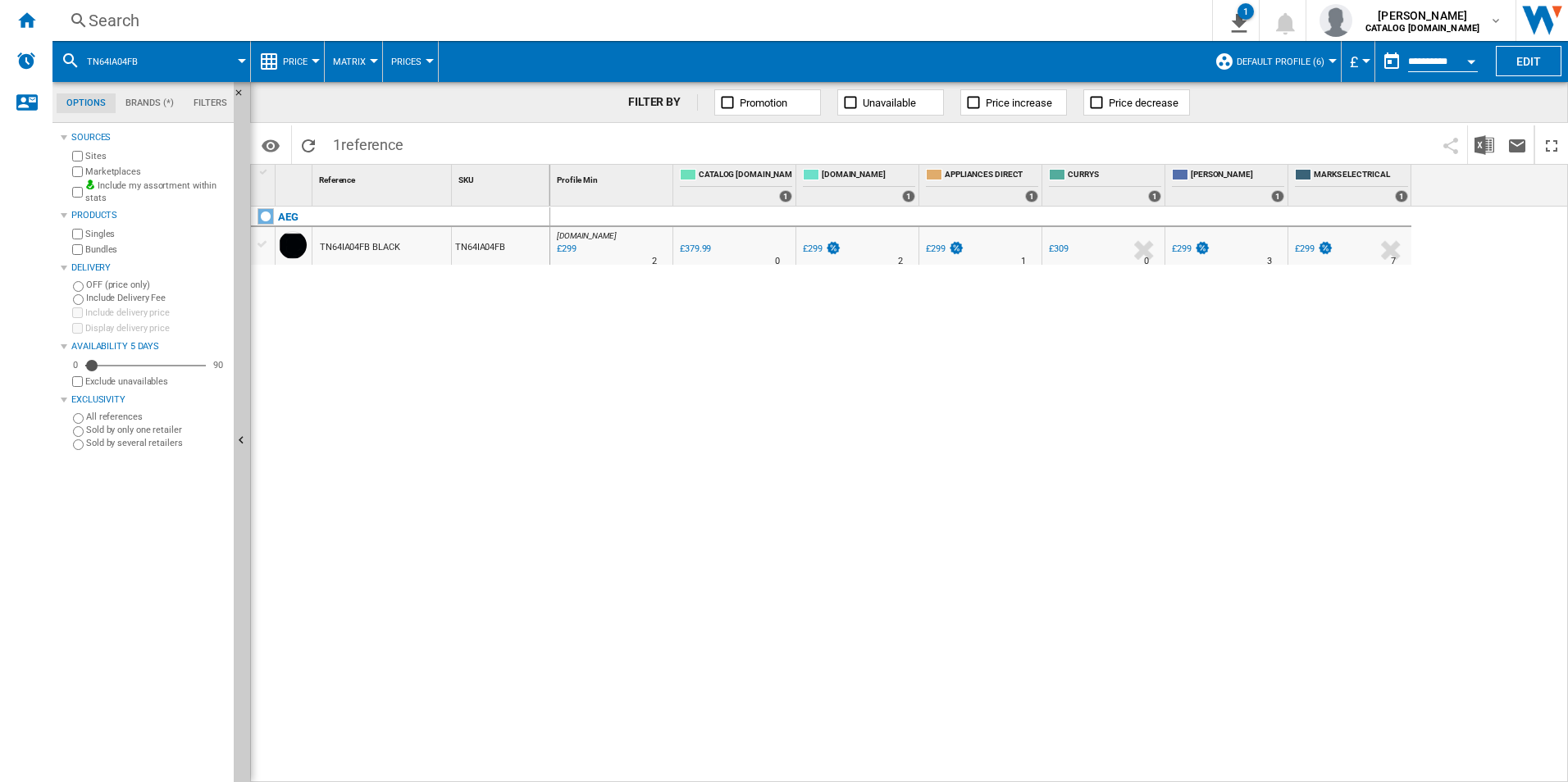
click at [721, 19] on div "Search" at bounding box center [628, 20] width 1081 height 23
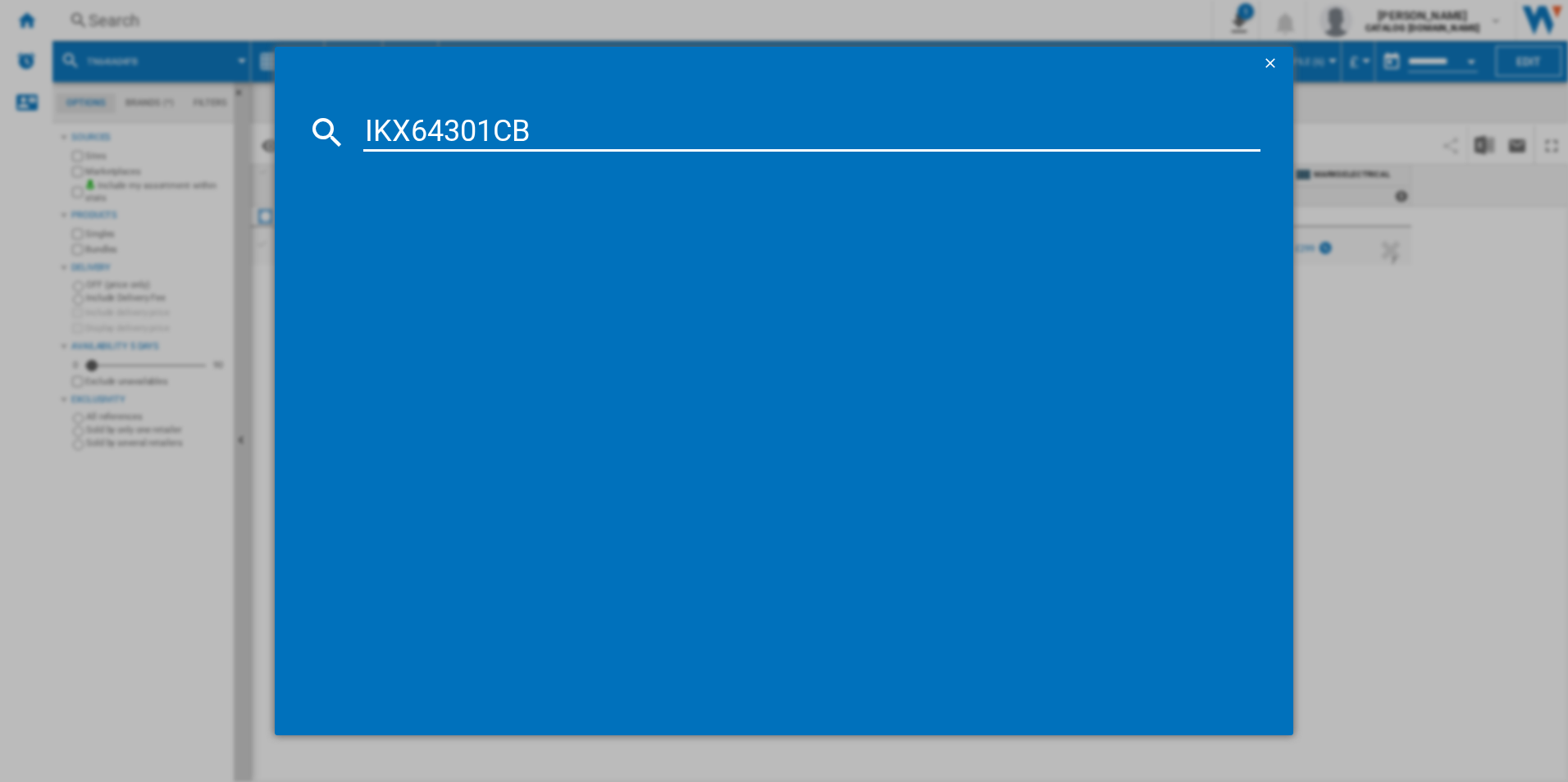
type input "IKX64301CB"
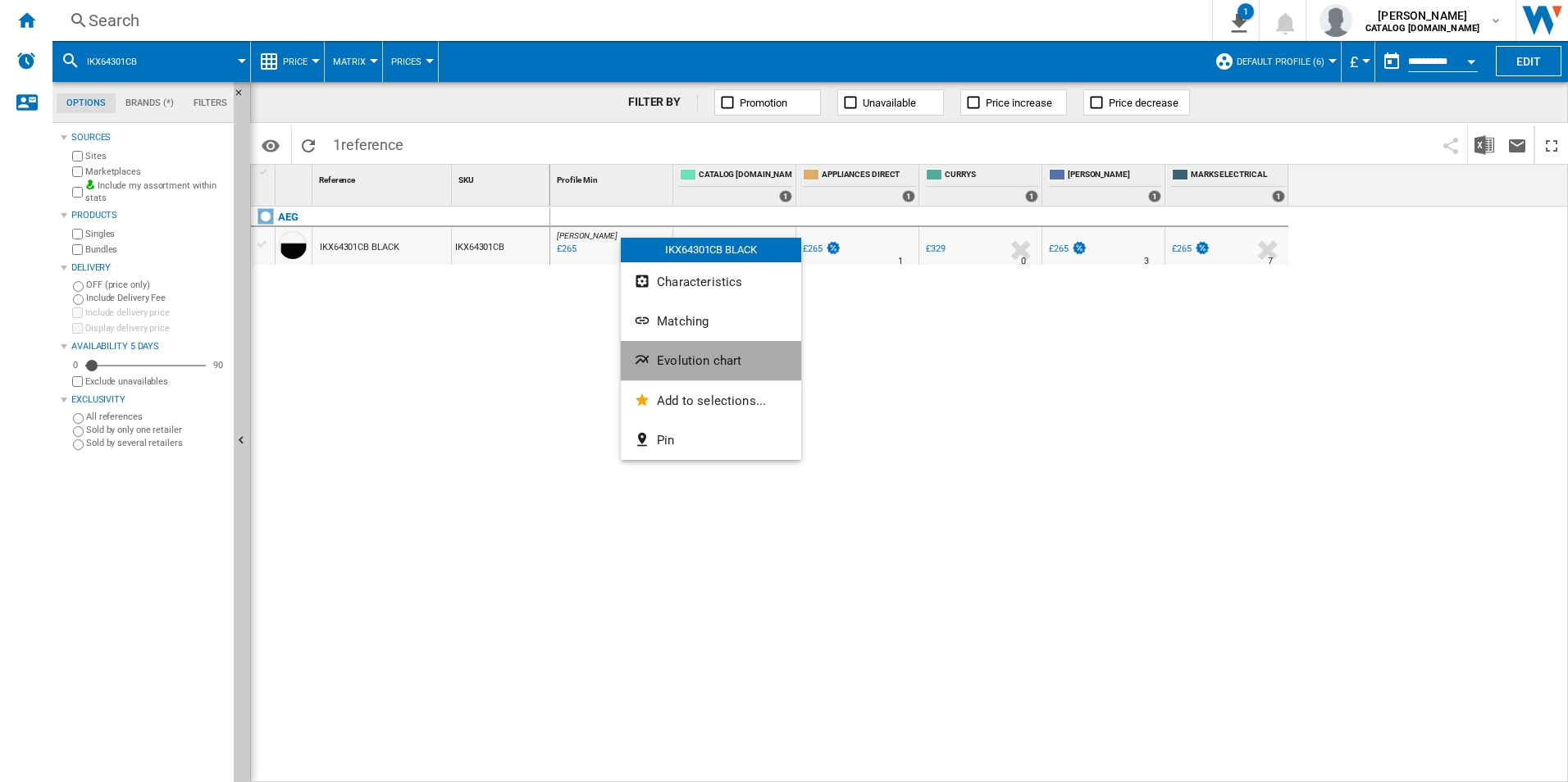
click at [694, 358] on span "Evolution chart" at bounding box center [699, 361] width 84 height 15
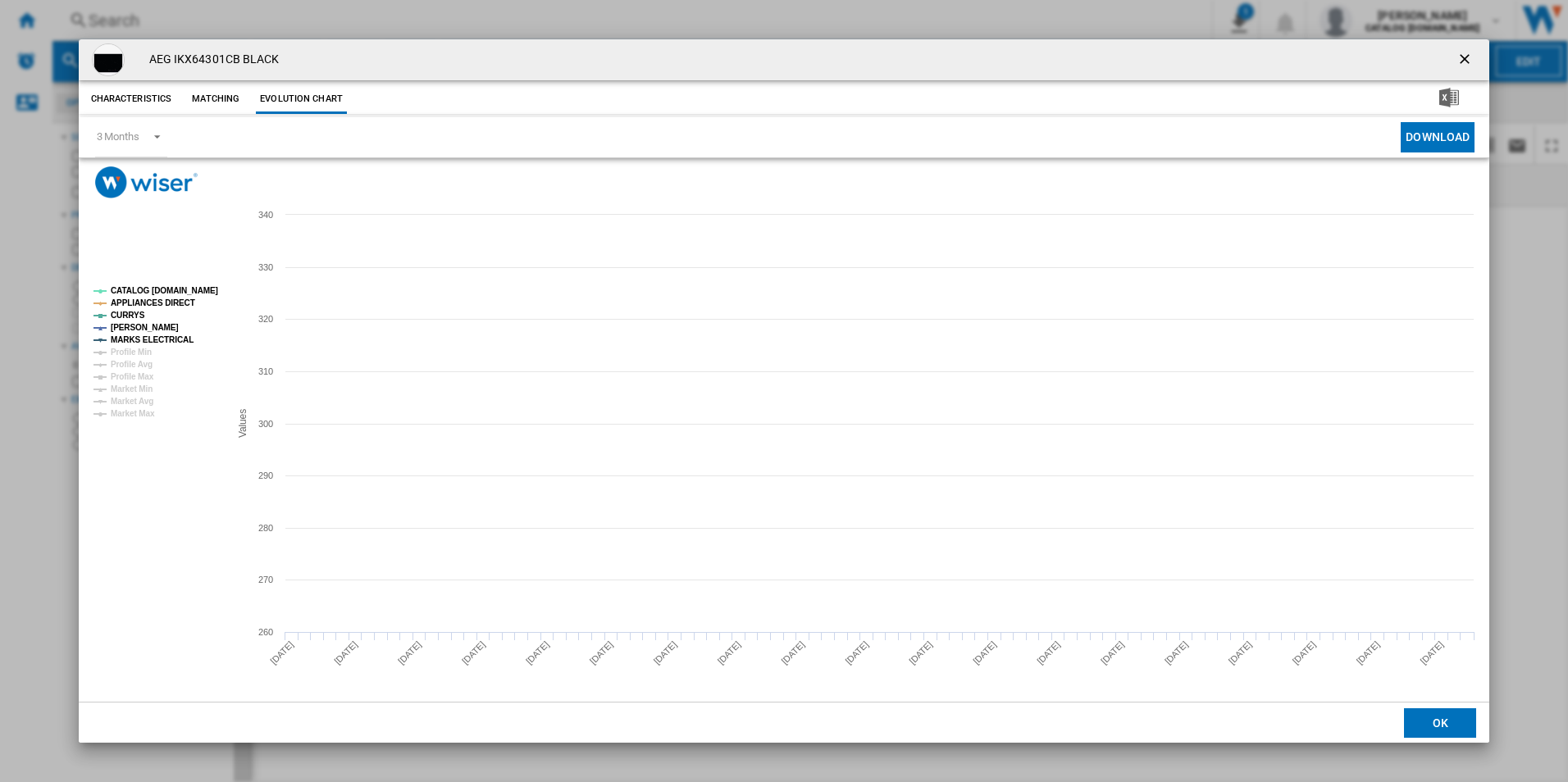
click at [192, 287] on tspan "CATALOG [DOMAIN_NAME]" at bounding box center [164, 290] width 108 height 9
click at [167, 306] on tspan "APPLIANCES DIRECT" at bounding box center [152, 303] width 84 height 9
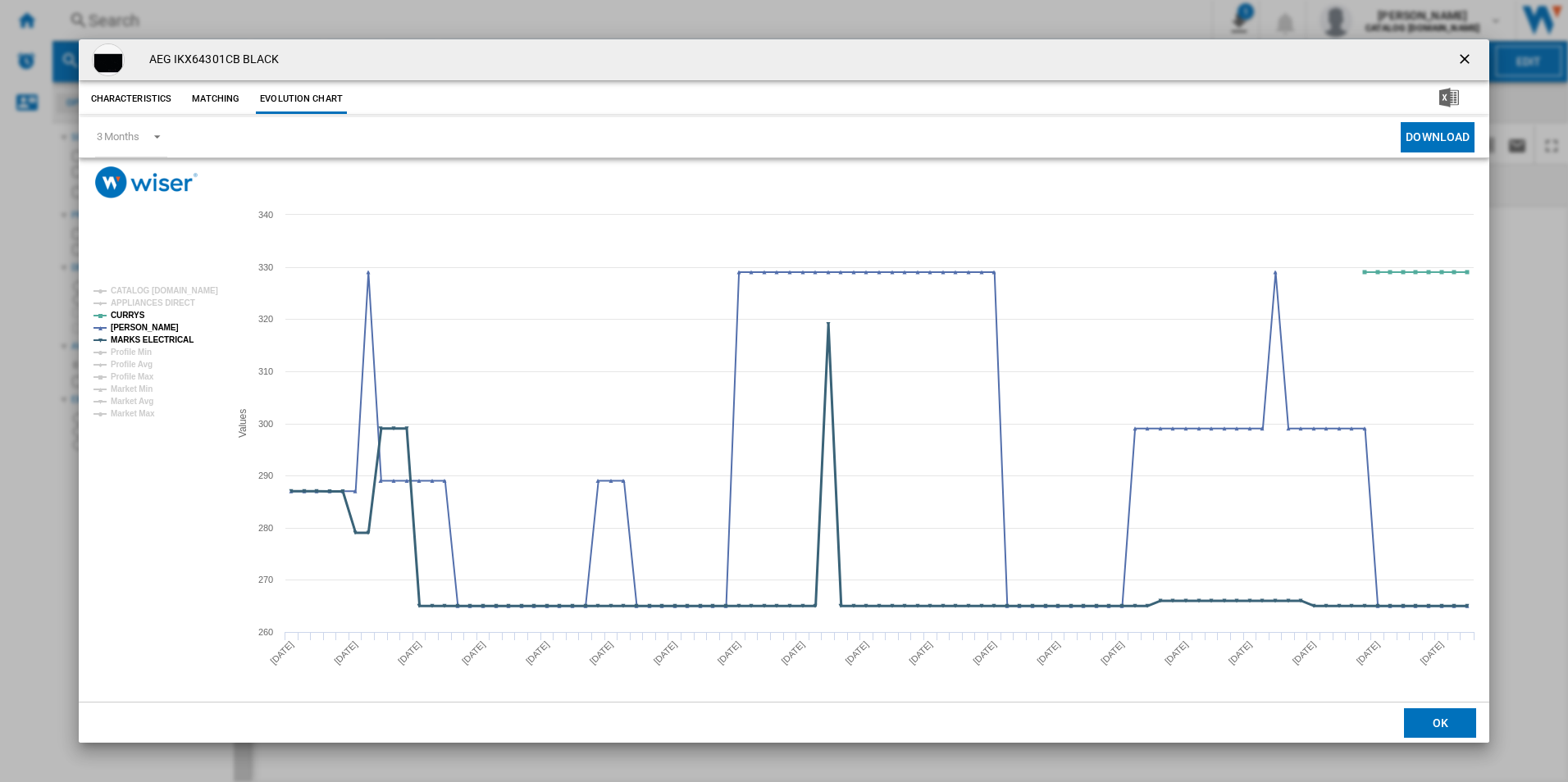
click at [161, 340] on tspan "MARKS ELECTRICAL" at bounding box center [151, 340] width 83 height 9
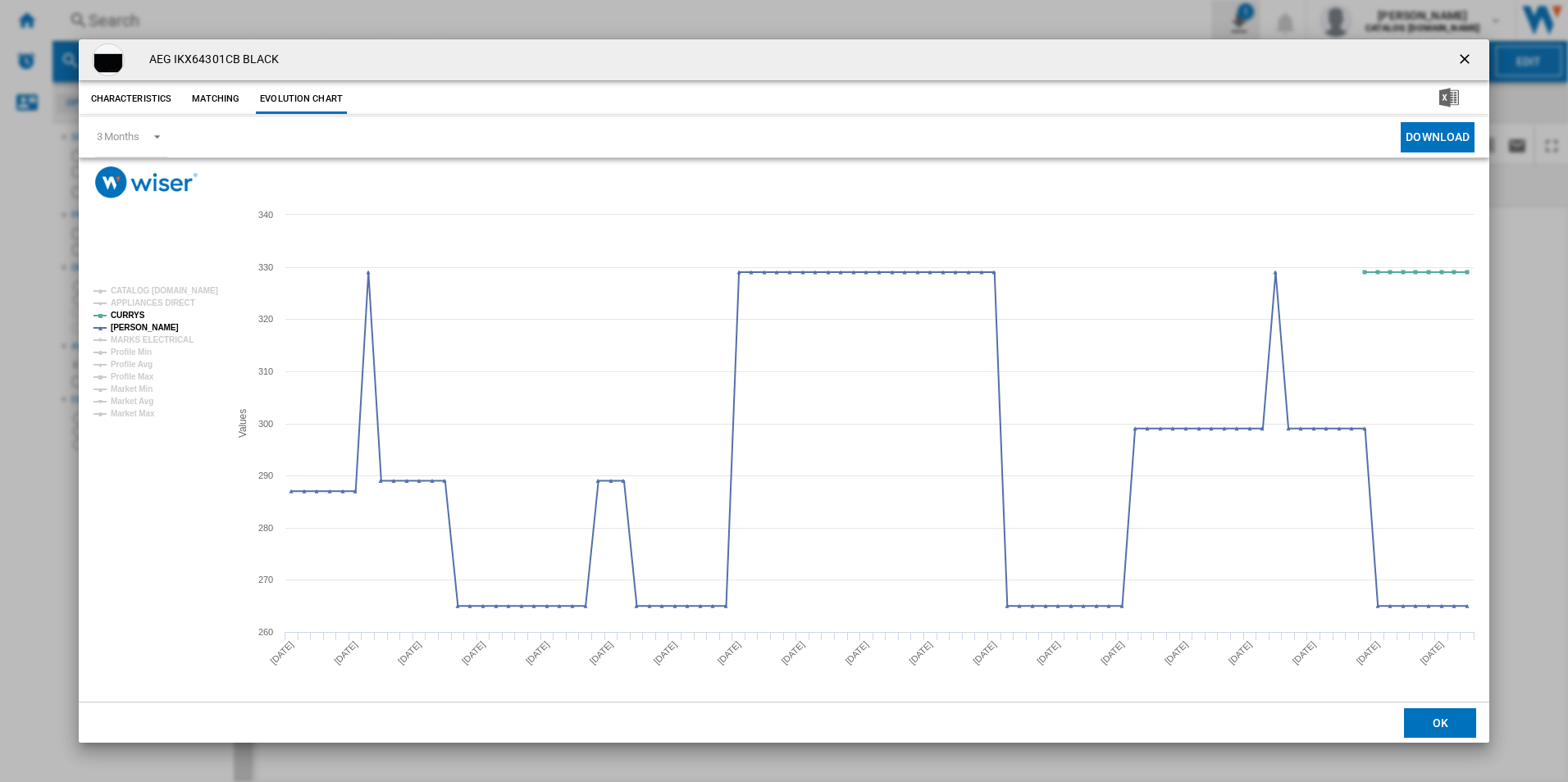
drag, startPoint x: 1466, startPoint y: 58, endPoint x: 1240, endPoint y: 39, distance: 226.8
click at [1466, 58] on ng-md-icon "getI18NText('BUTTONS.CLOSE_DIALOG')" at bounding box center [1466, 60] width 19 height 19
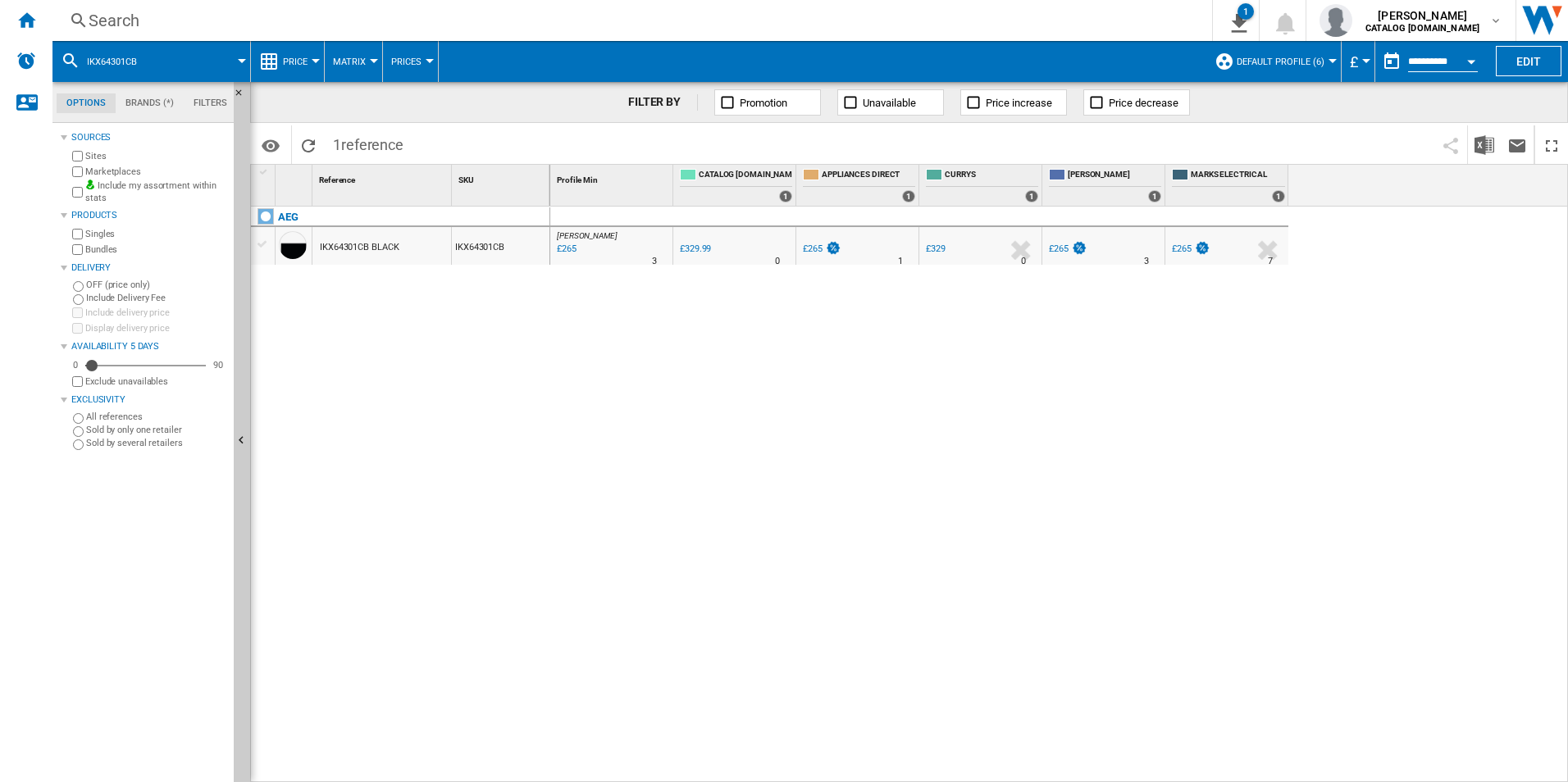
click at [952, 5] on div "Search Search 0 1 All Customer Report [Price Matrix] Clear all exports adam bar…" at bounding box center [810, 20] width 1515 height 41
click at [943, 14] on div "Search" at bounding box center [628, 20] width 1081 height 23
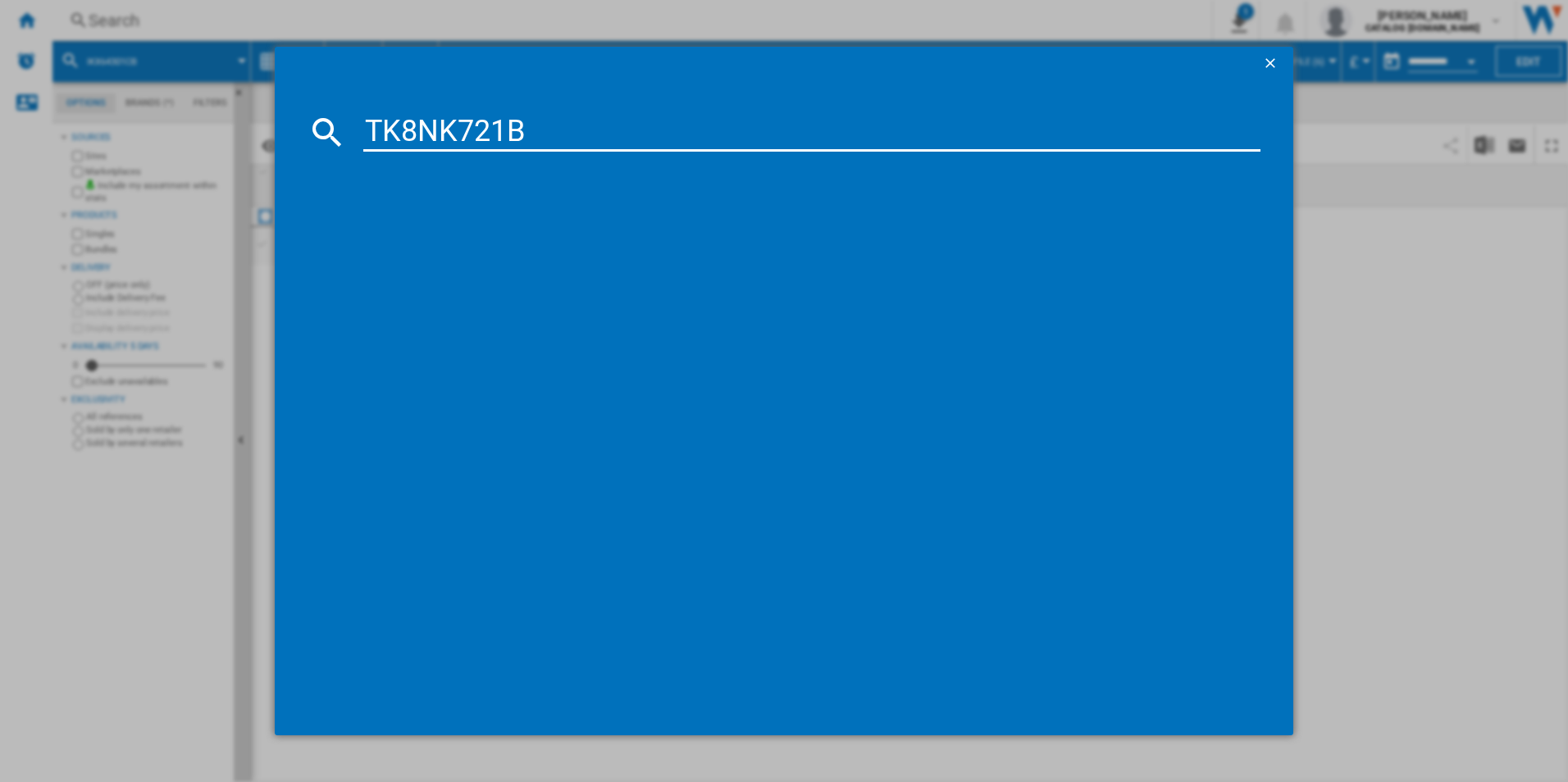
type input "TK8NK721B"
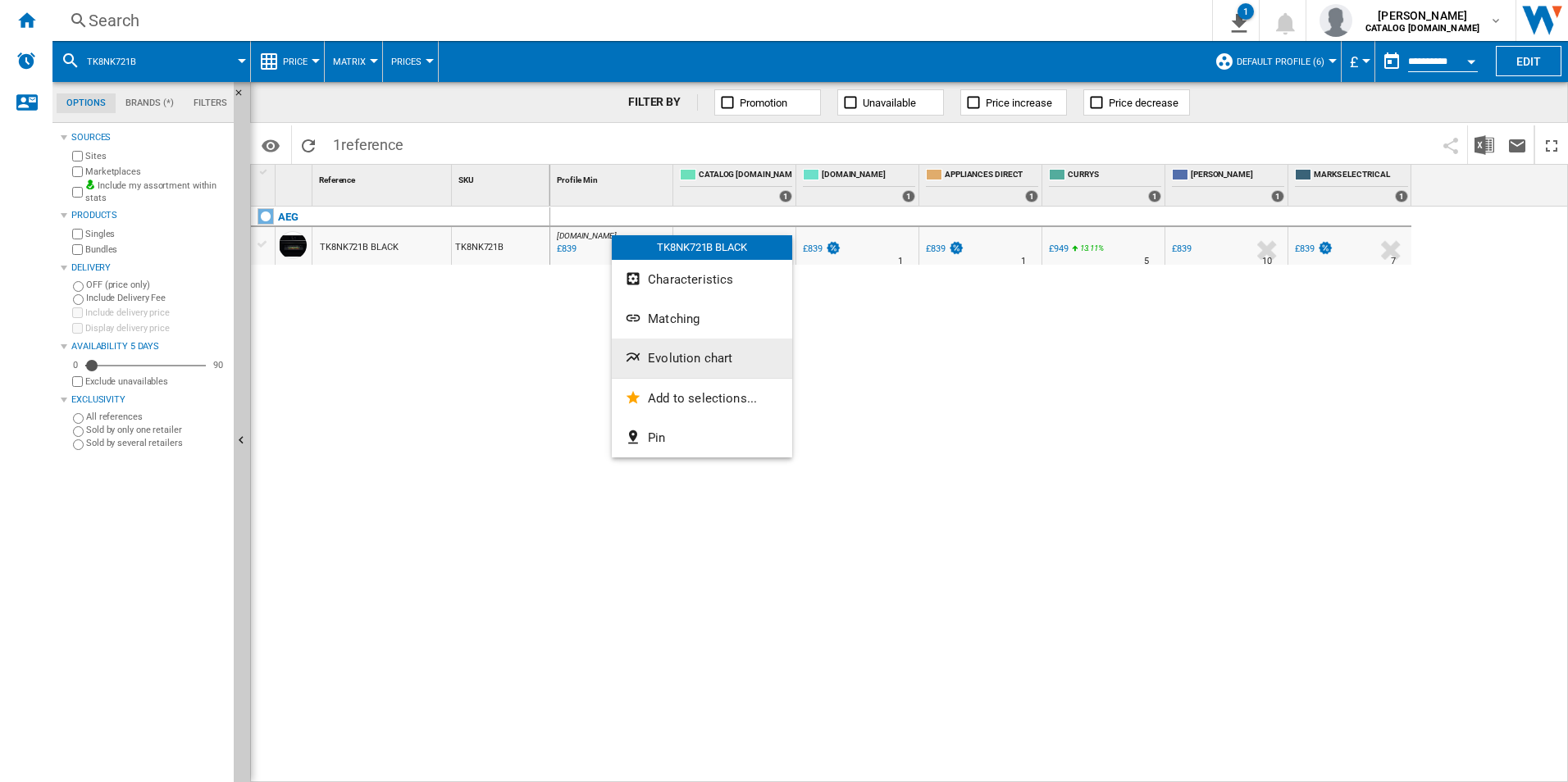
click at [656, 353] on span "Evolution chart" at bounding box center [689, 358] width 84 height 15
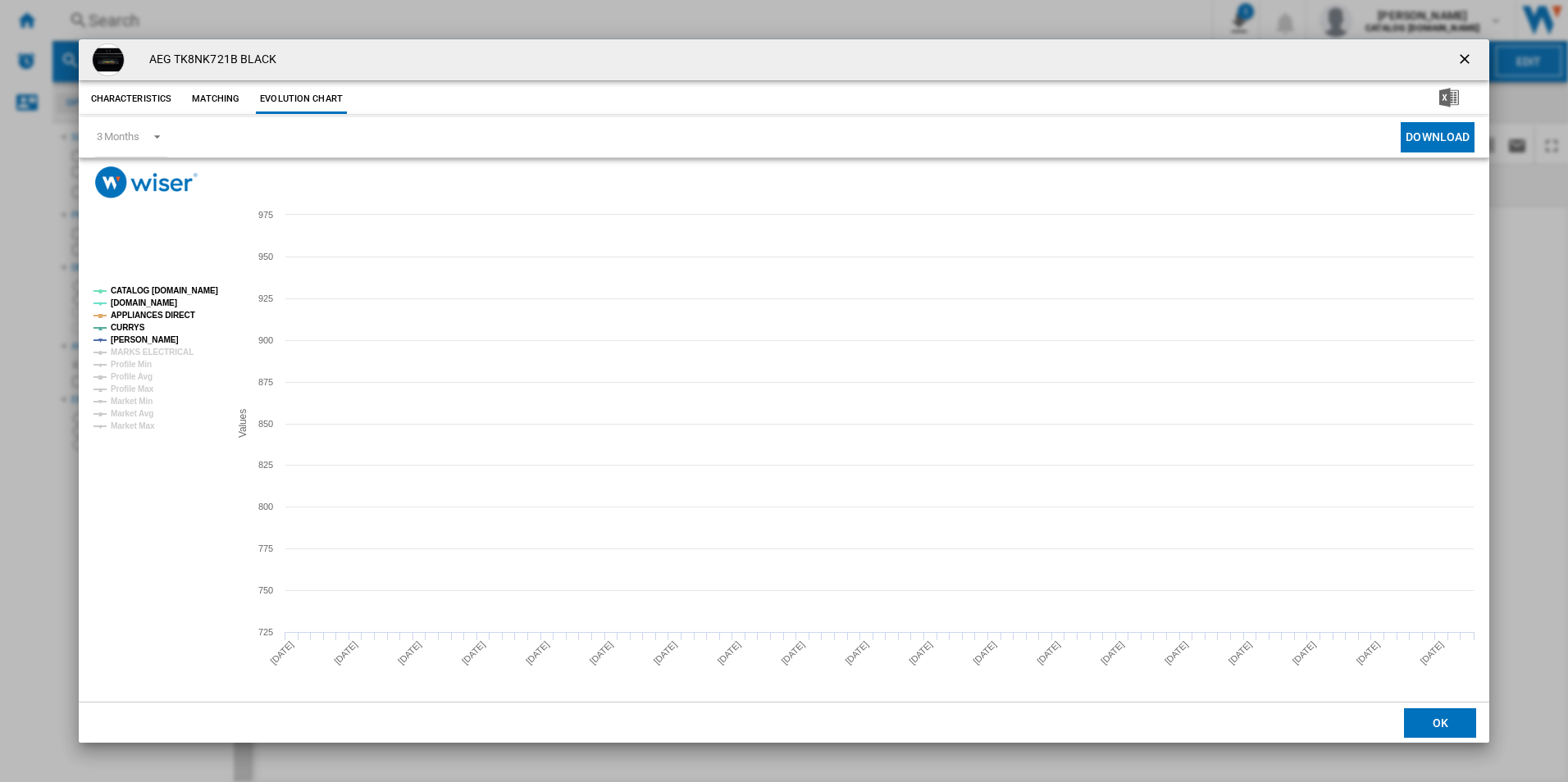
click at [196, 293] on tspan "CATALOG [DOMAIN_NAME]" at bounding box center [164, 290] width 108 height 9
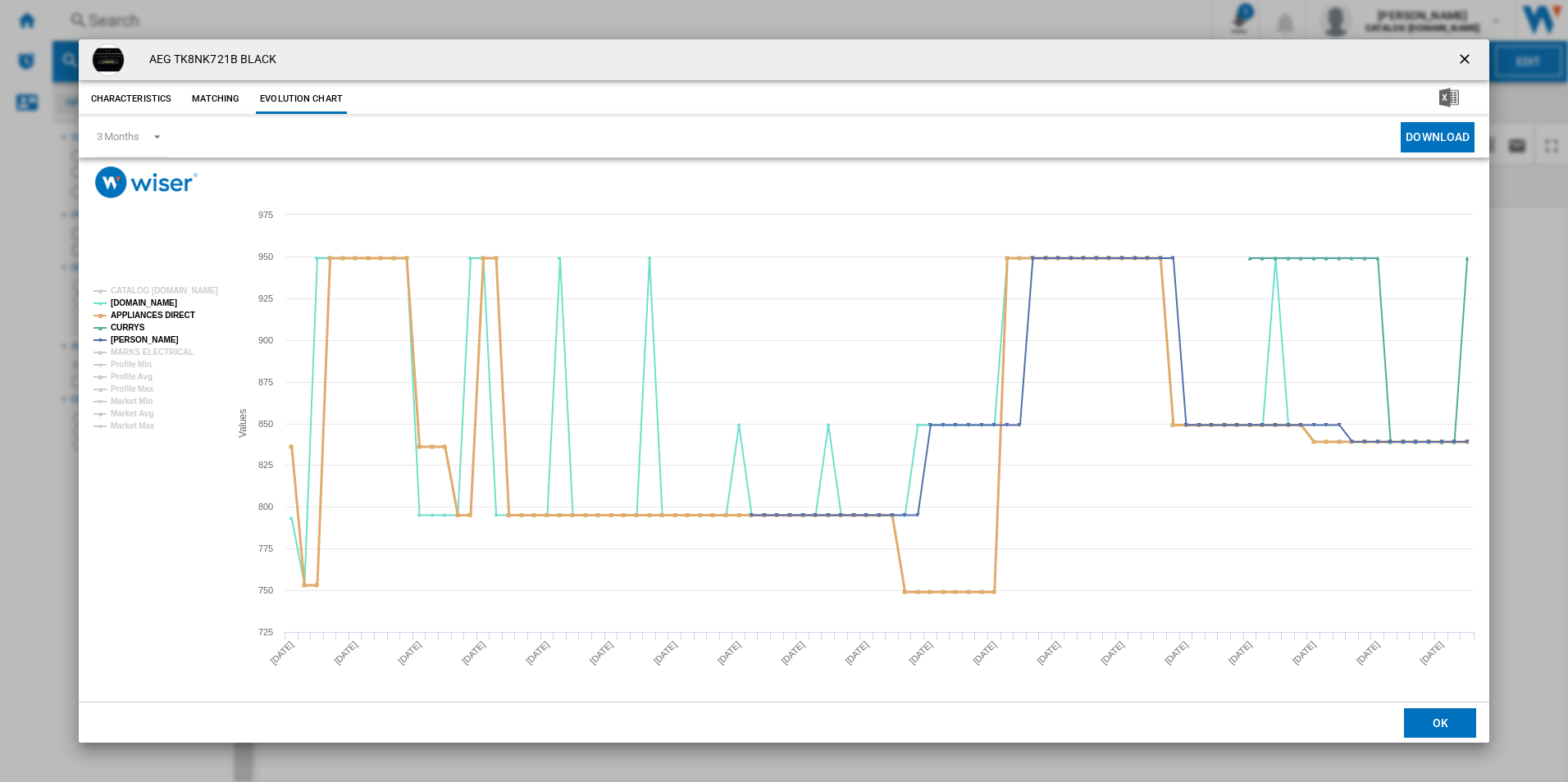
click at [170, 314] on tspan "APPLIANCES DIRECT" at bounding box center [152, 315] width 84 height 9
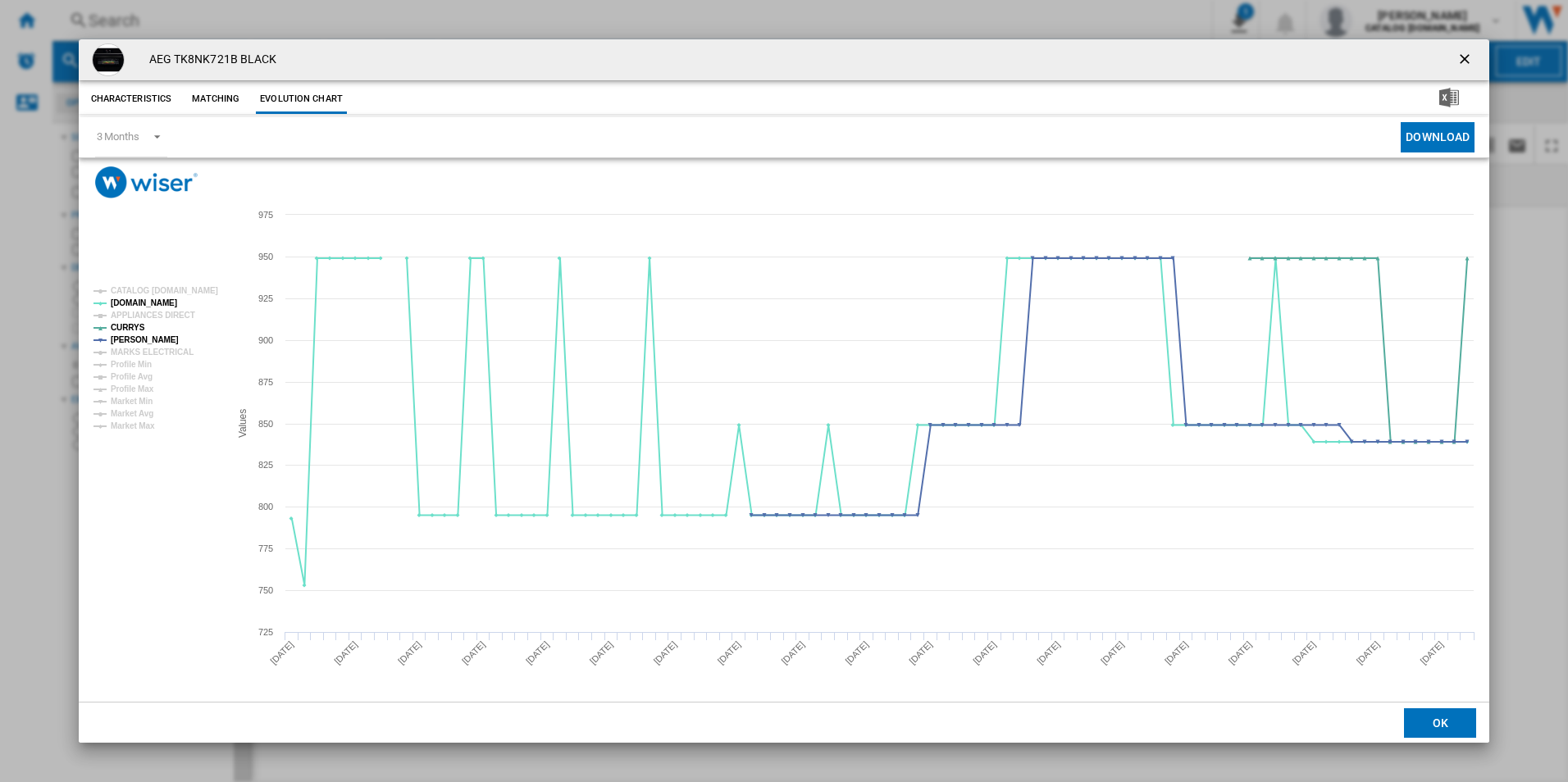
drag, startPoint x: 1466, startPoint y: 58, endPoint x: 1181, endPoint y: 83, distance: 286.1
click at [1466, 58] on ng-md-icon "getI18NText('BUTTONS.CLOSE_DIALOG')" at bounding box center [1466, 60] width 19 height 19
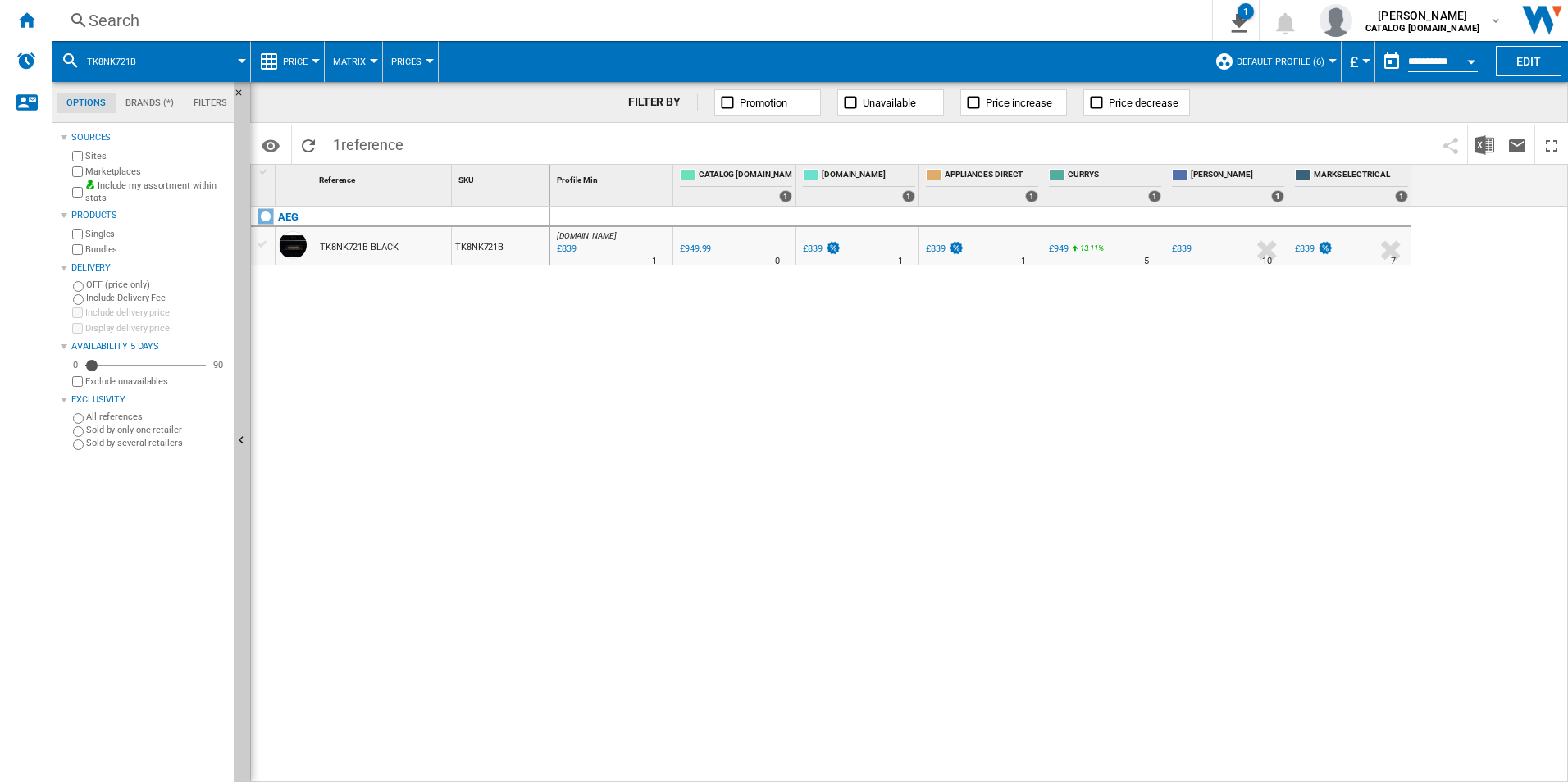
click at [916, 18] on div "Search" at bounding box center [628, 20] width 1081 height 23
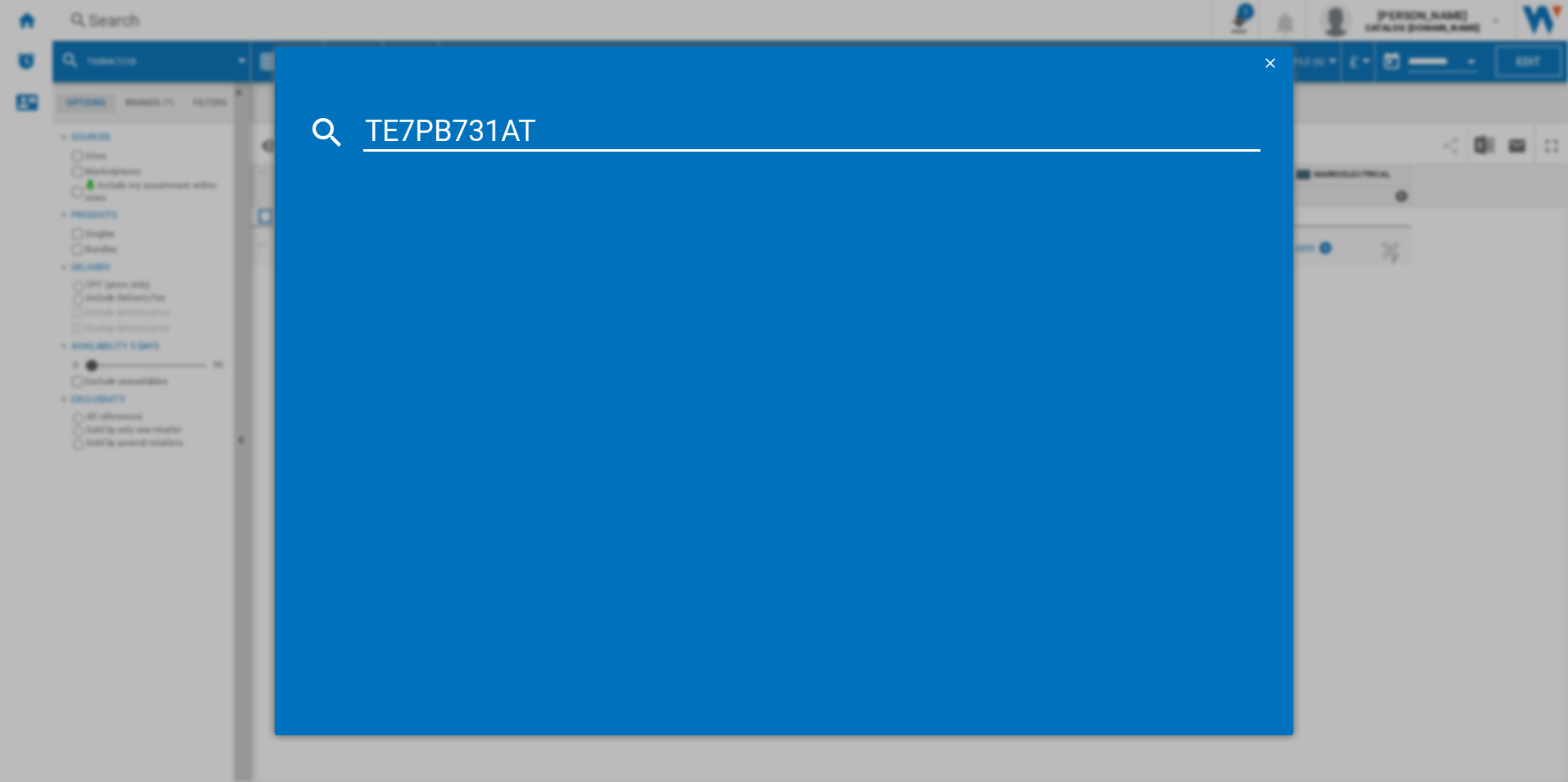
type input "TE7PB731AT"
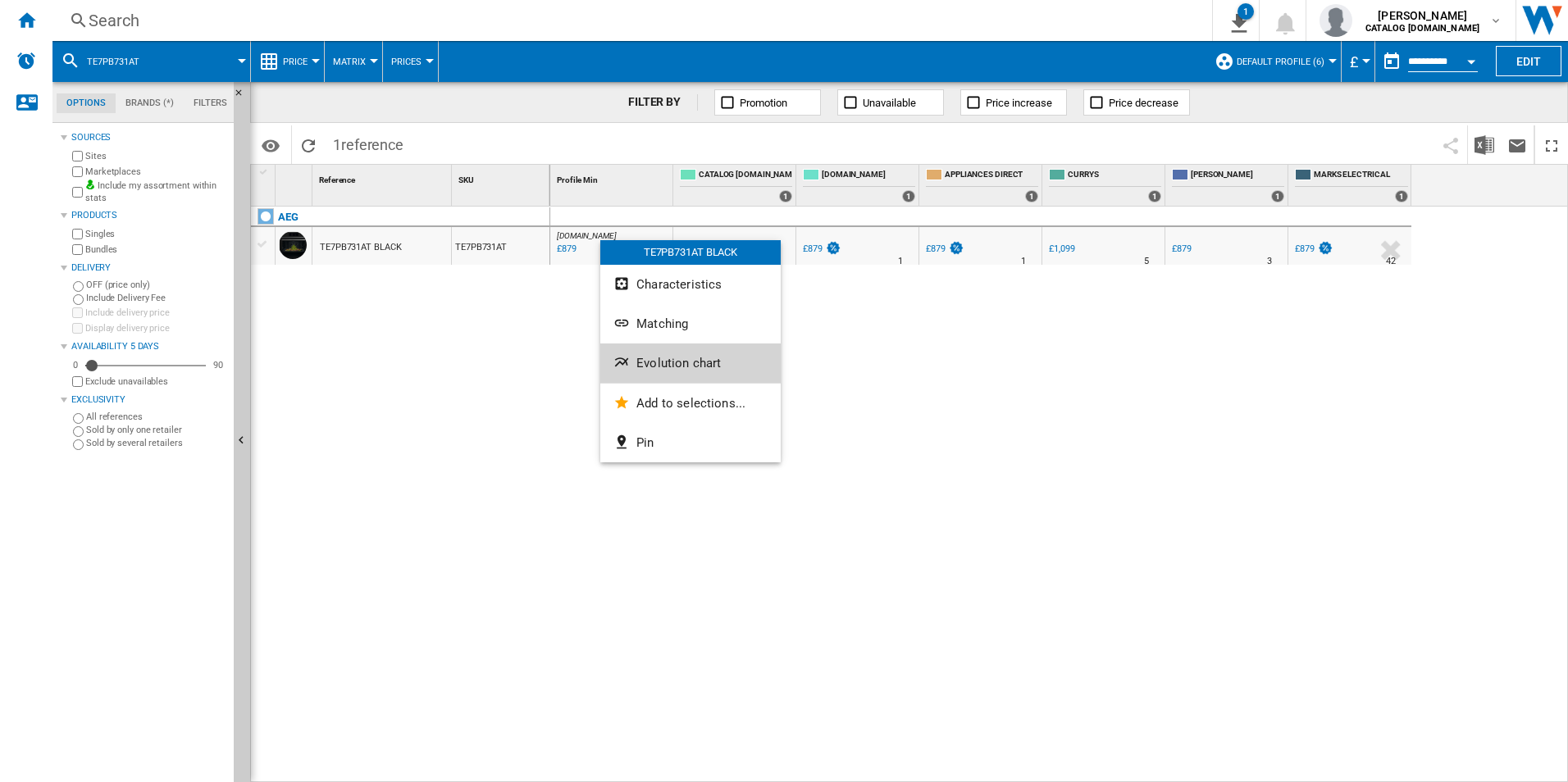
click at [677, 370] on span "Evolution chart" at bounding box center [678, 364] width 84 height 15
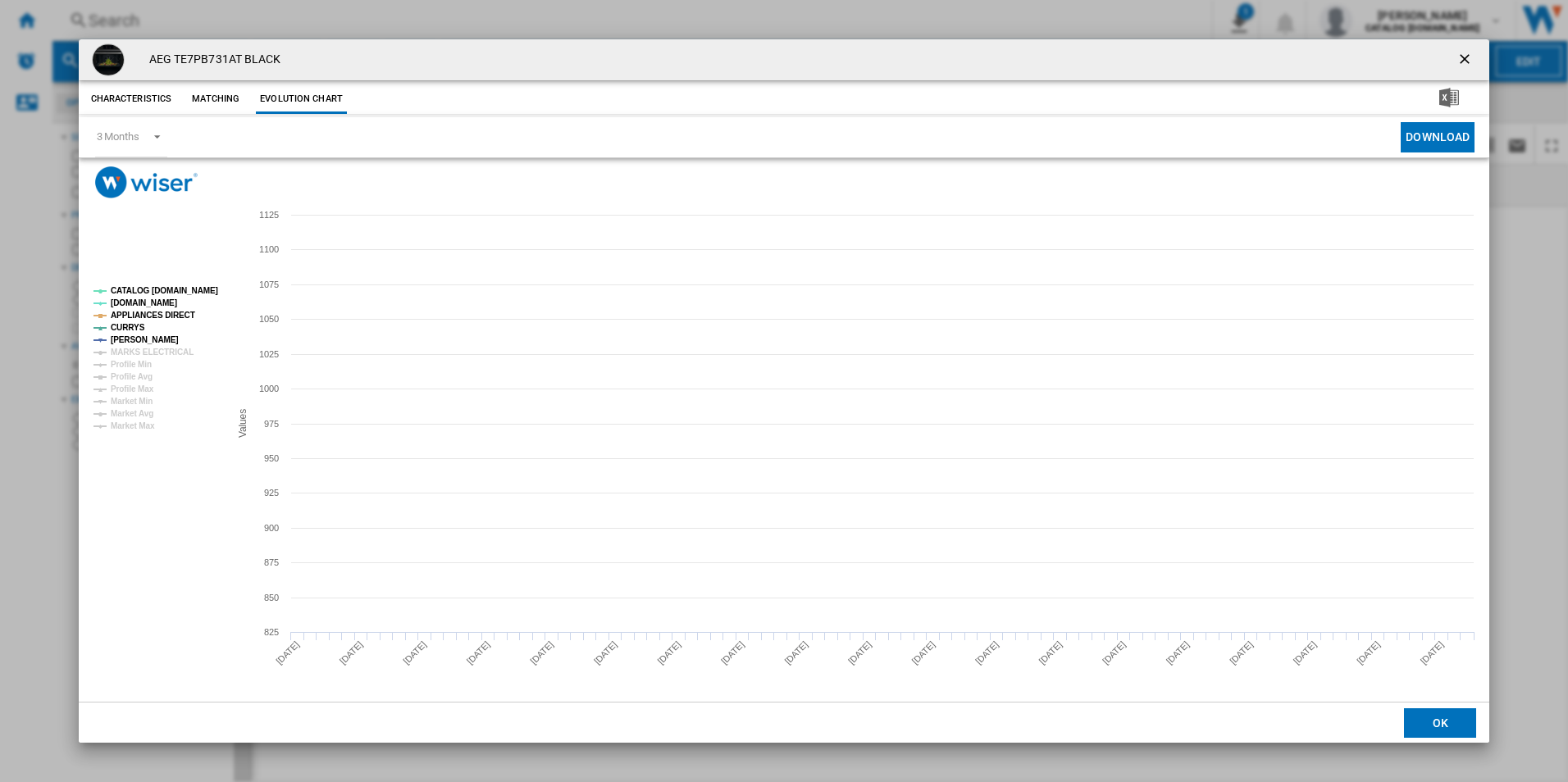
click at [213, 299] on rect "Product popup" at bounding box center [155, 358] width 136 height 157
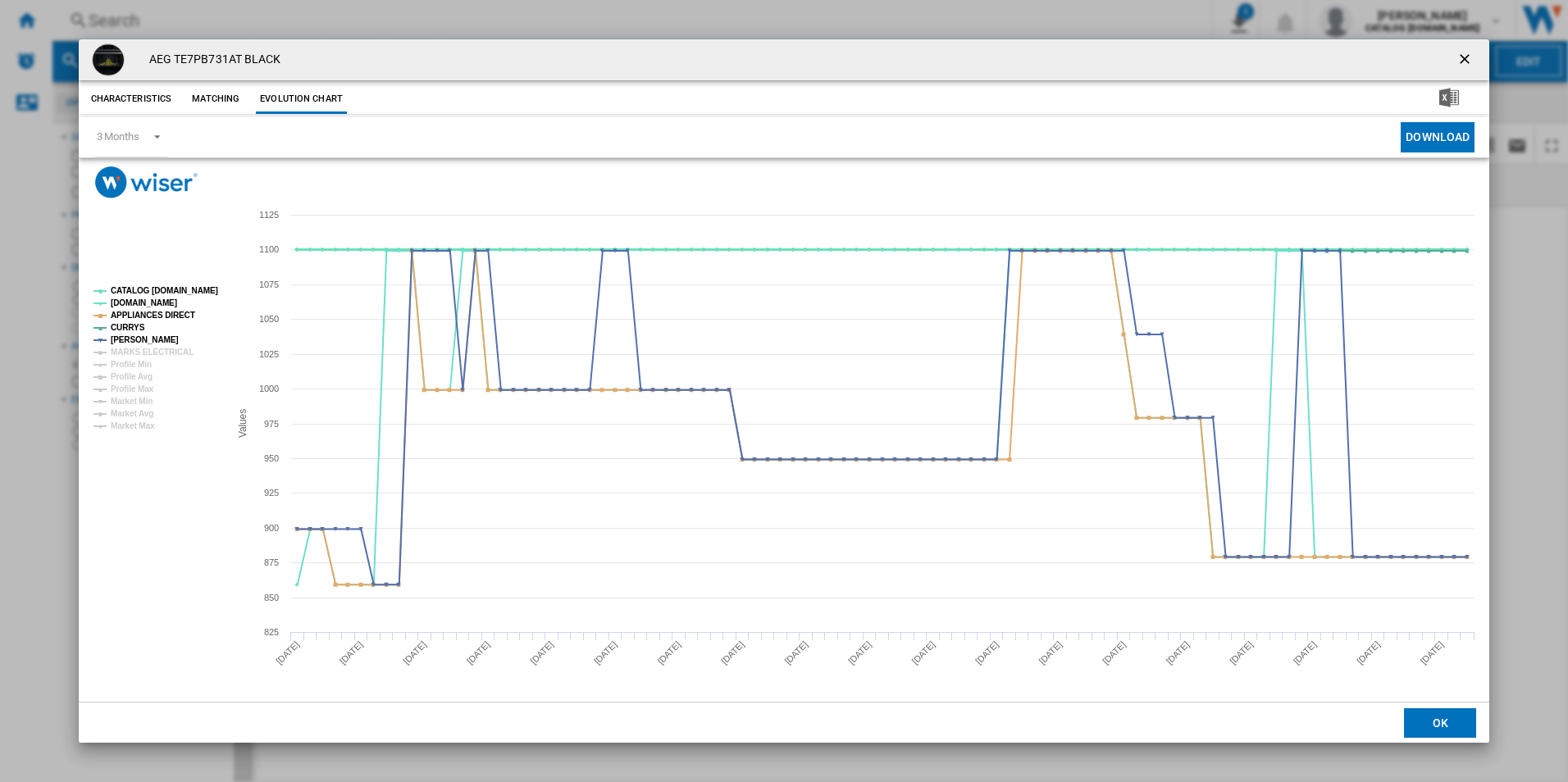
click at [207, 293] on tspan "CATALOG [DOMAIN_NAME]" at bounding box center [164, 290] width 108 height 9
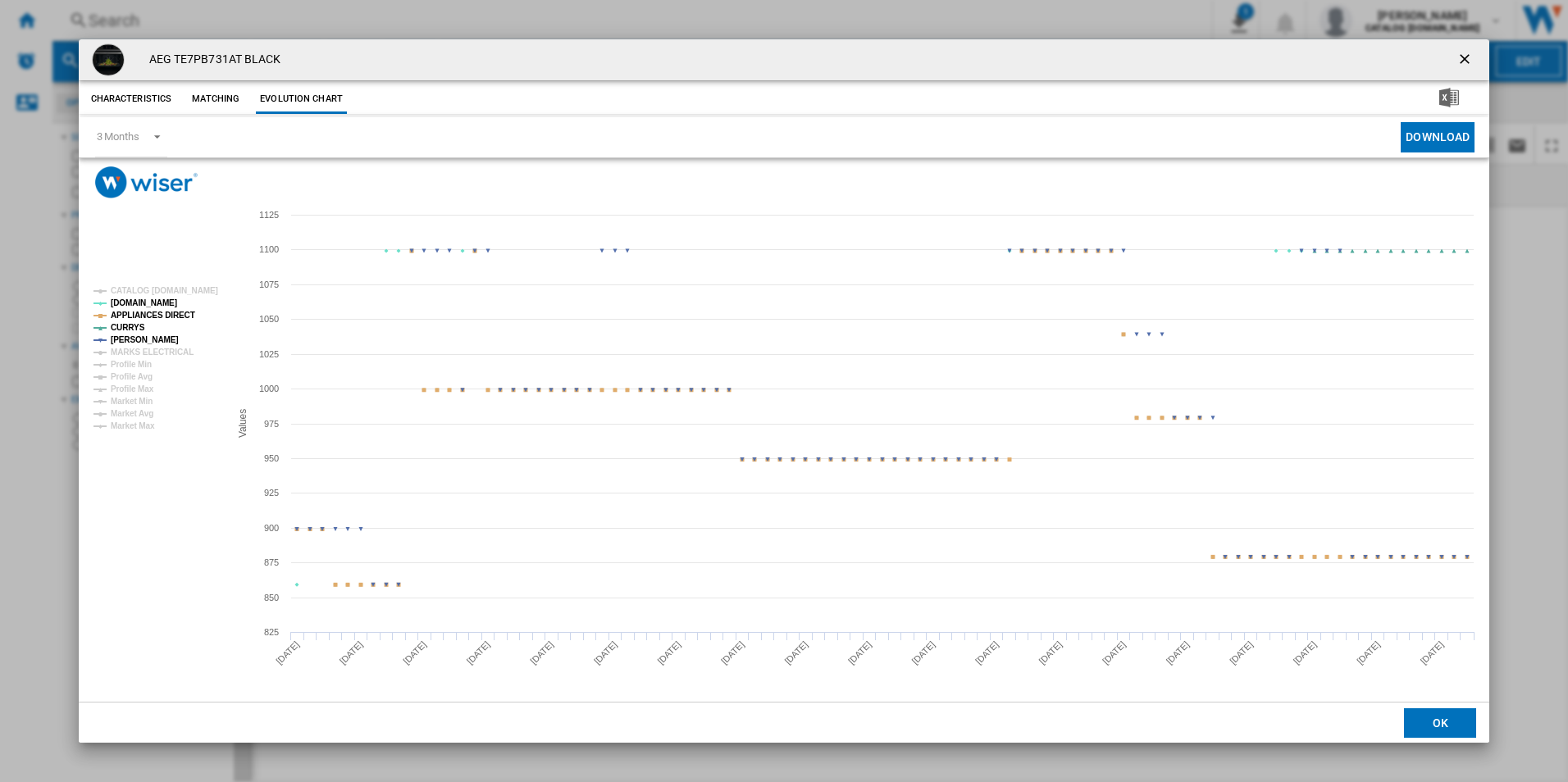
click at [167, 316] on tspan "APPLIANCES DIRECT" at bounding box center [152, 315] width 84 height 9
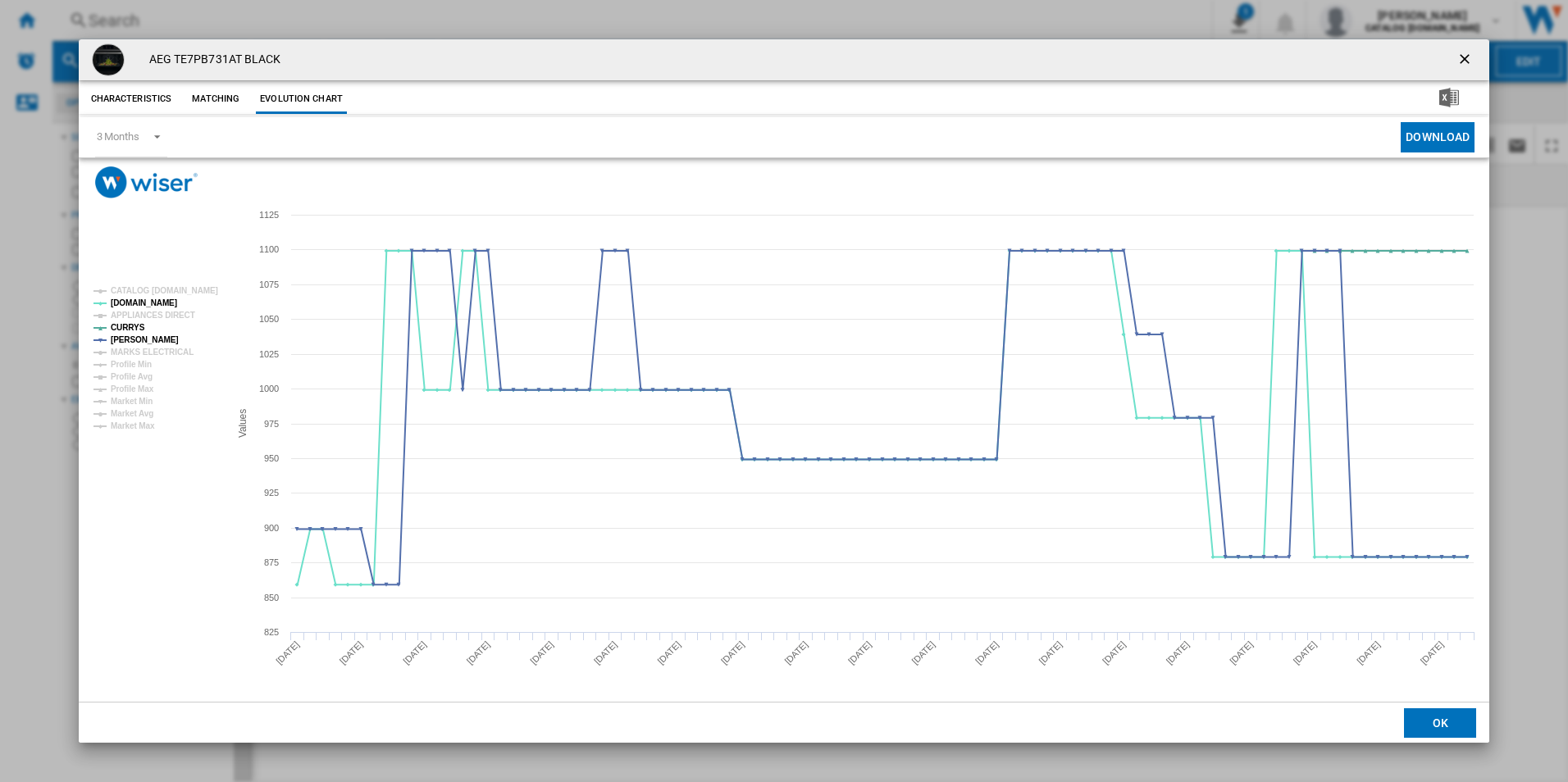
drag, startPoint x: 1462, startPoint y: 58, endPoint x: 1452, endPoint y: 58, distance: 10.0
click at [1462, 58] on ng-md-icon "getI18NText('BUTTONS.CLOSE_DIALOG')" at bounding box center [1466, 60] width 19 height 19
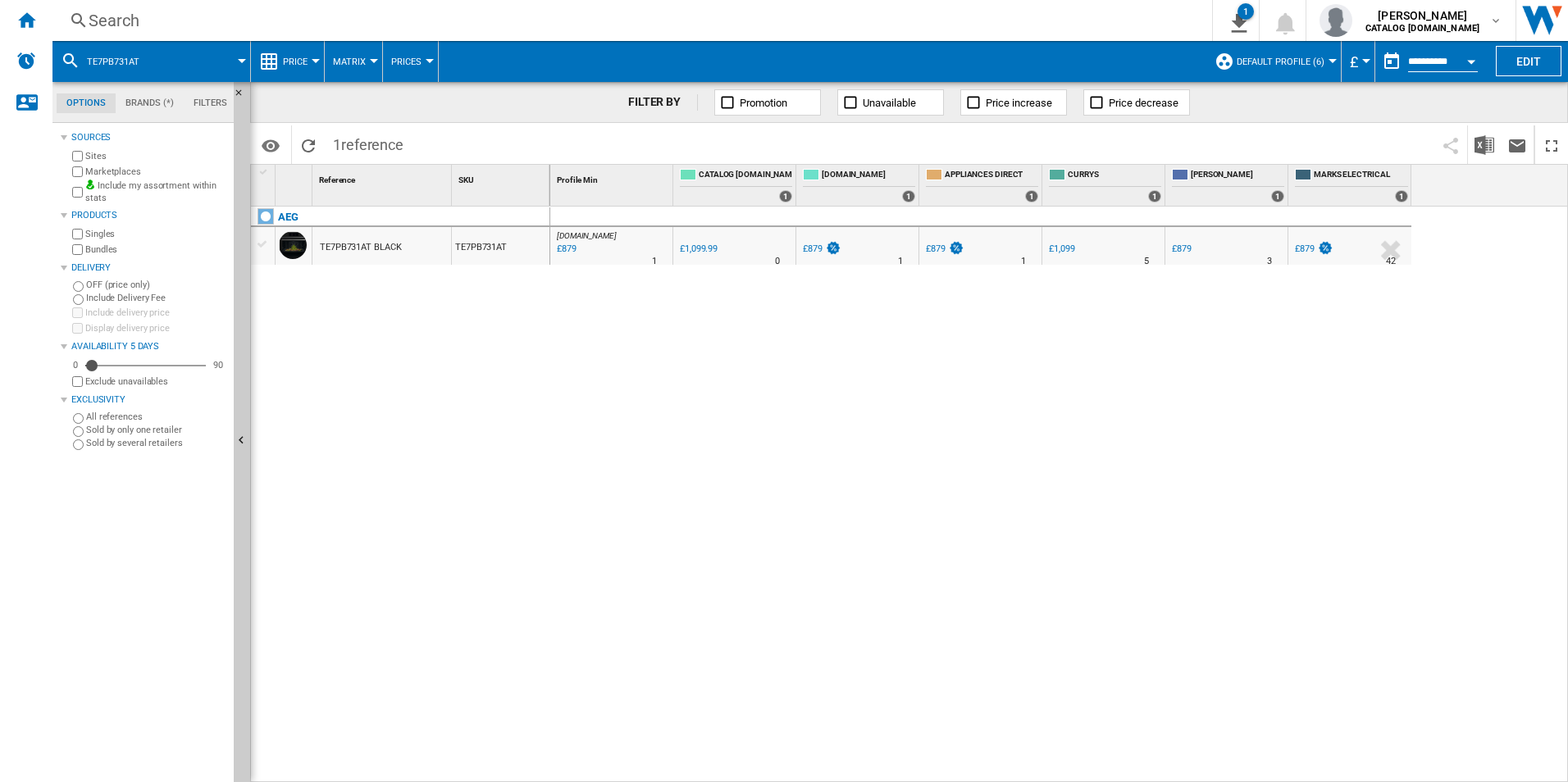
click at [1056, 16] on div "Search" at bounding box center [628, 20] width 1081 height 23
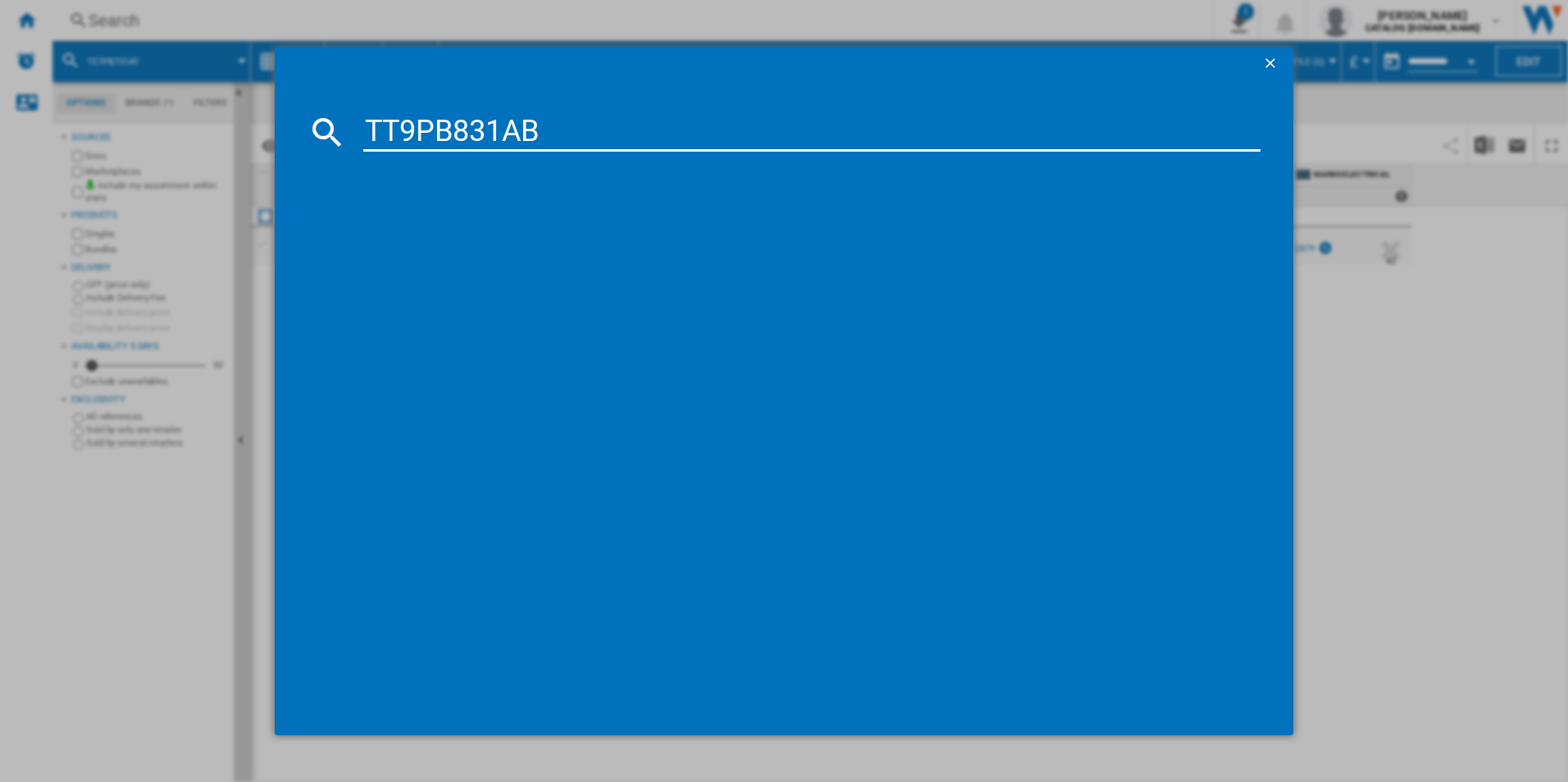
type input "TT9PB831AB"
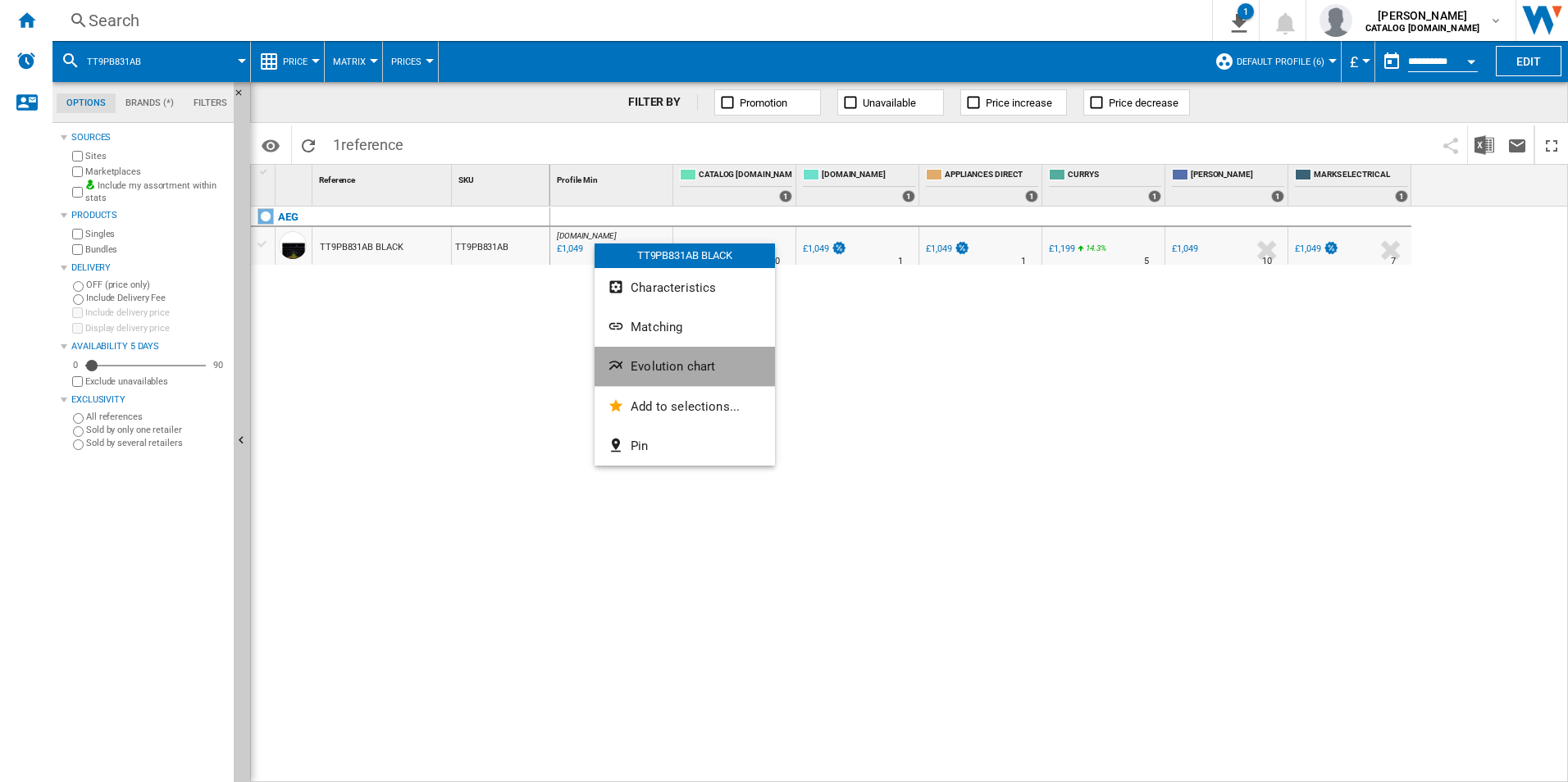
click at [662, 364] on span "Evolution chart" at bounding box center [673, 366] width 84 height 15
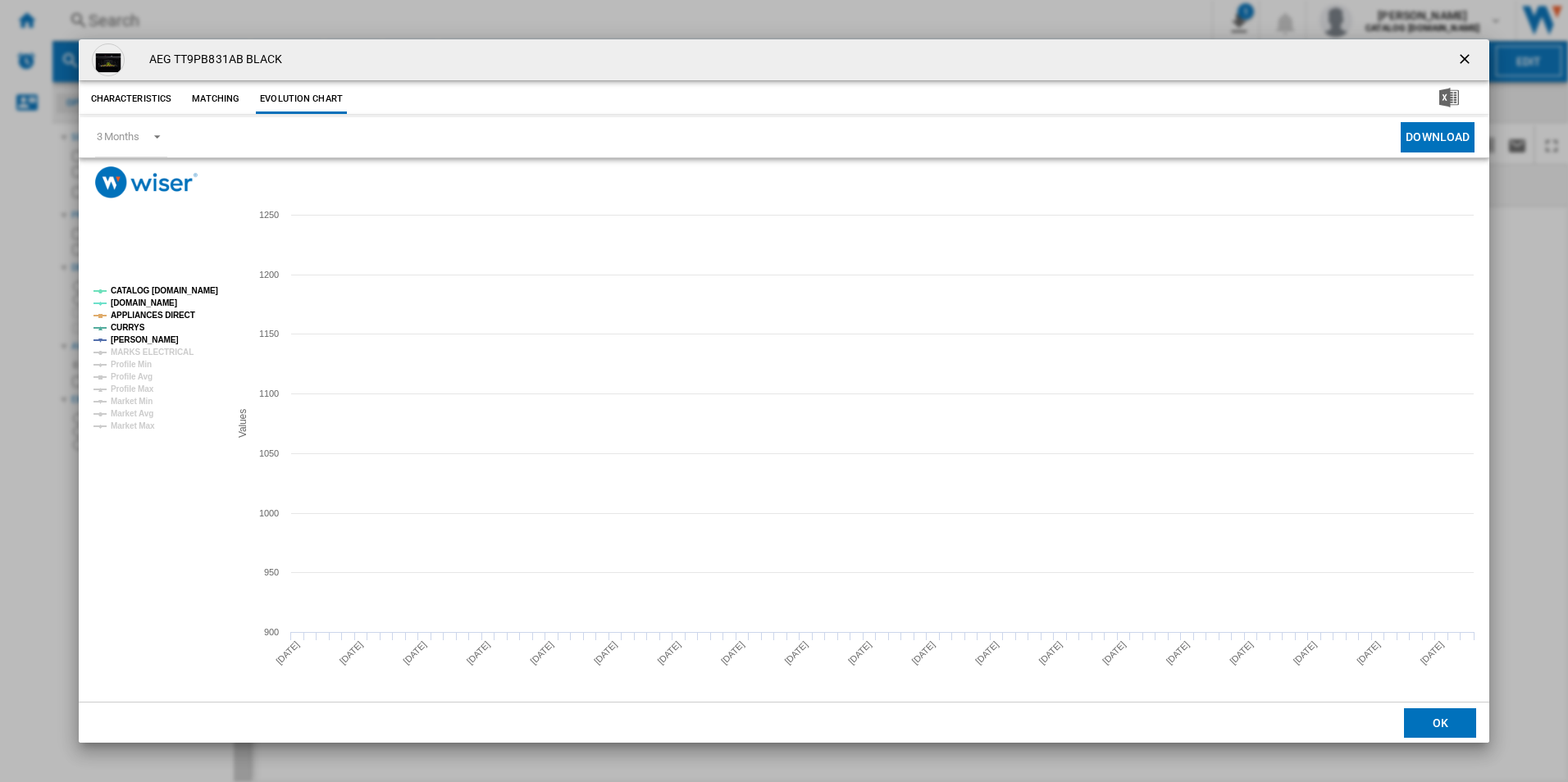
click at [185, 283] on rect "Product popup" at bounding box center [155, 358] width 136 height 157
click at [182, 292] on tspan "CATALOG [DOMAIN_NAME]" at bounding box center [164, 290] width 108 height 9
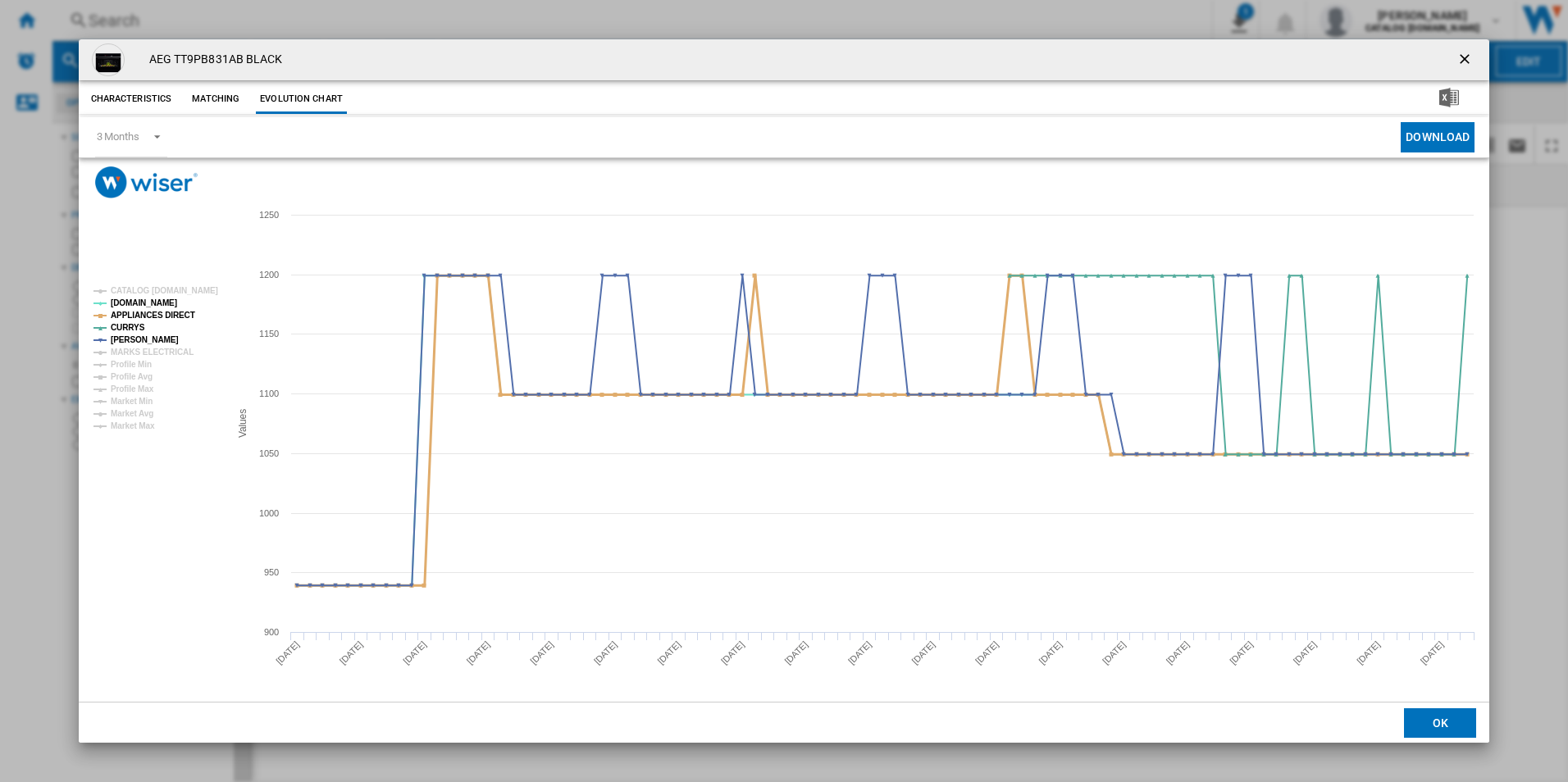
click at [175, 315] on tspan "APPLIANCES DIRECT" at bounding box center [152, 315] width 84 height 9
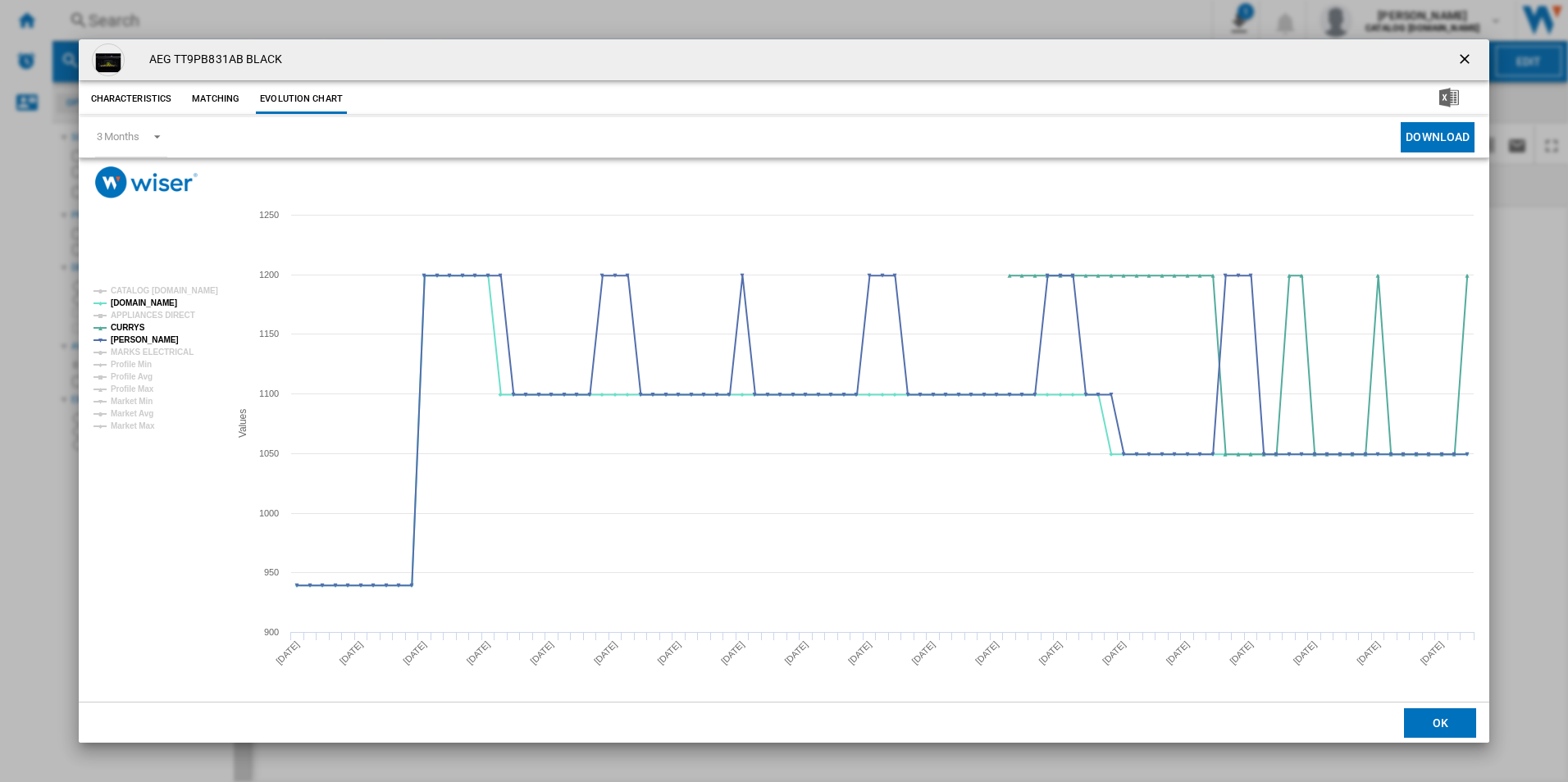
click at [1465, 56] on ng-md-icon "getI18NText('BUTTONS.CLOSE_DIALOG')" at bounding box center [1466, 60] width 19 height 19
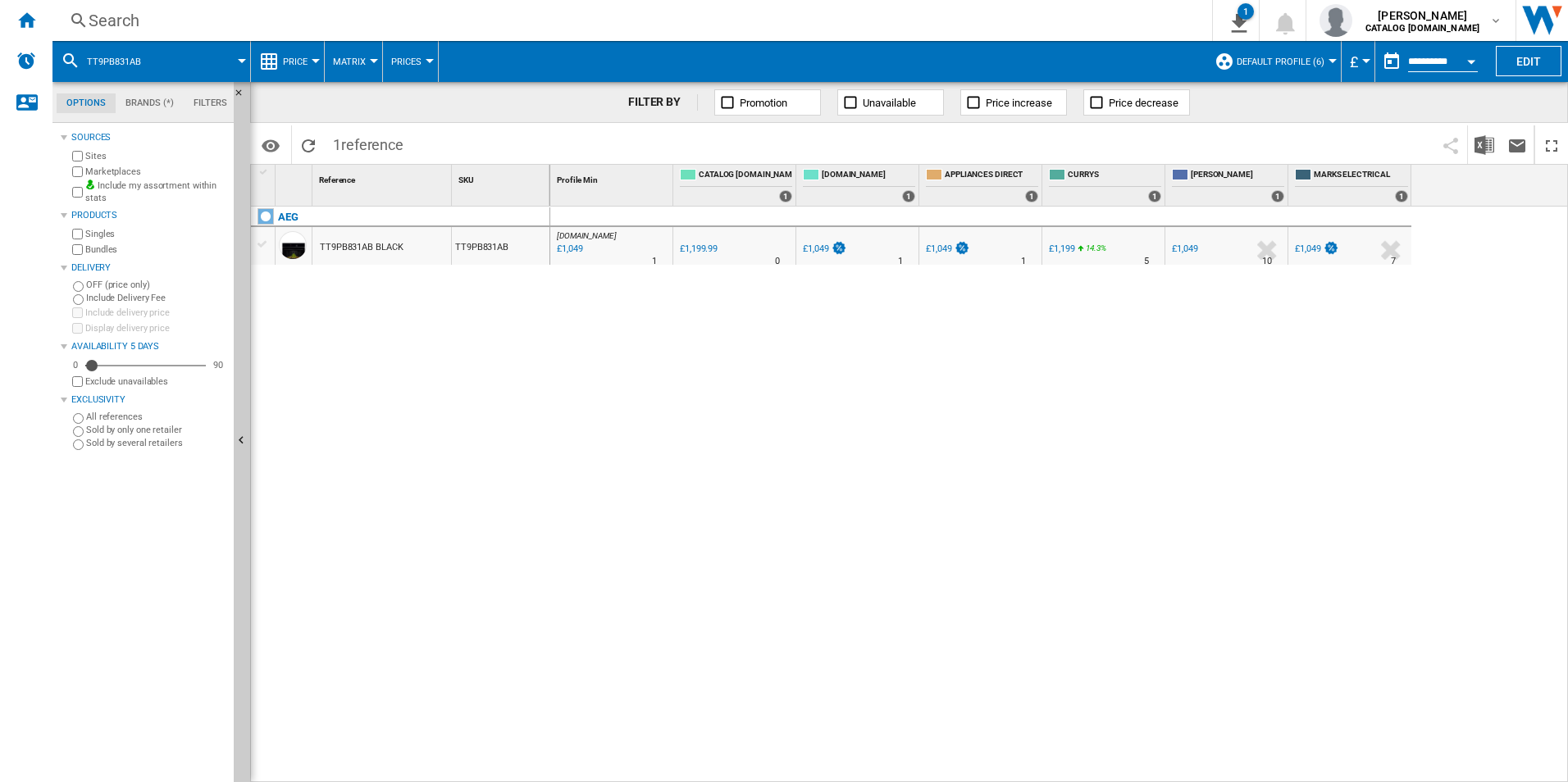
click at [832, 10] on div "Search" at bounding box center [628, 20] width 1081 height 23
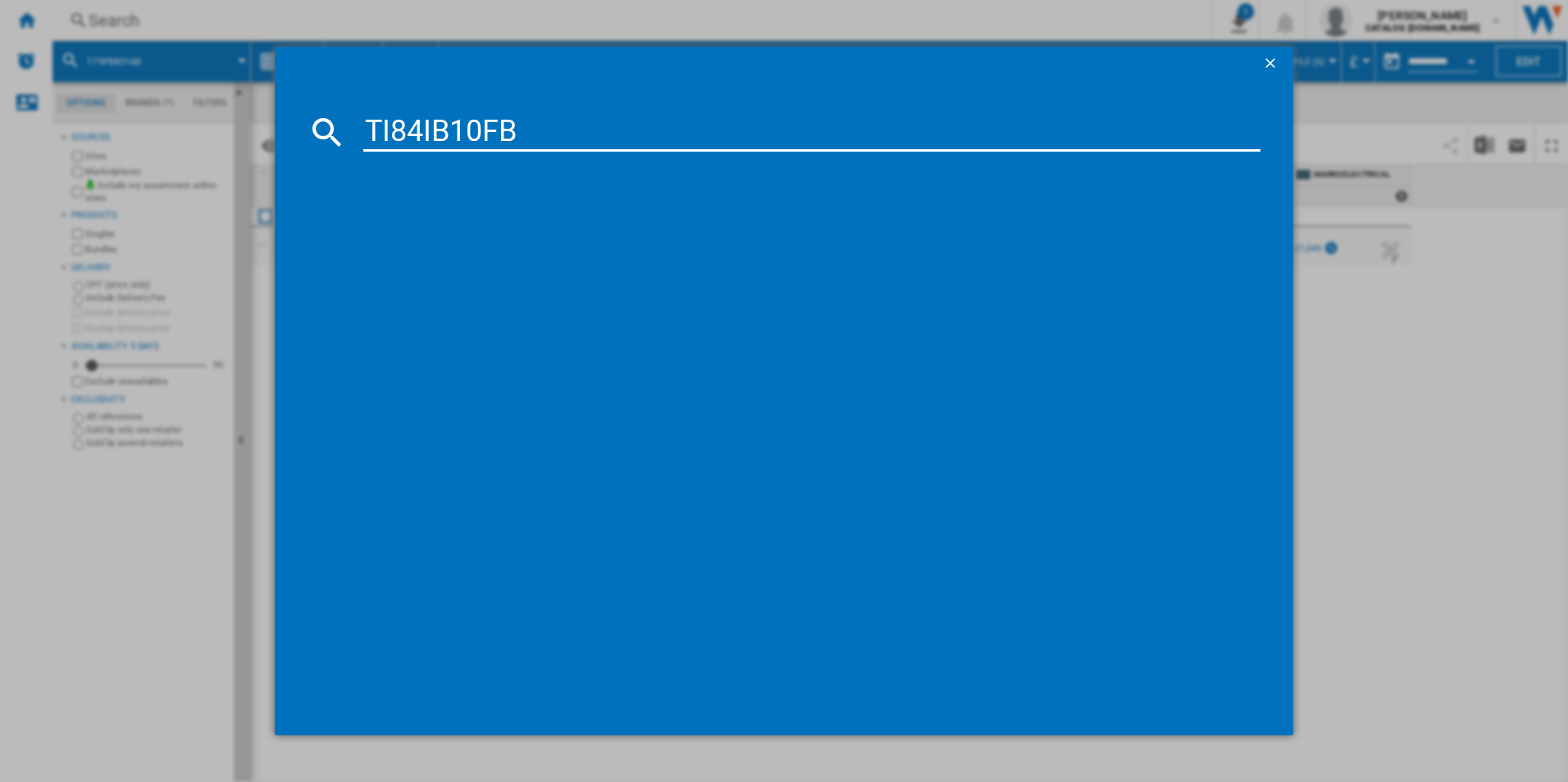
type input "TI84IB10FB"
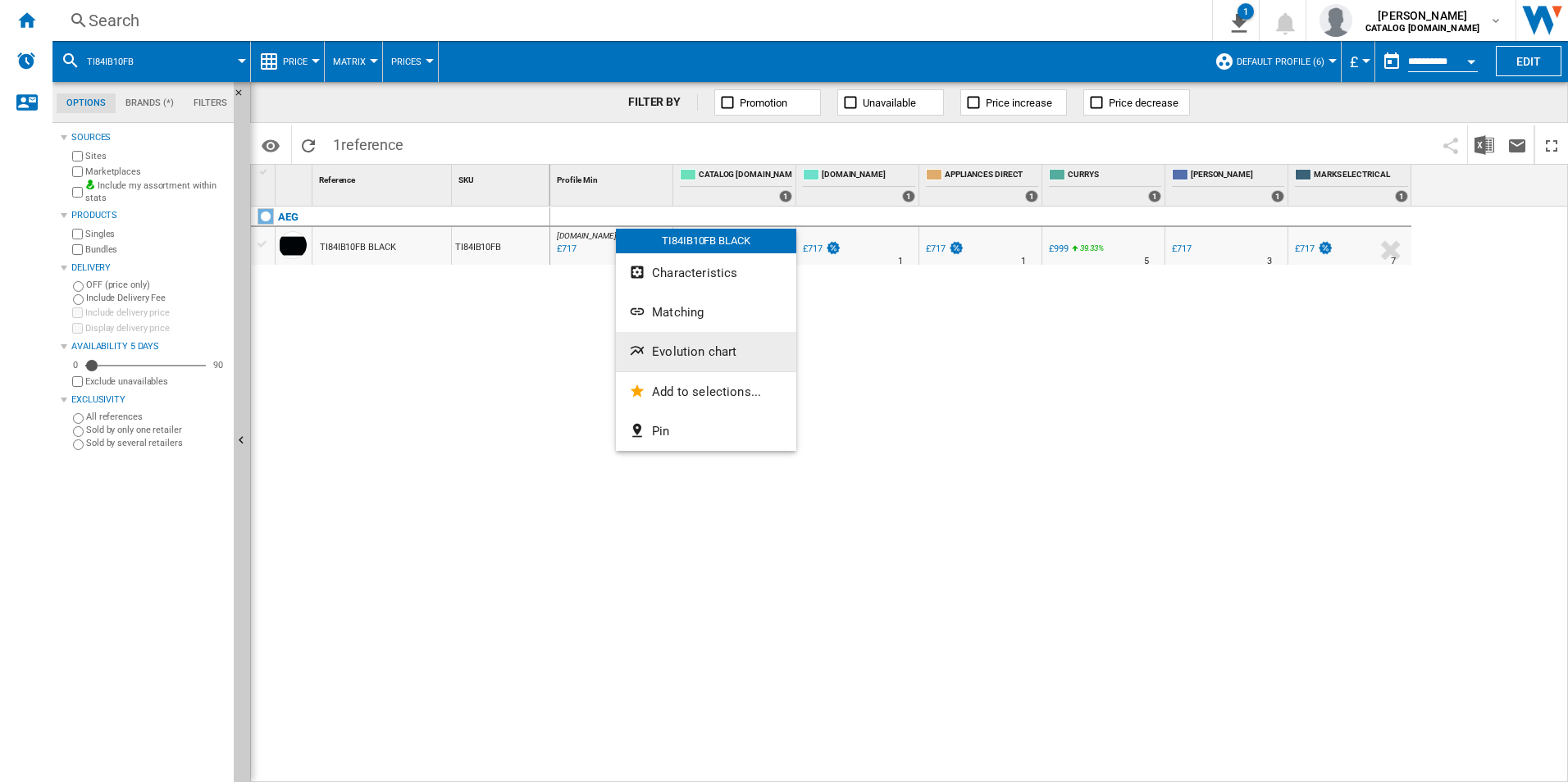
click at [688, 353] on span "Evolution chart" at bounding box center [694, 352] width 84 height 15
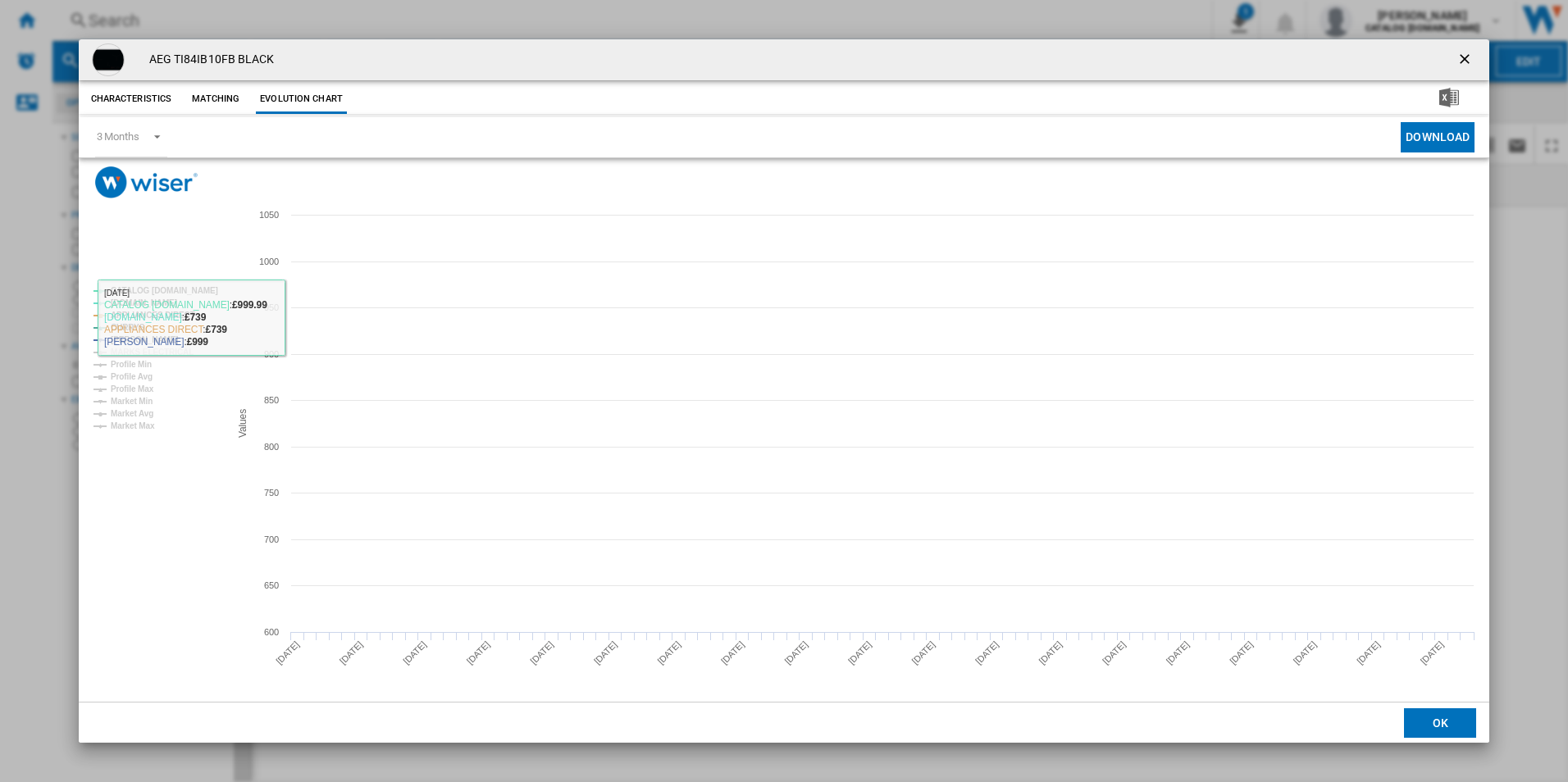
click at [199, 290] on tspan "CATALOG [DOMAIN_NAME]" at bounding box center [164, 290] width 108 height 9
click at [174, 311] on tspan "APPLIANCES DIRECT" at bounding box center [152, 315] width 84 height 9
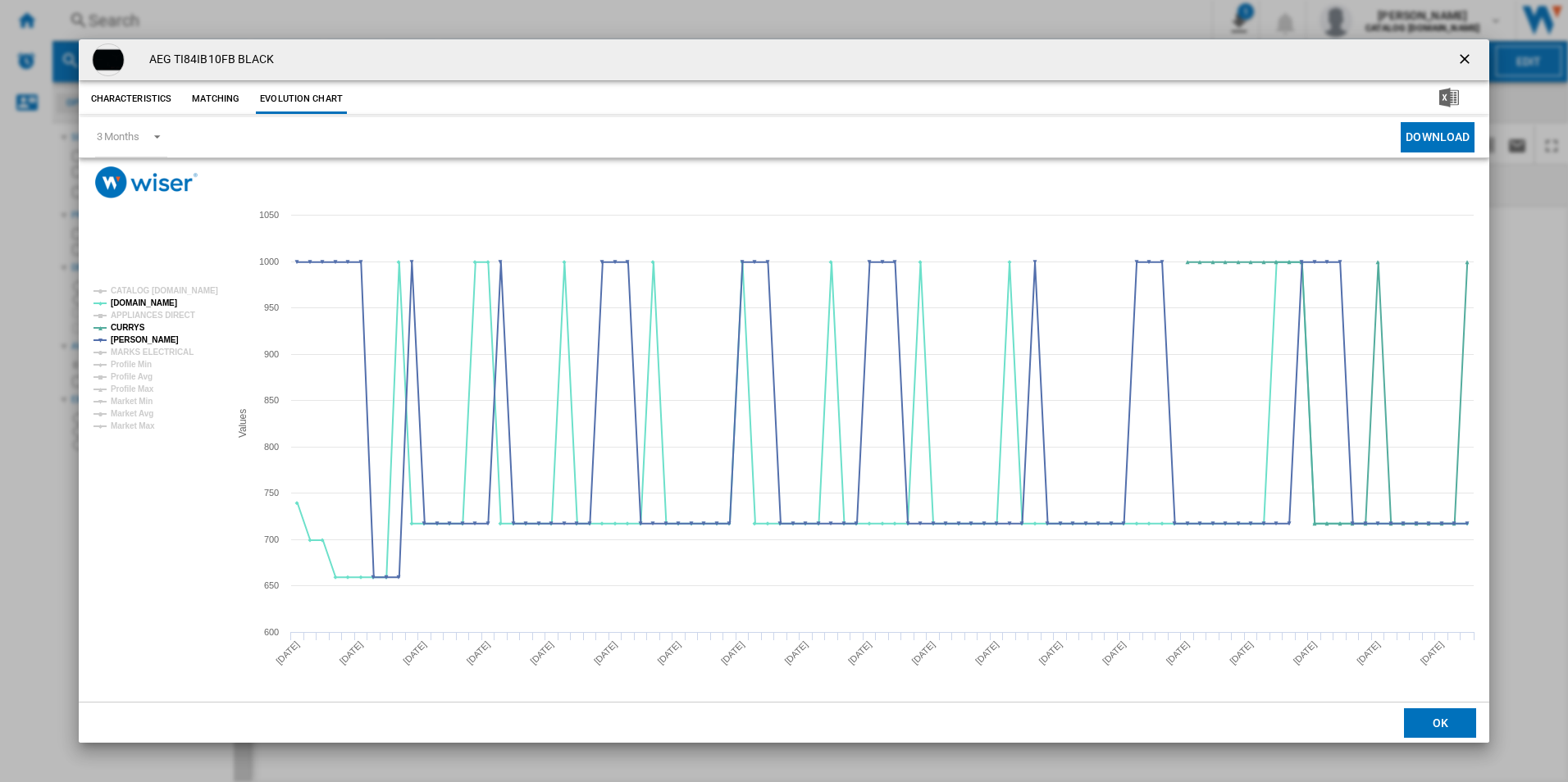
click at [1459, 65] on ng-md-icon "getI18NText('BUTTONS.CLOSE_DIALOG')" at bounding box center [1466, 60] width 19 height 19
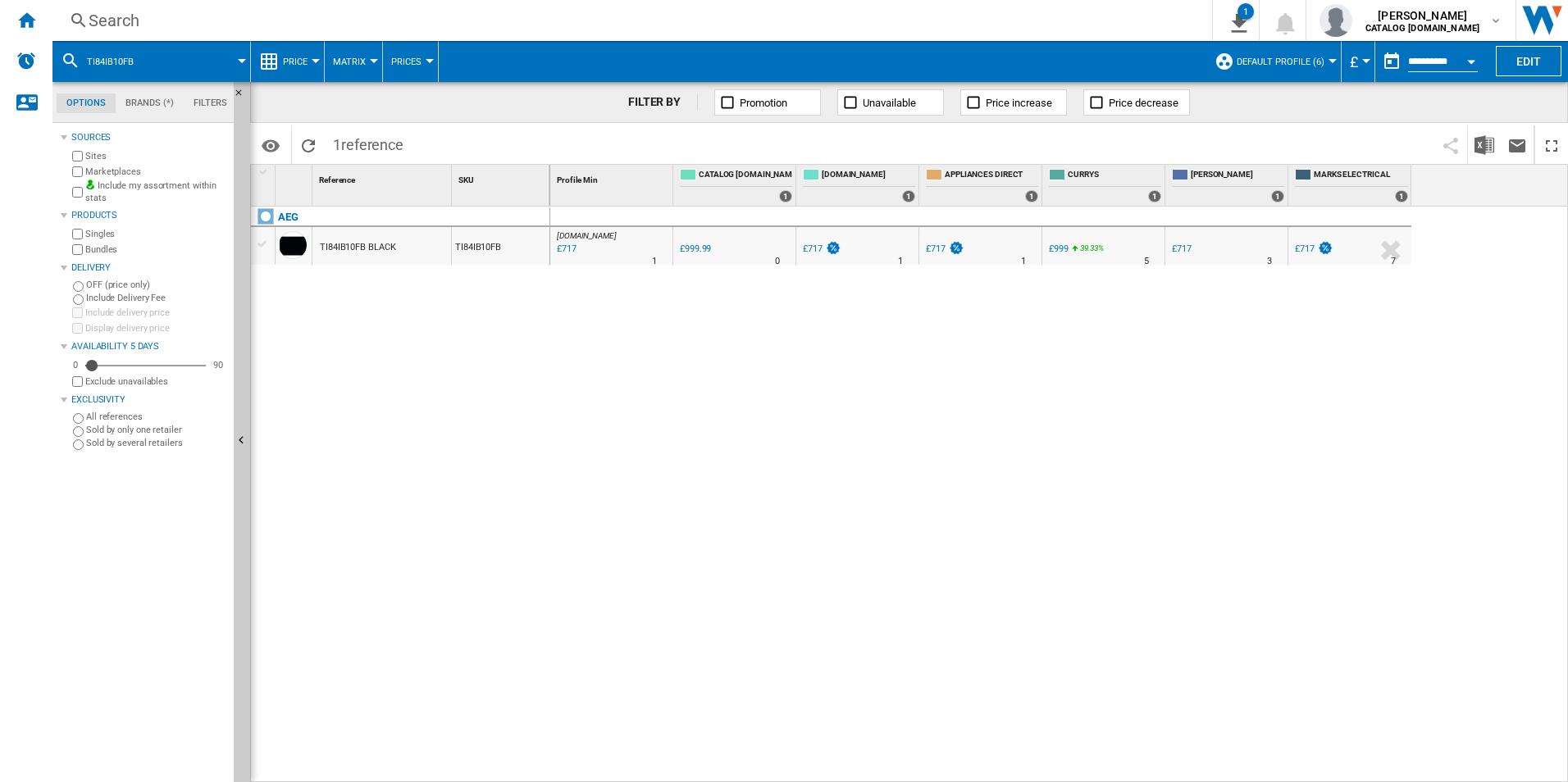
click at [851, 26] on div "Search" at bounding box center [628, 20] width 1081 height 23
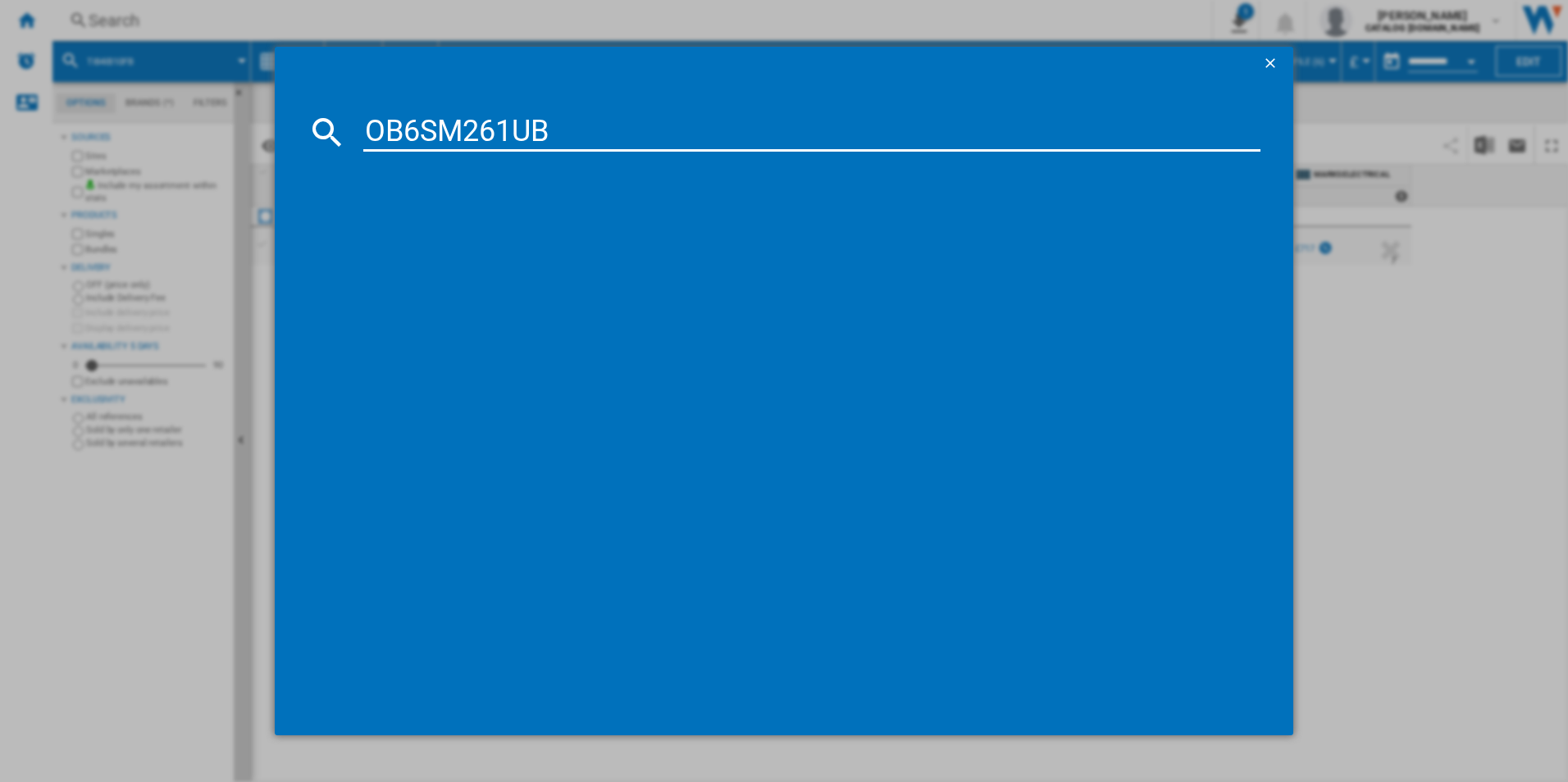
type input "OB6SM261UB"
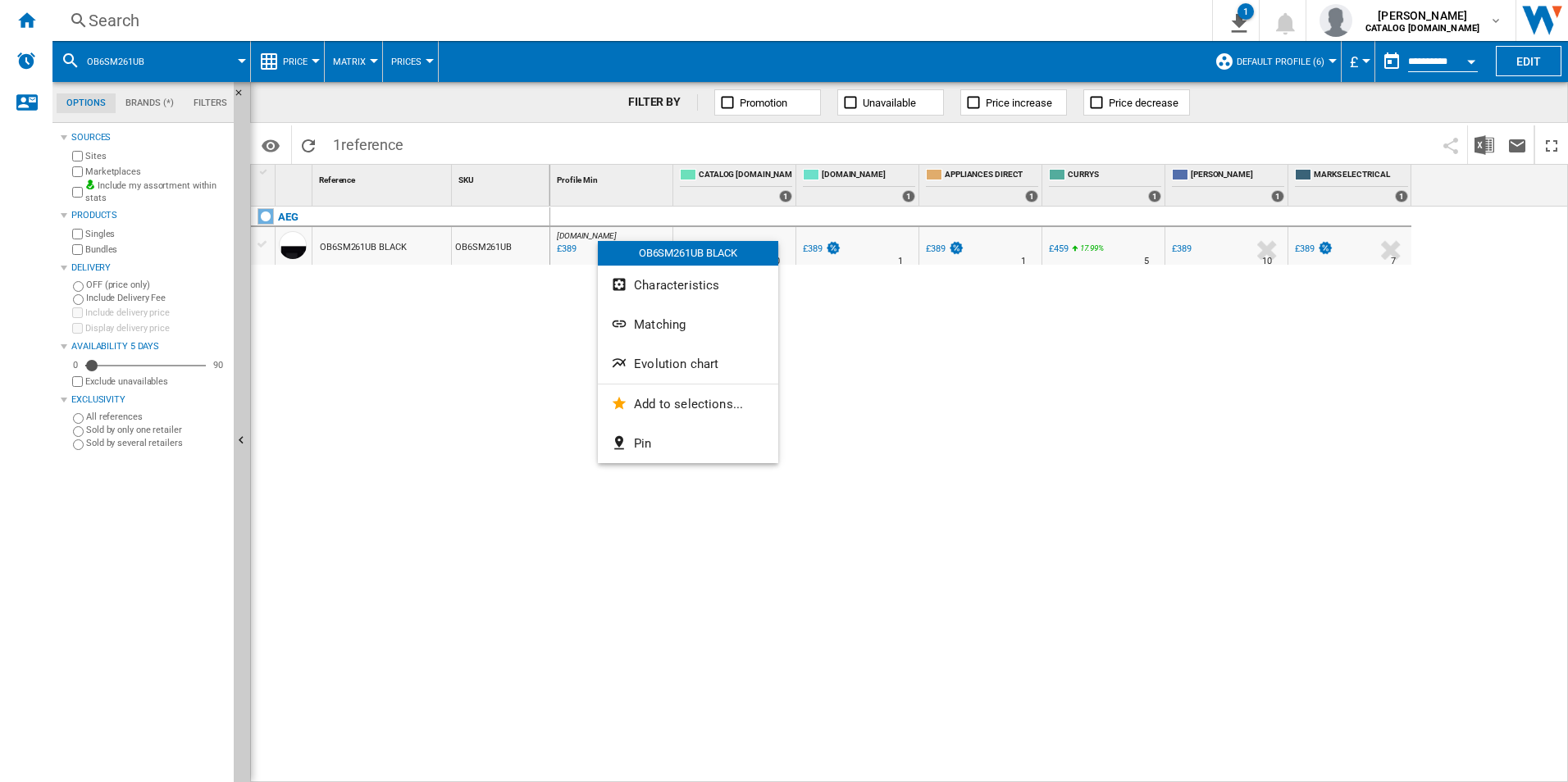
click at [674, 352] on button "Evolution chart" at bounding box center [688, 364] width 180 height 39
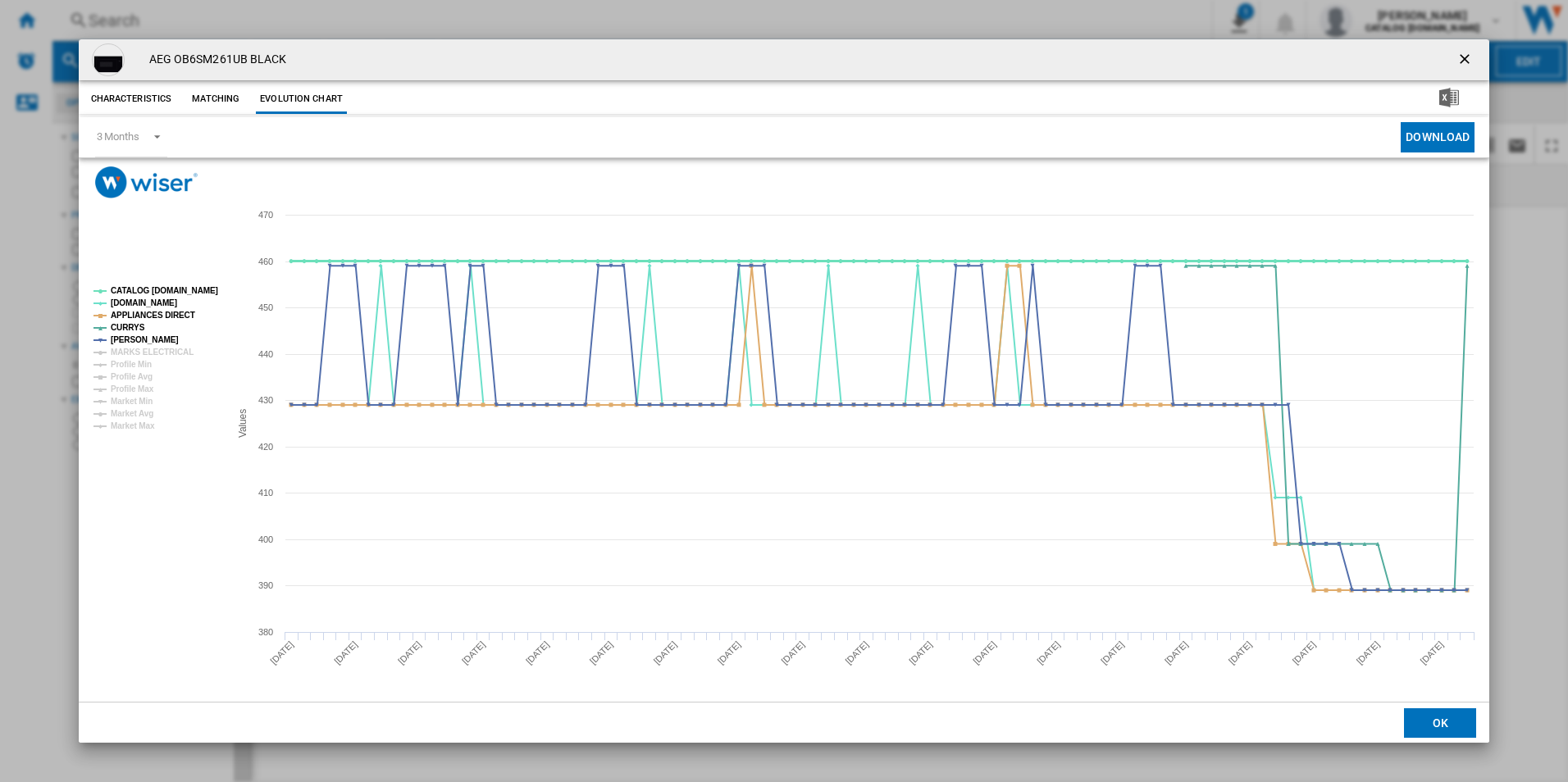
click at [201, 288] on tspan "CATALOG [DOMAIN_NAME]" at bounding box center [164, 290] width 108 height 9
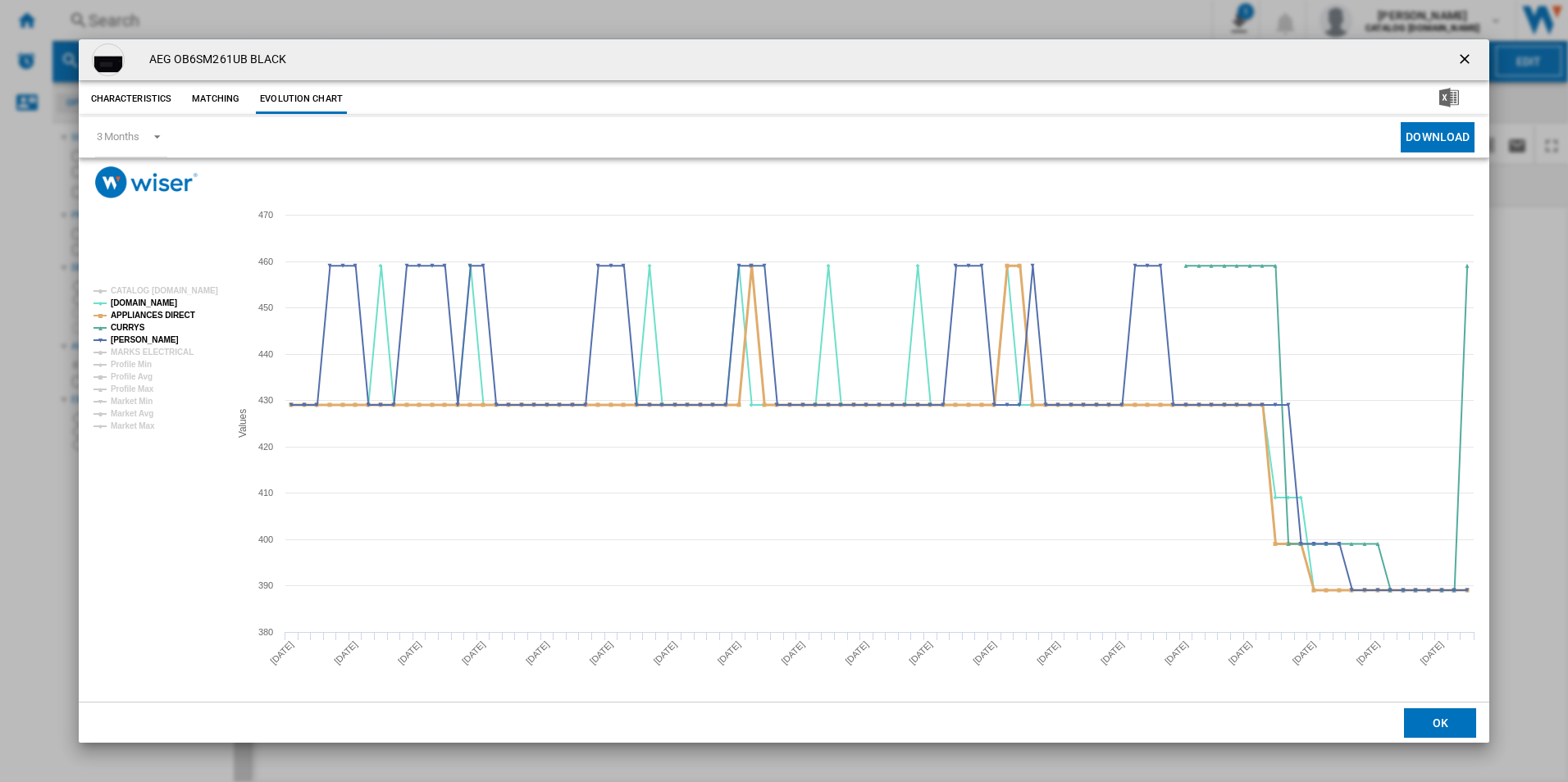
click at [157, 313] on tspan "APPLIANCES DIRECT" at bounding box center [152, 315] width 84 height 9
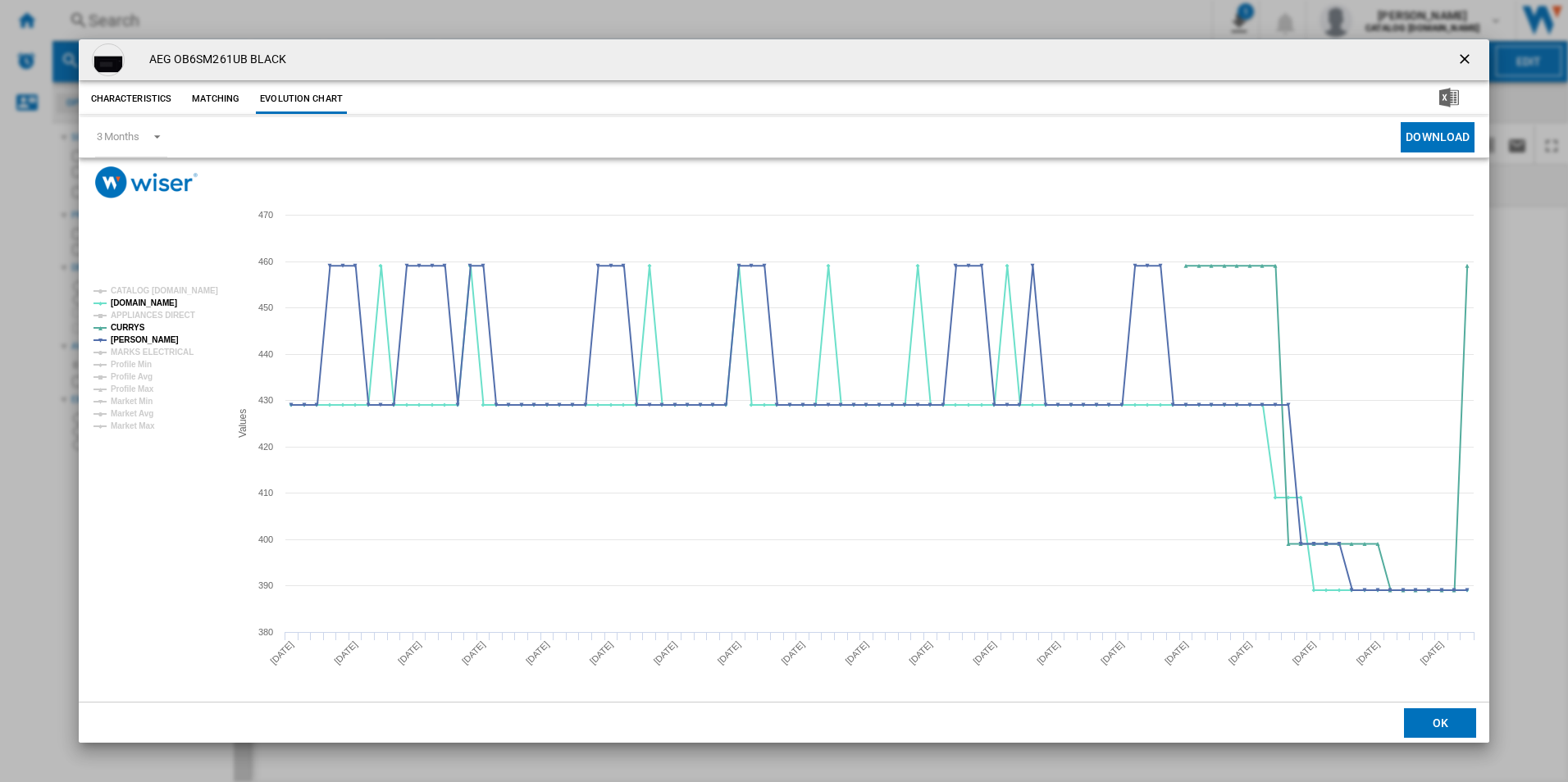
drag, startPoint x: 1462, startPoint y: 58, endPoint x: 1192, endPoint y: 68, distance: 270.2
click at [1462, 58] on ng-md-icon "getI18NText('BUTTONS.CLOSE_DIALOG')" at bounding box center [1466, 60] width 19 height 19
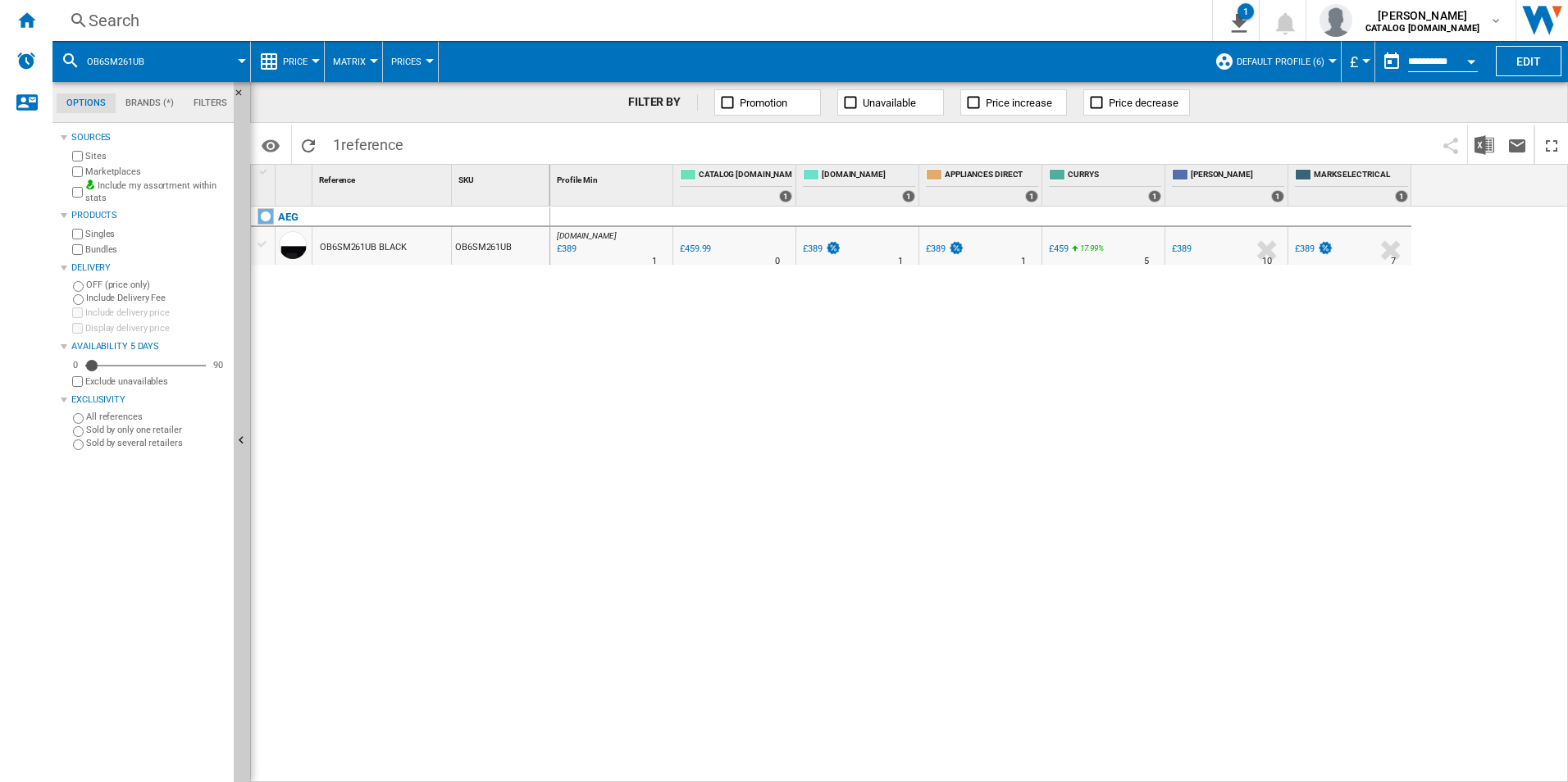
click at [896, 30] on div "Search" at bounding box center [628, 20] width 1081 height 23
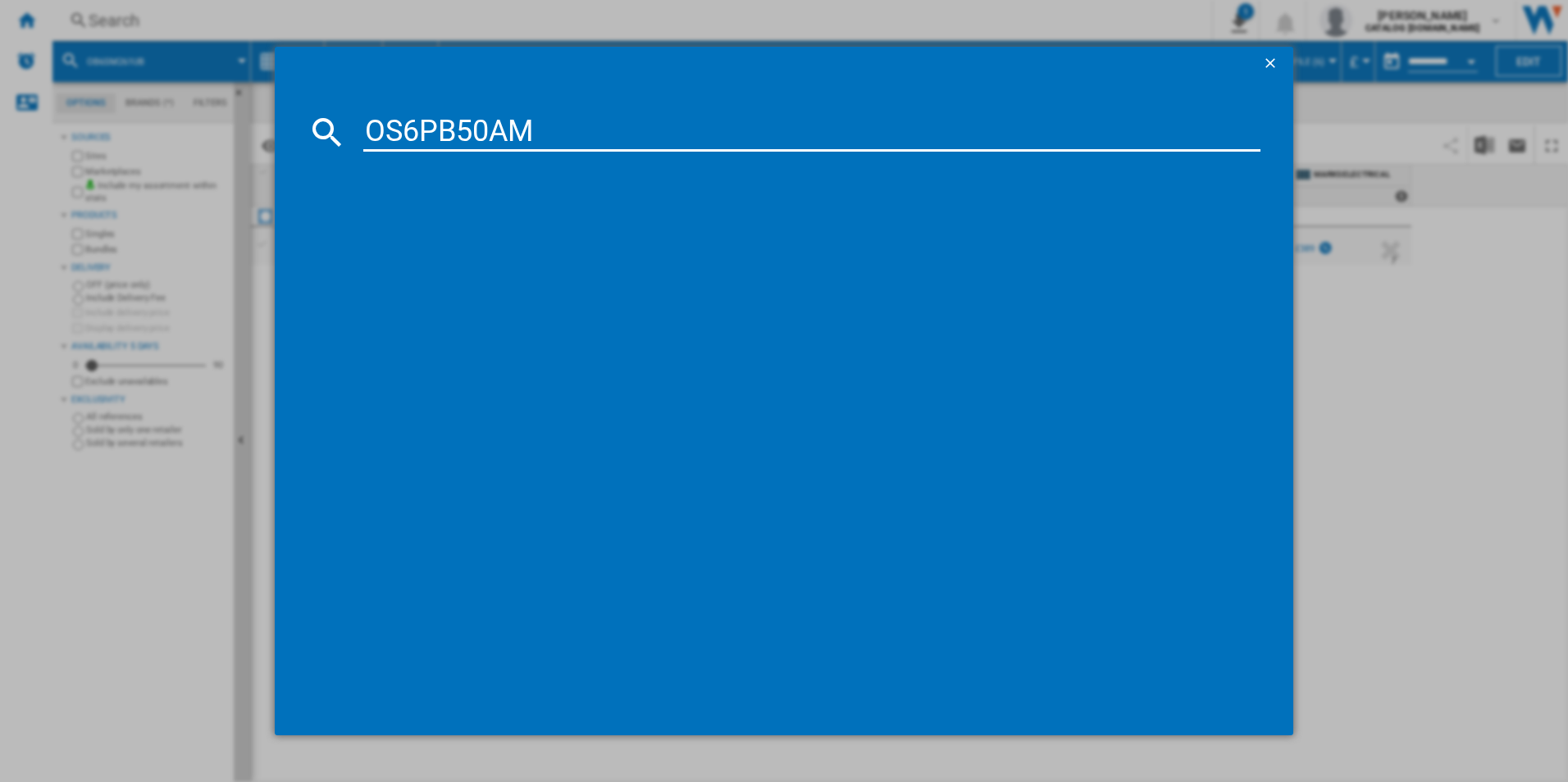
type input "OS6PB50AM"
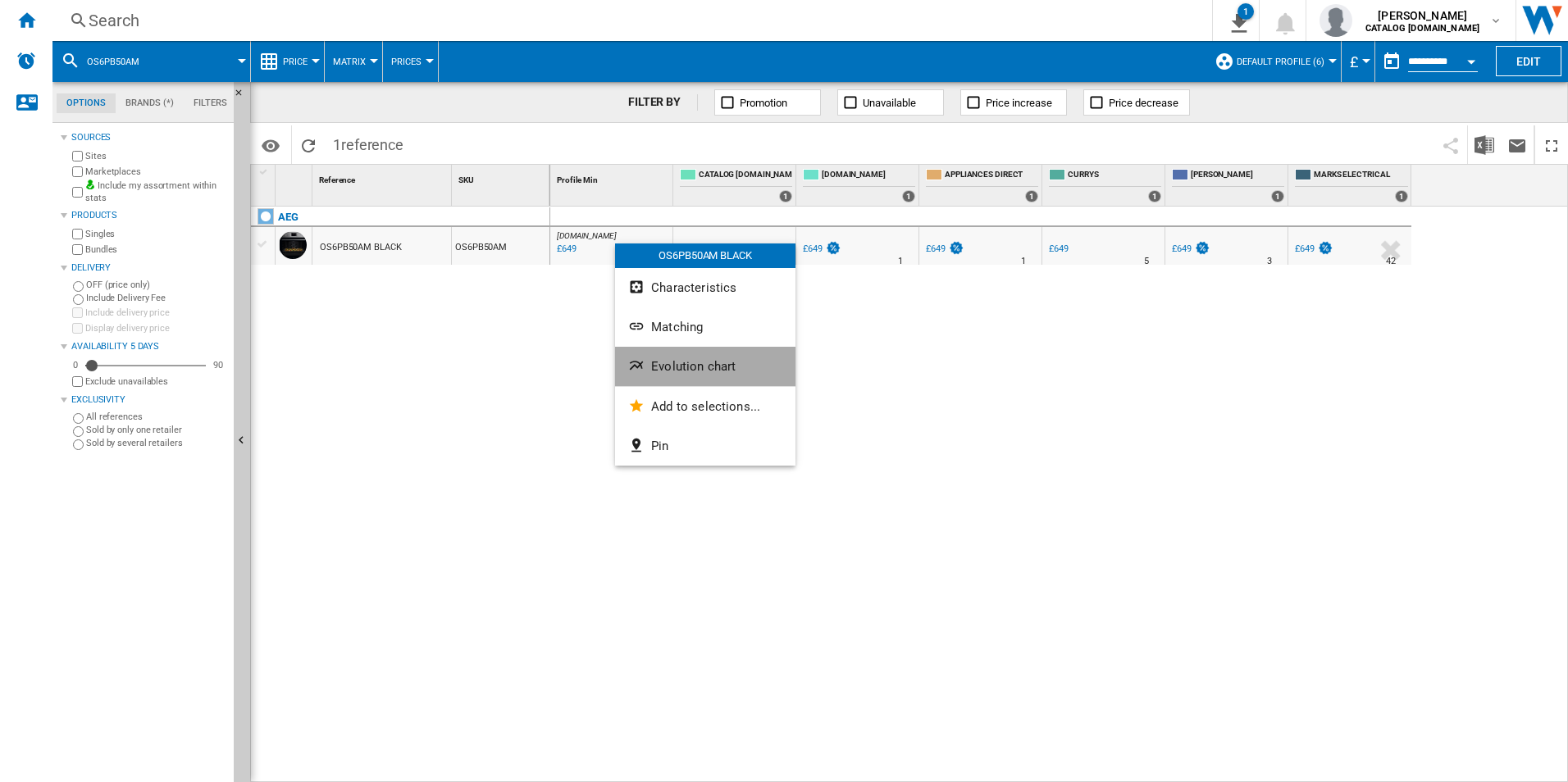
click at [696, 376] on button "Evolution chart" at bounding box center [705, 366] width 180 height 39
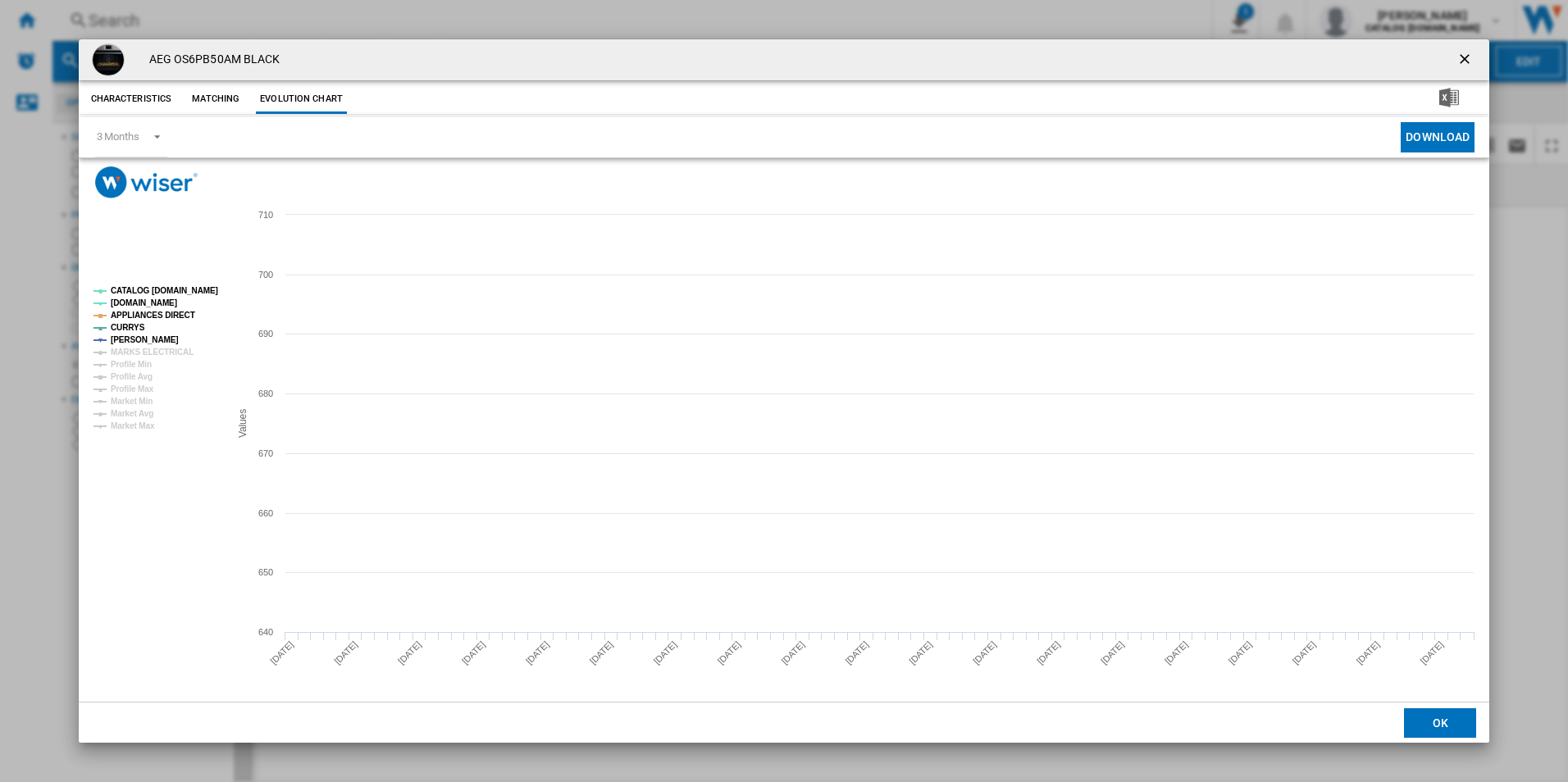
click at [190, 286] on tspan "CATALOG [DOMAIN_NAME]" at bounding box center [164, 290] width 108 height 9
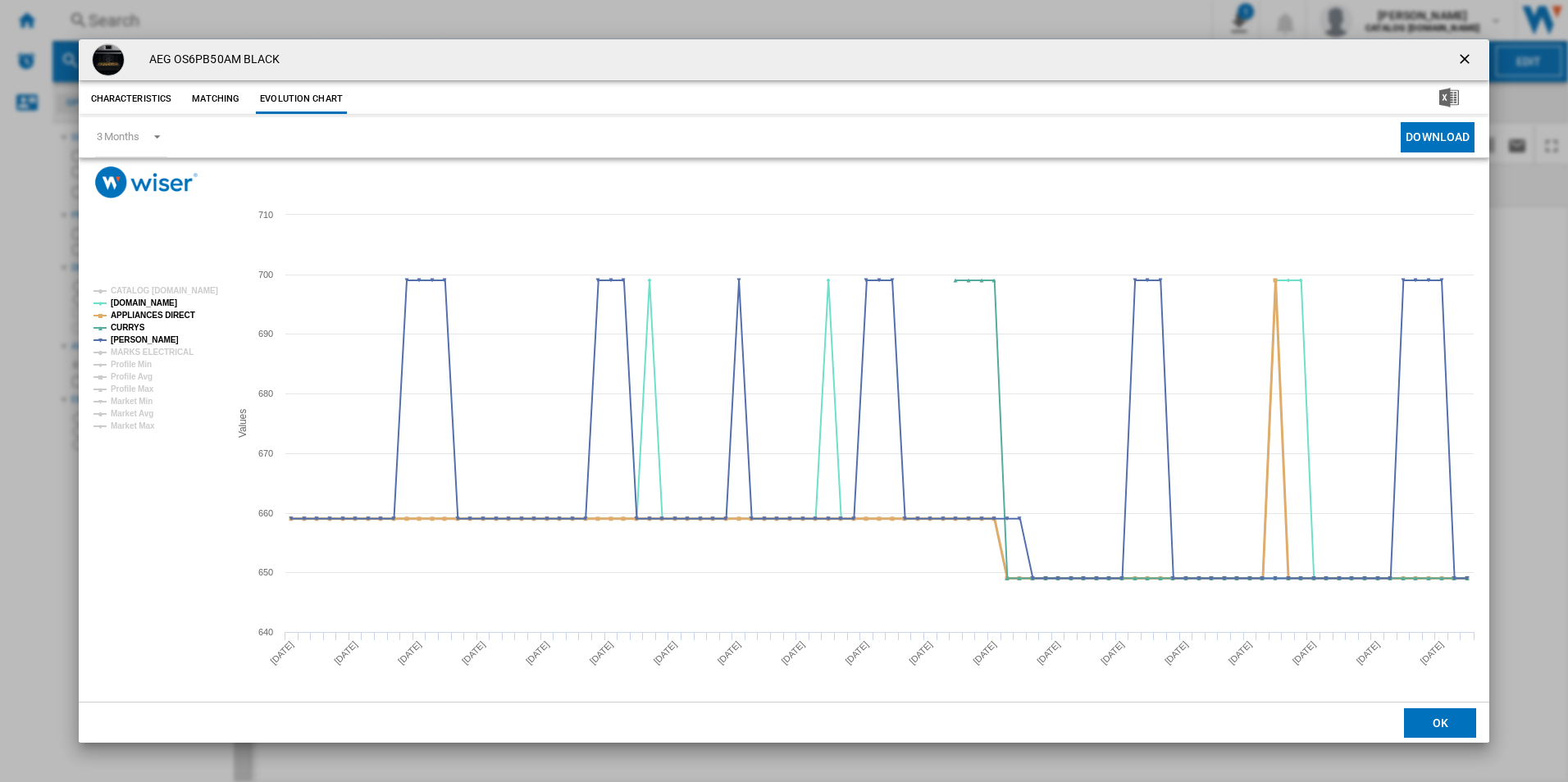
click at [176, 315] on tspan "APPLIANCES DIRECT" at bounding box center [152, 315] width 84 height 9
click at [1468, 59] on ng-md-icon "getI18NText('BUTTONS.CLOSE_DIALOG')" at bounding box center [1466, 60] width 19 height 19
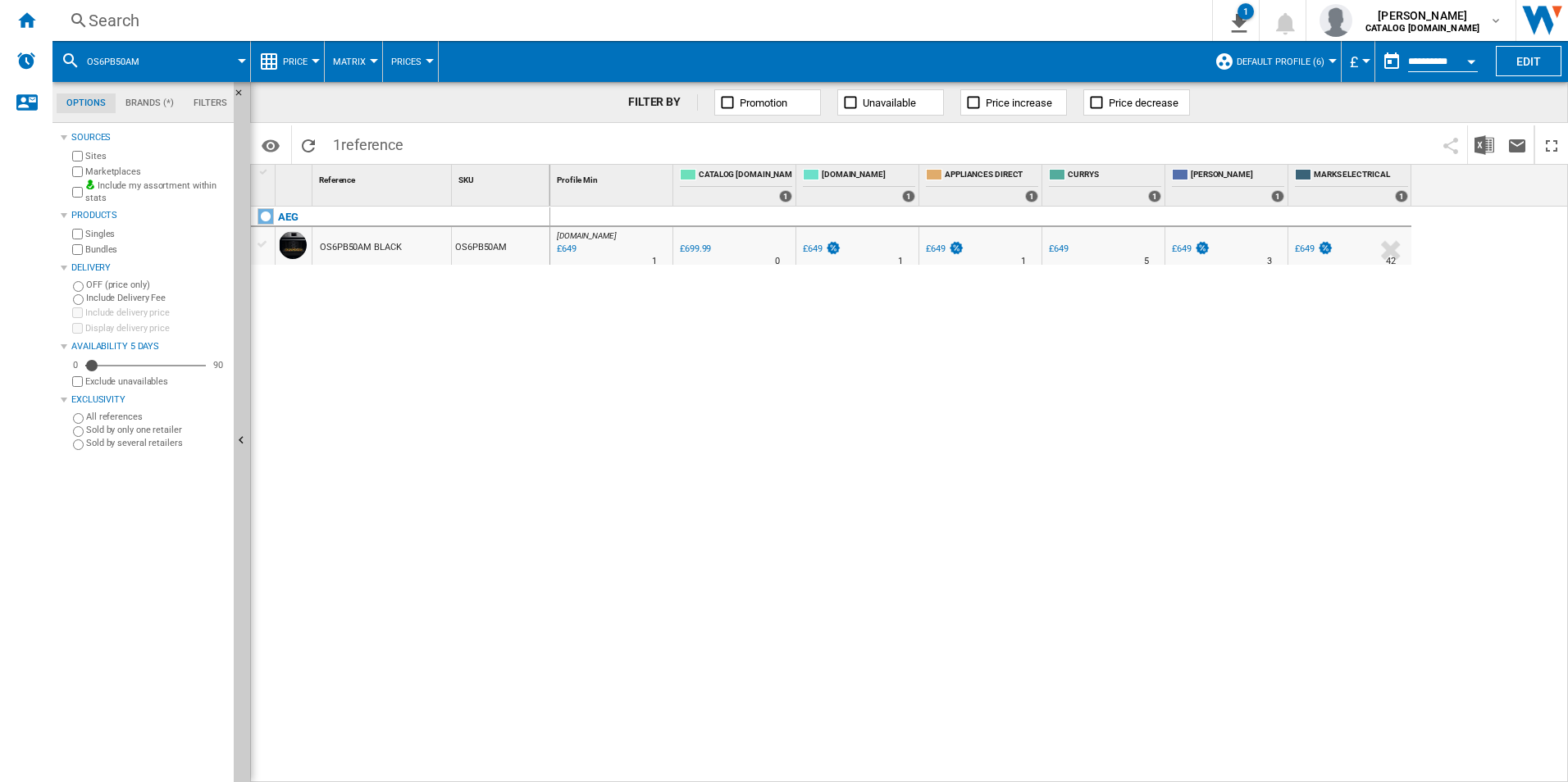
click at [880, 17] on div "Search" at bounding box center [628, 20] width 1081 height 23
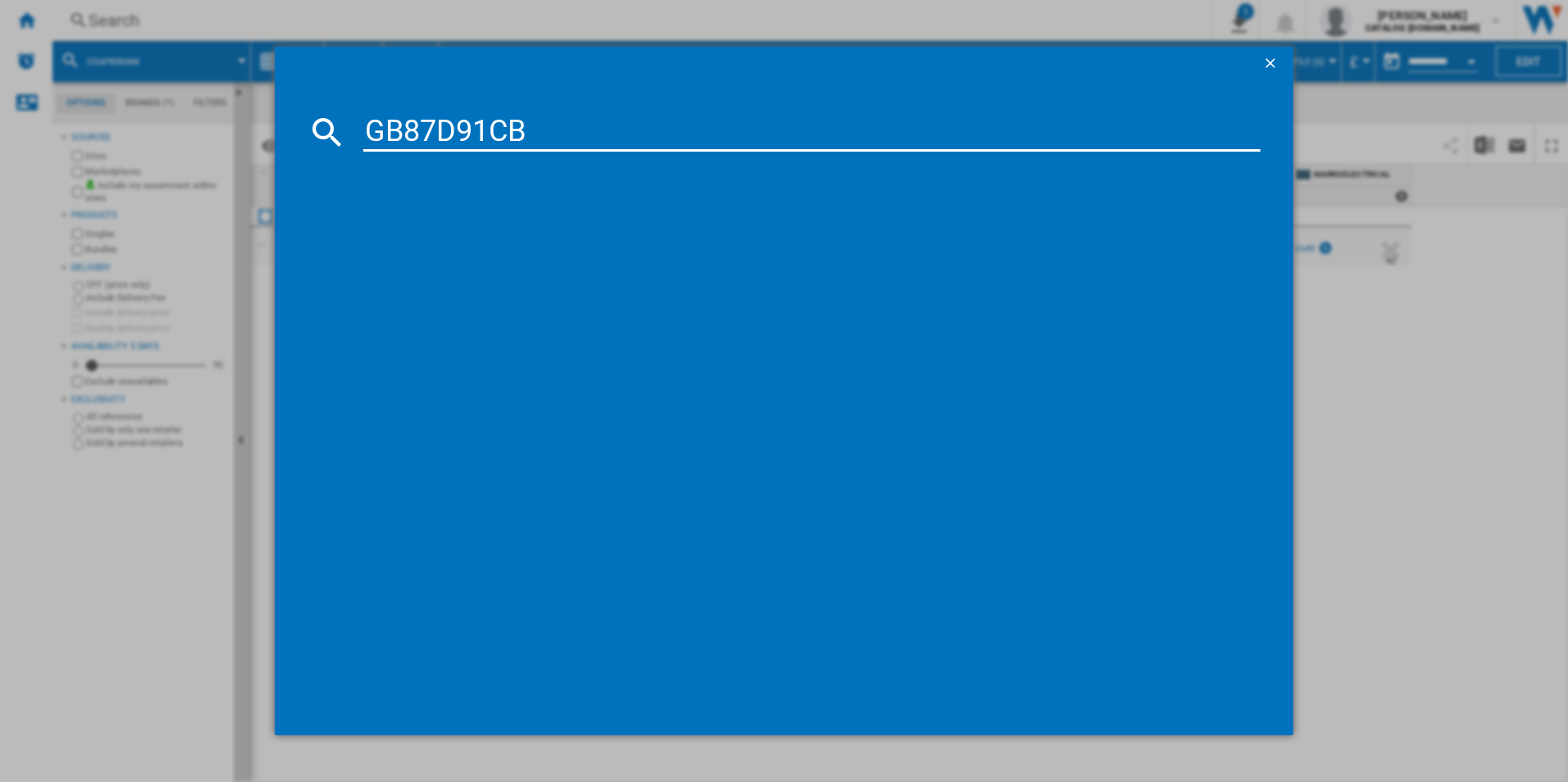
type input "GB87D91CB"
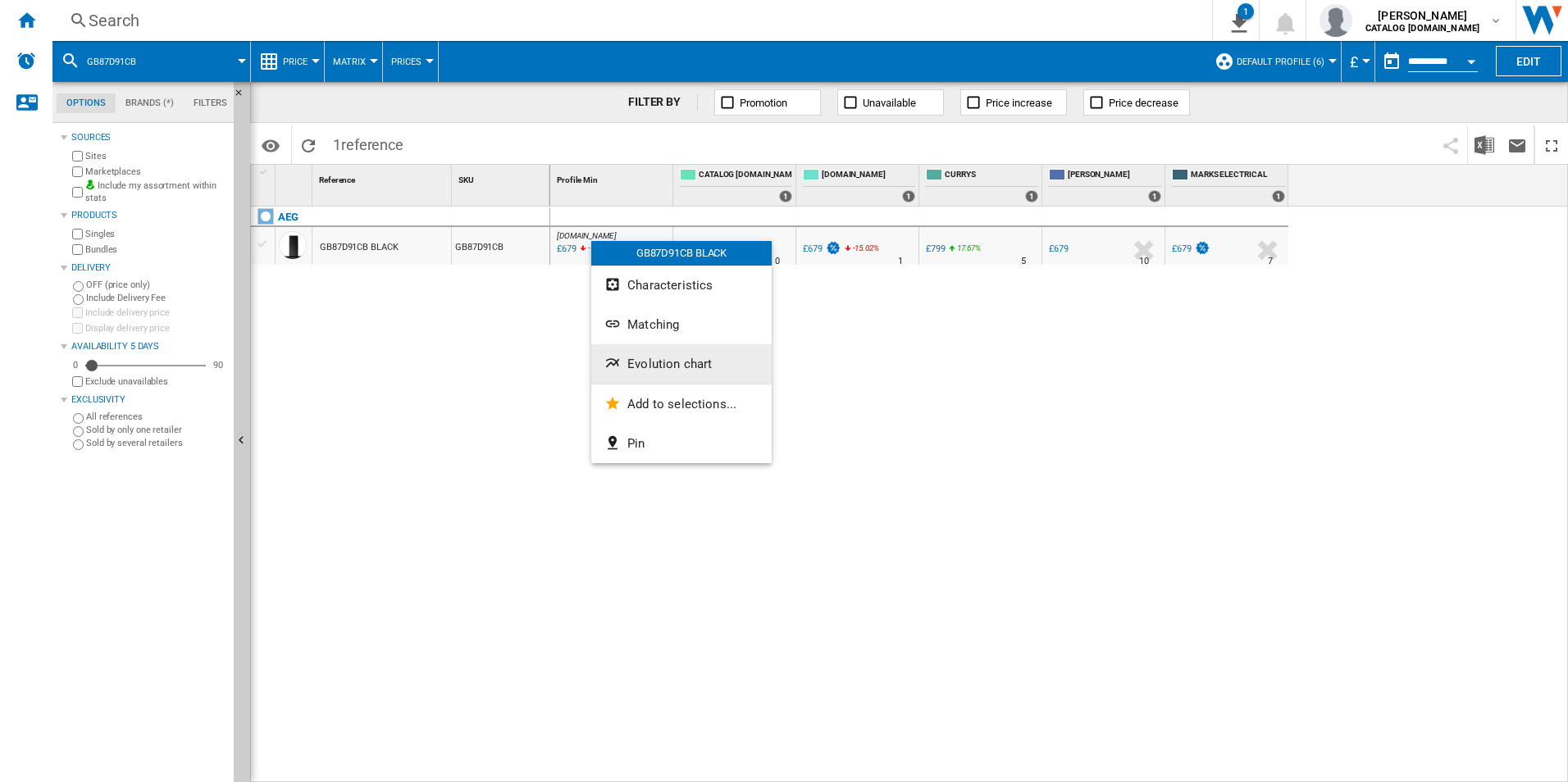
click at [647, 362] on span "Evolution chart" at bounding box center [669, 364] width 84 height 15
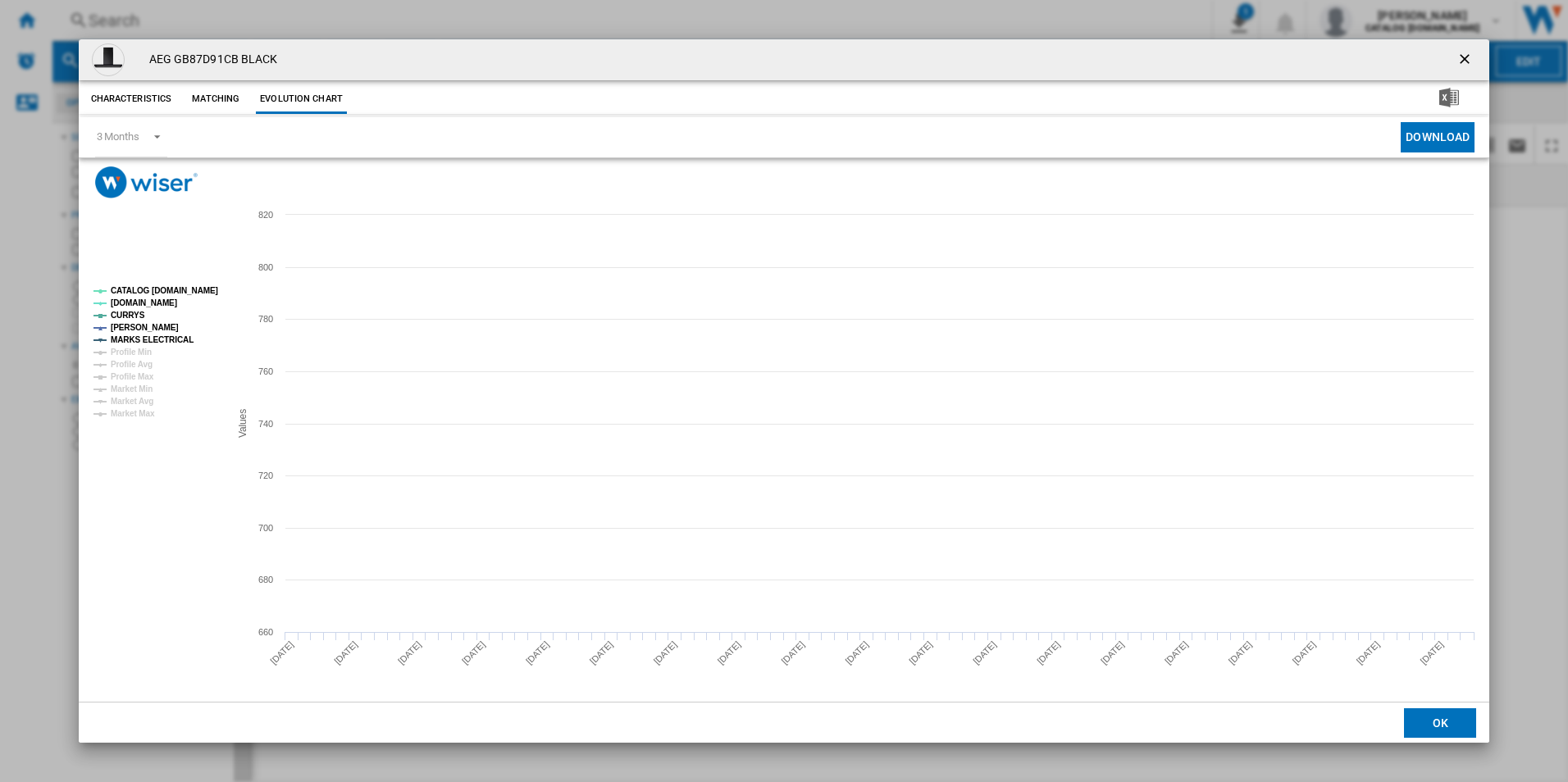
click at [197, 288] on tspan "CATALOG [DOMAIN_NAME]" at bounding box center [164, 290] width 108 height 9
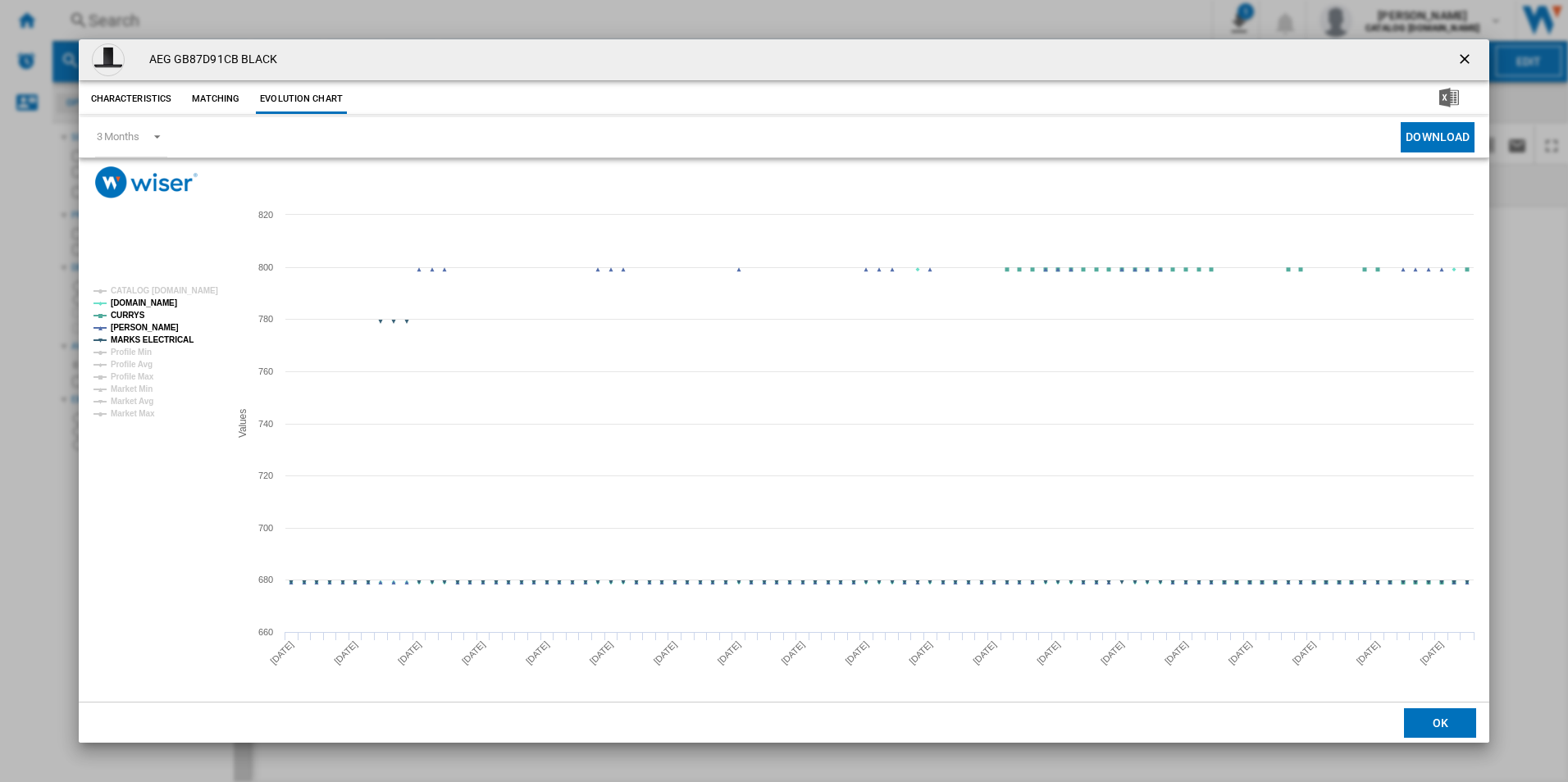
click at [173, 342] on tspan "MARKS ELECTRICAL" at bounding box center [151, 340] width 83 height 9
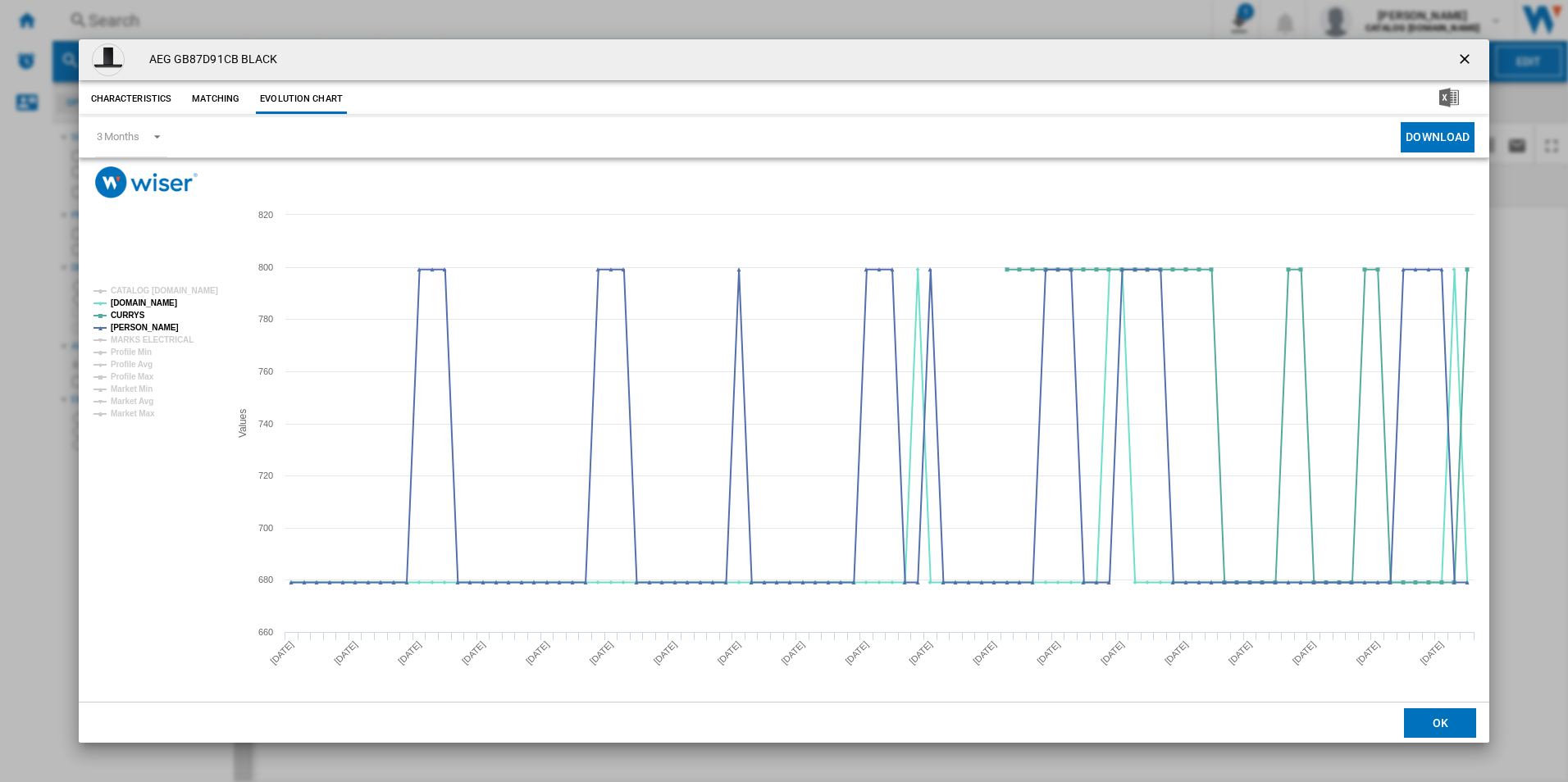
click at [1472, 53] on ng-md-icon "getI18NText('BUTTONS.CLOSE_DIALOG')" at bounding box center [1466, 60] width 19 height 19
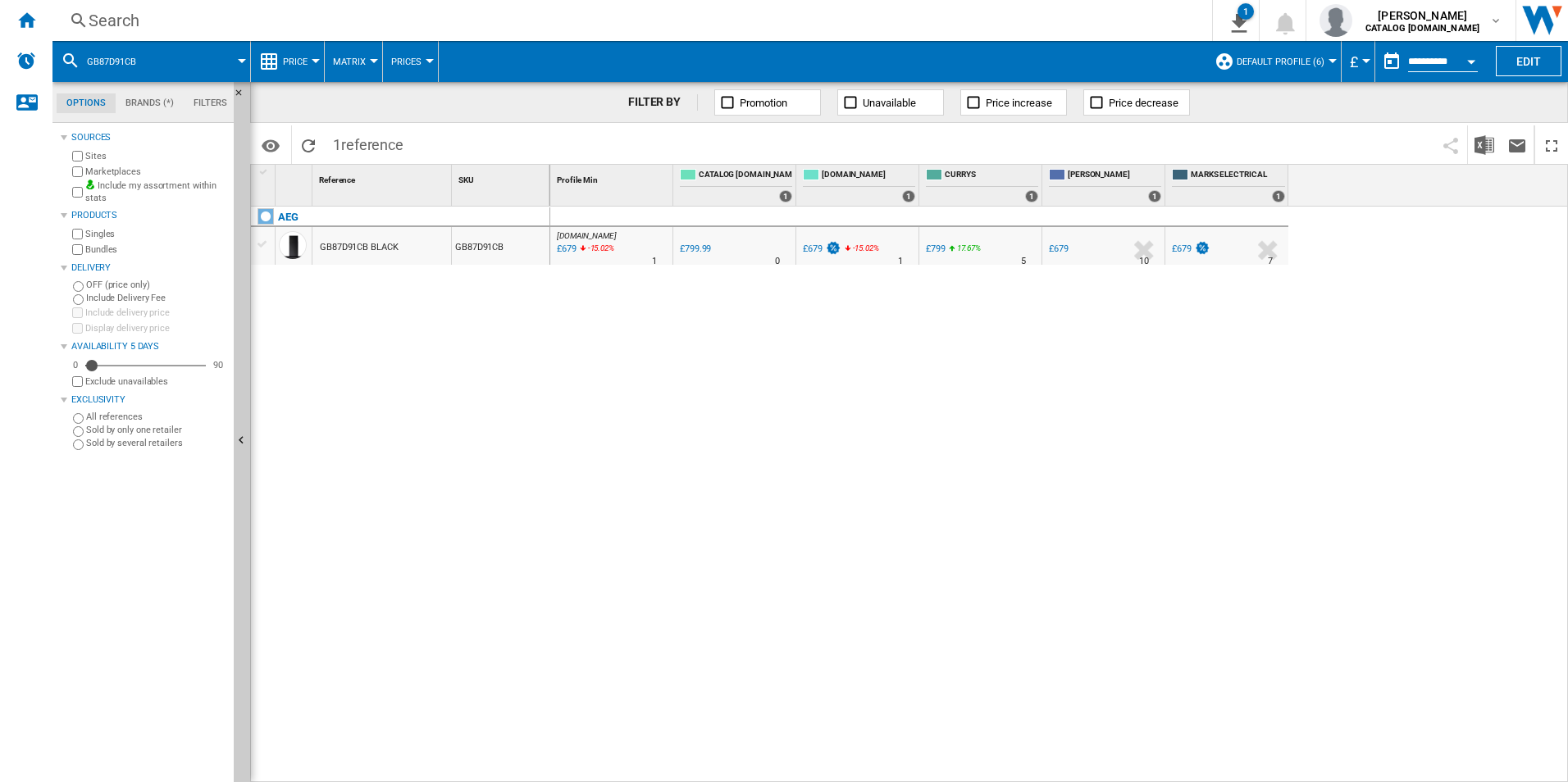
click at [907, 6] on div "Search Search 0 1 All Customer Report [Price Matrix] Clear all exports adam bar…" at bounding box center [810, 20] width 1515 height 41
click at [911, 17] on div "Search" at bounding box center [628, 20] width 1081 height 23
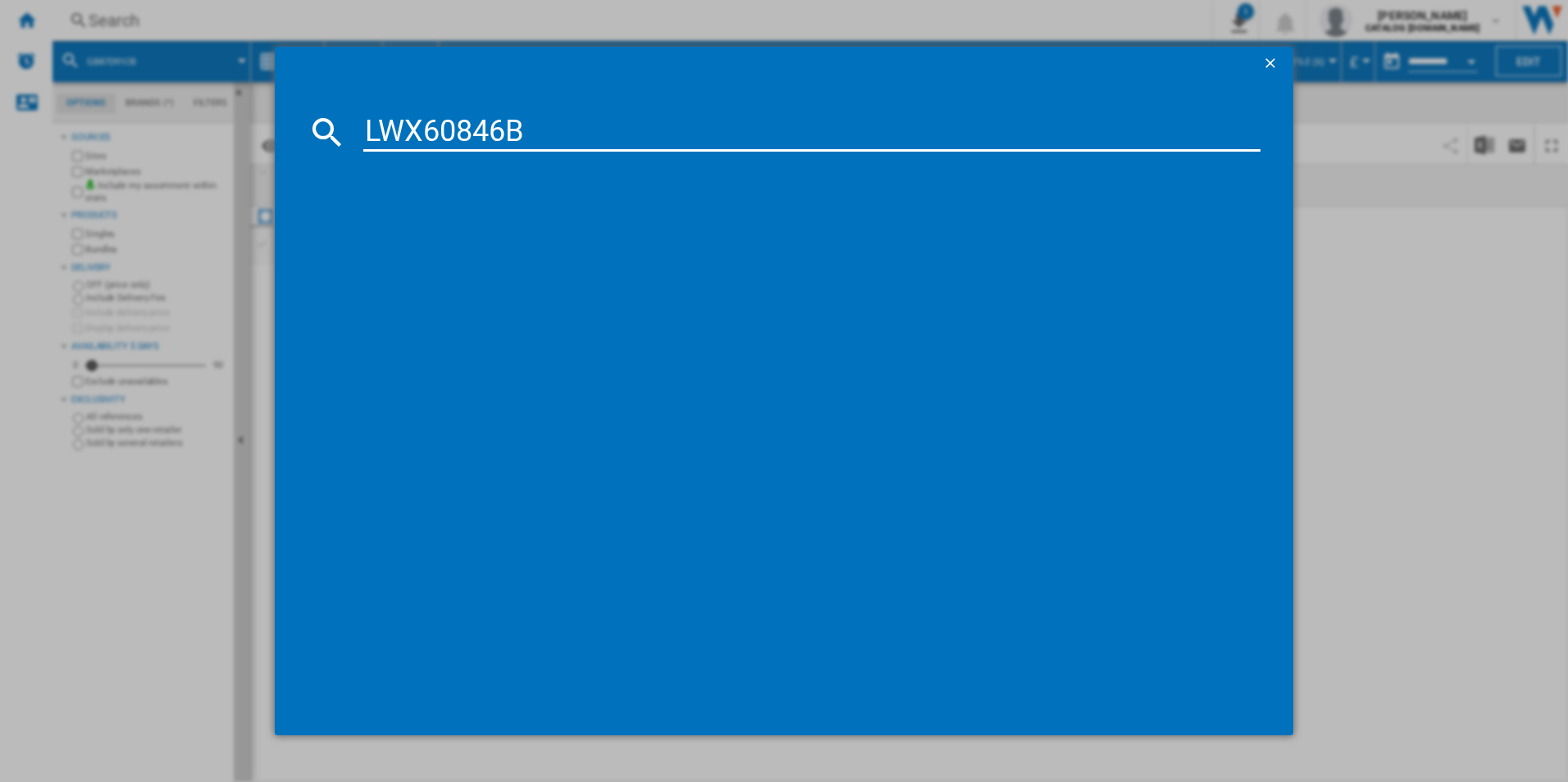
type input "LWX60846B"
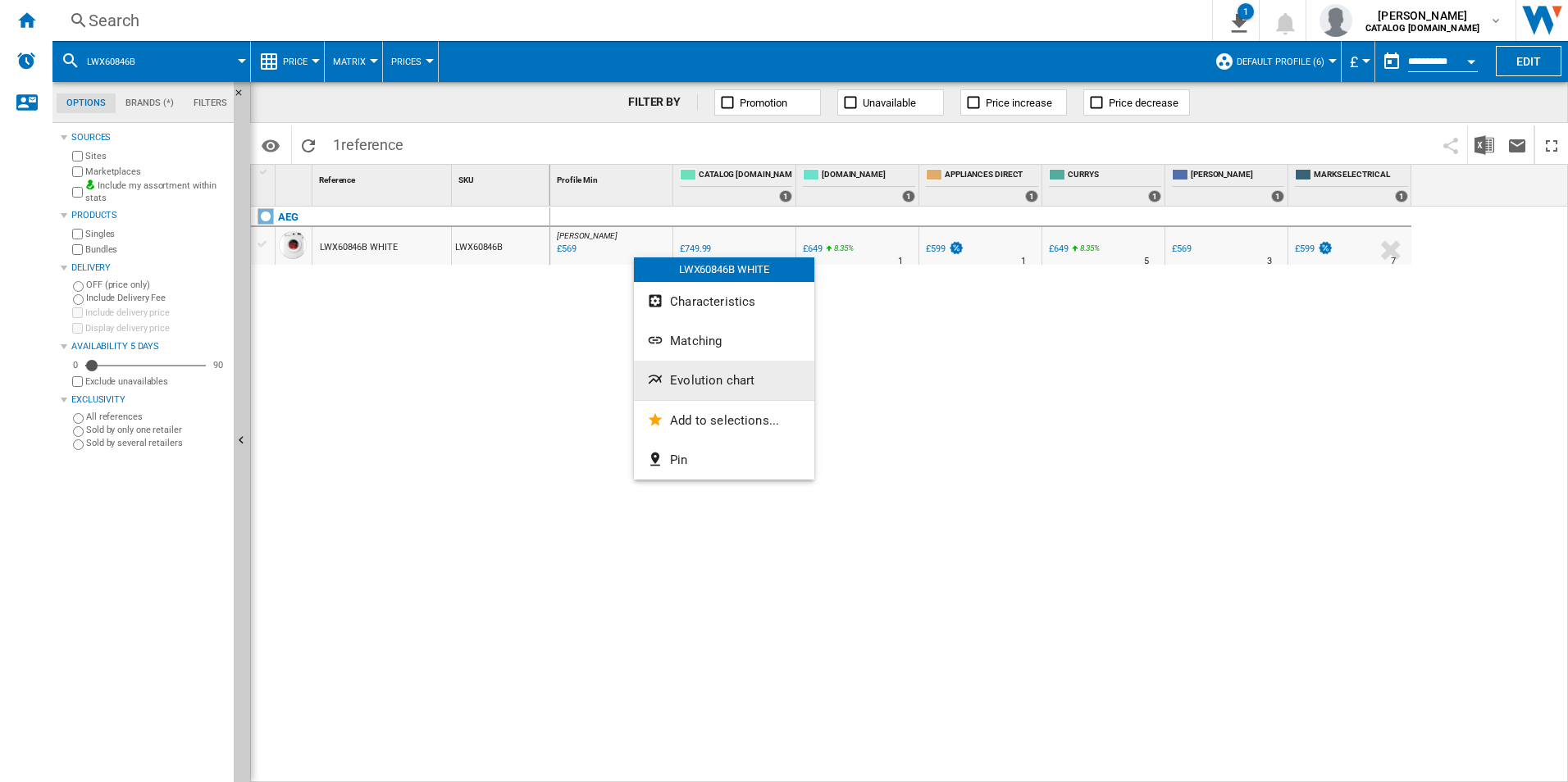
click at [705, 376] on span "Evolution chart" at bounding box center [712, 380] width 84 height 15
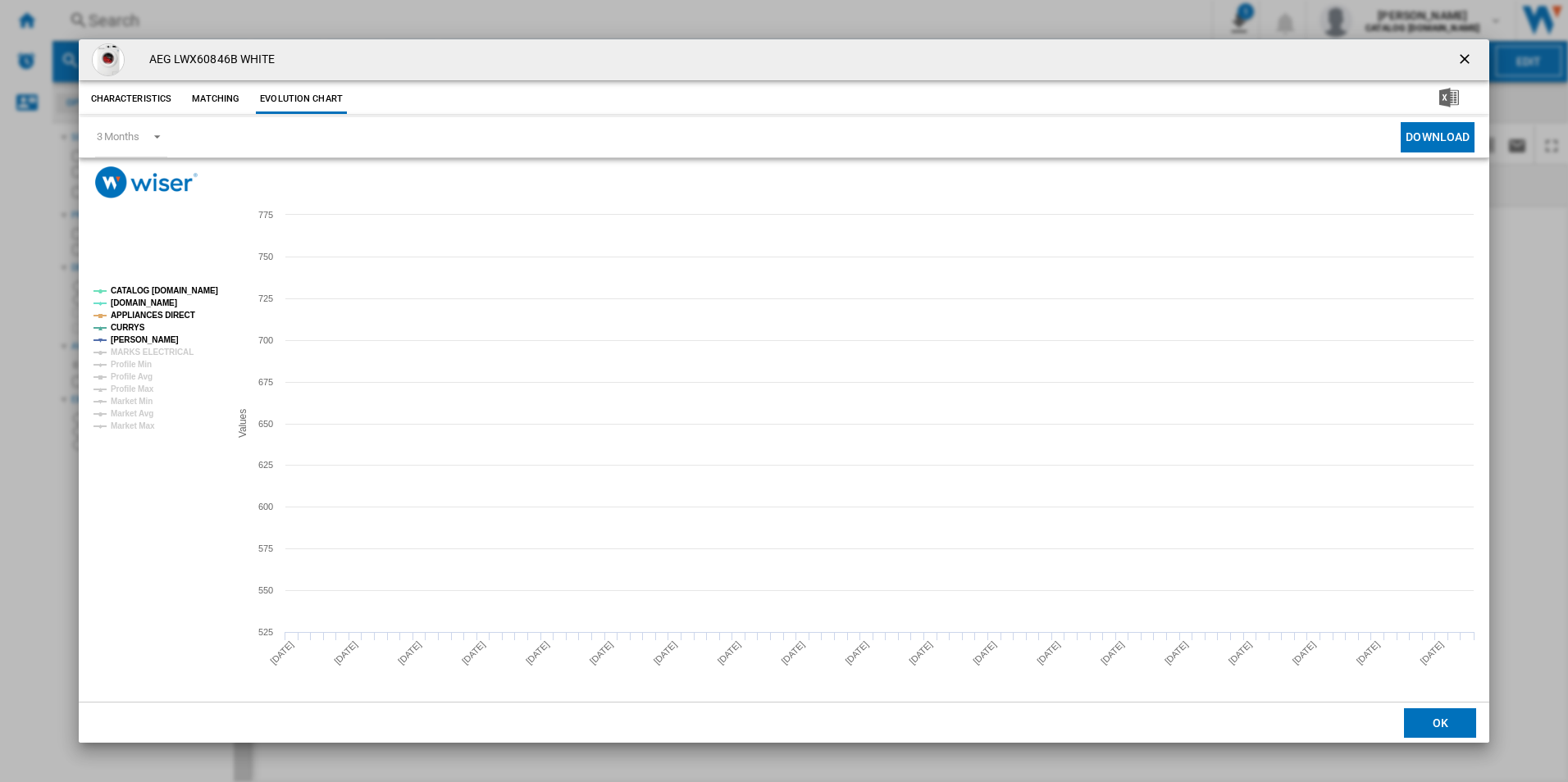
click at [201, 286] on tspan "CATALOG [DOMAIN_NAME]" at bounding box center [164, 290] width 108 height 9
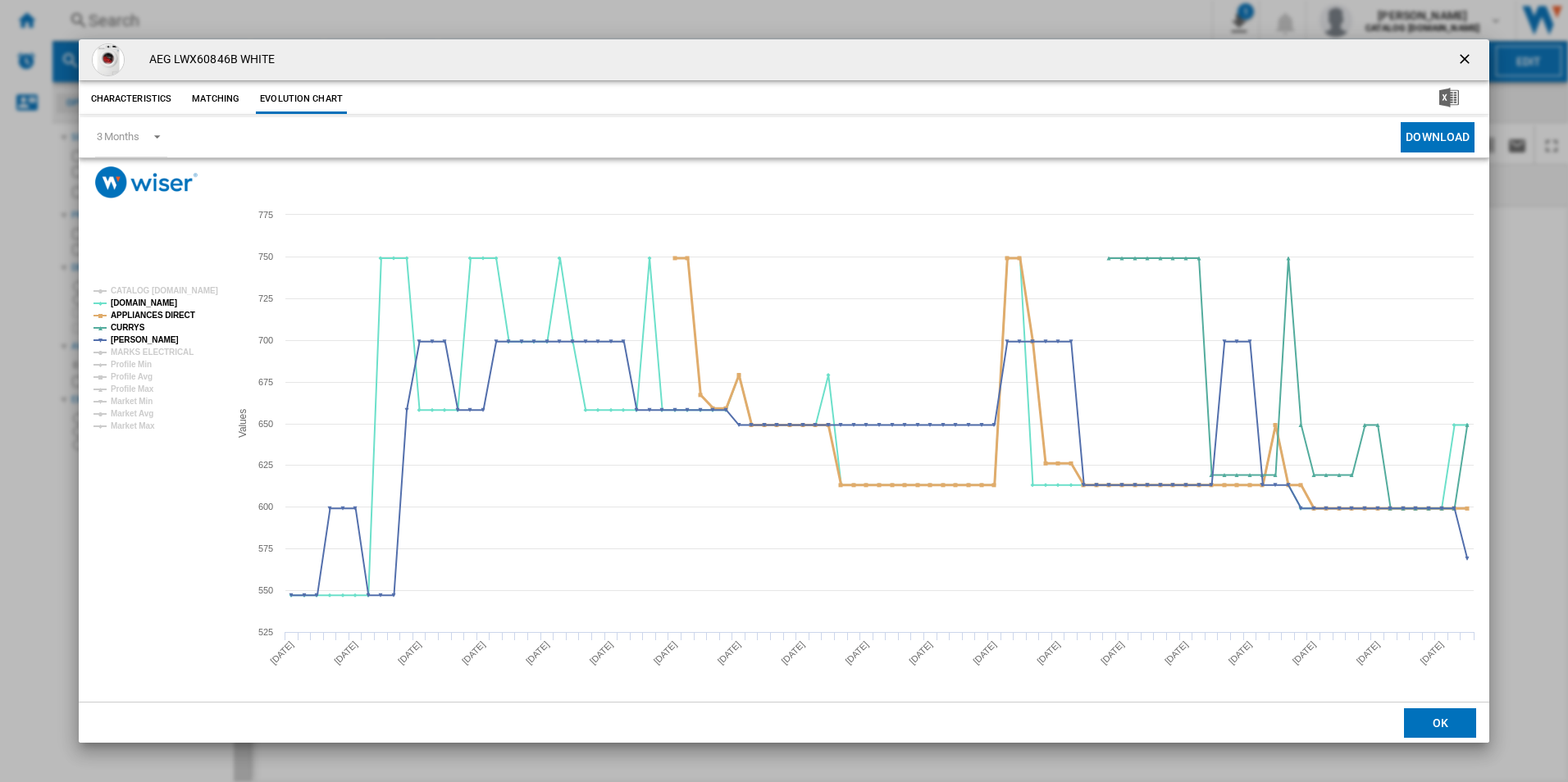
drag, startPoint x: 186, startPoint y: 308, endPoint x: 192, endPoint y: 328, distance: 20.9
click at [186, 311] on tspan "APPLIANCES DIRECT" at bounding box center [152, 315] width 84 height 9
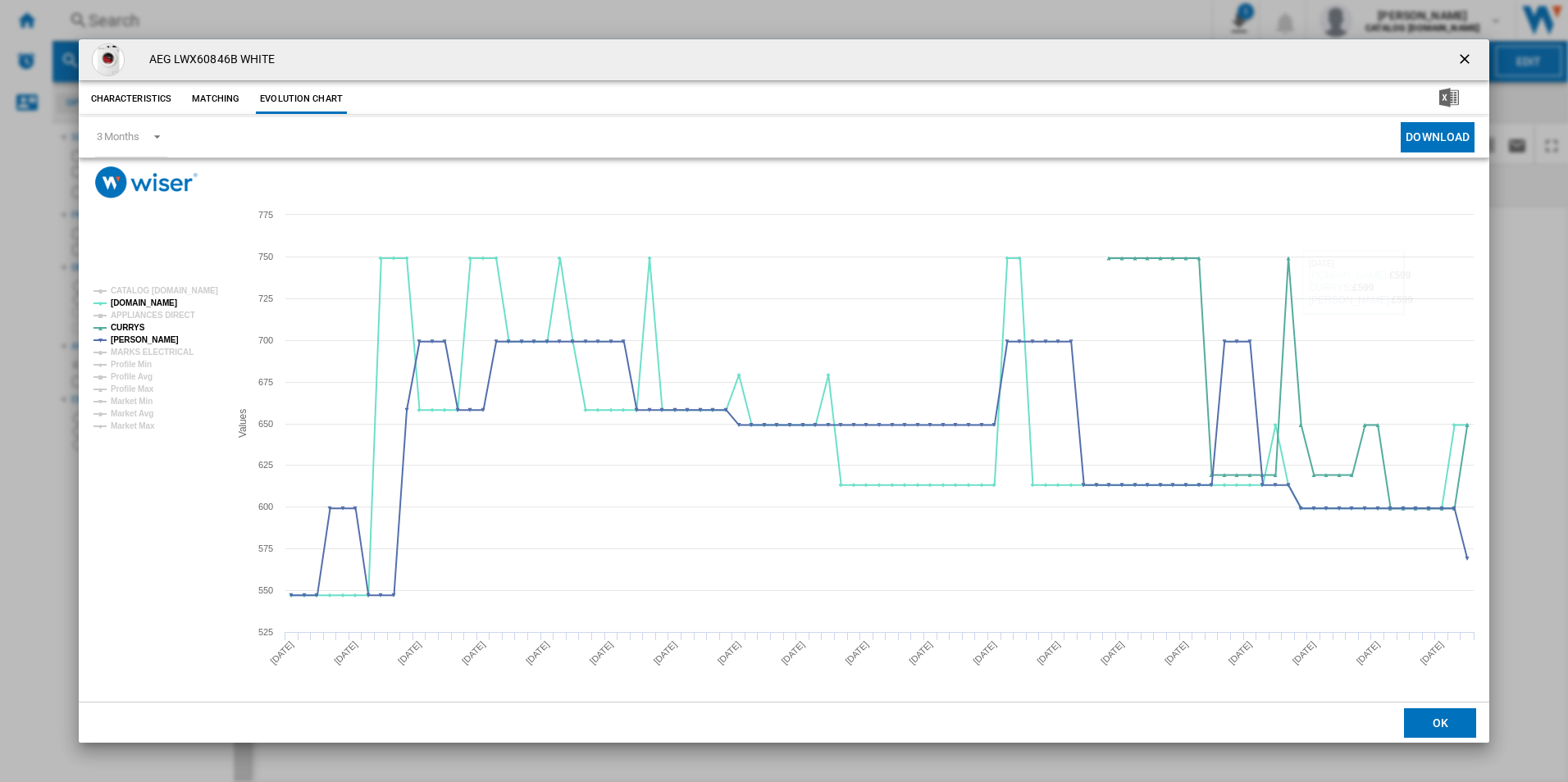
drag, startPoint x: 1459, startPoint y: 59, endPoint x: 1416, endPoint y: 58, distance: 43.0
click at [1459, 59] on ng-md-icon "getI18NText('BUTTONS.CLOSE_DIALOG')" at bounding box center [1466, 60] width 19 height 19
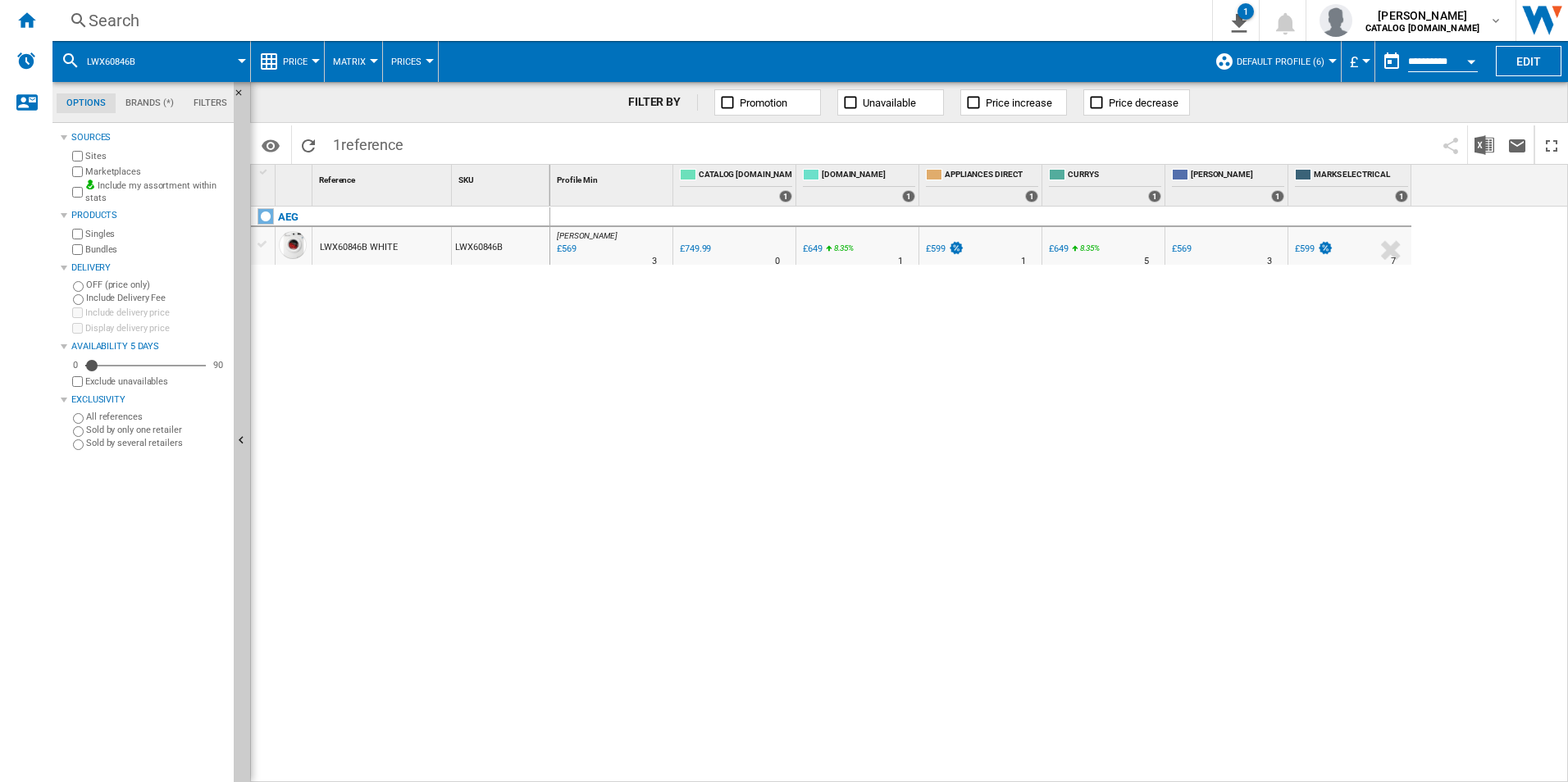
click at [1026, 25] on div "Search" at bounding box center [628, 20] width 1081 height 23
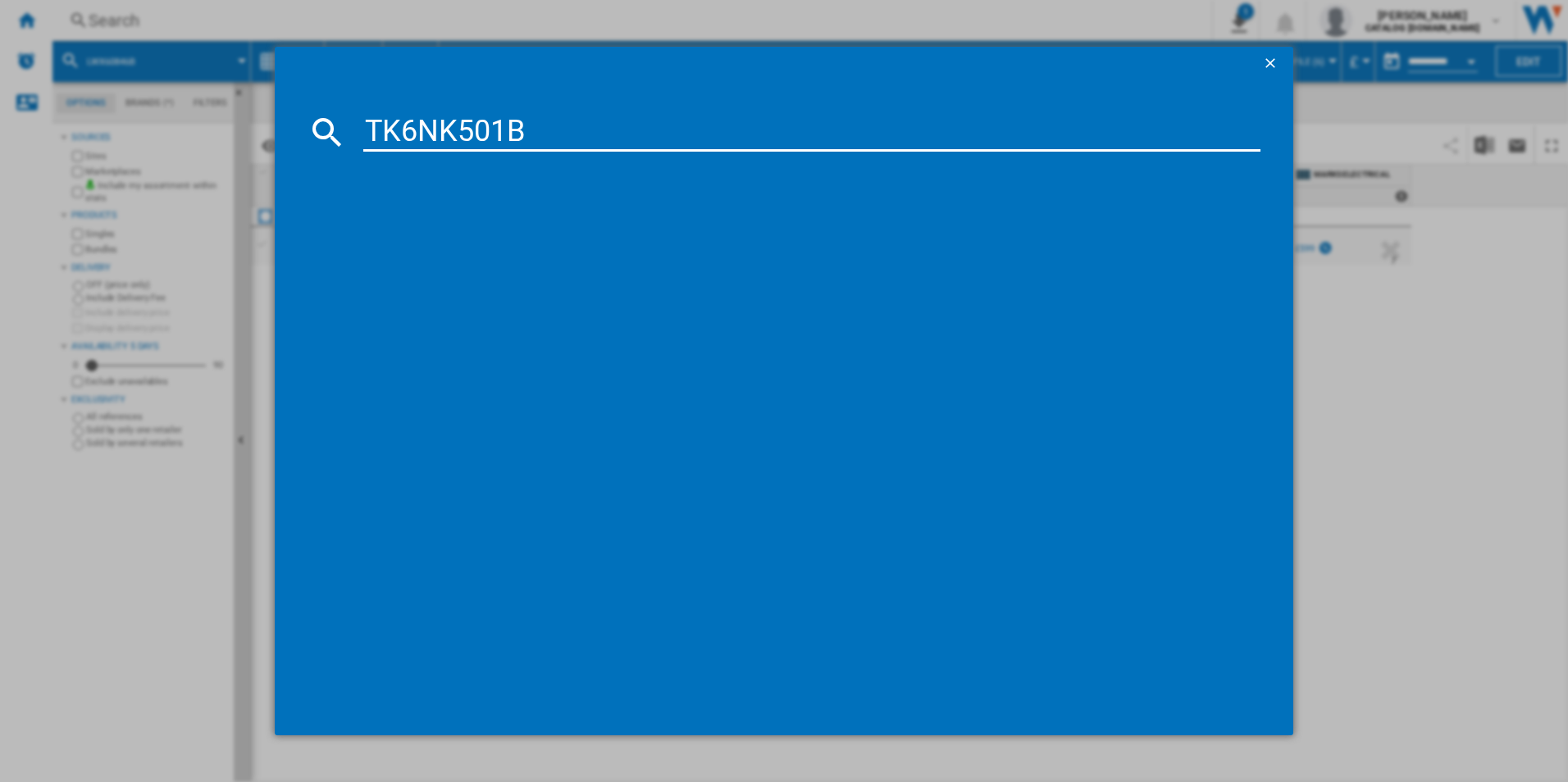
type input "TK6NK501B"
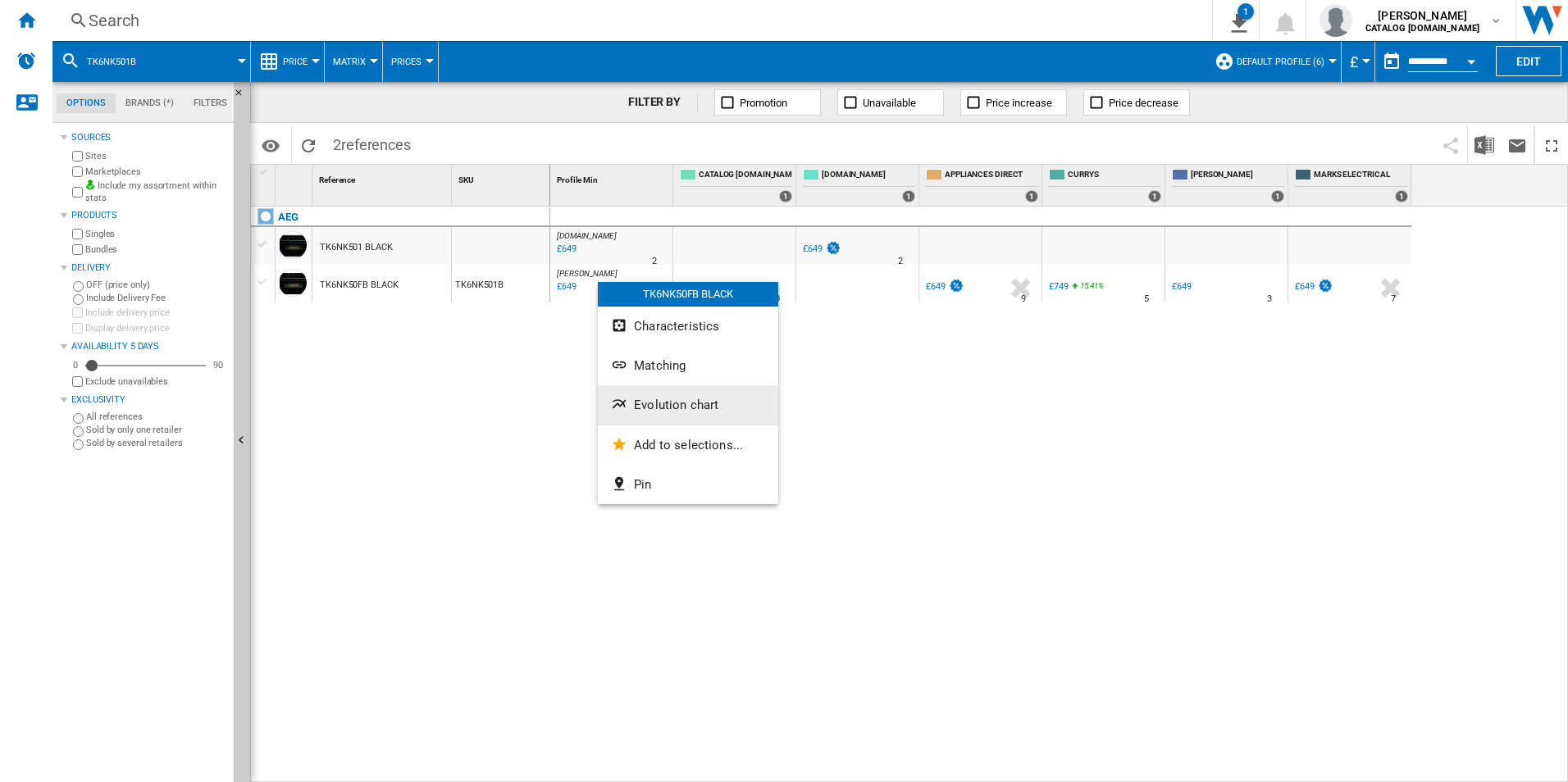
click at [679, 405] on span "Evolution chart" at bounding box center [675, 405] width 84 height 15
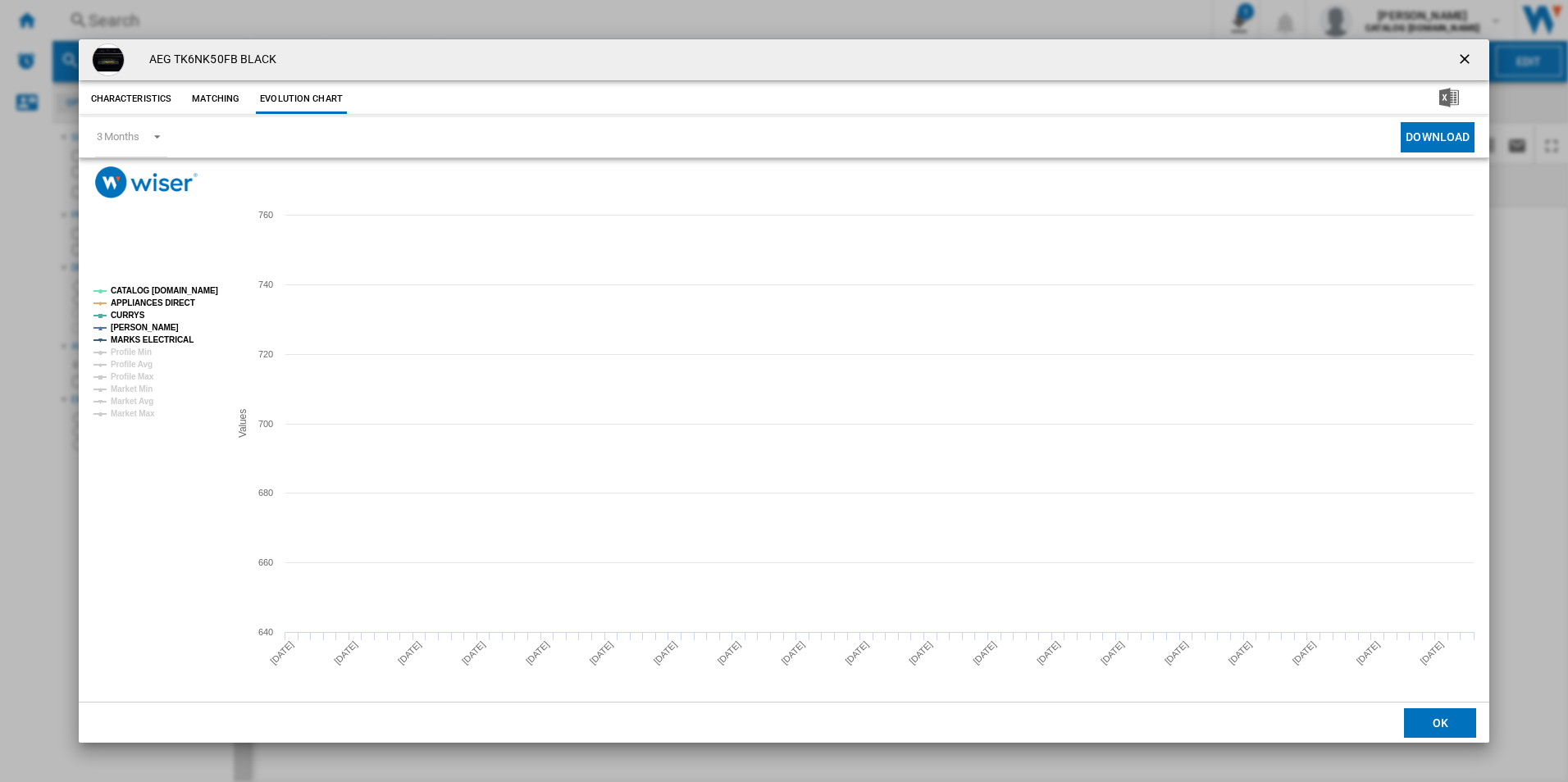
click at [190, 286] on tspan "CATALOG [DOMAIN_NAME]" at bounding box center [164, 290] width 108 height 9
click at [171, 302] on tspan "APPLIANCES DIRECT" at bounding box center [152, 303] width 84 height 9
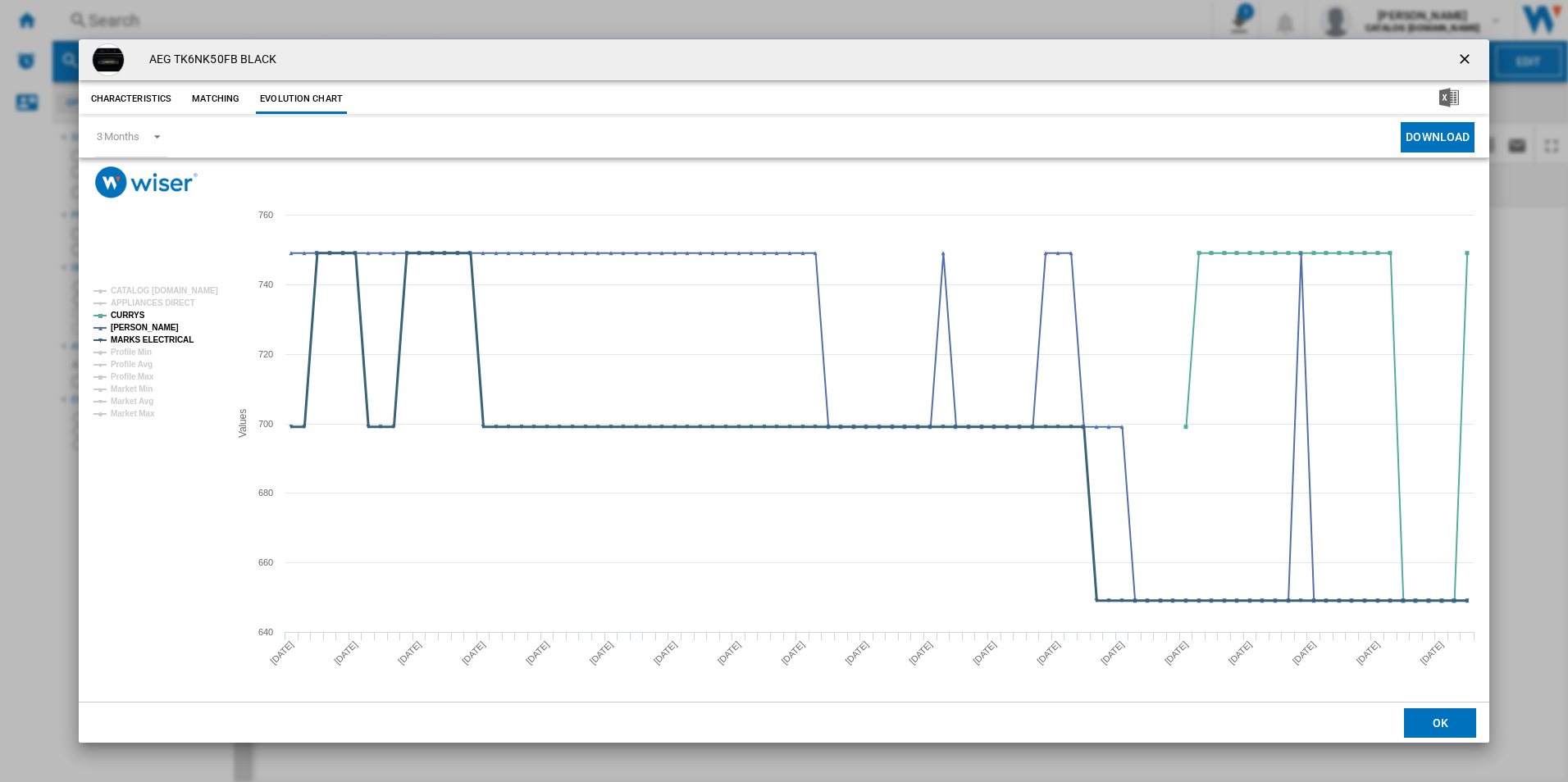
click at [172, 339] on tspan "MARKS ELECTRICAL" at bounding box center [151, 340] width 83 height 9
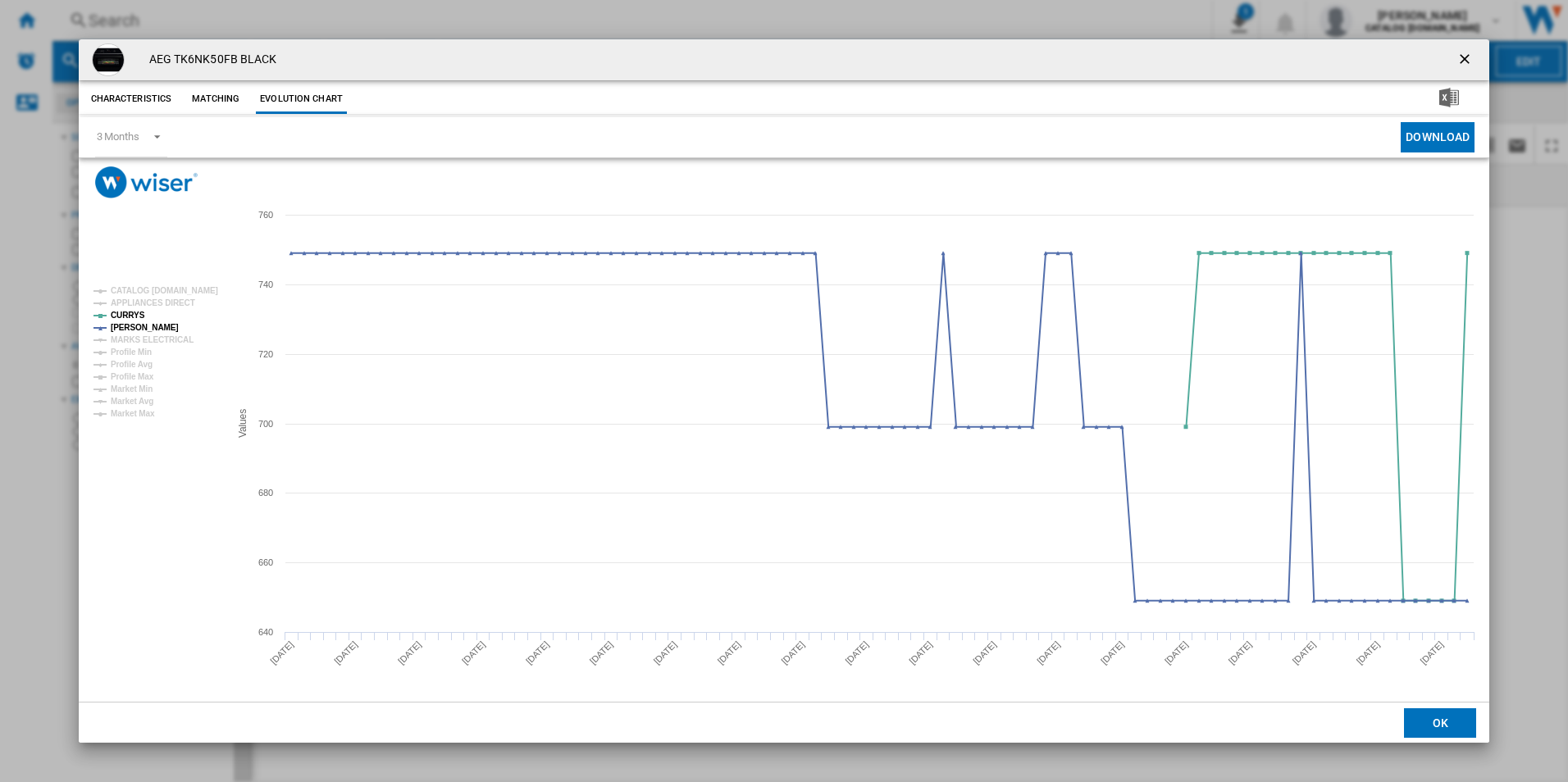
drag, startPoint x: 1466, startPoint y: 60, endPoint x: 1452, endPoint y: 58, distance: 14.1
click at [1466, 60] on ng-md-icon "getI18NText('BUTTONS.CLOSE_DIALOG')" at bounding box center [1466, 60] width 19 height 19
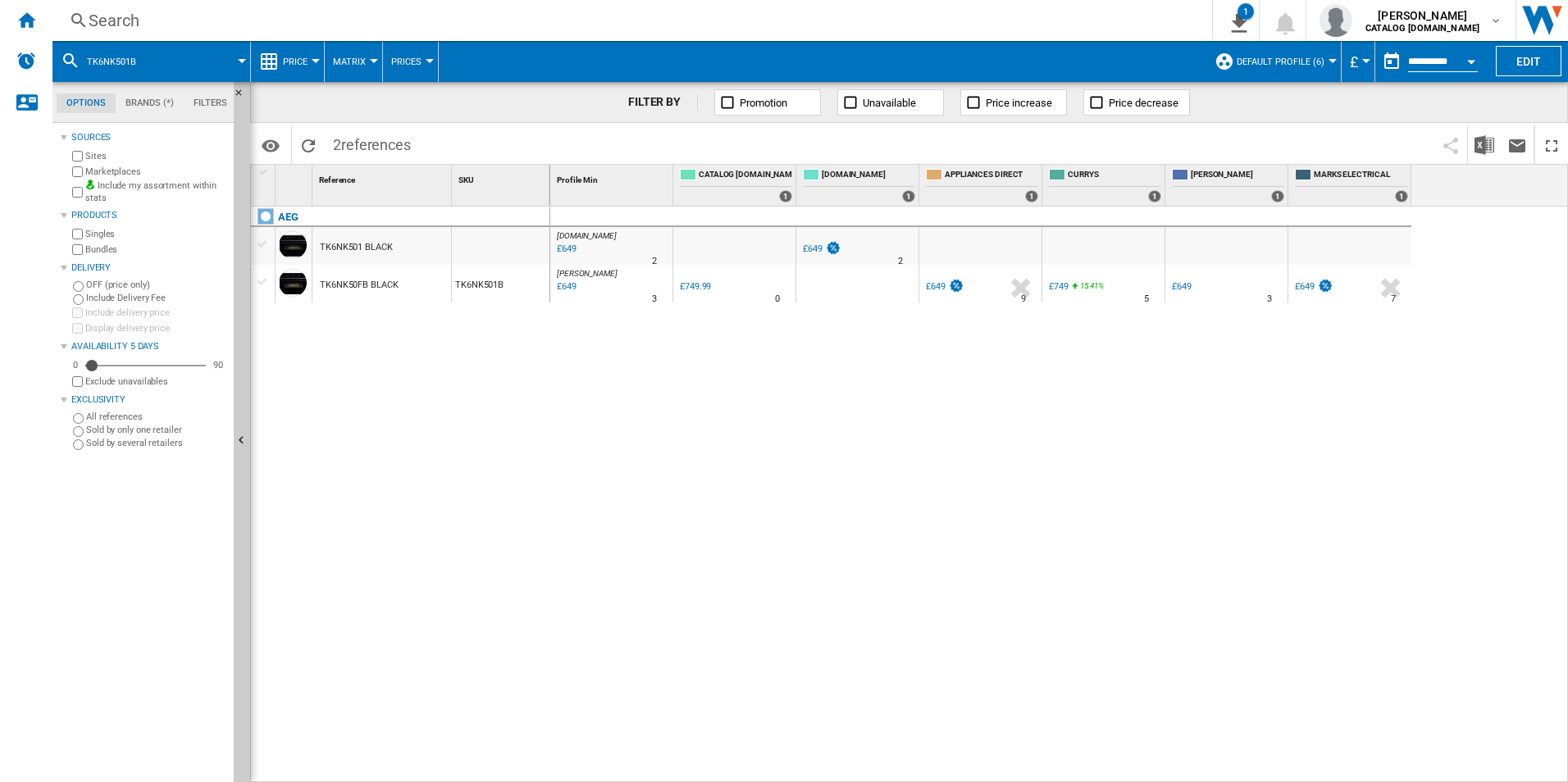
click at [899, 19] on div "Search" at bounding box center [628, 20] width 1081 height 23
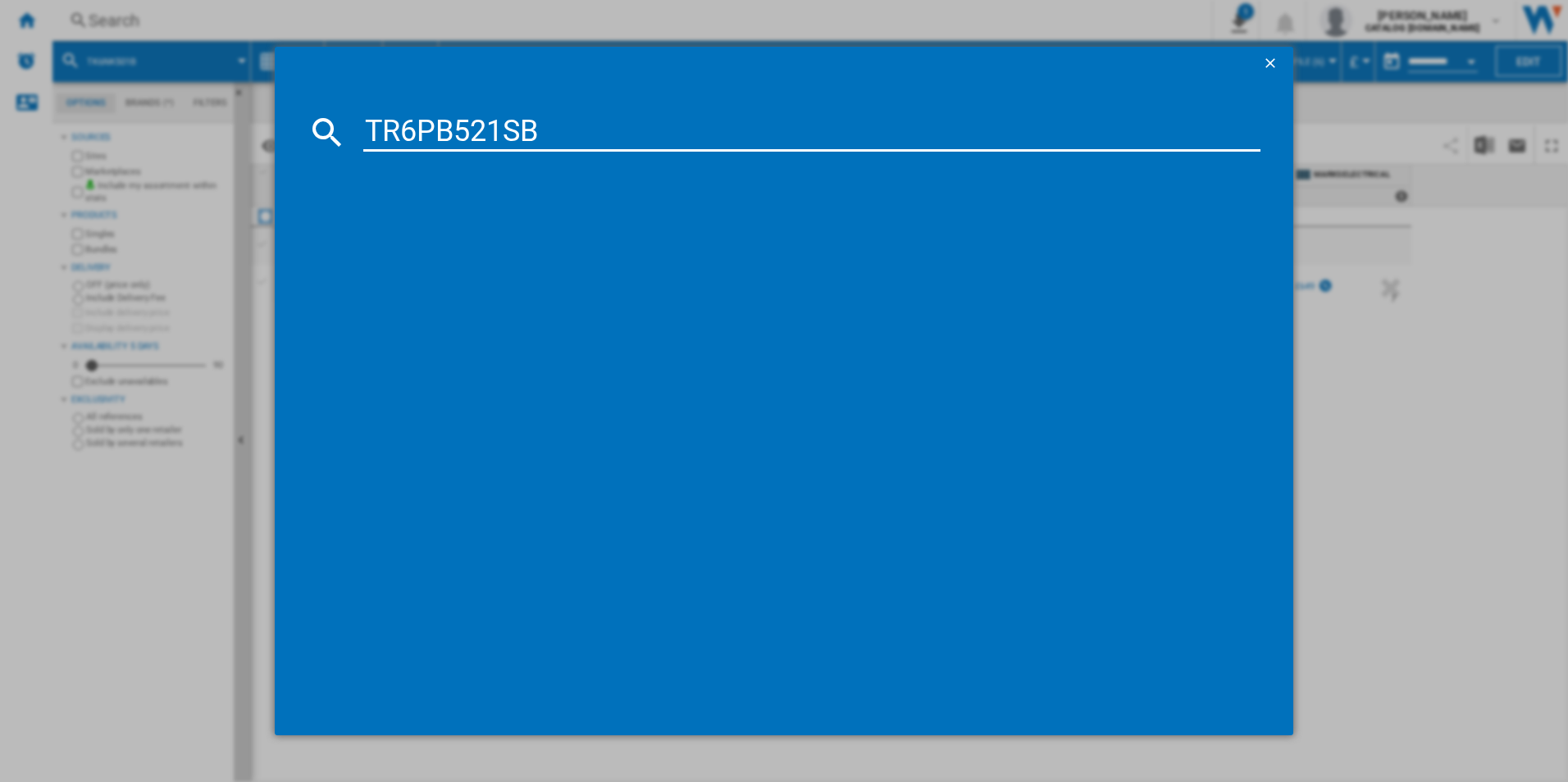
type input "TR6PB521SB"
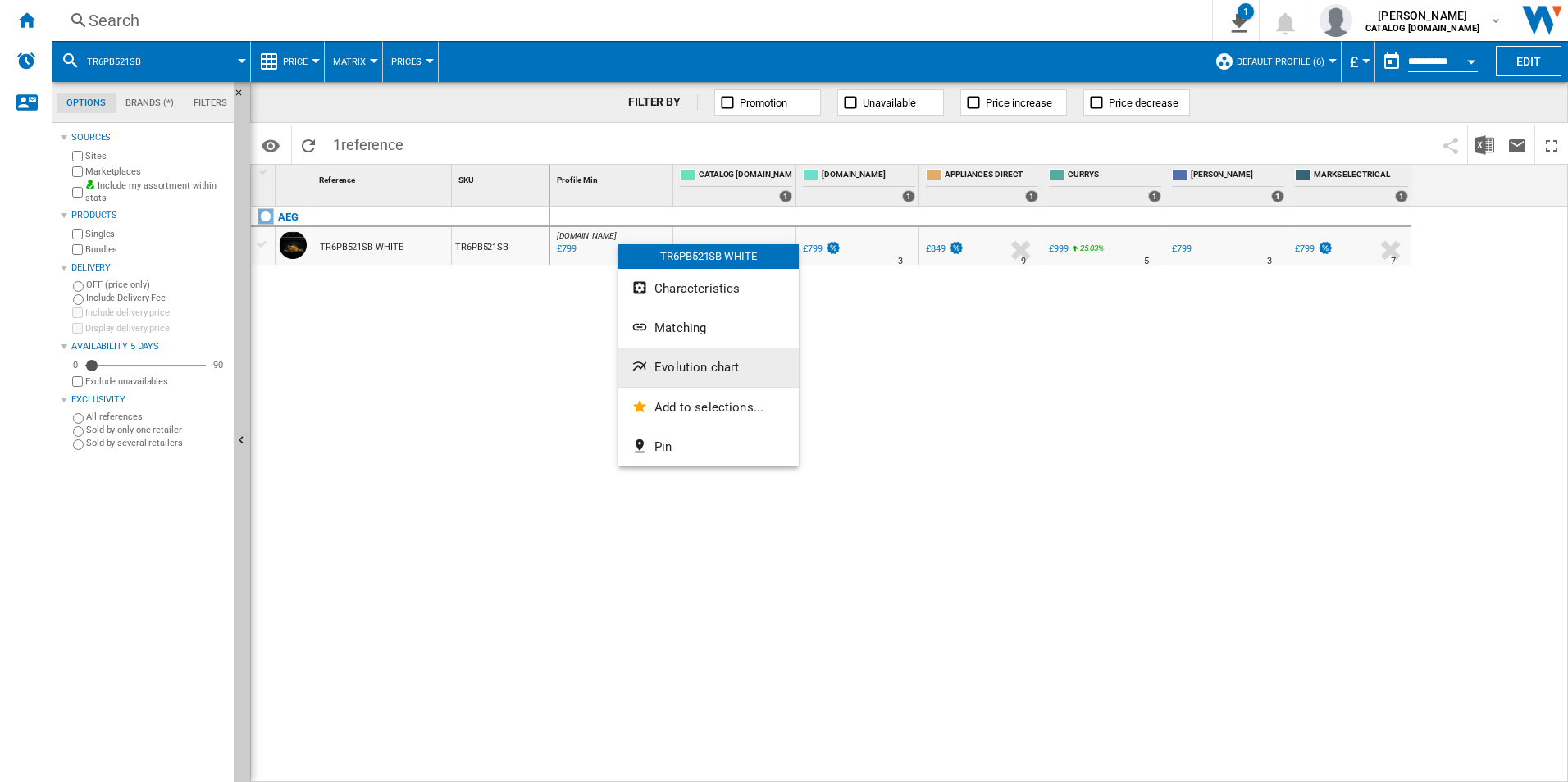
click at [695, 365] on span "Evolution chart" at bounding box center [696, 367] width 84 height 15
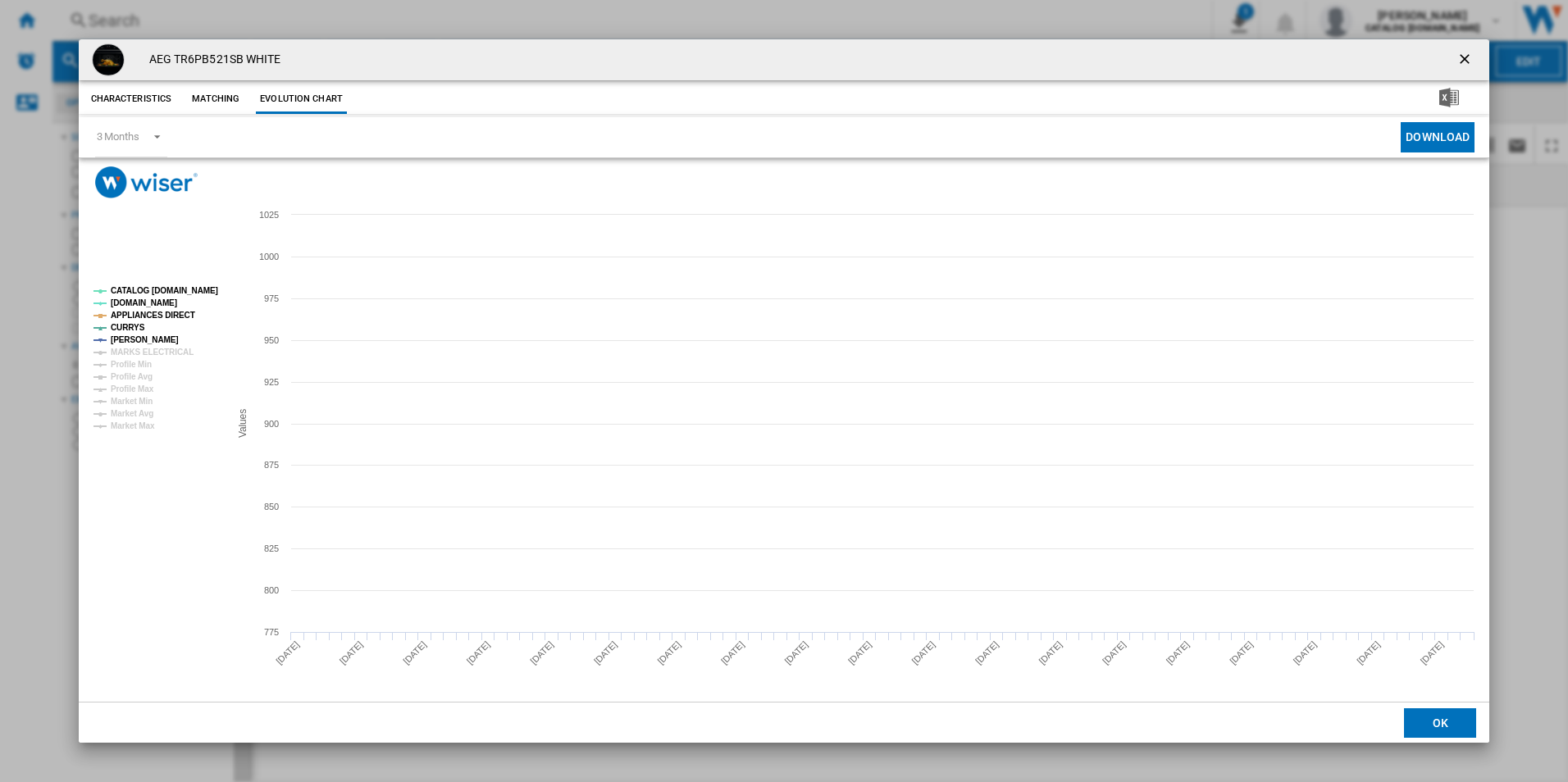
click at [164, 297] on rect "Product popup" at bounding box center [155, 358] width 136 height 157
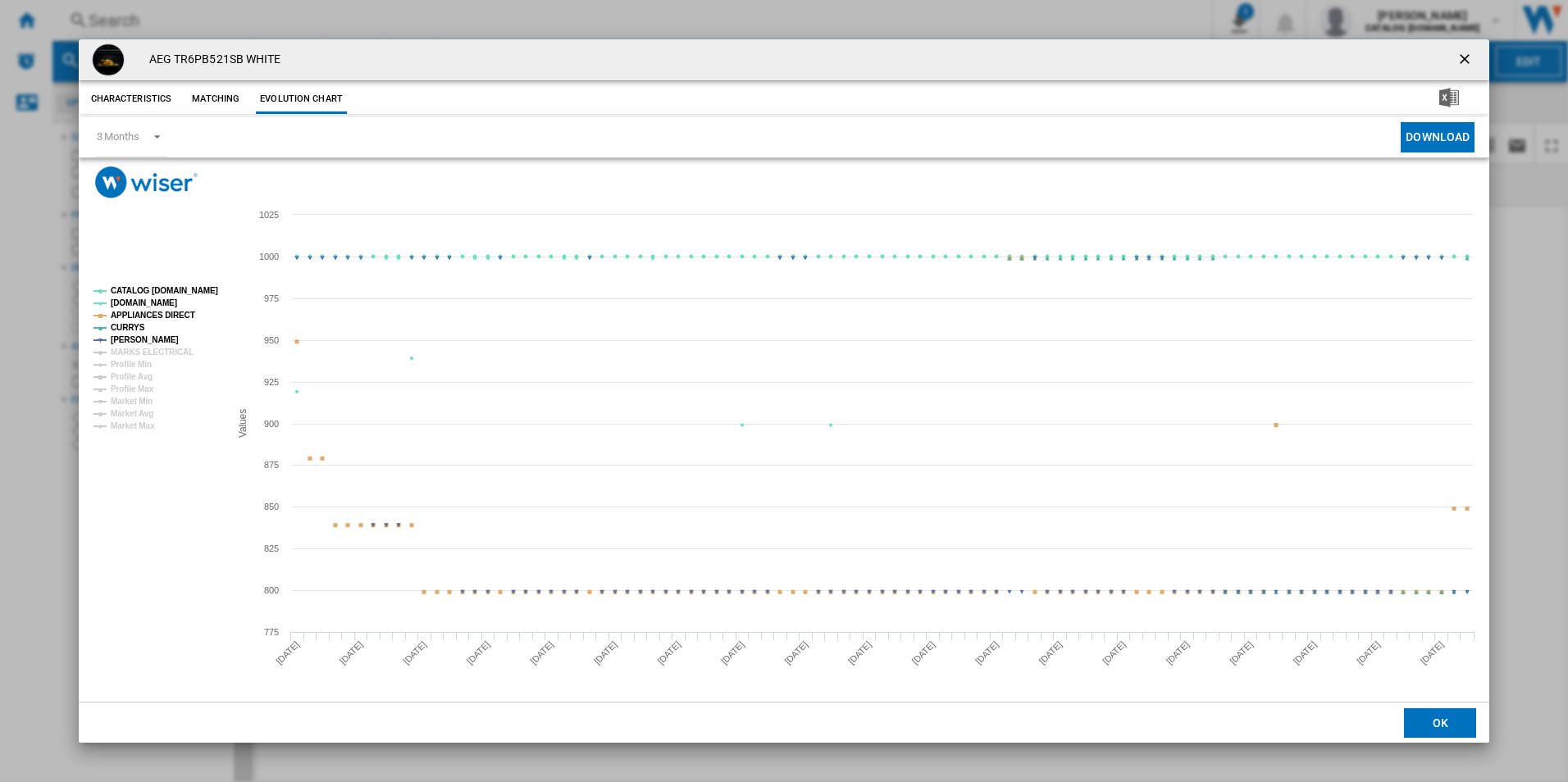
click at [175, 290] on tspan "CATALOG [DOMAIN_NAME]" at bounding box center [164, 290] width 108 height 9
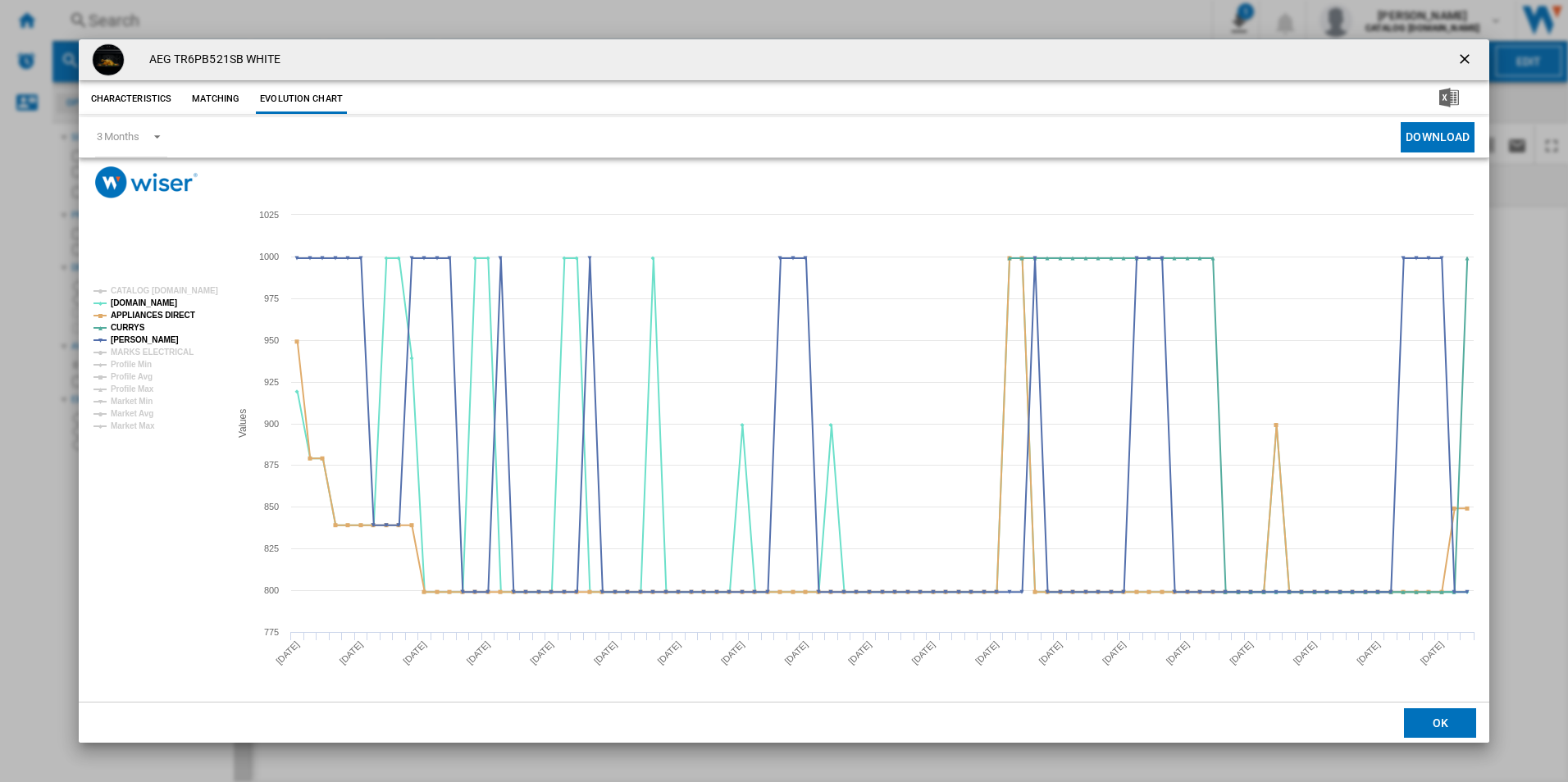
click at [177, 307] on rect "Product popup" at bounding box center [155, 358] width 136 height 157
click at [177, 314] on tspan "APPLIANCES DIRECT" at bounding box center [152, 315] width 84 height 9
click at [1460, 63] on ng-md-icon "getI18NText('BUTTONS.CLOSE_DIALOG')" at bounding box center [1466, 60] width 19 height 19
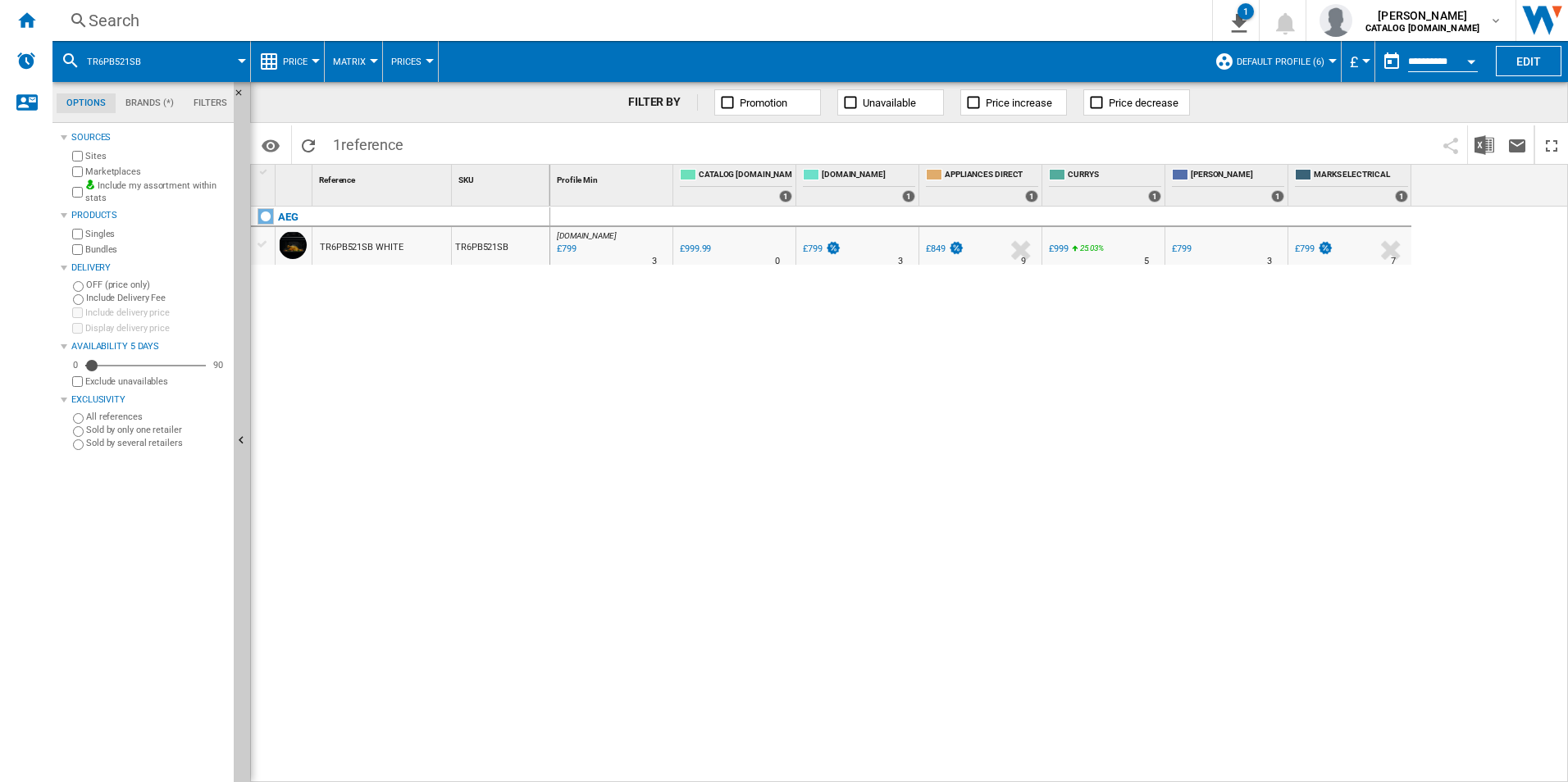
click at [898, 29] on div "Search" at bounding box center [628, 20] width 1081 height 23
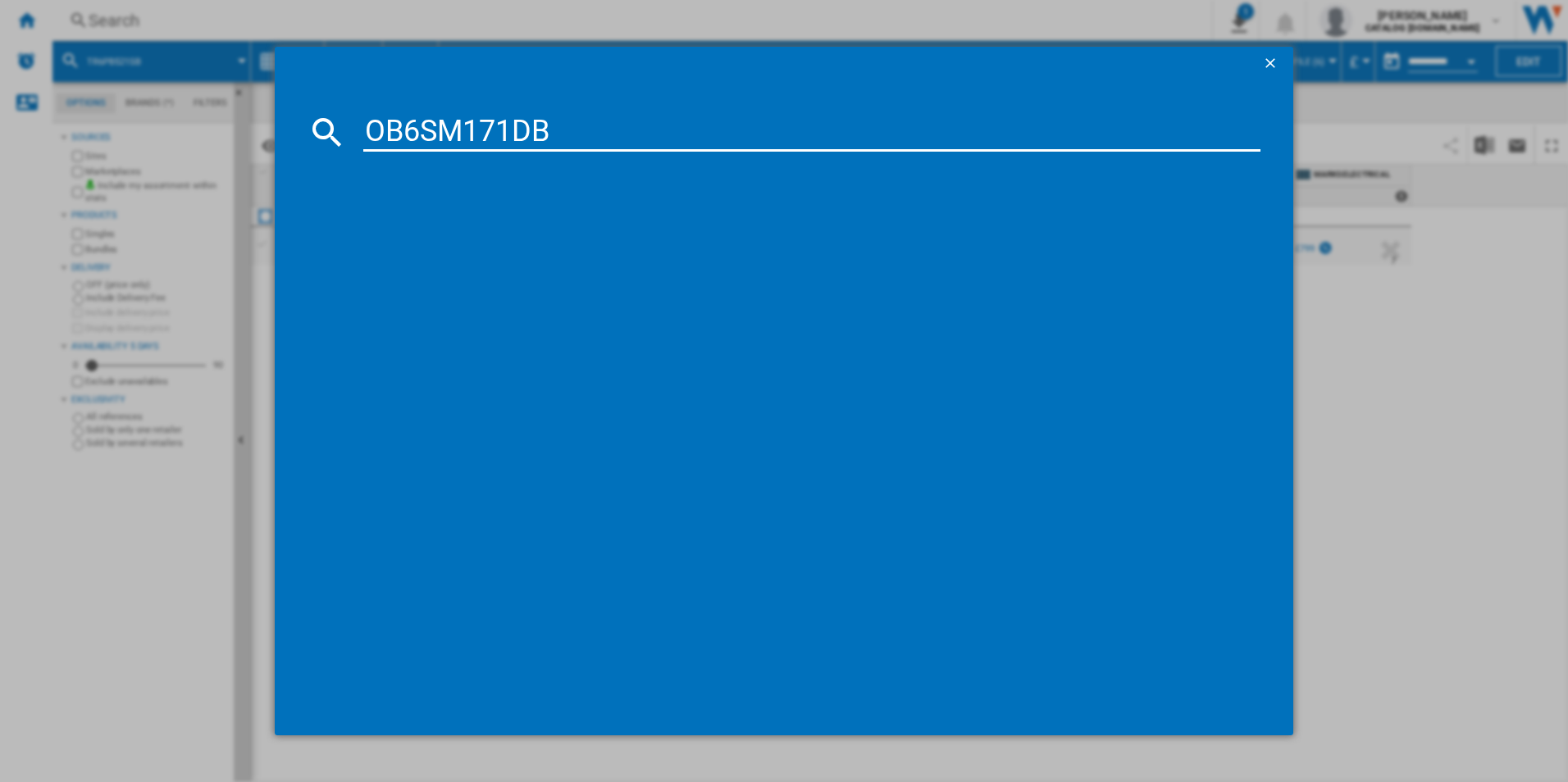
type input "OB6SM171DB"
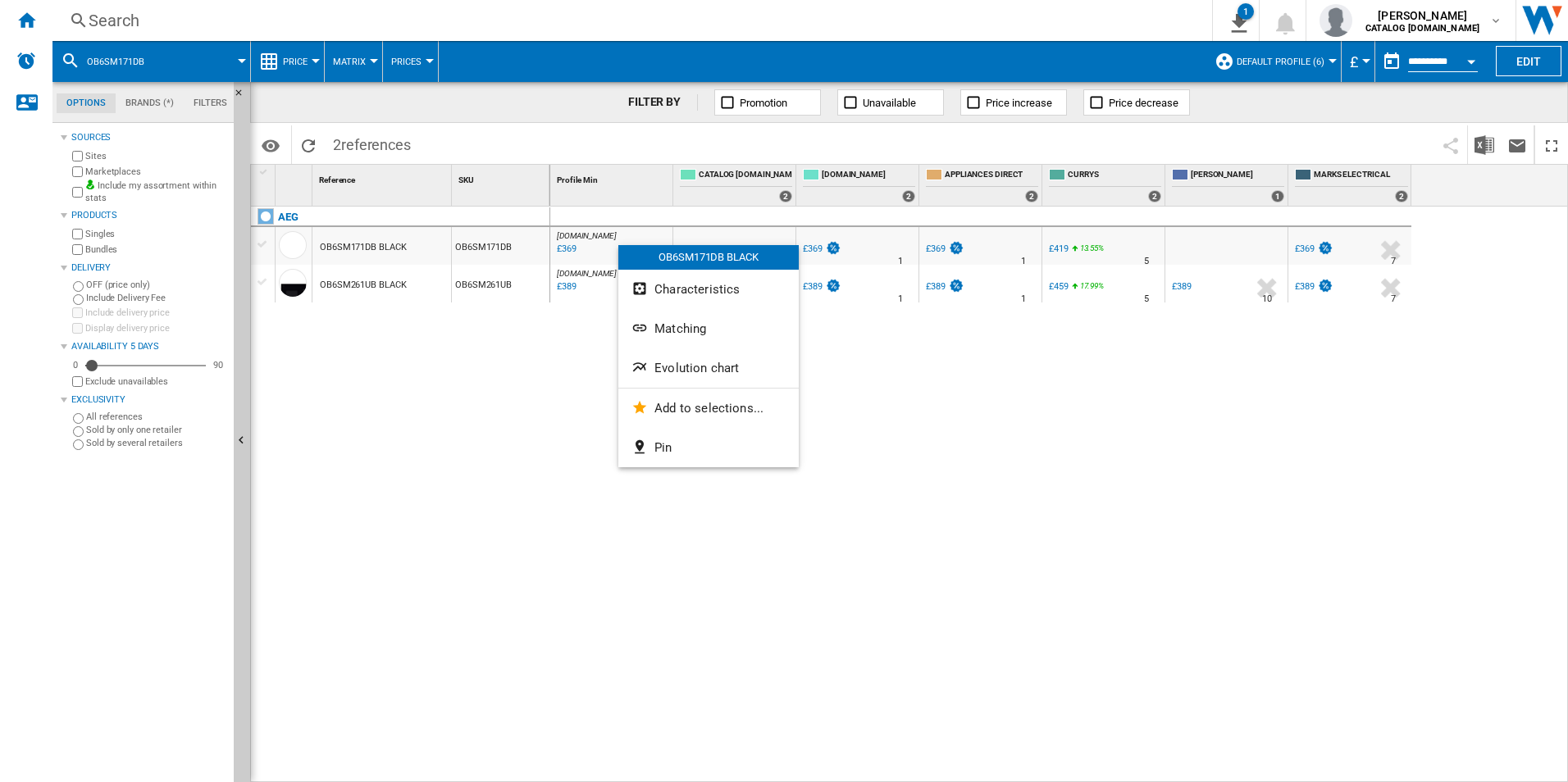
click at [569, 364] on div at bounding box center [784, 391] width 1568 height 782
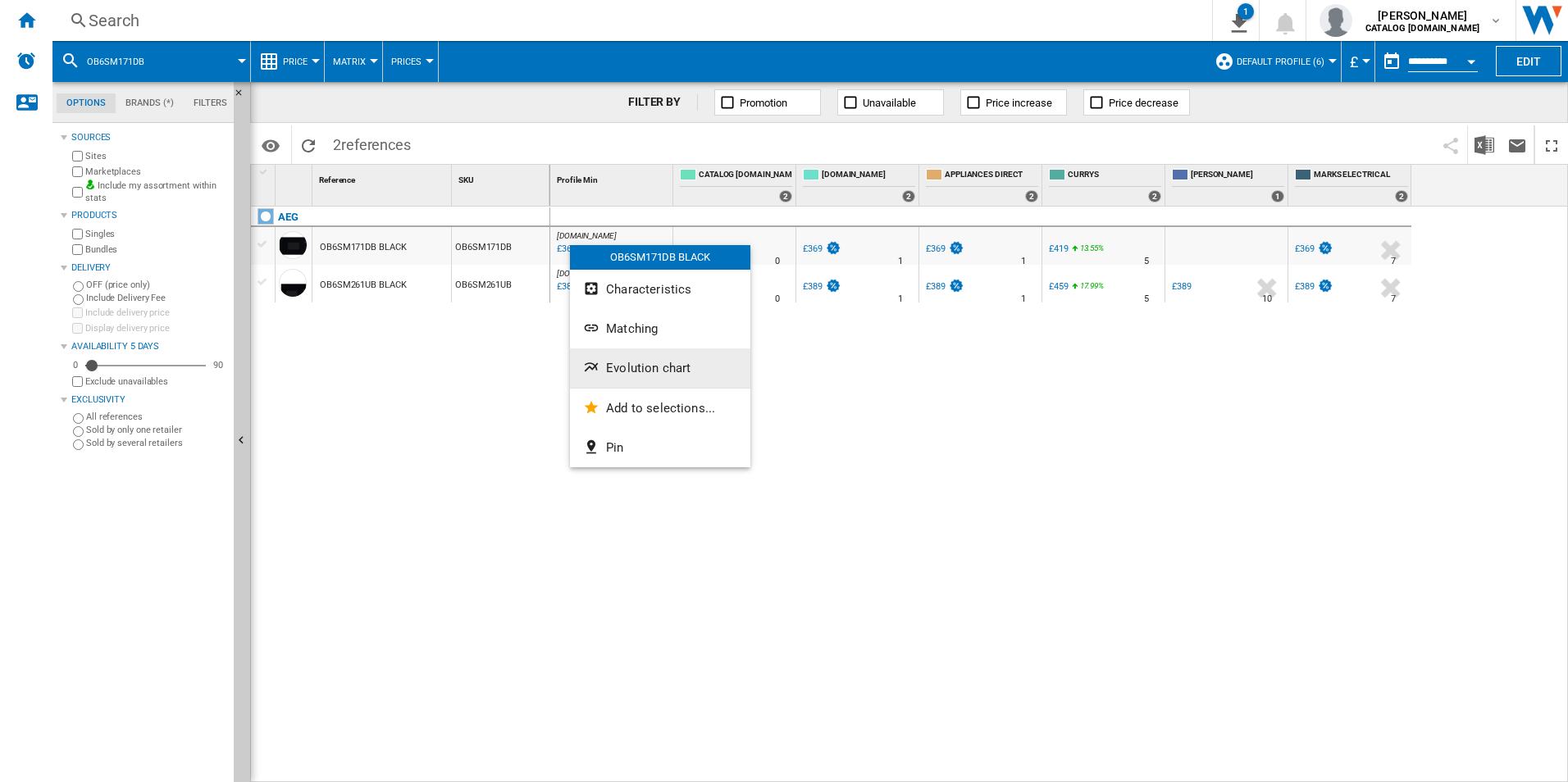
click at [623, 361] on span "Evolution chart" at bounding box center [648, 368] width 84 height 15
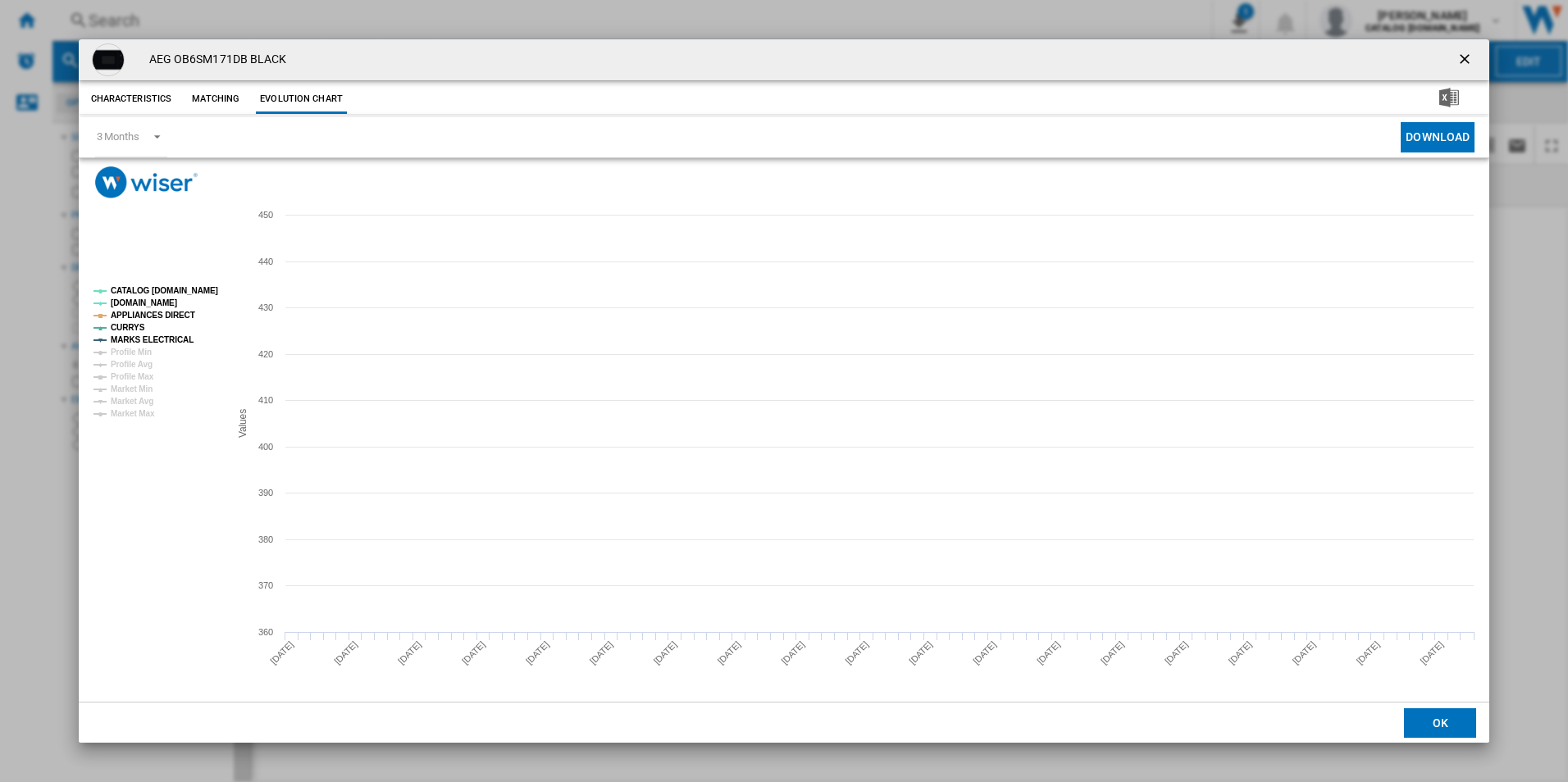
click at [186, 290] on tspan "CATALOG [DOMAIN_NAME]" at bounding box center [164, 290] width 108 height 9
click at [174, 311] on tspan "APPLIANCES DIRECT" at bounding box center [152, 315] width 84 height 9
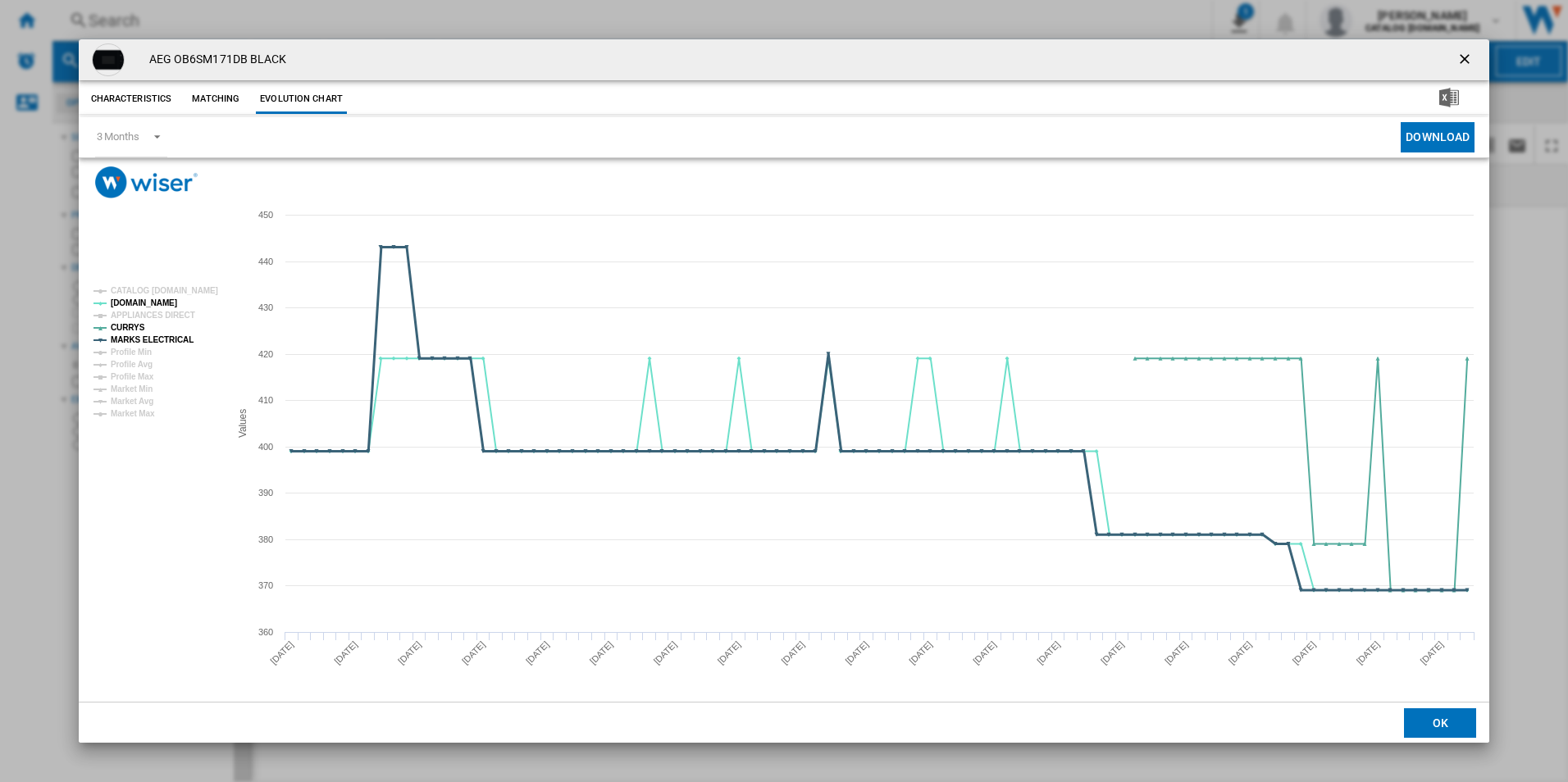
click at [172, 339] on tspan "MARKS ELECTRICAL" at bounding box center [151, 340] width 83 height 9
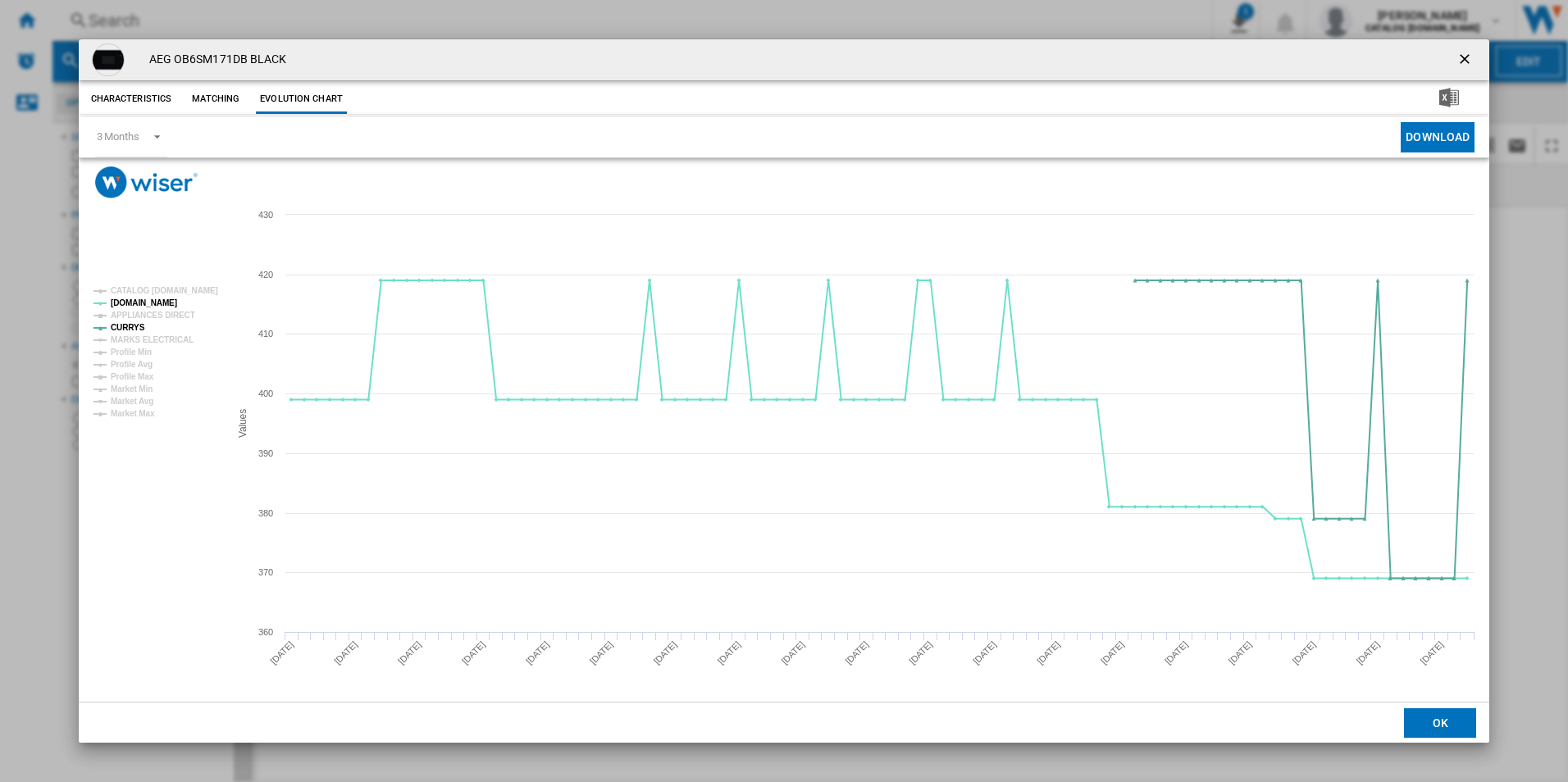
drag, startPoint x: 1464, startPoint y: 50, endPoint x: 1221, endPoint y: 57, distance: 243.1
click at [1464, 51] on ng-md-icon "getI18NText('BUTTONS.CLOSE_DIALOG')" at bounding box center [1466, 60] width 19 height 19
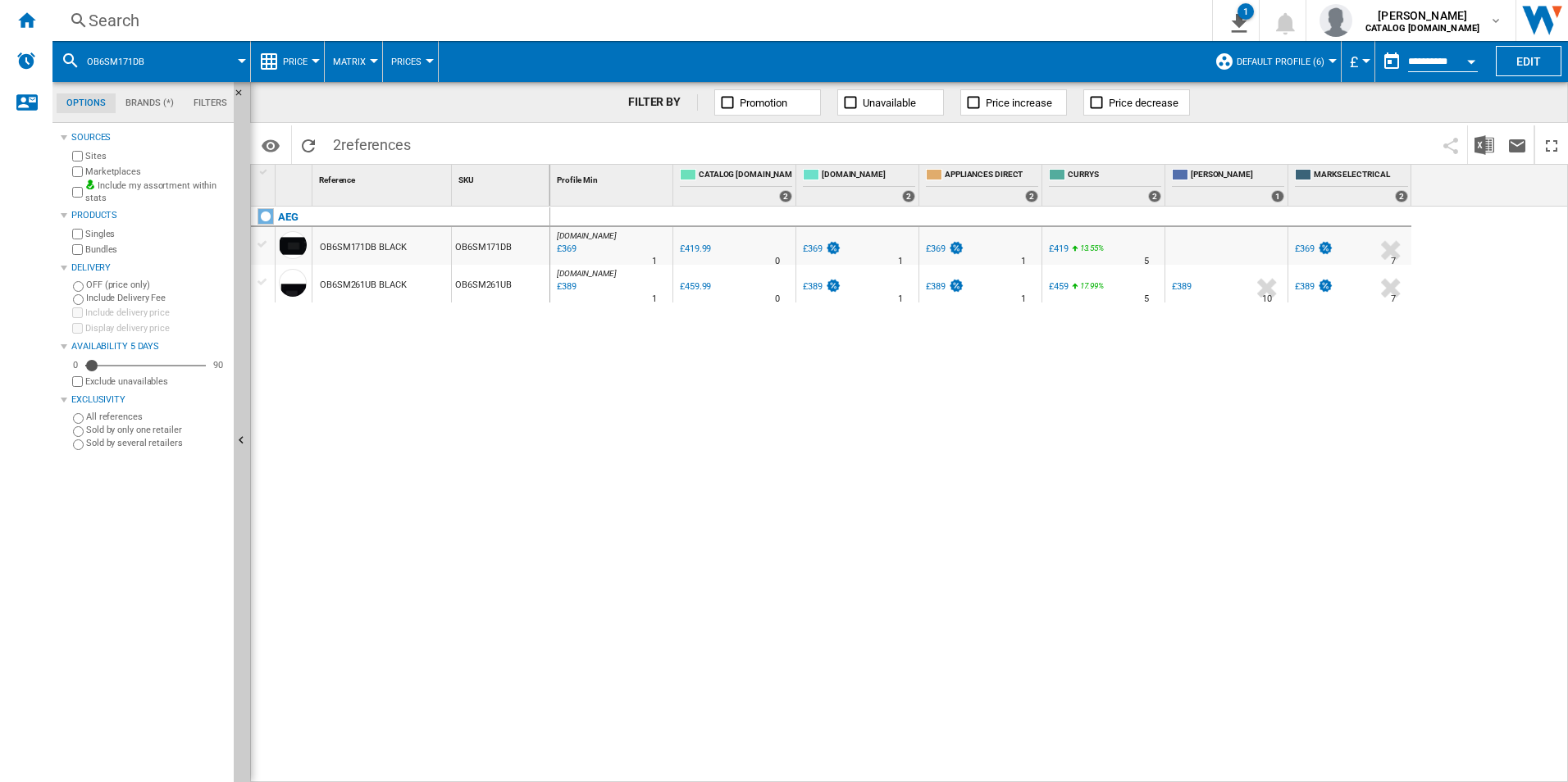
click at [981, 19] on div "Search" at bounding box center [628, 20] width 1081 height 23
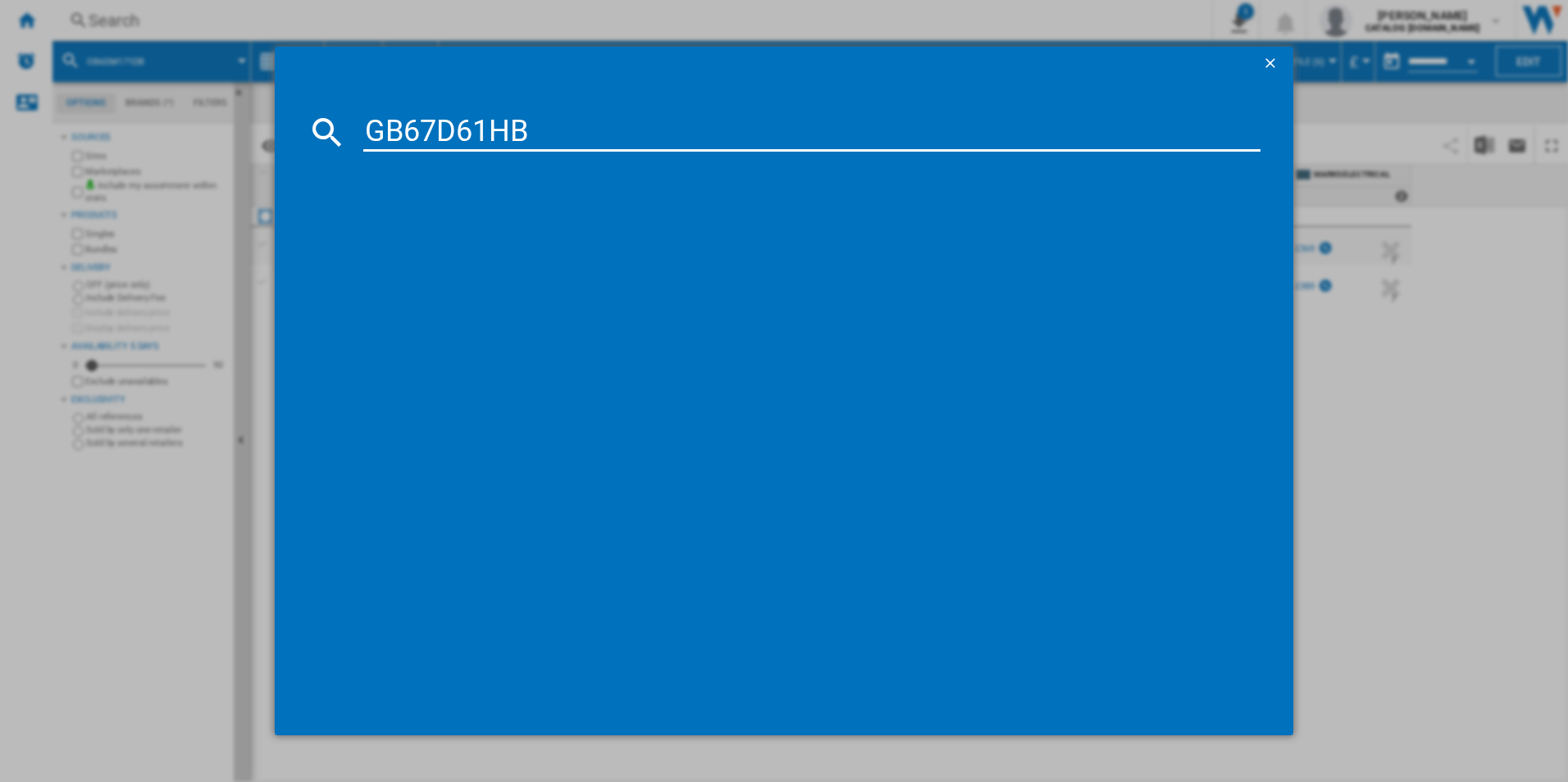
type input "GB67D61HB"
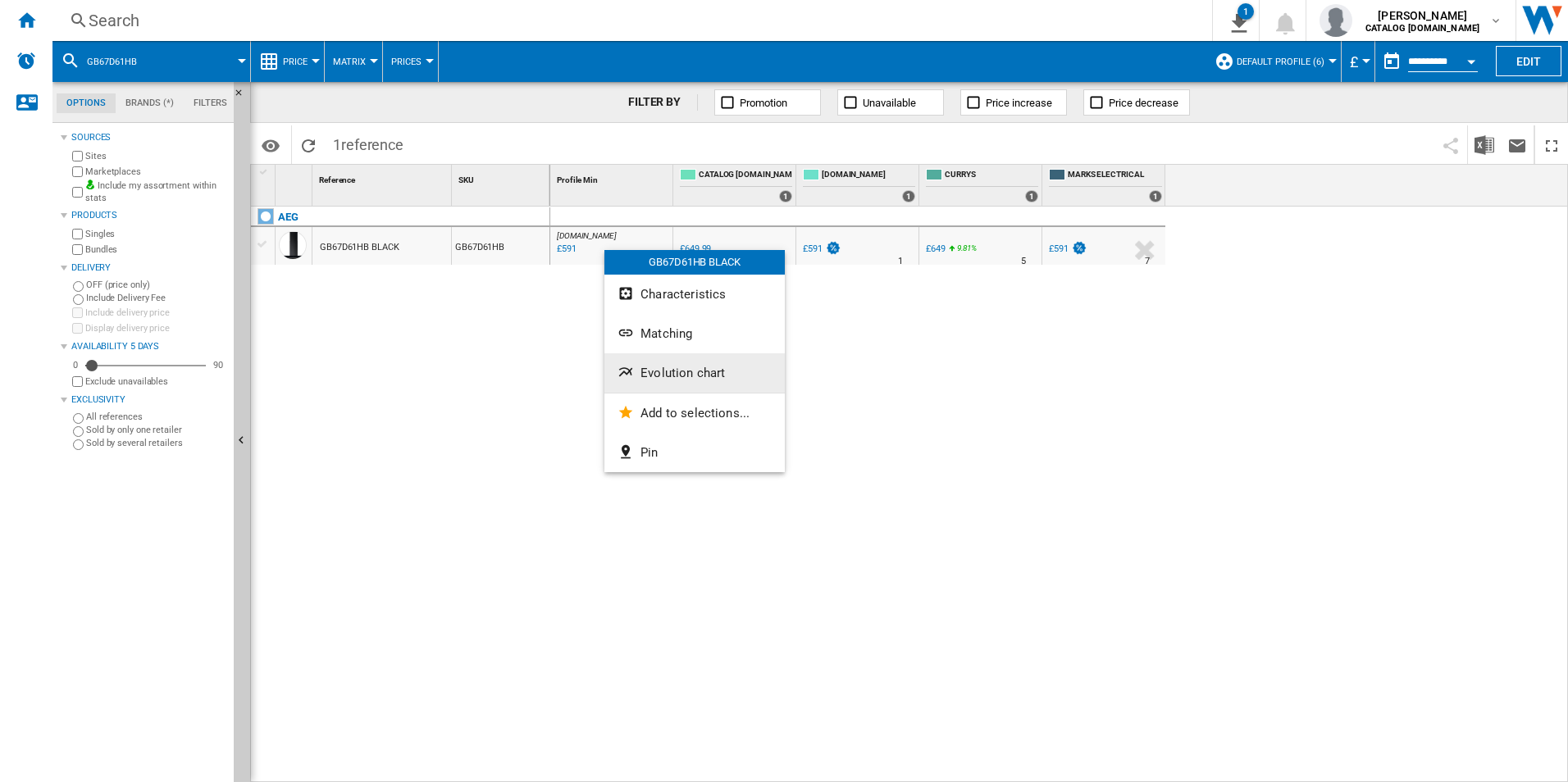
click at [680, 370] on span "Evolution chart" at bounding box center [682, 373] width 84 height 15
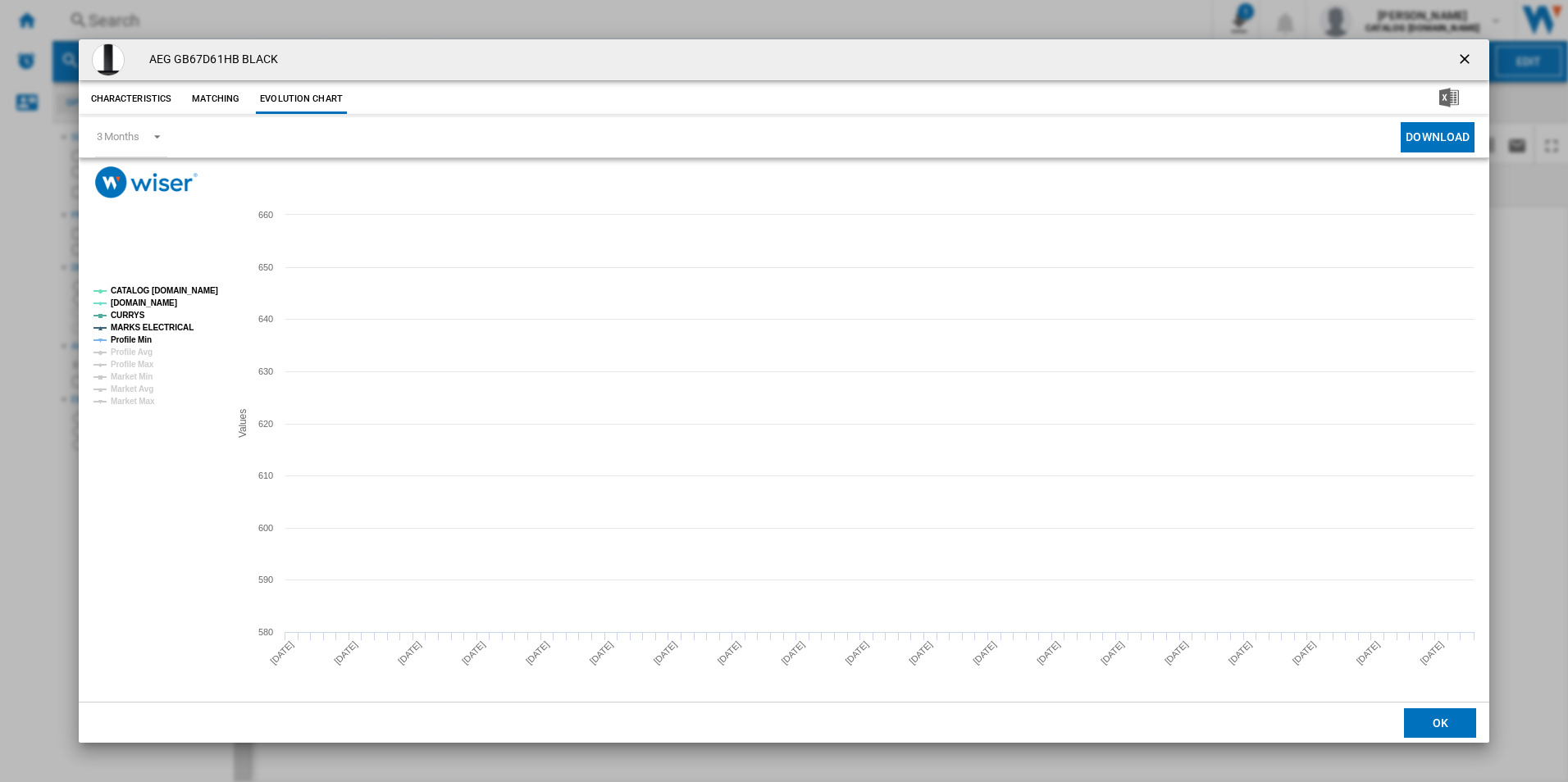
click at [199, 290] on tspan "CATALOG [DOMAIN_NAME]" at bounding box center [164, 290] width 108 height 9
drag, startPoint x: 168, startPoint y: 327, endPoint x: 138, endPoint y: 332, distance: 30.4
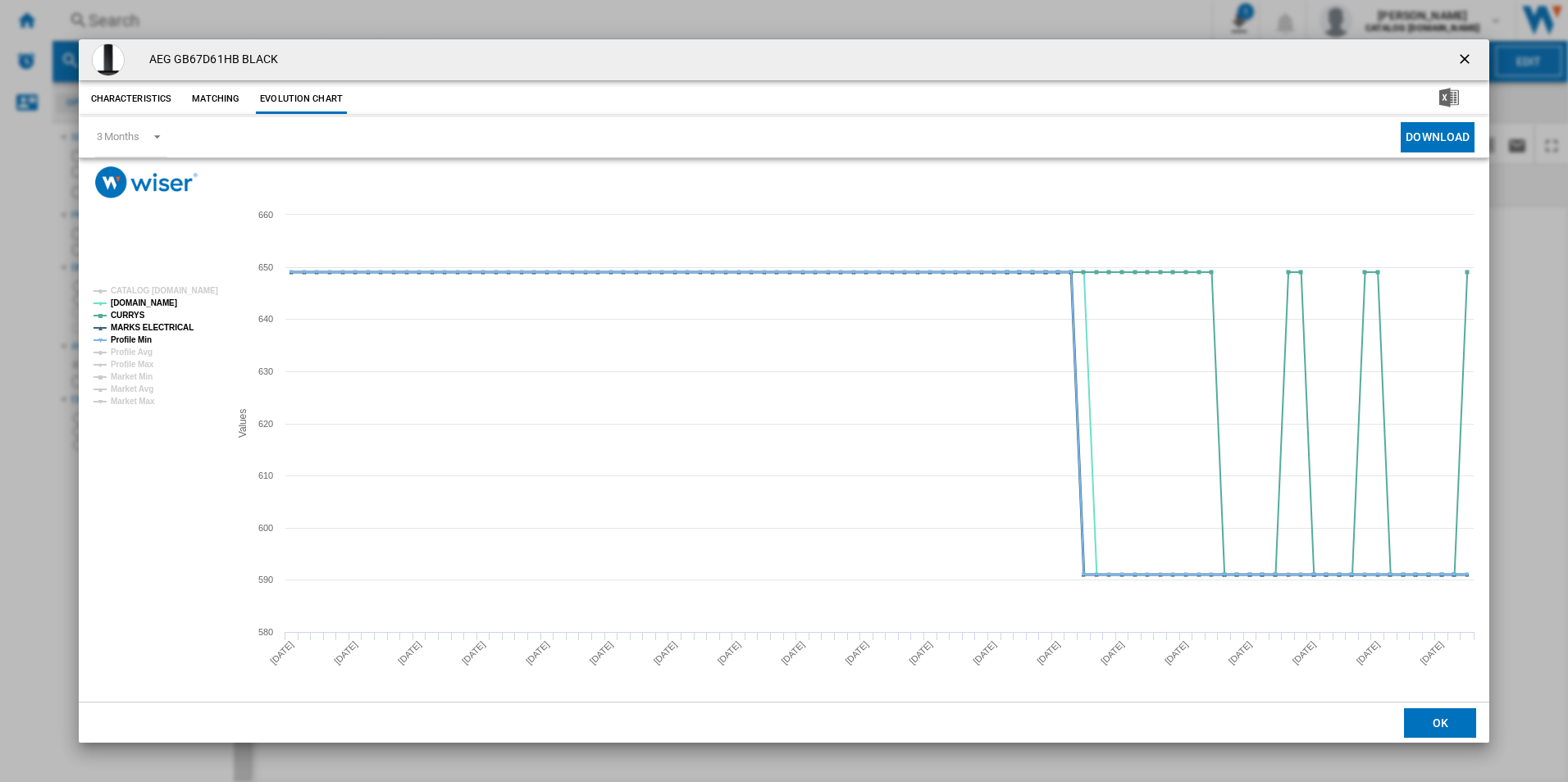
click at [166, 327] on tspan "MARKS ELECTRICAL" at bounding box center [151, 327] width 83 height 9
click at [143, 340] on tspan "Profile Min" at bounding box center [131, 340] width 41 height 9
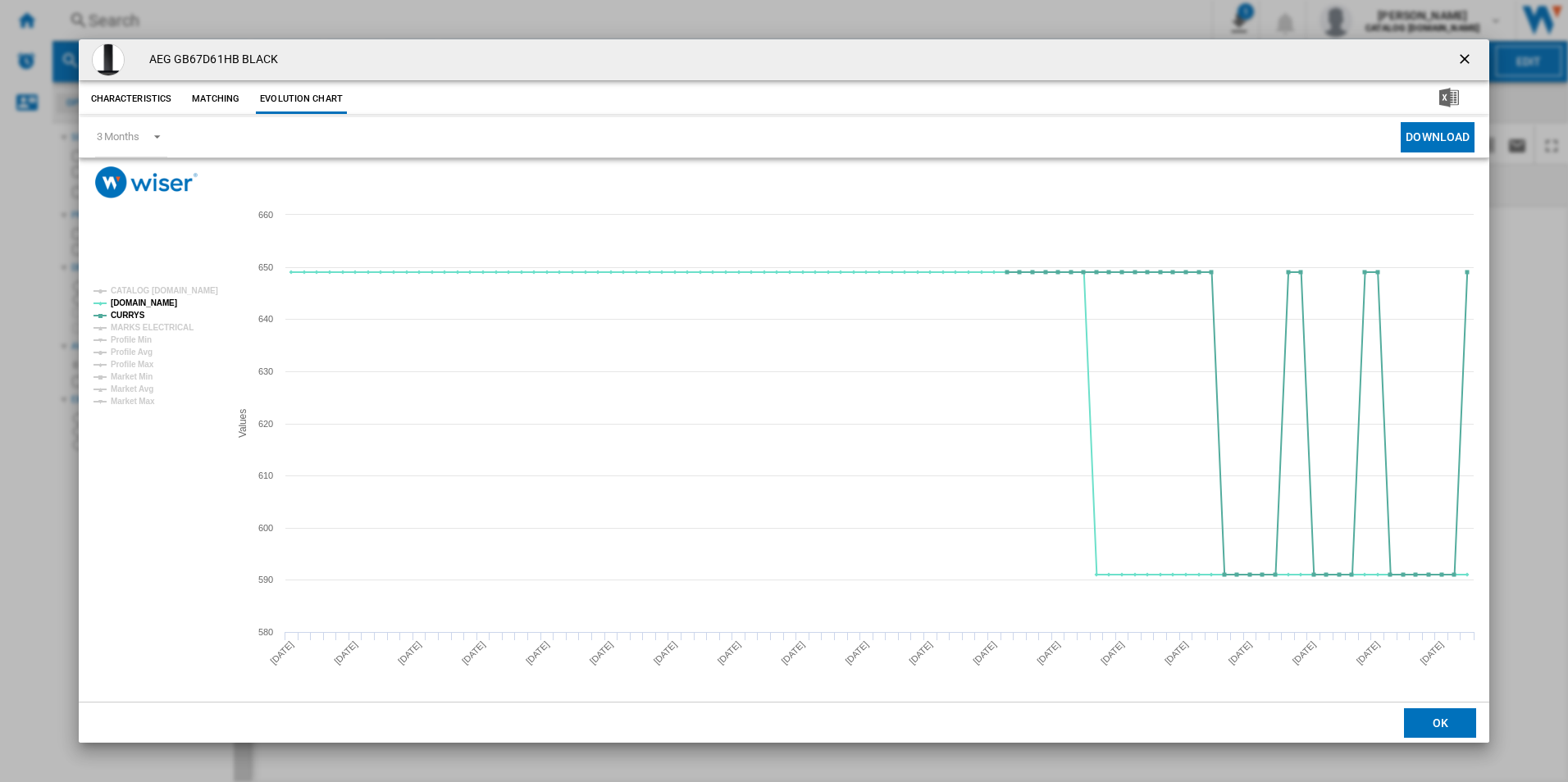
click at [1468, 63] on ng-md-icon "getI18NText('BUTTONS.CLOSE_DIALOG')" at bounding box center [1466, 60] width 19 height 19
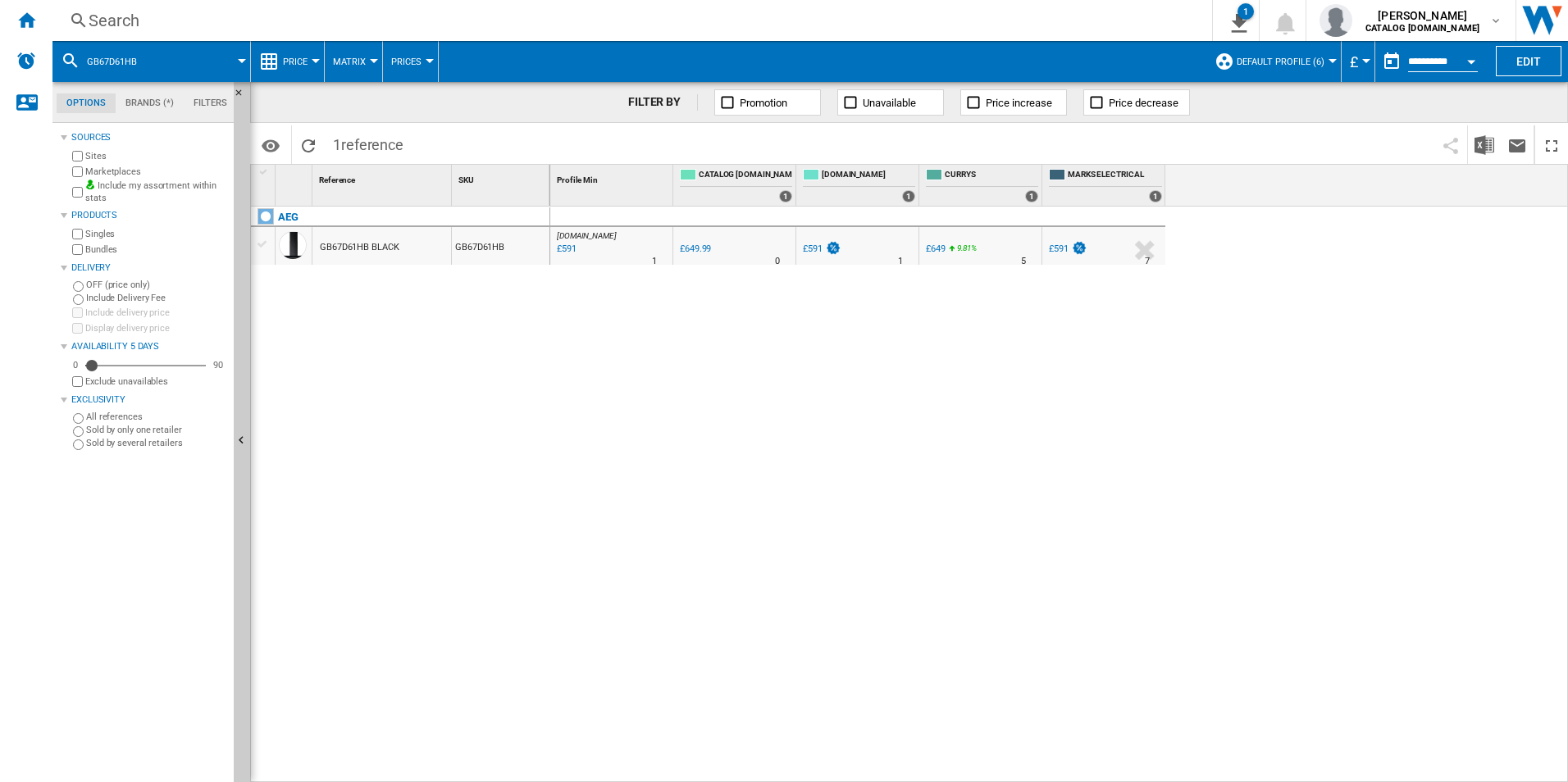
click at [883, 20] on div "Search" at bounding box center [628, 20] width 1081 height 23
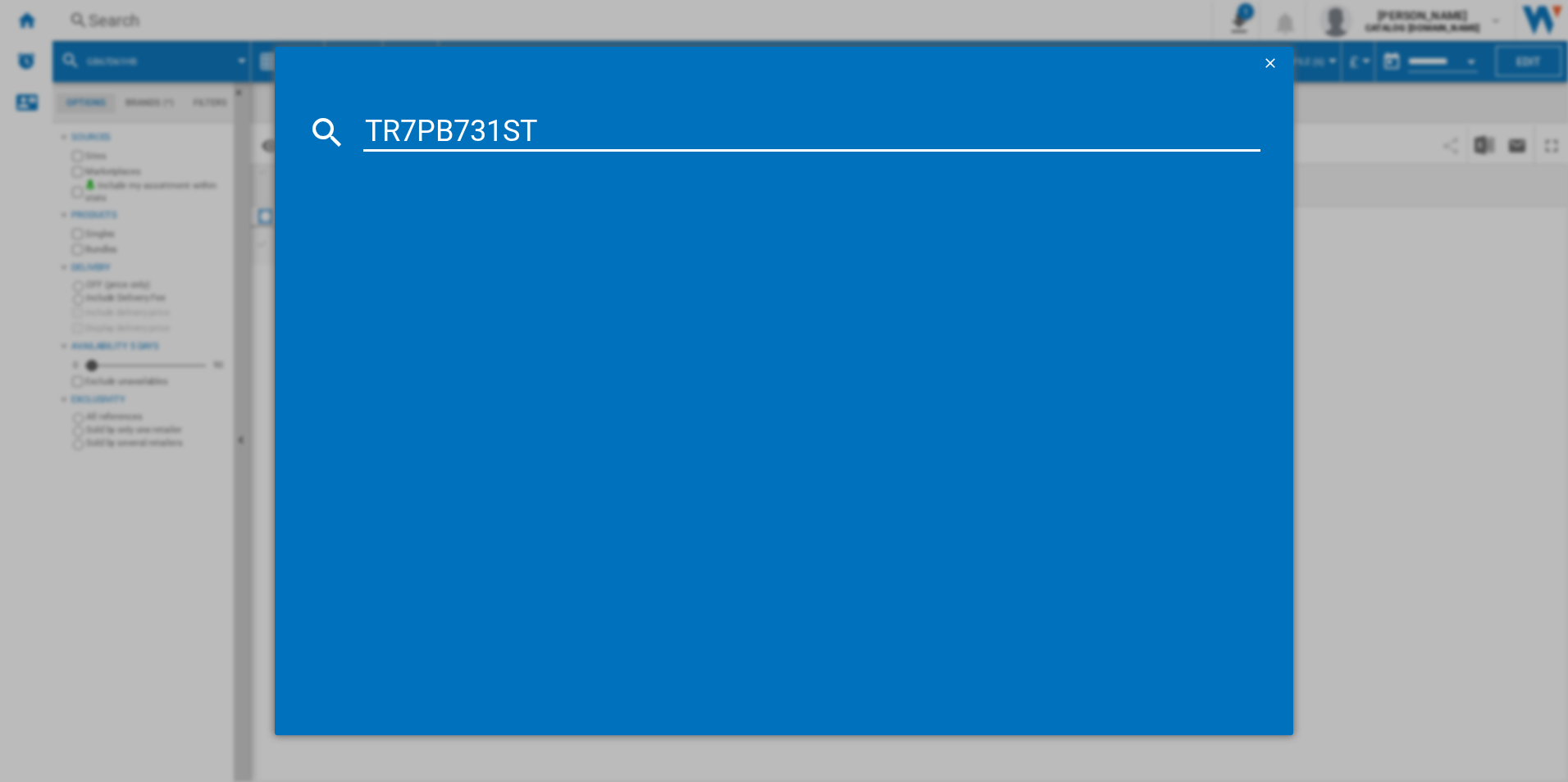
type input "TR7PB731ST"
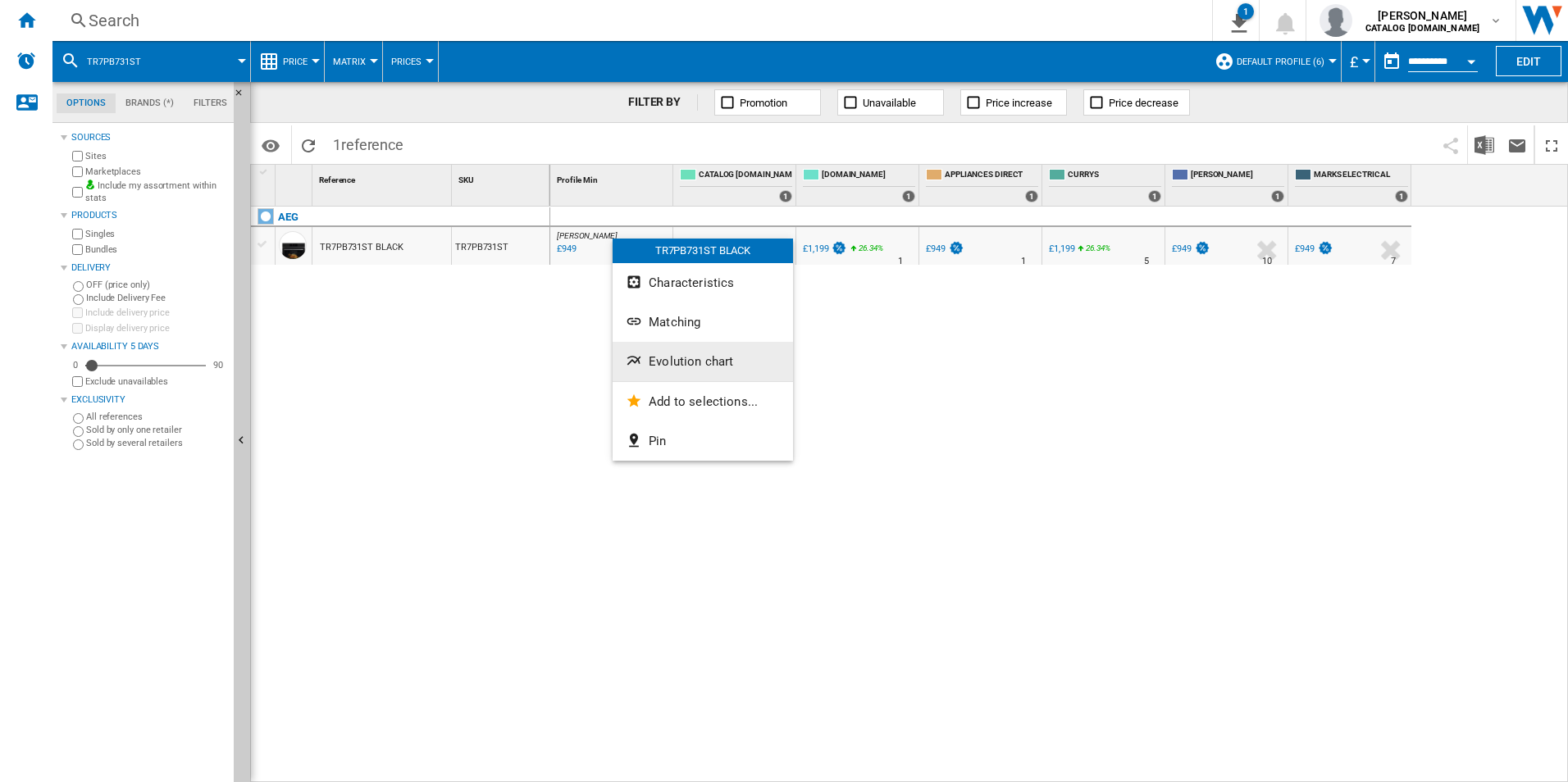
click at [700, 365] on span "Evolution chart" at bounding box center [690, 362] width 84 height 15
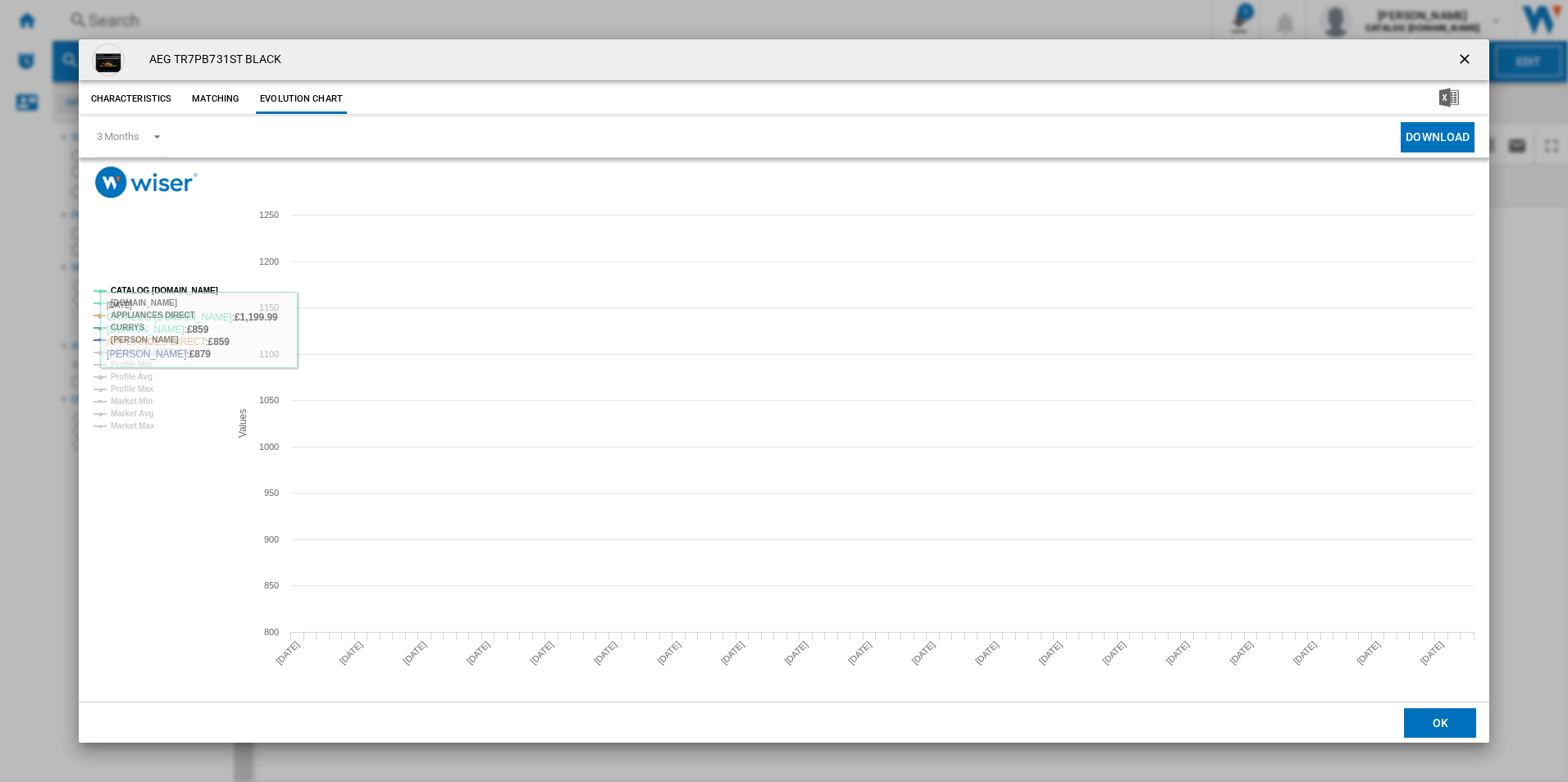
click at [194, 291] on tspan "CATALOG [DOMAIN_NAME]" at bounding box center [164, 290] width 108 height 9
click at [174, 318] on tspan "APPLIANCES DIRECT" at bounding box center [152, 315] width 84 height 9
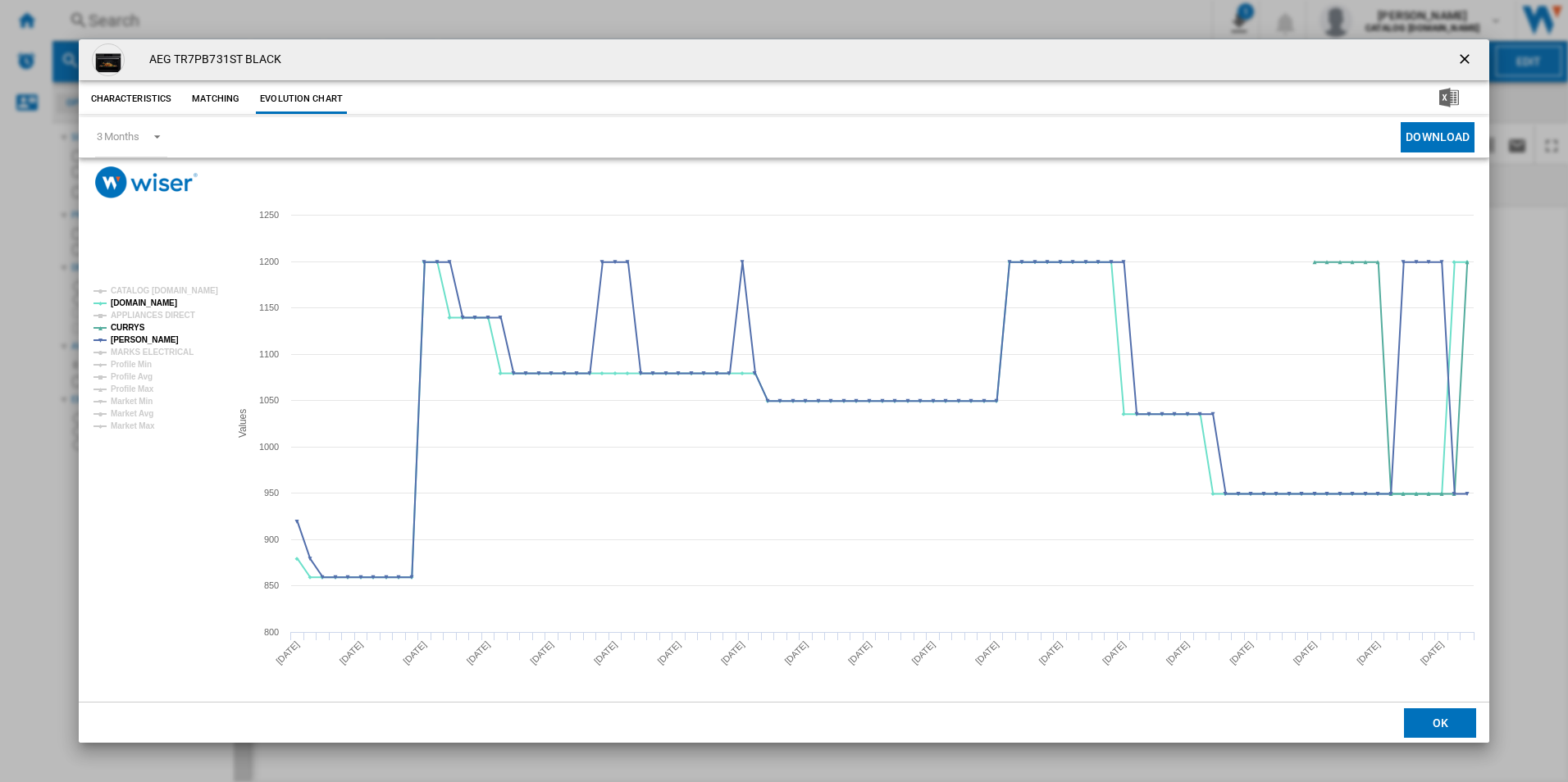
click at [1470, 54] on ng-md-icon "getI18NText('BUTTONS.CLOSE_DIALOG')" at bounding box center [1466, 60] width 19 height 19
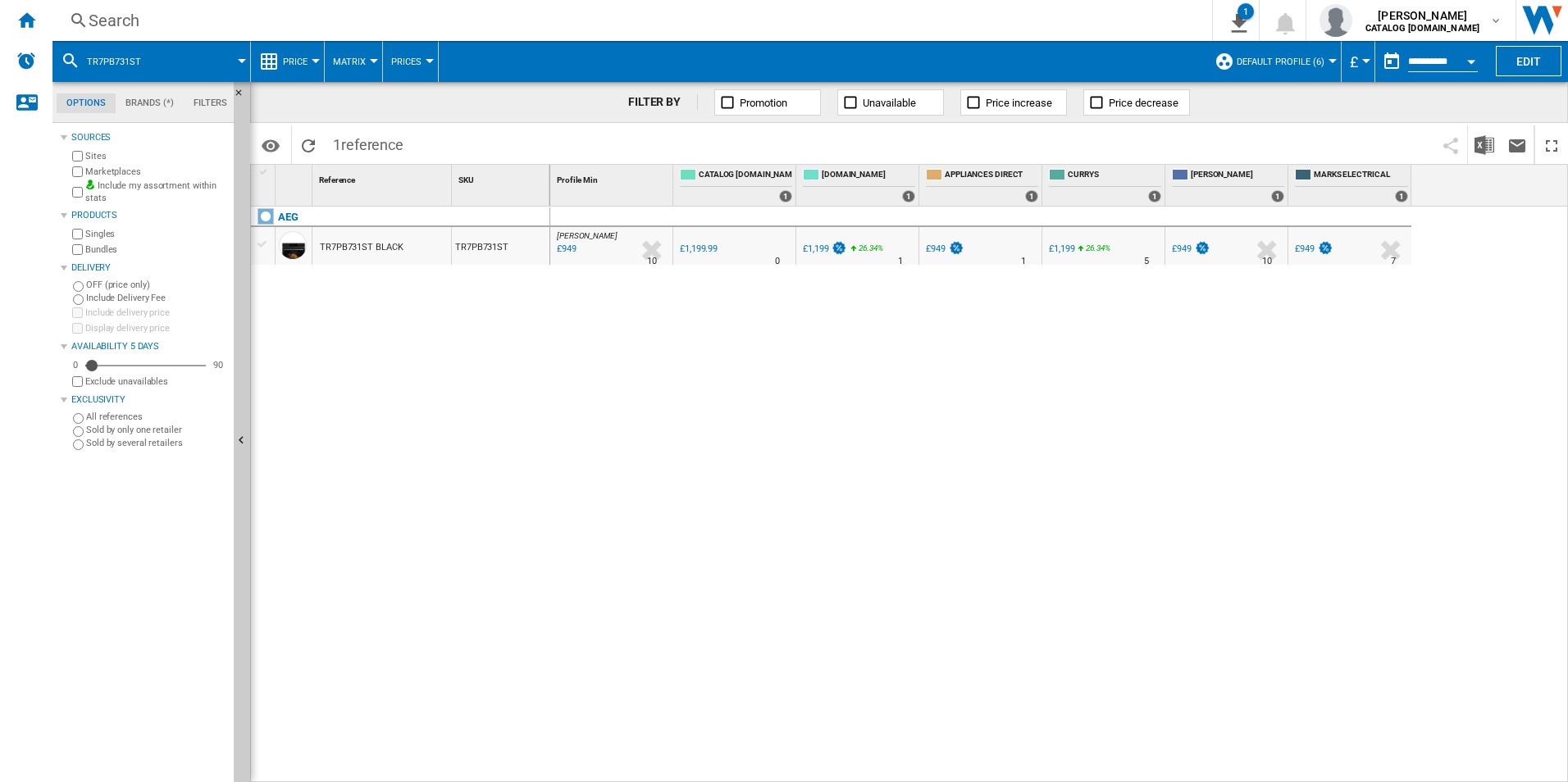
click at [754, 406] on div "JOHN LEWIS : UK JOHN LEWIS -20.9 % £949 % N/A 10 JOHN LEWIS : UK JOHN LEWIS 0.0…" at bounding box center [1060, 494] width 1019 height 576
click at [829, 572] on div "JOHN LEWIS : UK JOHN LEWIS -20.9 % £949 % N/A 10 JOHN LEWIS : UK JOHN LEWIS 0.0…" at bounding box center [1060, 494] width 1019 height 576
click at [1130, 491] on div "JOHN LEWIS : UK JOHN LEWIS -20.9 % £949 % N/A 10 JOHN LEWIS : UK JOHN LEWIS 0.0…" at bounding box center [1060, 494] width 1019 height 576
click at [520, 506] on div "AEG TR7PB731ST BLACK TR7PB731ST" at bounding box center [400, 491] width 300 height 568
